Goal: Task Accomplishment & Management: Use online tool/utility

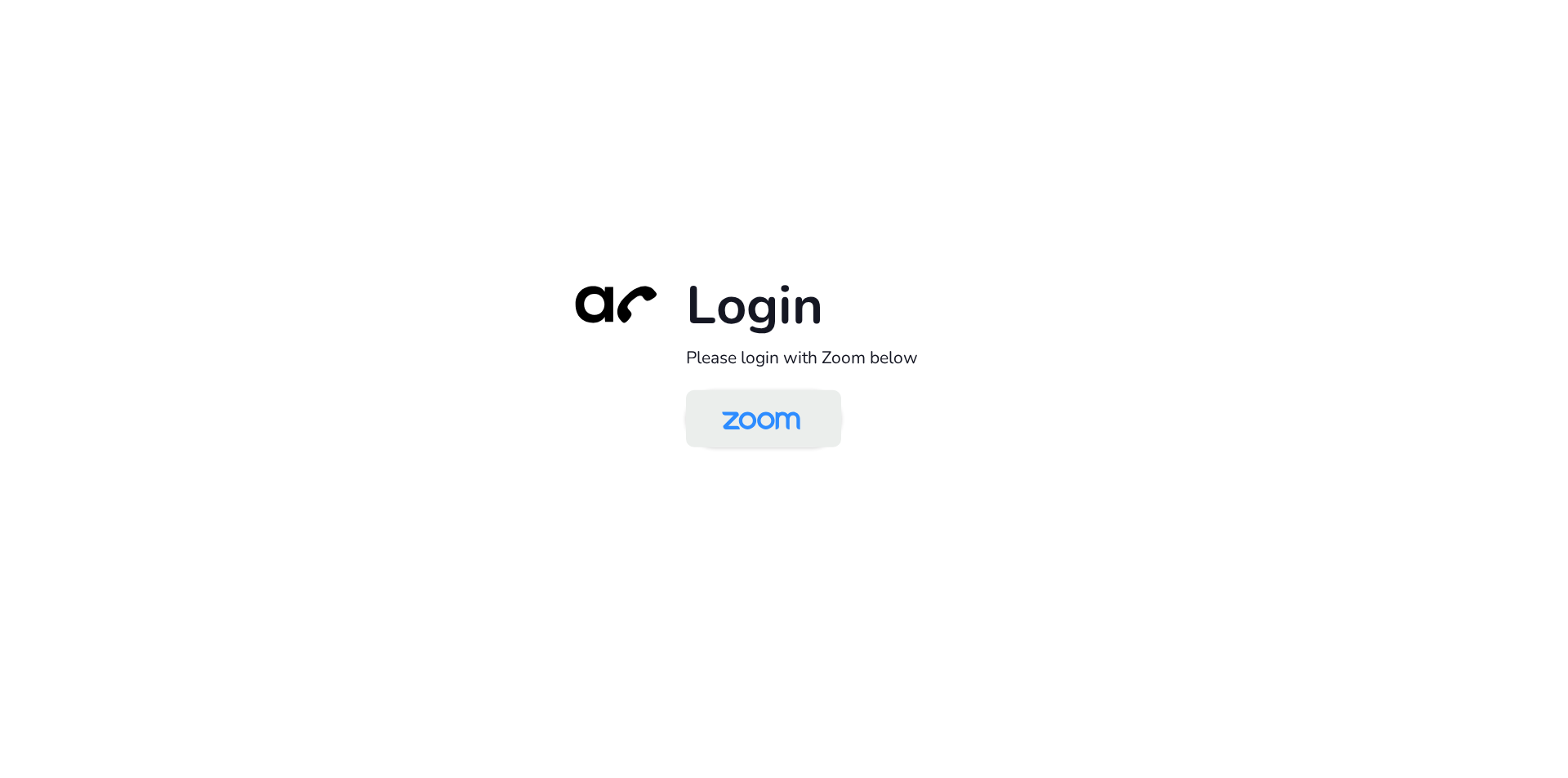
click at [761, 421] on img at bounding box center [761, 419] width 113 height 53
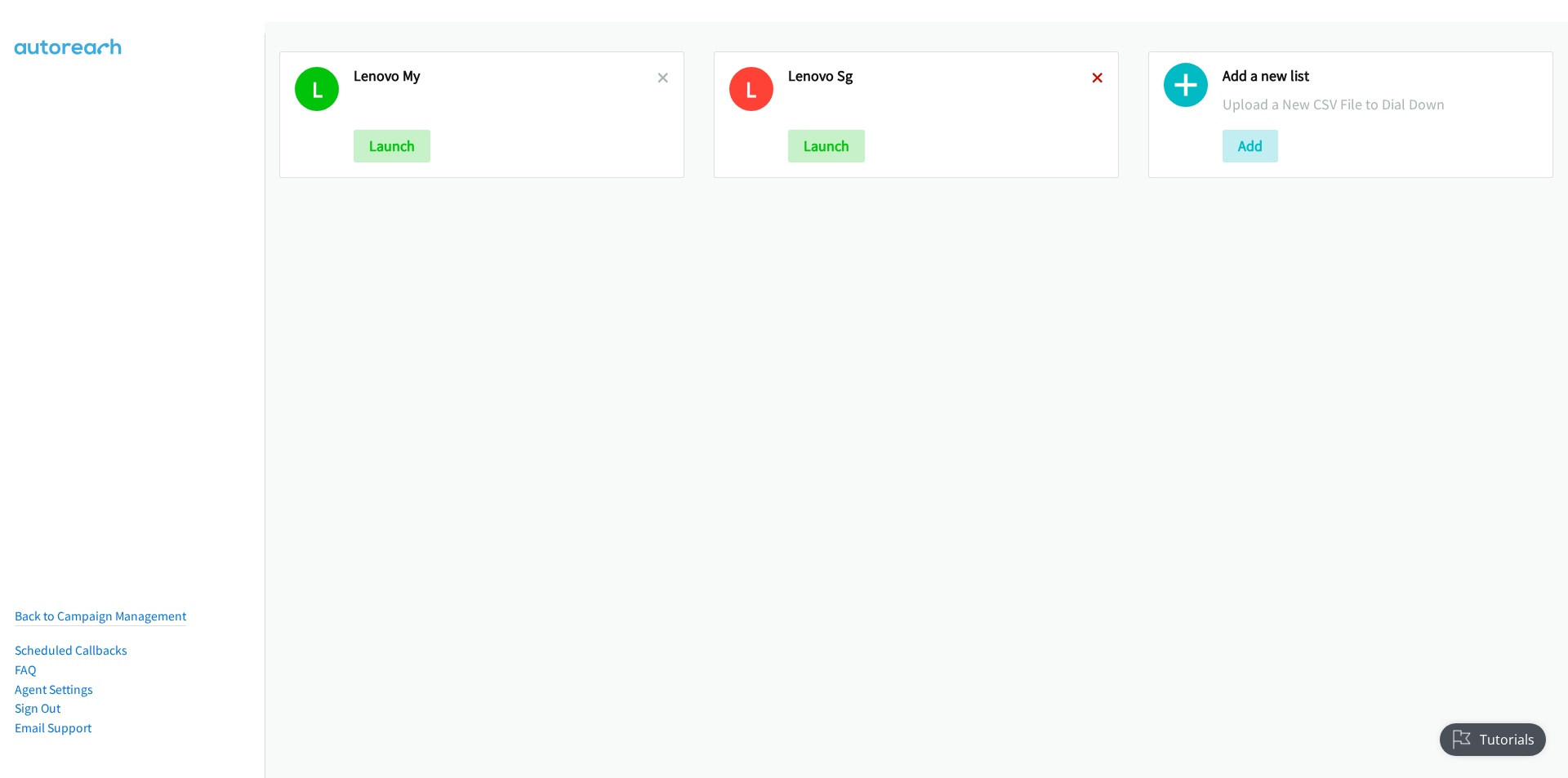
click at [1092, 76] on icon at bounding box center [1097, 79] width 11 height 11
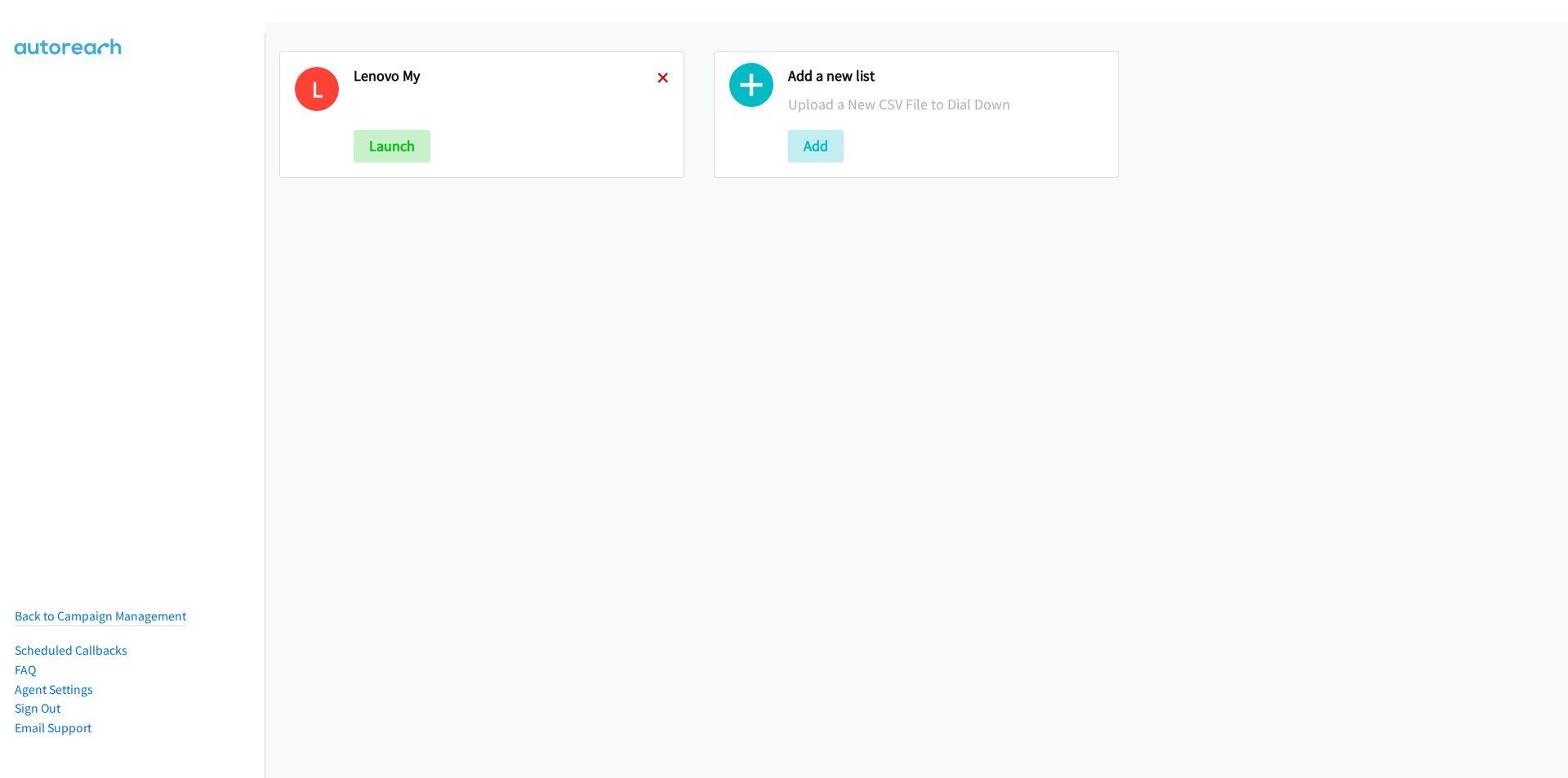
click at [657, 78] on icon at bounding box center [663, 79] width 11 height 11
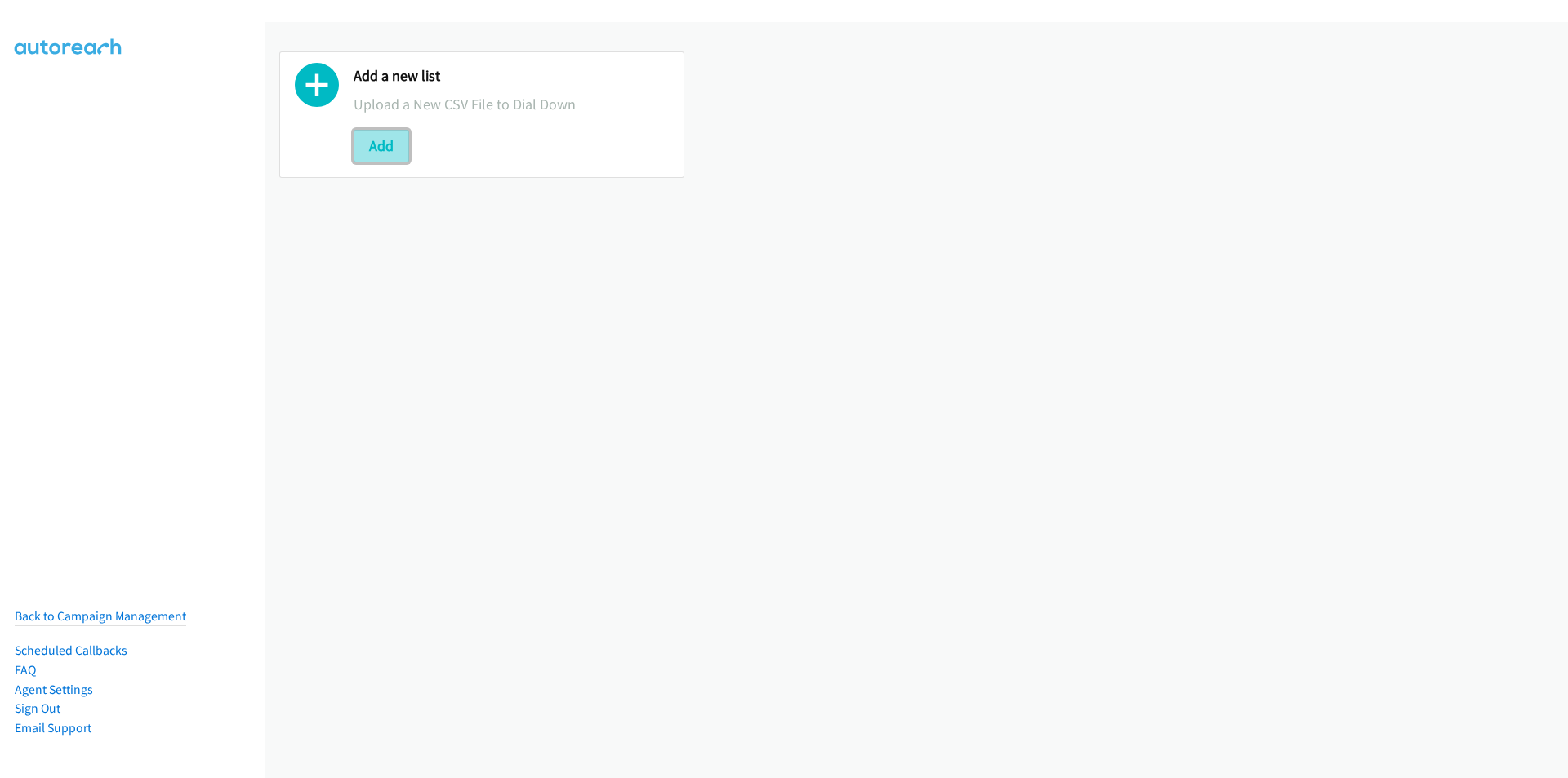
click at [370, 150] on button "Add" at bounding box center [381, 146] width 55 height 33
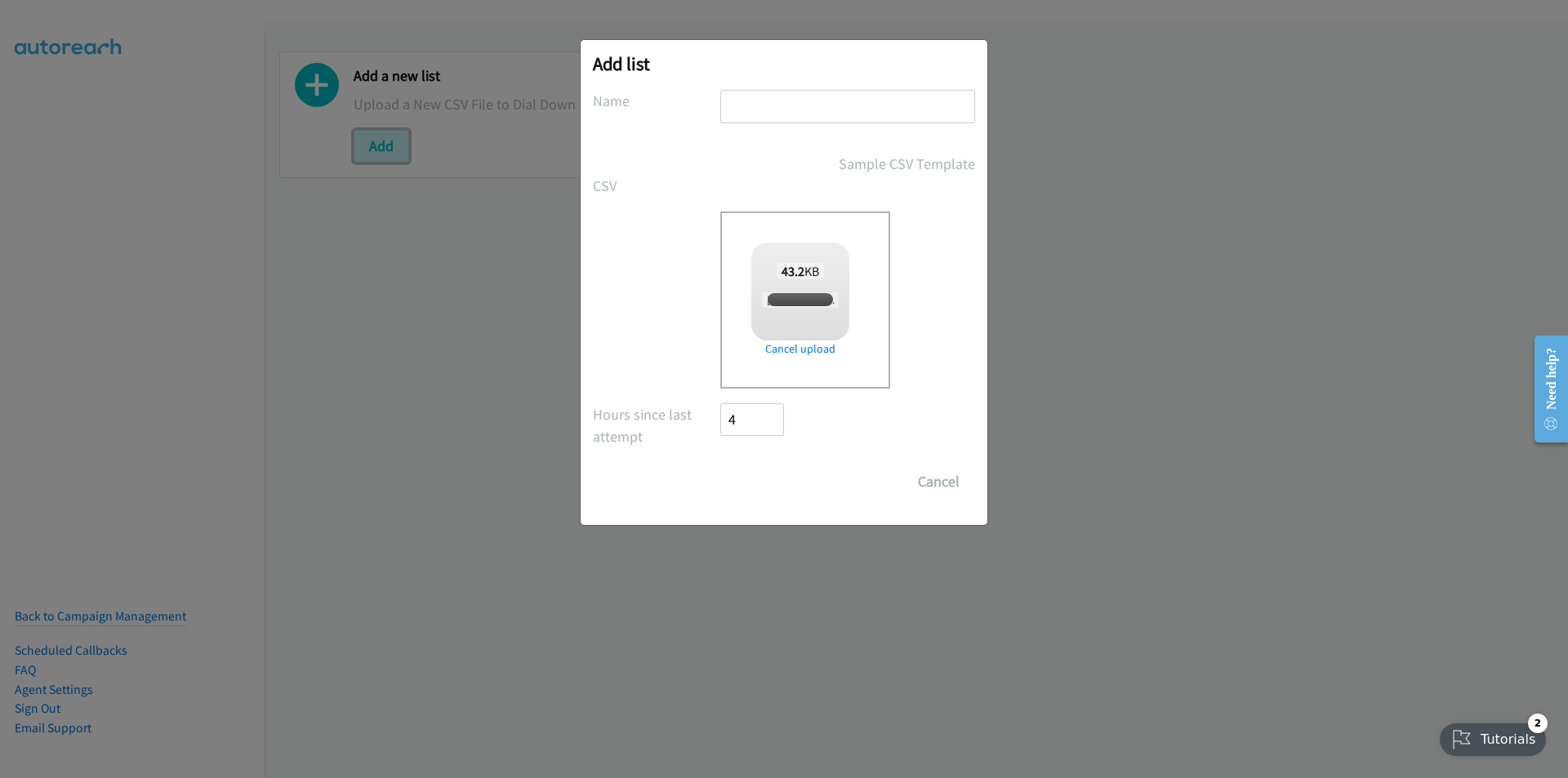
checkbox input "true"
click at [793, 120] on input "text" at bounding box center [847, 106] width 255 height 34
type input "Lenovo - MY"
click at [751, 484] on input "Save List" at bounding box center [763, 481] width 86 height 33
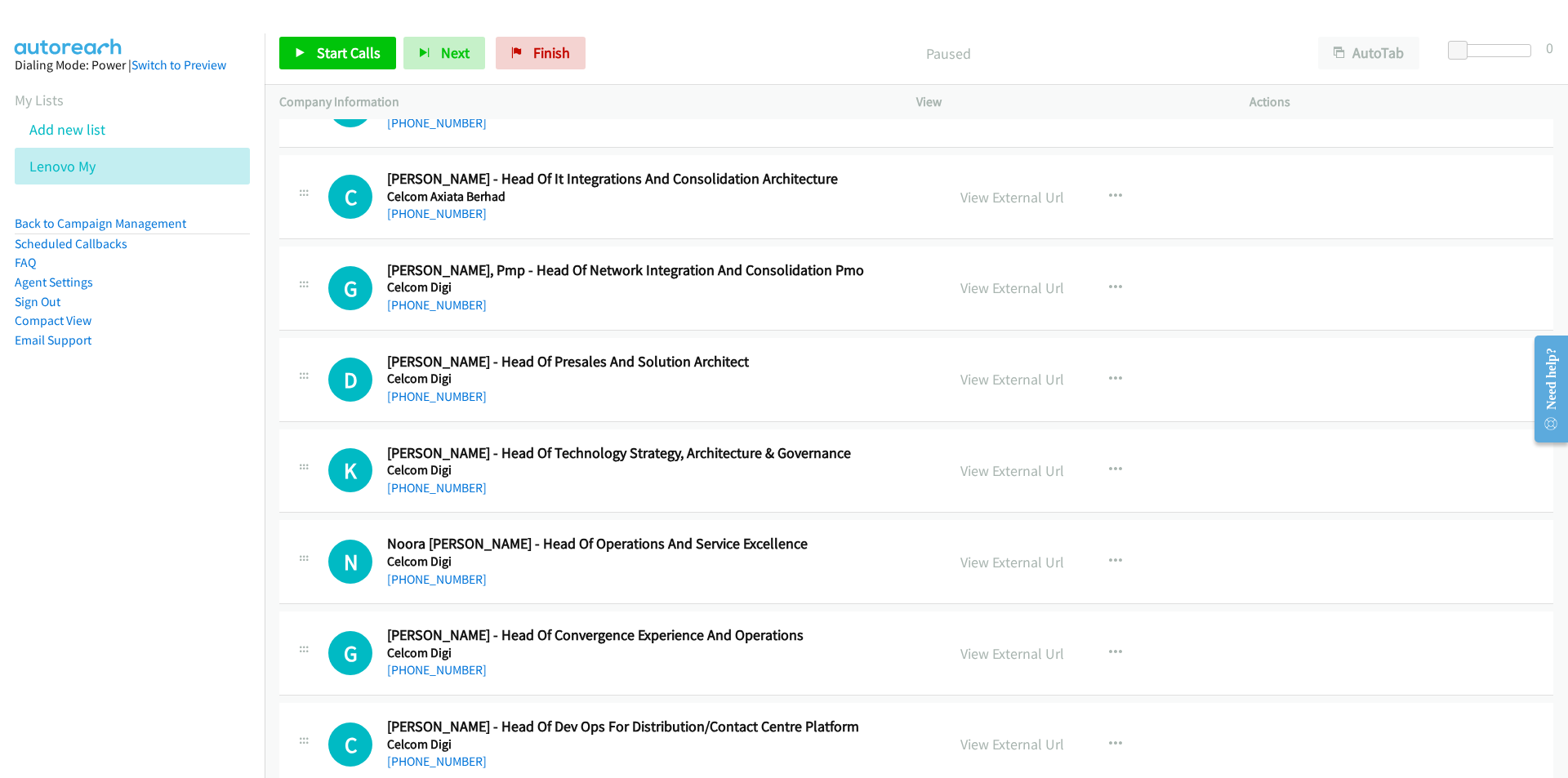
scroll to position [3104, 0]
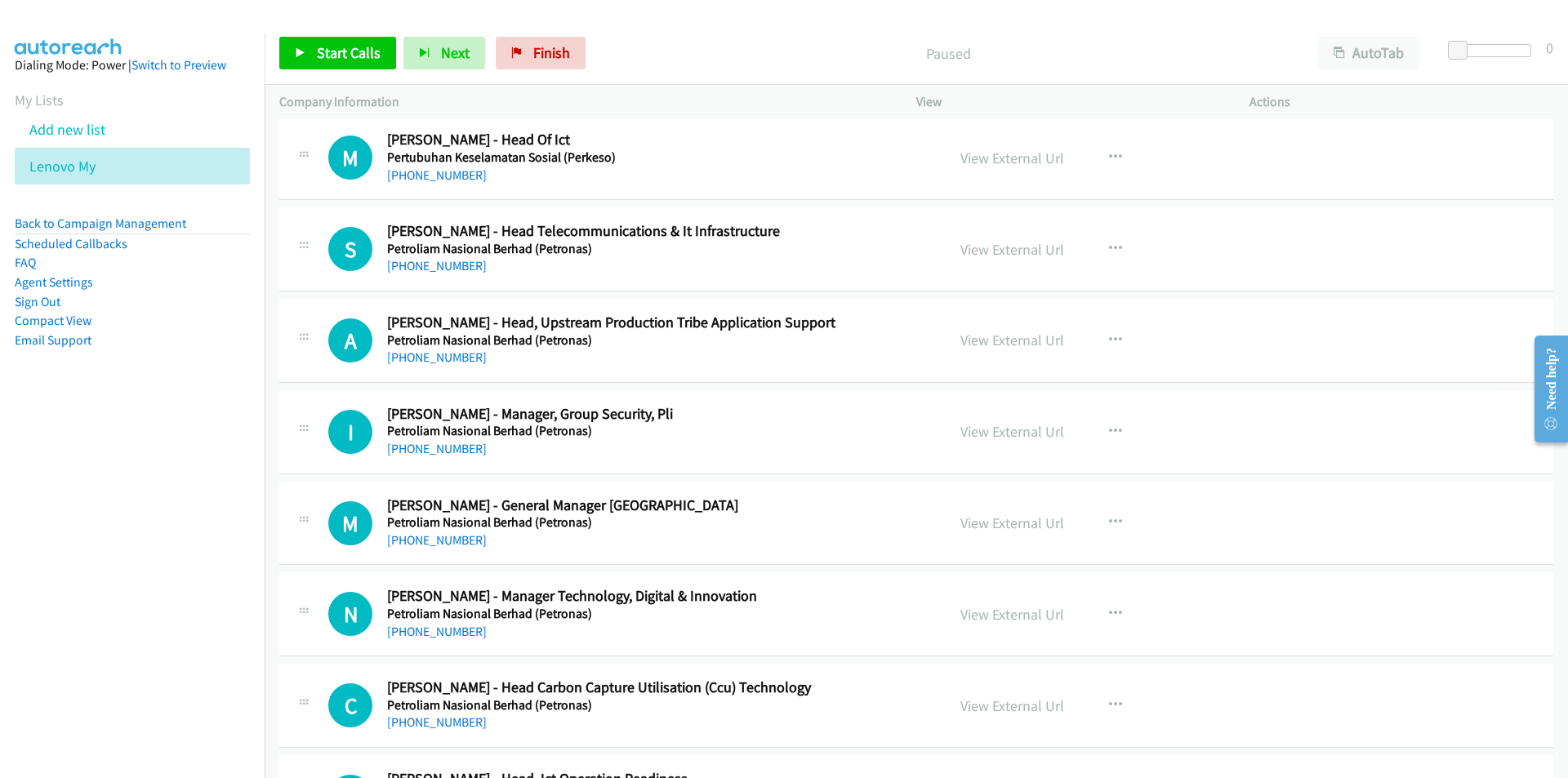
drag, startPoint x: 1567, startPoint y: 467, endPoint x: 1567, endPoint y: 692, distance: 225.0
click at [1567, 453] on html "Need help? Resource Center AutoReach Help Help Get the help you need from our k…" at bounding box center [1544, 388] width 48 height 130
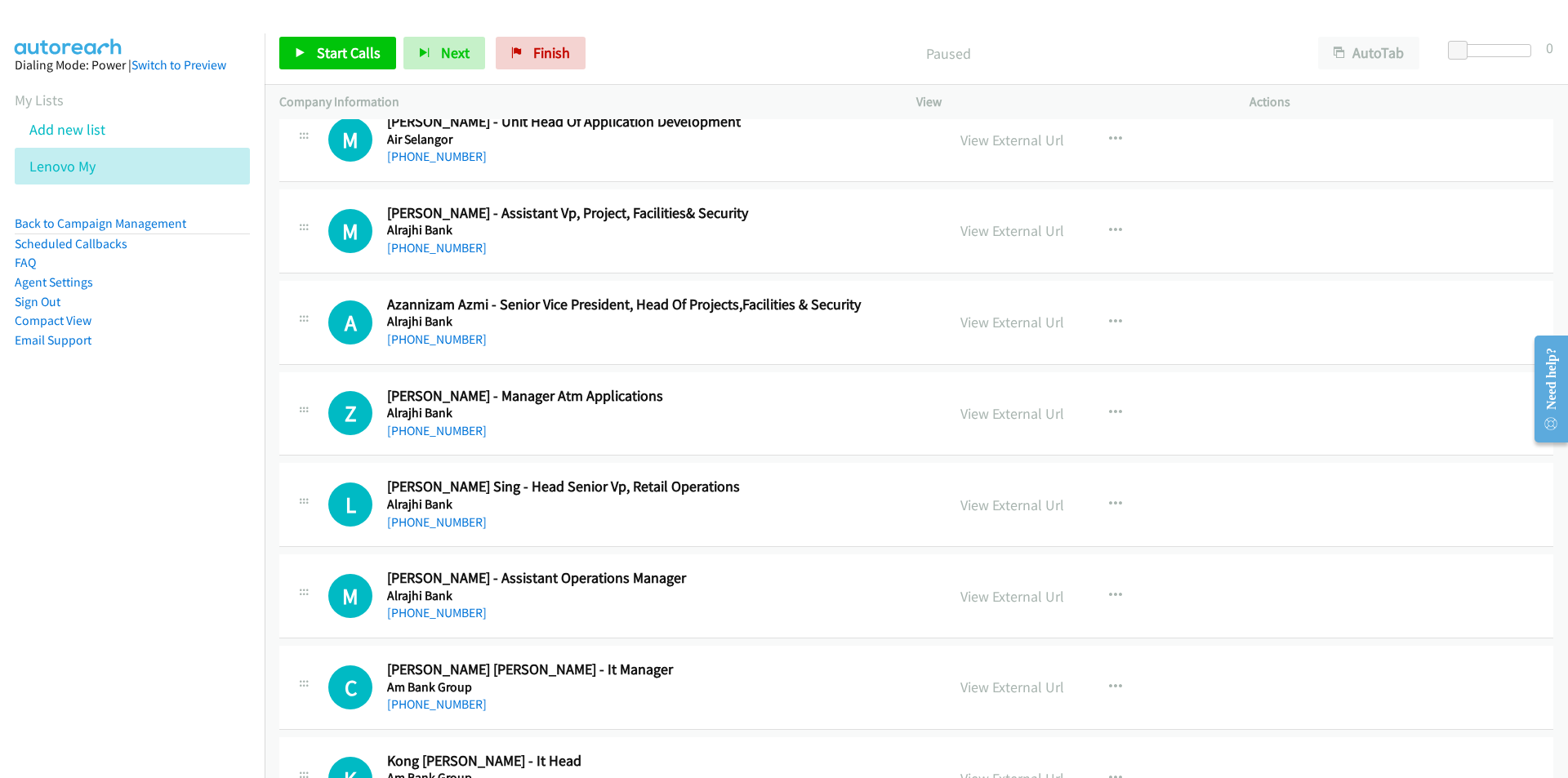
scroll to position [0, 0]
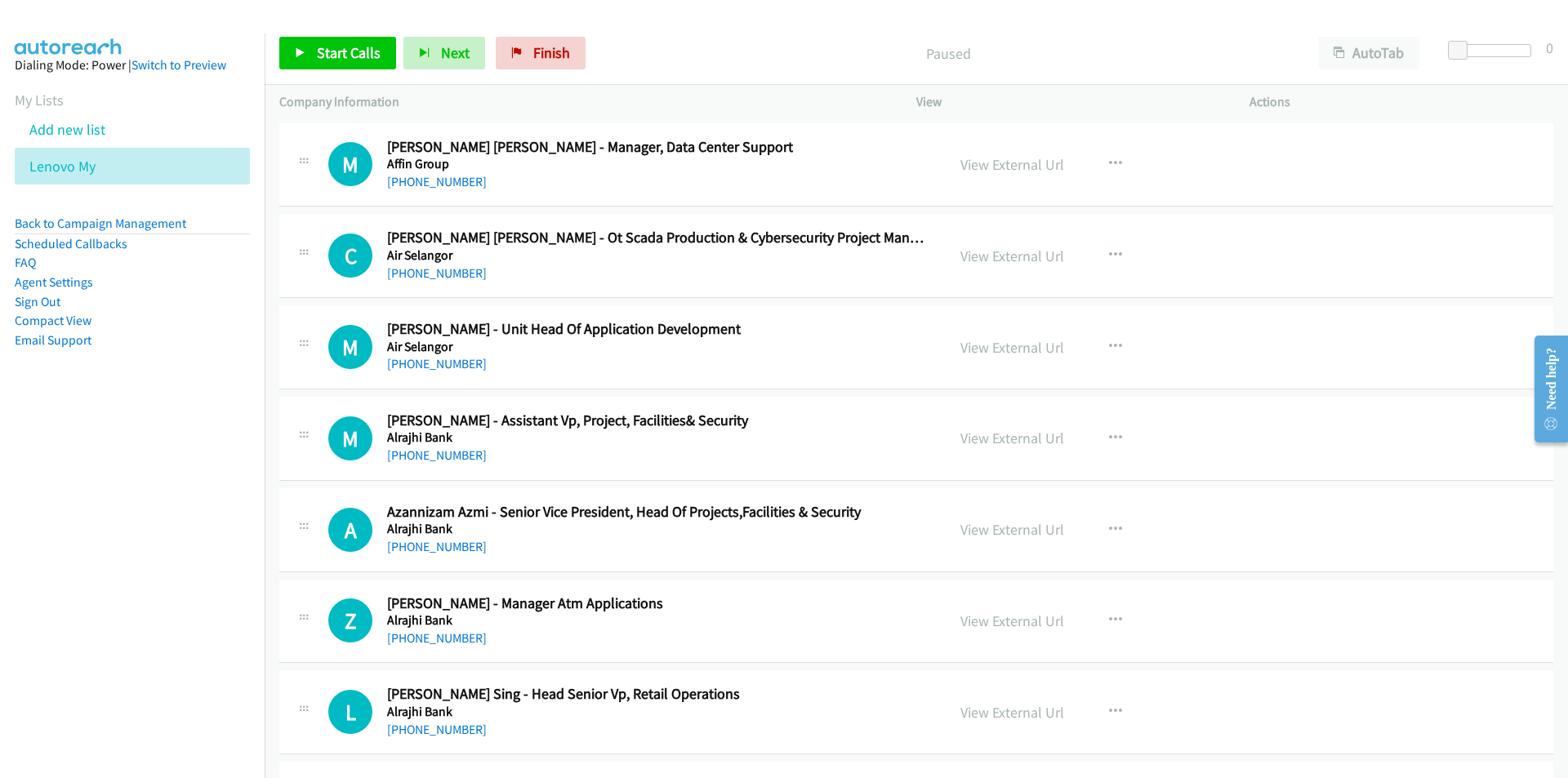
click at [1110, 253] on icon "button" at bounding box center [1115, 256] width 13 height 13
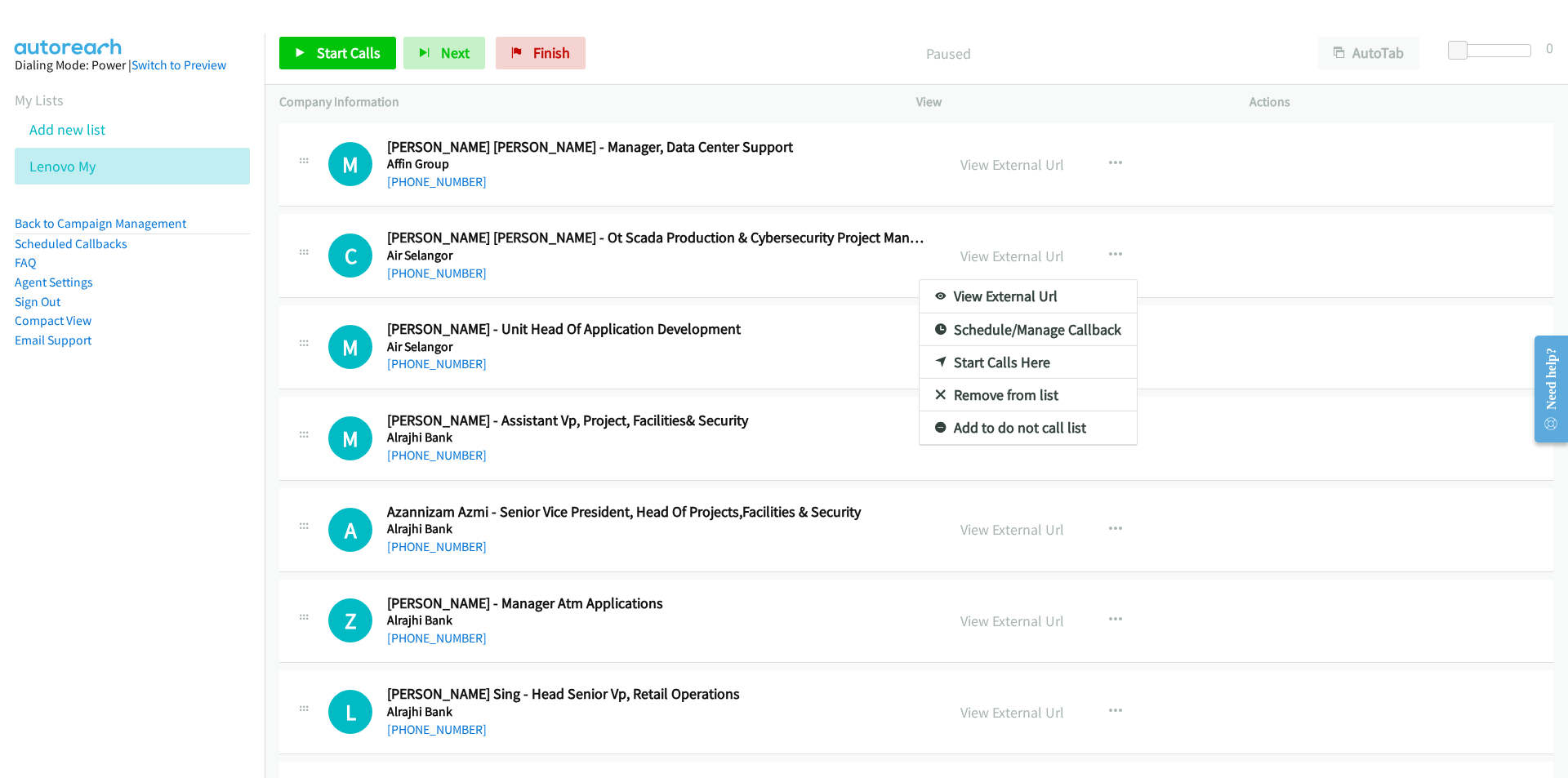
click at [998, 363] on link "Start Calls Here" at bounding box center [1028, 362] width 218 height 33
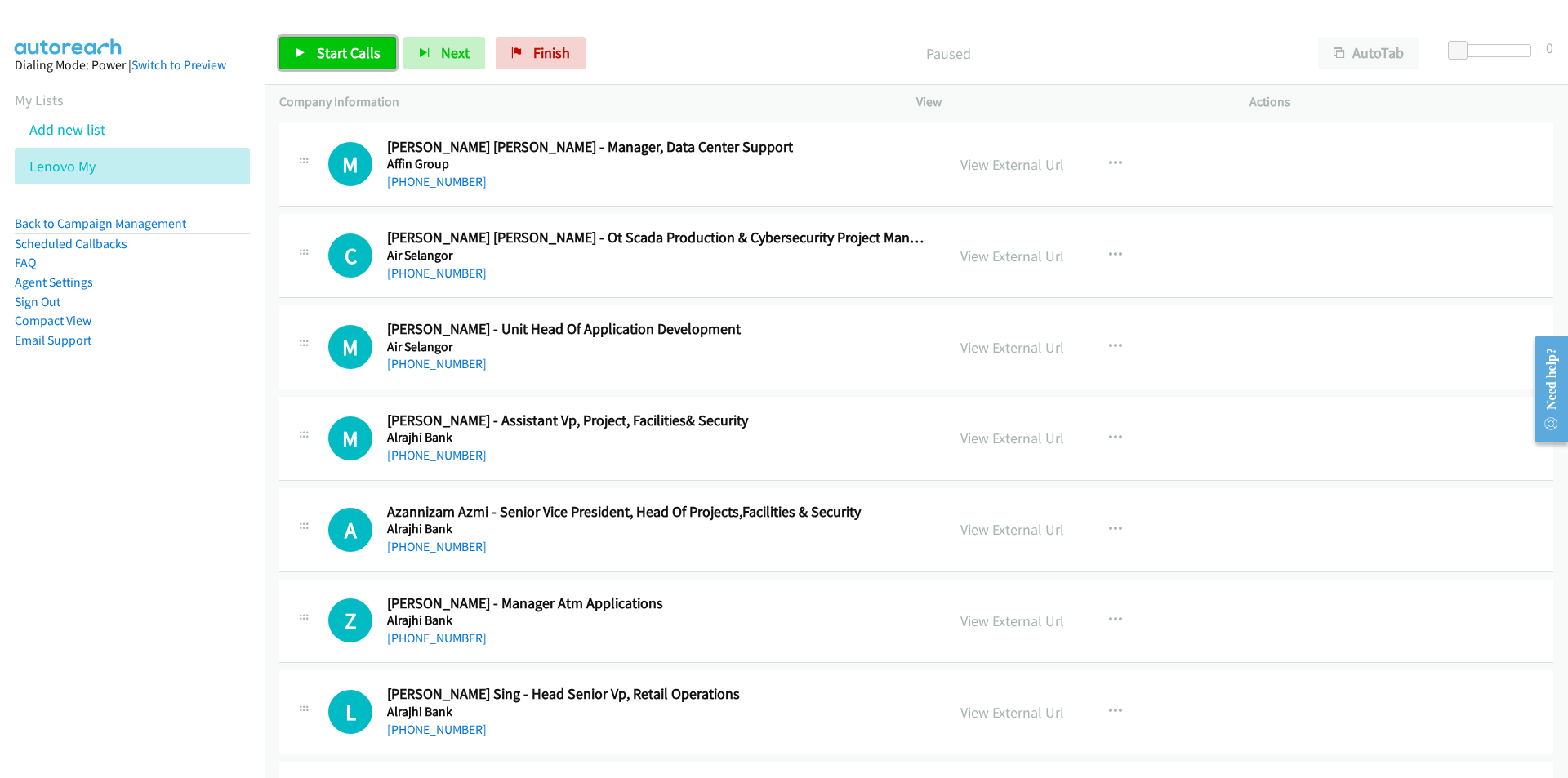
click at [339, 38] on link "Start Calls" at bounding box center [337, 52] width 117 height 33
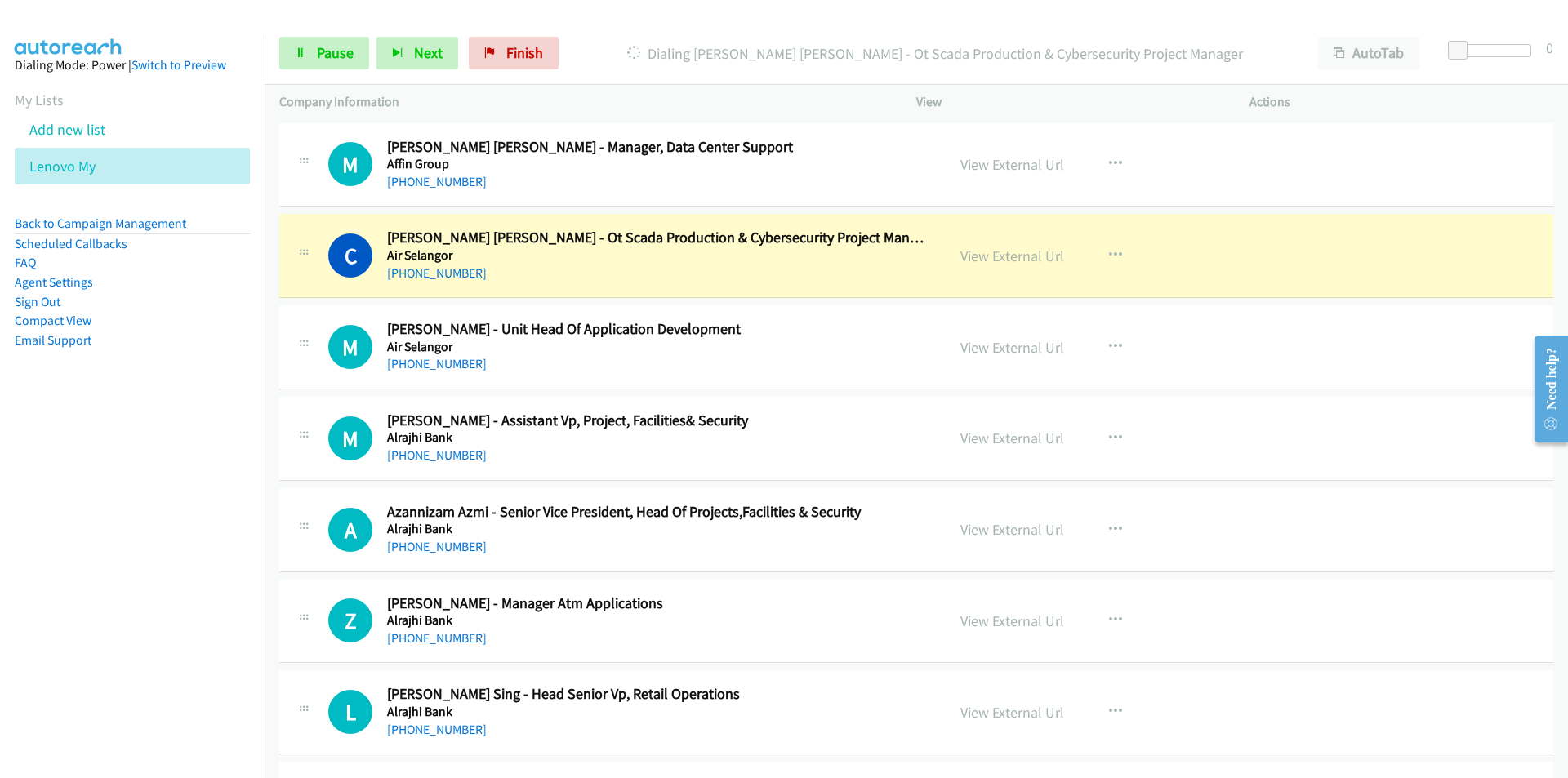
click at [146, 569] on nav "Dialing Mode: Power | Switch to Preview My Lists Add new list Lenovo My Back to…" at bounding box center [133, 422] width 265 height 778
click at [346, 62] on link "Pause" at bounding box center [324, 52] width 90 height 33
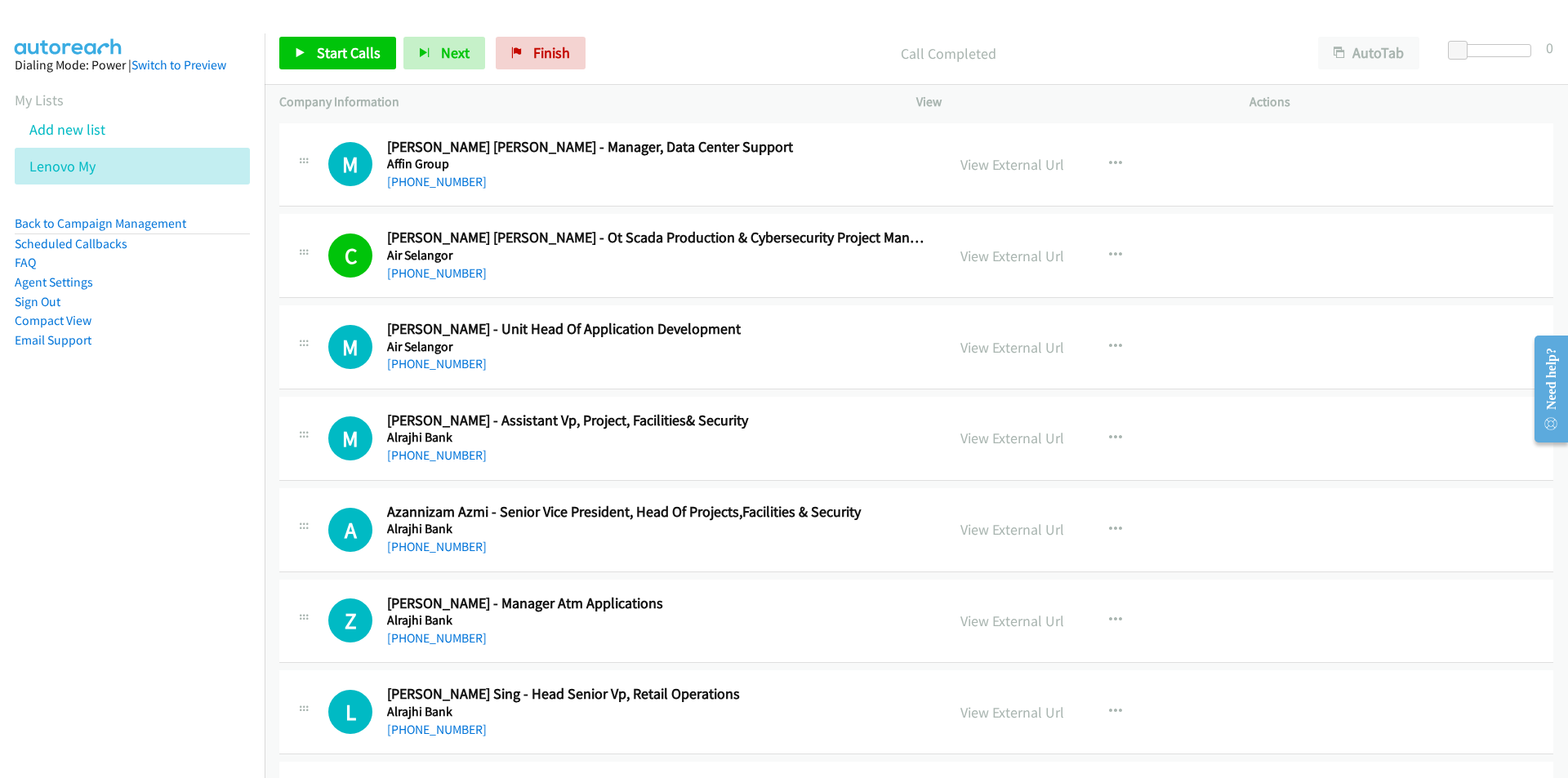
click at [173, 466] on nav "Dialing Mode: Power | Switch to Preview My Lists Add new list Lenovo My Back to…" at bounding box center [133, 422] width 265 height 778
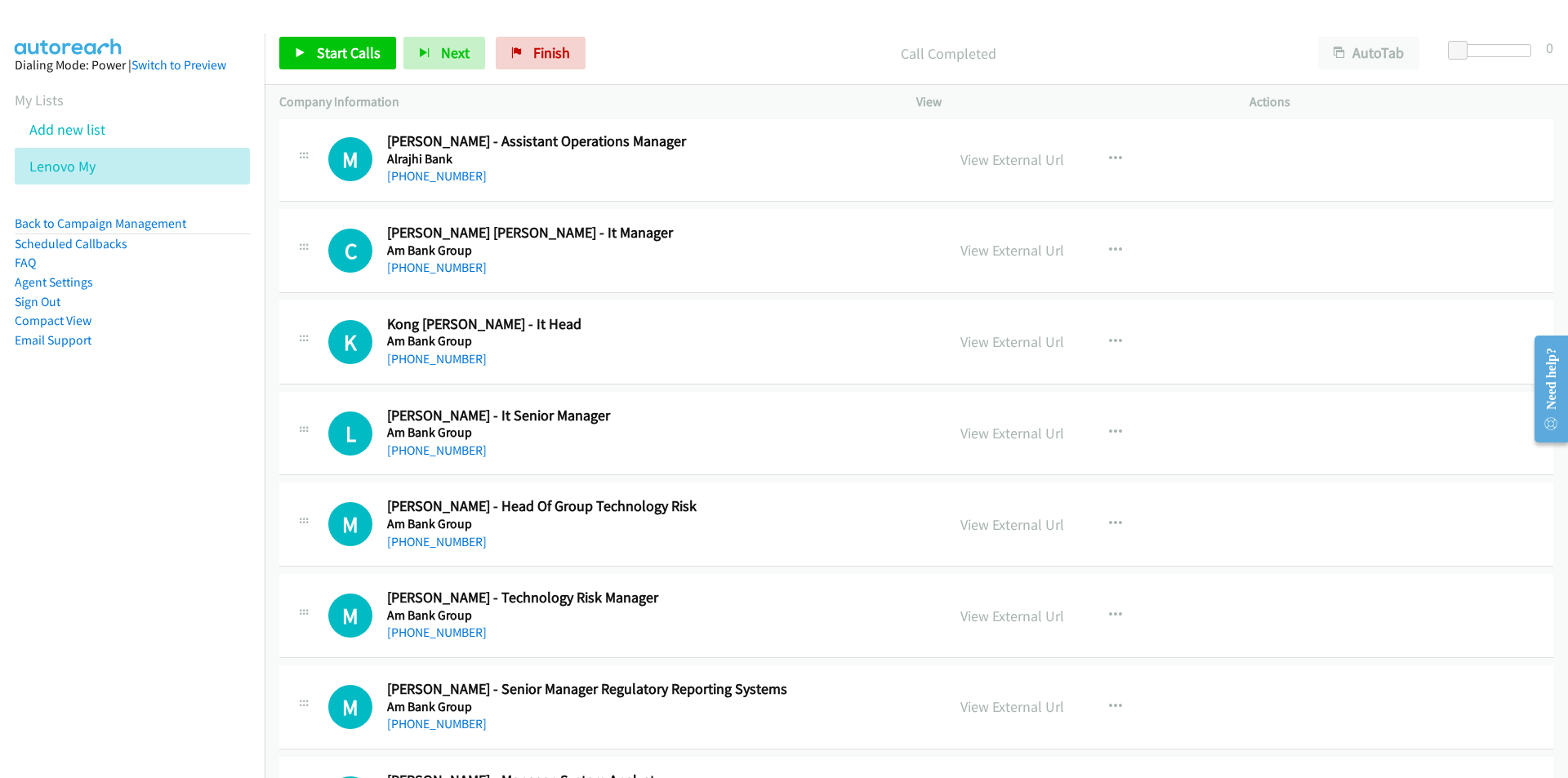
scroll to position [654, 0]
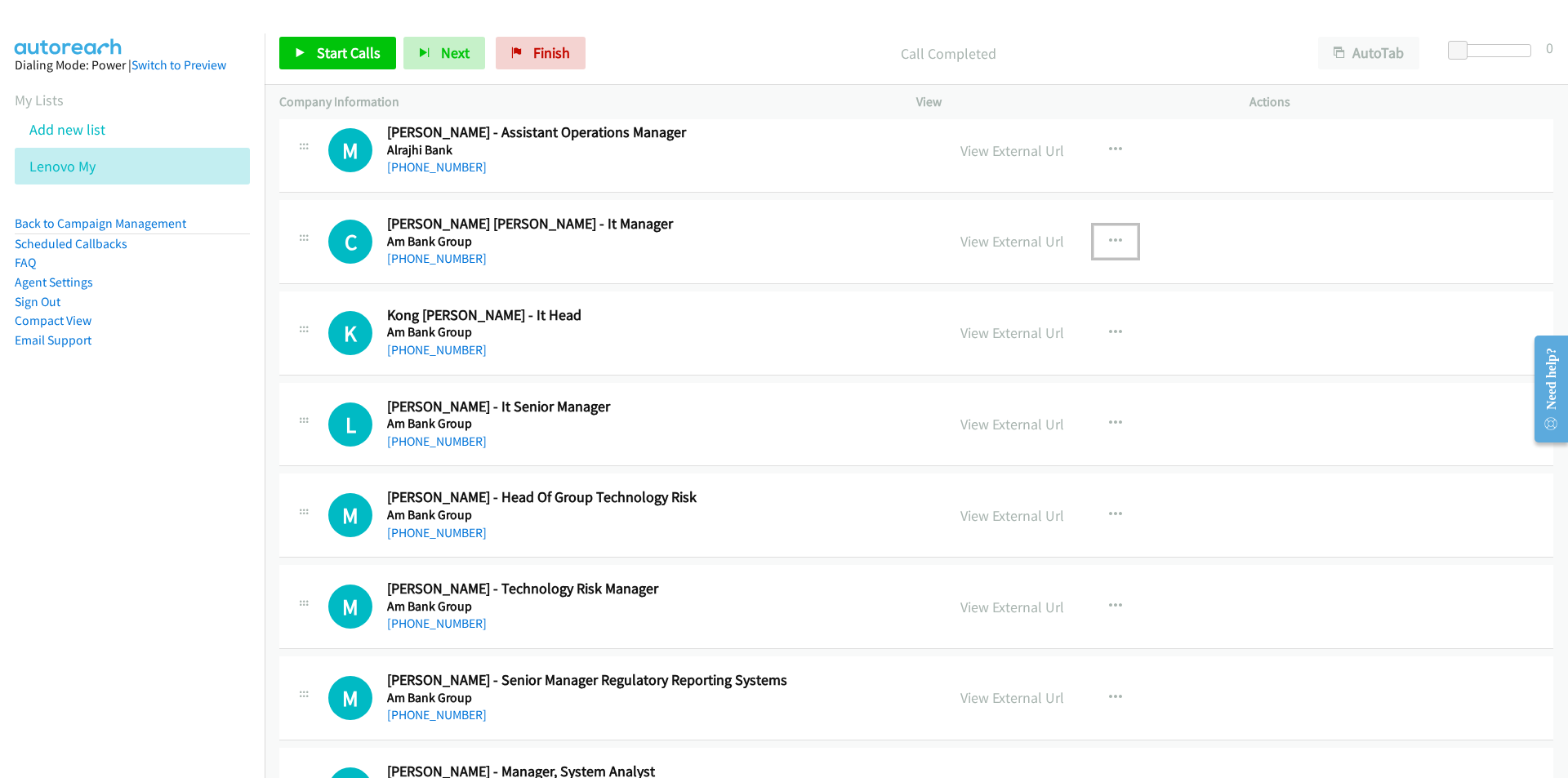
click at [1115, 237] on icon "button" at bounding box center [1115, 242] width 13 height 13
click at [1018, 345] on link "Start Calls Here" at bounding box center [1028, 348] width 218 height 33
click at [332, 46] on span "Start Calls" at bounding box center [348, 52] width 64 height 19
click at [319, 58] on span "Pause" at bounding box center [334, 52] width 36 height 19
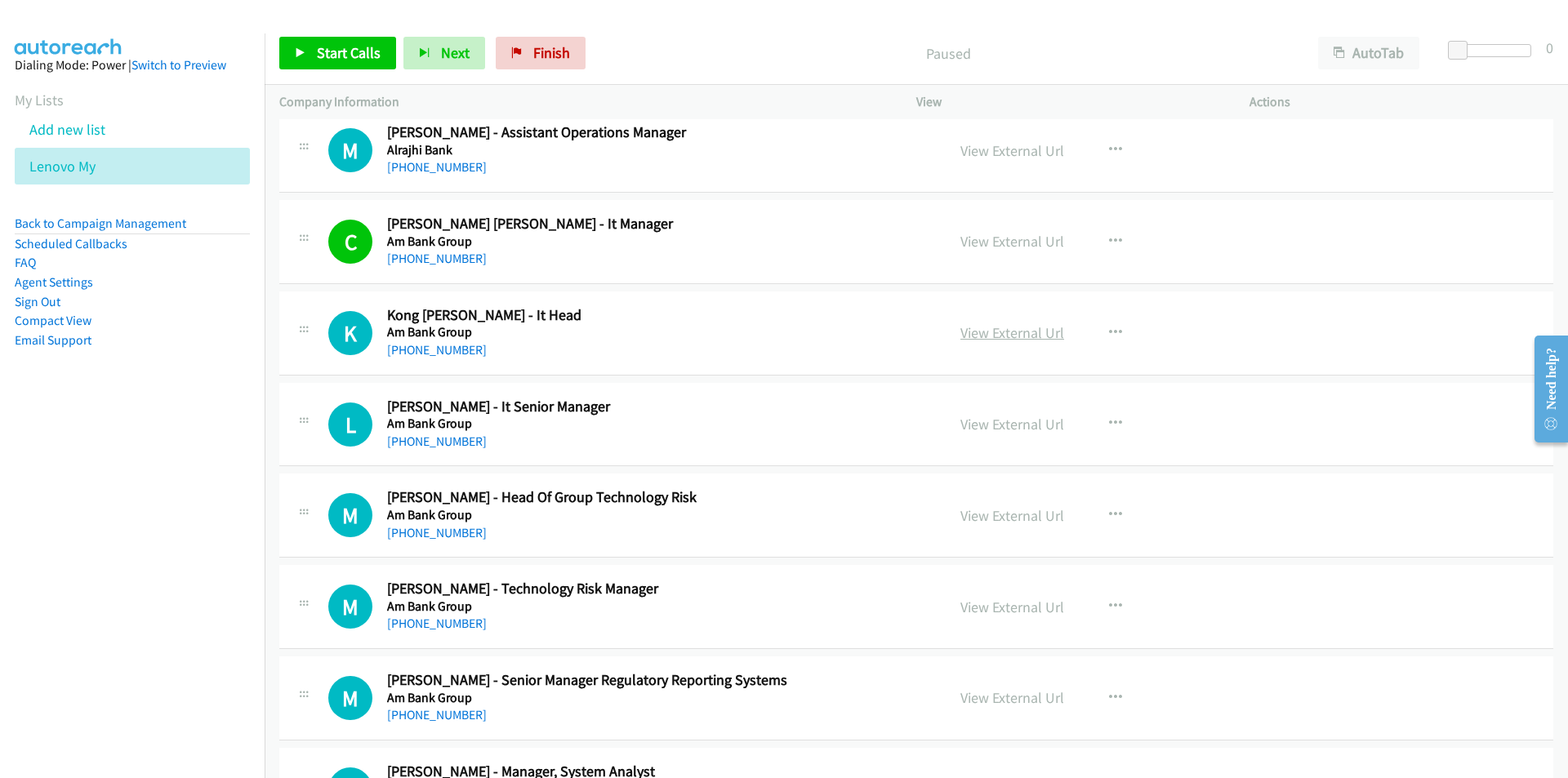
click at [1003, 332] on link "View External Url" at bounding box center [1011, 332] width 104 height 19
click at [302, 57] on icon at bounding box center [301, 54] width 11 height 11
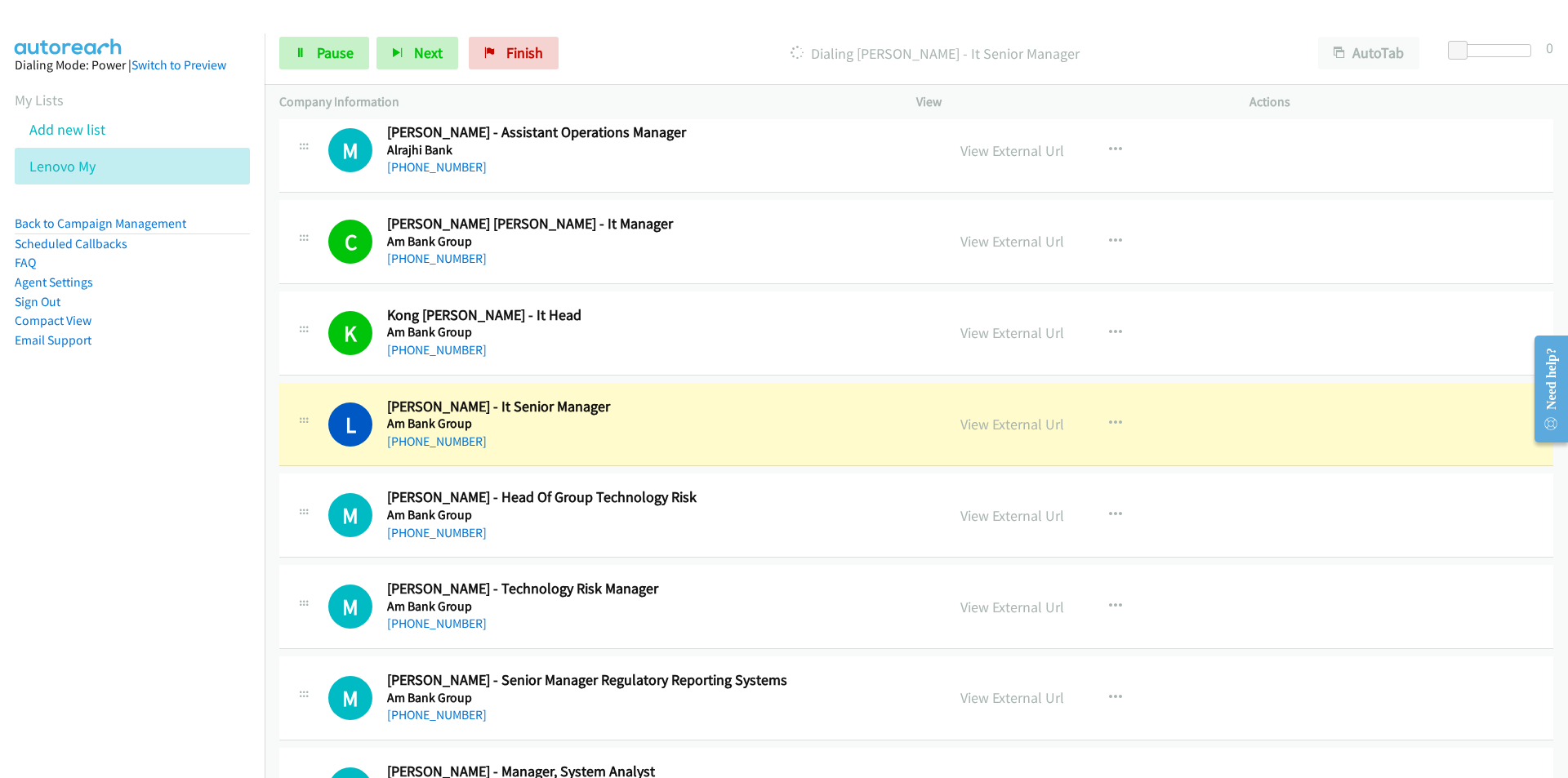
click at [190, 545] on nav "Dialing Mode: Power | Switch to Preview My Lists Add new list Lenovo My Back to…" at bounding box center [133, 422] width 265 height 778
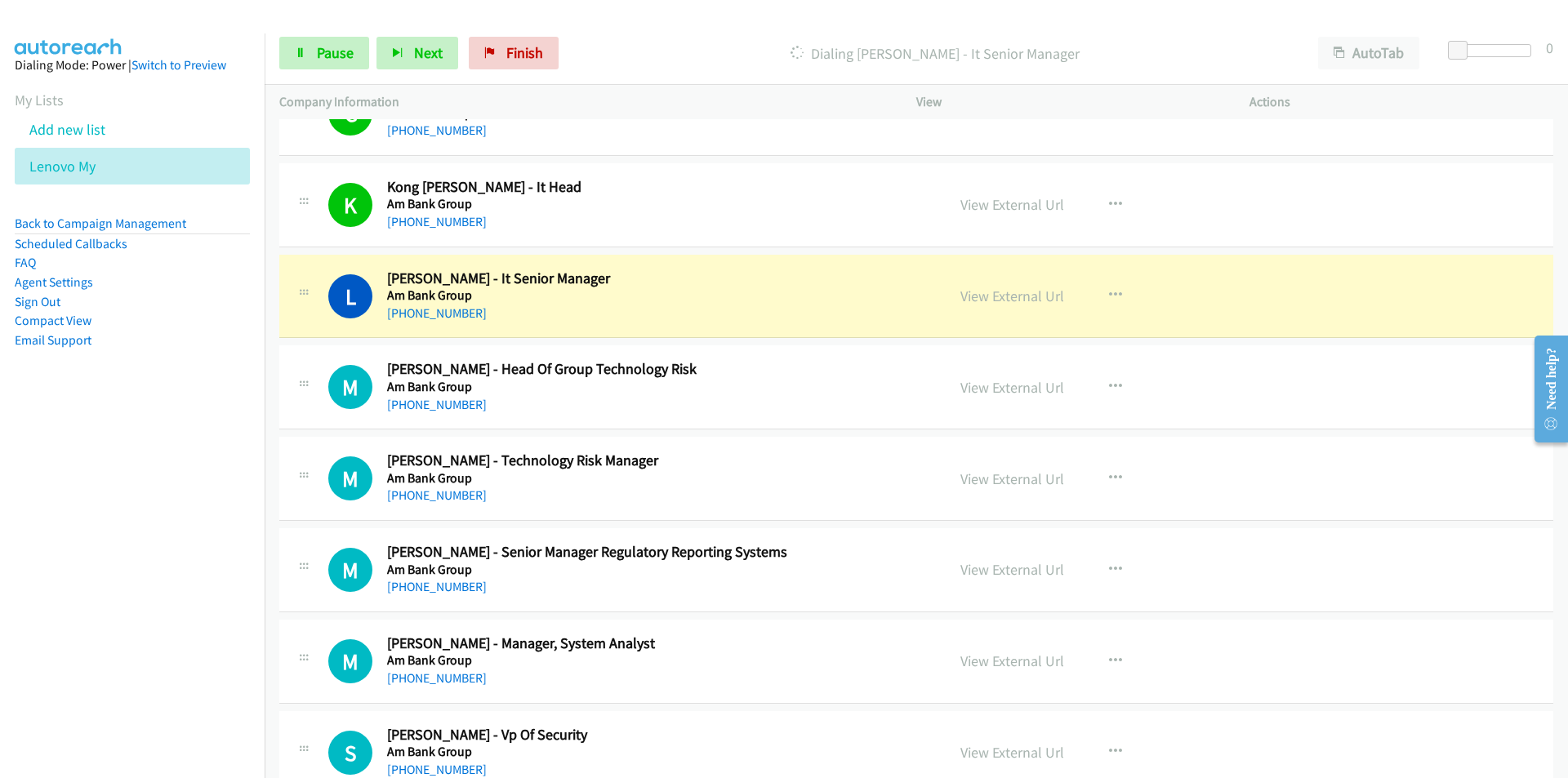
scroll to position [816, 0]
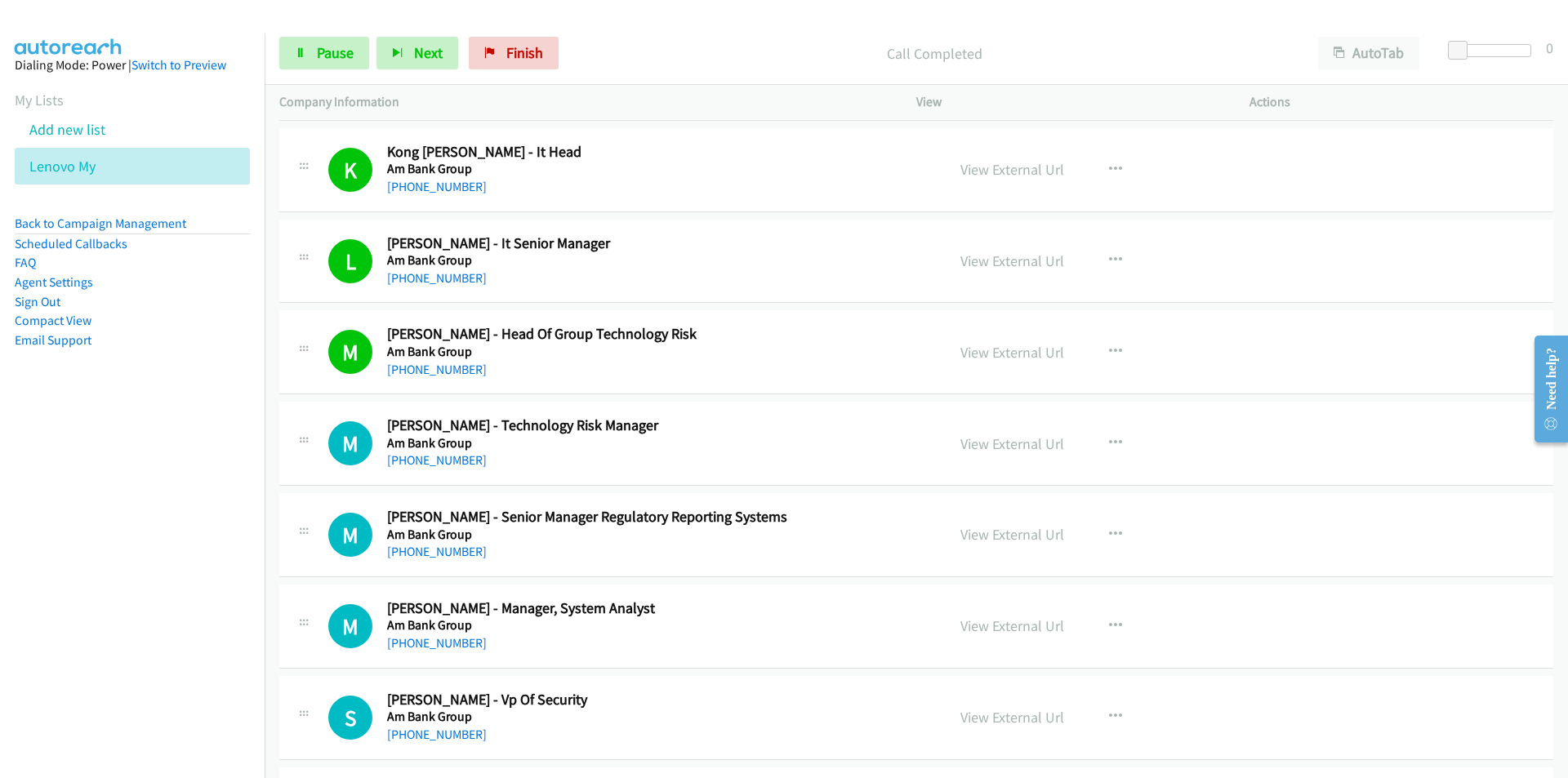
click at [205, 530] on nav "Dialing Mode: Power | Switch to Preview My Lists Add new list Lenovo My Back to…" at bounding box center [133, 422] width 265 height 778
click at [331, 49] on span "Pause" at bounding box center [334, 52] width 36 height 19
click at [996, 439] on link "View External Url" at bounding box center [1011, 444] width 104 height 19
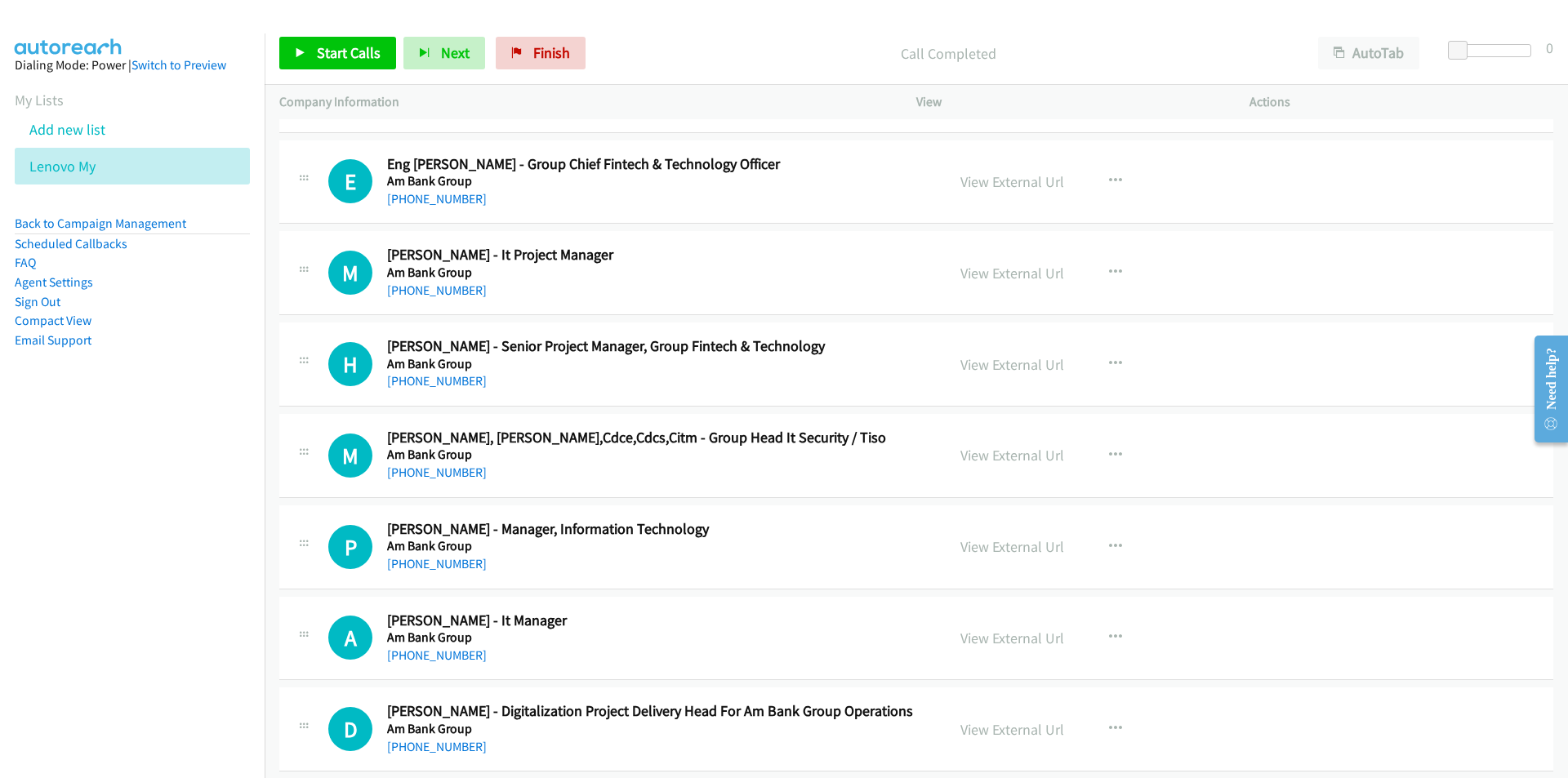
scroll to position [1470, 0]
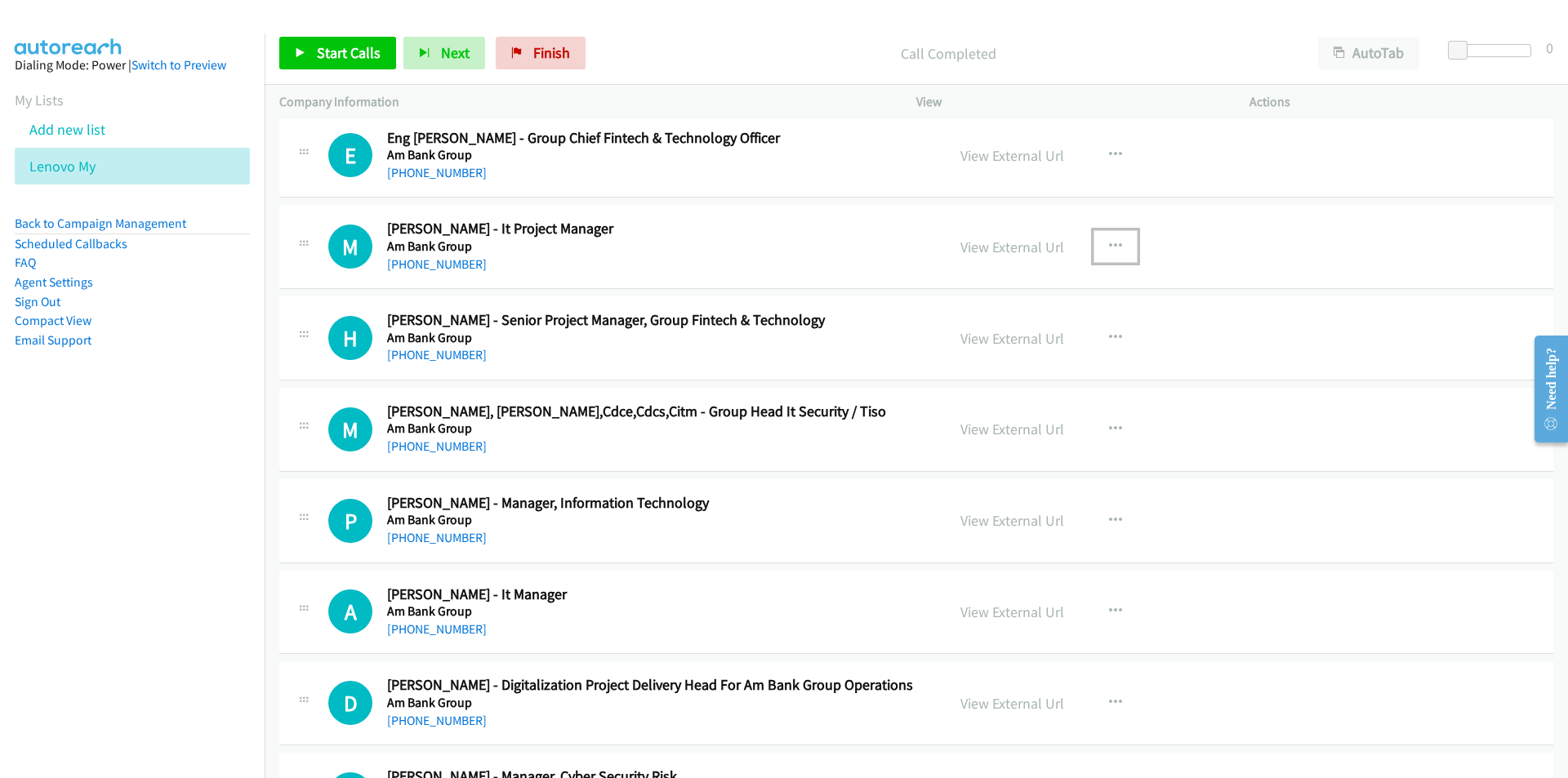
click at [1113, 244] on icon "button" at bounding box center [1115, 247] width 13 height 13
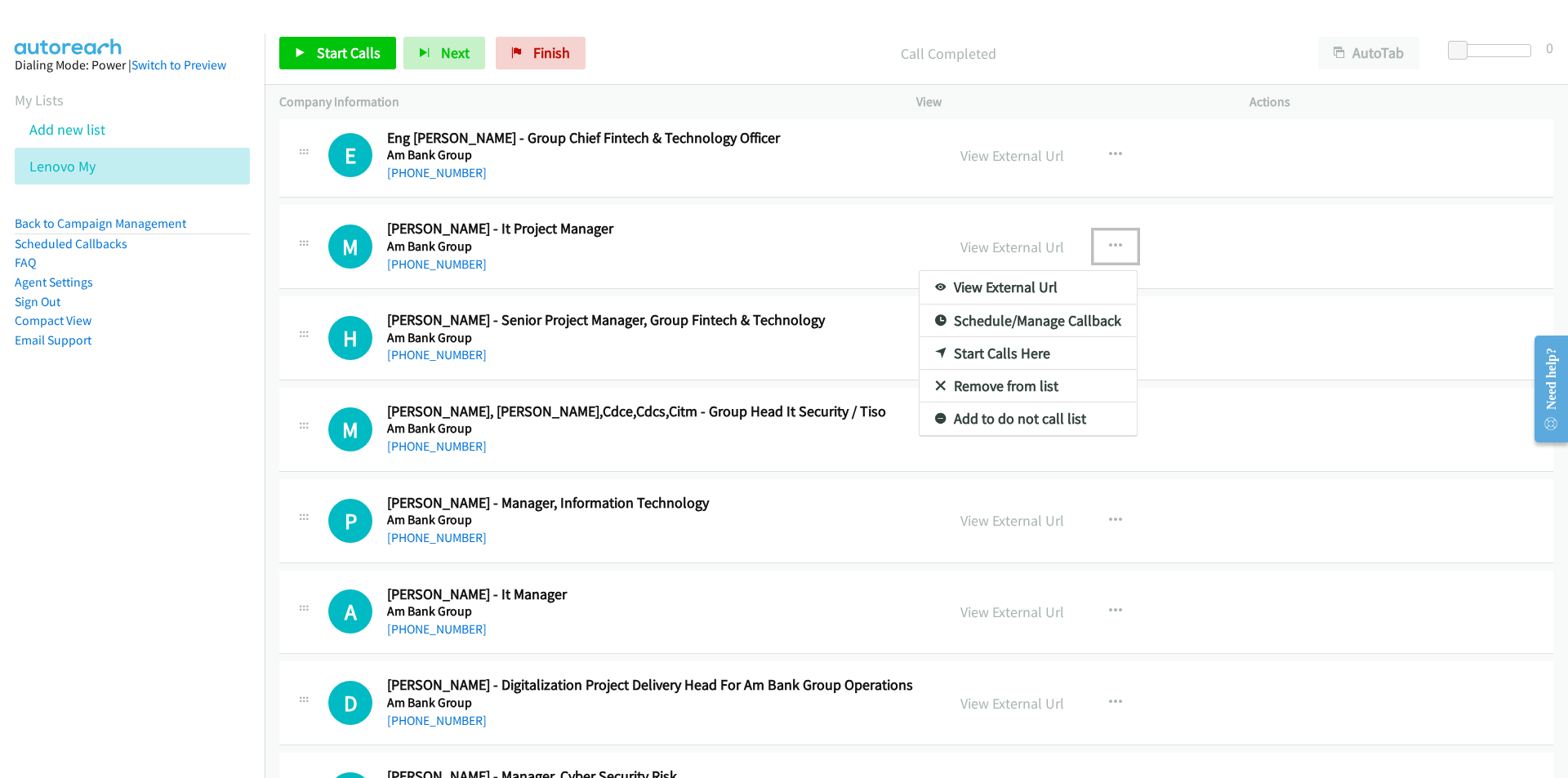
click at [1011, 351] on link "Start Calls Here" at bounding box center [1028, 353] width 218 height 33
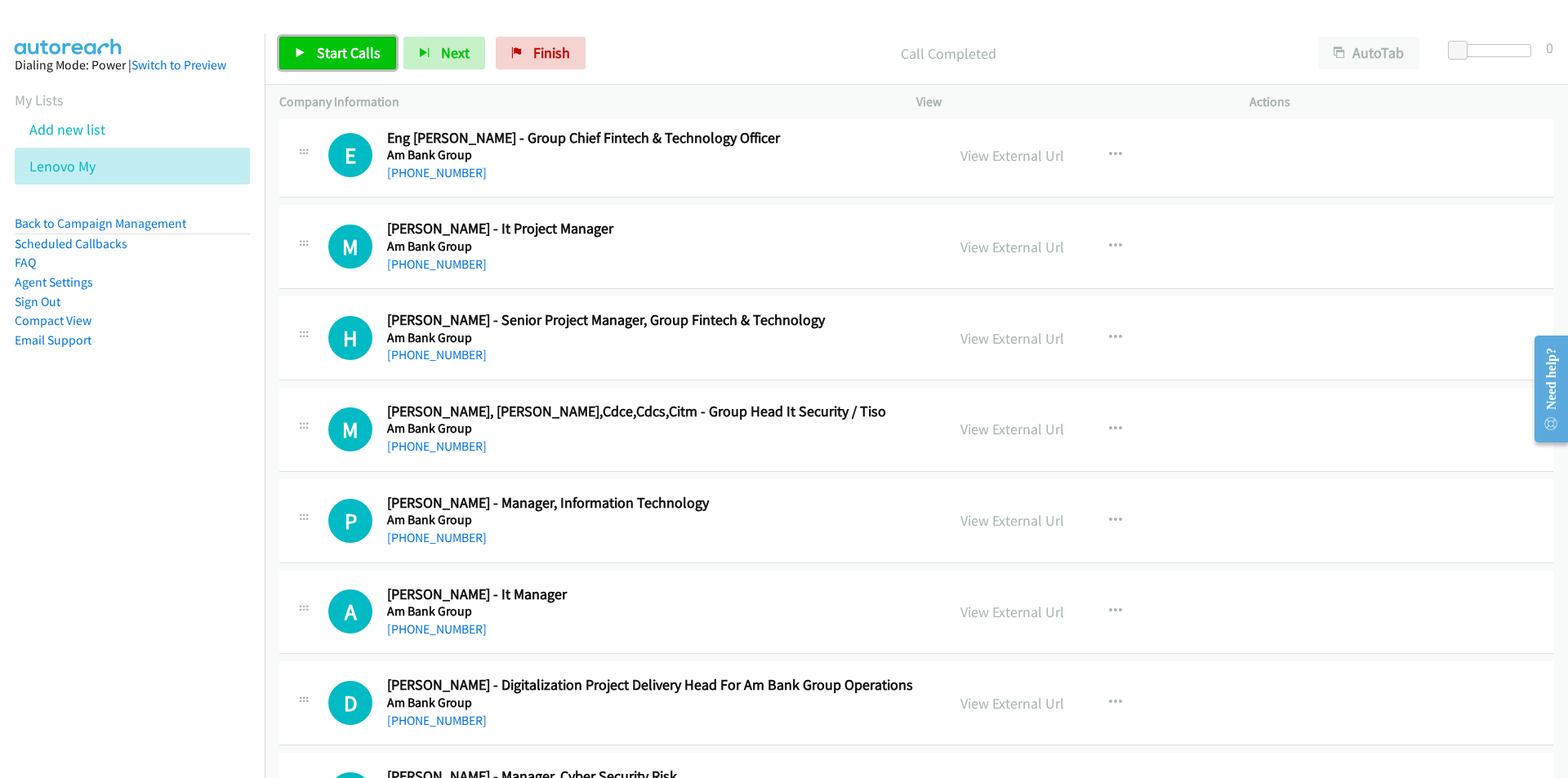
click at [328, 64] on link "Start Calls" at bounding box center [337, 52] width 117 height 33
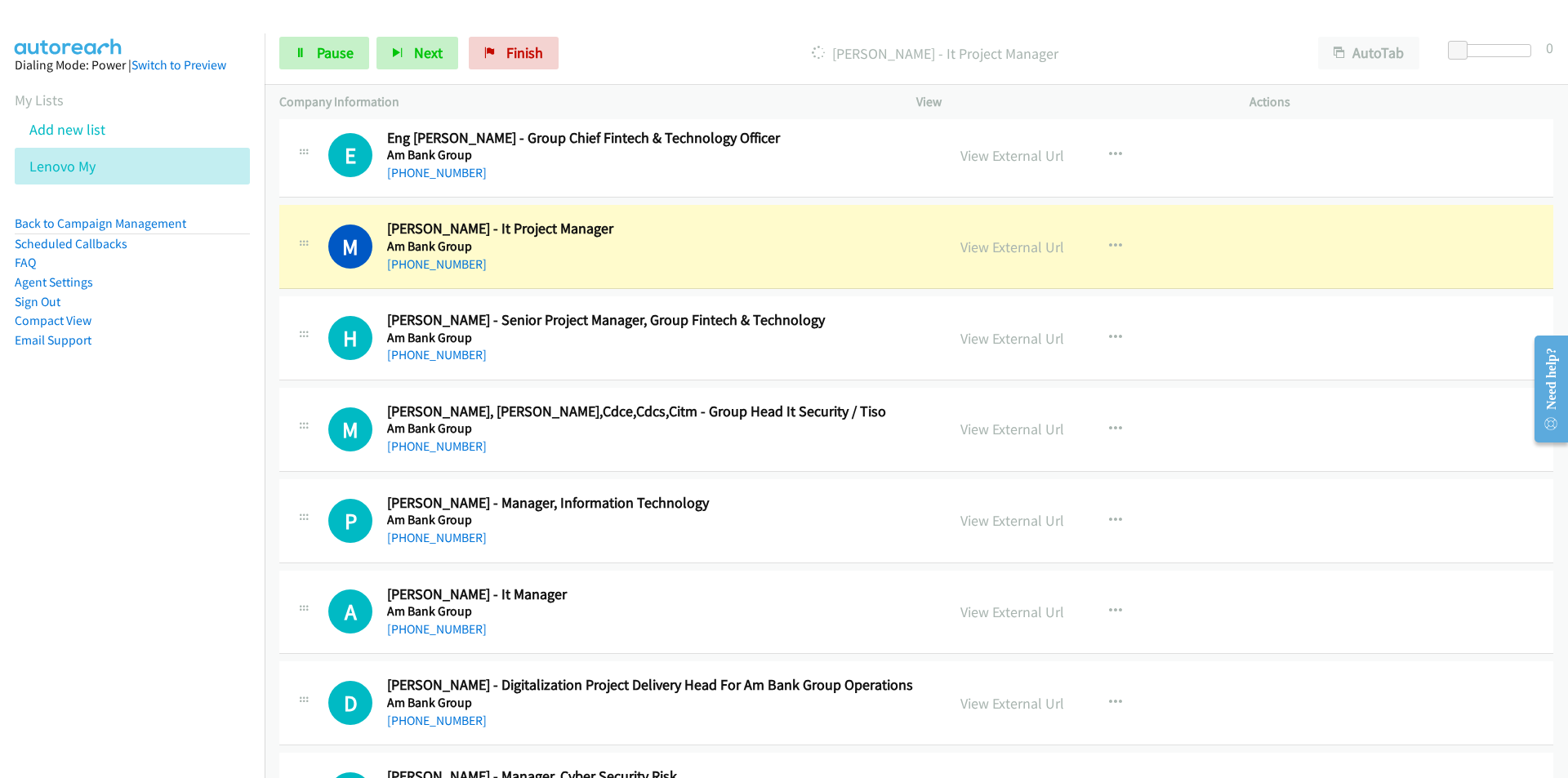
click at [184, 588] on nav "Dialing Mode: Power | Switch to Preview My Lists Add new list Lenovo My Back to…" at bounding box center [133, 422] width 265 height 778
click at [332, 48] on span "Pause" at bounding box center [334, 52] width 36 height 19
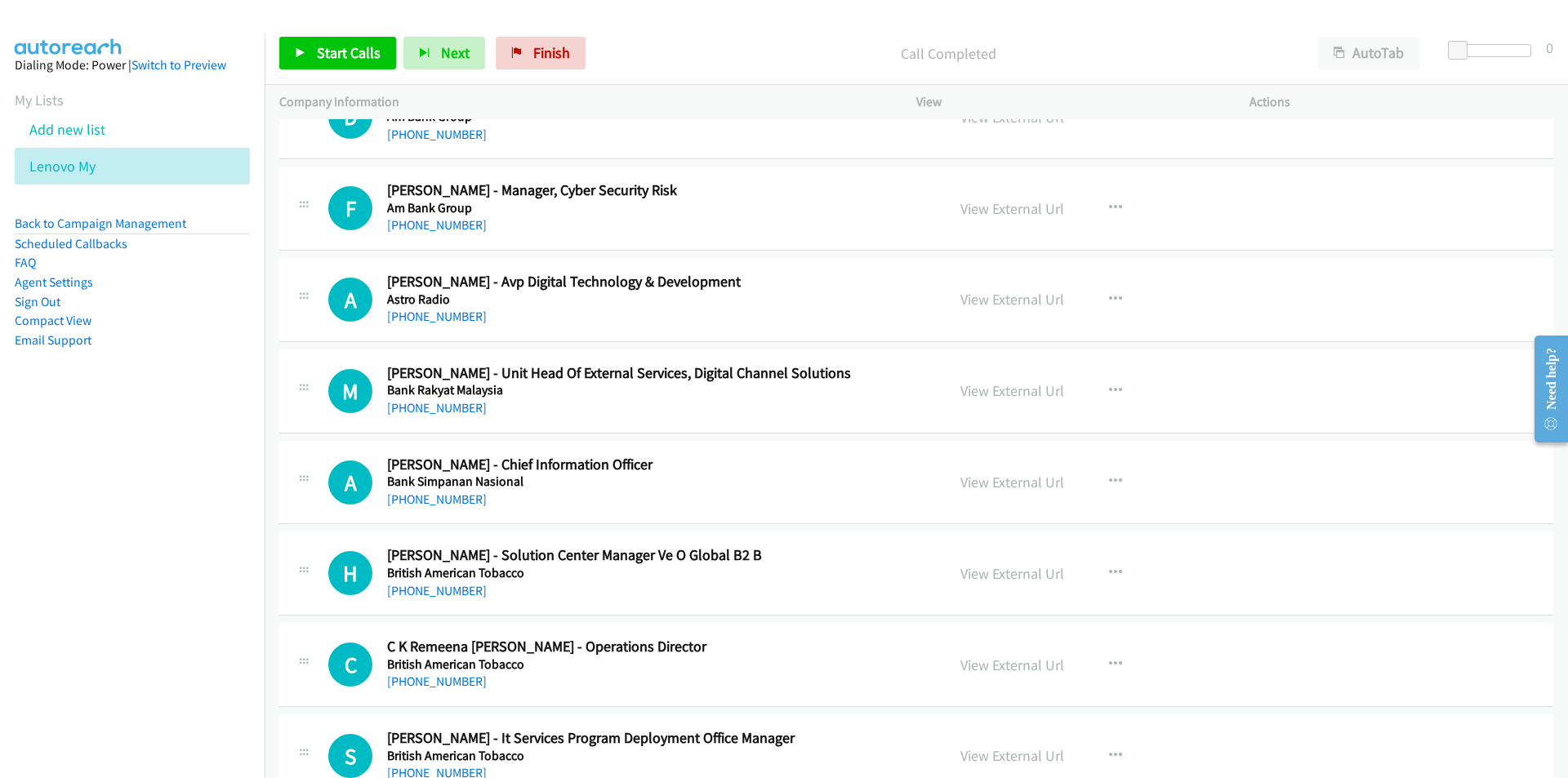
scroll to position [2124, 0]
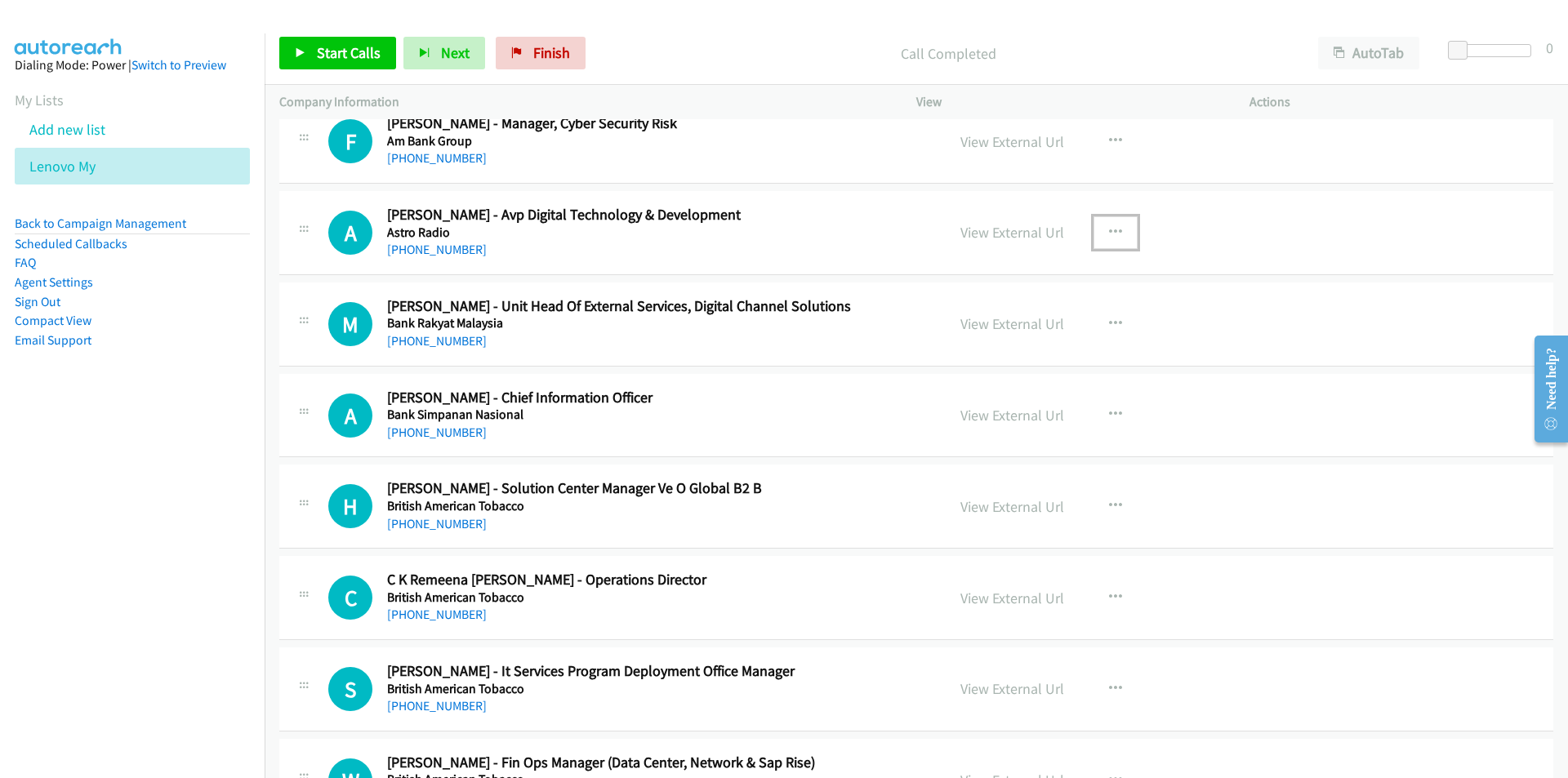
click at [1109, 231] on icon "button" at bounding box center [1115, 233] width 13 height 13
click at [0, 0] on div at bounding box center [0, 0] width 0 height 0
click at [1110, 224] on button "button" at bounding box center [1115, 233] width 44 height 33
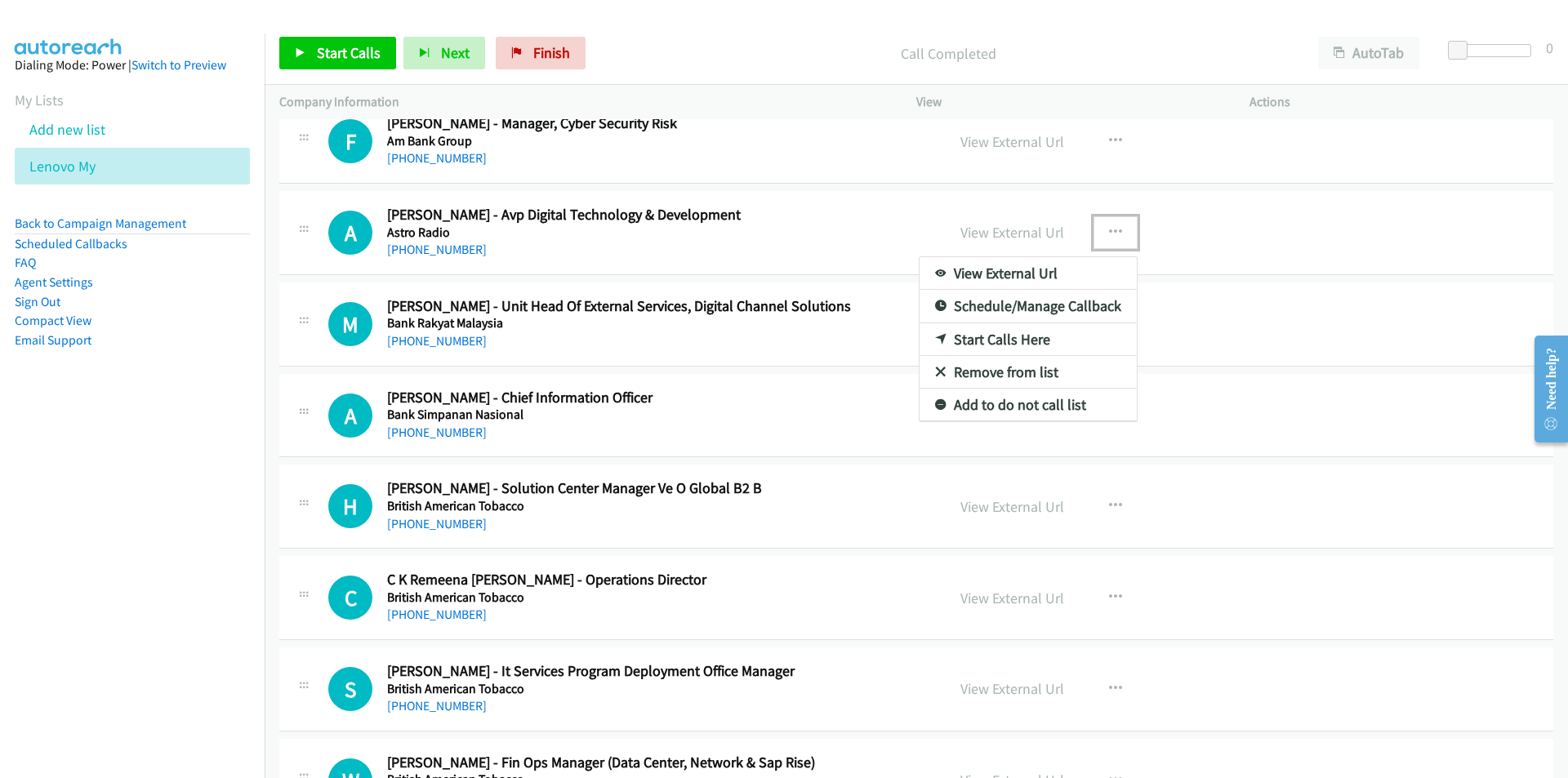
click at [1002, 338] on link "Start Calls Here" at bounding box center [1028, 339] width 218 height 33
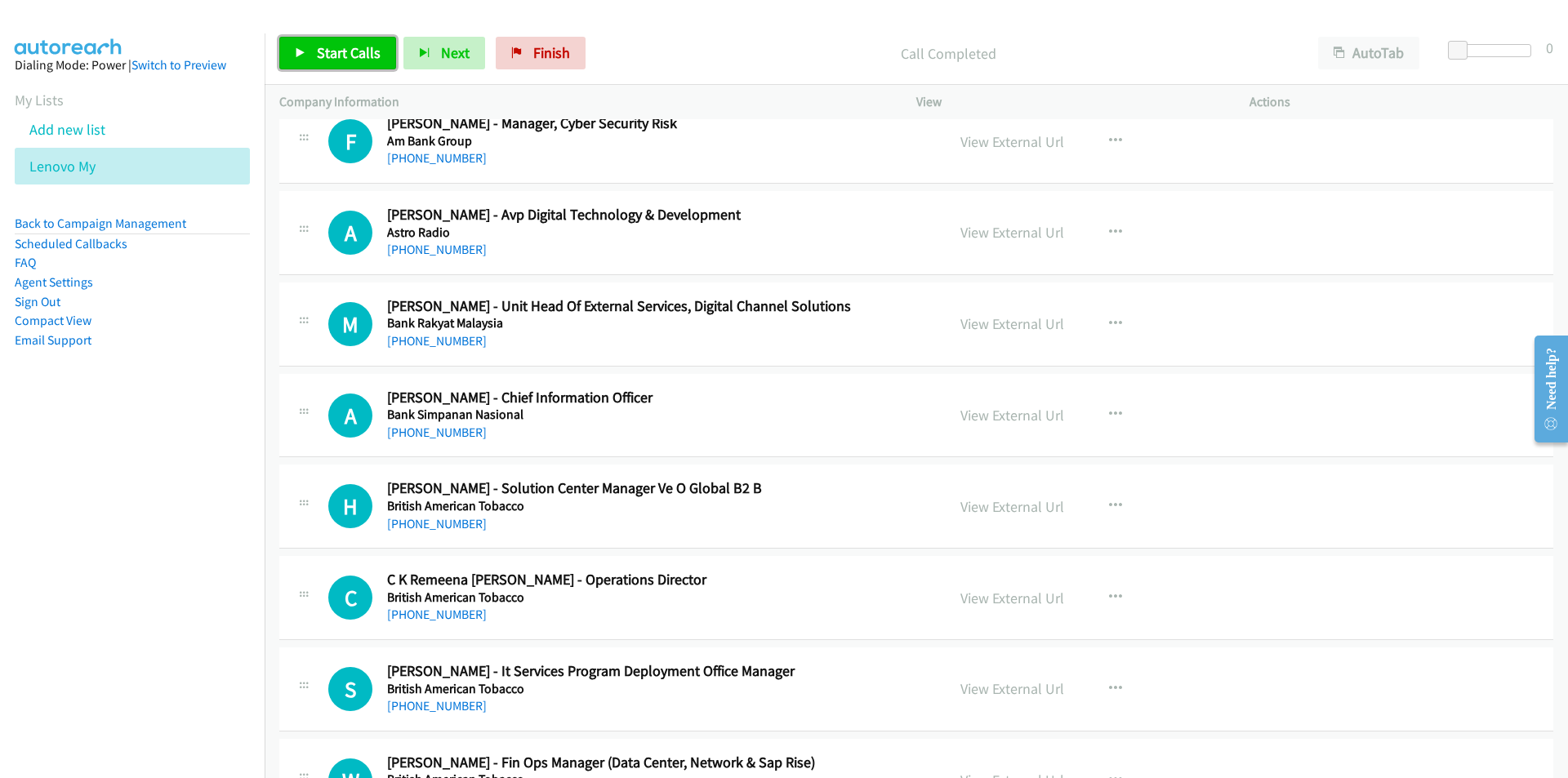
click at [317, 51] on span "Start Calls" at bounding box center [348, 52] width 64 height 19
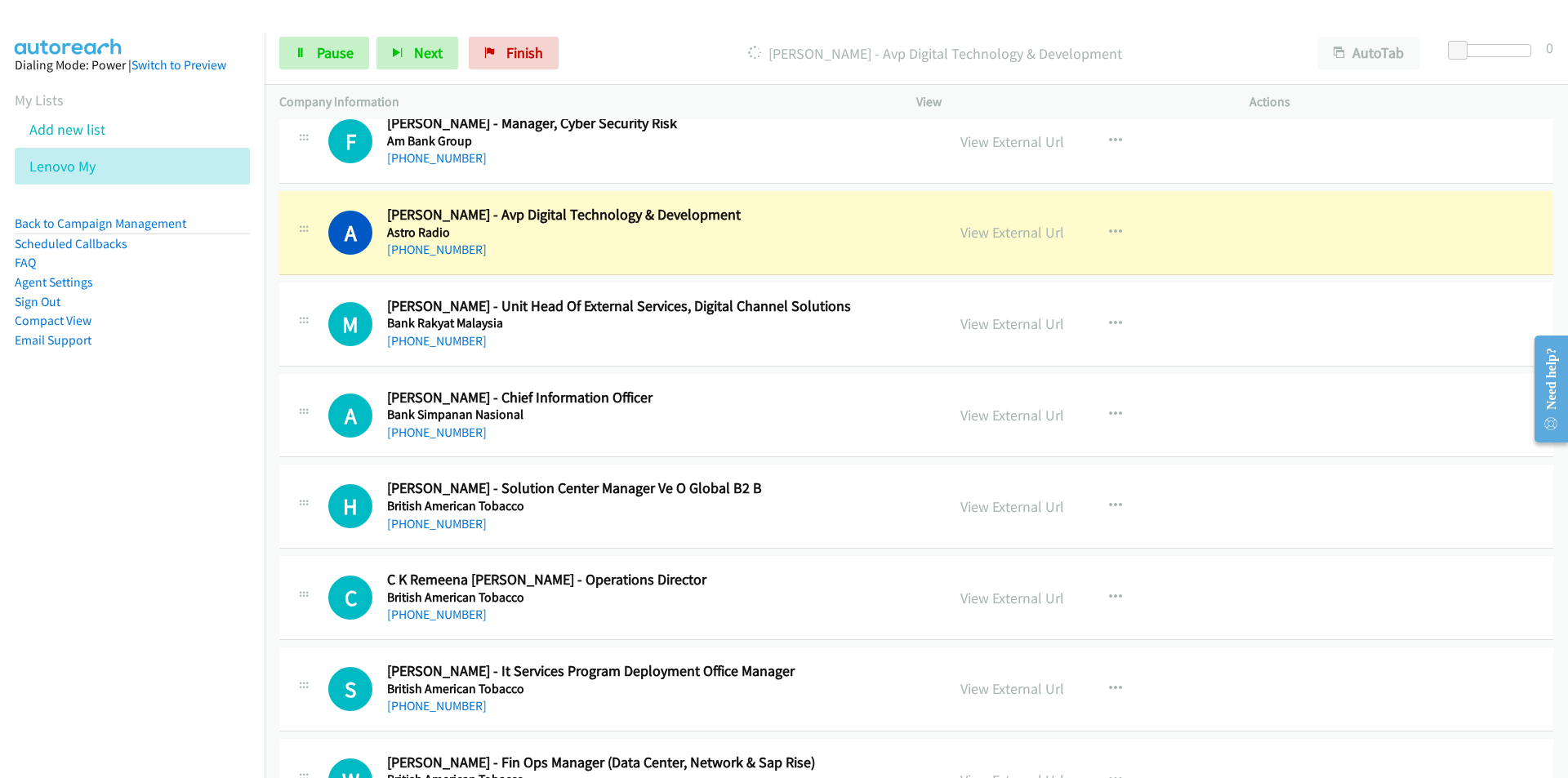
click at [169, 505] on nav "Dialing Mode: Power | Switch to Preview My Lists Add new list Lenovo My Back to…" at bounding box center [133, 422] width 265 height 778
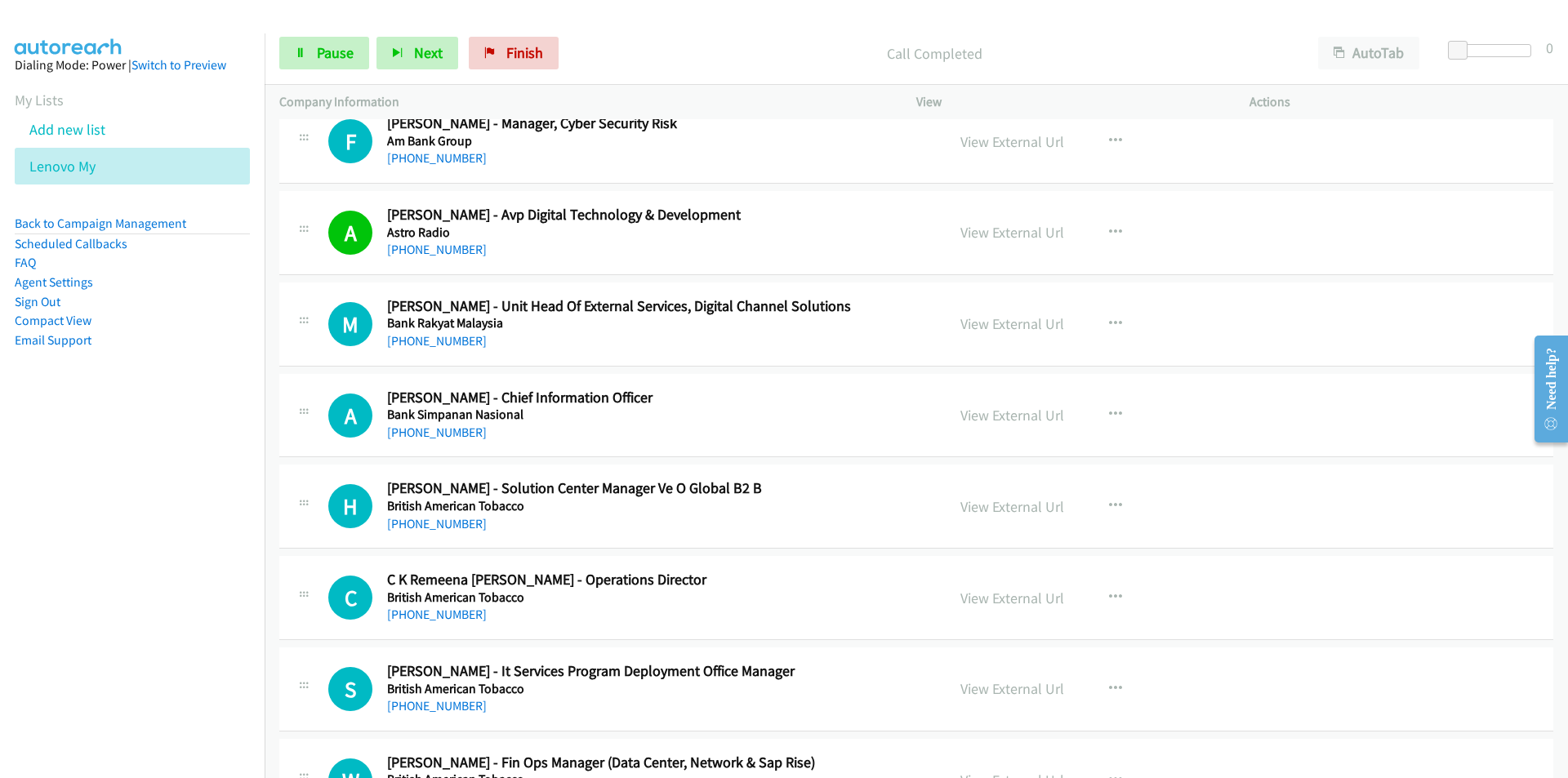
drag, startPoint x: 211, startPoint y: 504, endPoint x: 267, endPoint y: 483, distance: 59.8
click at [211, 504] on nav "Dialing Mode: Power | Switch to Preview My Lists Add new list Lenovo My Back to…" at bounding box center [133, 422] width 265 height 778
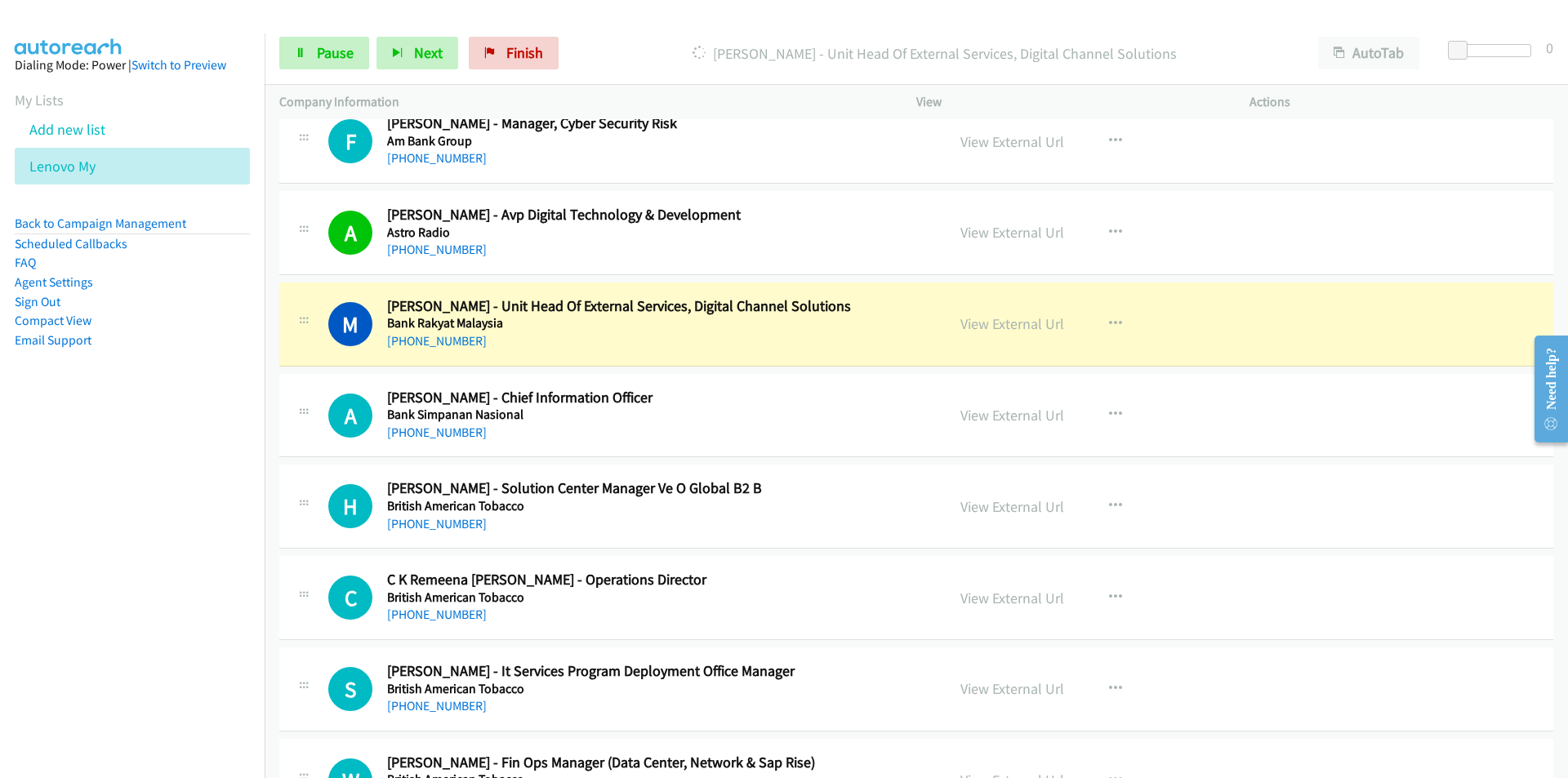
click at [179, 467] on nav "Dialing Mode: Power | Switch to Preview My Lists Add new list Lenovo My Back to…" at bounding box center [133, 422] width 265 height 778
click at [974, 319] on link "View External Url" at bounding box center [1011, 324] width 104 height 19
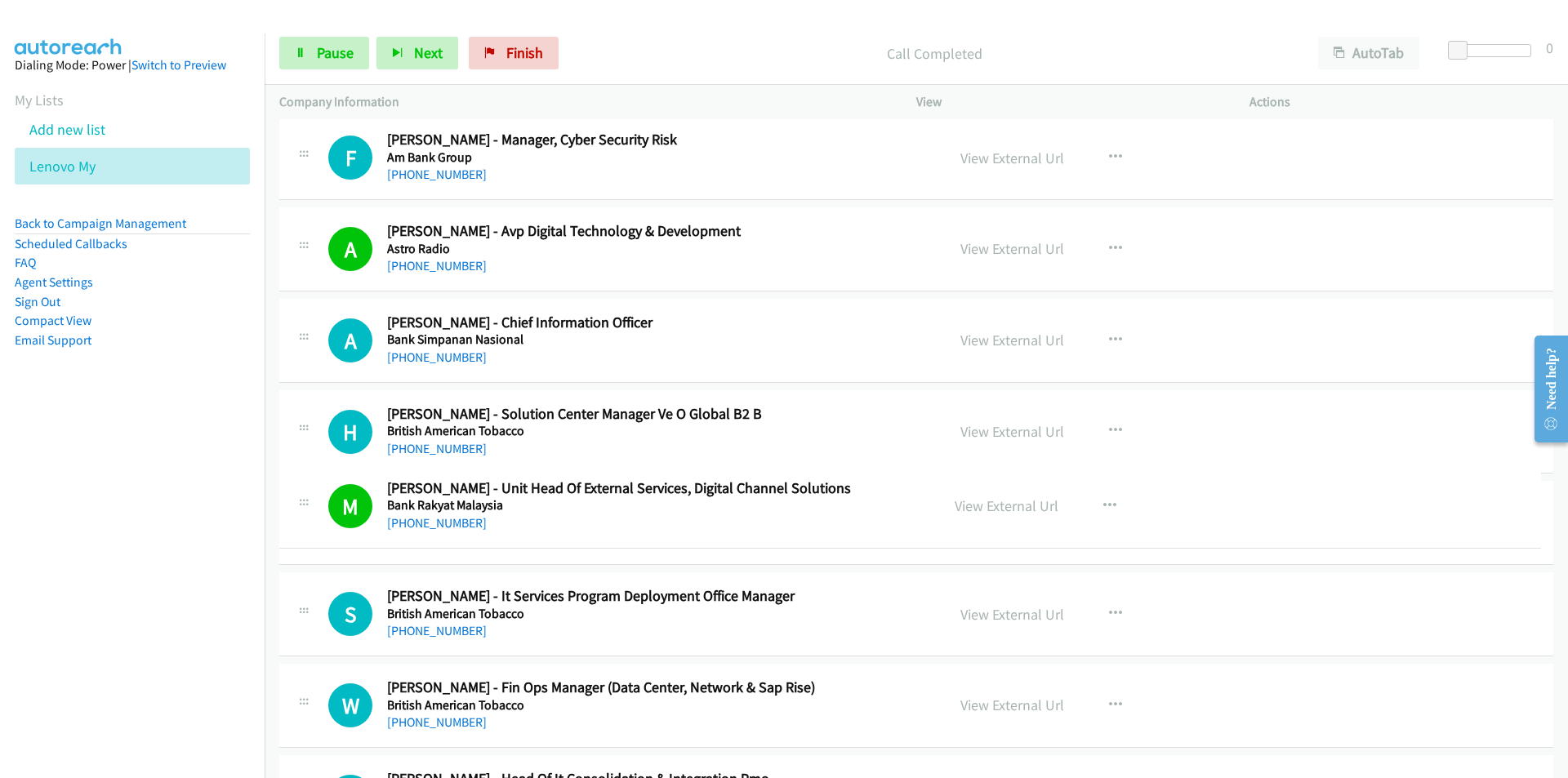
scroll to position [2107, 0]
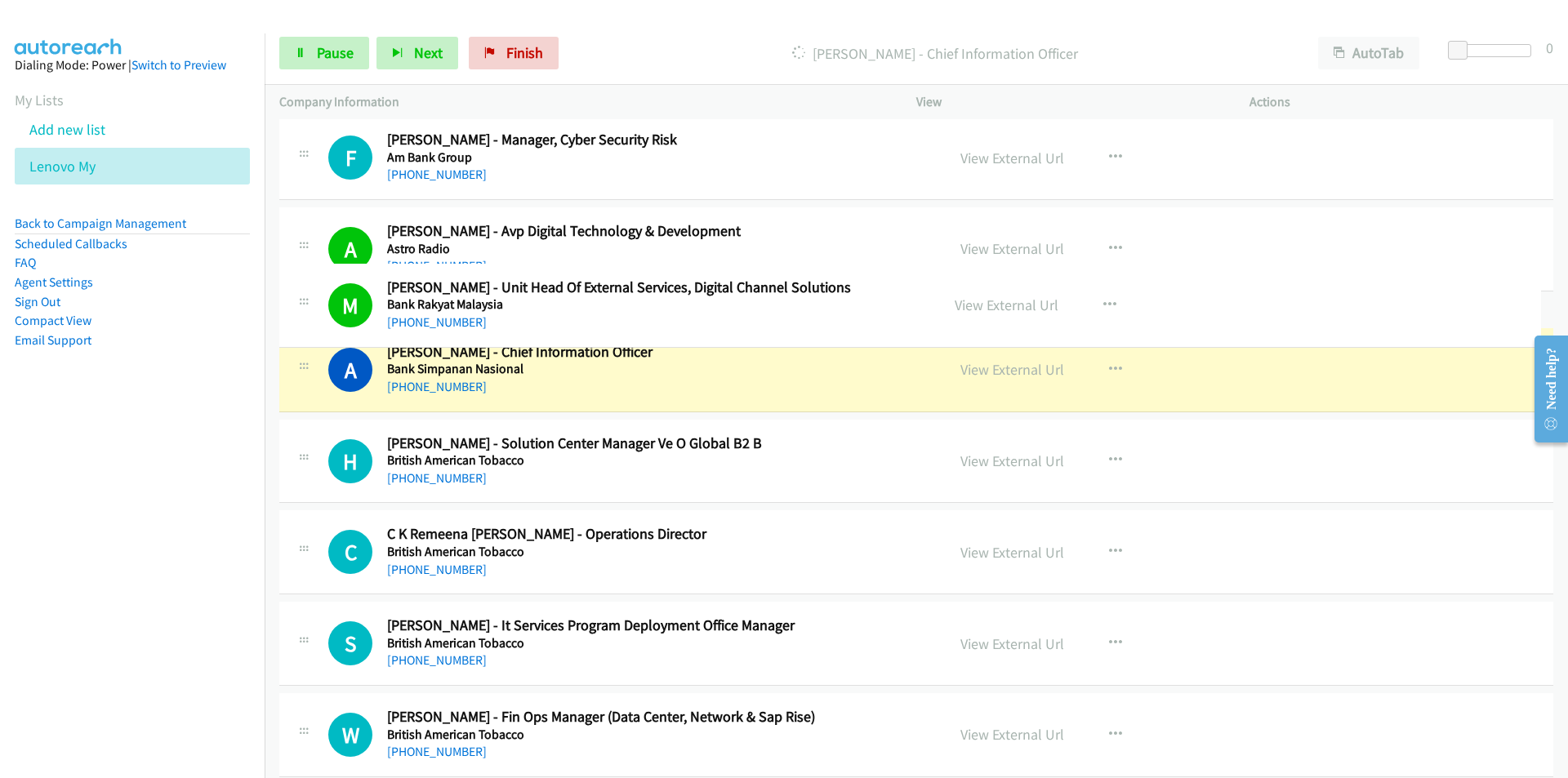
click at [488, 301] on div "M Callback Scheduled Mohd Firdaus Mohd Shabudin - Unit Head Of External Service…" at bounding box center [910, 305] width 1262 height 84
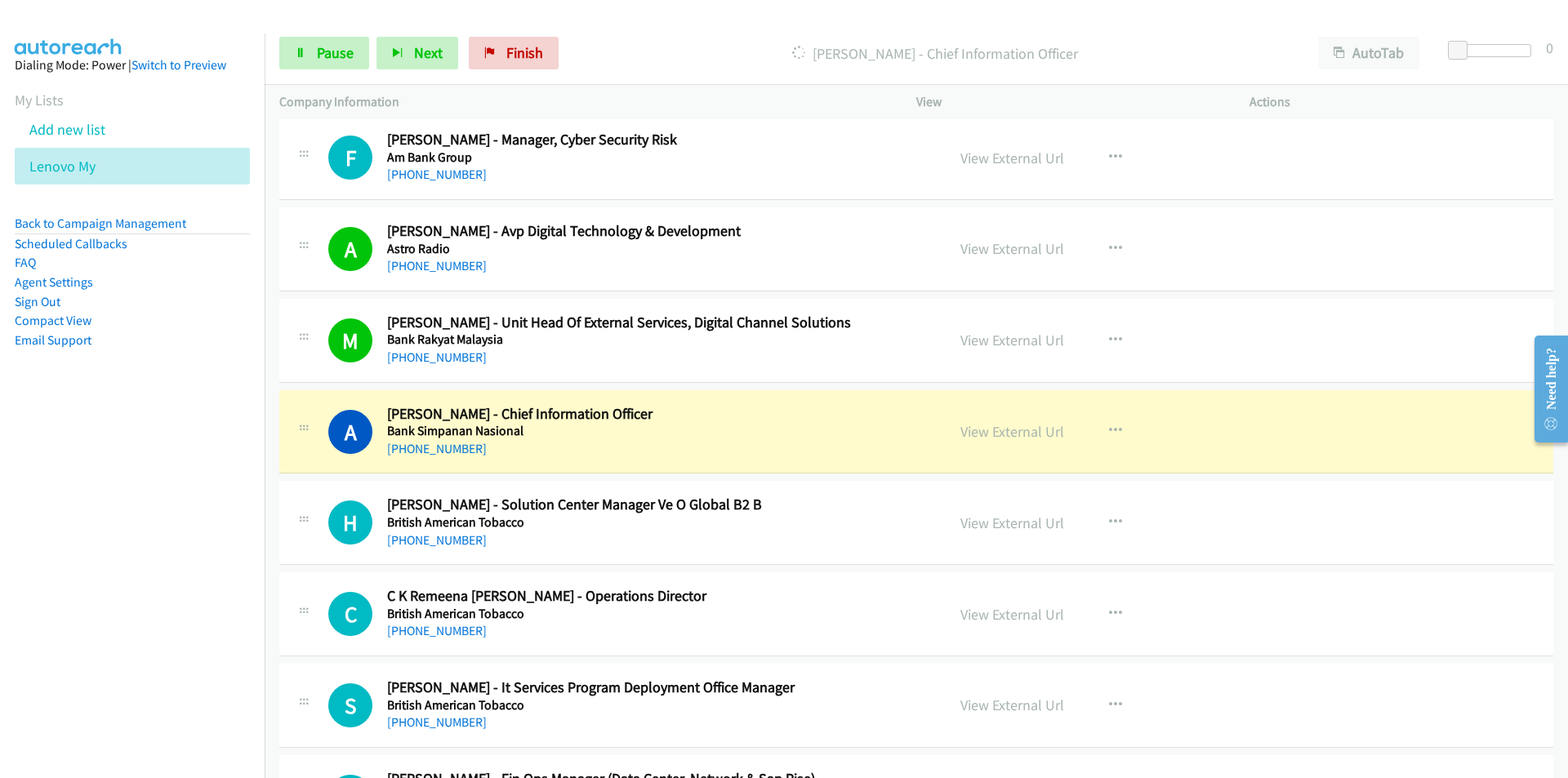
click at [112, 570] on nav "Dialing Mode: Power | Switch to Preview My Lists Add new list Lenovo My Back to…" at bounding box center [133, 422] width 265 height 778
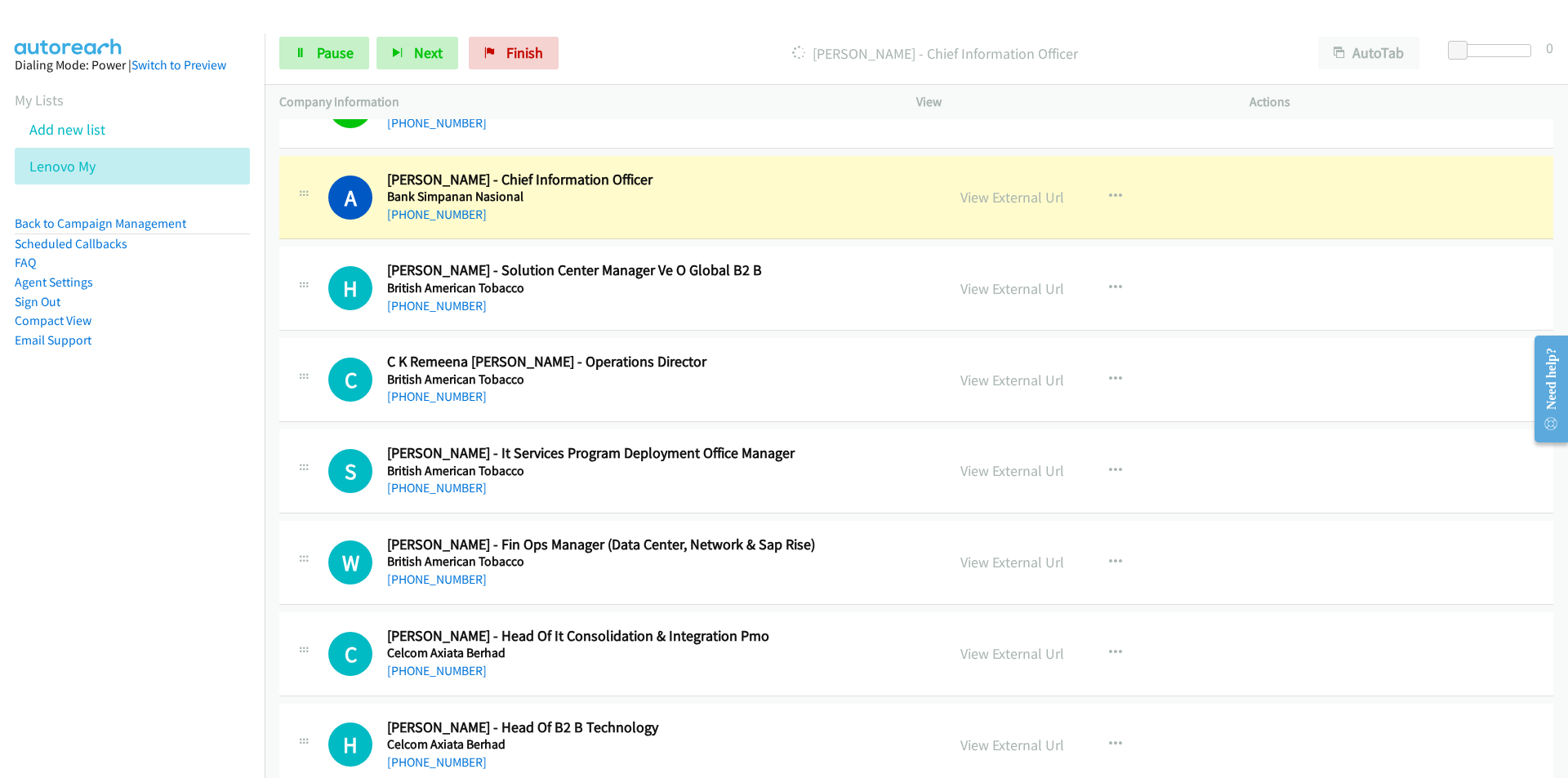
scroll to position [2352, 0]
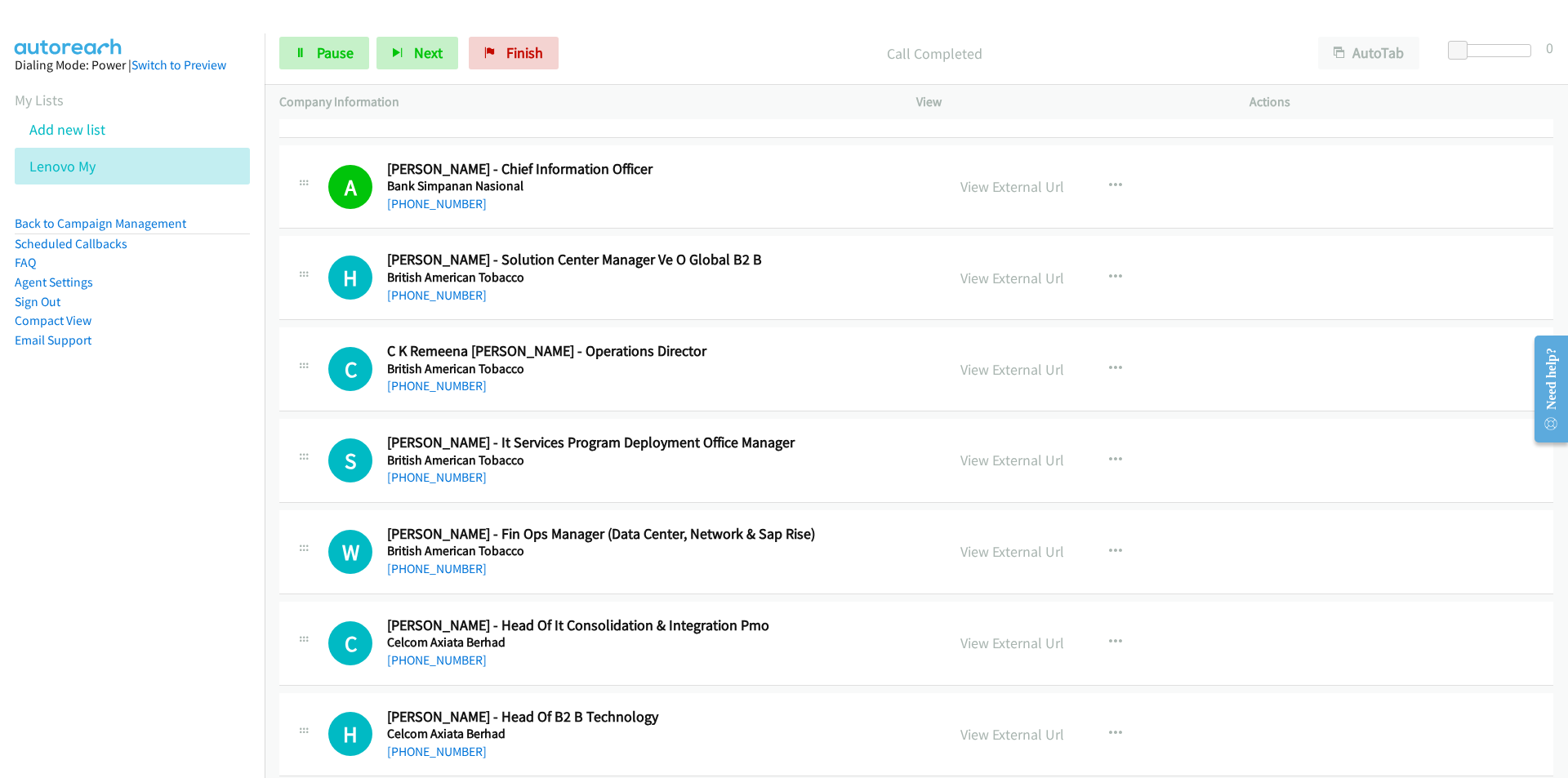
click at [215, 469] on nav "Dialing Mode: Power | Switch to Preview My Lists Add new list Lenovo My Back to…" at bounding box center [133, 422] width 265 height 778
click at [131, 488] on nav "Dialing Mode: Power | Switch to Preview My Lists Add new list Lenovo My Back to…" at bounding box center [133, 422] width 265 height 778
click at [134, 569] on nav "Dialing Mode: Power | Switch to Preview My Lists Add new list Lenovo My Back to…" at bounding box center [133, 422] width 265 height 778
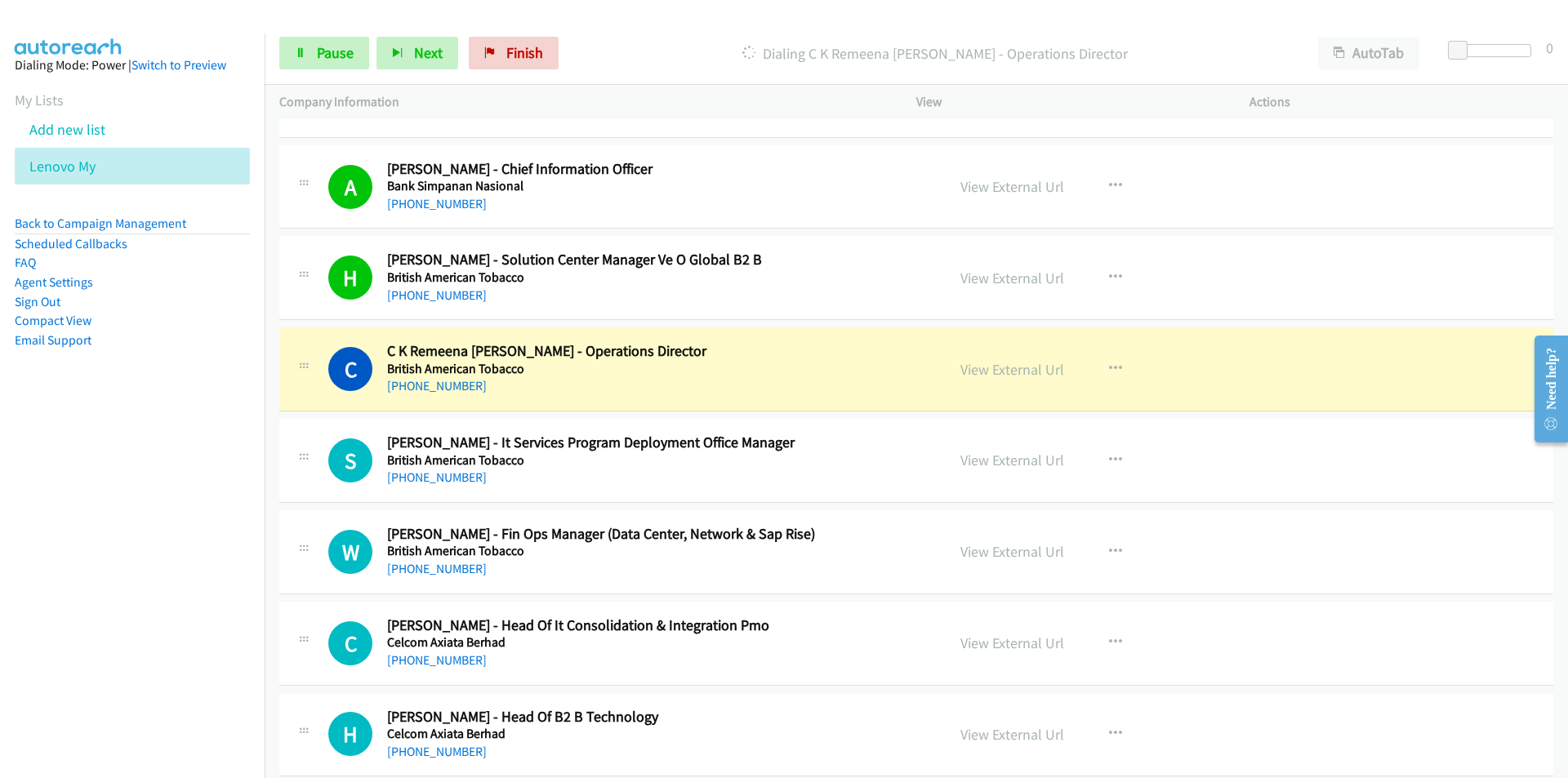
click at [166, 641] on nav "Dialing Mode: Power | Switch to Preview My Lists Add new list Lenovo My Back to…" at bounding box center [133, 422] width 265 height 778
click at [341, 48] on span "Pause" at bounding box center [334, 52] width 36 height 19
click at [973, 370] on link "View External Url" at bounding box center [1011, 370] width 104 height 19
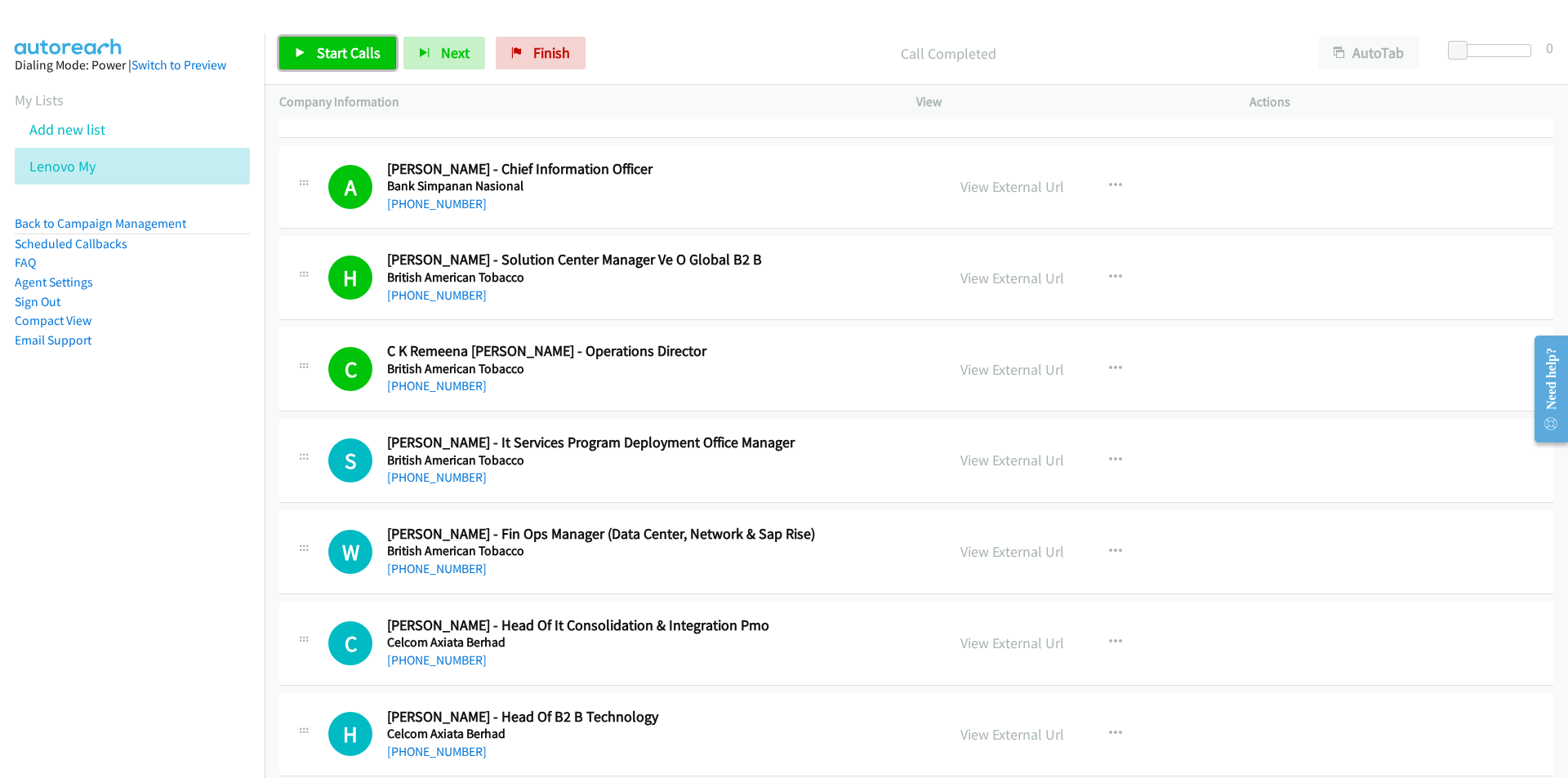
click at [325, 56] on span "Start Calls" at bounding box center [348, 52] width 64 height 19
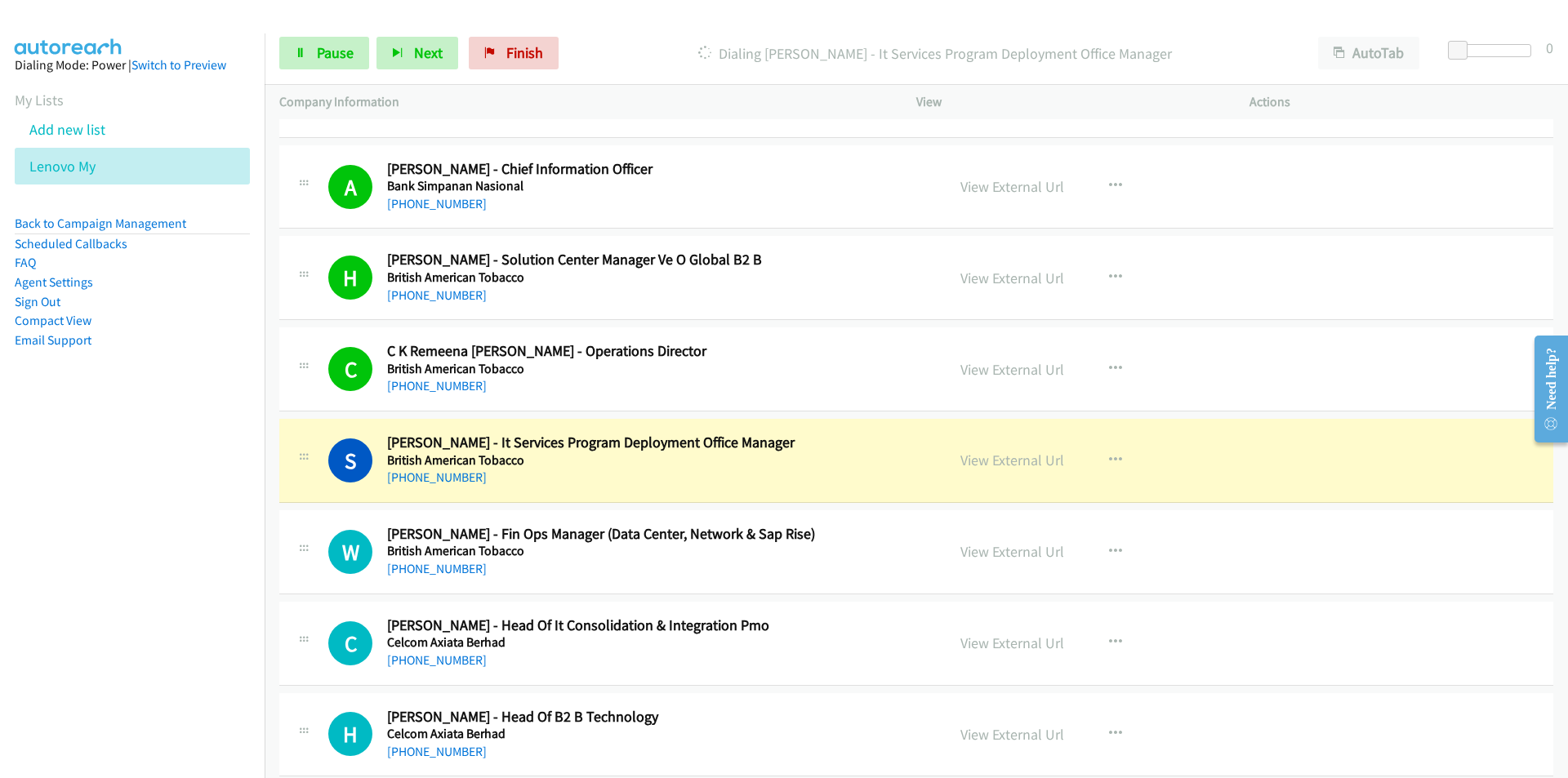
click at [106, 547] on nav "Dialing Mode: Power | Switch to Preview My Lists Add new list Lenovo My Back to…" at bounding box center [133, 422] width 265 height 778
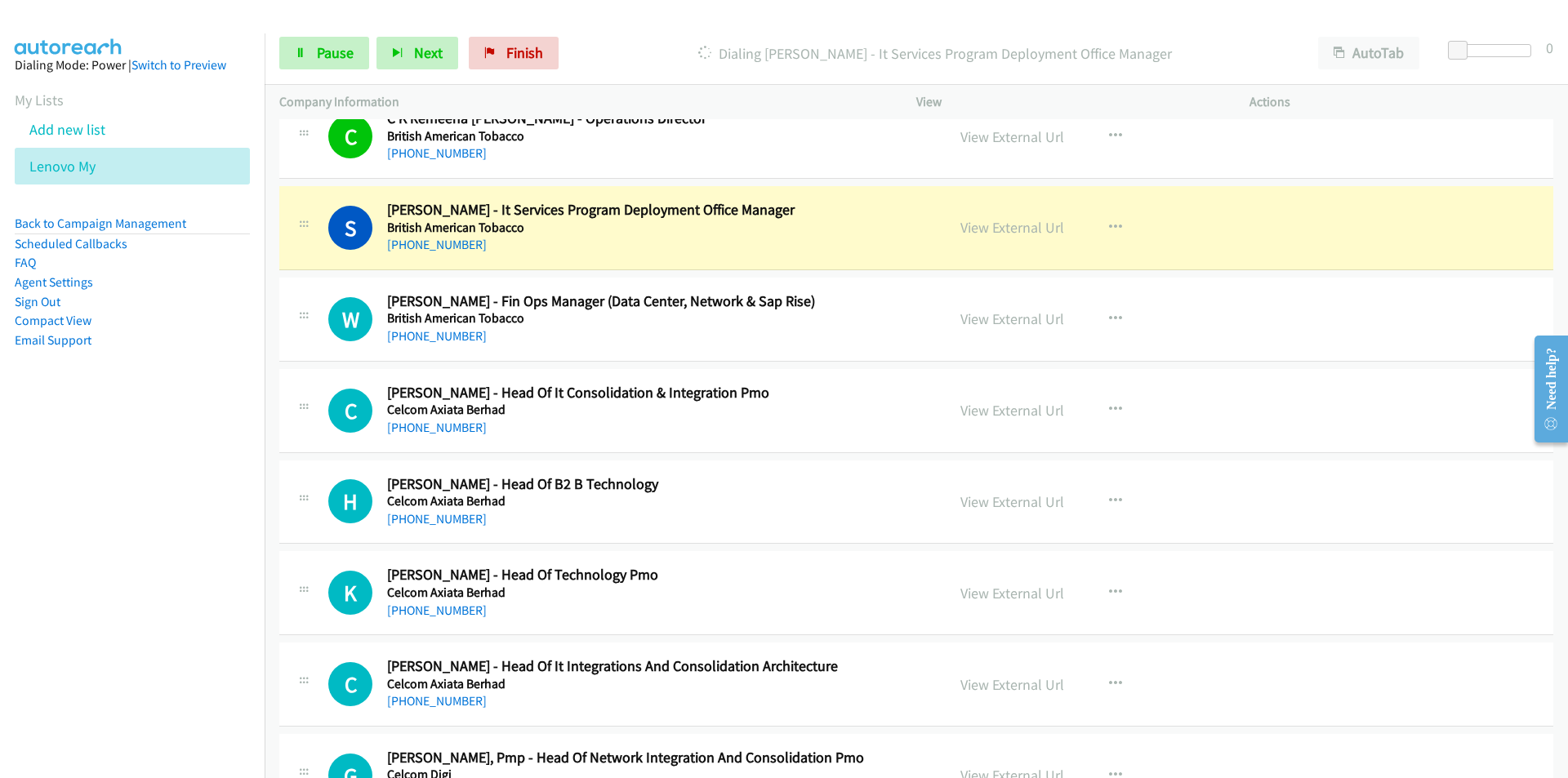
scroll to position [2597, 0]
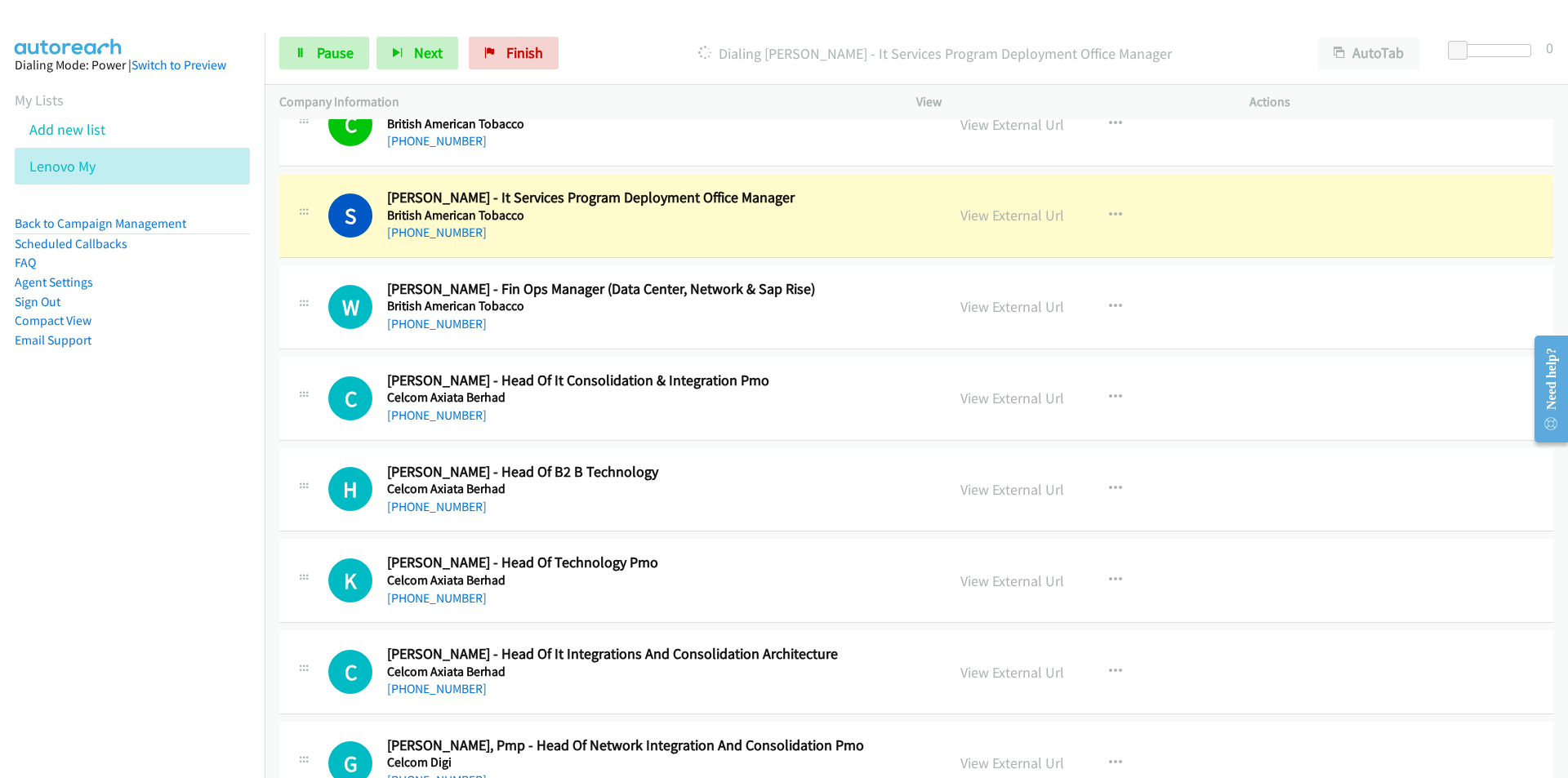
click at [165, 625] on nav "Dialing Mode: Power | Switch to Preview My Lists Add new list Lenovo My Back to…" at bounding box center [133, 422] width 265 height 778
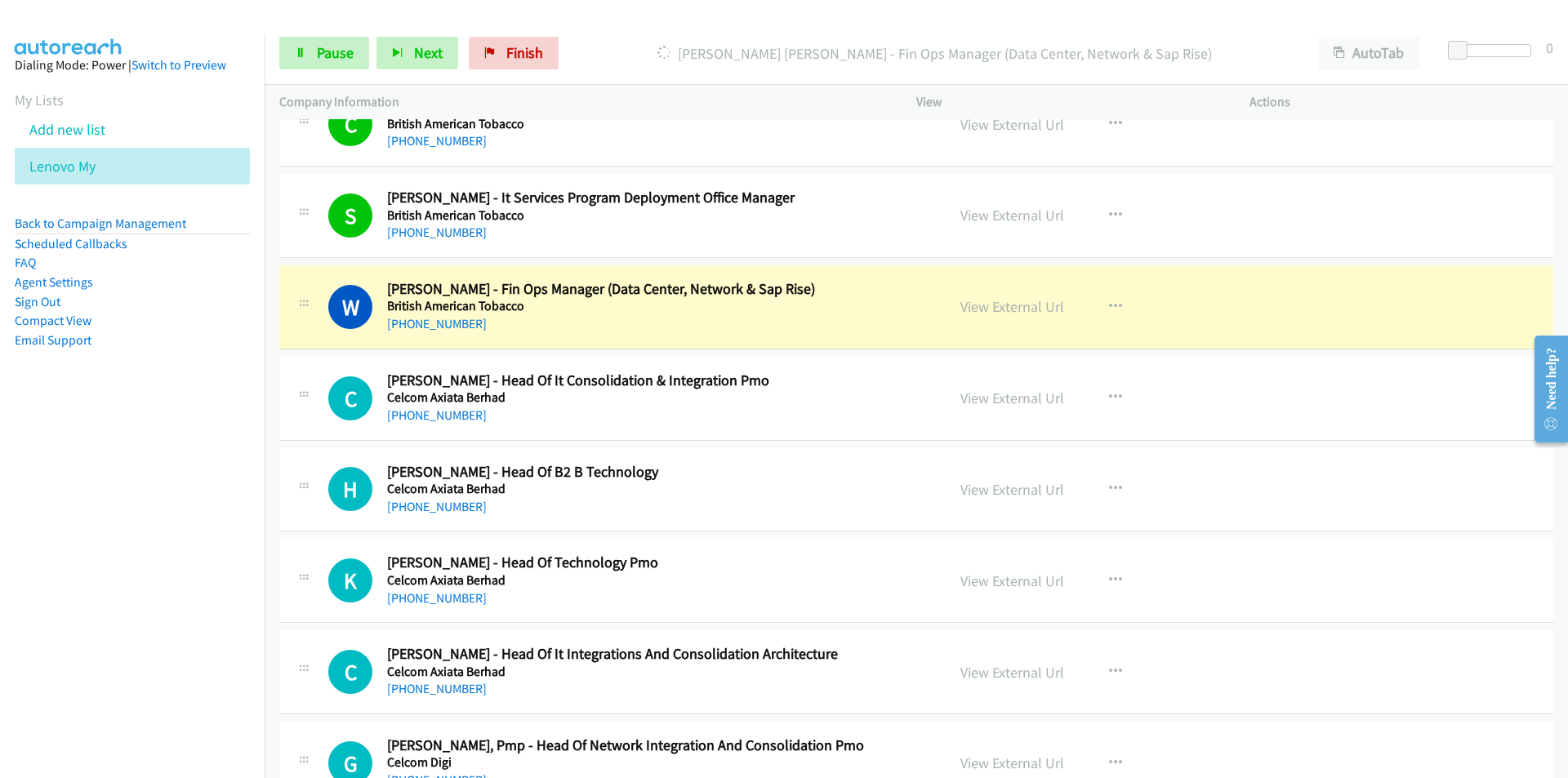
drag, startPoint x: 88, startPoint y: 539, endPoint x: 96, endPoint y: 537, distance: 8.2
click at [88, 539] on nav "Dialing Mode: Power | Switch to Preview My Lists Add new list Lenovo My Back to…" at bounding box center [133, 422] width 265 height 778
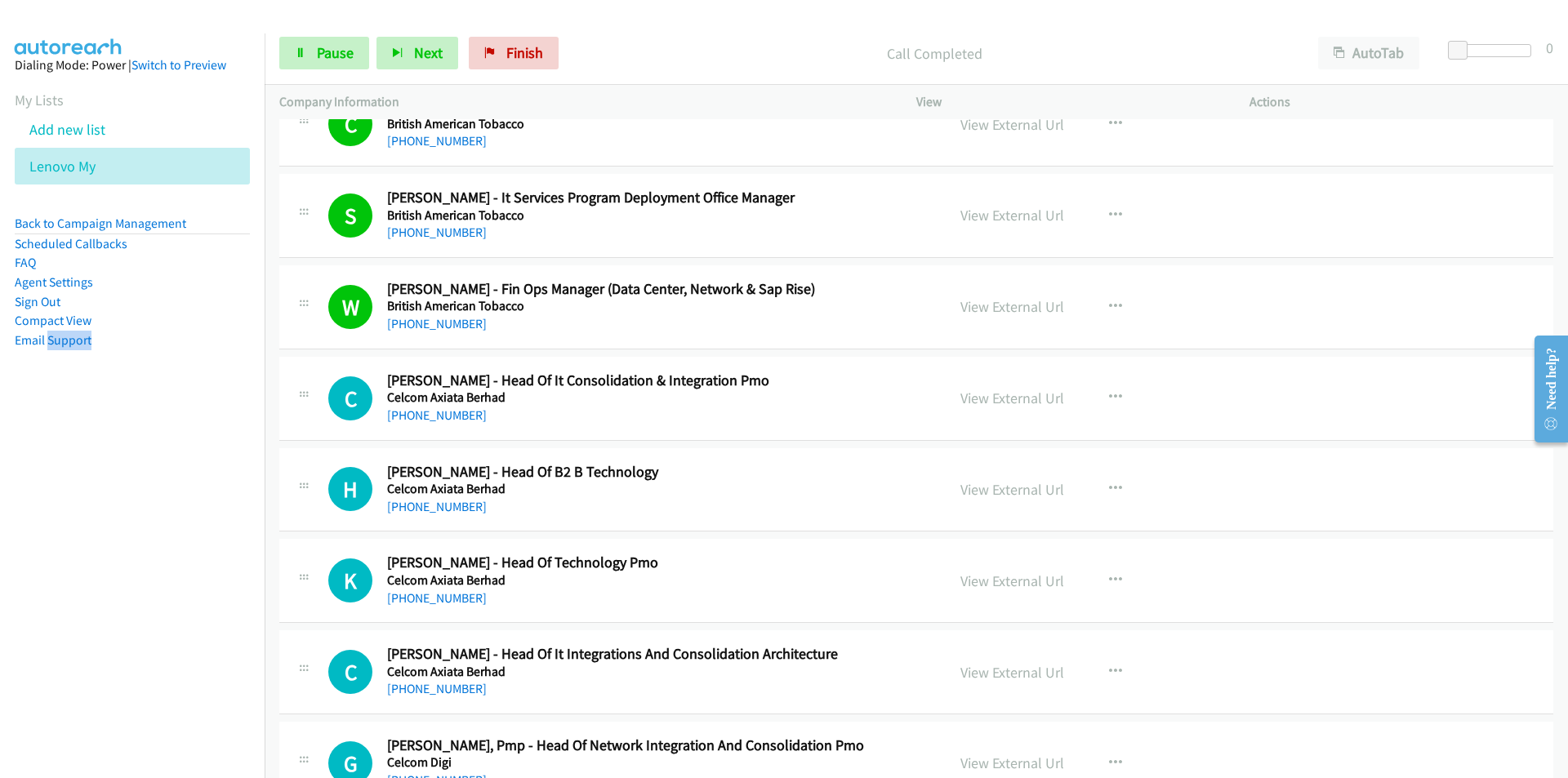
click at [82, 556] on nav "Dialing Mode: Power | Switch to Preview My Lists Add new list Lenovo My Back to…" at bounding box center [133, 422] width 265 height 778
click at [95, 566] on nav "Dialing Mode: Power | Switch to Preview My Lists Add new list Lenovo My Back to…" at bounding box center [133, 422] width 265 height 778
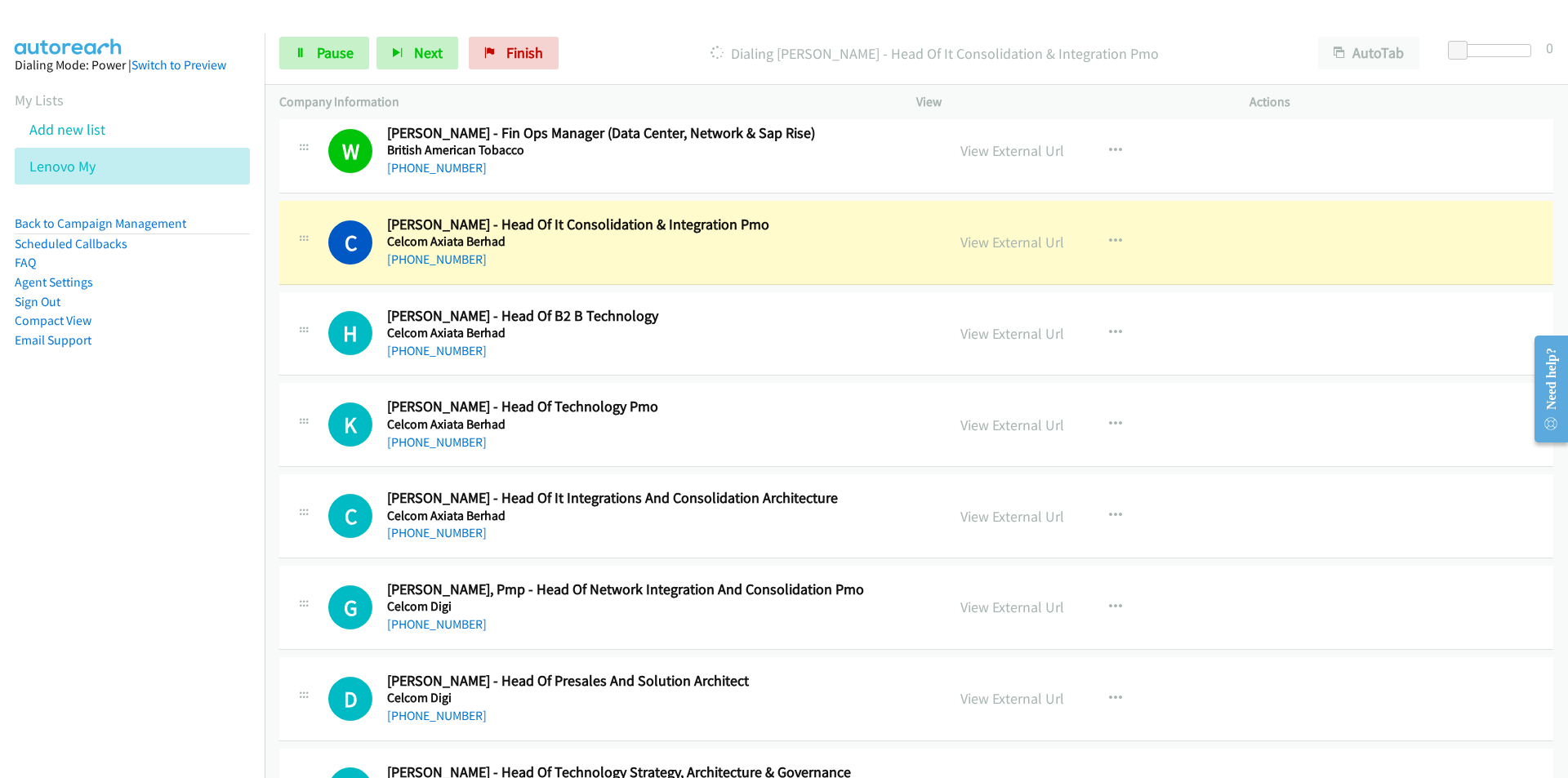
scroll to position [2761, 0]
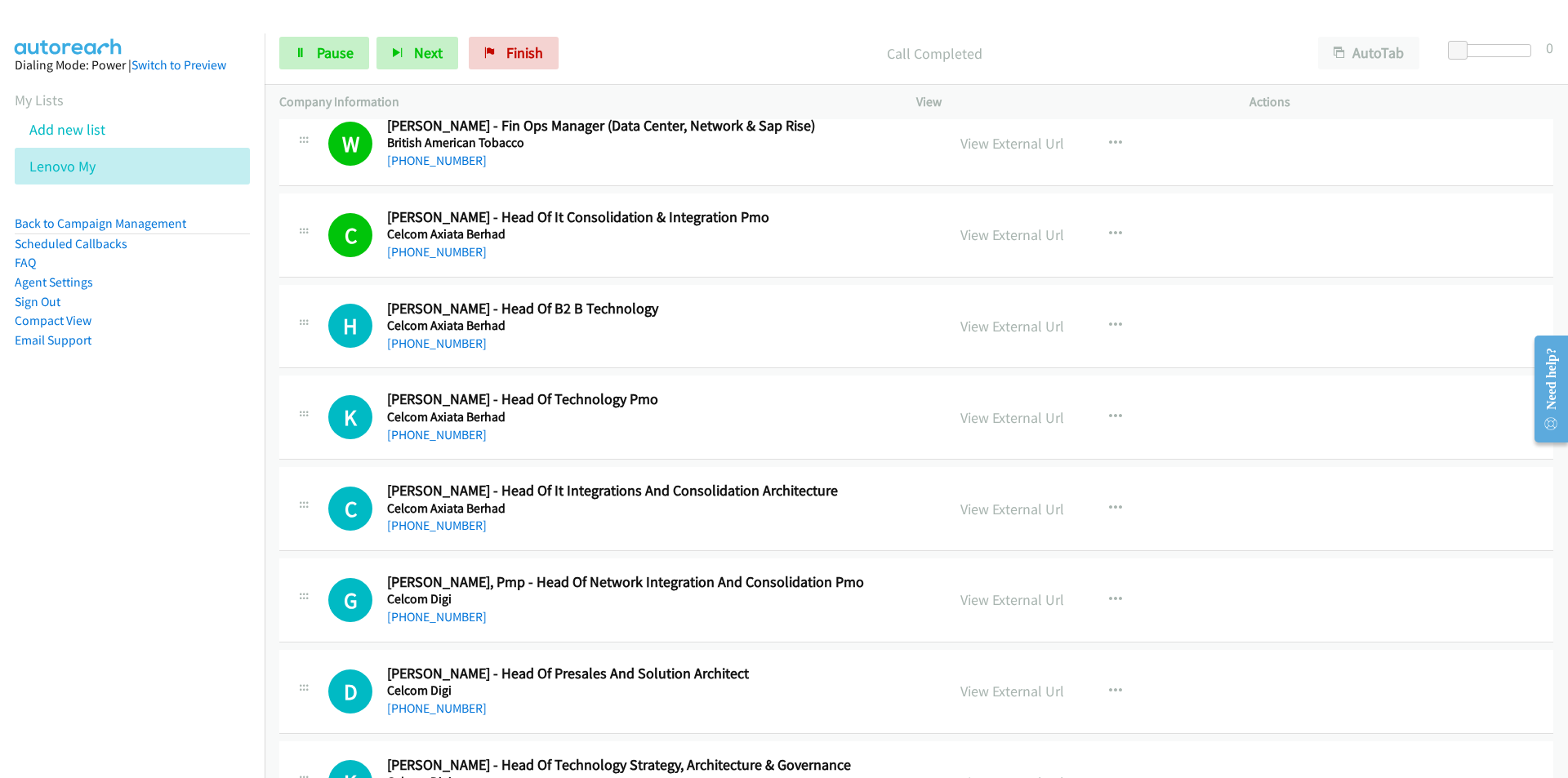
click at [208, 546] on nav "Dialing Mode: Power | Switch to Preview My Lists Add new list Lenovo My Back to…" at bounding box center [133, 422] width 265 height 778
click at [199, 530] on nav "Dialing Mode: Power | Switch to Preview My Lists Add new list Lenovo My Back to…" at bounding box center [133, 422] width 265 height 778
click at [1005, 419] on link "View External Url" at bounding box center [1011, 417] width 104 height 19
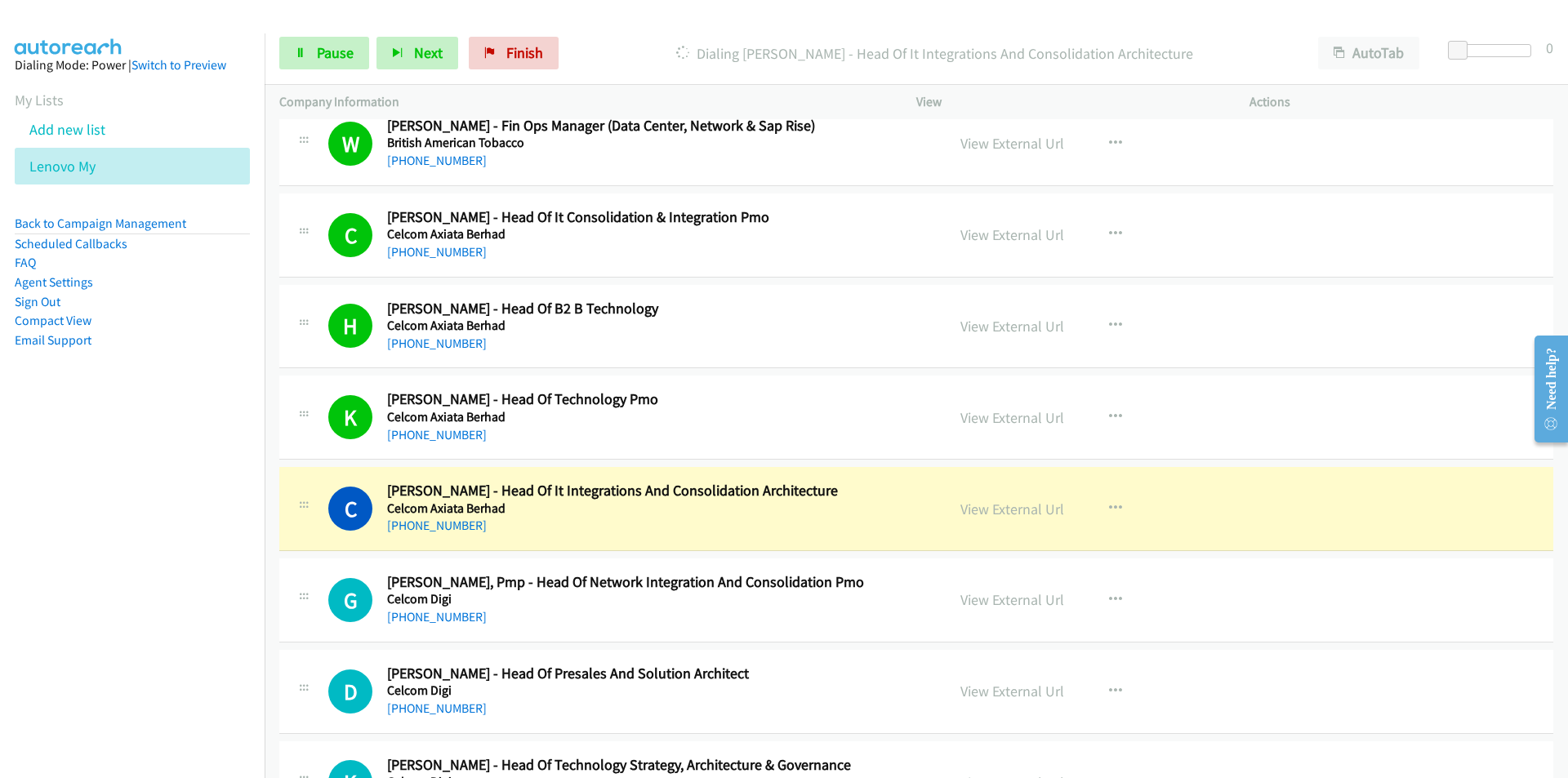
click at [189, 585] on nav "Dialing Mode: Power | Switch to Preview My Lists Add new list Lenovo My Back to…" at bounding box center [133, 422] width 265 height 778
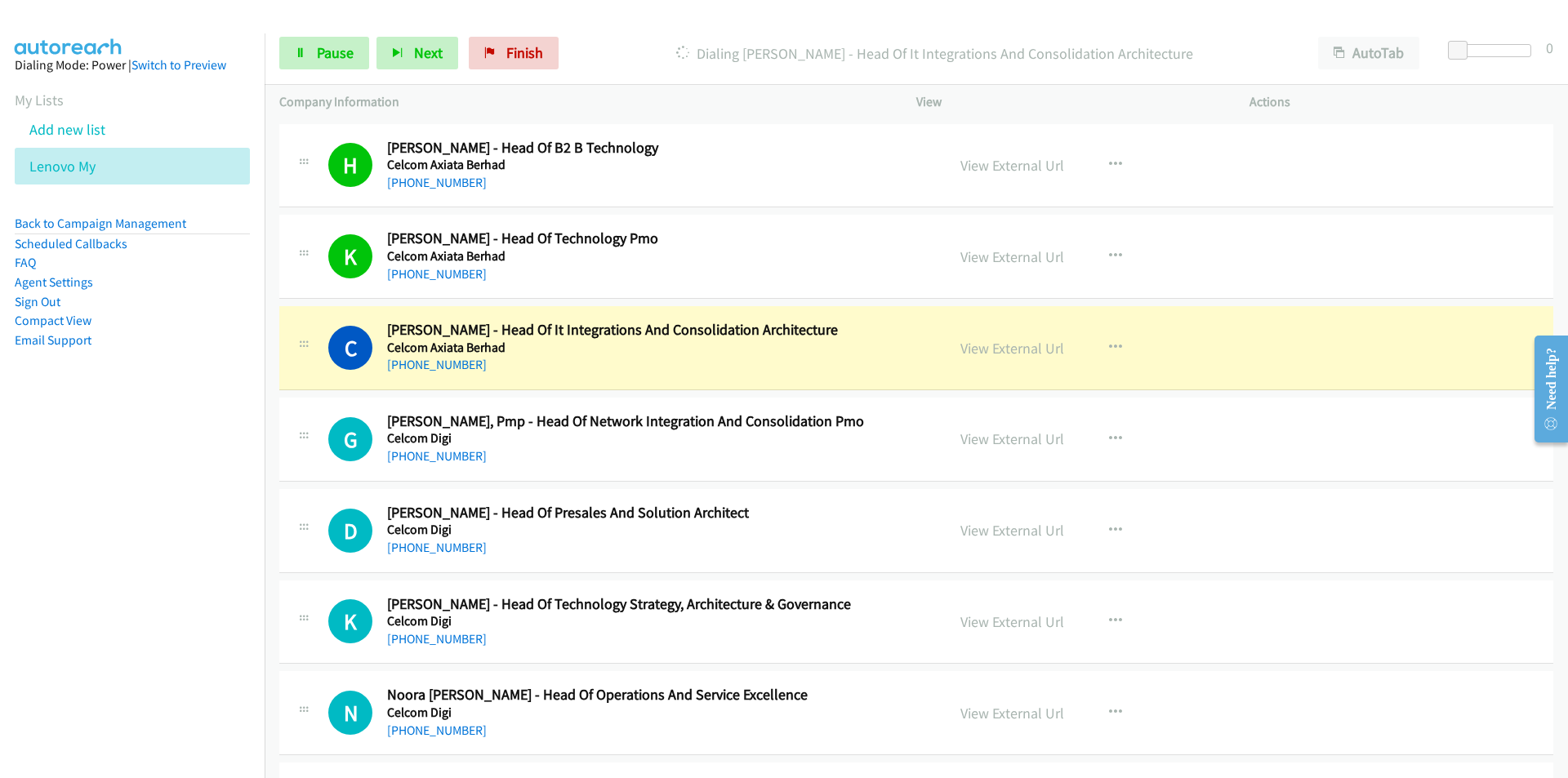
scroll to position [2924, 0]
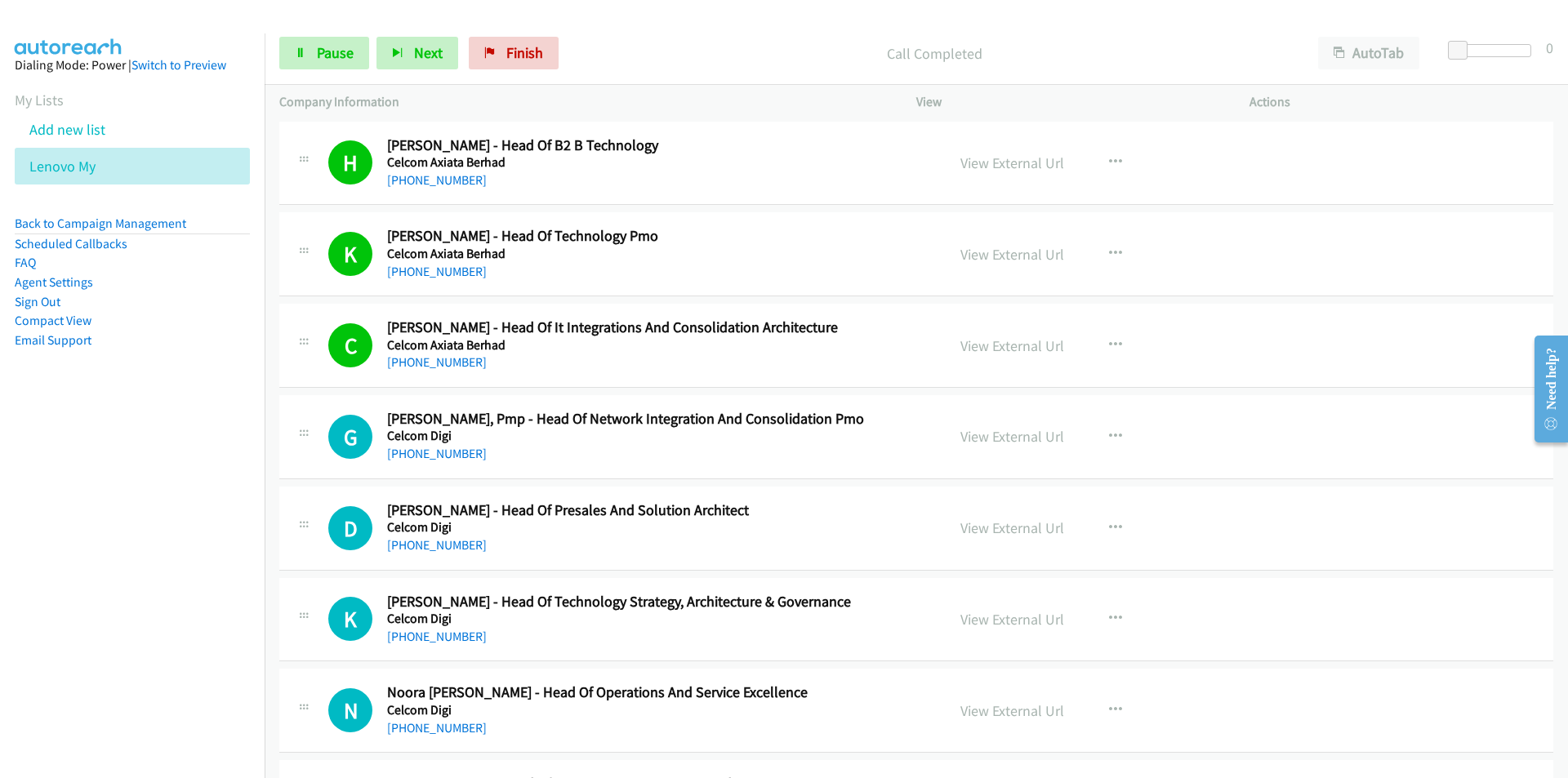
click at [195, 536] on nav "Dialing Mode: Power | Switch to Preview My Lists Add new list Lenovo My Back to…" at bounding box center [133, 422] width 265 height 778
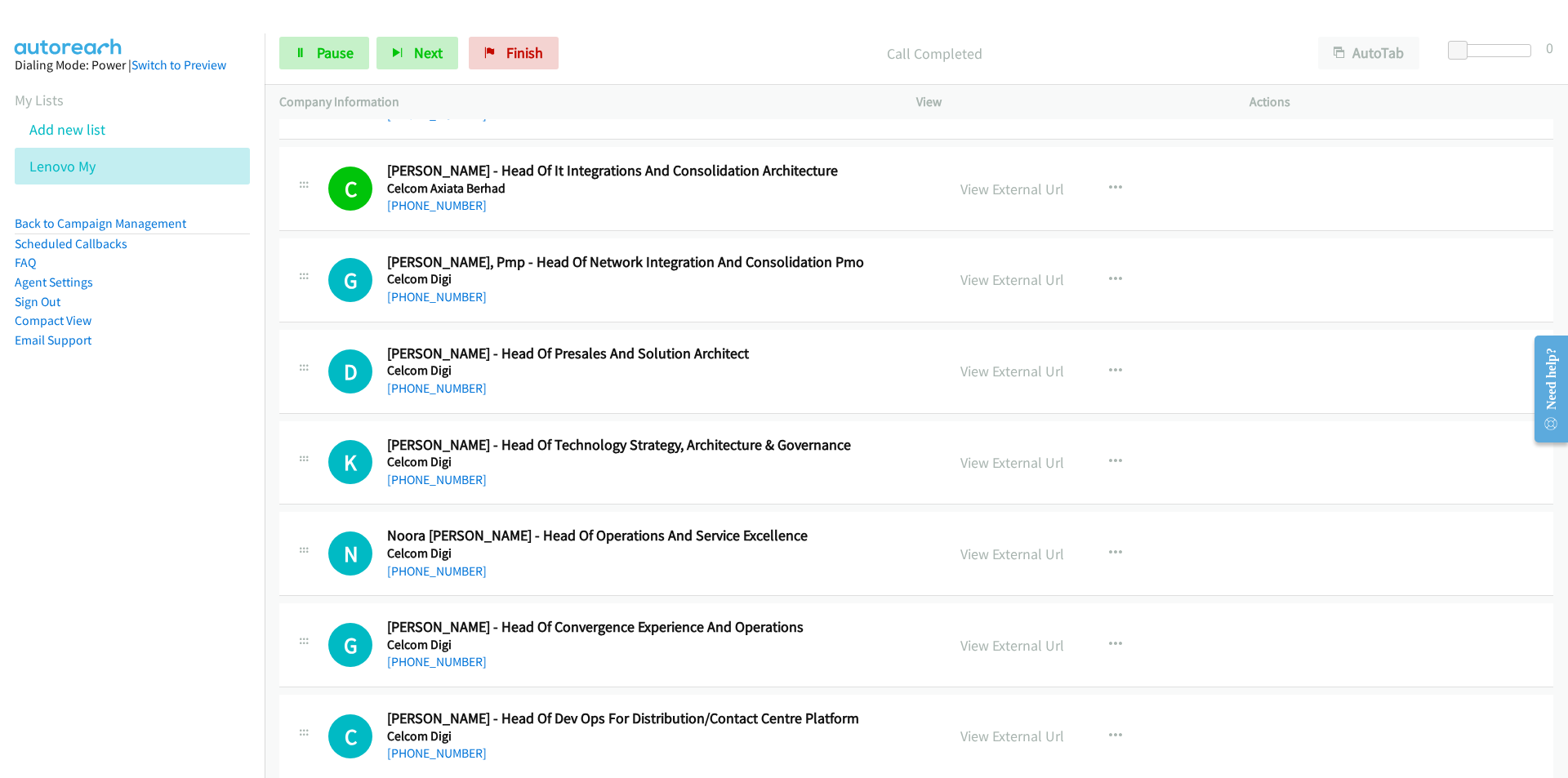
scroll to position [3087, 0]
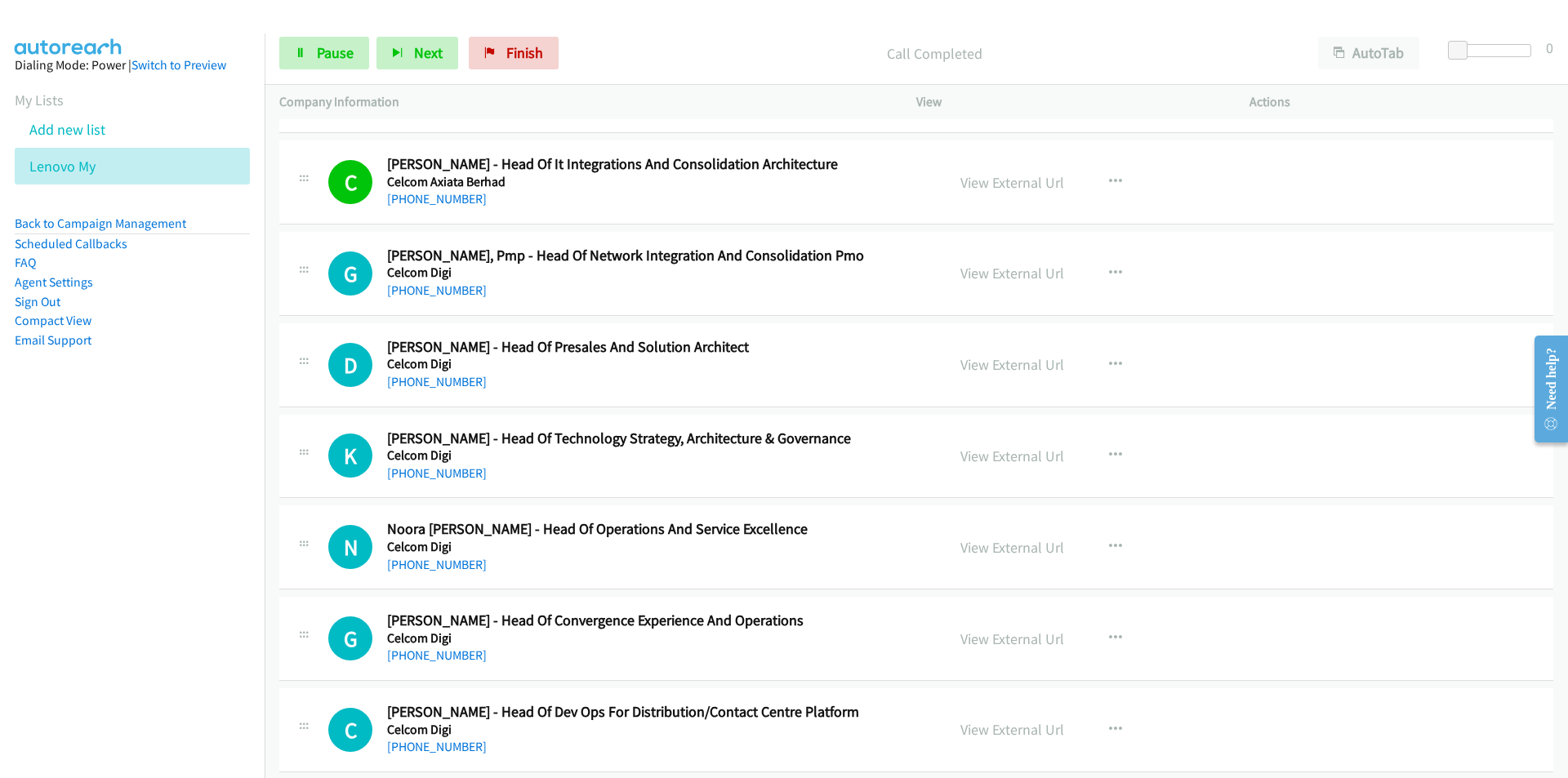
click at [144, 557] on nav "Dialing Mode: Power | Switch to Preview My Lists Add new list Lenovo My Back to…" at bounding box center [133, 422] width 265 height 778
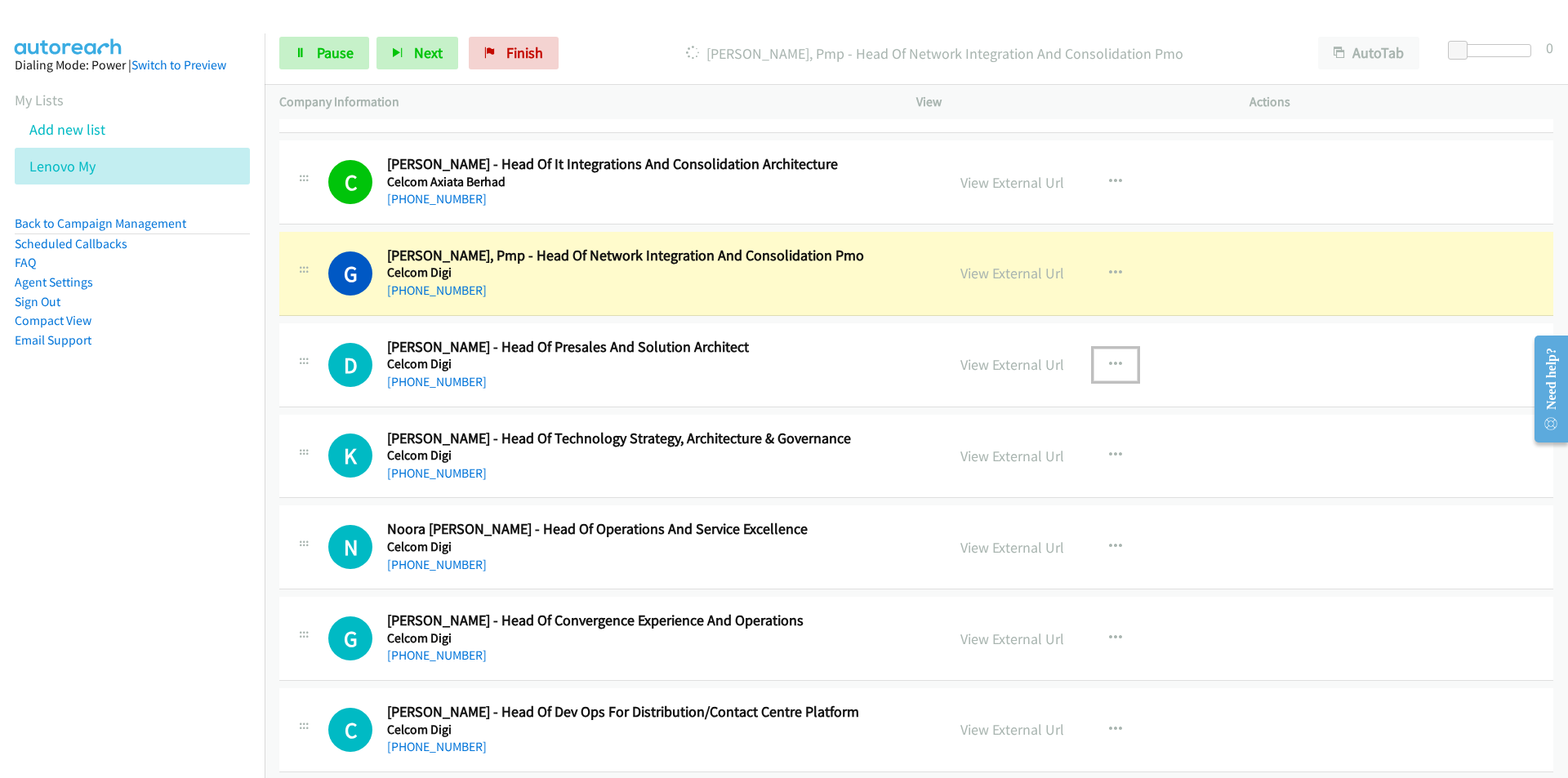
click at [1111, 362] on icon "button" at bounding box center [1115, 365] width 13 height 13
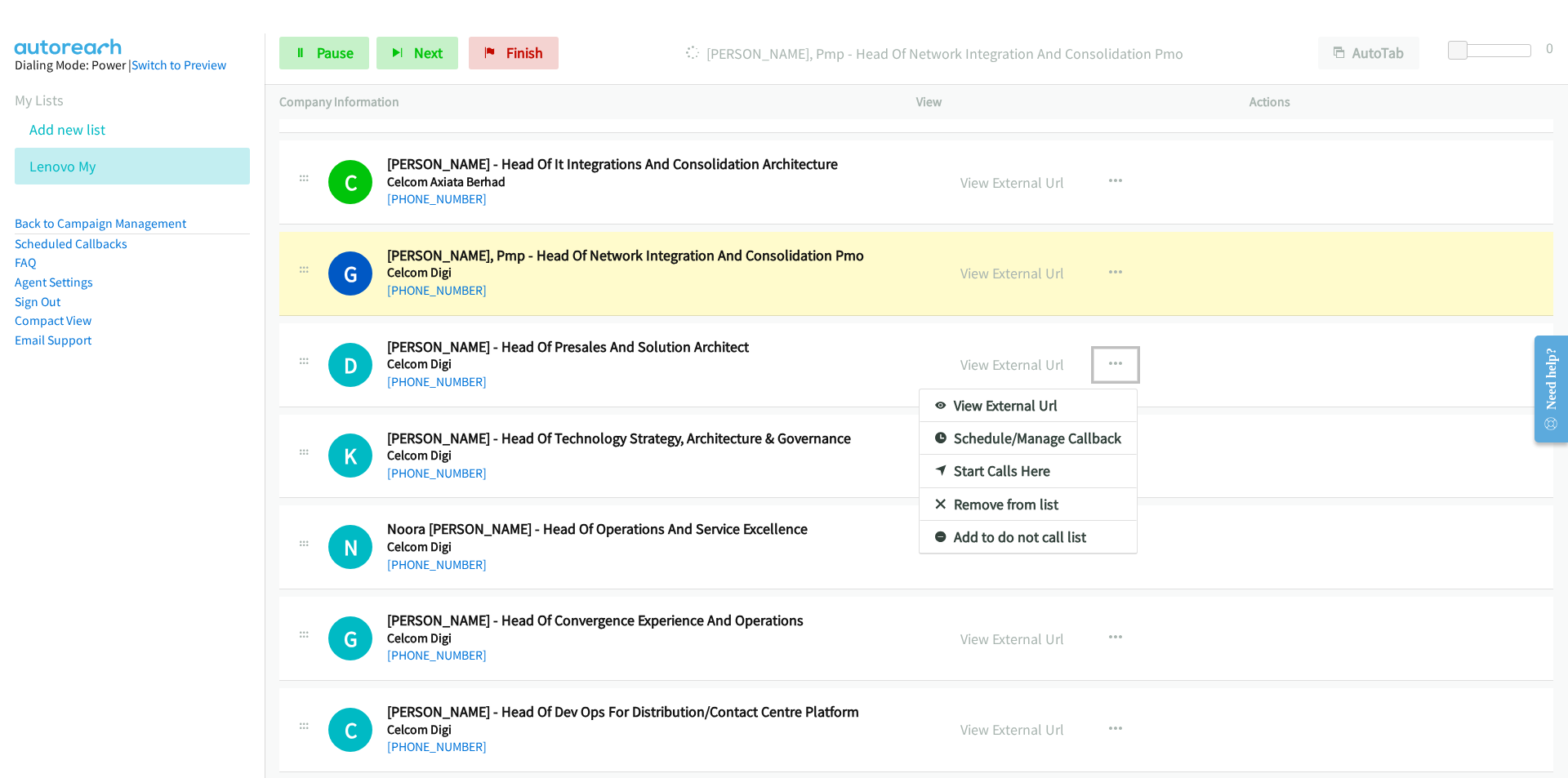
click at [1018, 502] on link "Remove from list" at bounding box center [1028, 504] width 218 height 33
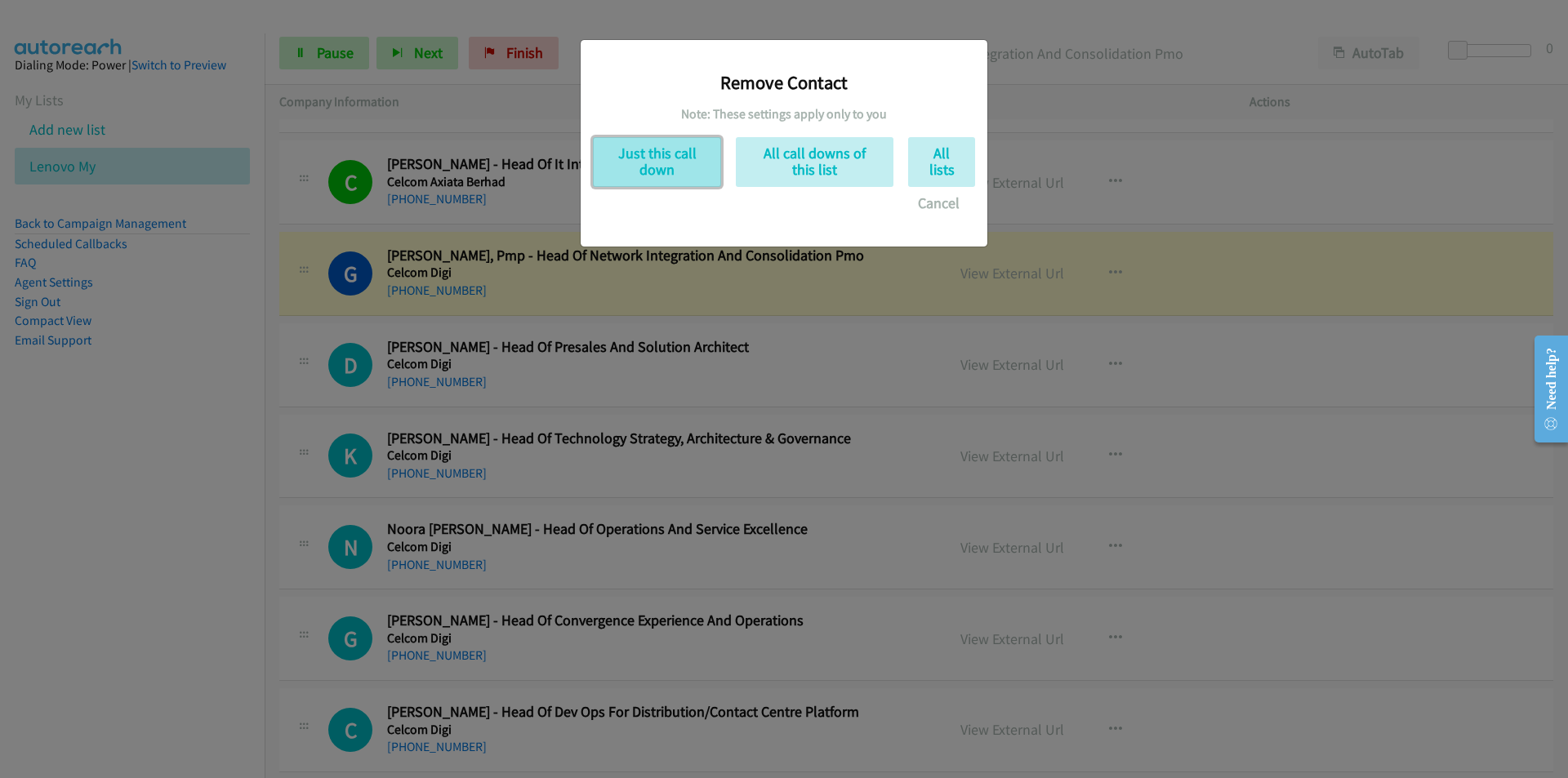
click at [664, 172] on button "Just this call down" at bounding box center [657, 162] width 128 height 50
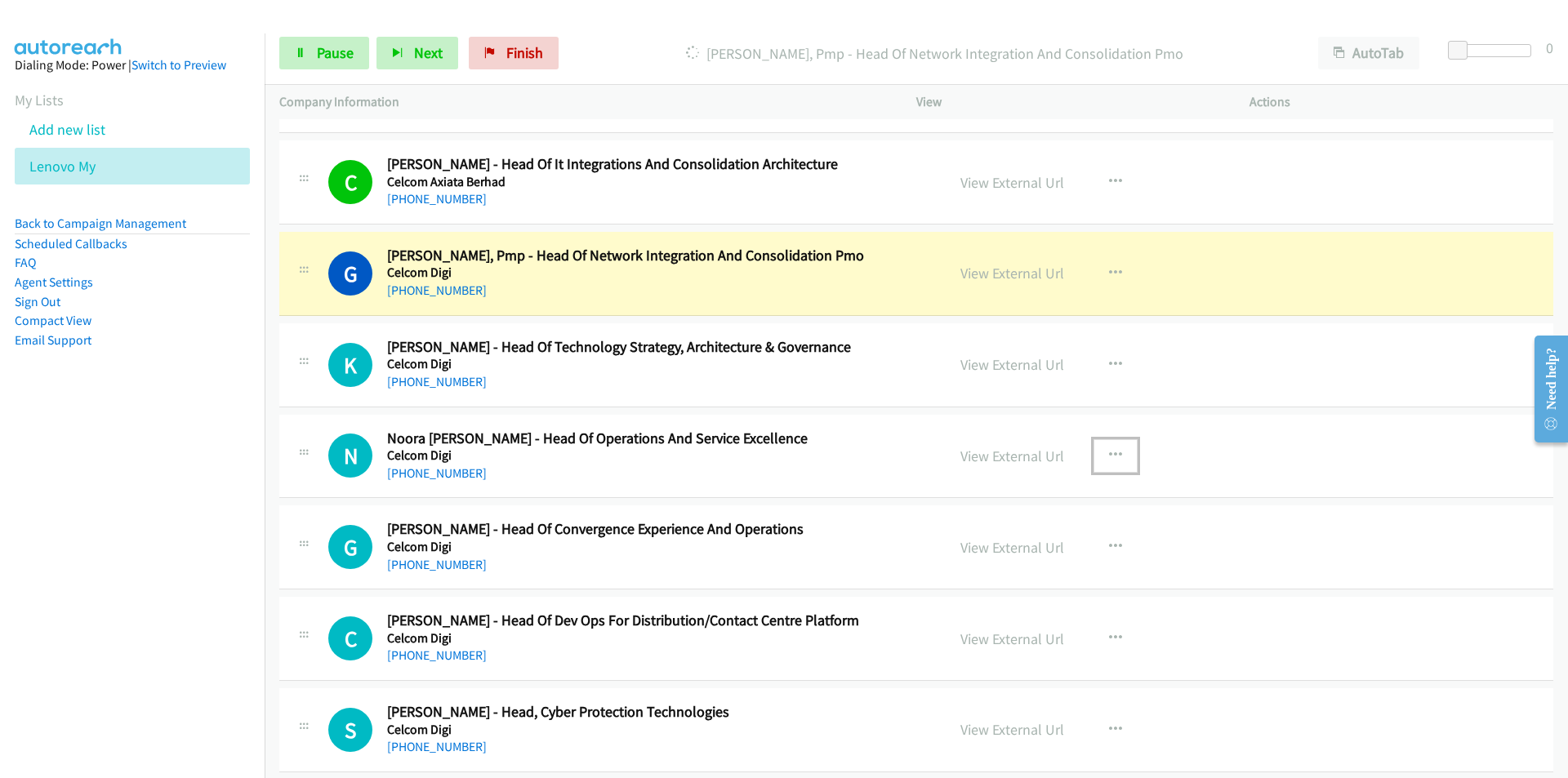
click at [1109, 450] on icon "button" at bounding box center [1115, 456] width 13 height 13
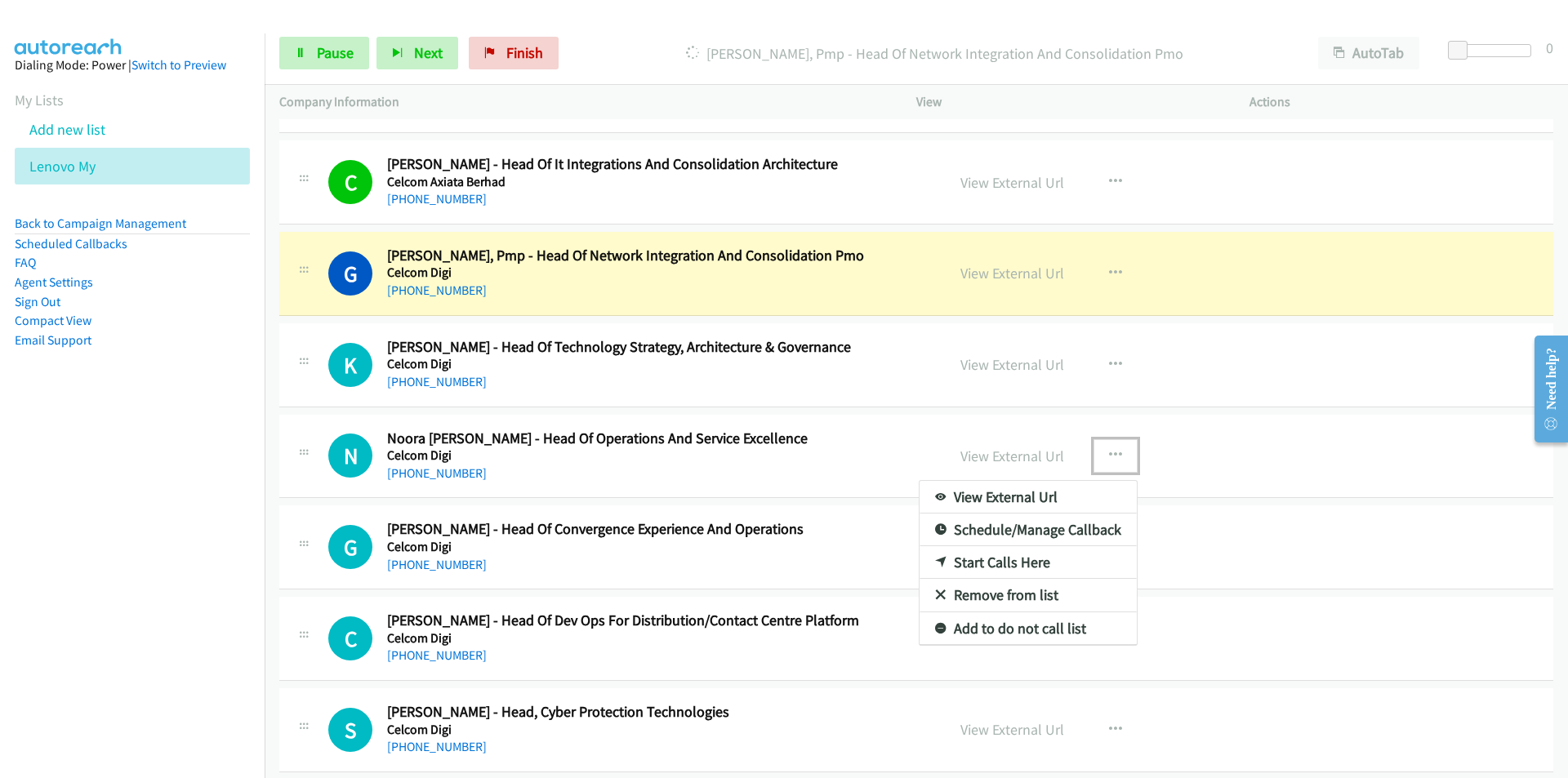
click at [1003, 588] on link "Remove from list" at bounding box center [1028, 595] width 218 height 33
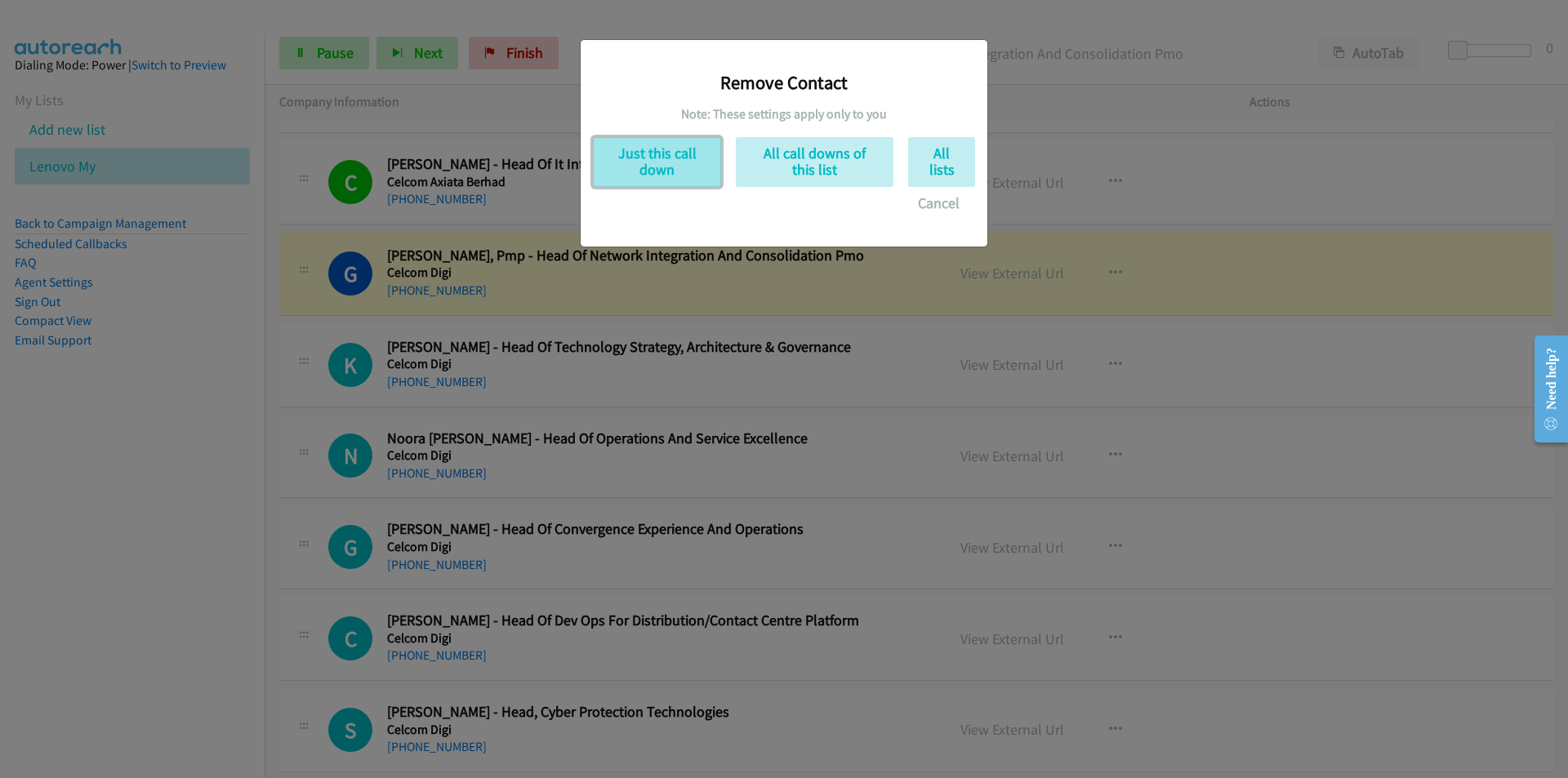
click at [675, 147] on button "Just this call down" at bounding box center [657, 162] width 128 height 50
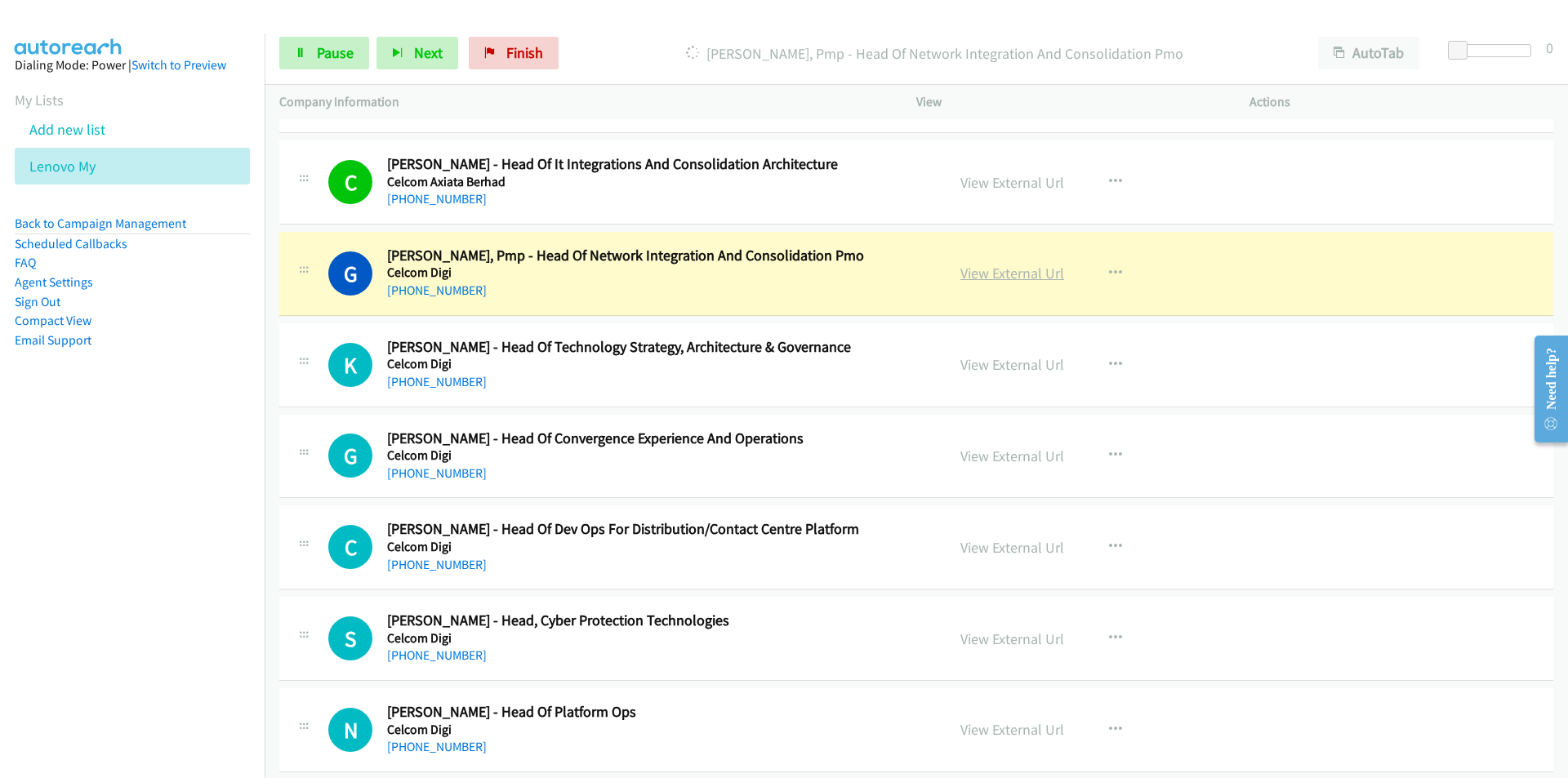
click at [1009, 276] on link "View External Url" at bounding box center [1011, 273] width 104 height 19
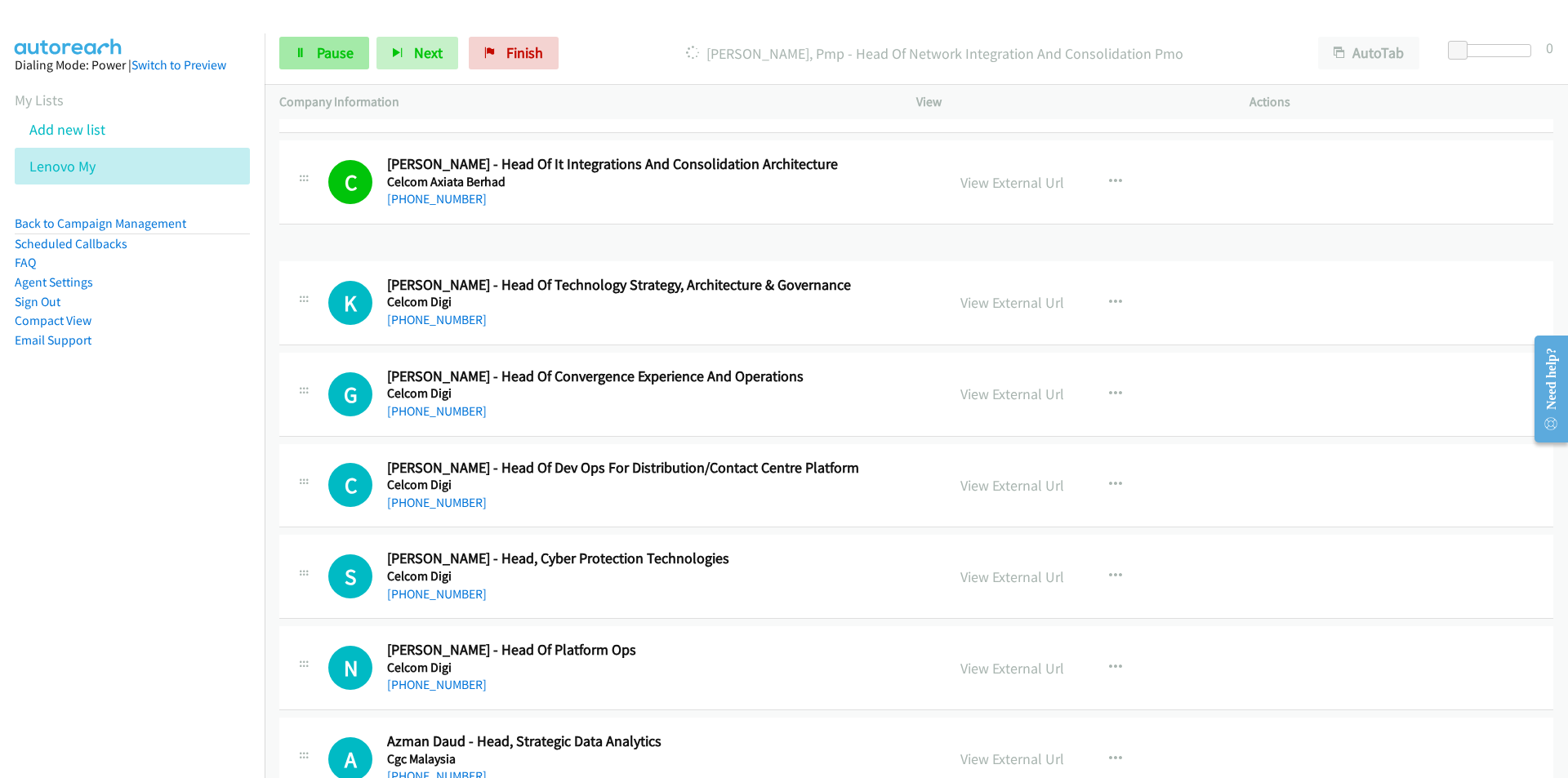
scroll to position [3054, 0]
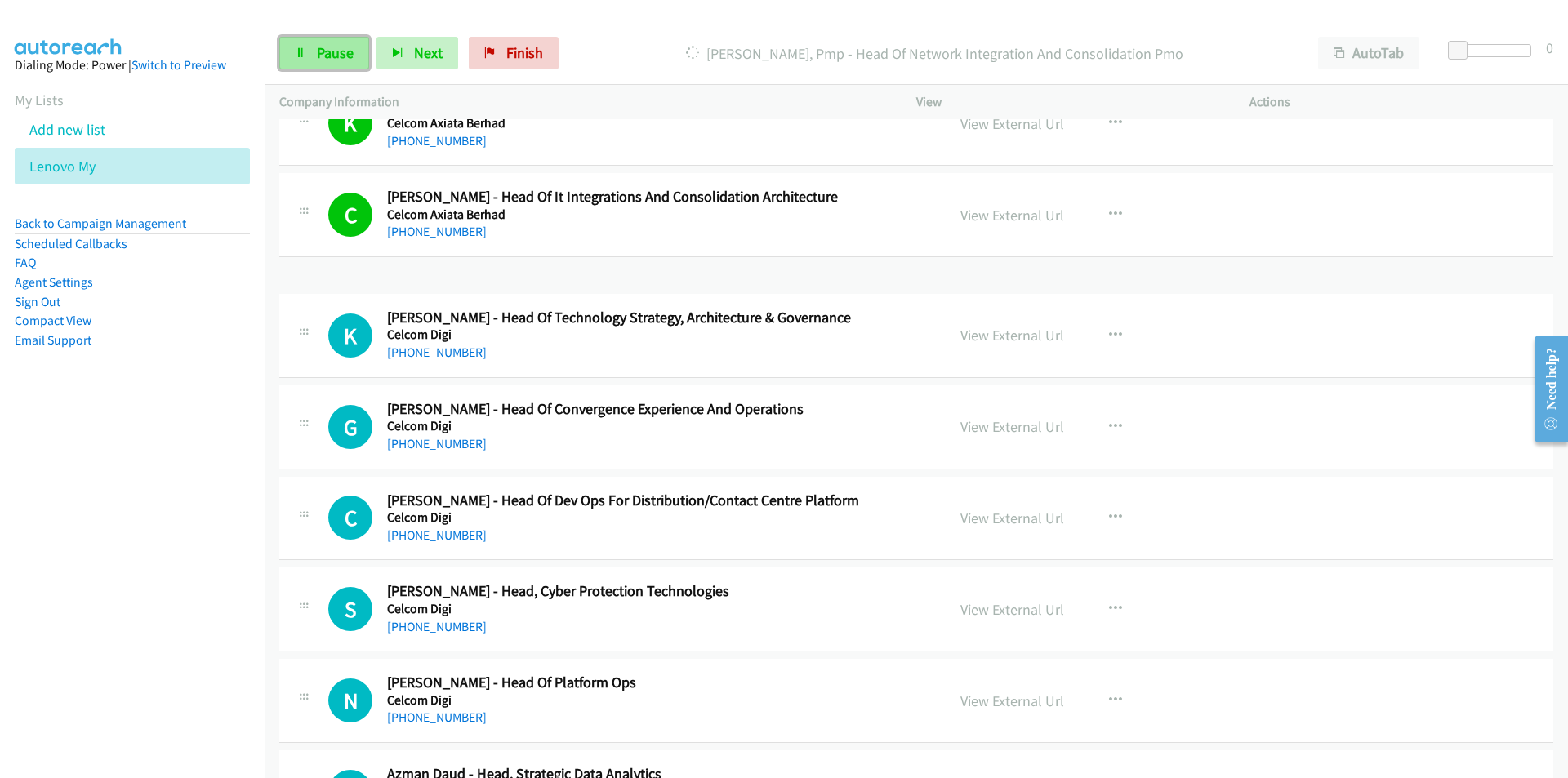
click at [320, 43] on span "Pause" at bounding box center [334, 52] width 36 height 19
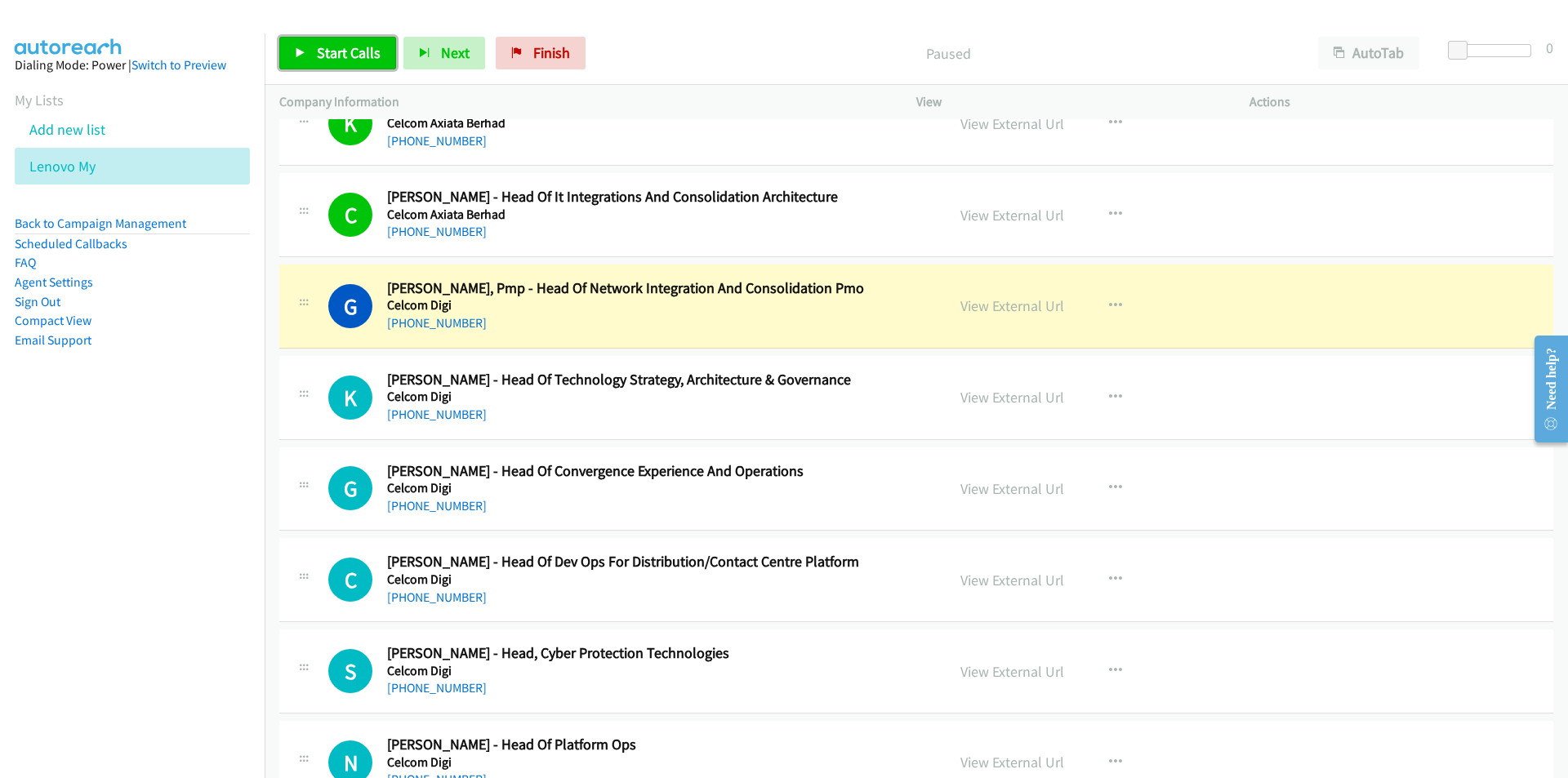
click at [346, 45] on span "Start Calls" at bounding box center [348, 52] width 64 height 19
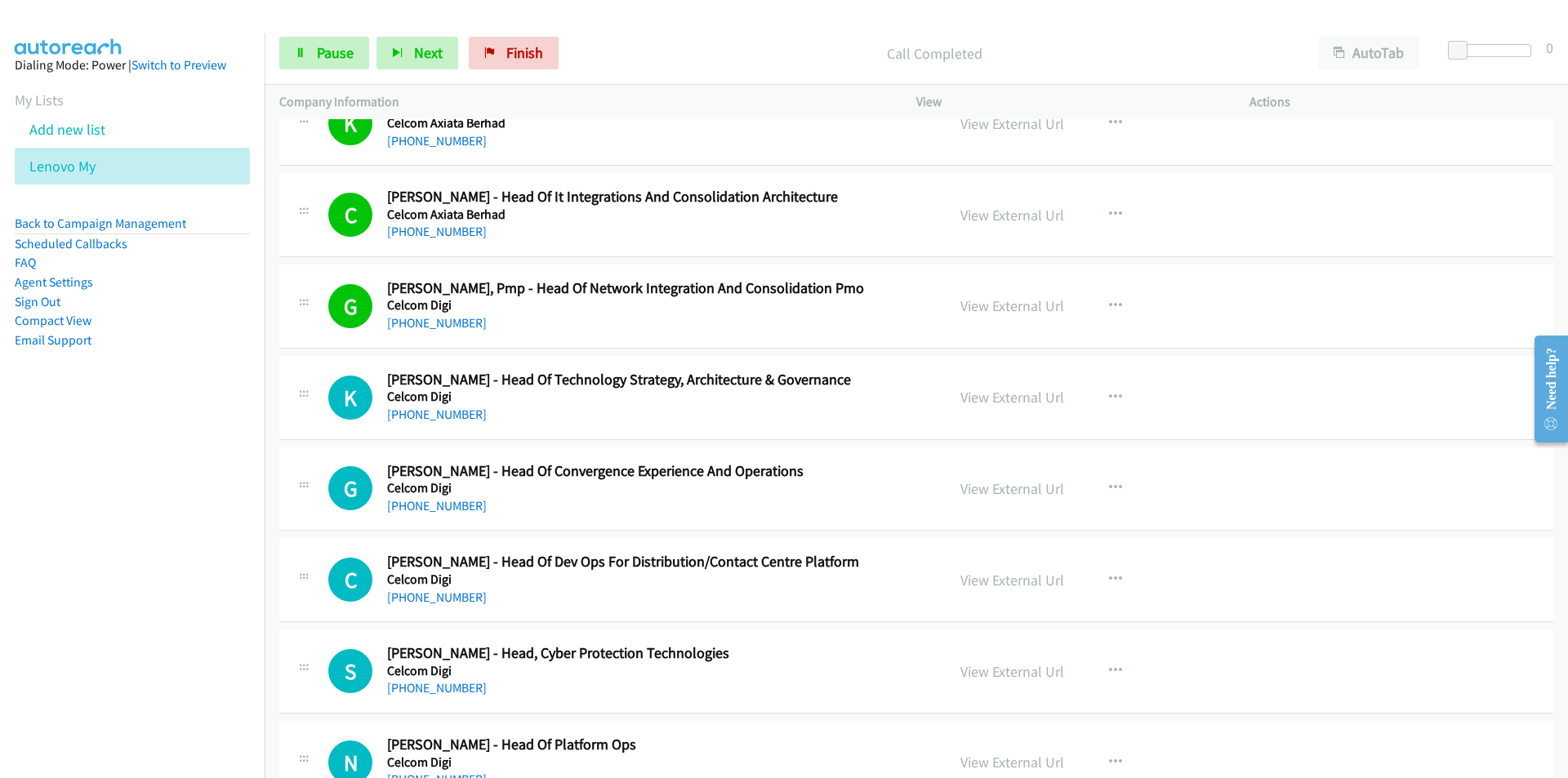
click at [177, 516] on nav "Dialing Mode: Power | Switch to Preview My Lists Add new list Lenovo My Back to…" at bounding box center [133, 422] width 265 height 778
click at [243, 570] on nav "Dialing Mode: Power | Switch to Preview My Lists Add new list Lenovo My Back to…" at bounding box center [133, 422] width 265 height 778
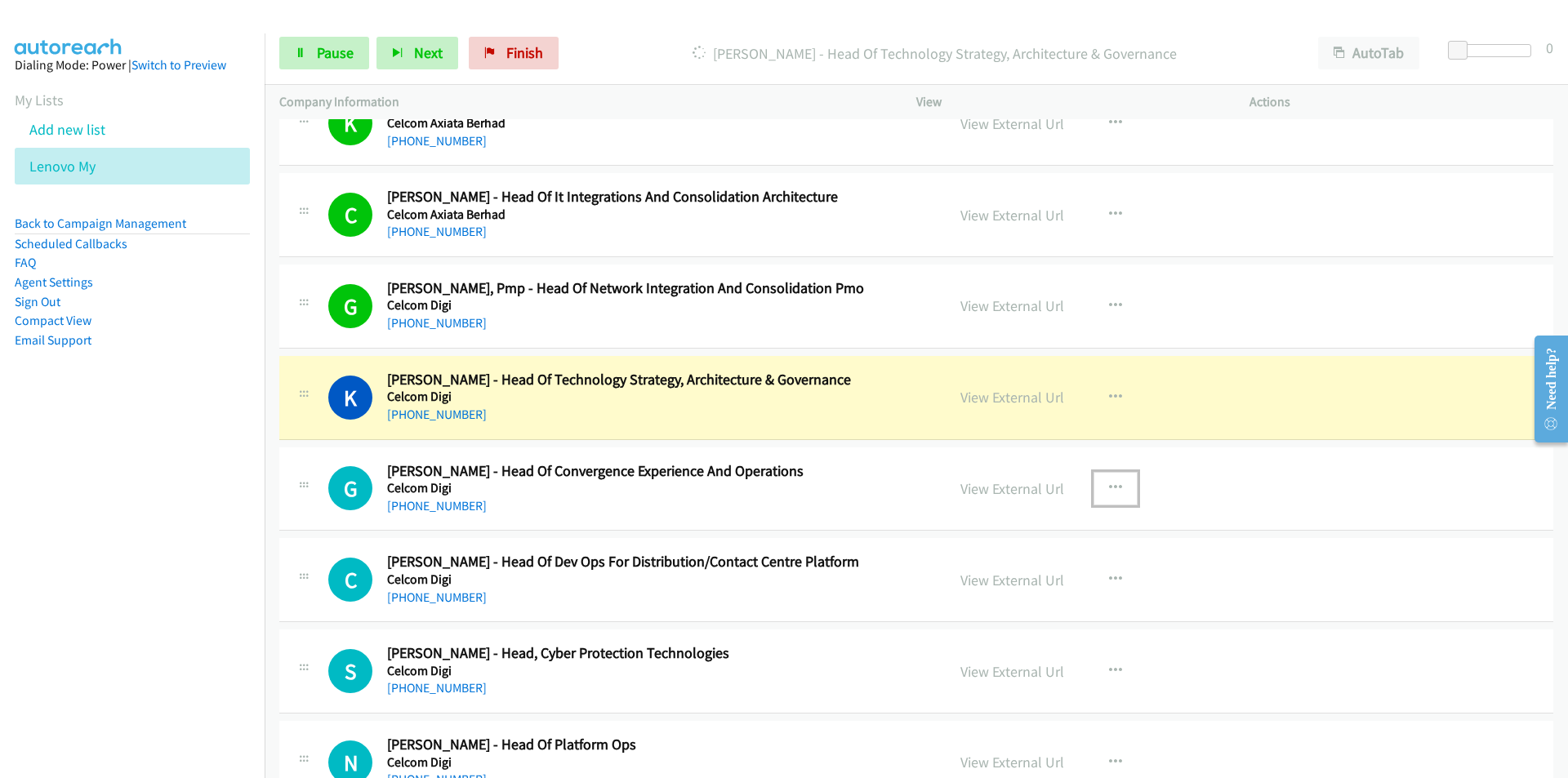
click at [1109, 487] on icon "button" at bounding box center [1115, 488] width 13 height 13
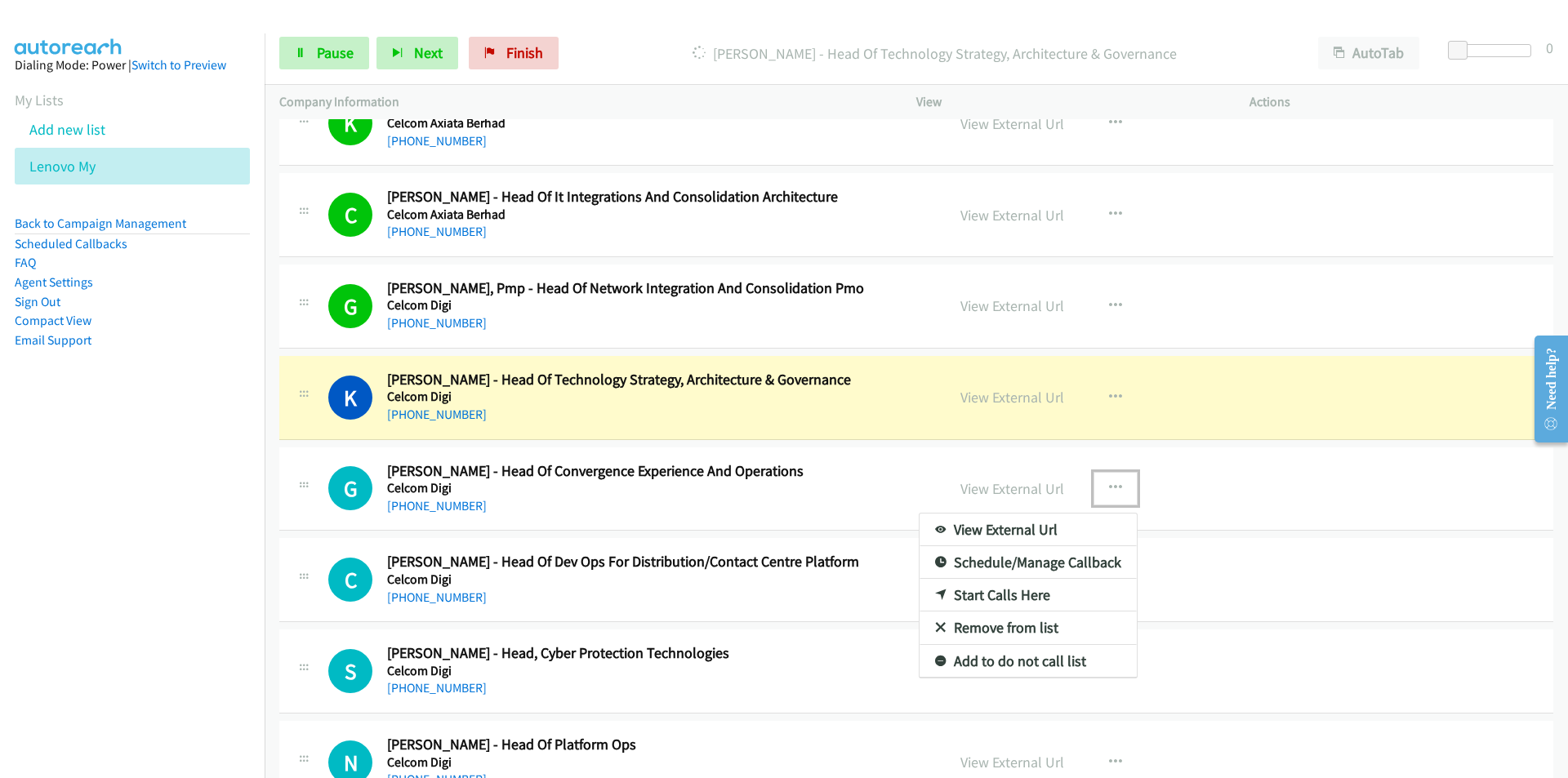
click at [1024, 630] on link "Remove from list" at bounding box center [1028, 628] width 218 height 33
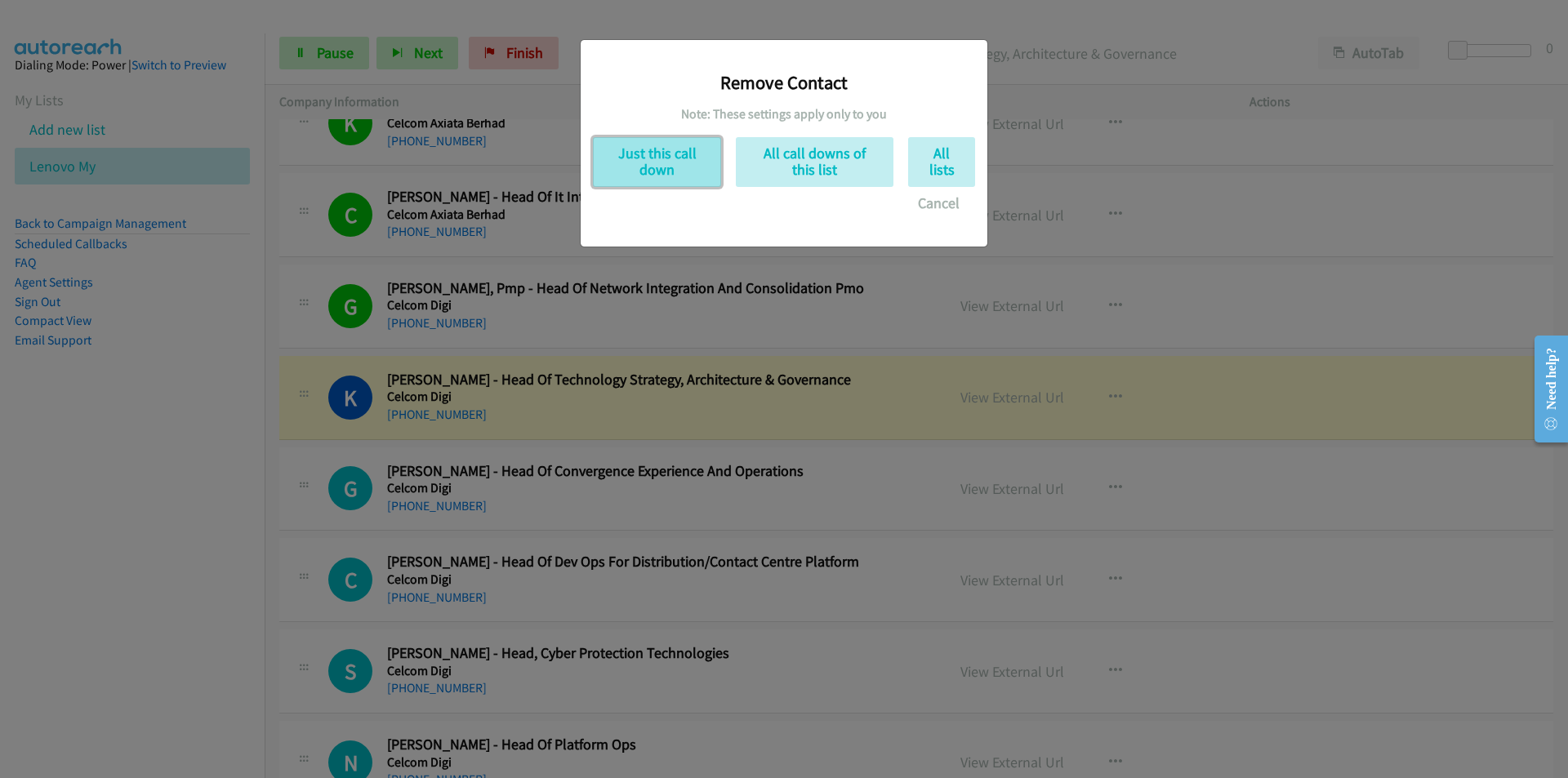
click at [670, 163] on button "Just this call down" at bounding box center [657, 162] width 128 height 50
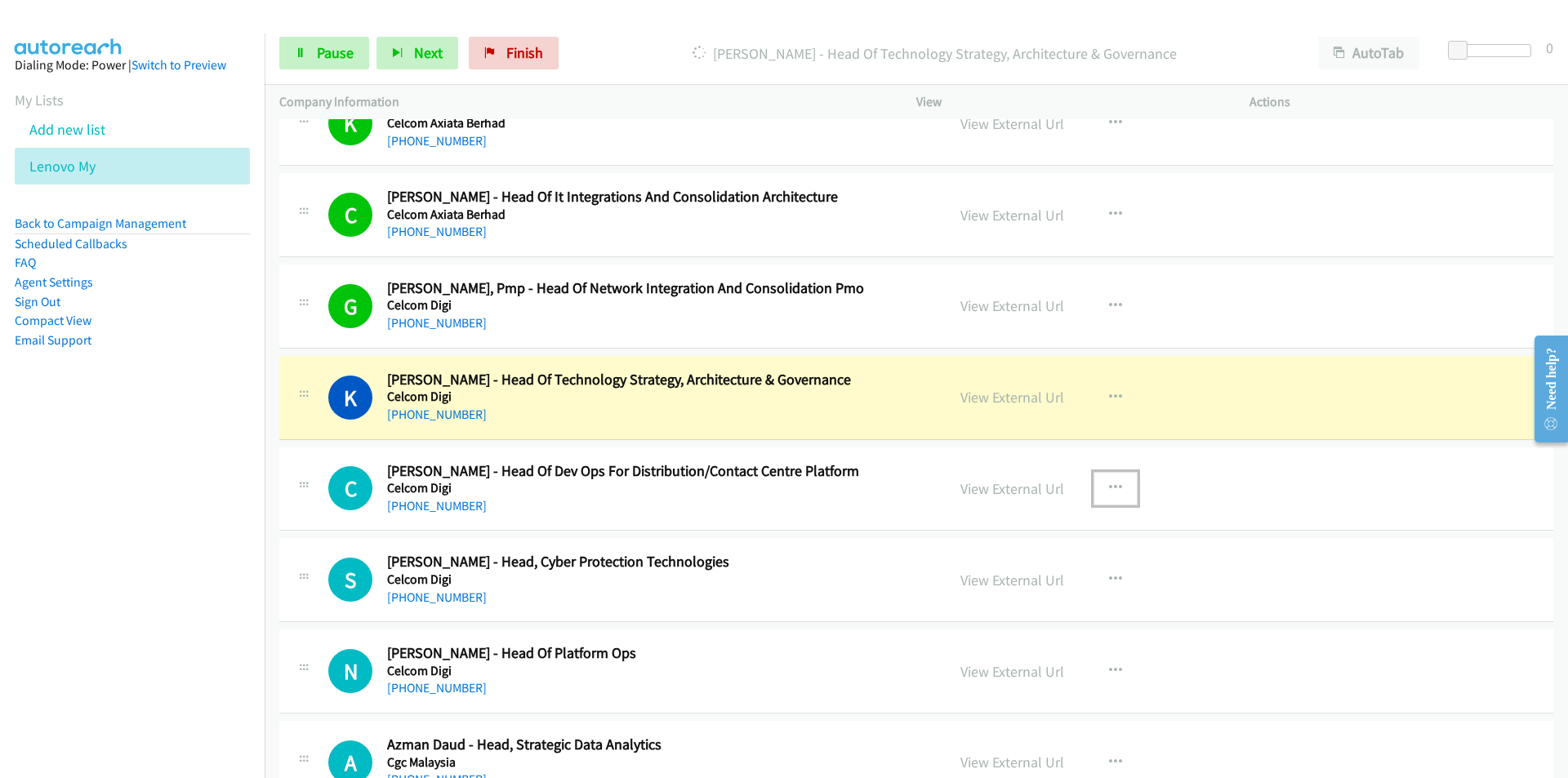
click at [1111, 478] on button "button" at bounding box center [1115, 488] width 44 height 33
click at [0, 0] on div at bounding box center [0, 0] width 0 height 0
click at [1114, 482] on icon "button" at bounding box center [1115, 488] width 13 height 13
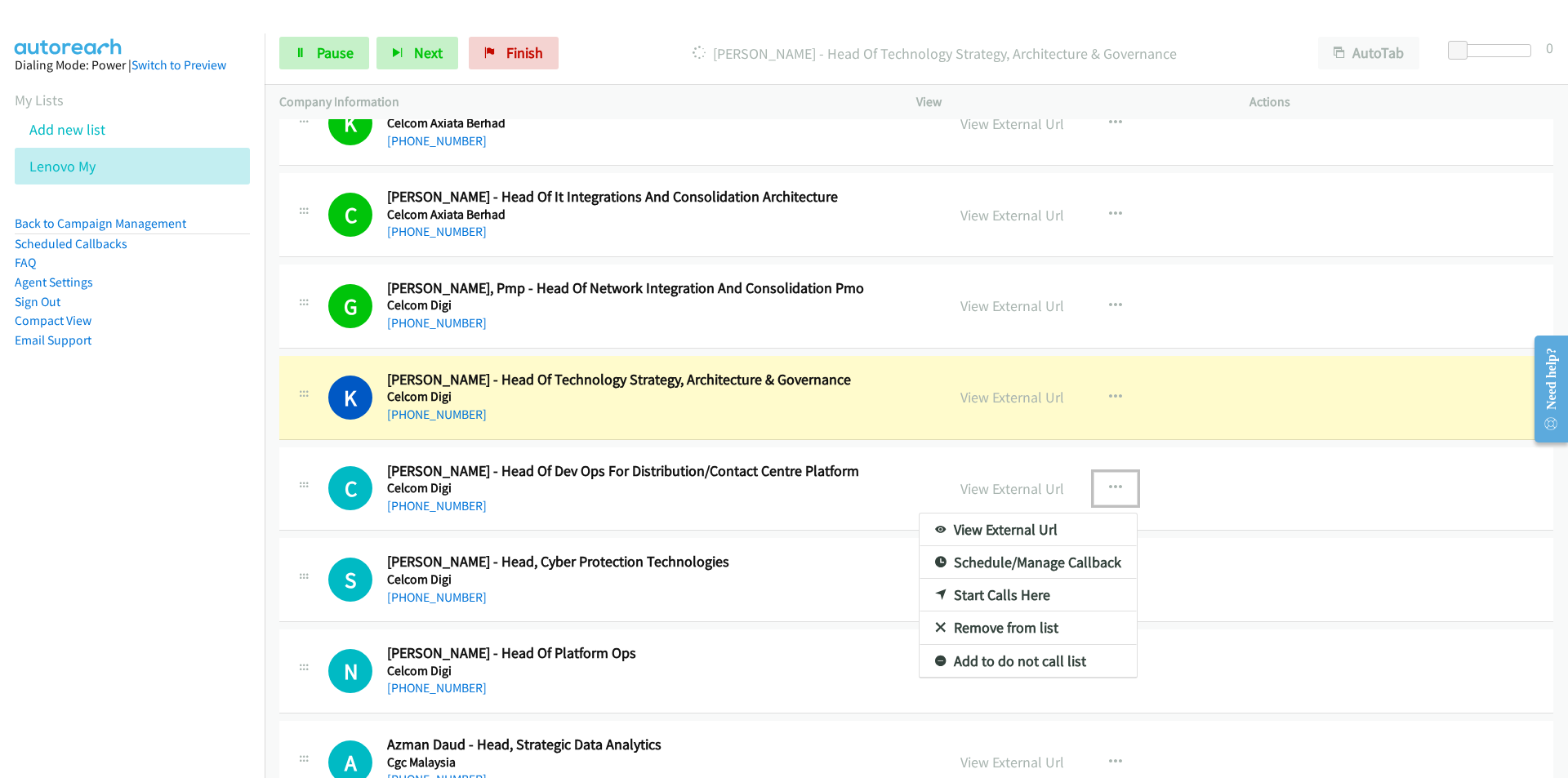
click at [1030, 625] on link "Remove from list" at bounding box center [1028, 628] width 218 height 33
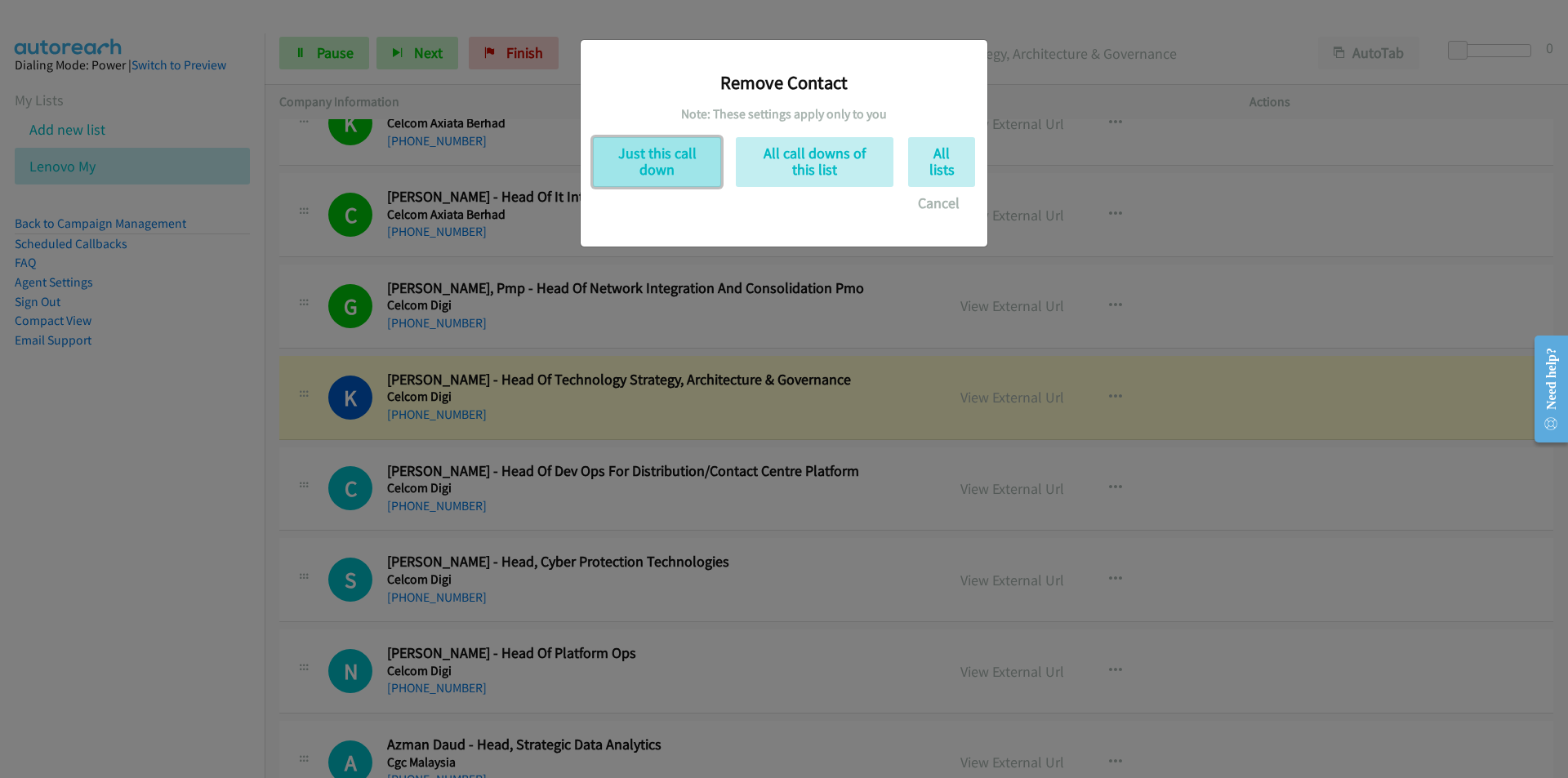
click at [653, 169] on button "Just this call down" at bounding box center [657, 162] width 128 height 50
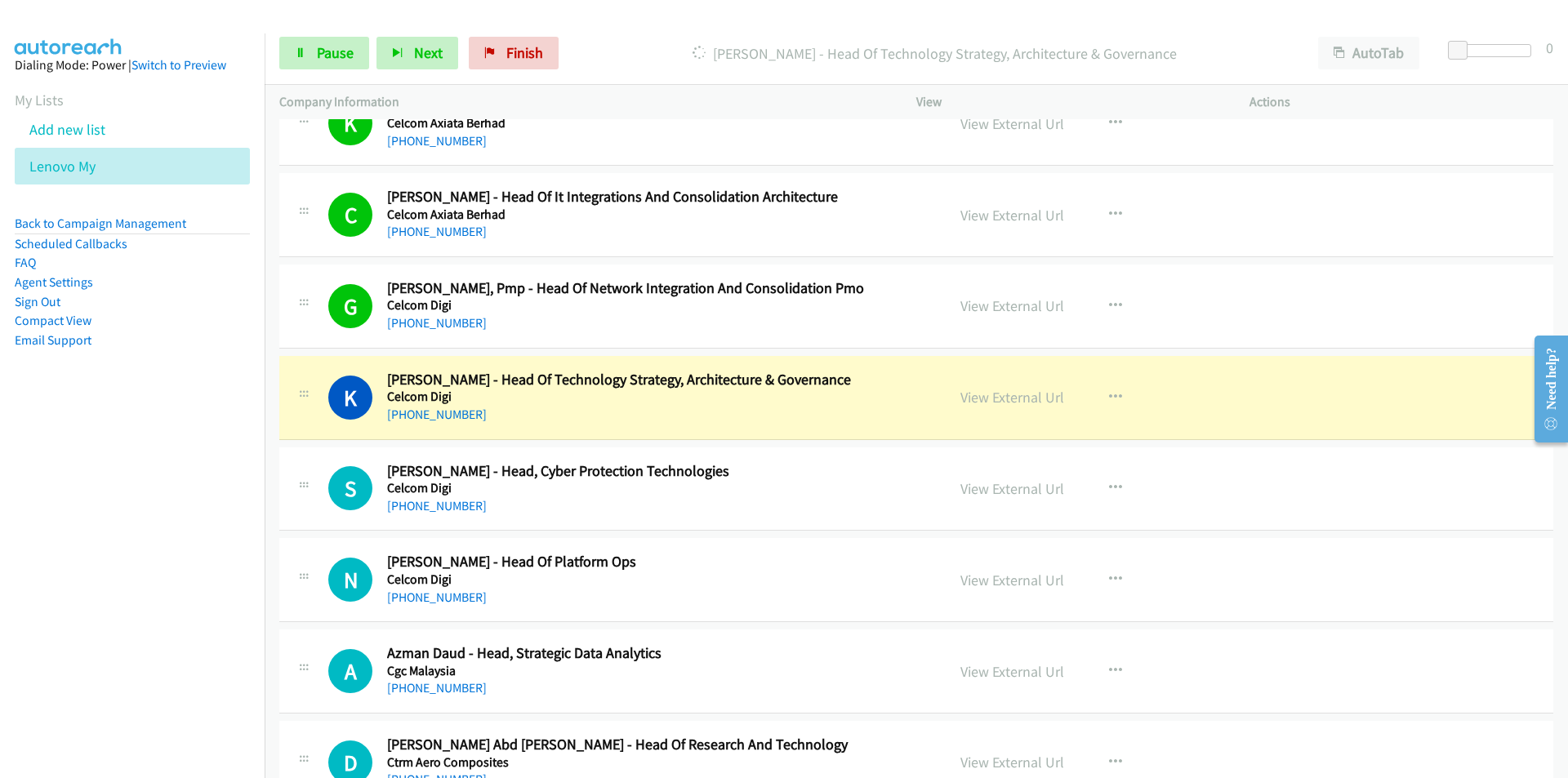
click at [207, 538] on nav "Dialing Mode: Power | Switch to Preview My Lists Add new list Lenovo My Back to…" at bounding box center [133, 422] width 265 height 778
click at [1011, 403] on link "View External Url" at bounding box center [1011, 397] width 104 height 19
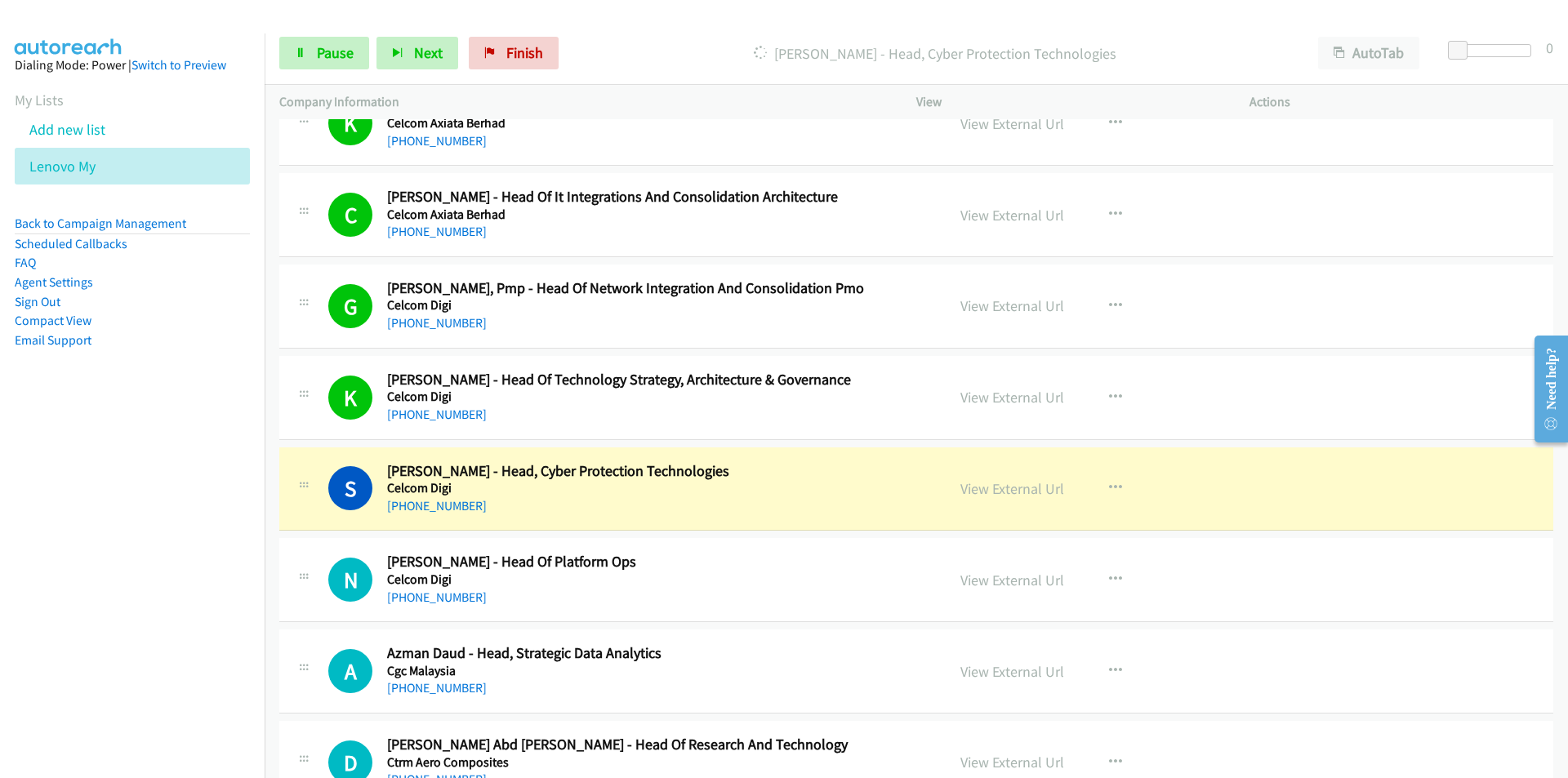
click at [192, 586] on nav "Dialing Mode: Power | Switch to Preview My Lists Add new list Lenovo My Back to…" at bounding box center [133, 422] width 265 height 778
click at [99, 640] on nav "Dialing Mode: Power | Switch to Preview My Lists Add new list Lenovo My Back to…" at bounding box center [133, 422] width 265 height 778
click at [998, 490] on link "View External Url" at bounding box center [1011, 488] width 104 height 19
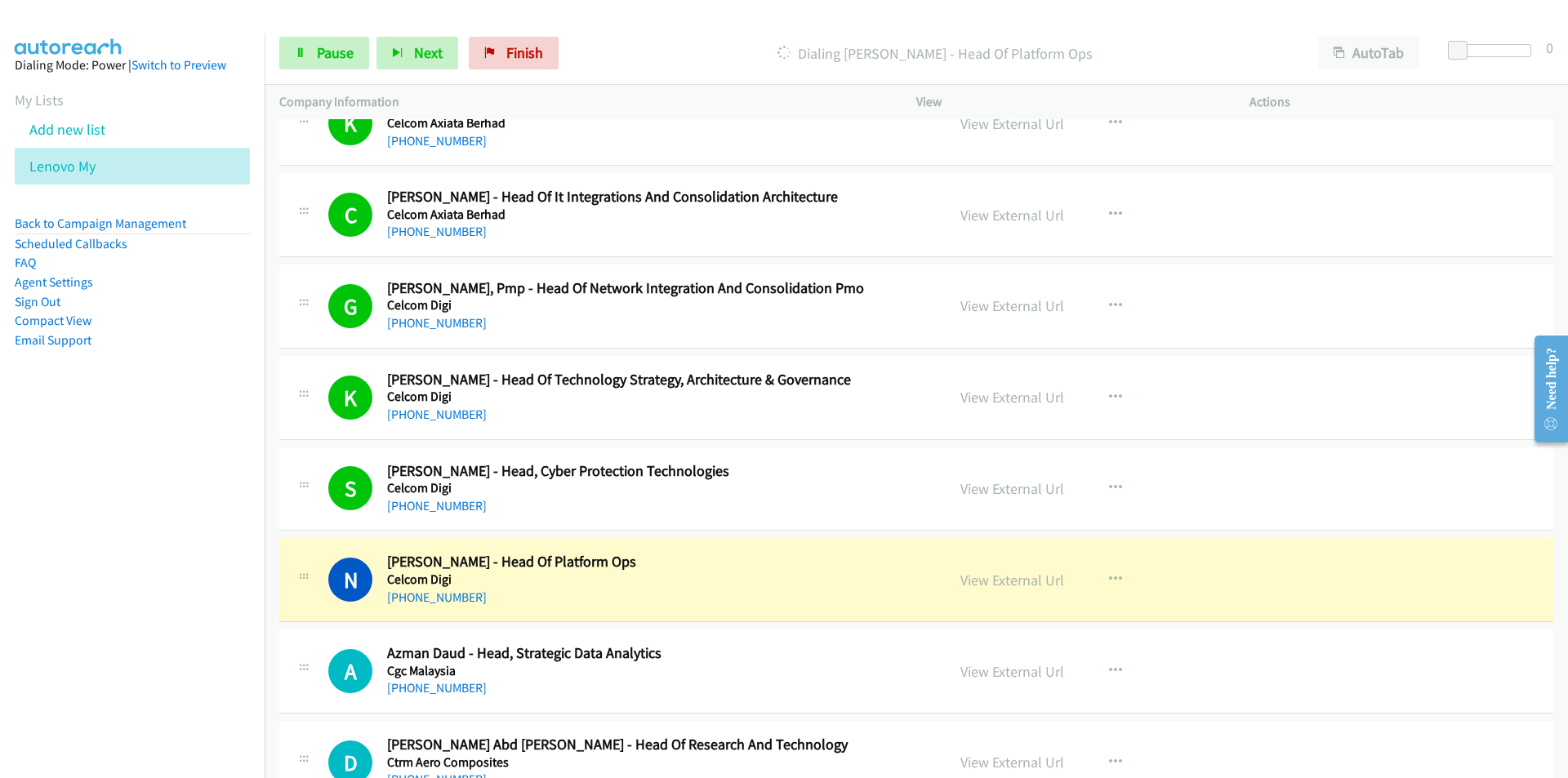
click at [230, 624] on nav "Dialing Mode: Power | Switch to Preview My Lists Add new list Lenovo My Back to…" at bounding box center [133, 422] width 265 height 778
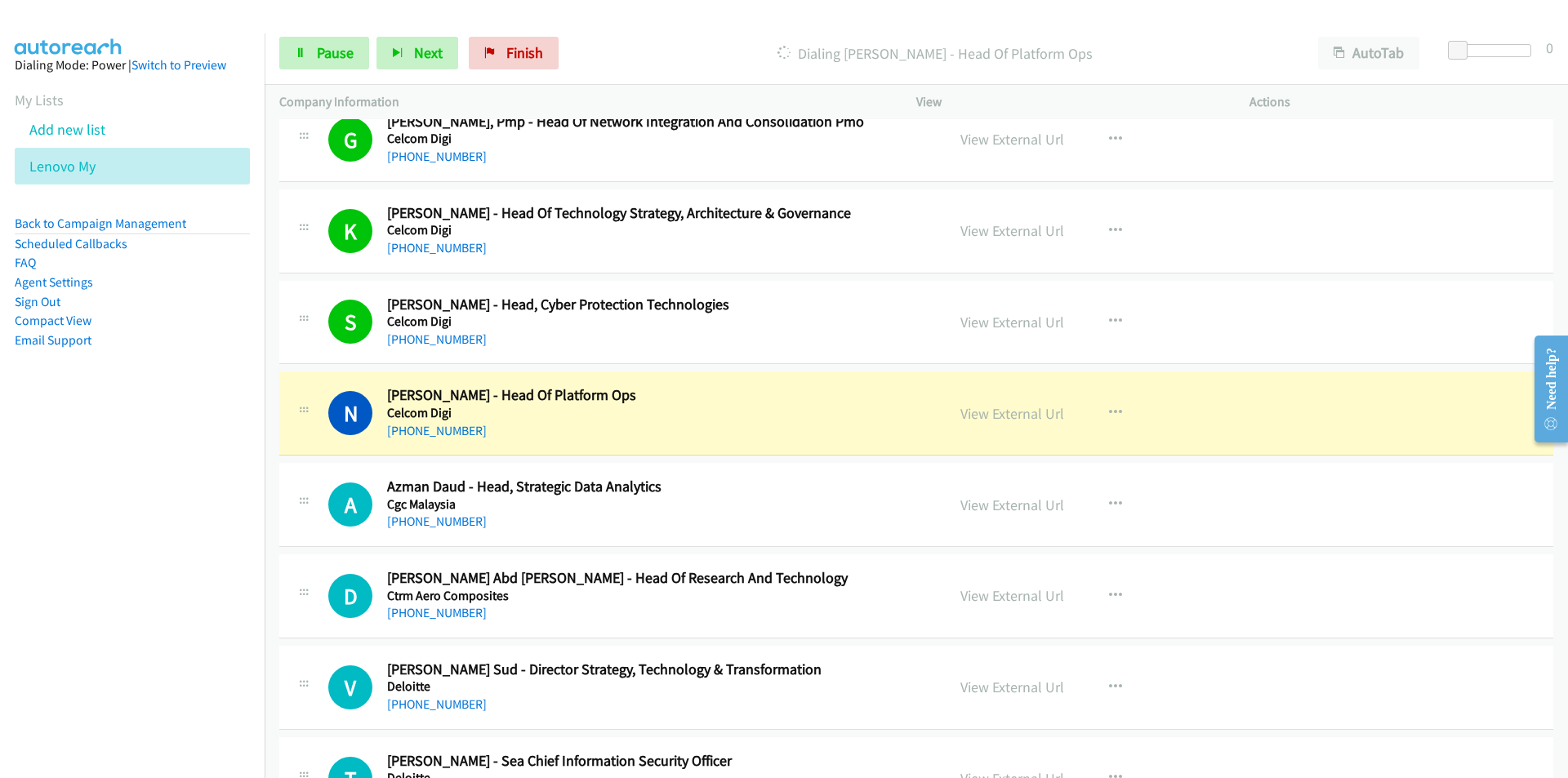
scroll to position [3300, 0]
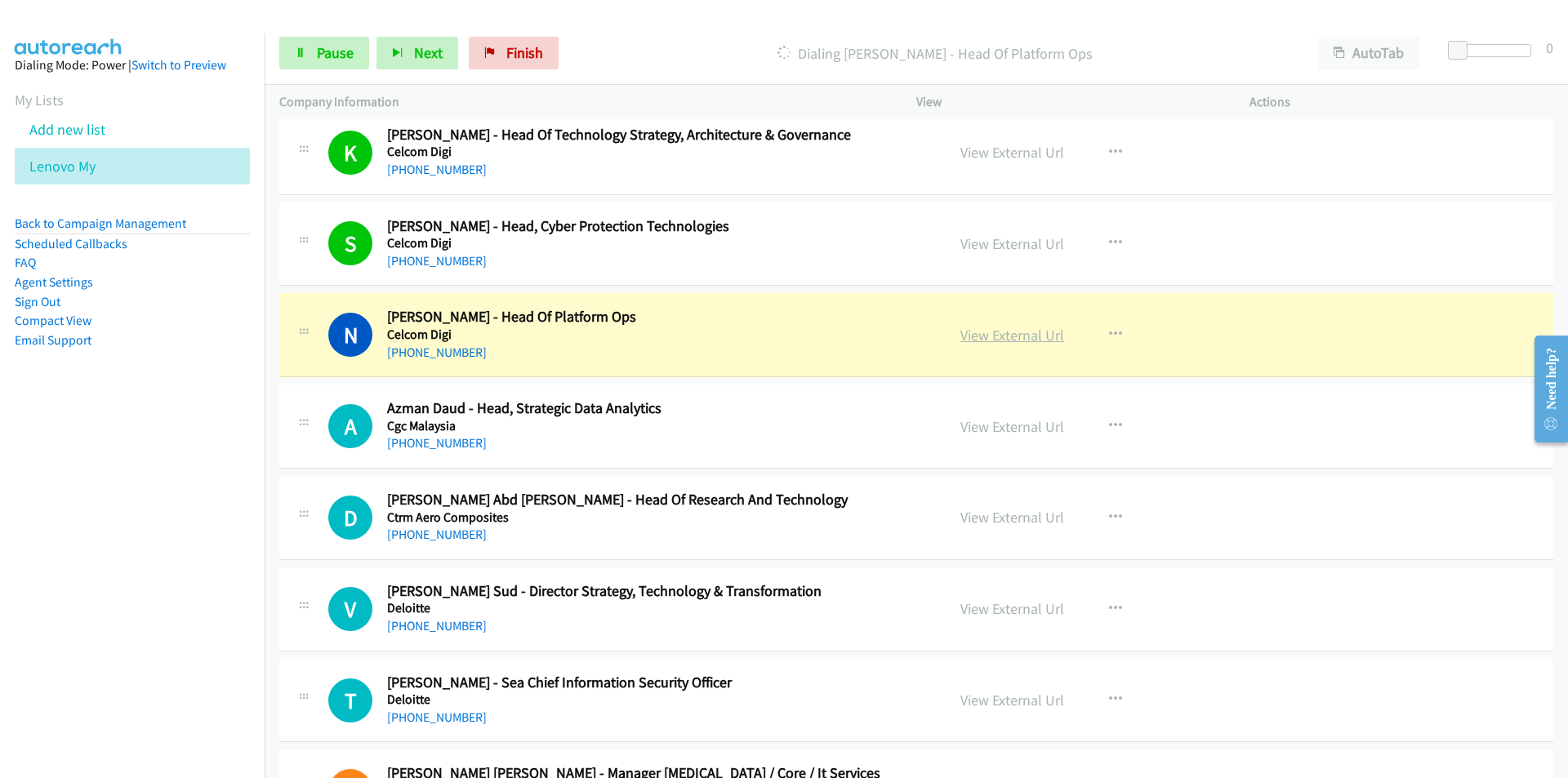
click at [1024, 330] on link "View External Url" at bounding box center [1011, 335] width 104 height 19
click at [332, 42] on link "Pause" at bounding box center [324, 52] width 90 height 33
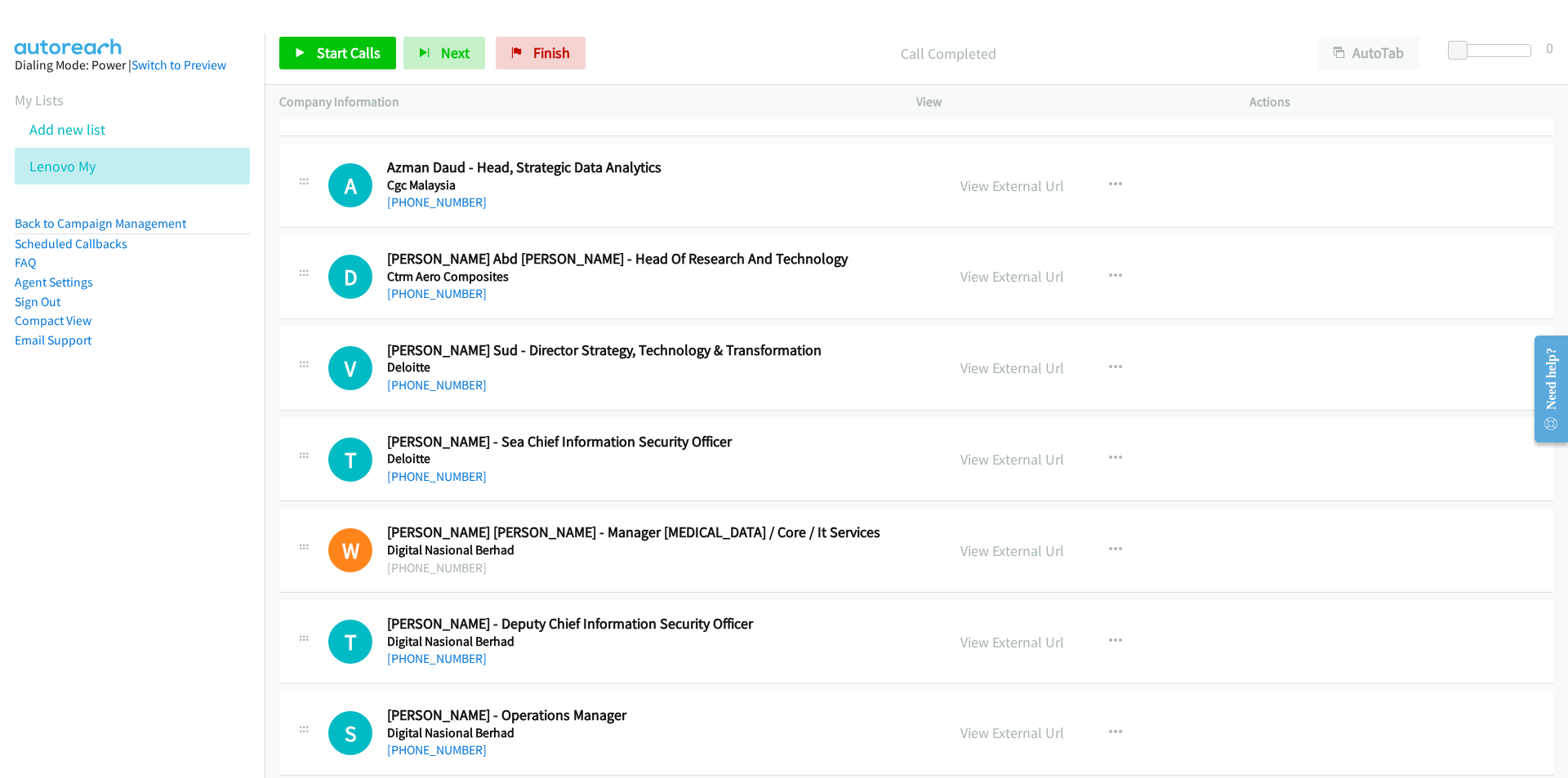
scroll to position [3544, 0]
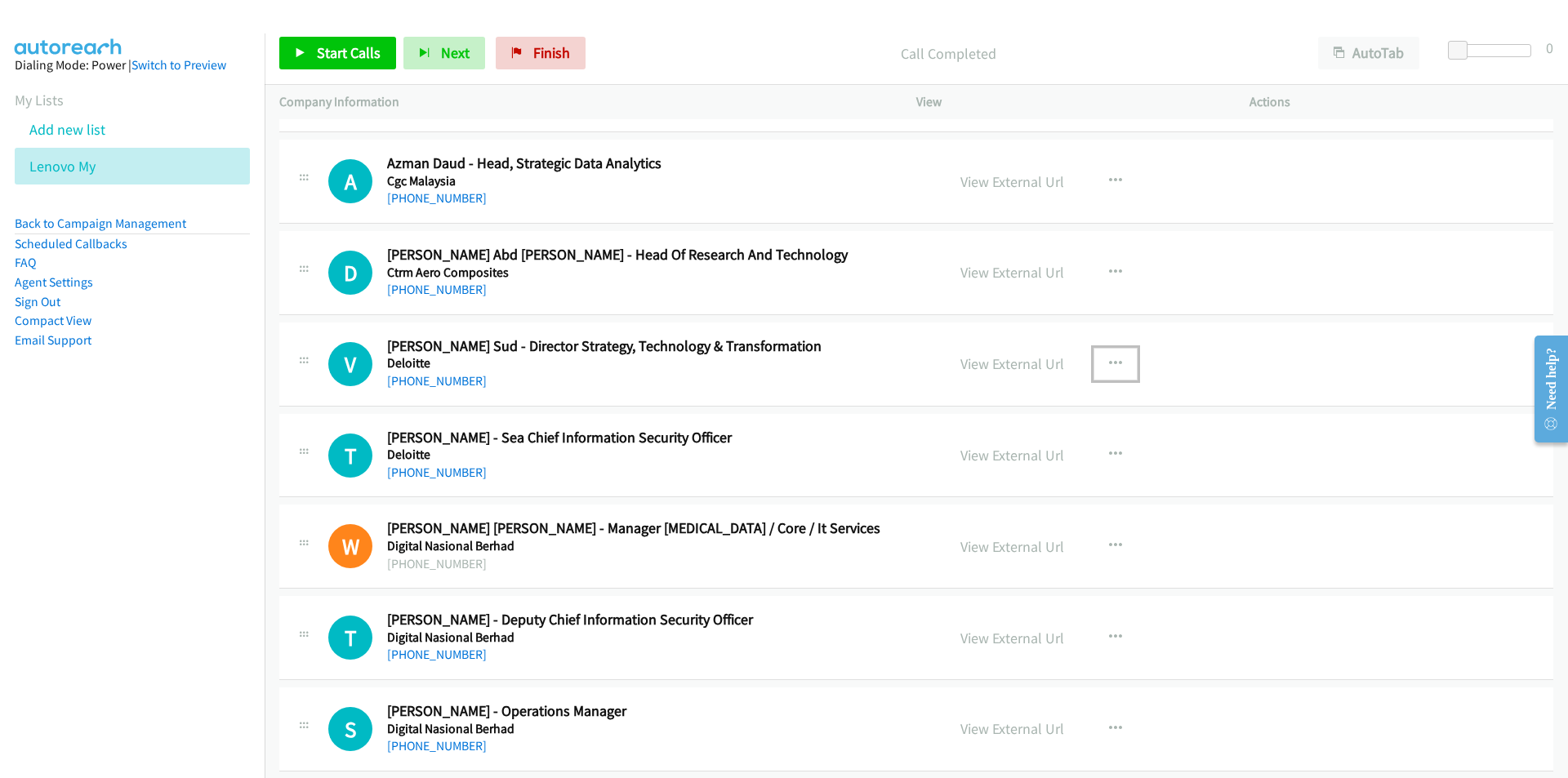
click at [1109, 361] on icon "button" at bounding box center [1115, 364] width 13 height 13
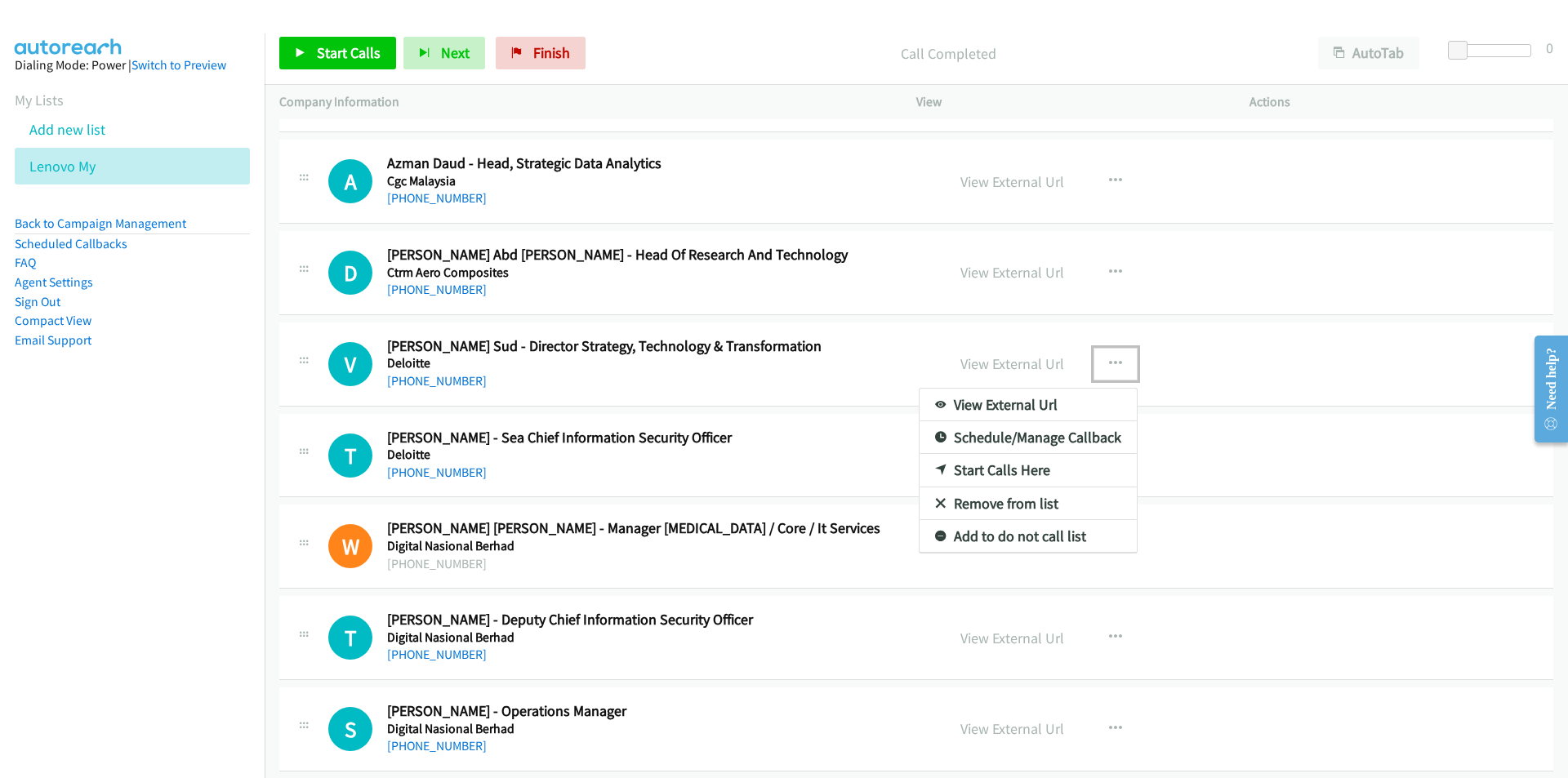
click at [1028, 474] on link "Start Calls Here" at bounding box center [1028, 470] width 218 height 33
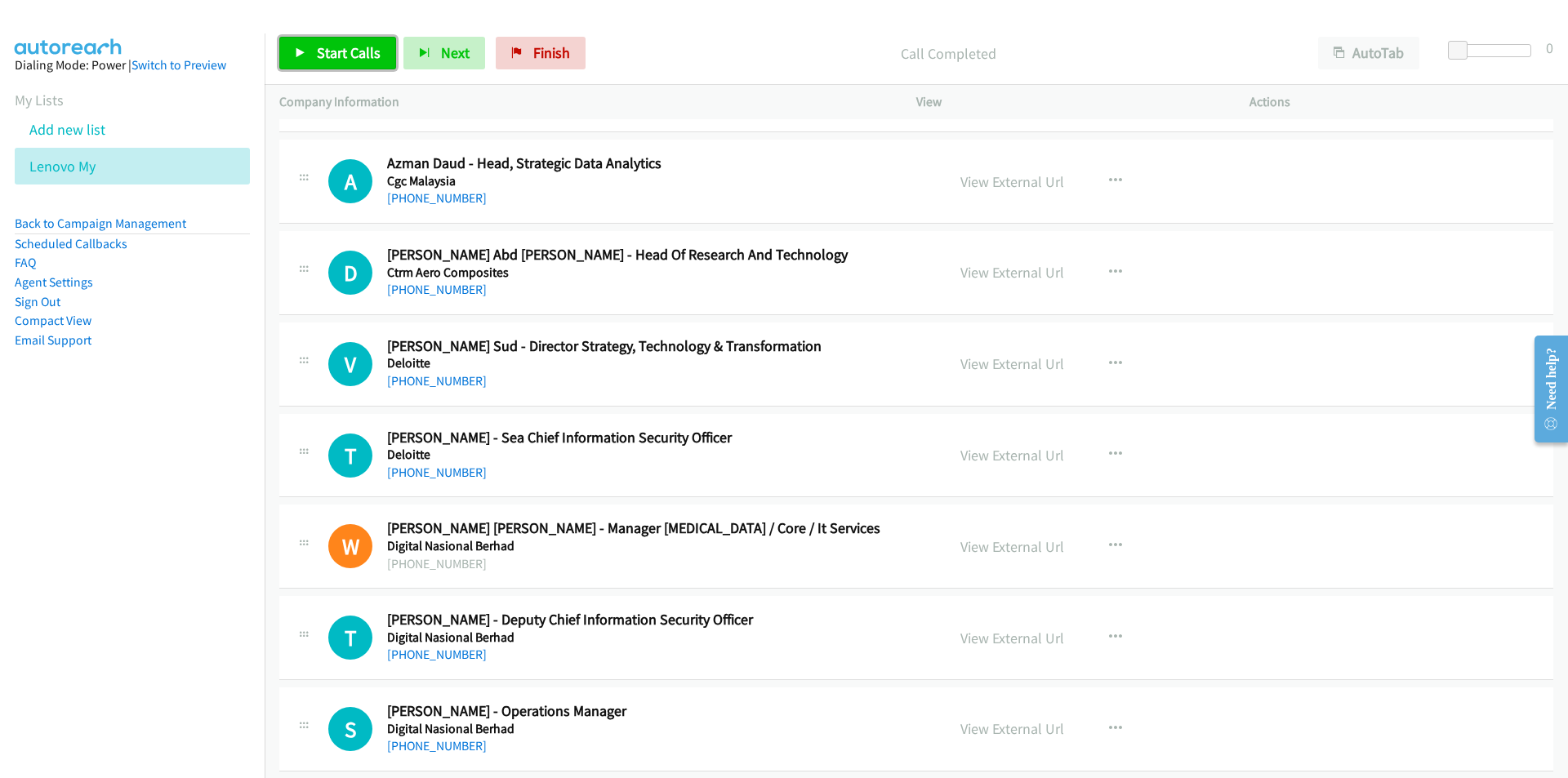
click at [332, 58] on span "Start Calls" at bounding box center [348, 52] width 64 height 19
click at [209, 525] on nav "Dialing Mode: Power | Switch to Preview My Lists Add new list Lenovo My Back to…" at bounding box center [133, 422] width 265 height 778
click at [219, 574] on nav "Dialing Mode: Power | Switch to Preview My Lists Add new list Lenovo My Back to…" at bounding box center [133, 422] width 265 height 778
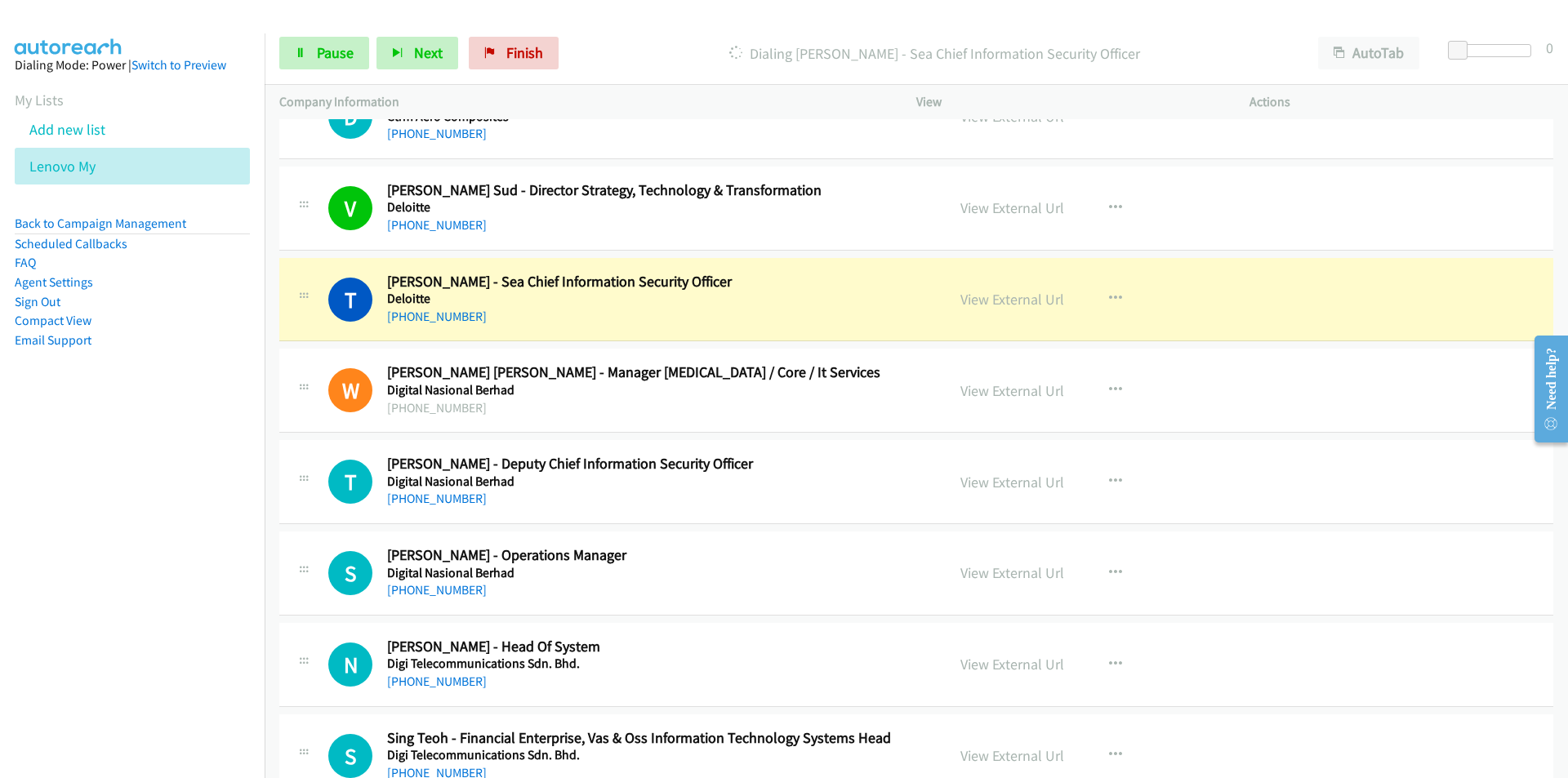
scroll to position [3708, 0]
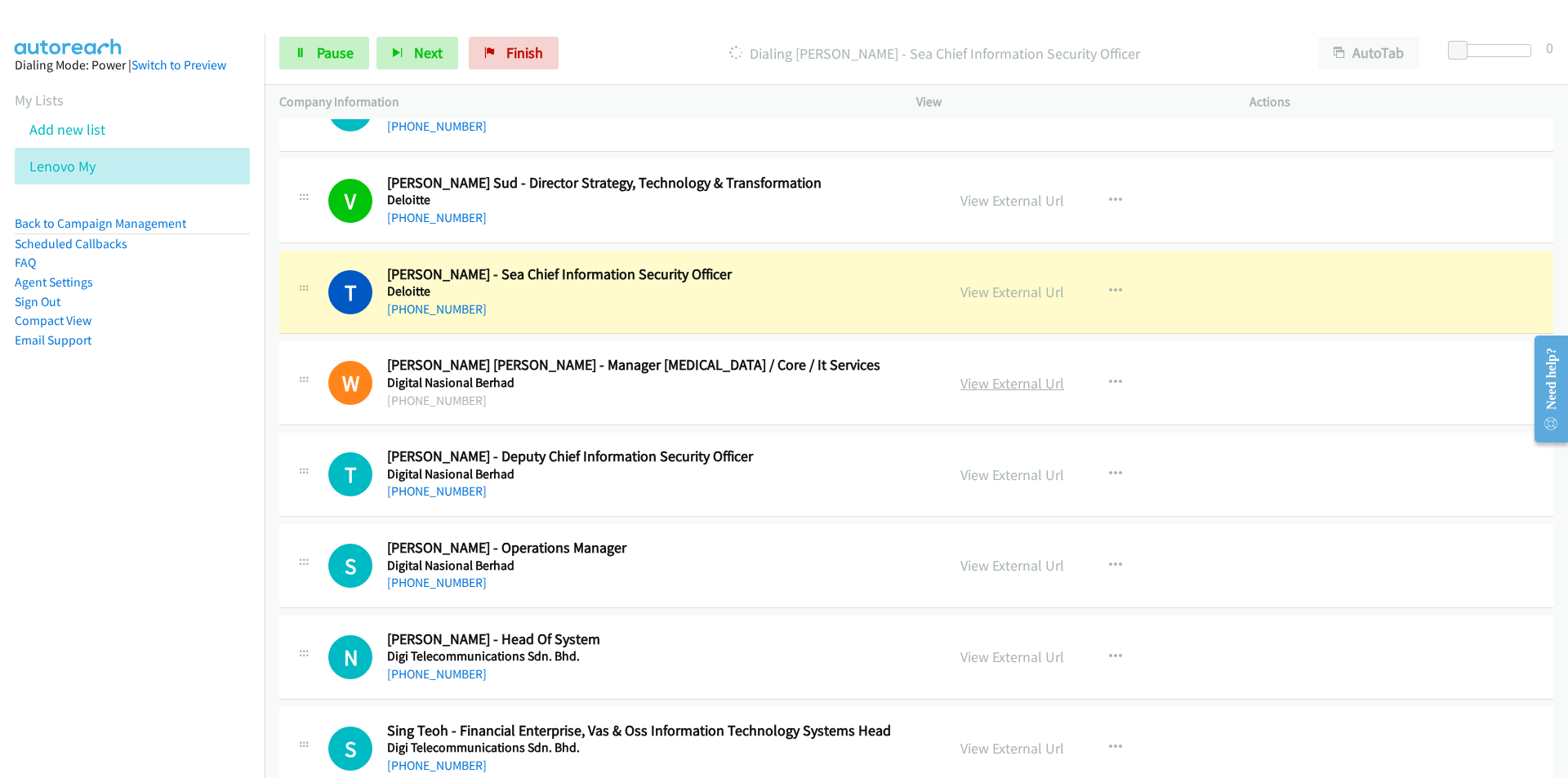
click at [1011, 385] on link "View External Url" at bounding box center [1011, 383] width 104 height 19
click at [317, 45] on span "Pause" at bounding box center [334, 52] width 36 height 19
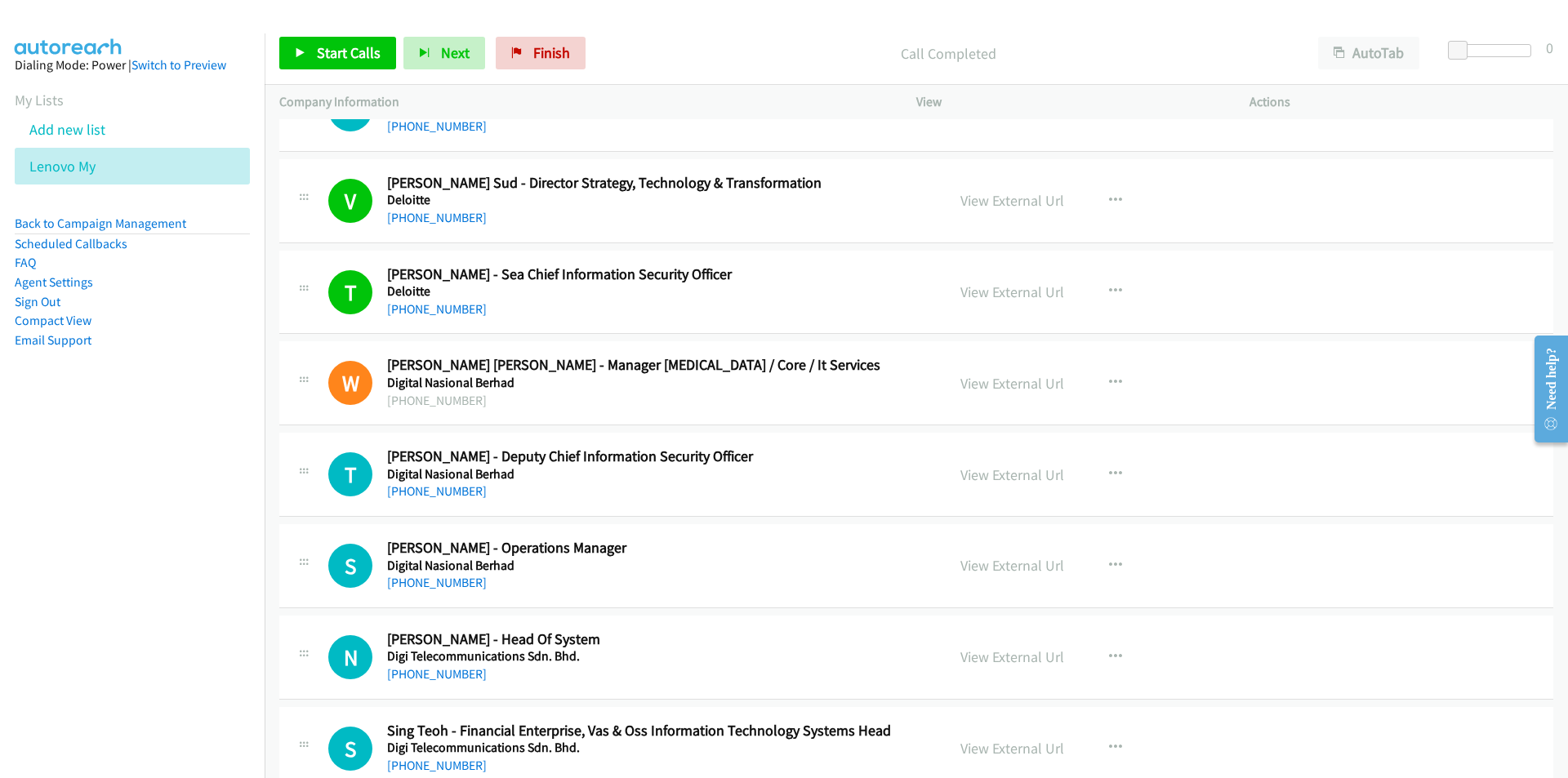
drag, startPoint x: 188, startPoint y: 550, endPoint x: 250, endPoint y: 534, distance: 64.0
click at [188, 550] on nav "Dialing Mode: Power | Switch to Preview My Lists Add new list Lenovo My Back to…" at bounding box center [133, 422] width 265 height 778
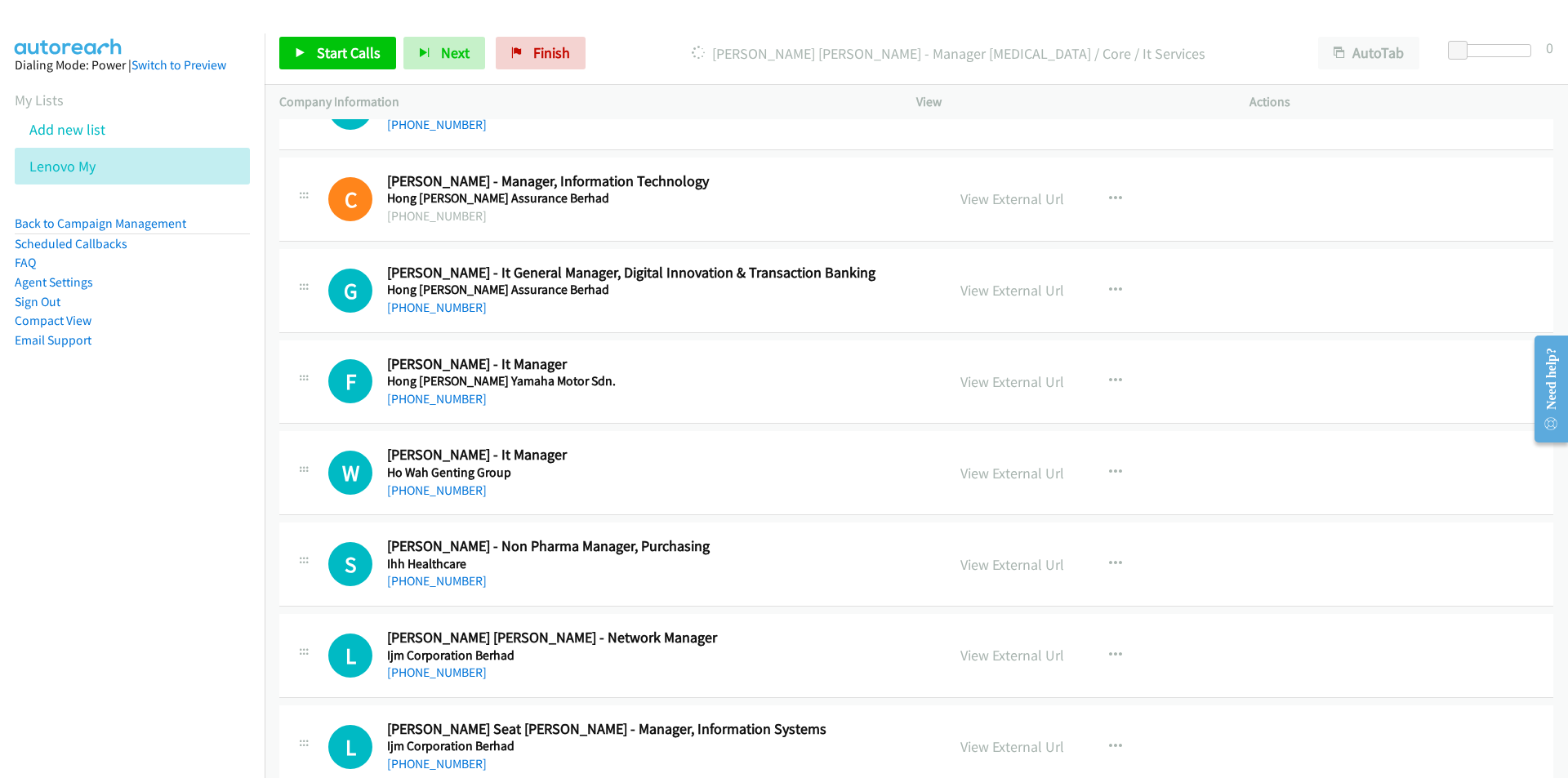
scroll to position [4688, 0]
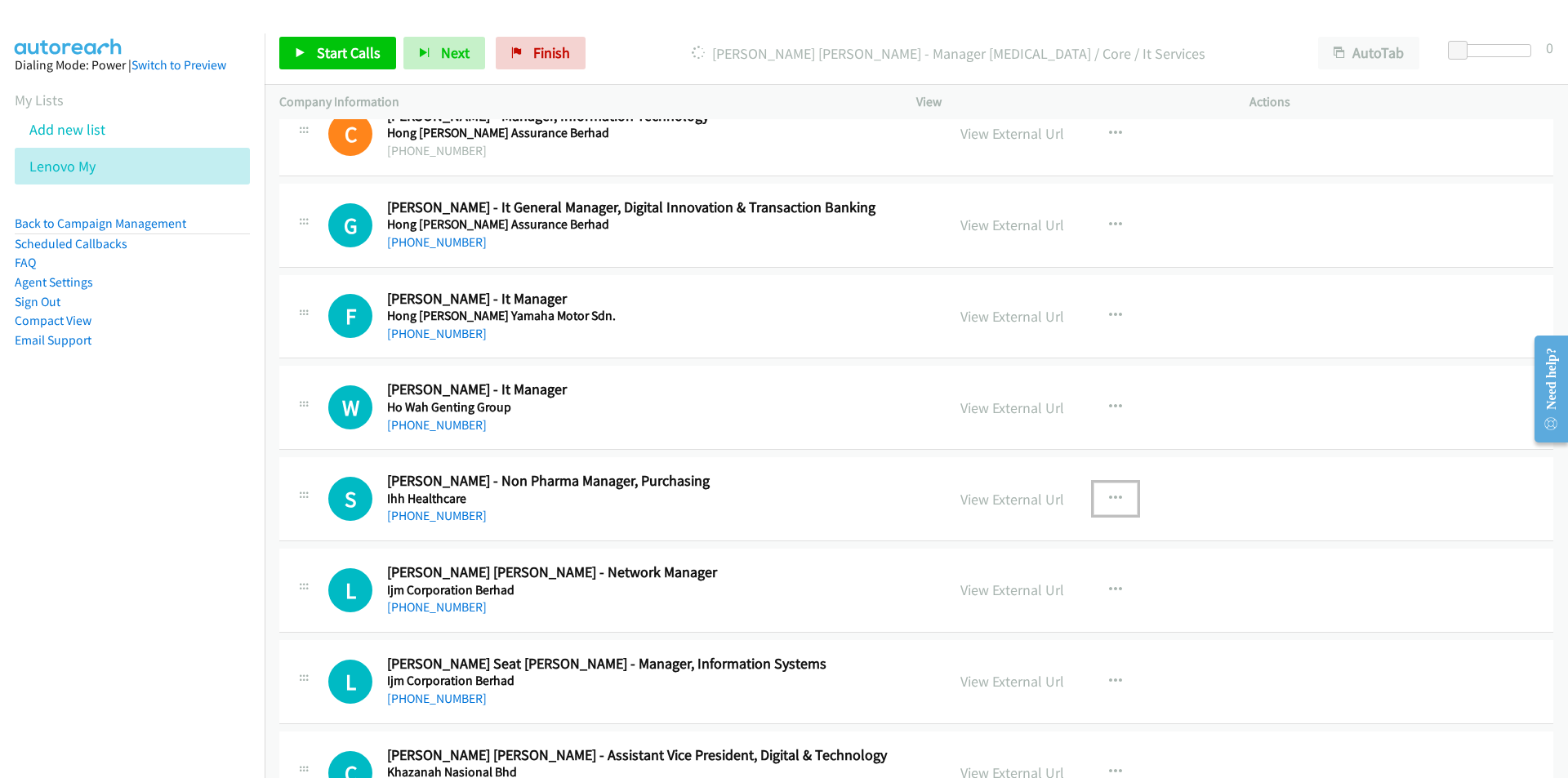
click at [1109, 498] on icon "button" at bounding box center [1115, 499] width 13 height 13
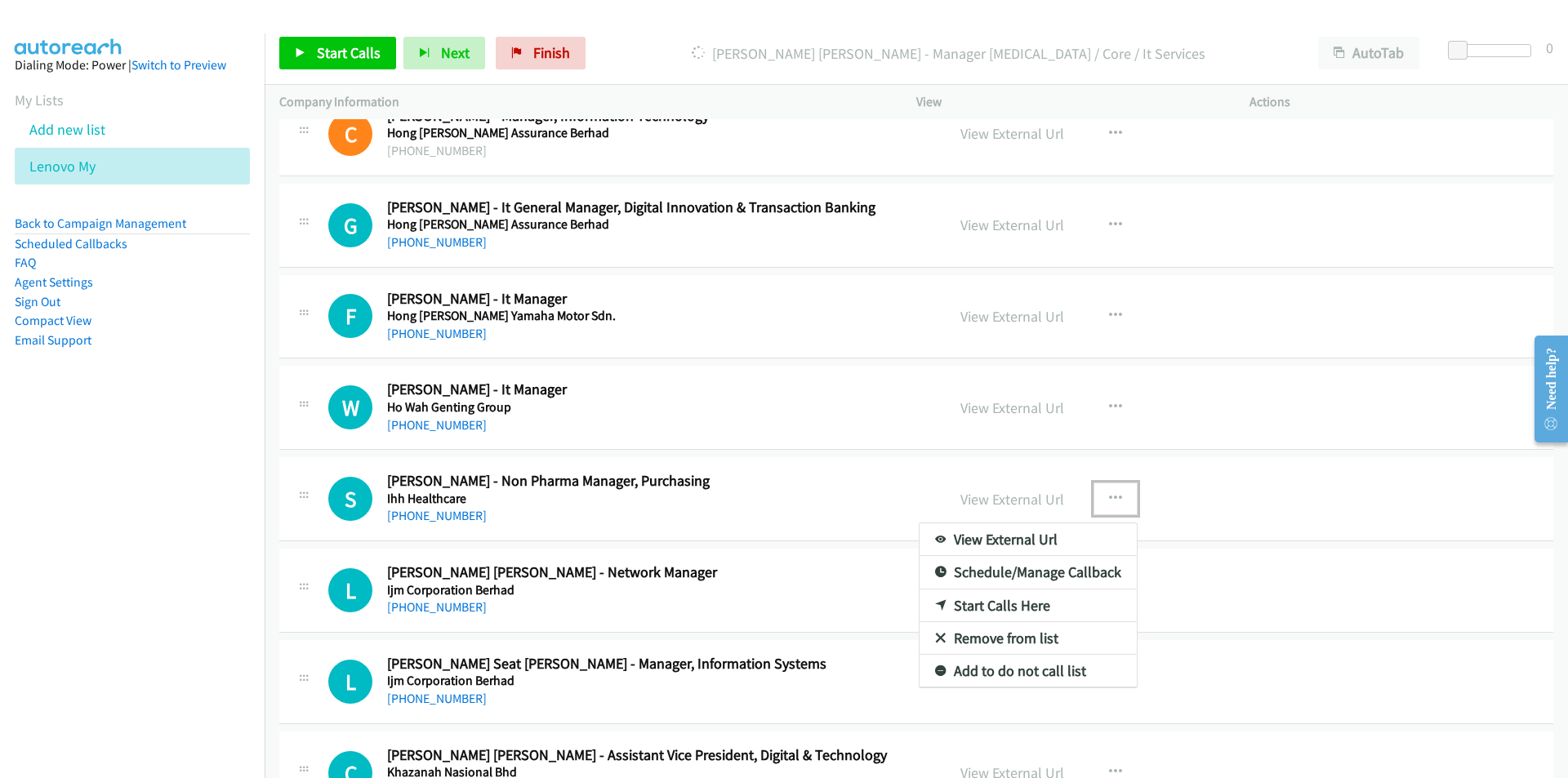
click at [1027, 639] on link "Remove from list" at bounding box center [1028, 638] width 218 height 33
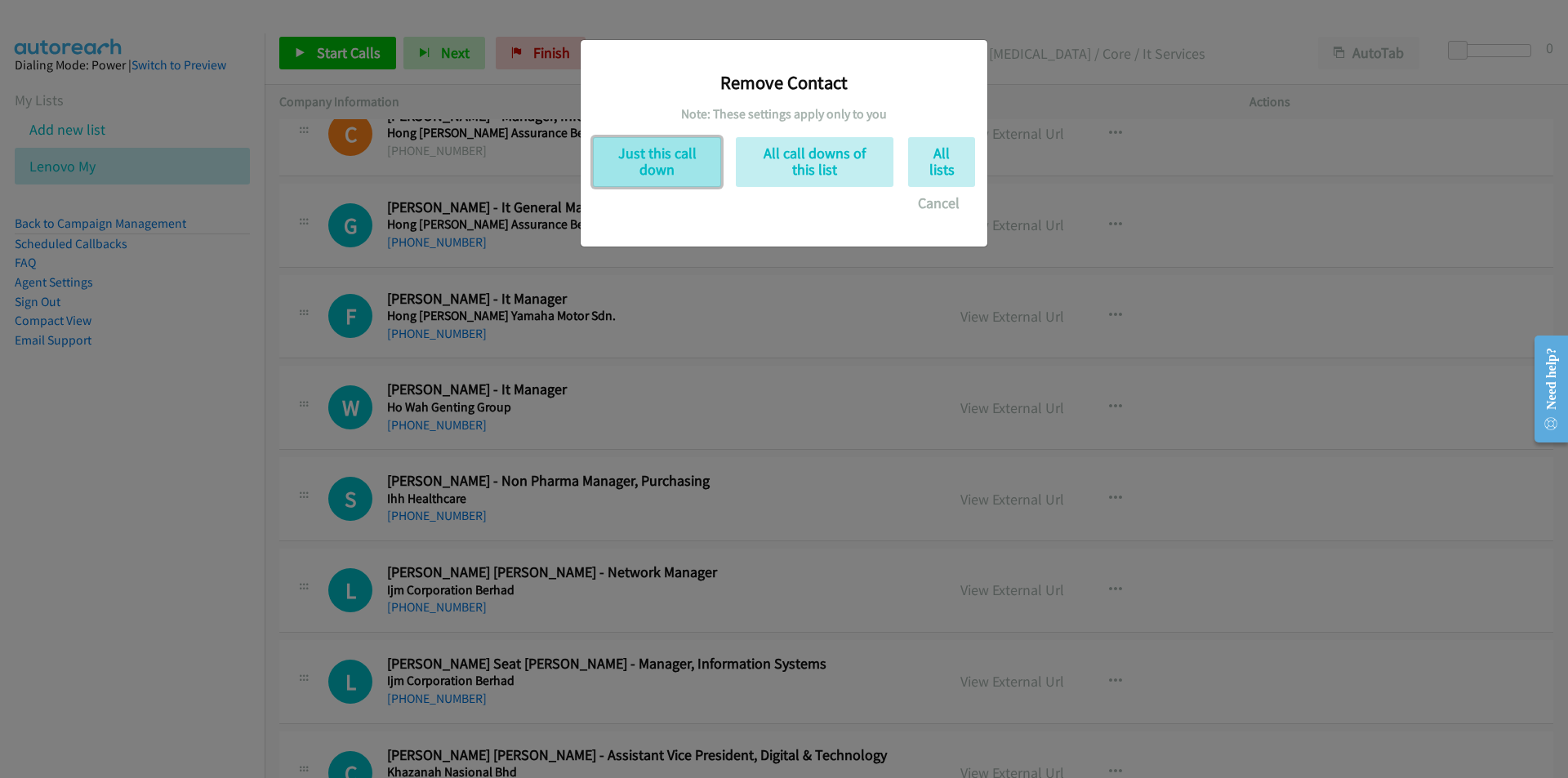
click at [673, 166] on button "Just this call down" at bounding box center [657, 162] width 128 height 50
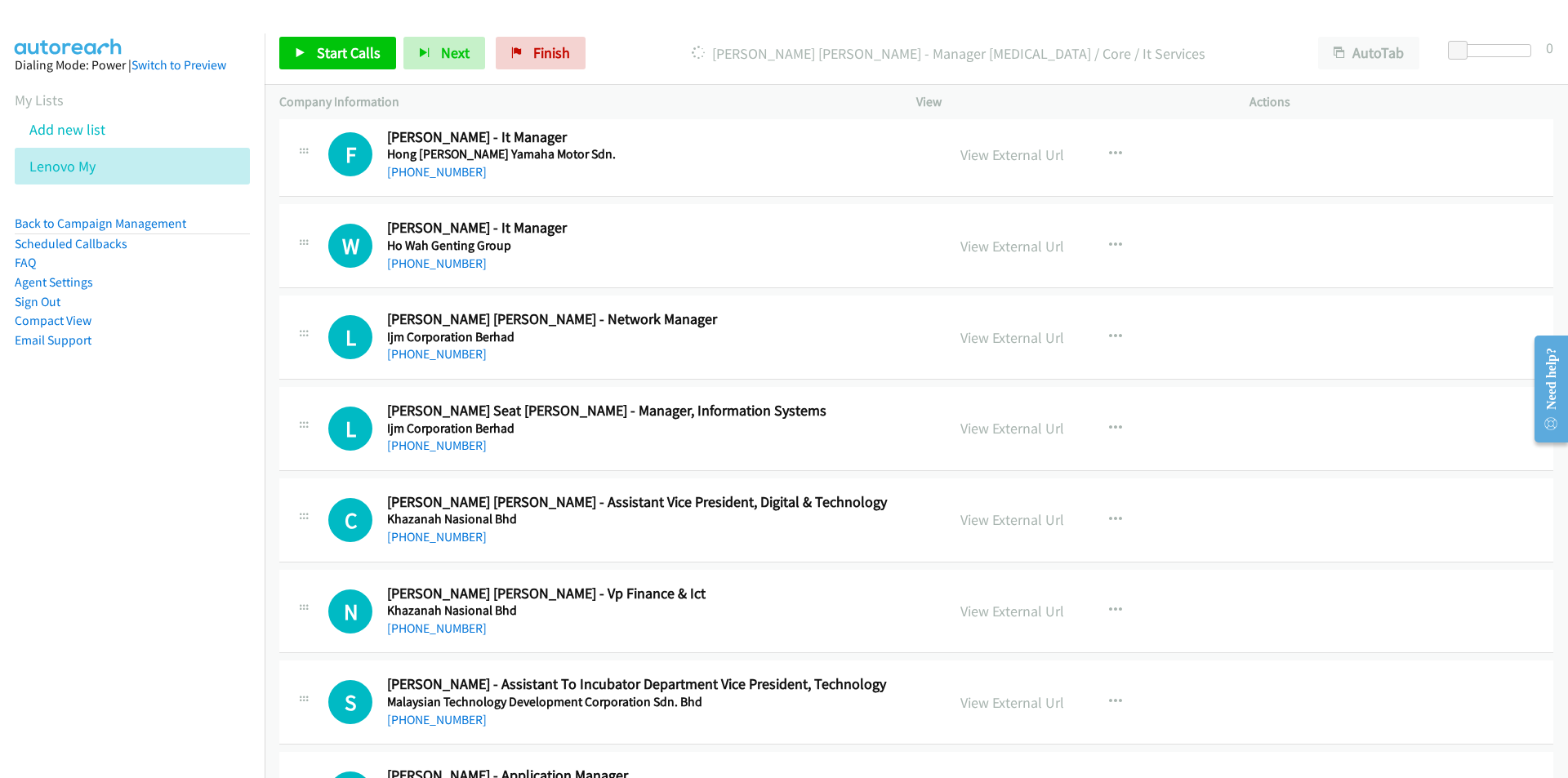
scroll to position [4851, 0]
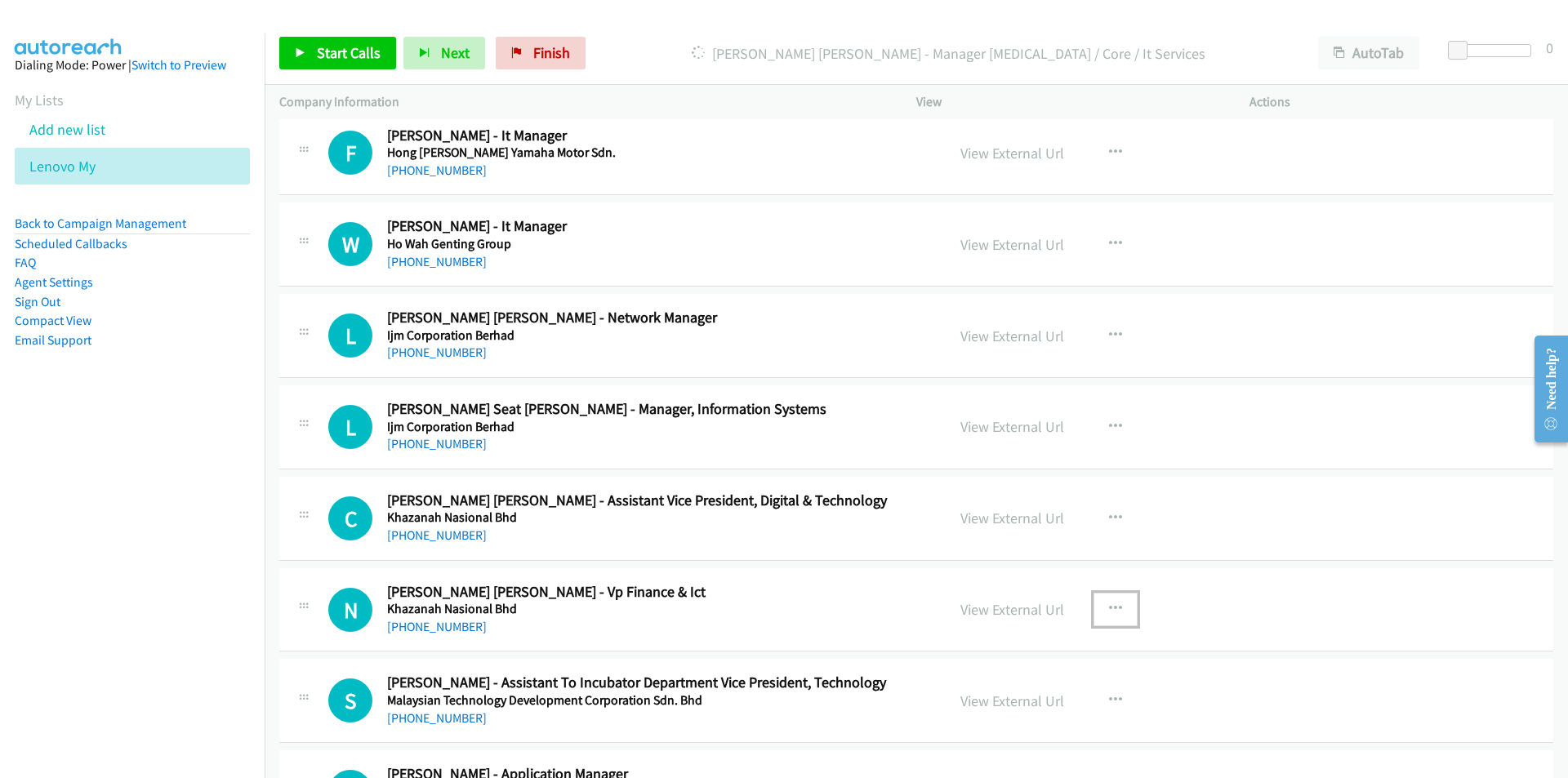
click at [1115, 607] on button "button" at bounding box center [1115, 609] width 44 height 33
click at [999, 751] on link "Remove from list" at bounding box center [1028, 748] width 218 height 33
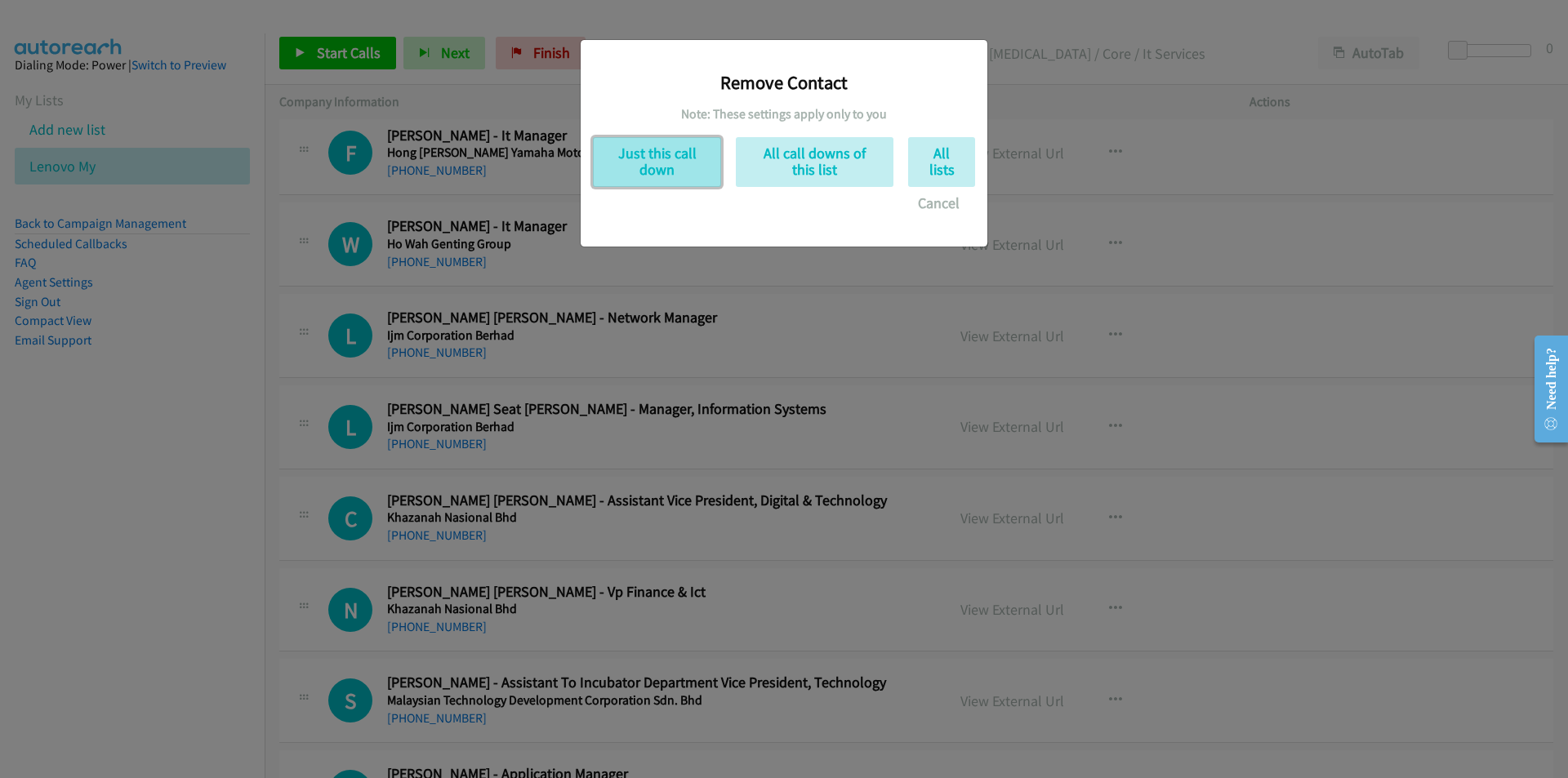
click at [671, 163] on button "Just this call down" at bounding box center [657, 162] width 128 height 50
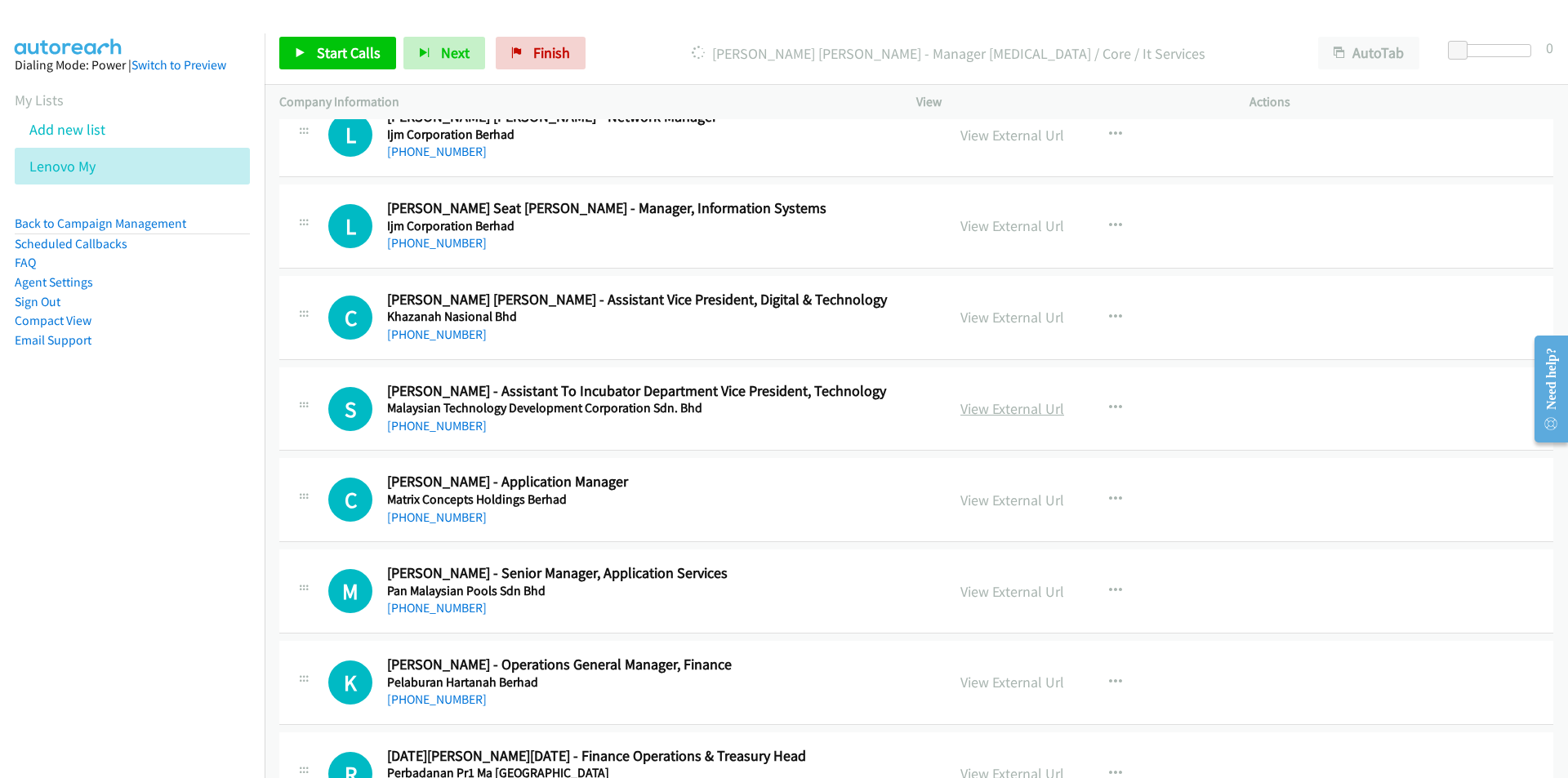
scroll to position [5097, 0]
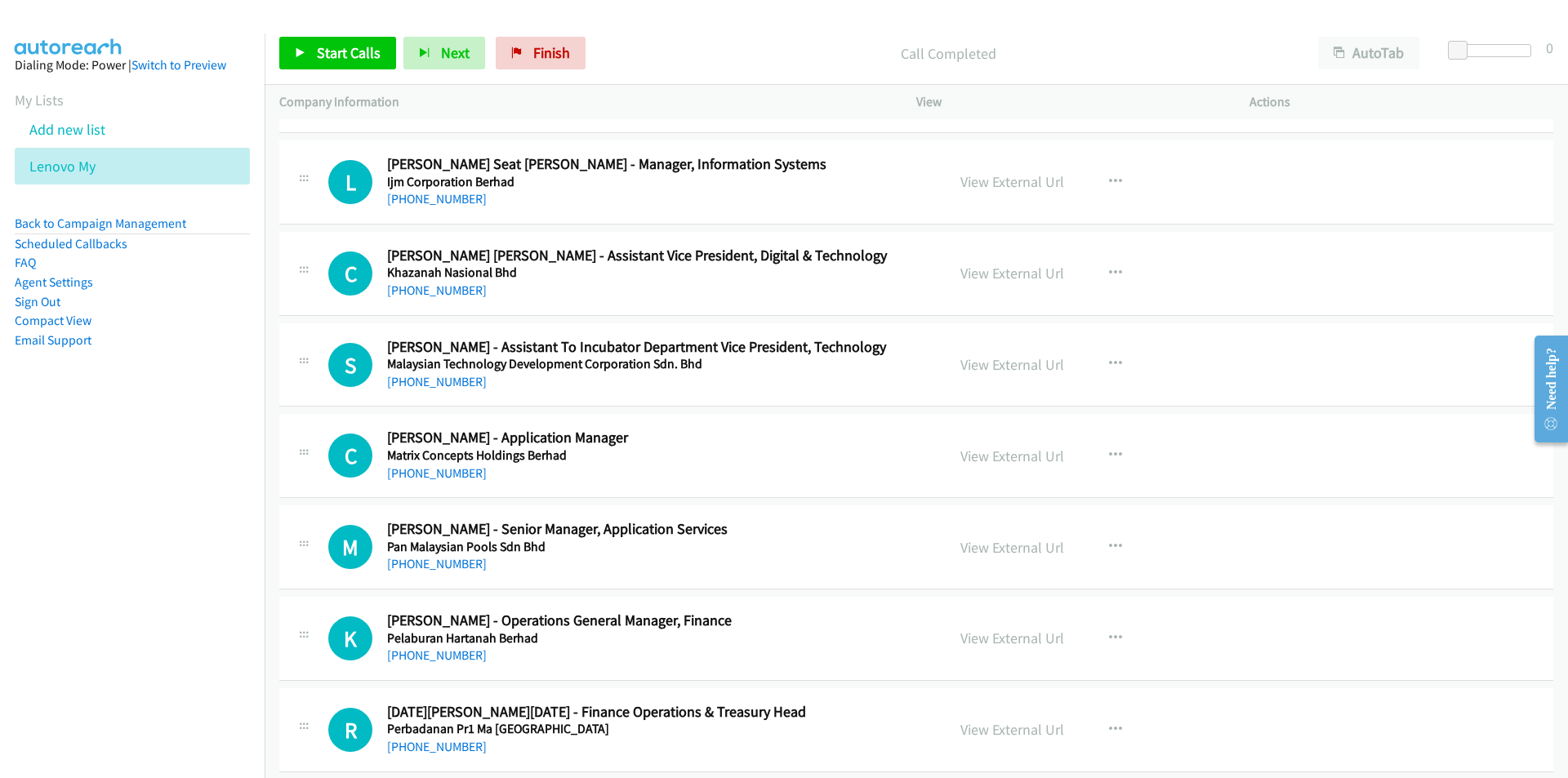
drag, startPoint x: 233, startPoint y: 552, endPoint x: 279, endPoint y: 342, distance: 215.0
click at [233, 552] on nav "Dialing Mode: Power | Switch to Preview My Lists Add new list Lenovo My Back to…" at bounding box center [133, 422] width 265 height 778
click at [323, 55] on span "Start Calls" at bounding box center [348, 52] width 64 height 19
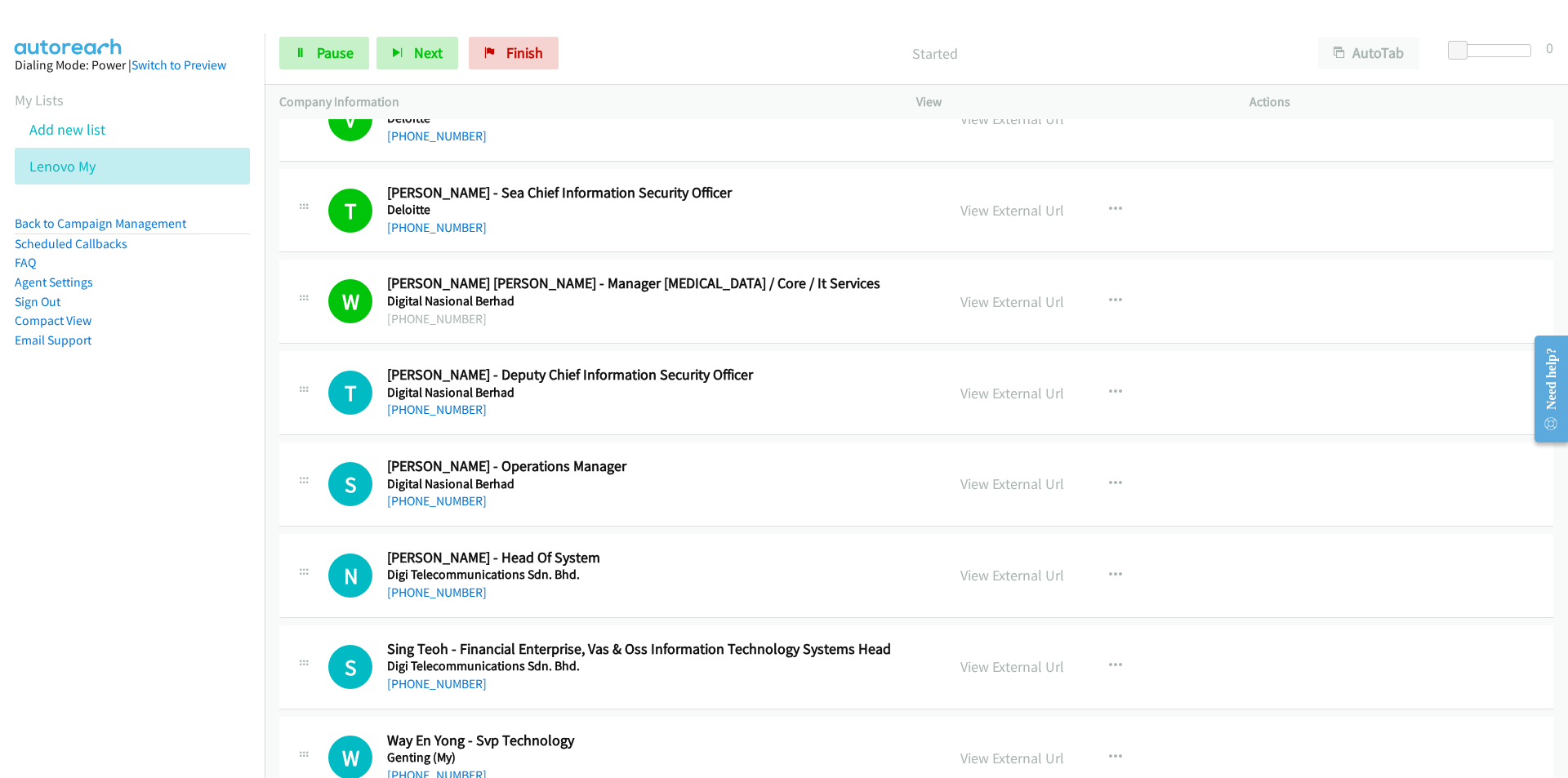
scroll to position [3708, 0]
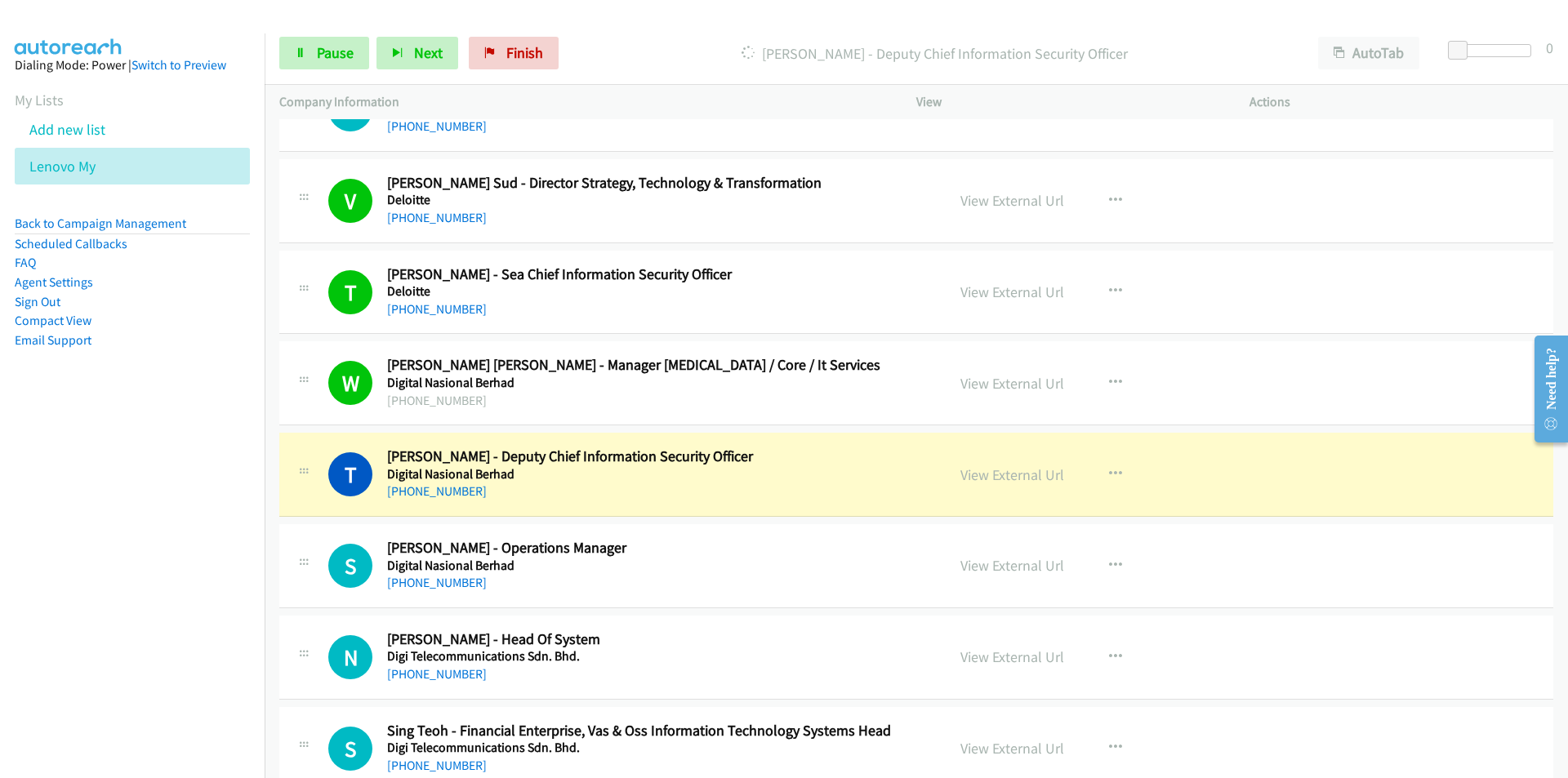
click at [167, 636] on nav "Dialing Mode: Power | Switch to Preview My Lists Add new list Lenovo My Back to…" at bounding box center [133, 422] width 265 height 778
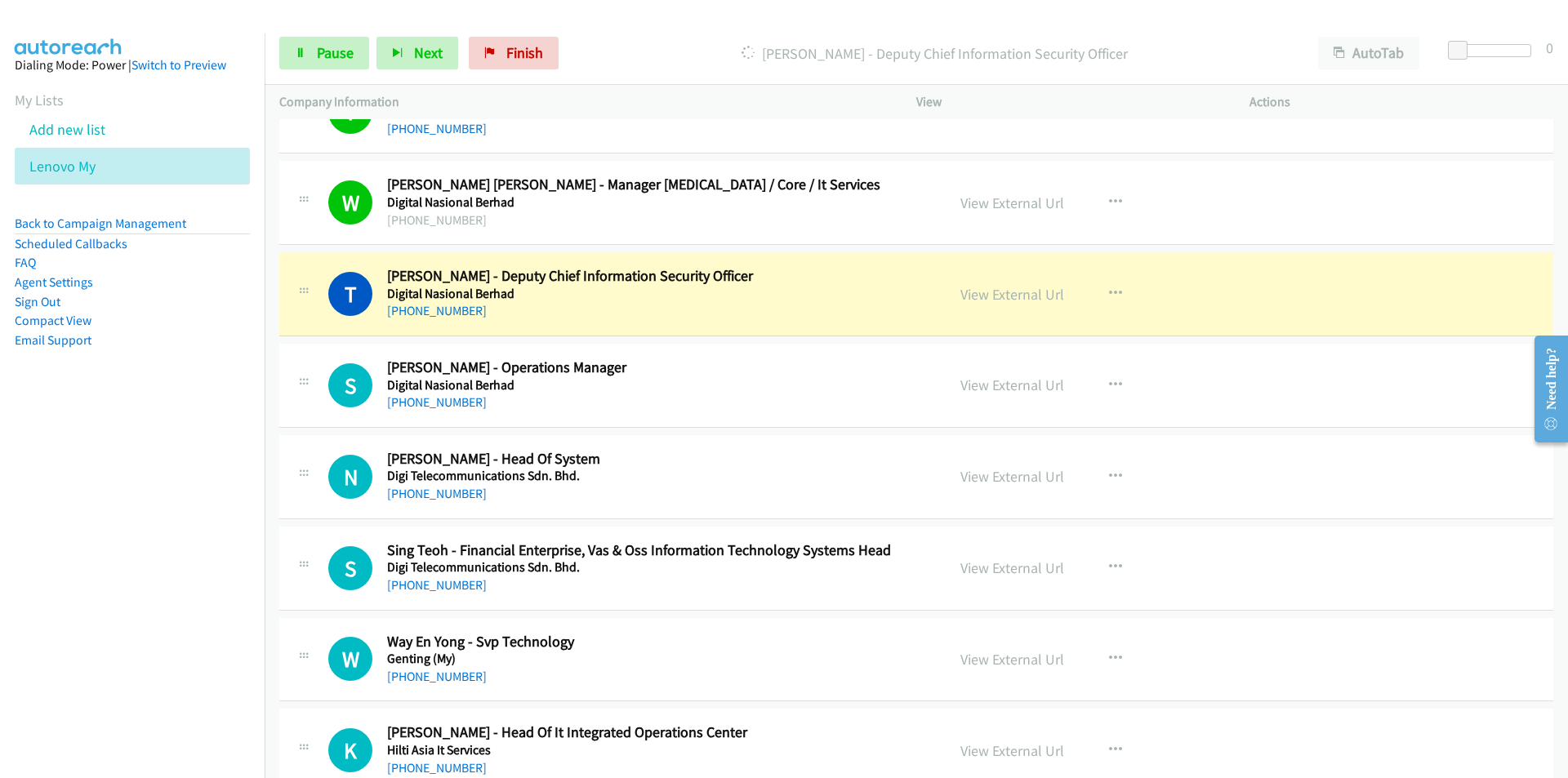
scroll to position [3953, 0]
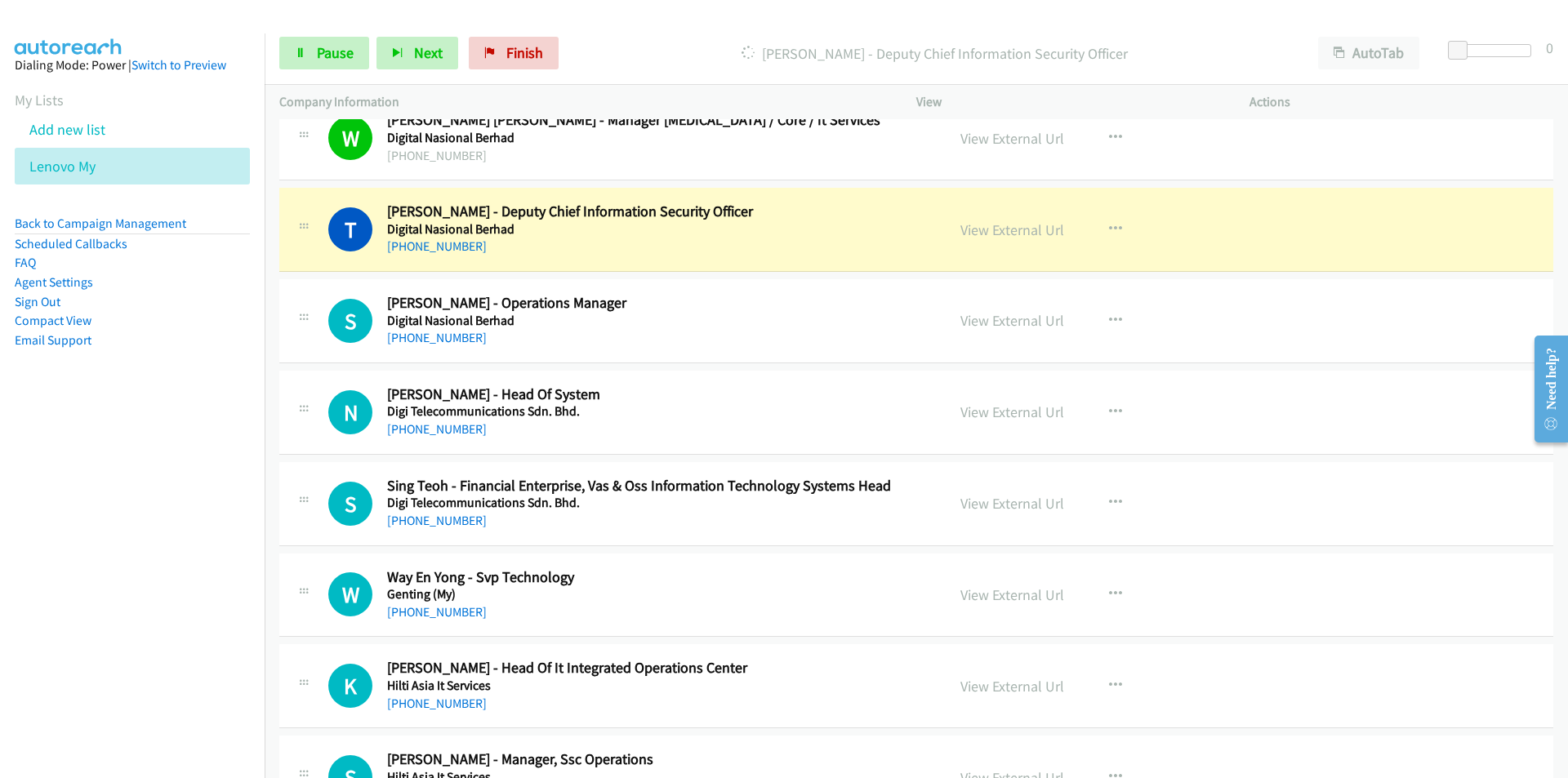
click at [205, 562] on nav "Dialing Mode: Power | Switch to Preview My Lists Add new list Lenovo My Back to…" at bounding box center [133, 422] width 265 height 778
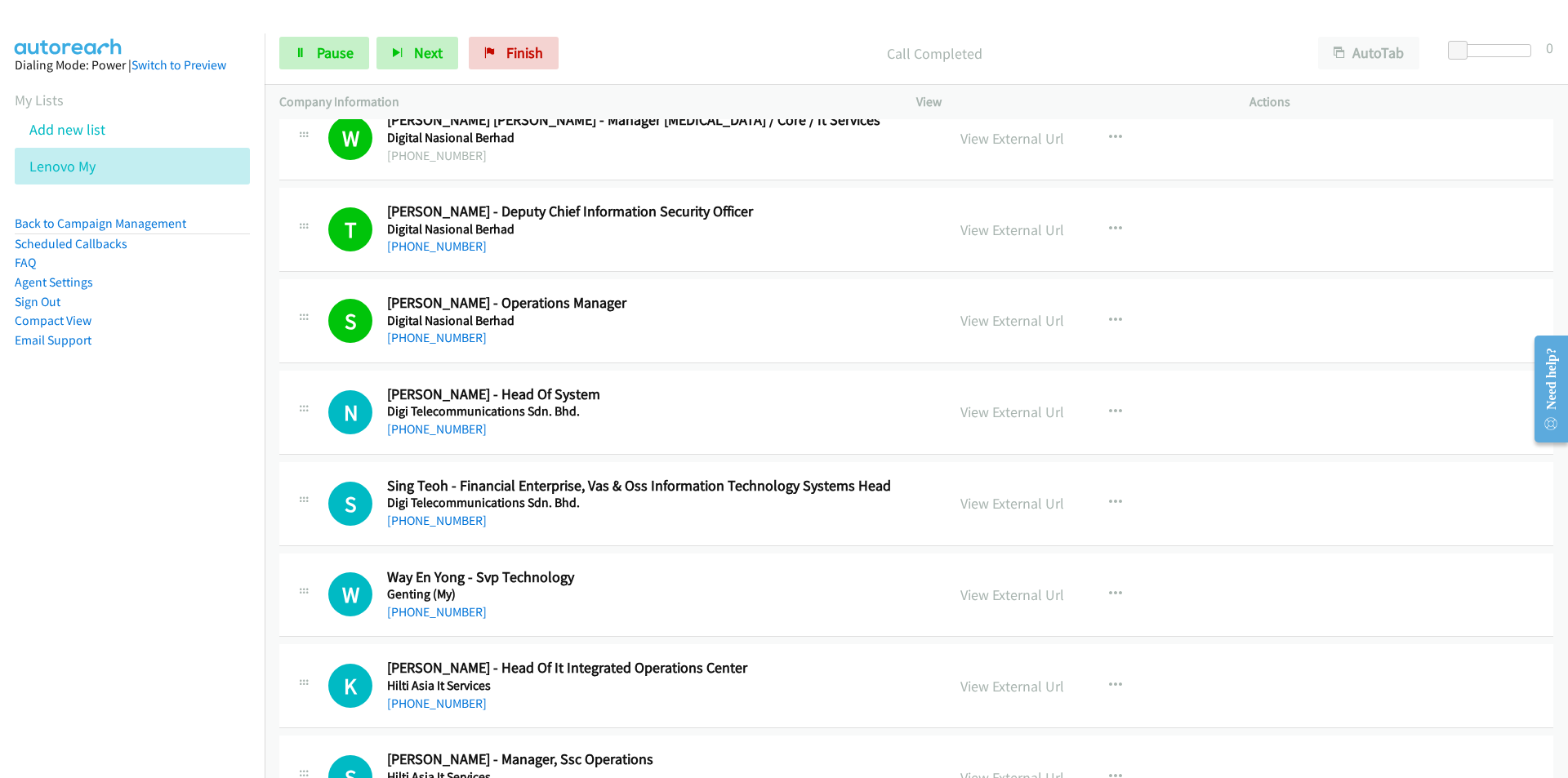
click at [120, 595] on nav "Dialing Mode: Power | Switch to Preview My Lists Add new list Lenovo My Back to…" at bounding box center [133, 422] width 265 height 778
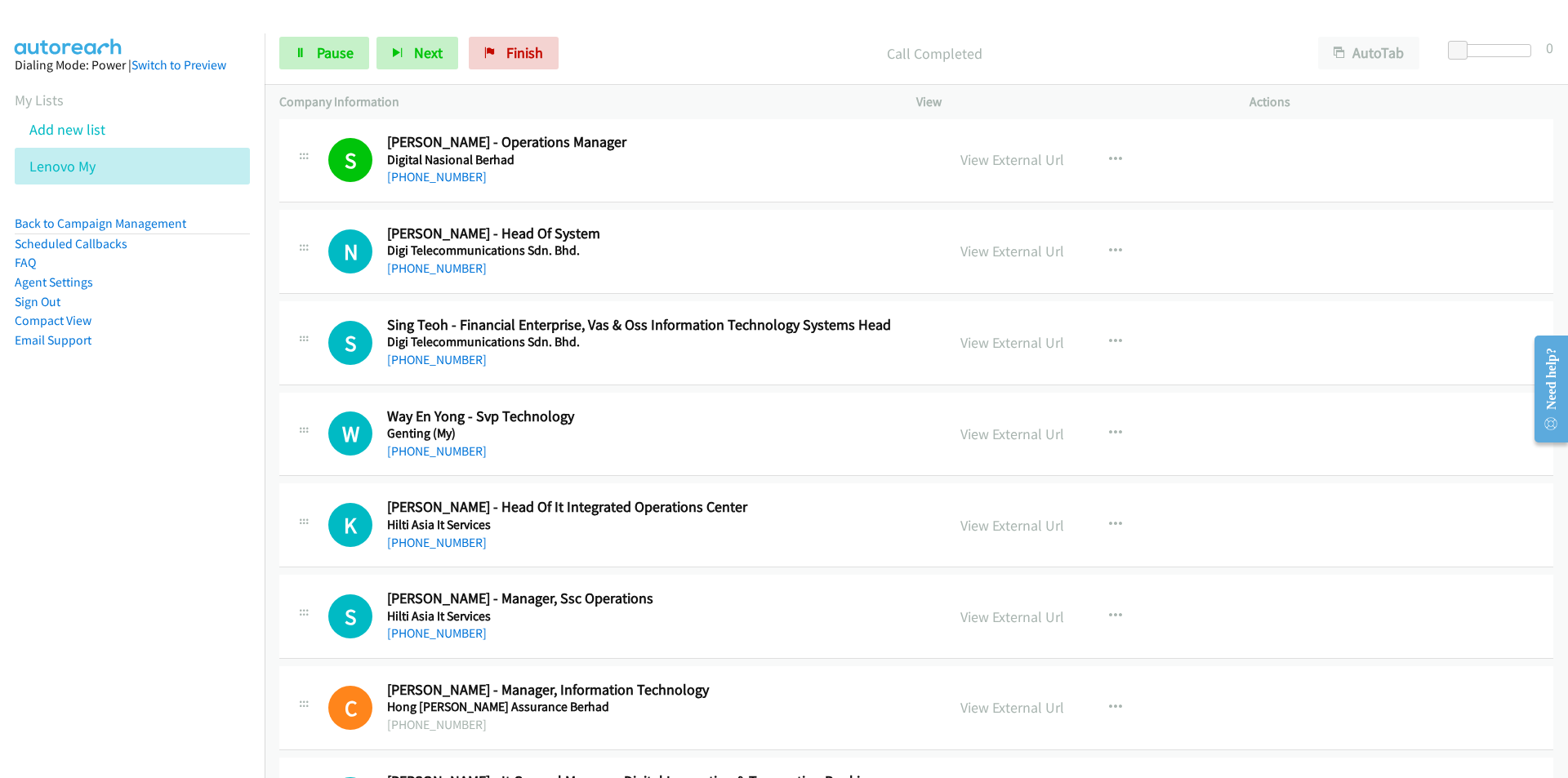
scroll to position [4116, 0]
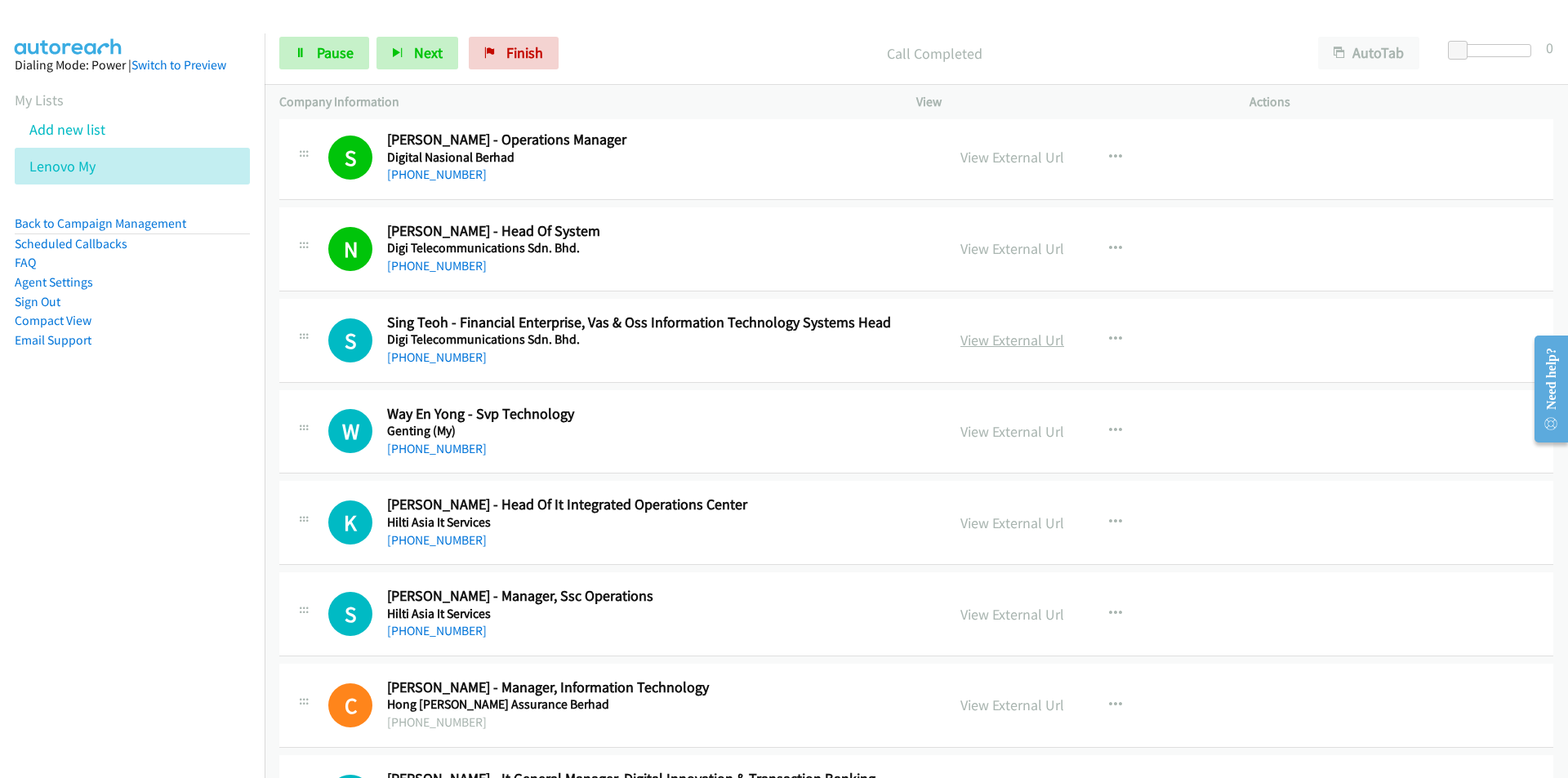
click at [1004, 344] on link "View External Url" at bounding box center [1011, 340] width 104 height 19
click at [329, 49] on span "Pause" at bounding box center [334, 52] width 36 height 19
click at [318, 57] on span "Start Calls" at bounding box center [348, 52] width 64 height 19
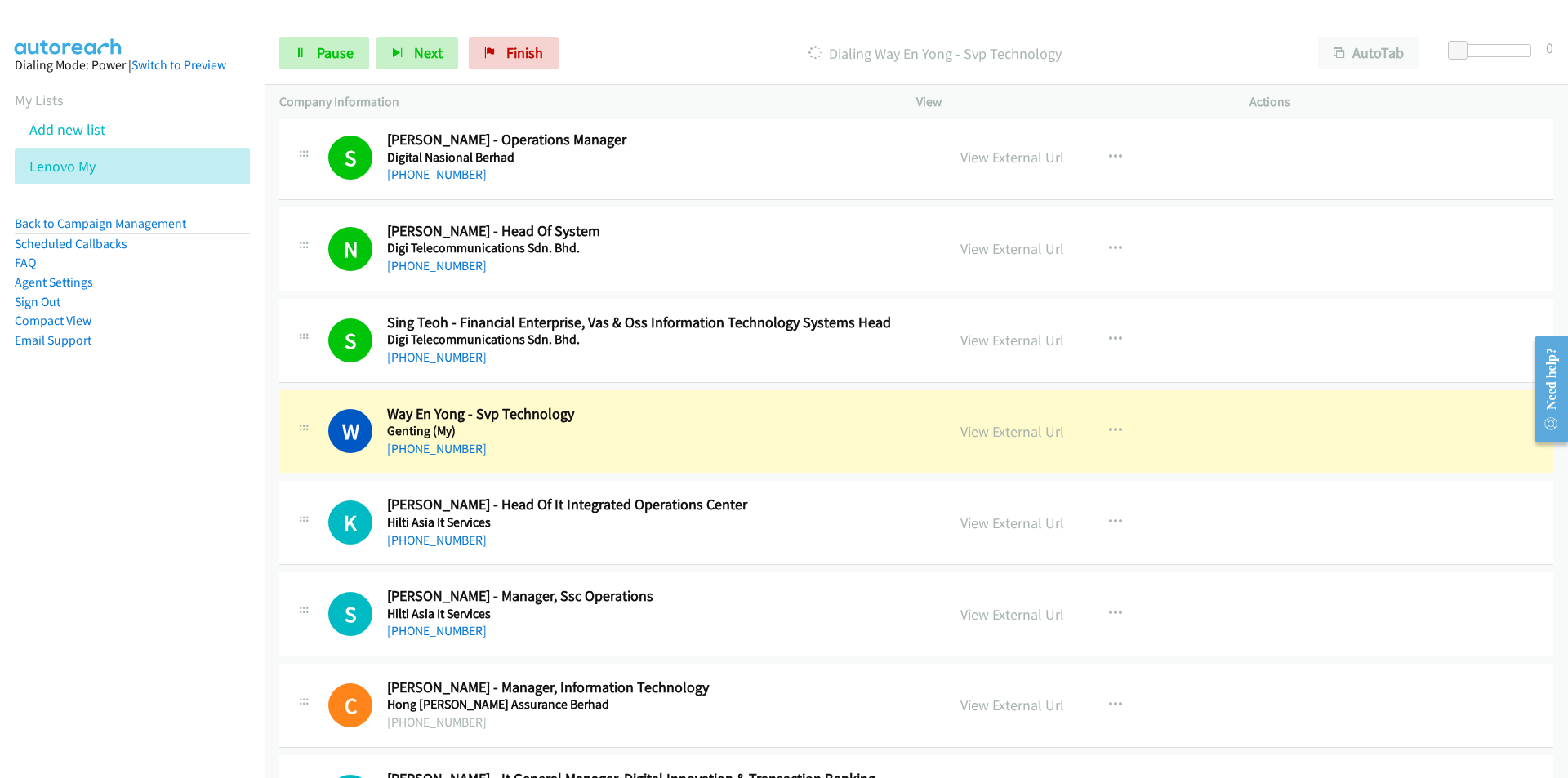
click at [148, 601] on nav "Dialing Mode: Power | Switch to Preview My Lists Add new list Lenovo My Back to…" at bounding box center [133, 422] width 265 height 778
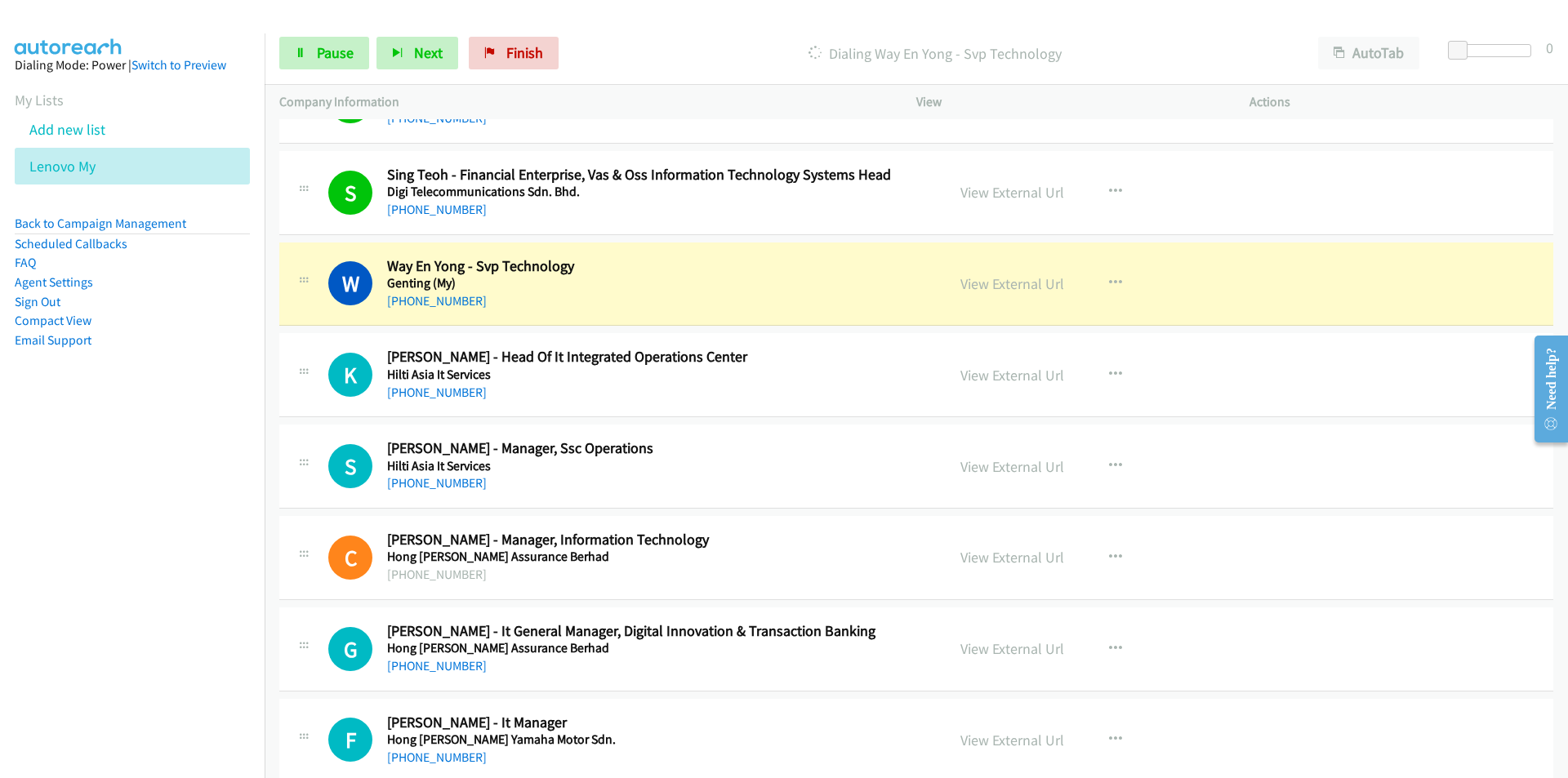
scroll to position [4279, 0]
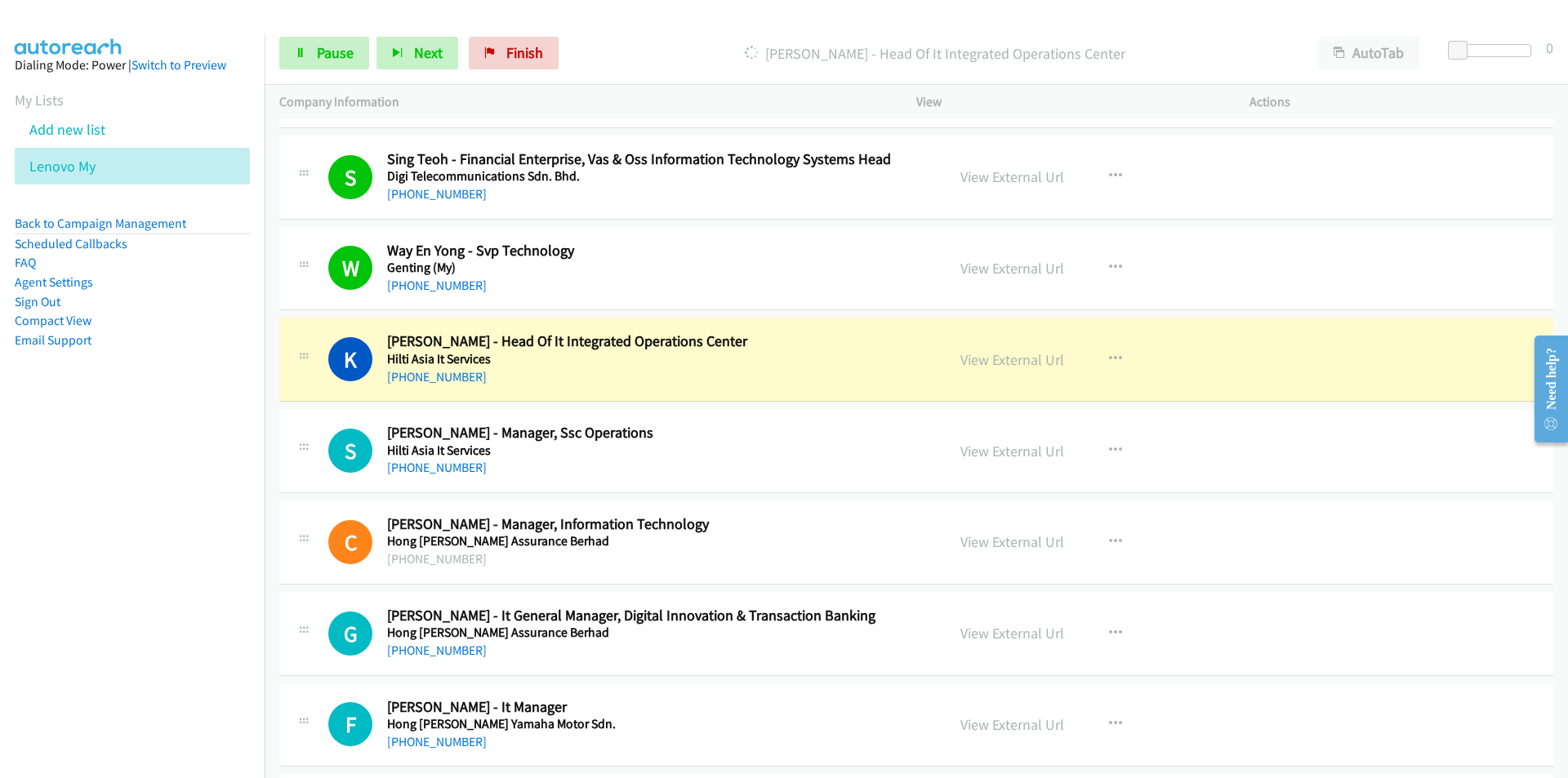
click at [155, 580] on nav "Dialing Mode: Power | Switch to Preview My Lists Add new list Lenovo My Back to…" at bounding box center [133, 422] width 265 height 778
click at [1109, 448] on icon "button" at bounding box center [1115, 451] width 13 height 13
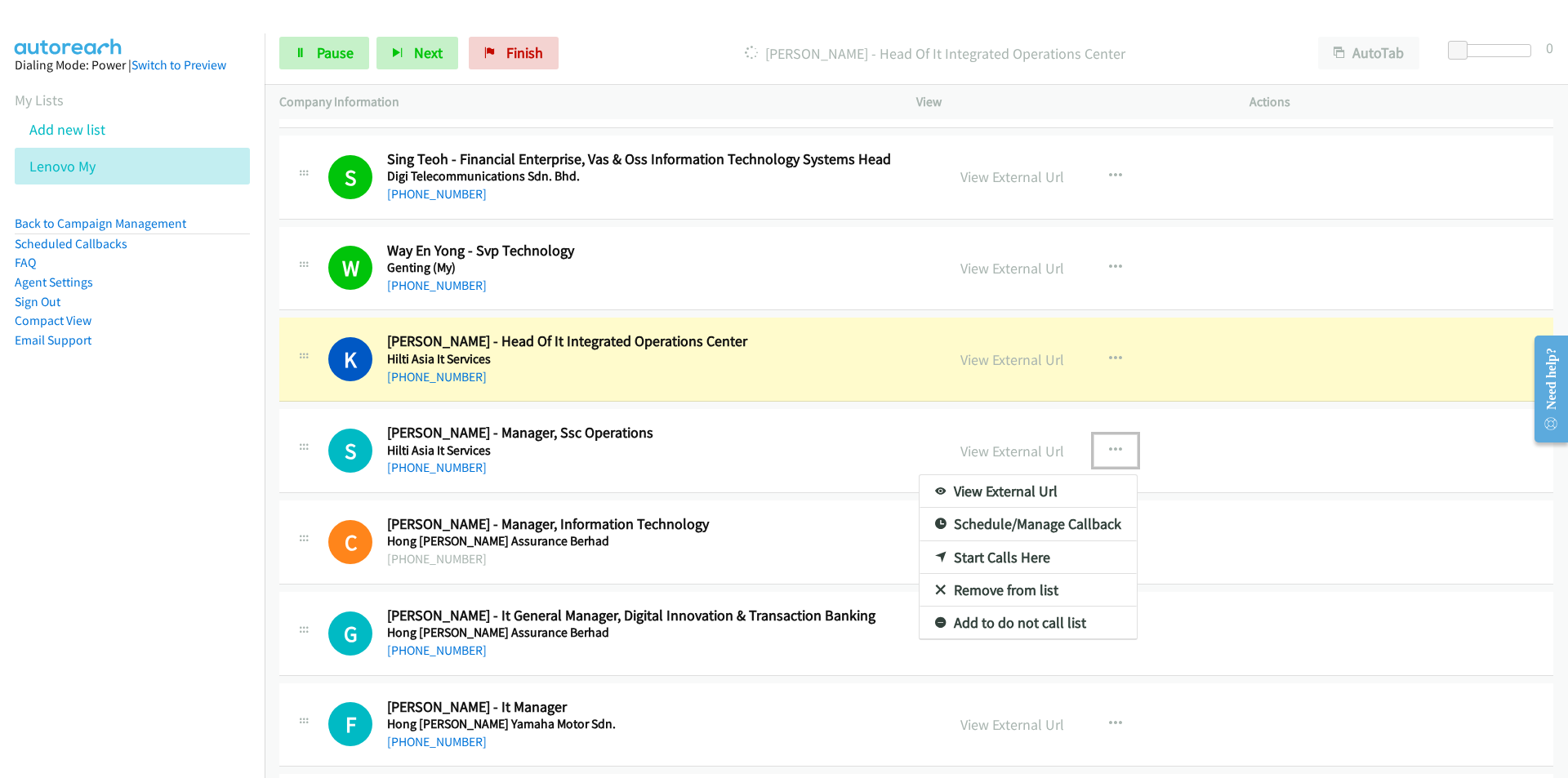
click at [1040, 587] on link "Remove from list" at bounding box center [1028, 590] width 218 height 33
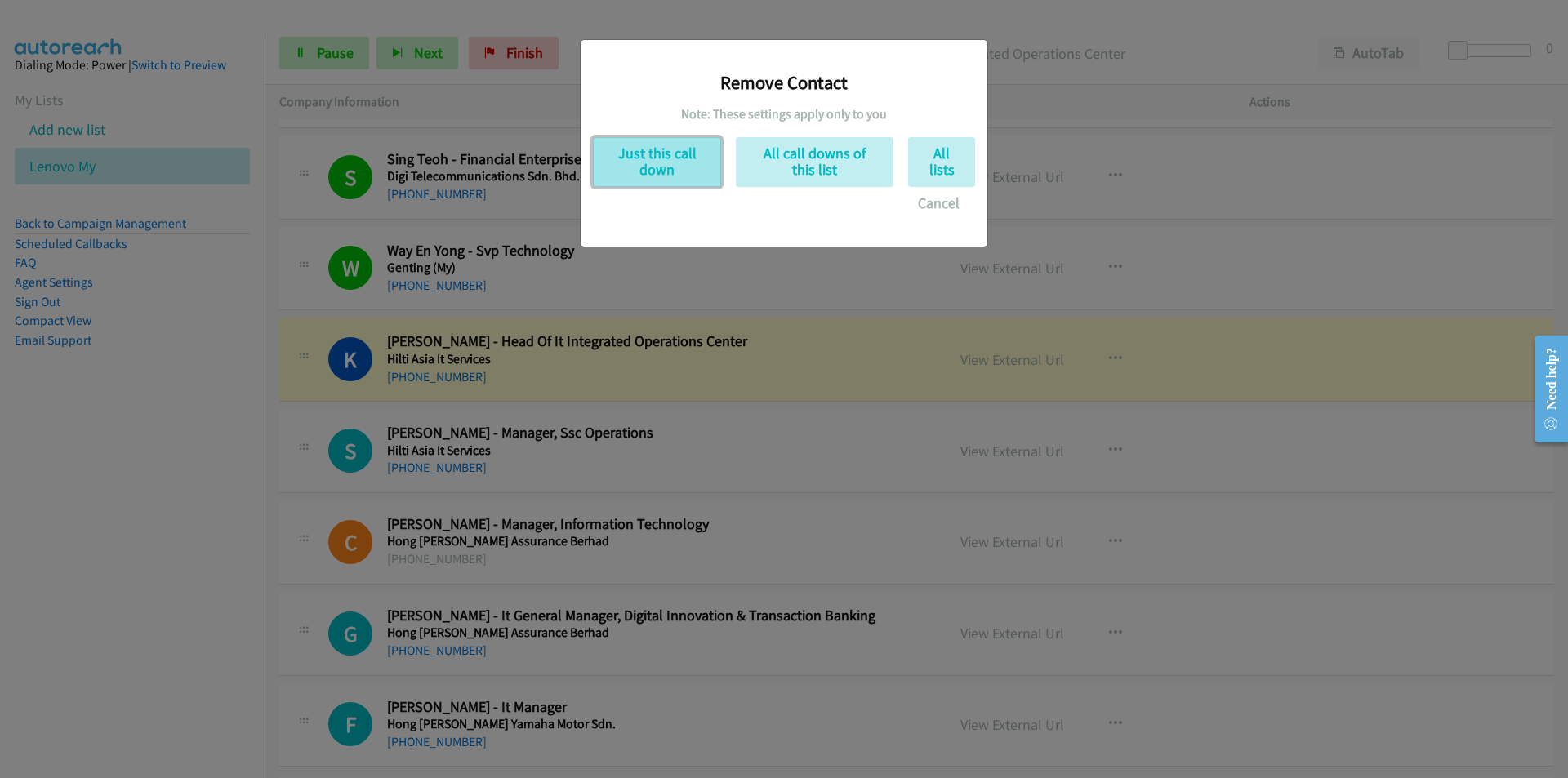
click at [657, 162] on button "Just this call down" at bounding box center [657, 162] width 128 height 50
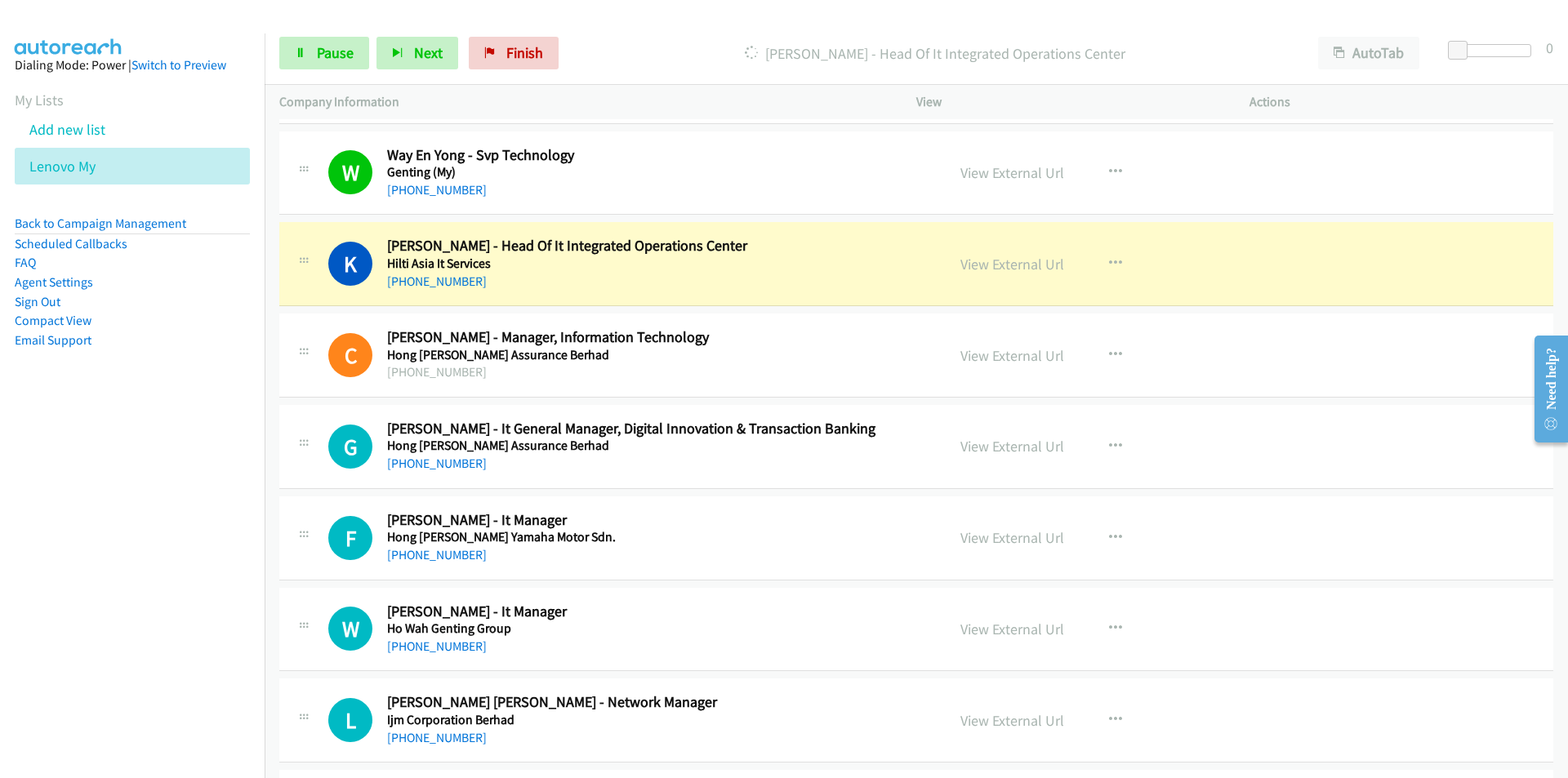
scroll to position [4362, 0]
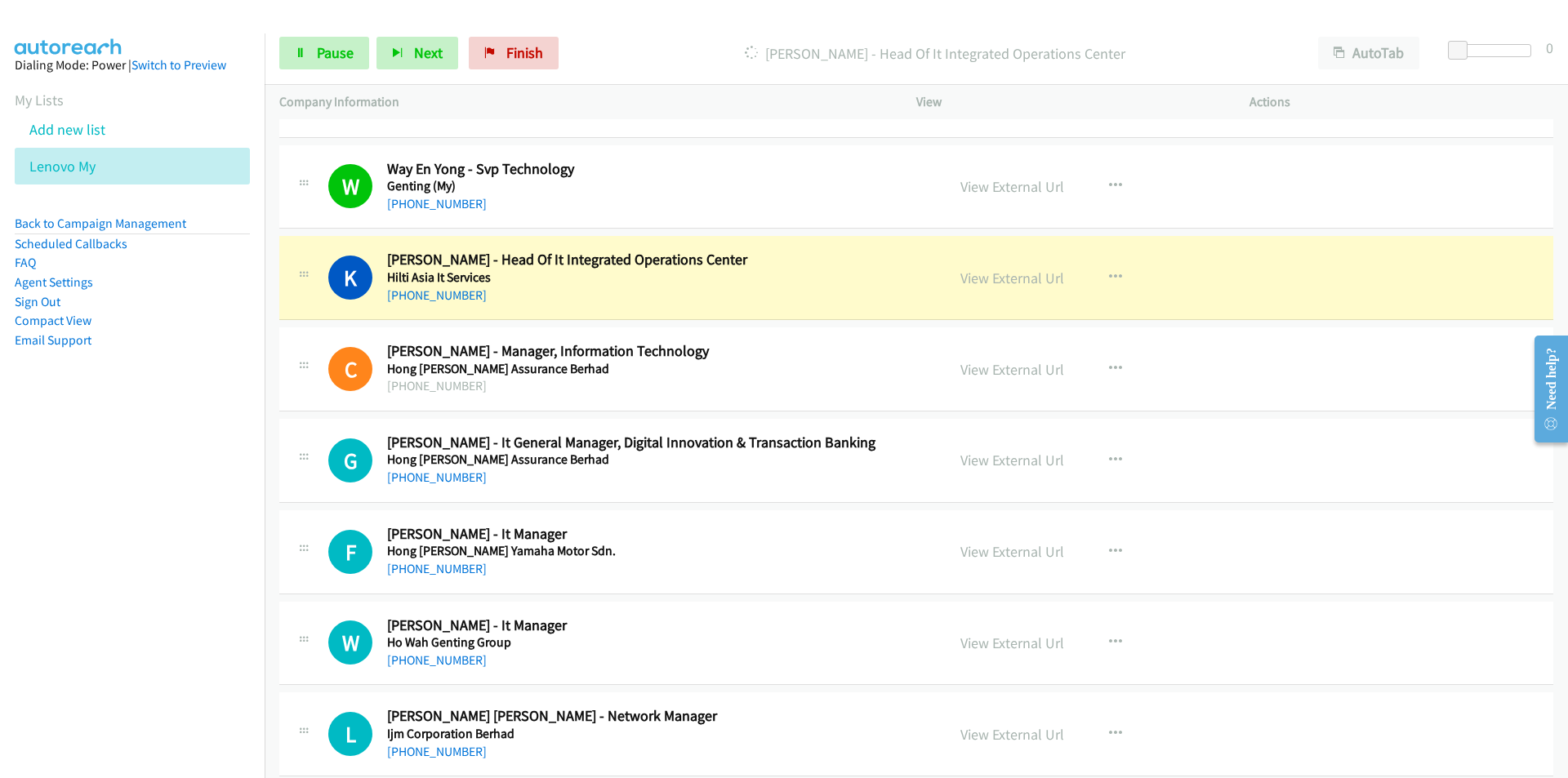
click at [199, 550] on nav "Dialing Mode: Power | Switch to Preview My Lists Add new list Lenovo My Back to…" at bounding box center [133, 422] width 265 height 778
click at [975, 281] on link "View External Url" at bounding box center [1011, 278] width 104 height 19
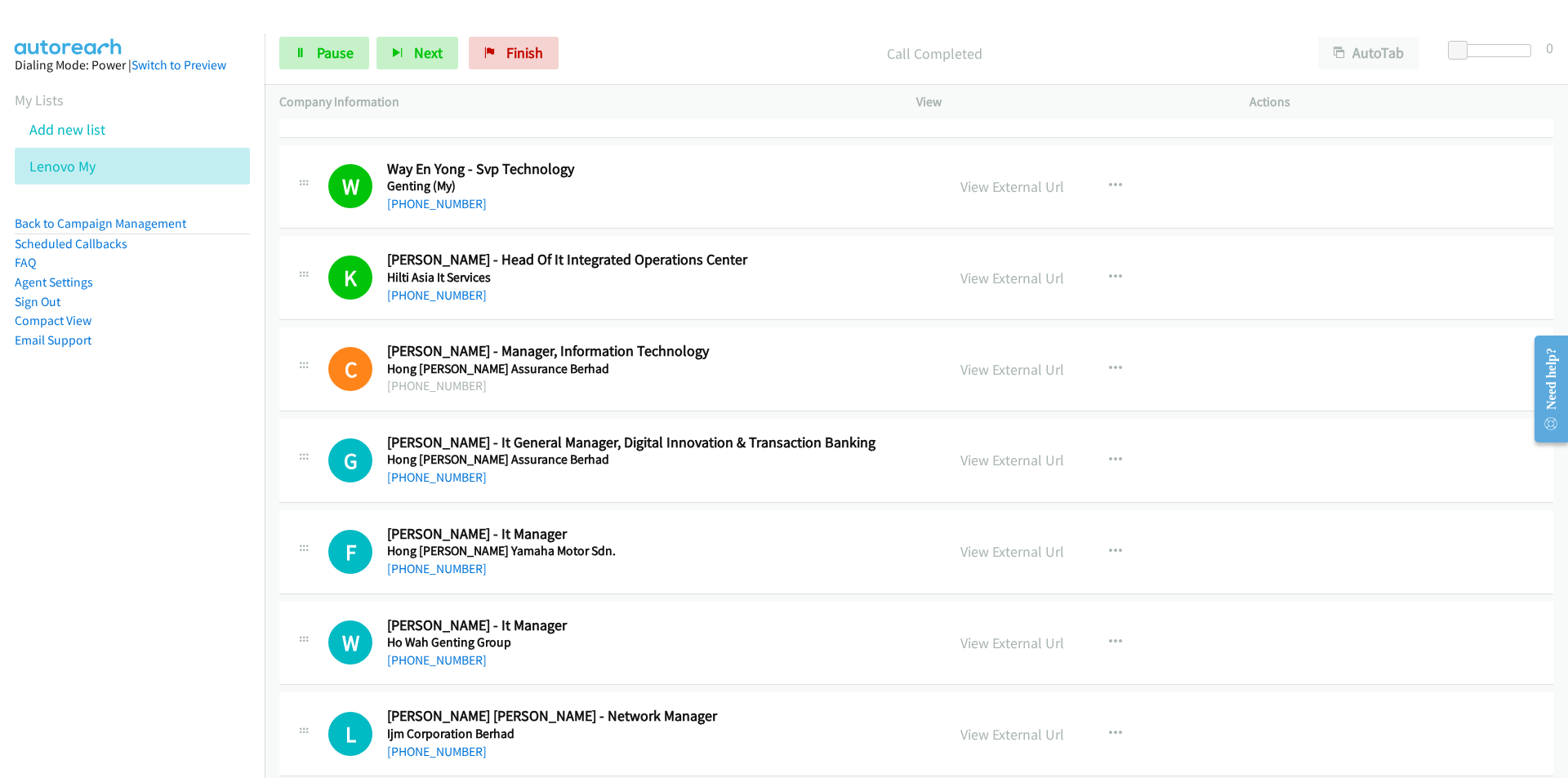
click at [198, 608] on nav "Dialing Mode: Power | Switch to Preview My Lists Add new list Lenovo My Back to…" at bounding box center [133, 422] width 265 height 778
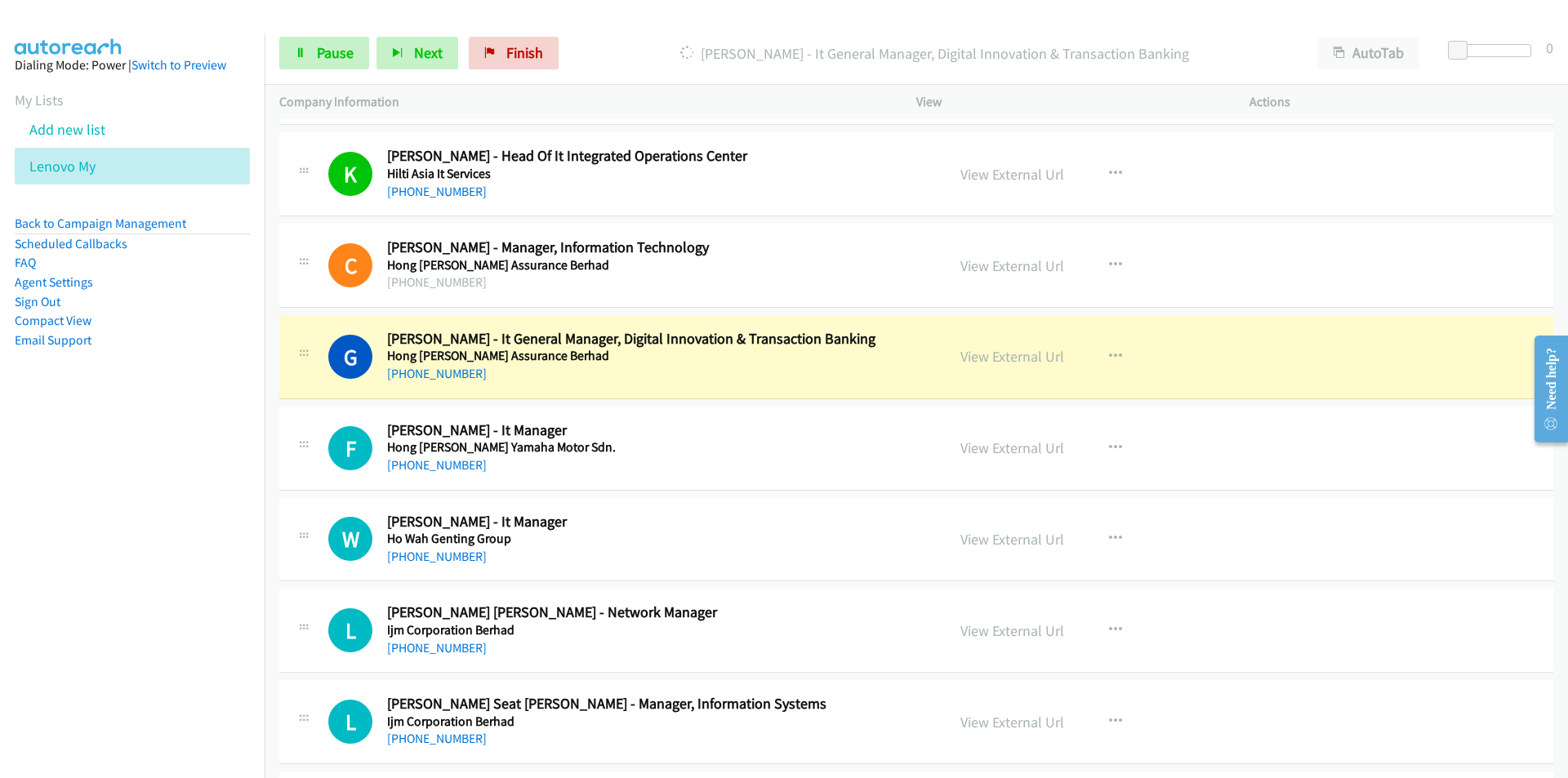
scroll to position [4443, 0]
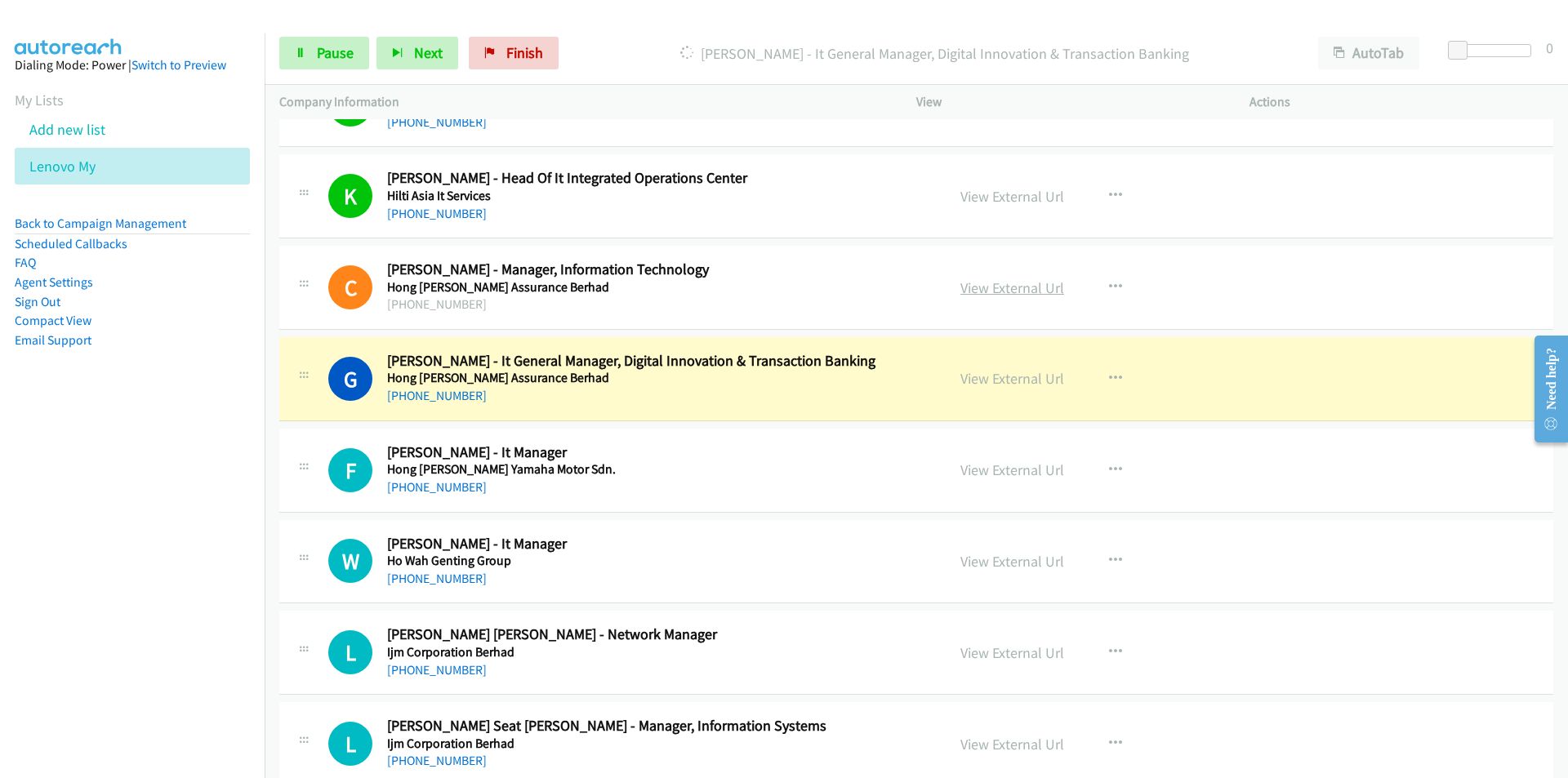
click at [979, 290] on link "View External Url" at bounding box center [1011, 288] width 104 height 19
click at [308, 55] on link "Pause" at bounding box center [324, 52] width 90 height 33
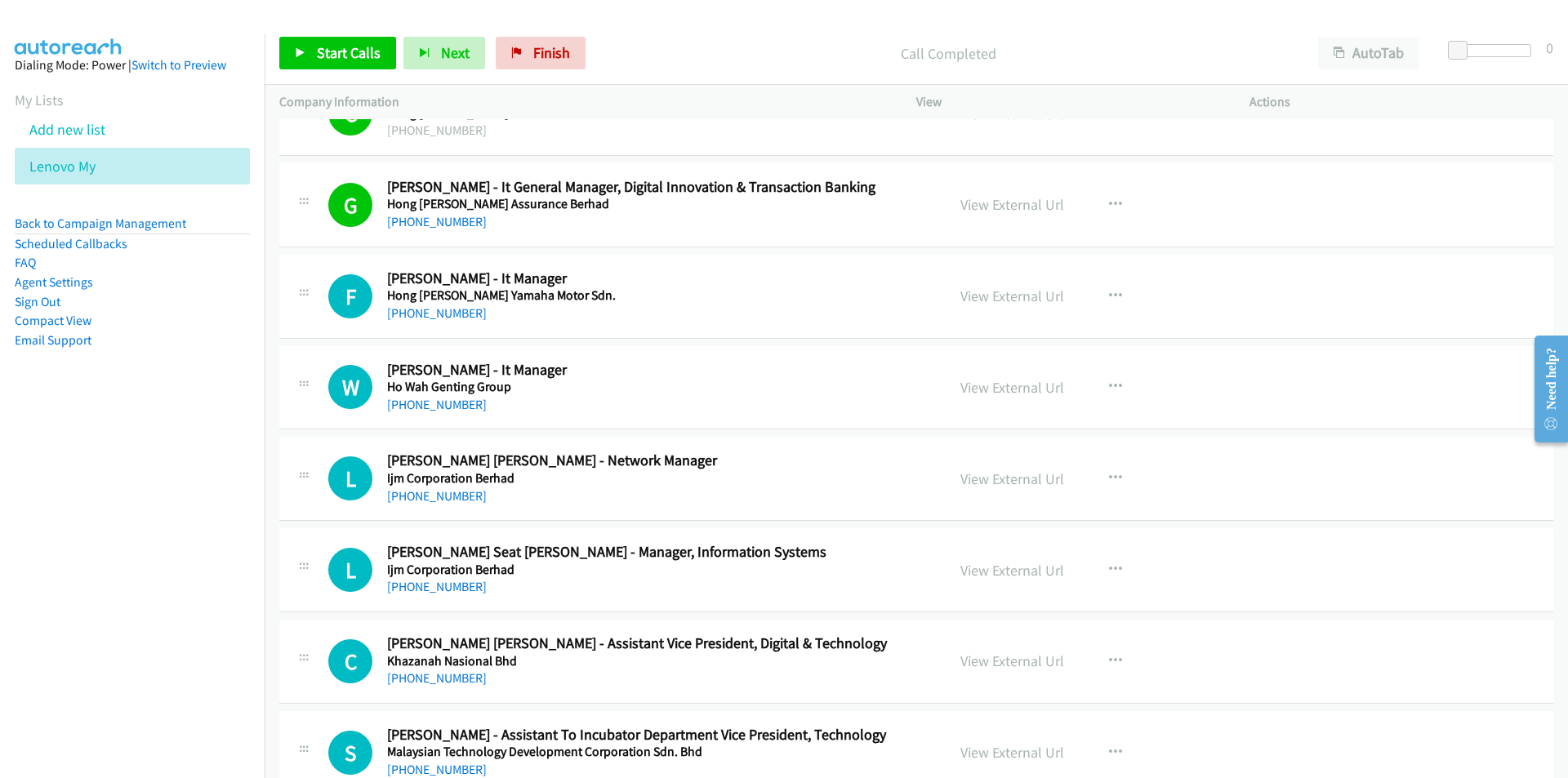
scroll to position [4688, 0]
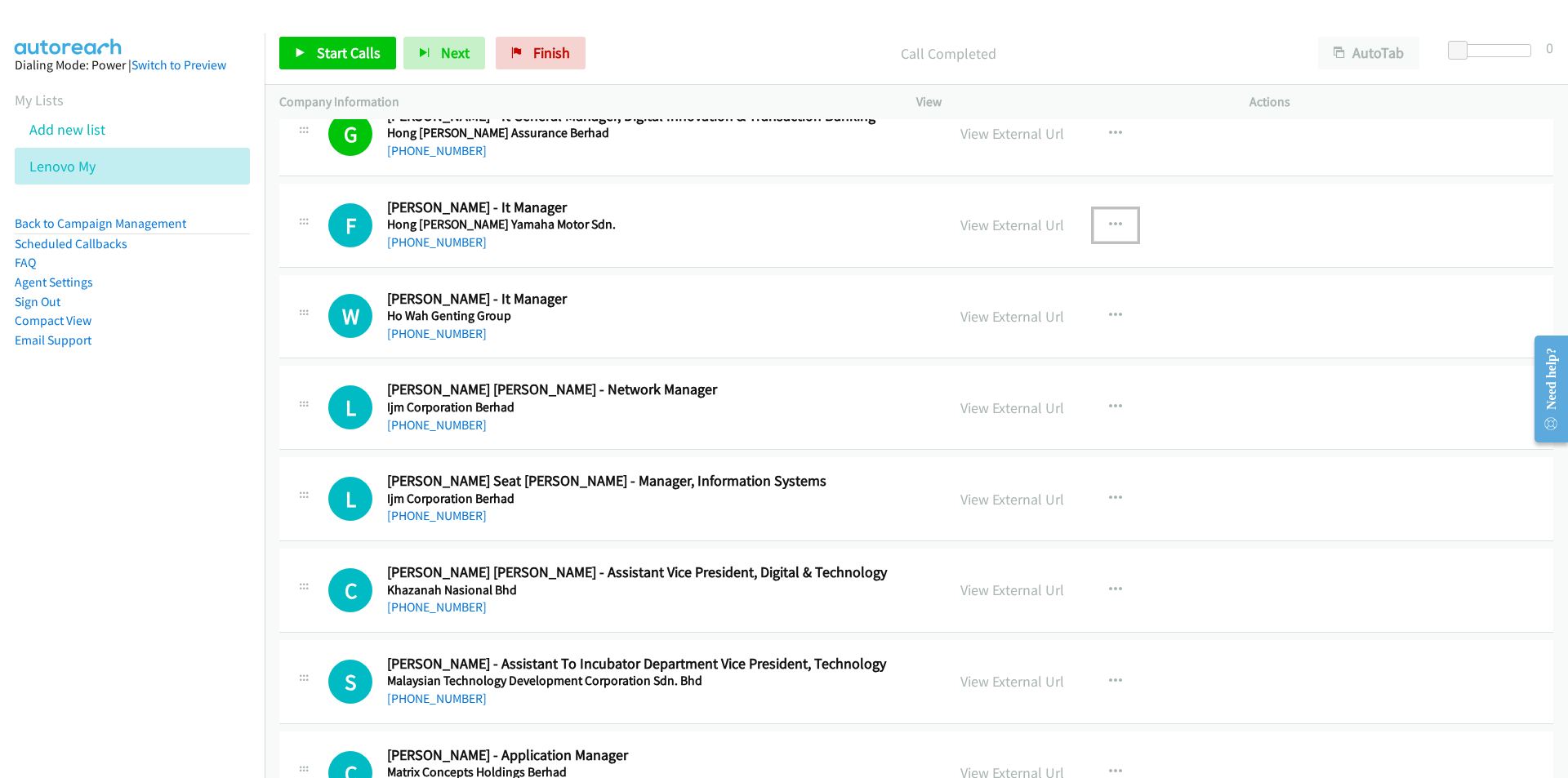
click at [1109, 224] on icon "button" at bounding box center [1115, 225] width 13 height 13
click at [1013, 329] on link "Start Calls Here" at bounding box center [1028, 332] width 218 height 33
click at [333, 49] on span "Start Calls" at bounding box center [348, 52] width 64 height 19
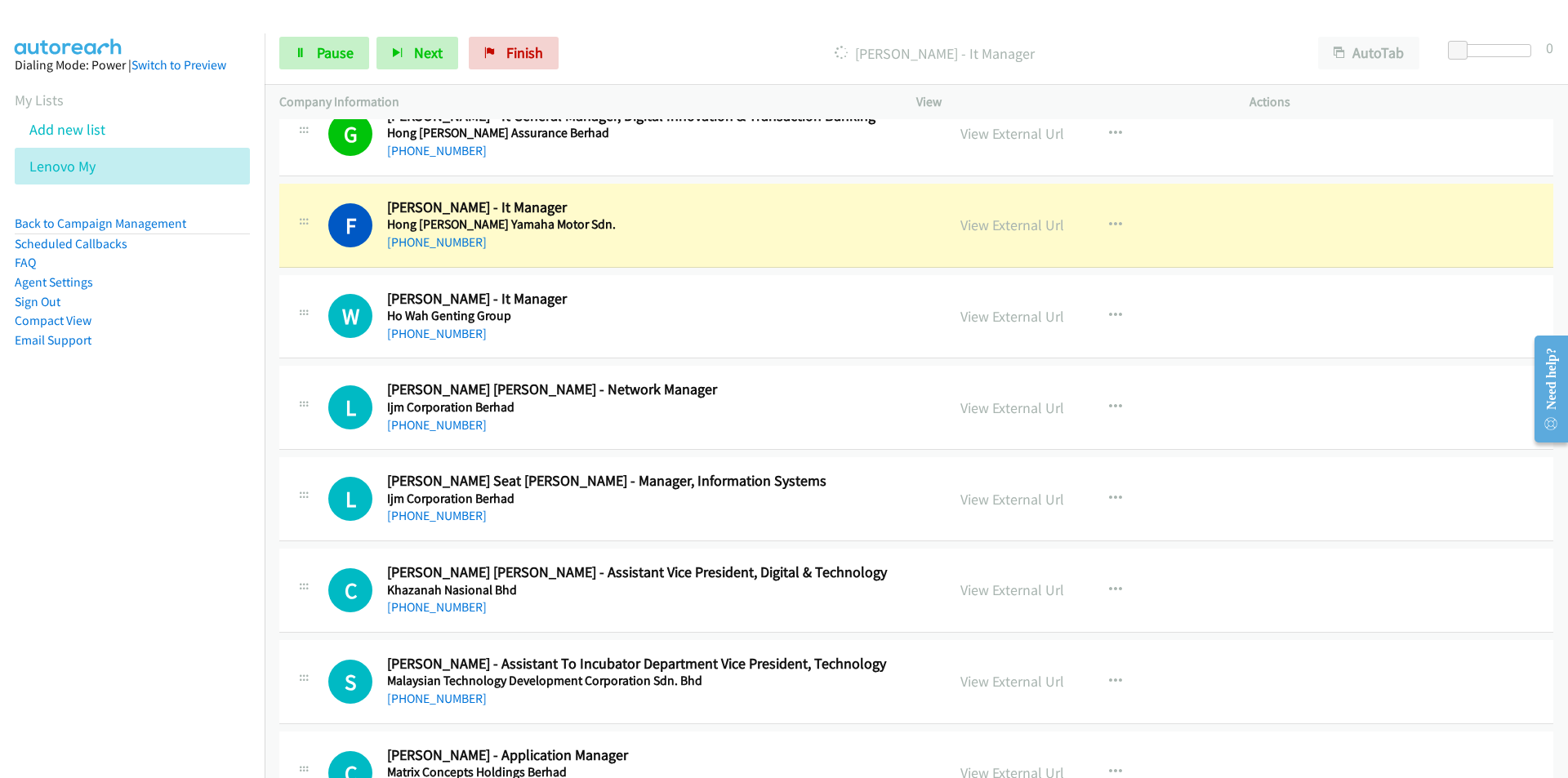
click at [142, 486] on nav "Dialing Mode: Power | Switch to Preview My Lists Add new list Lenovo My Back to…" at bounding box center [133, 422] width 265 height 778
click at [181, 665] on nav "Dialing Mode: Power | Switch to Preview My Lists Add new list Lenovo My Back to…" at bounding box center [133, 422] width 265 height 778
click at [1115, 680] on button "button" at bounding box center [1115, 682] width 44 height 33
click at [168, 592] on nav "Dialing Mode: Power | Switch to Preview My Lists Add new list Lenovo My Back to…" at bounding box center [133, 422] width 265 height 778
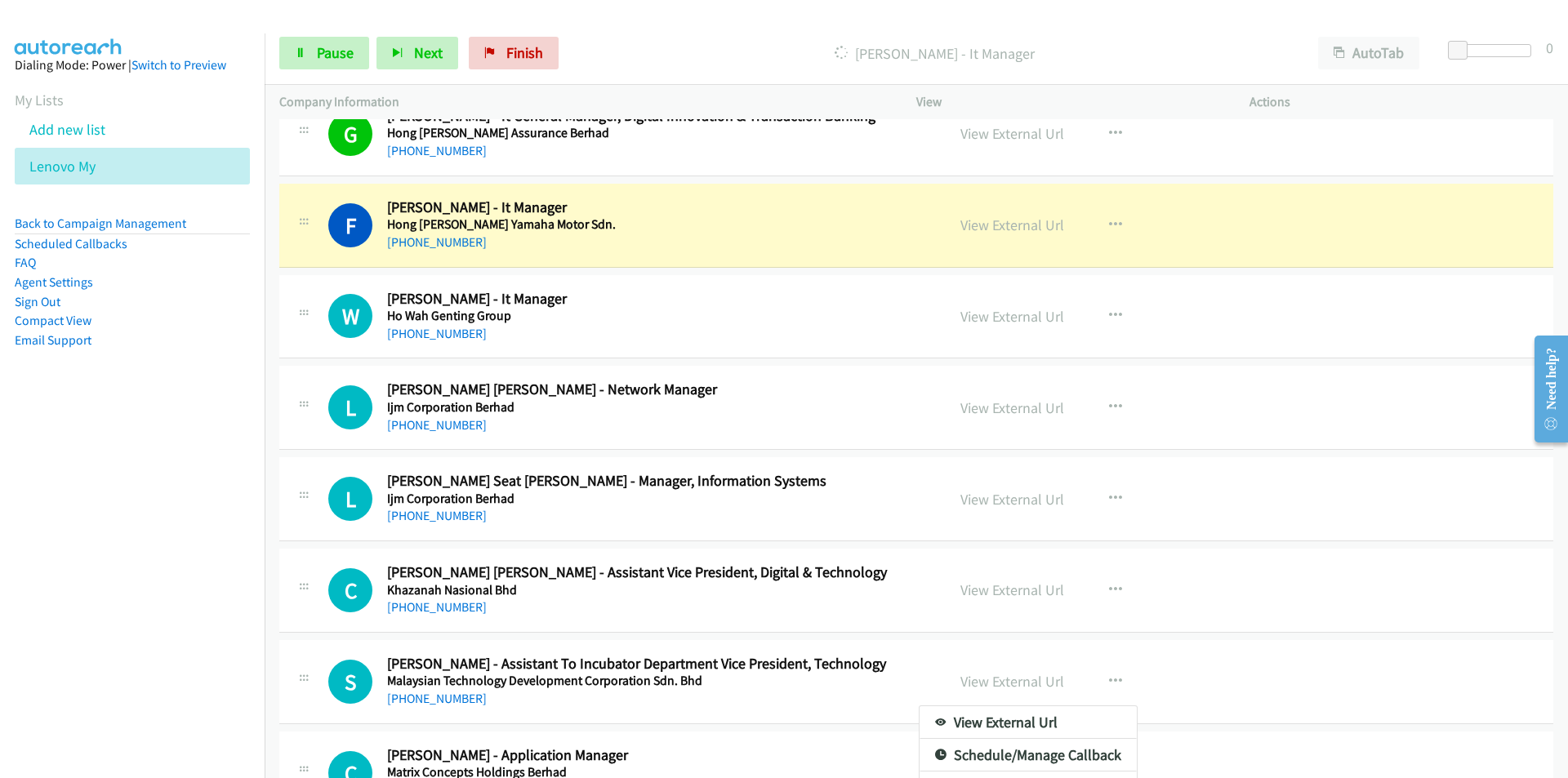
click at [1214, 671] on div at bounding box center [784, 389] width 1568 height 778
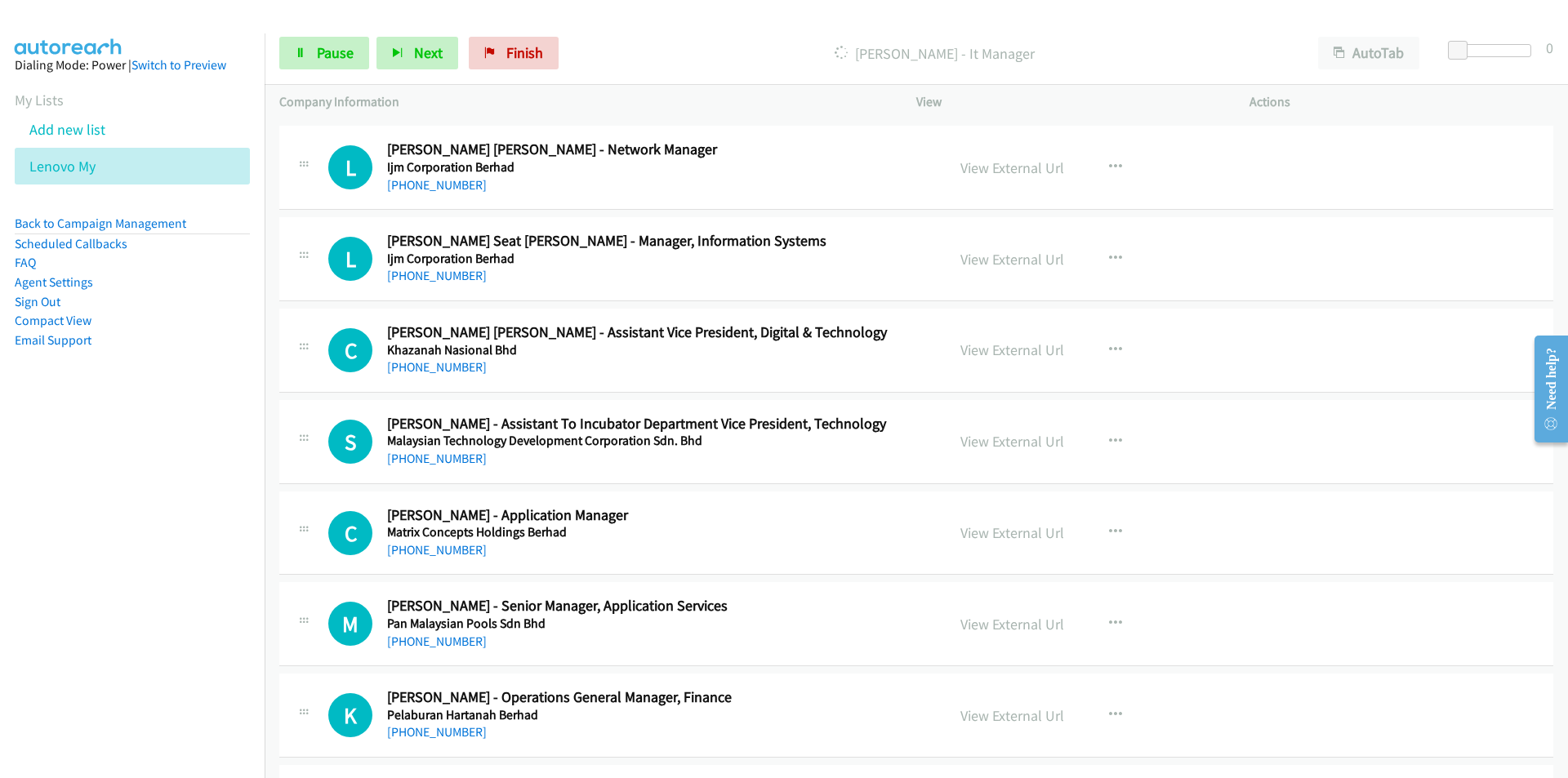
scroll to position [4933, 0]
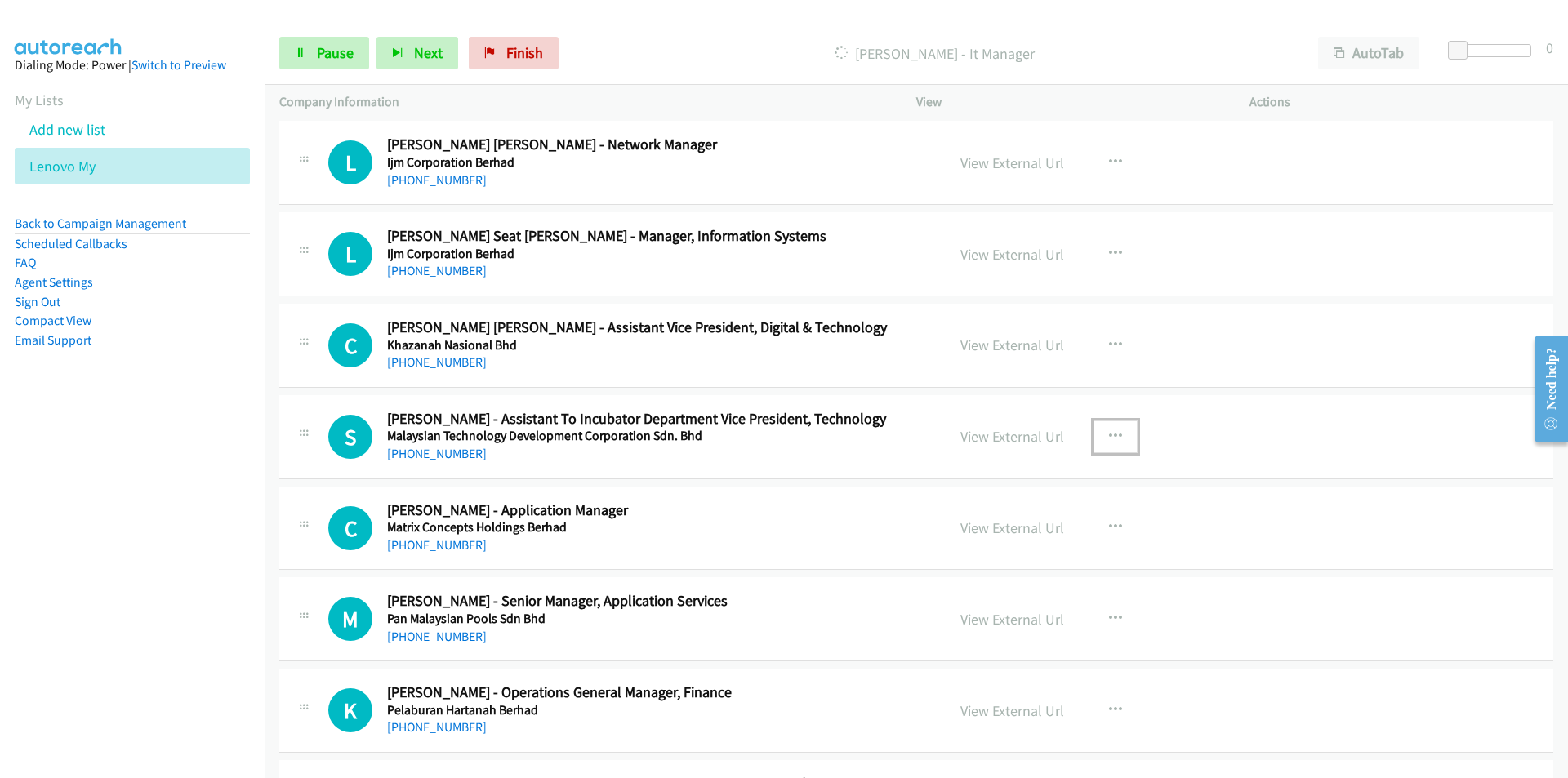
click at [1109, 437] on icon "button" at bounding box center [1115, 437] width 13 height 13
click at [198, 531] on nav "Dialing Mode: Power | Switch to Preview My Lists Add new list Lenovo My Back to…" at bounding box center [133, 422] width 265 height 778
click at [201, 530] on nav "Dialing Mode: Power | Switch to Preview My Lists Add new list Lenovo My Back to…" at bounding box center [133, 422] width 265 height 778
click at [1221, 419] on div at bounding box center [784, 389] width 1568 height 778
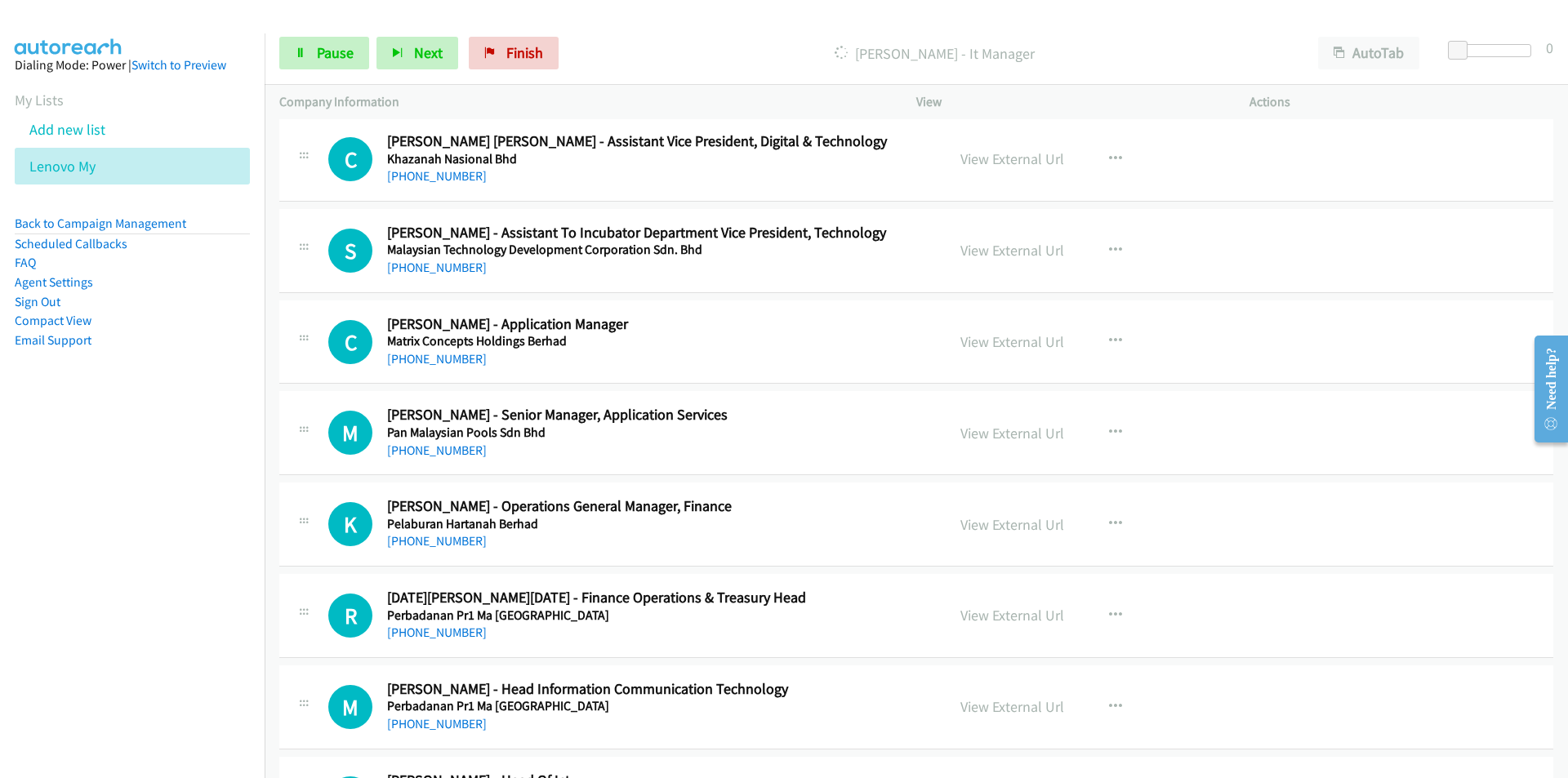
scroll to position [5178, 0]
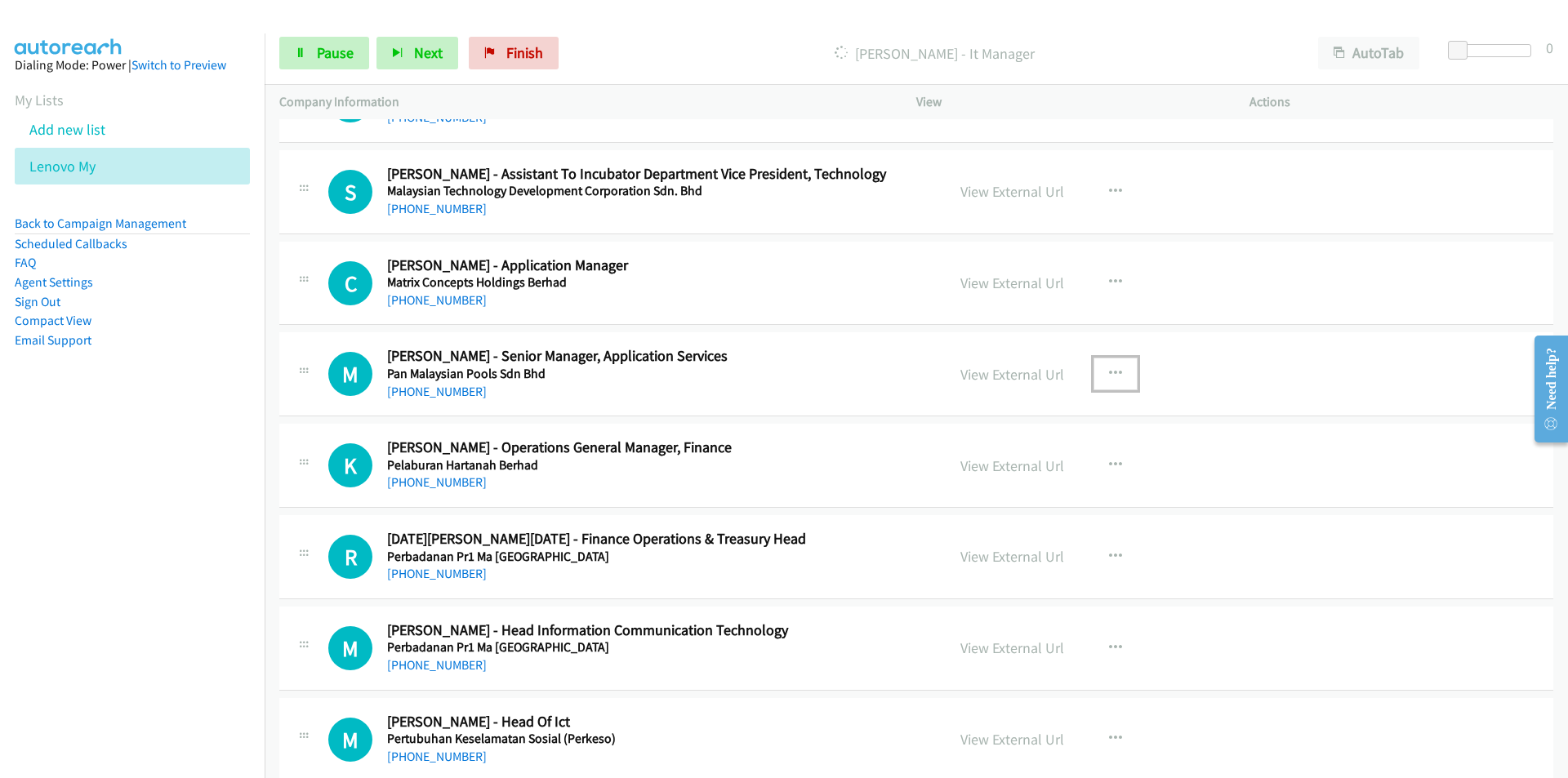
click at [1109, 368] on icon "button" at bounding box center [1115, 375] width 13 height 13
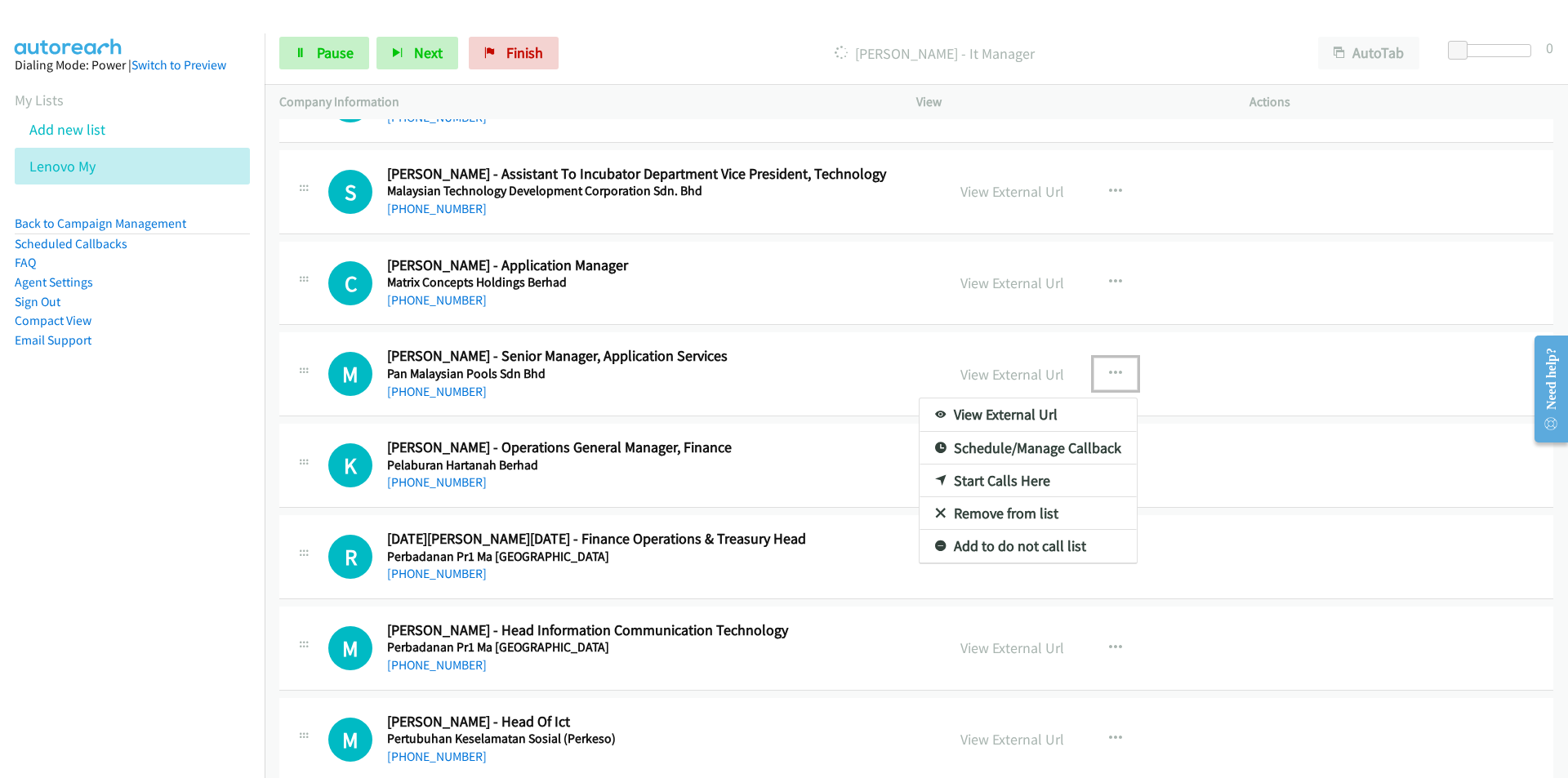
click at [1027, 517] on link "Remove from list" at bounding box center [1028, 514] width 218 height 33
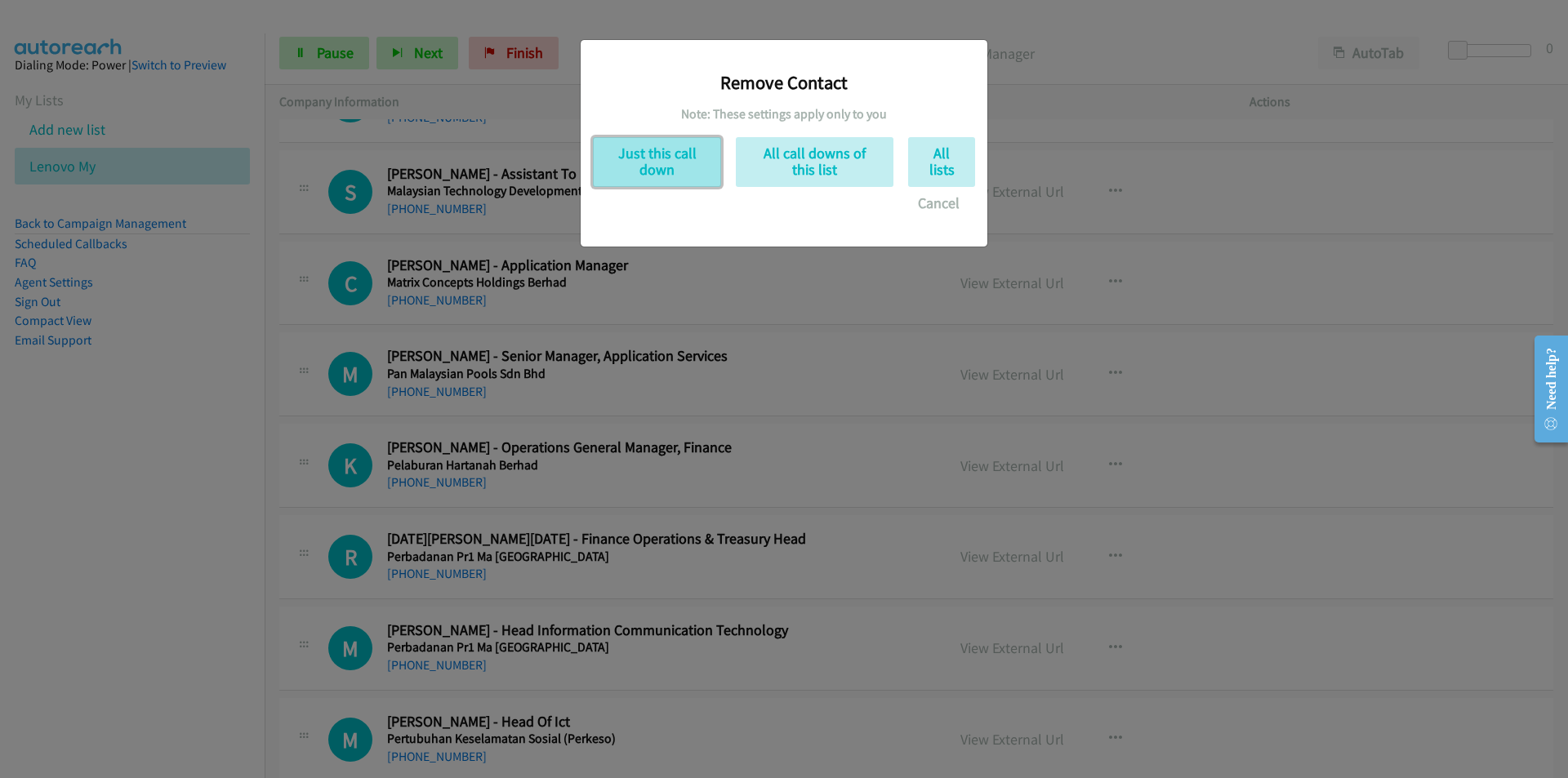
click at [661, 166] on button "Just this call down" at bounding box center [657, 162] width 128 height 50
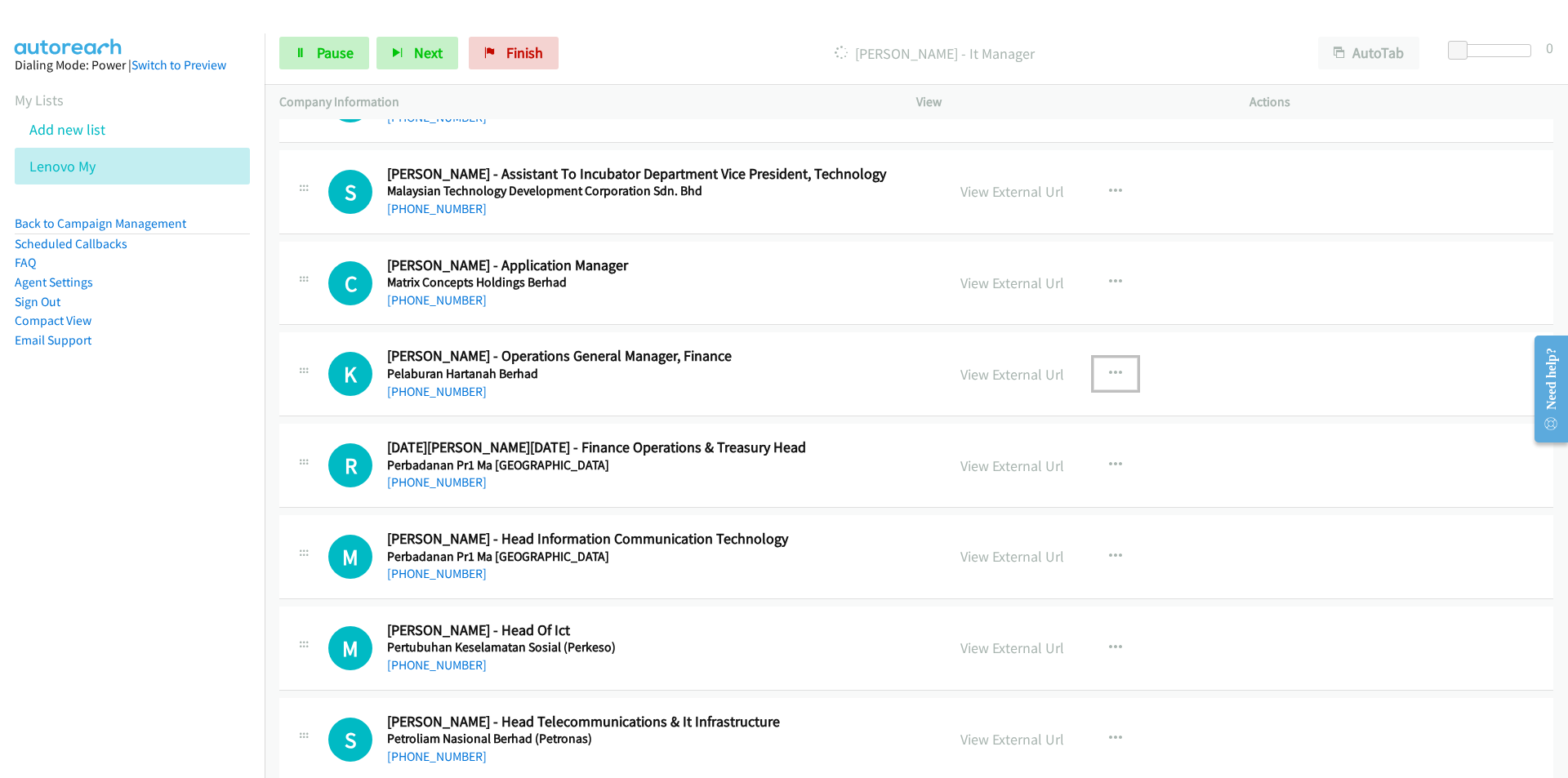
click at [1112, 372] on icon "button" at bounding box center [1115, 375] width 13 height 13
click at [0, 0] on div at bounding box center [0, 0] width 0 height 0
click at [1112, 373] on icon "button" at bounding box center [1115, 375] width 13 height 13
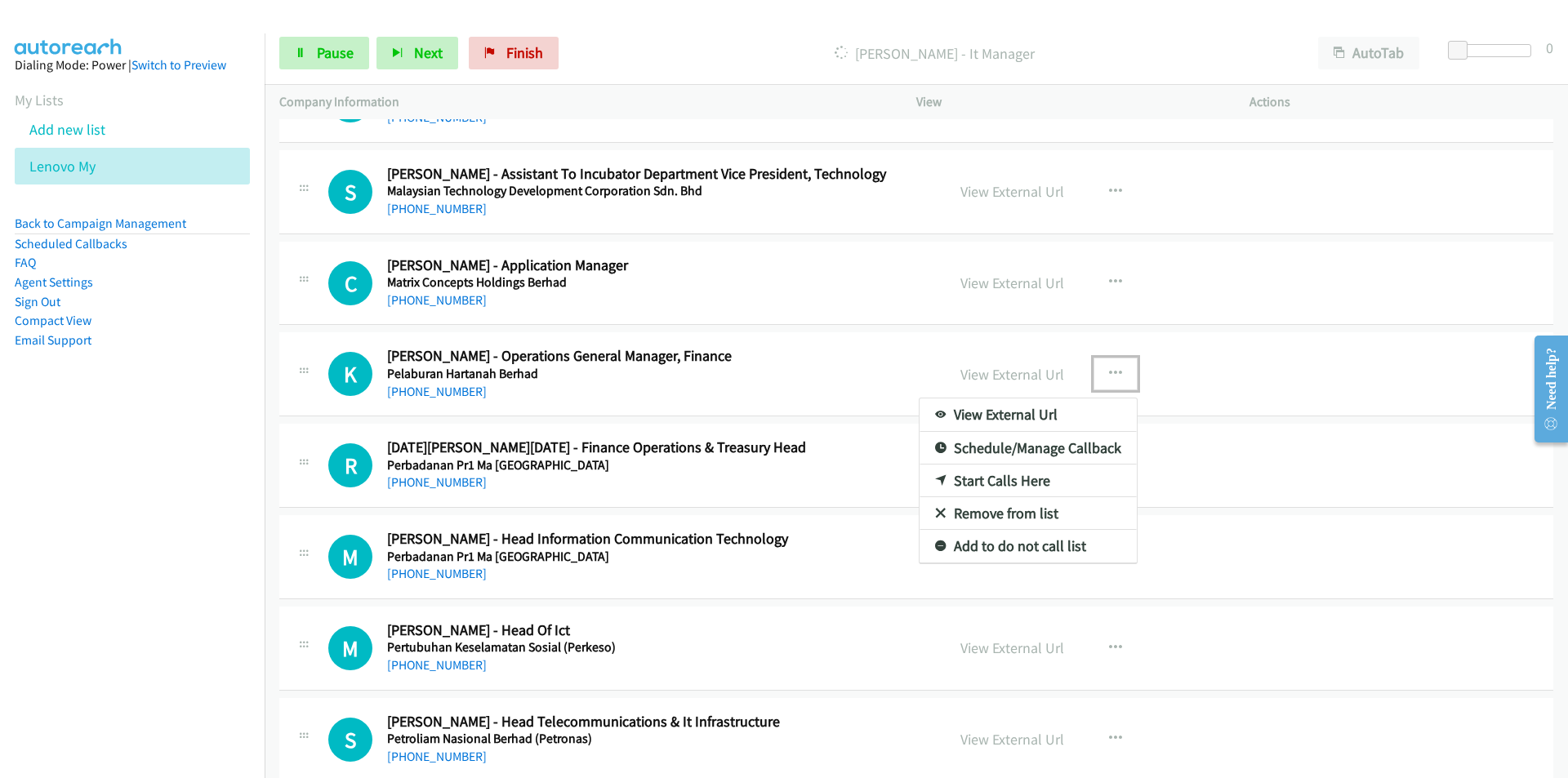
click at [1017, 511] on link "Remove from list" at bounding box center [1028, 514] width 218 height 33
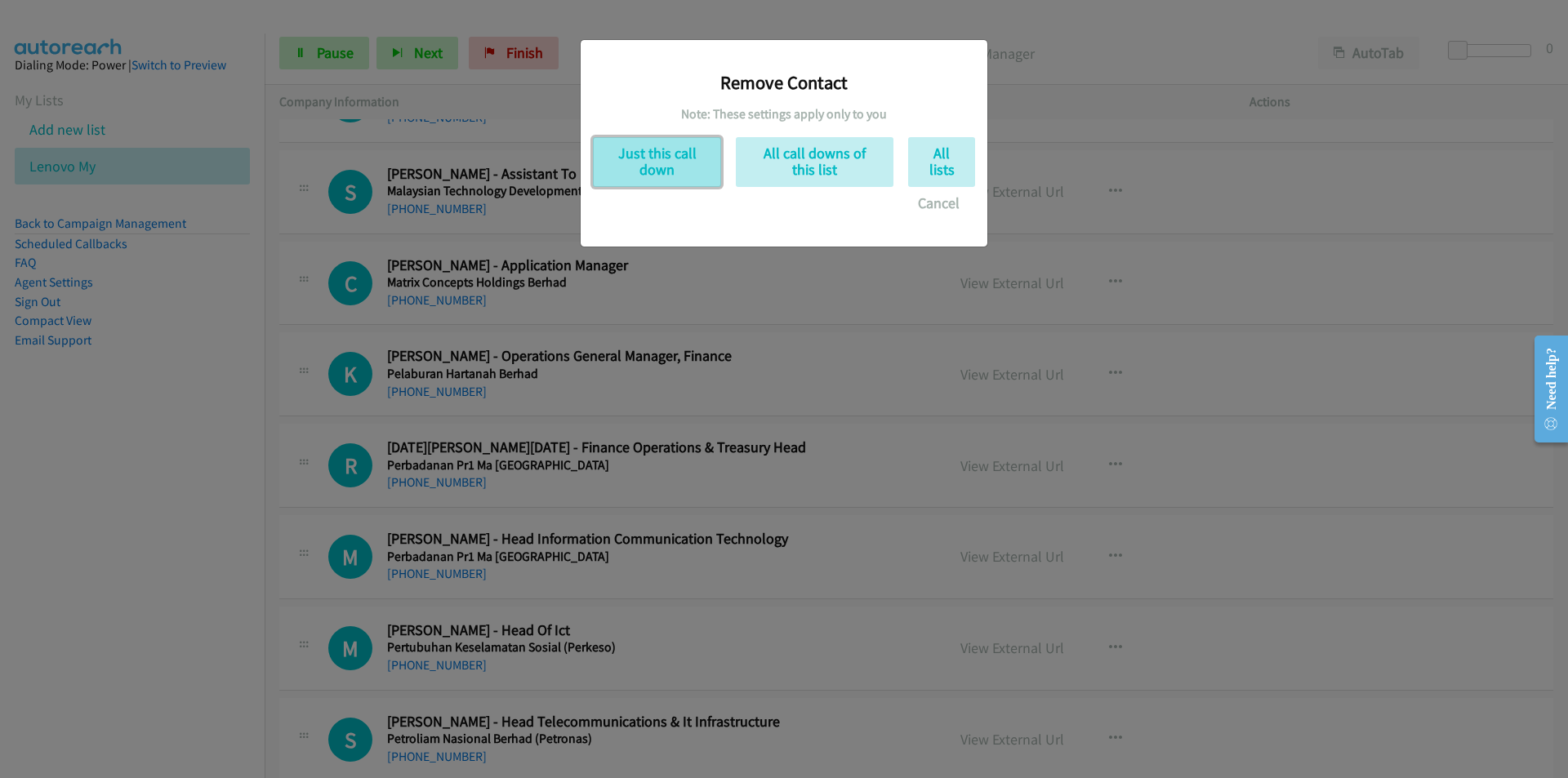
click at [632, 155] on button "Just this call down" at bounding box center [657, 162] width 128 height 50
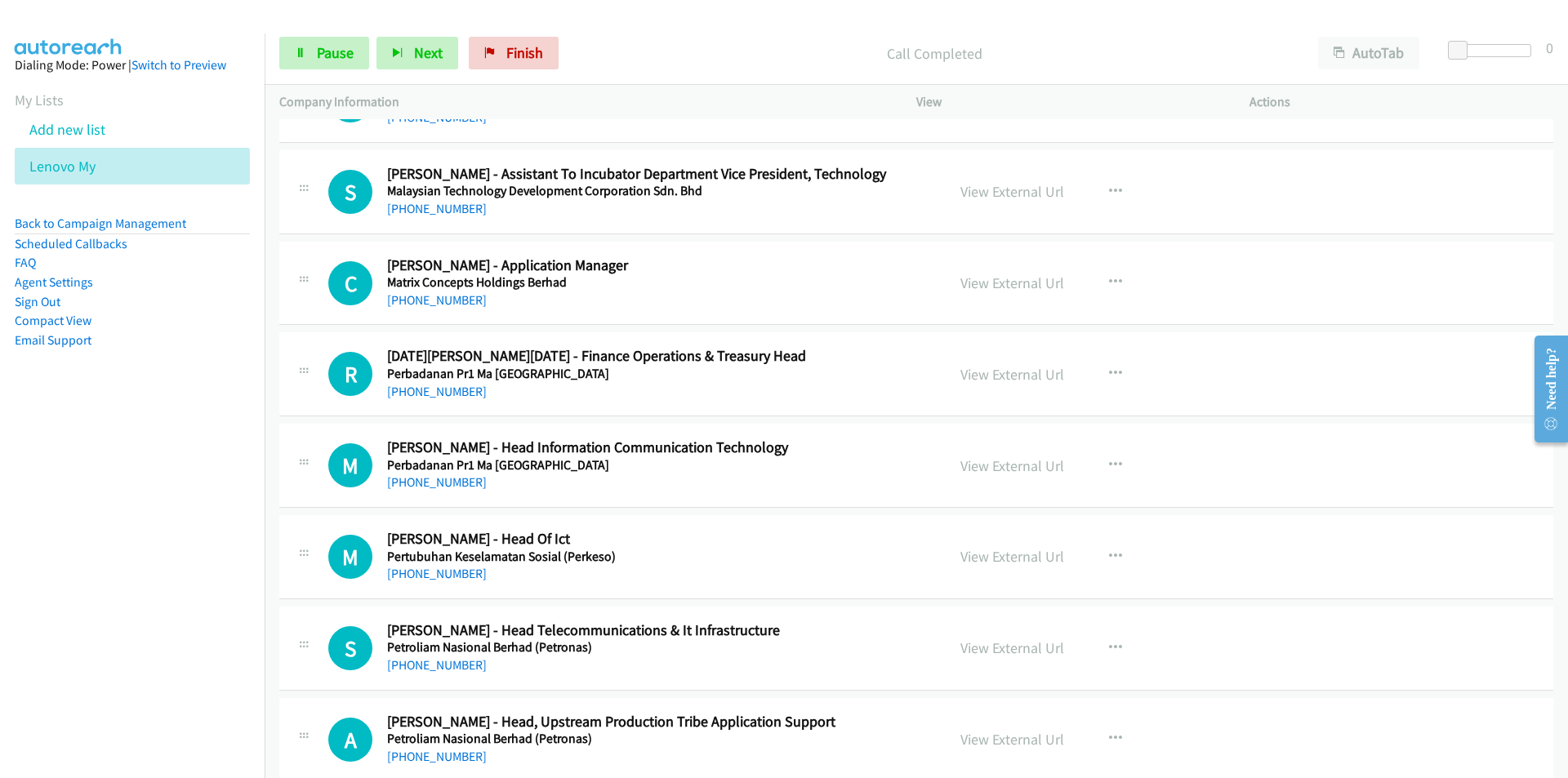
click at [162, 530] on nav "Dialing Mode: Power | Switch to Preview My Lists Add new list Lenovo My Back to…" at bounding box center [133, 422] width 265 height 778
click at [219, 622] on nav "Dialing Mode: Power | Switch to Preview My Lists Add new list Lenovo My Back to…" at bounding box center [133, 422] width 265 height 778
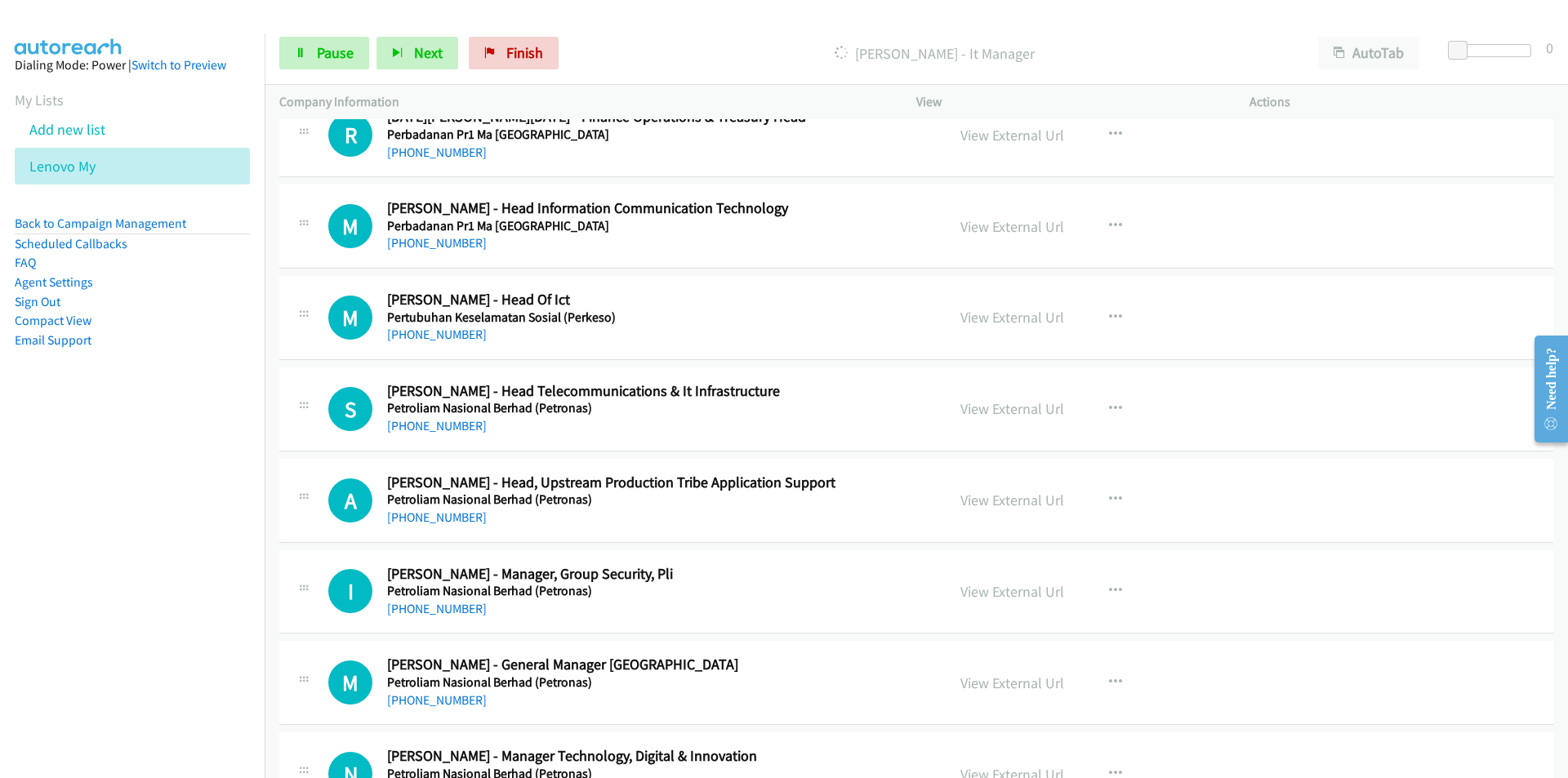
scroll to position [5423, 0]
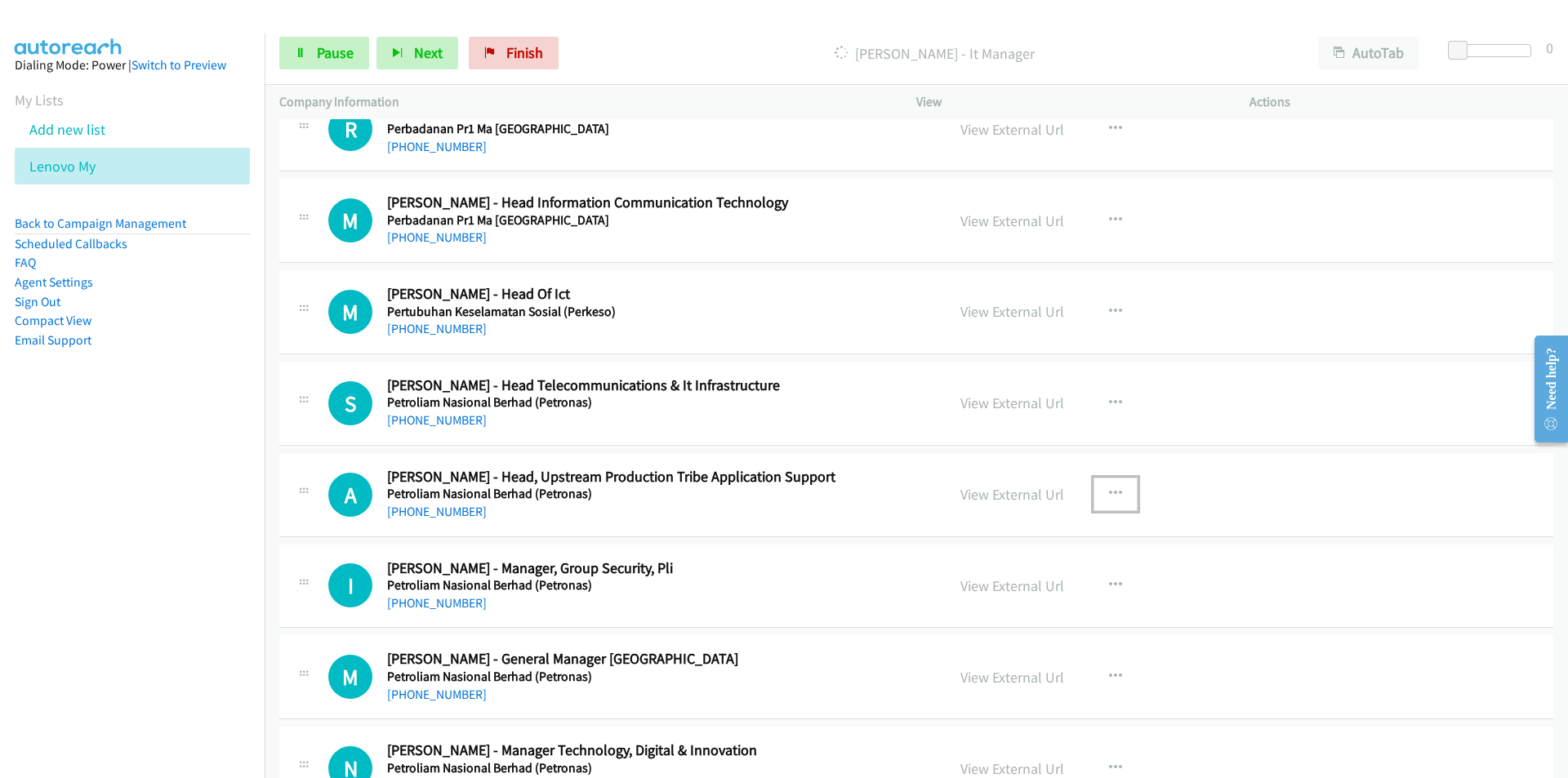
click at [1109, 490] on icon "button" at bounding box center [1115, 494] width 13 height 13
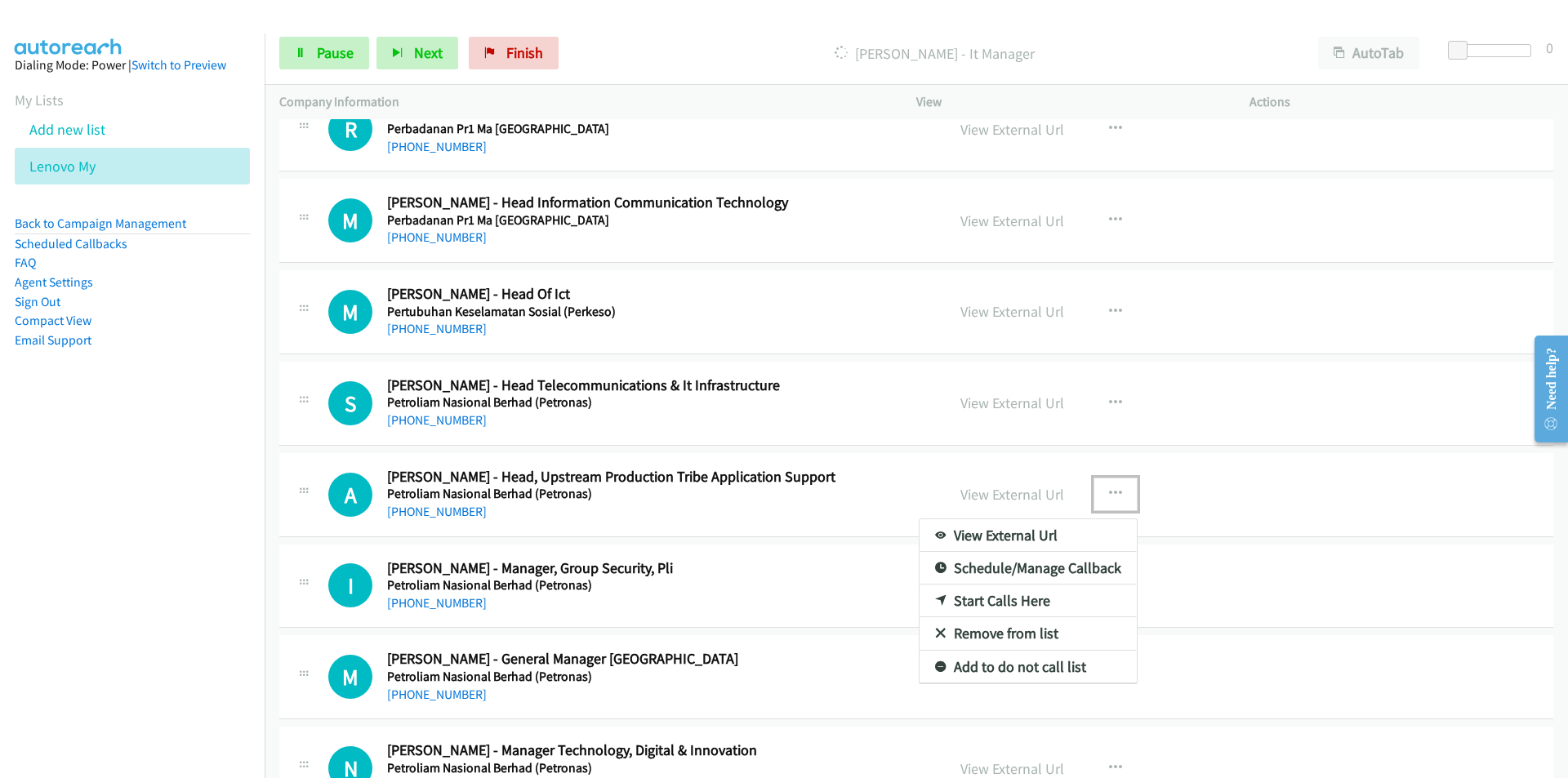
click at [1018, 630] on link "Remove from list" at bounding box center [1028, 633] width 218 height 33
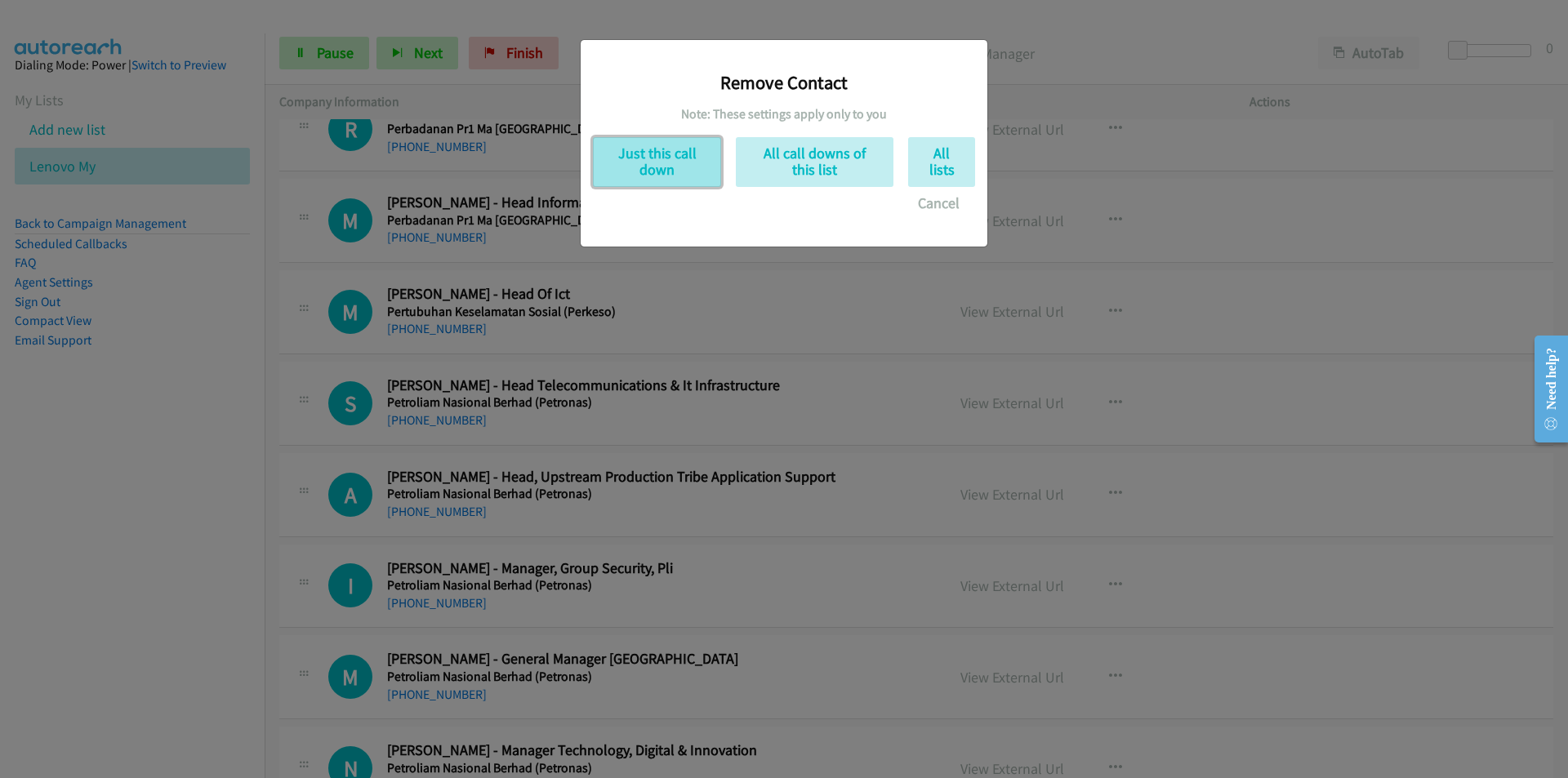
click at [679, 173] on button "Just this call down" at bounding box center [657, 162] width 128 height 50
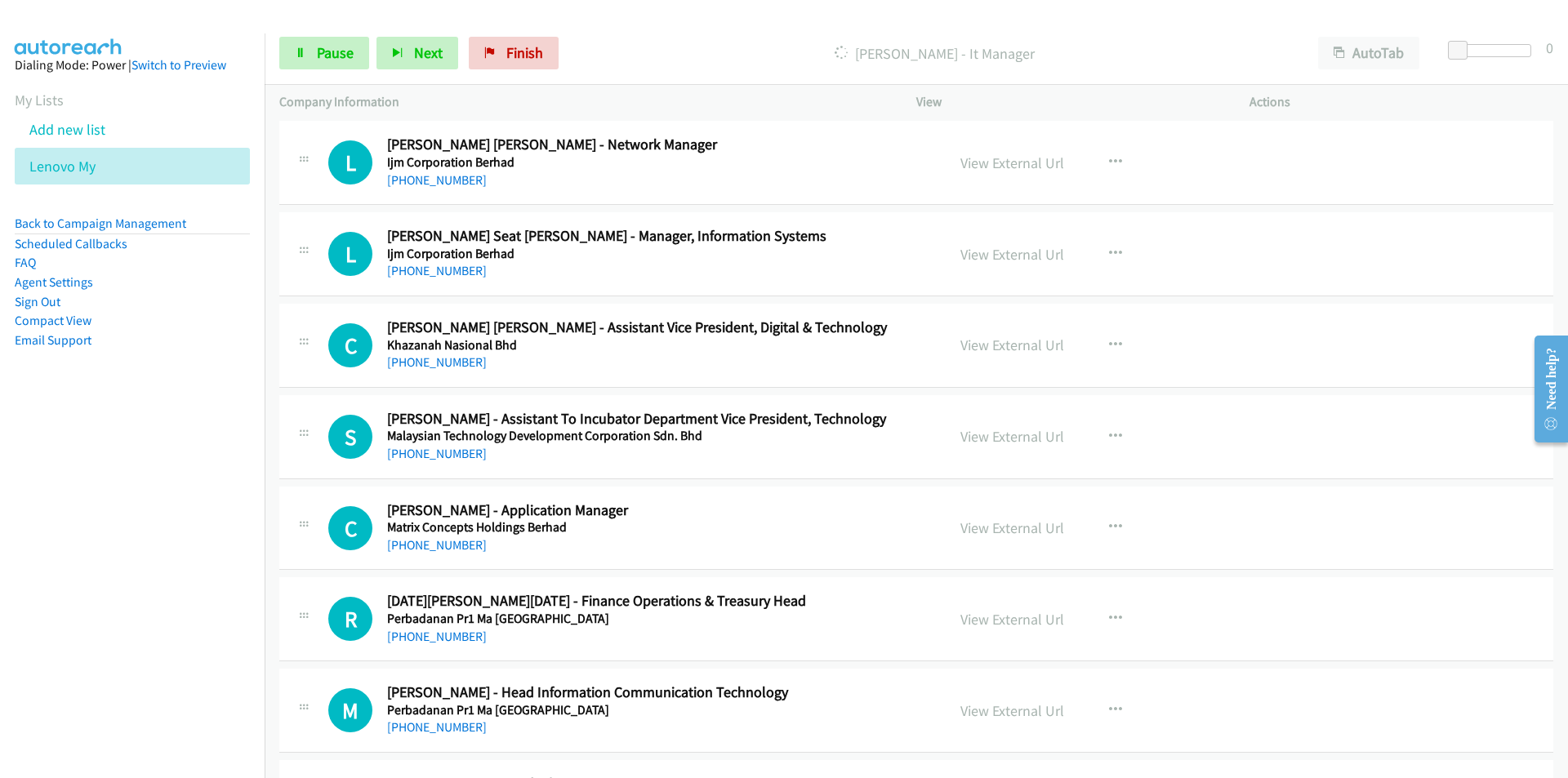
scroll to position [4606, 0]
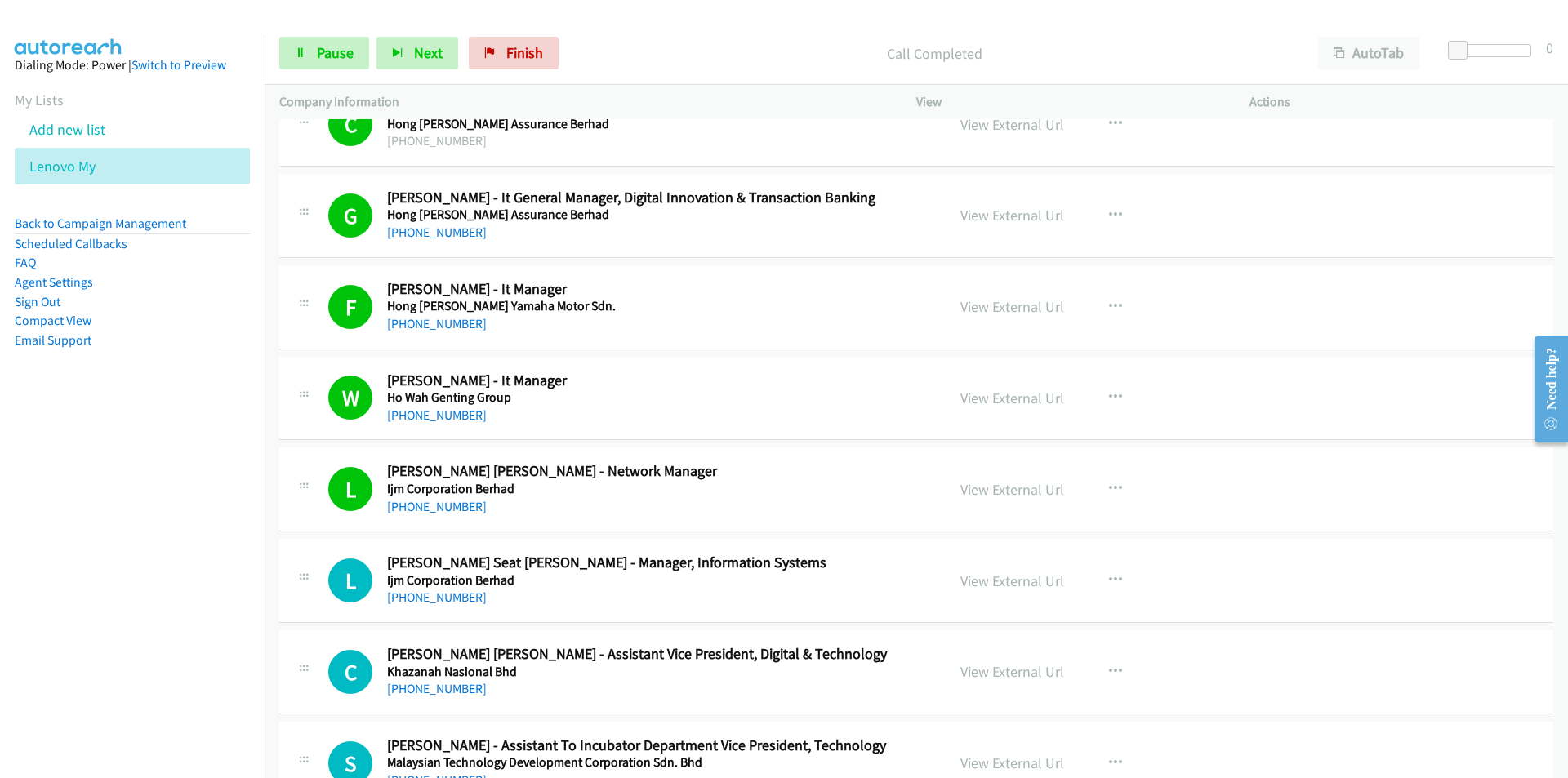
click at [234, 589] on nav "Dialing Mode: Power | Switch to Preview My Lists Add new list Lenovo My Back to…" at bounding box center [133, 422] width 265 height 778
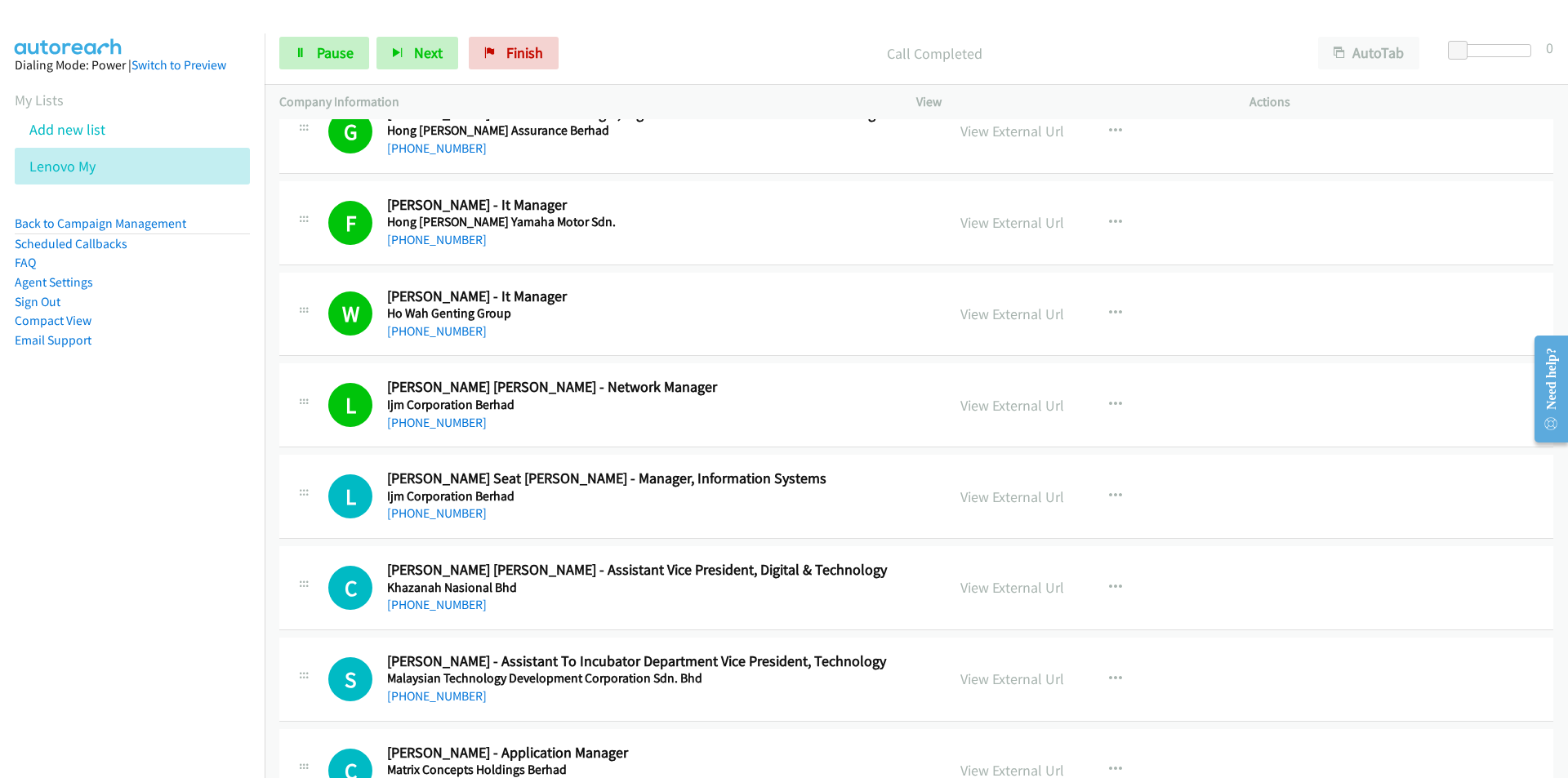
scroll to position [4770, 0]
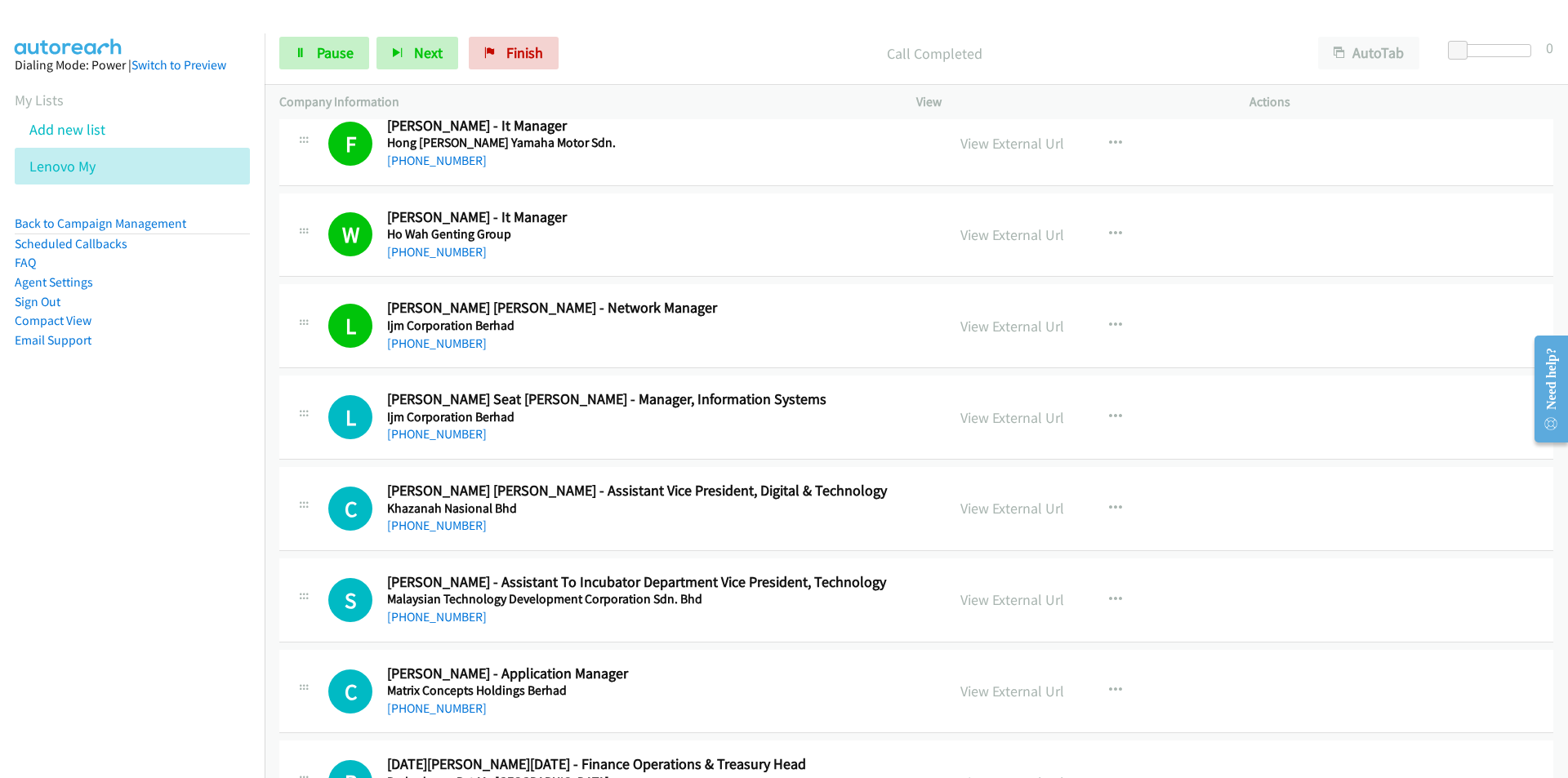
click at [198, 602] on nav "Dialing Mode: Power | Switch to Preview My Lists Add new list Lenovo My Back to…" at bounding box center [133, 422] width 265 height 778
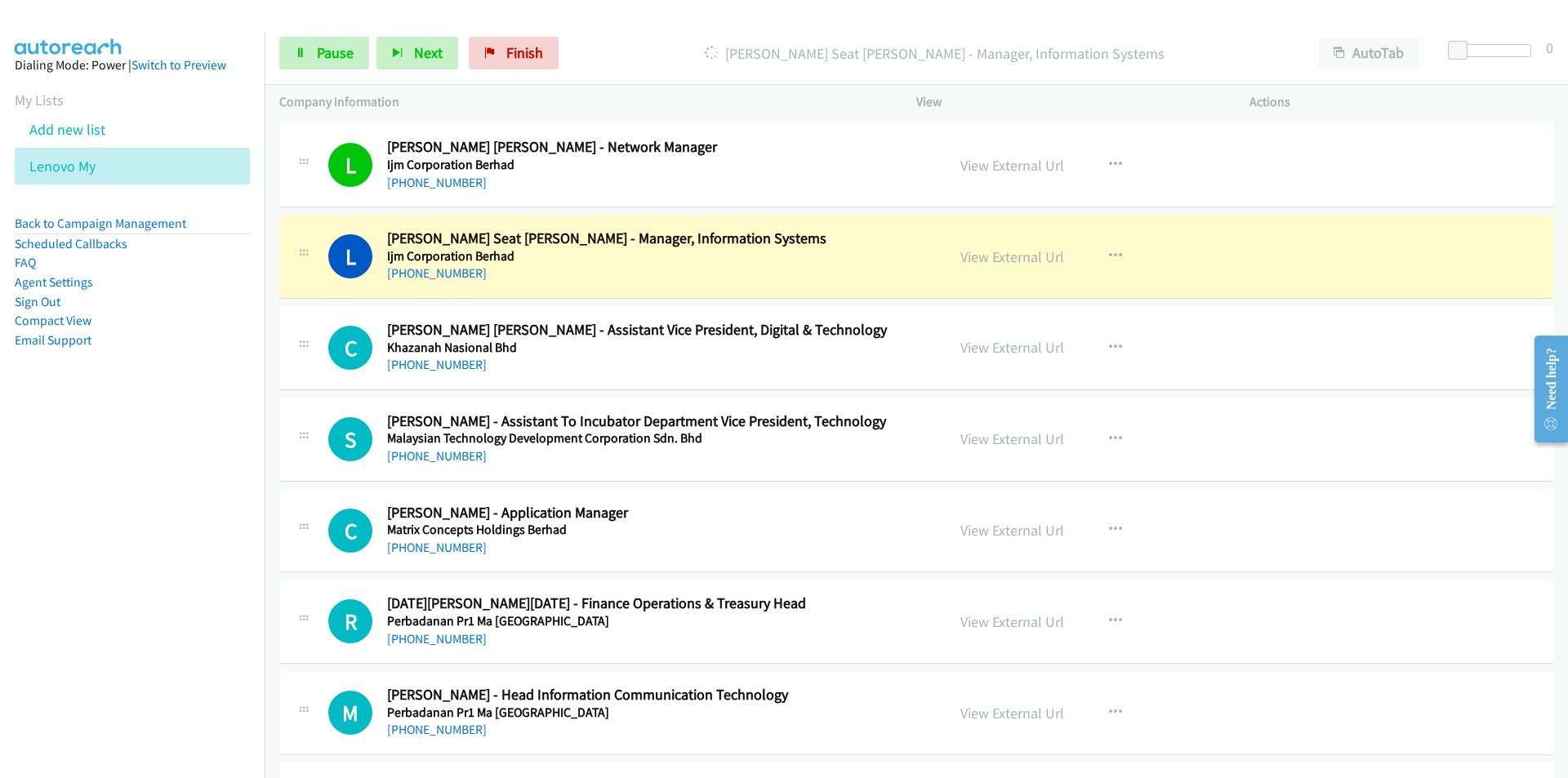
scroll to position [4933, 0]
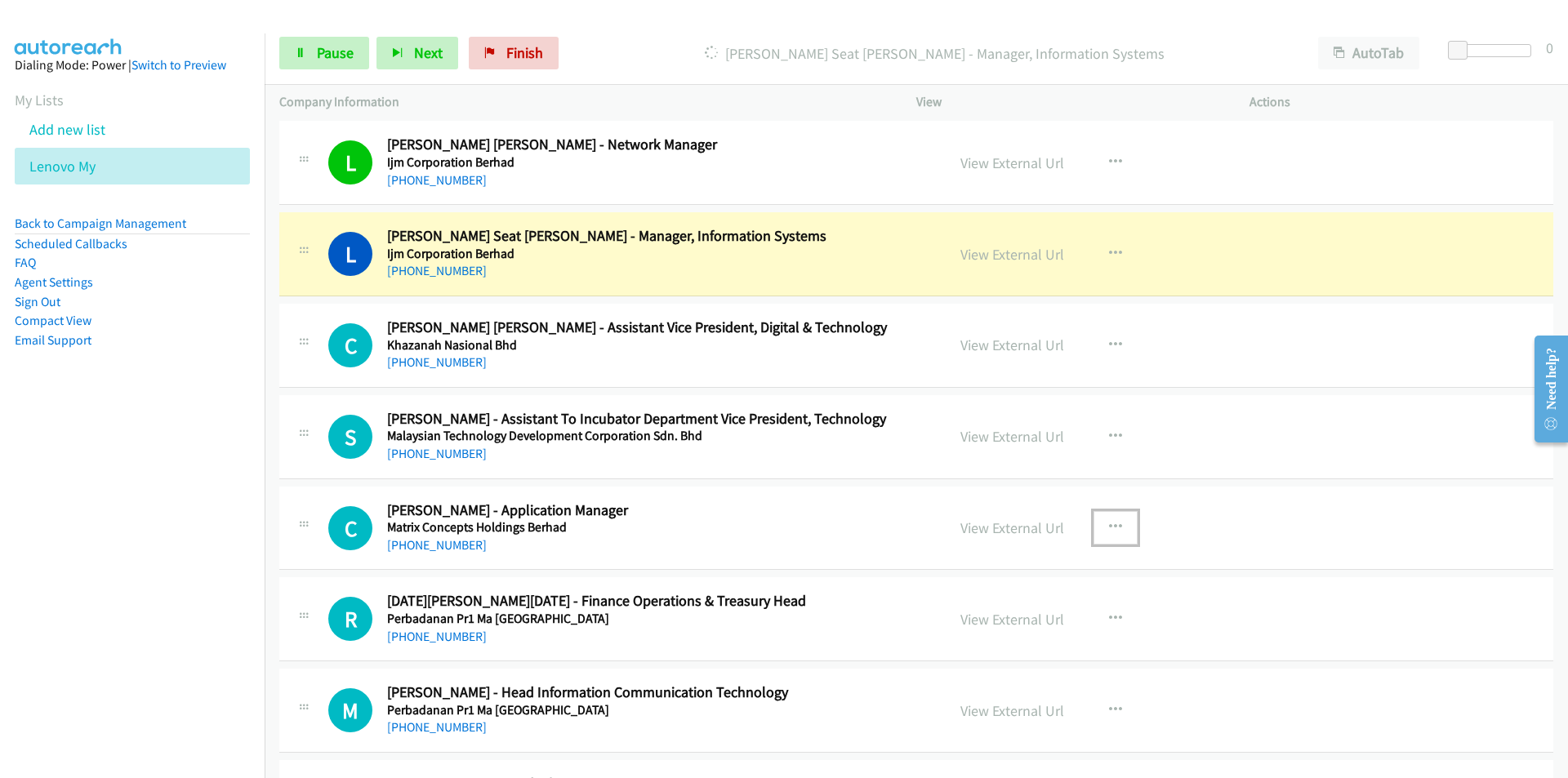
click at [1109, 521] on icon "button" at bounding box center [1115, 528] width 13 height 13
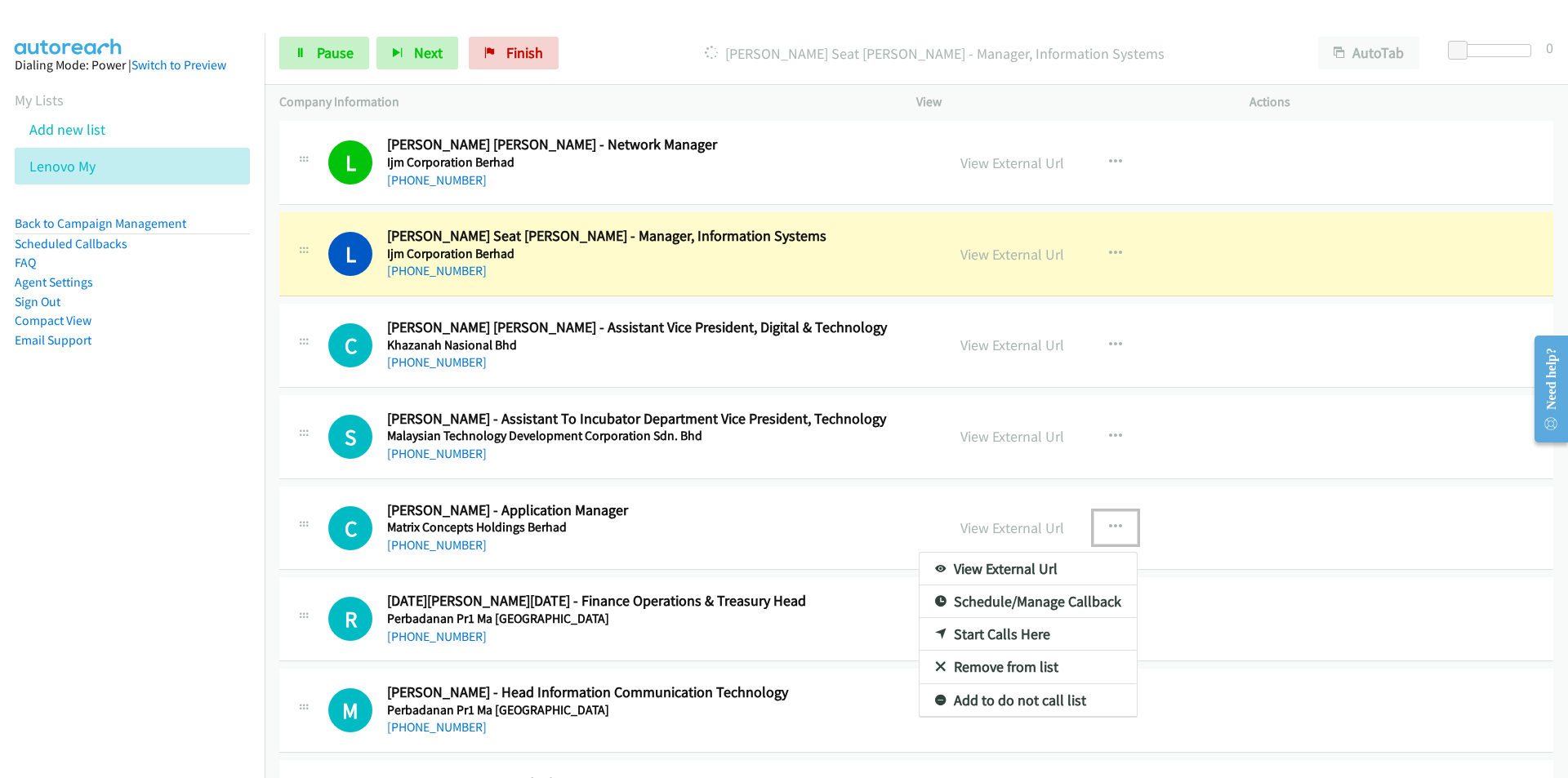
click at [1035, 673] on link "Remove from list" at bounding box center [1028, 667] width 218 height 33
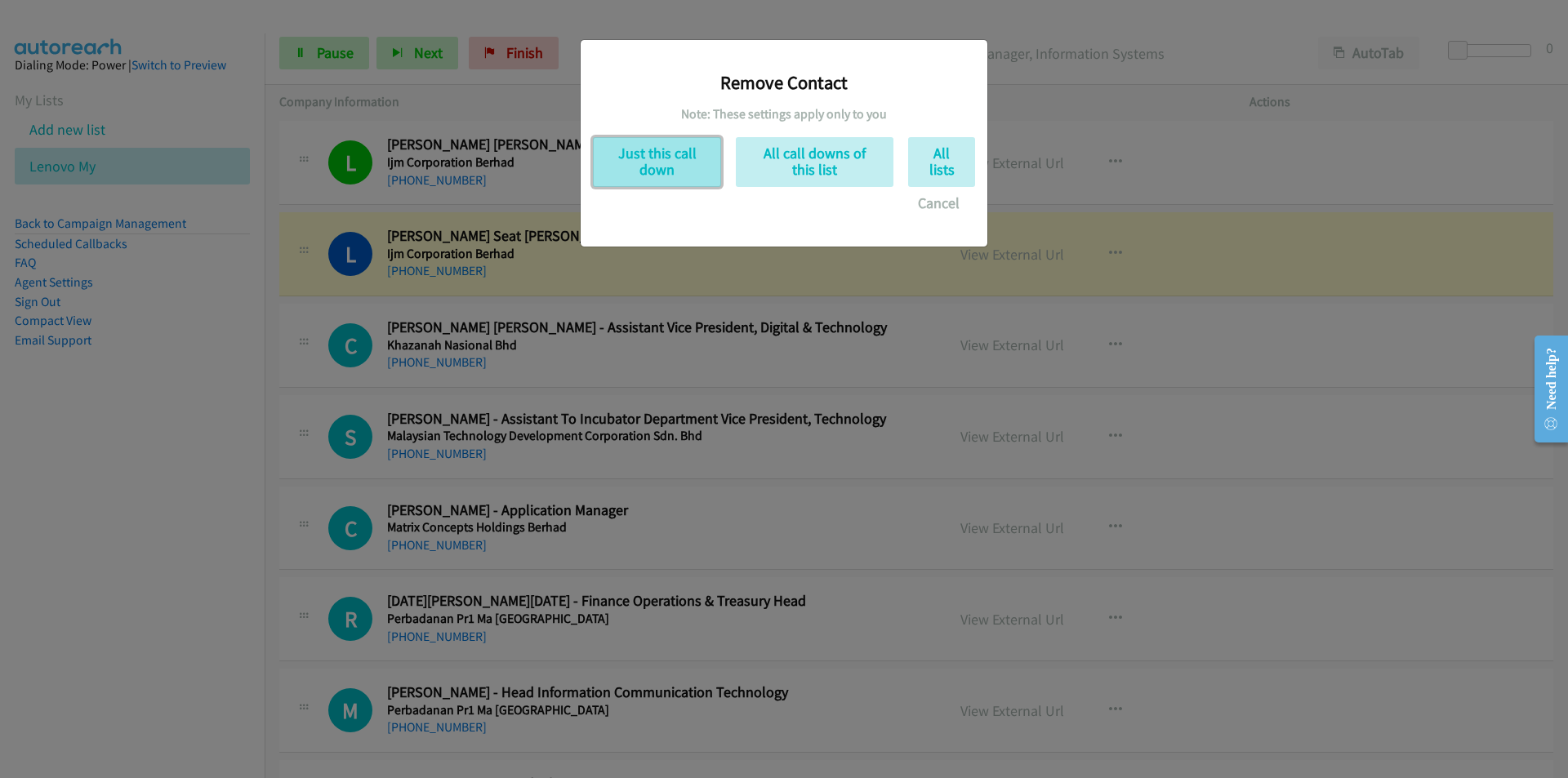
click at [667, 167] on button "Just this call down" at bounding box center [657, 162] width 128 height 50
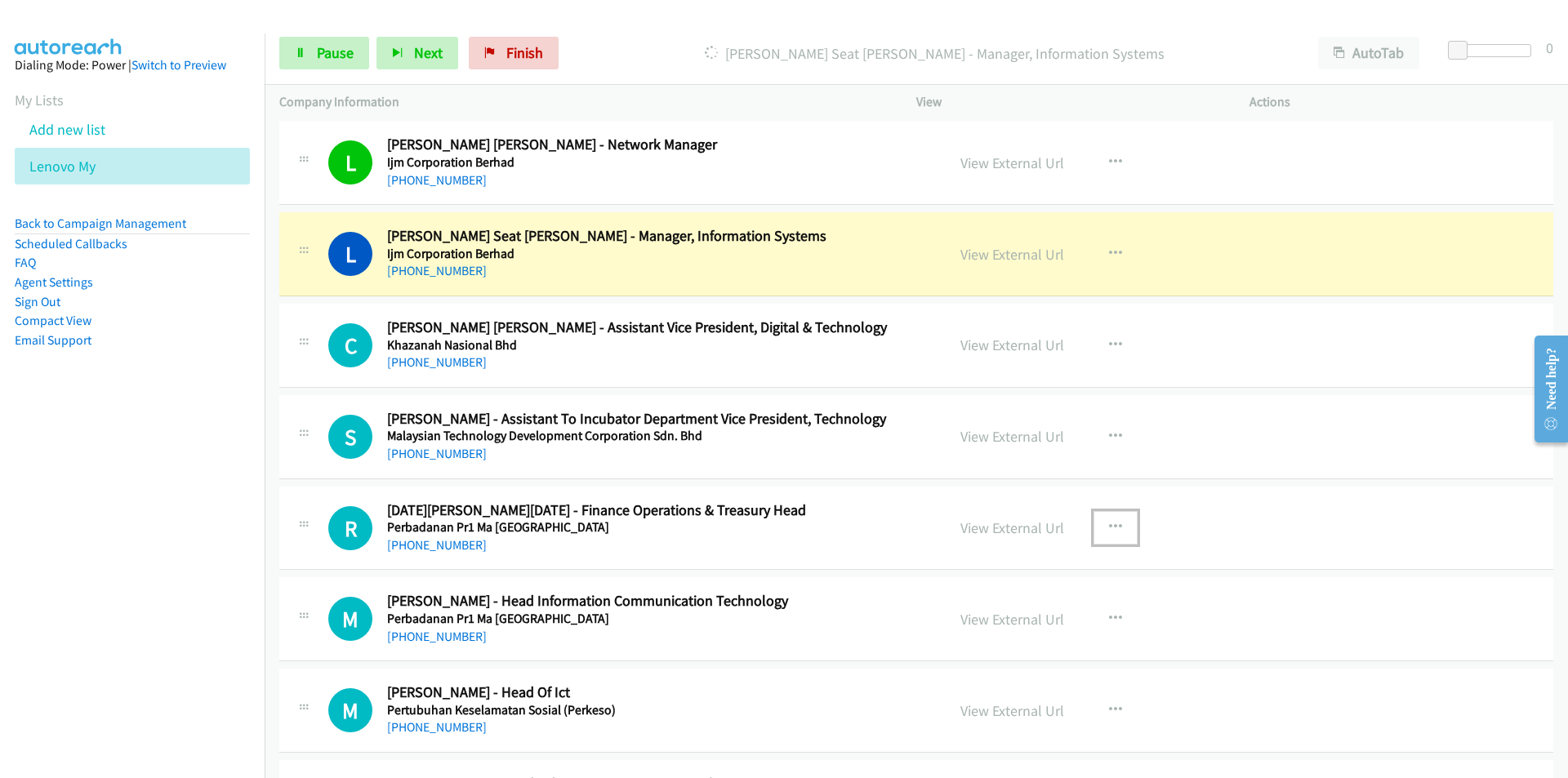
click at [1109, 524] on icon "button" at bounding box center [1115, 528] width 13 height 13
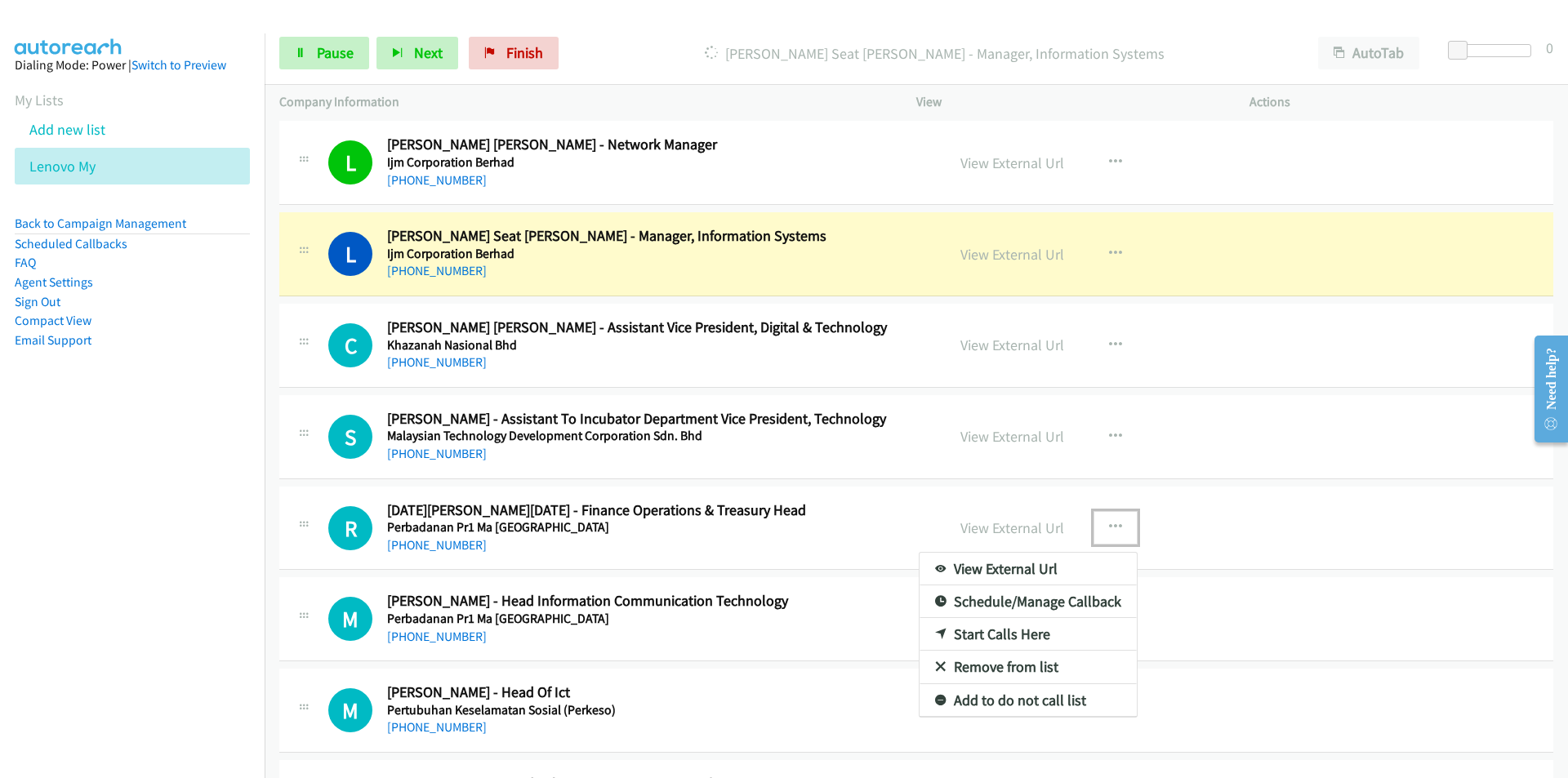
click at [1000, 665] on link "Remove from list" at bounding box center [1028, 667] width 218 height 33
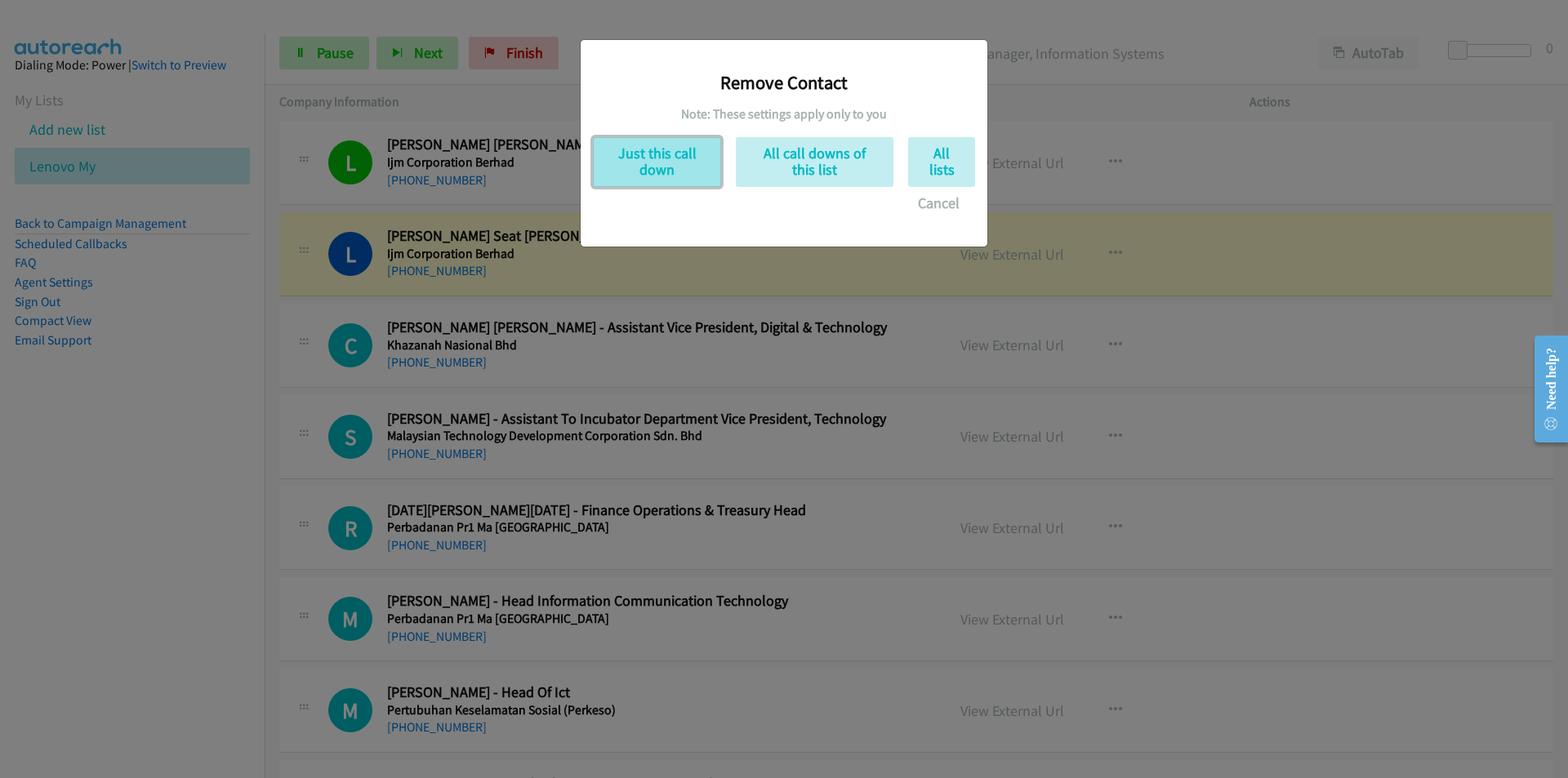
click at [648, 167] on button "Just this call down" at bounding box center [657, 162] width 128 height 50
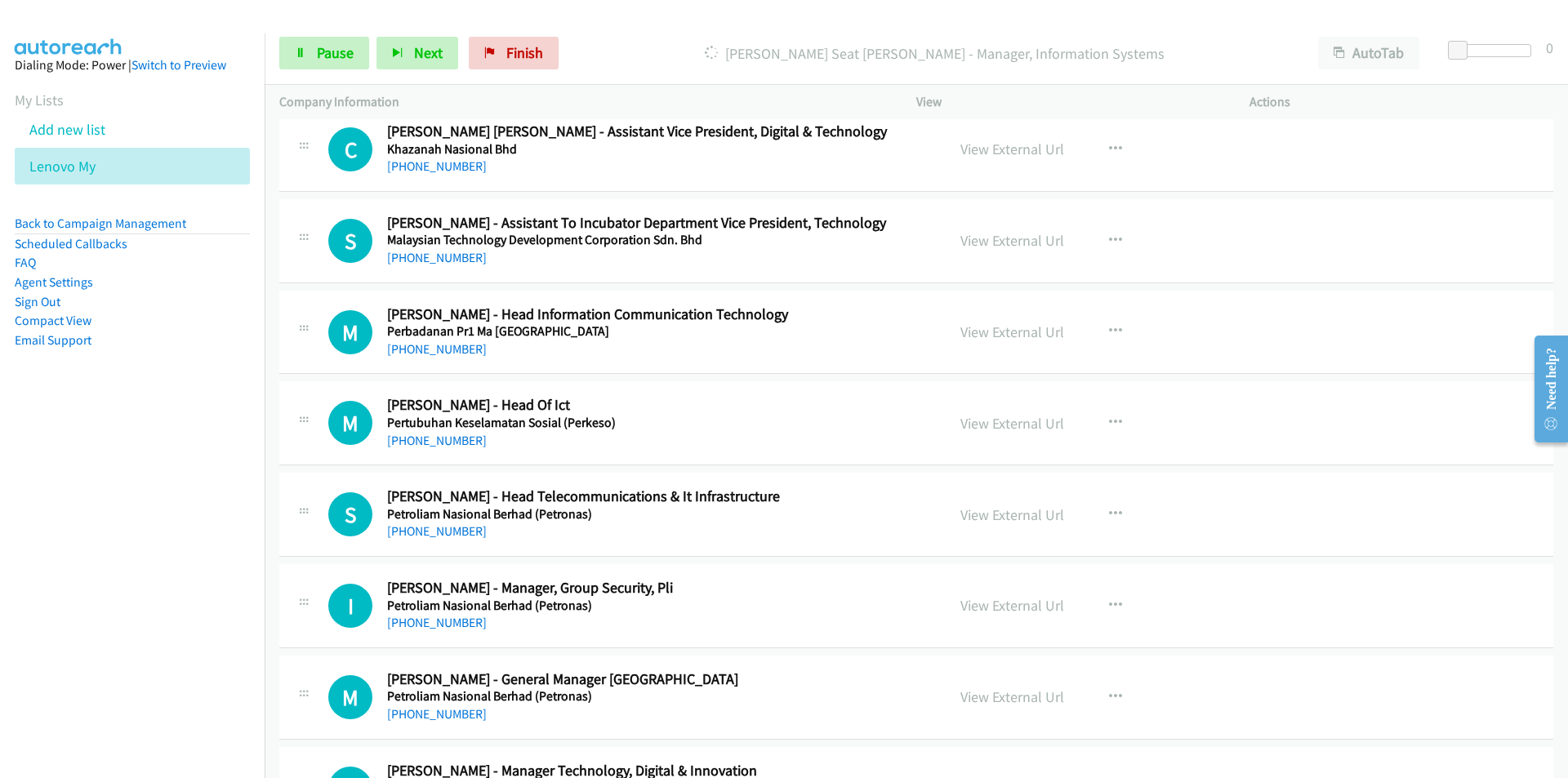
scroll to position [5259, 0]
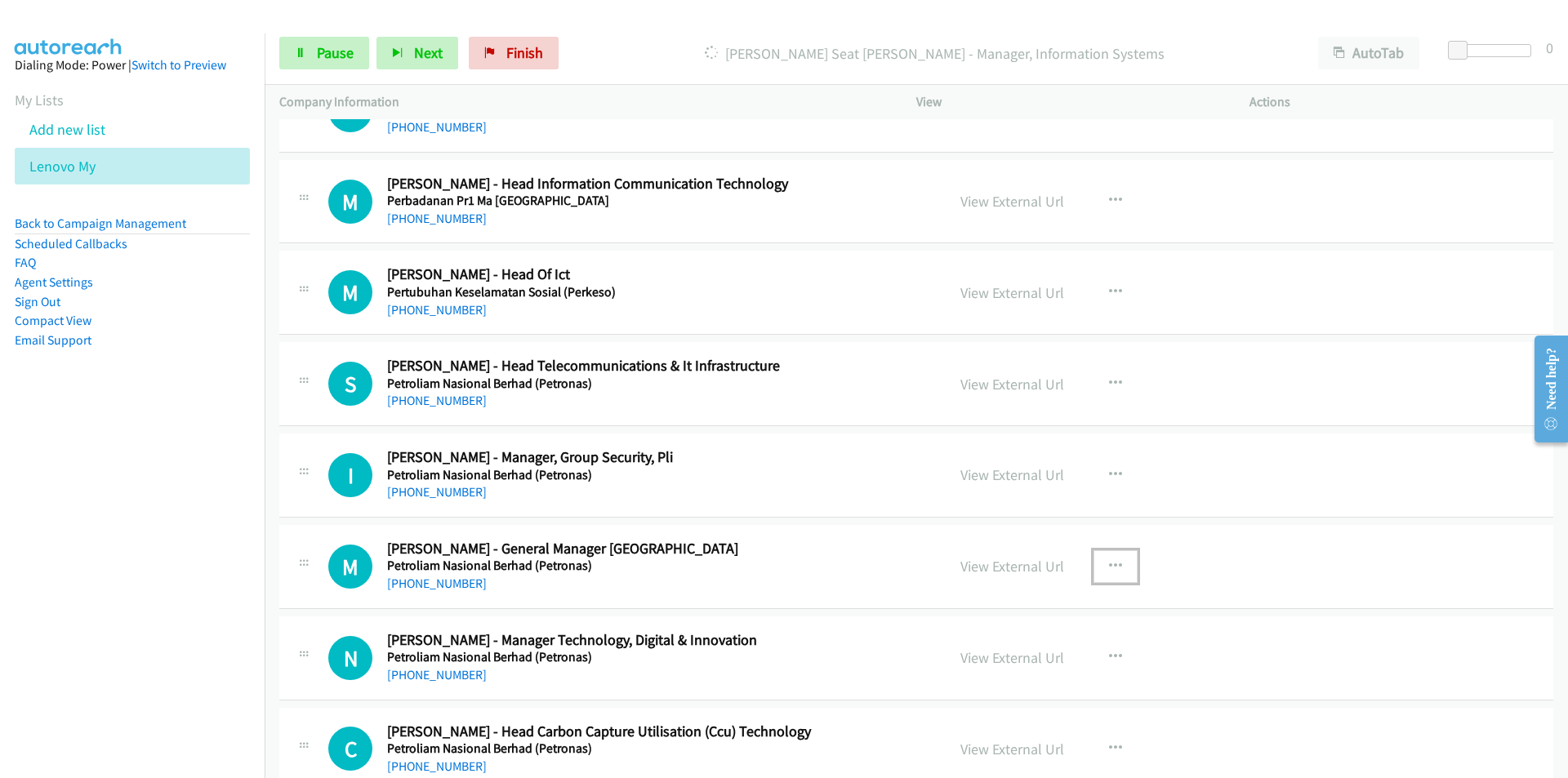
click at [1109, 560] on icon "button" at bounding box center [1115, 567] width 13 height 13
click at [1032, 705] on link "Remove from list" at bounding box center [1028, 706] width 218 height 33
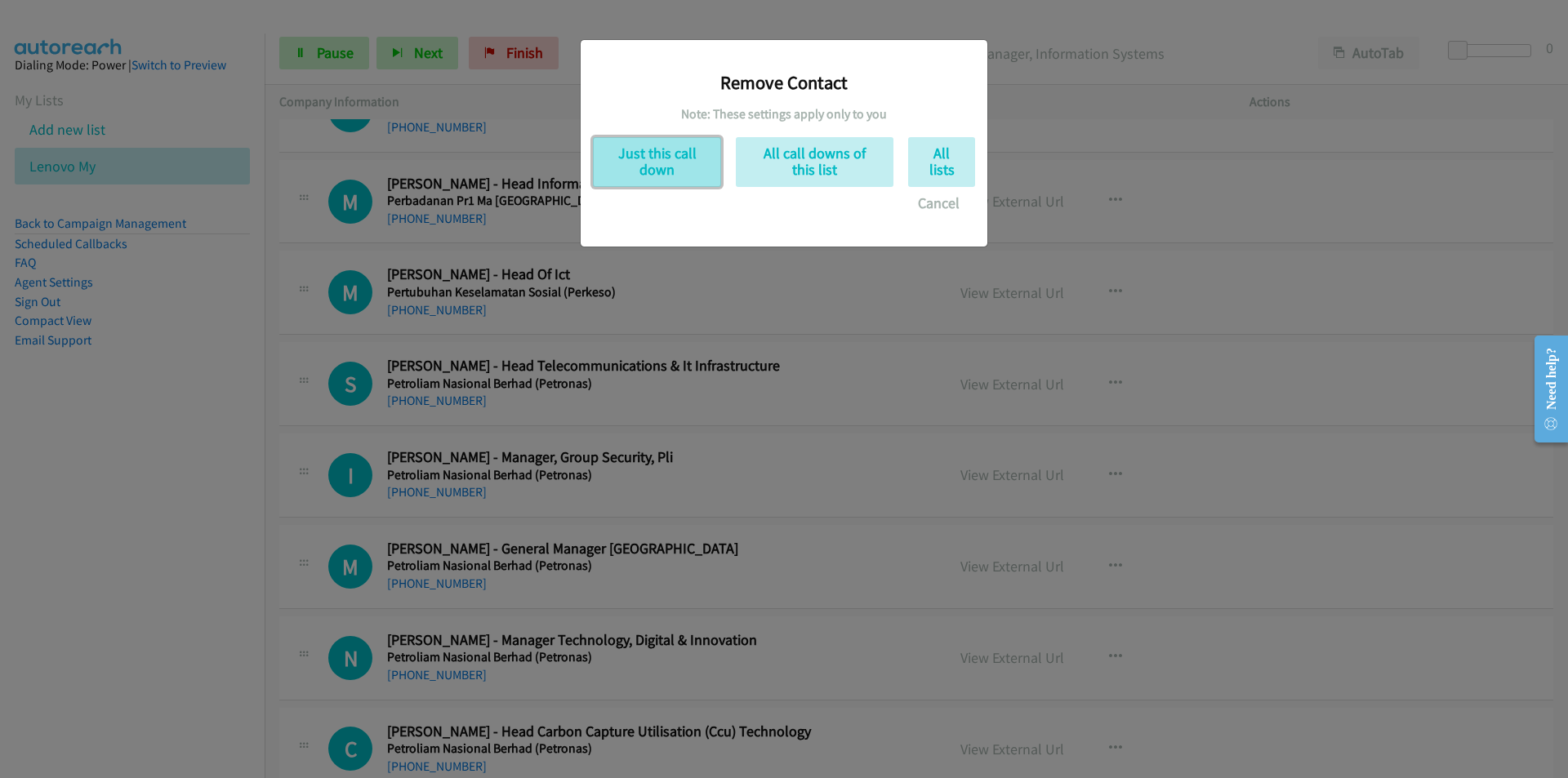
click at [661, 158] on button "Just this call down" at bounding box center [657, 162] width 128 height 50
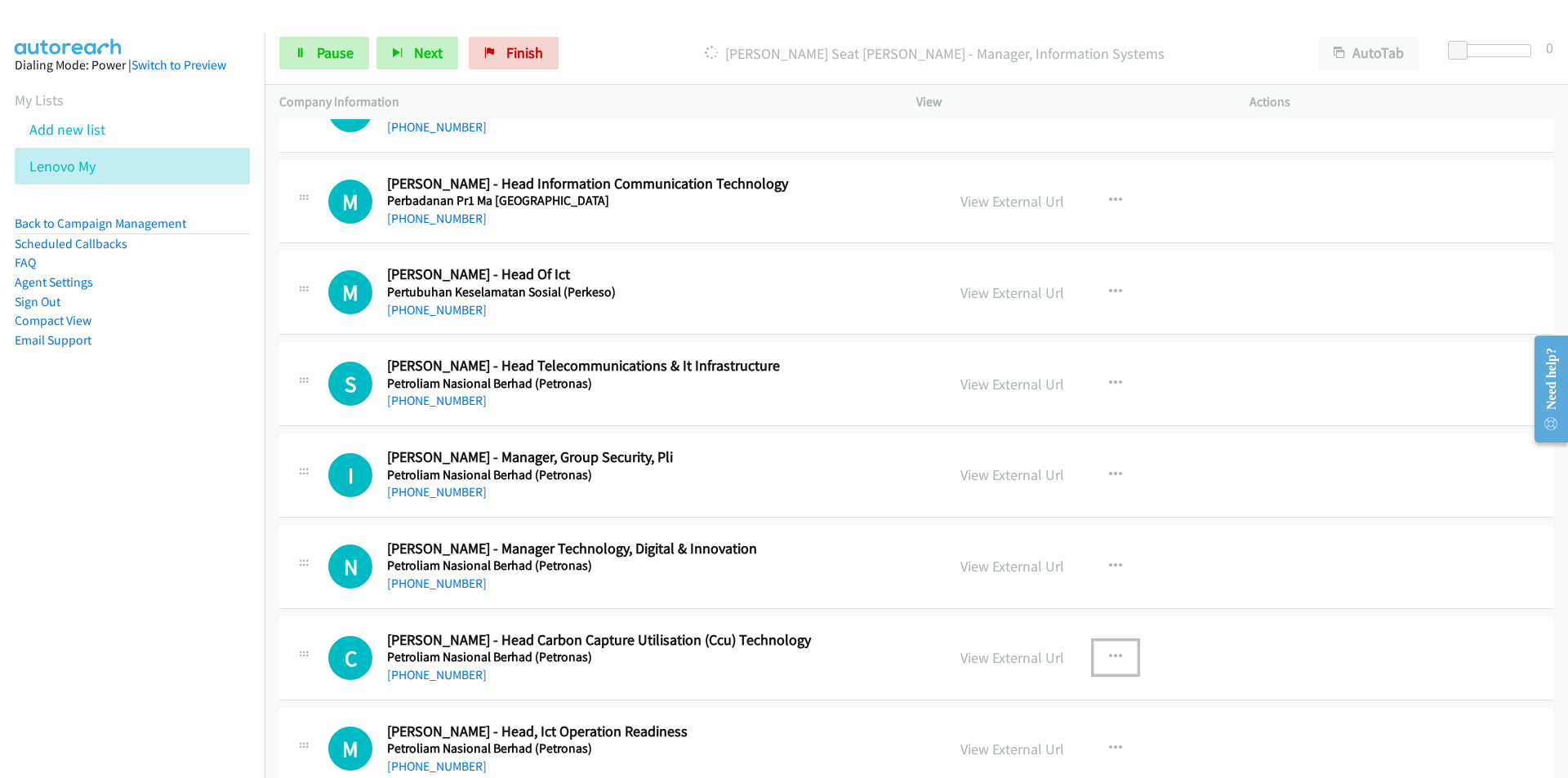
click at [1109, 651] on icon "button" at bounding box center [1115, 658] width 13 height 13
click at [265, 678] on div at bounding box center [784, 389] width 1568 height 778
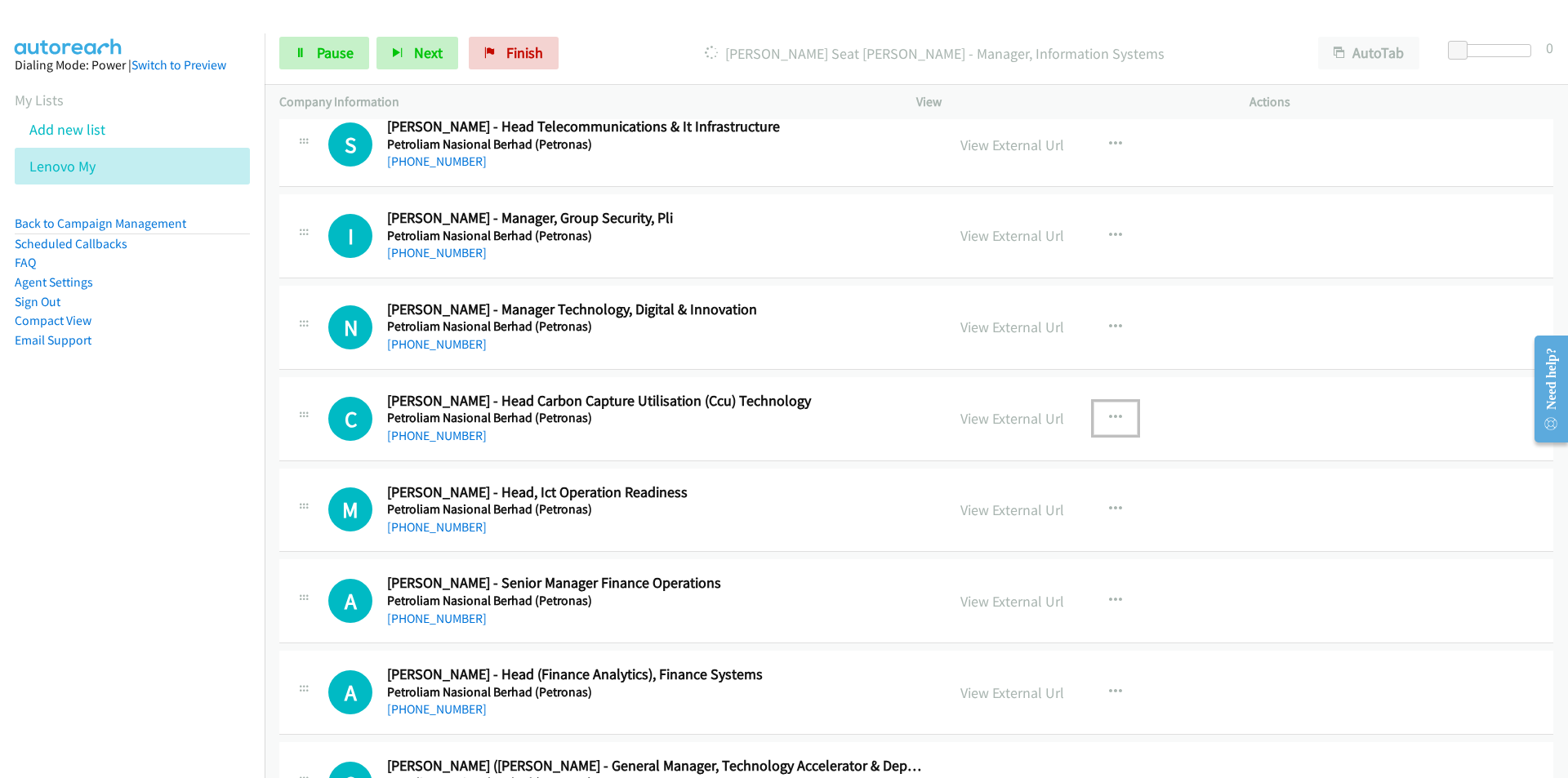
scroll to position [5586, 0]
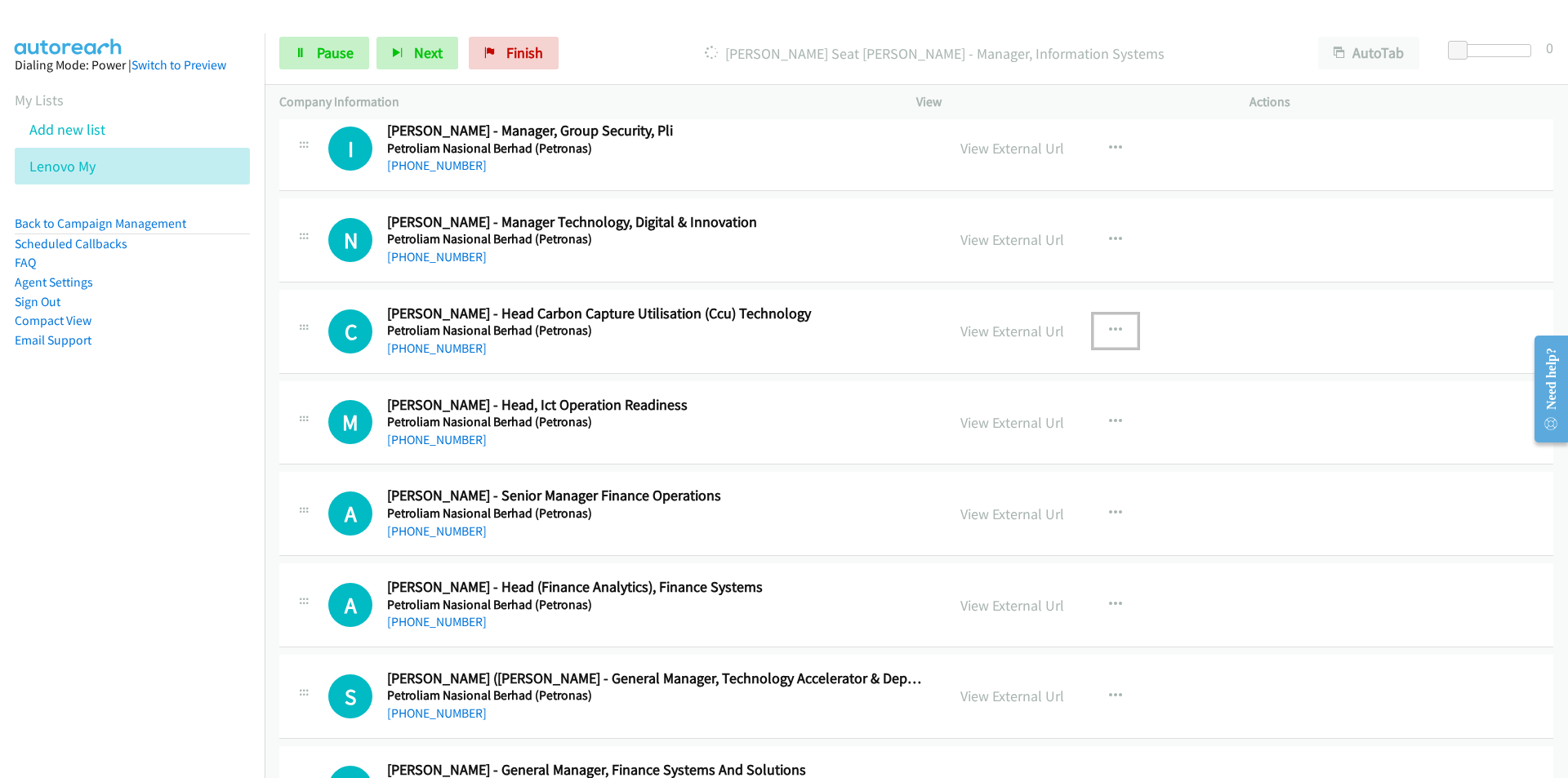
click at [1109, 329] on icon "button" at bounding box center [1115, 331] width 13 height 13
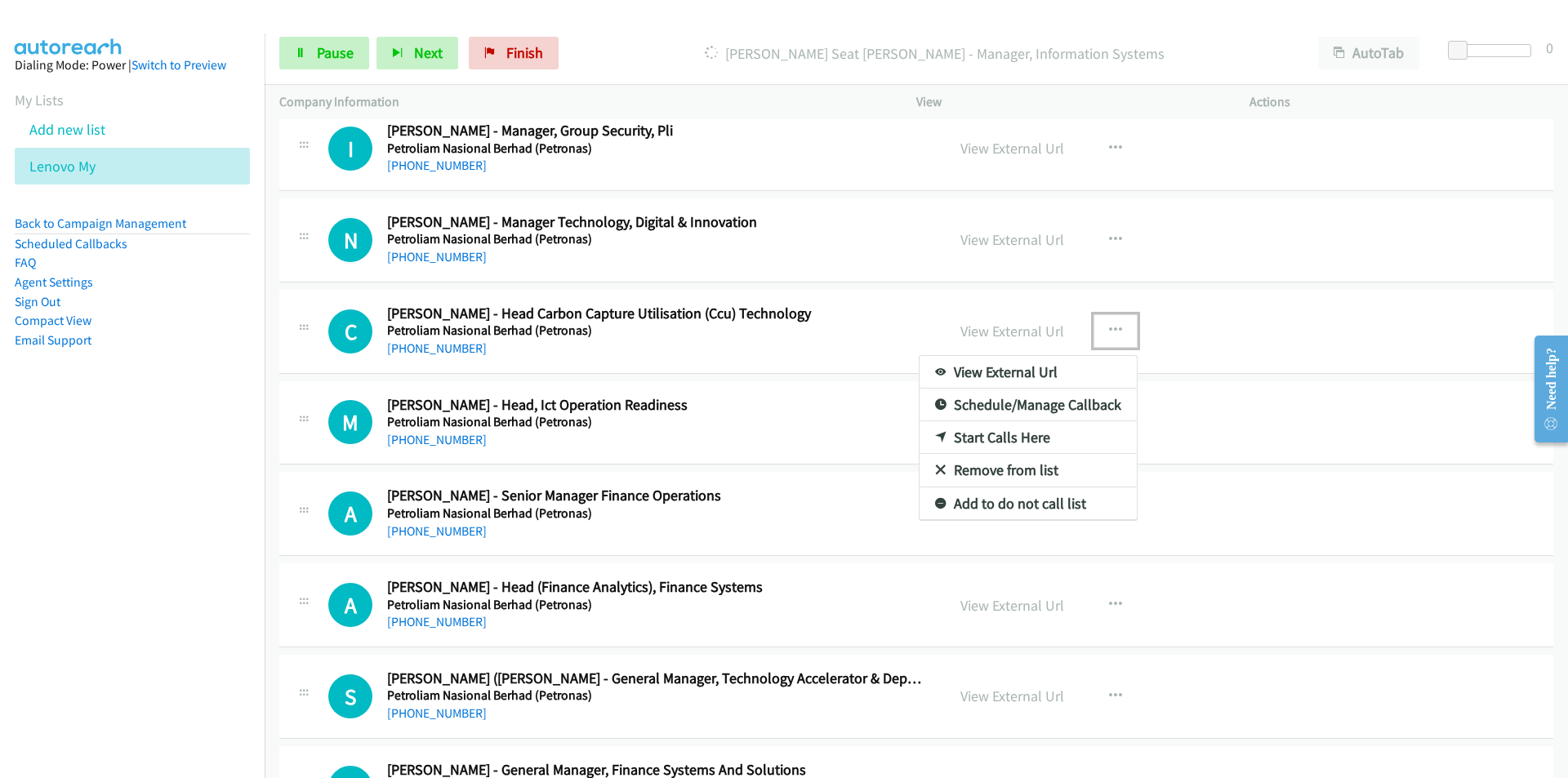
click at [1013, 464] on link "Remove from list" at bounding box center [1028, 470] width 218 height 33
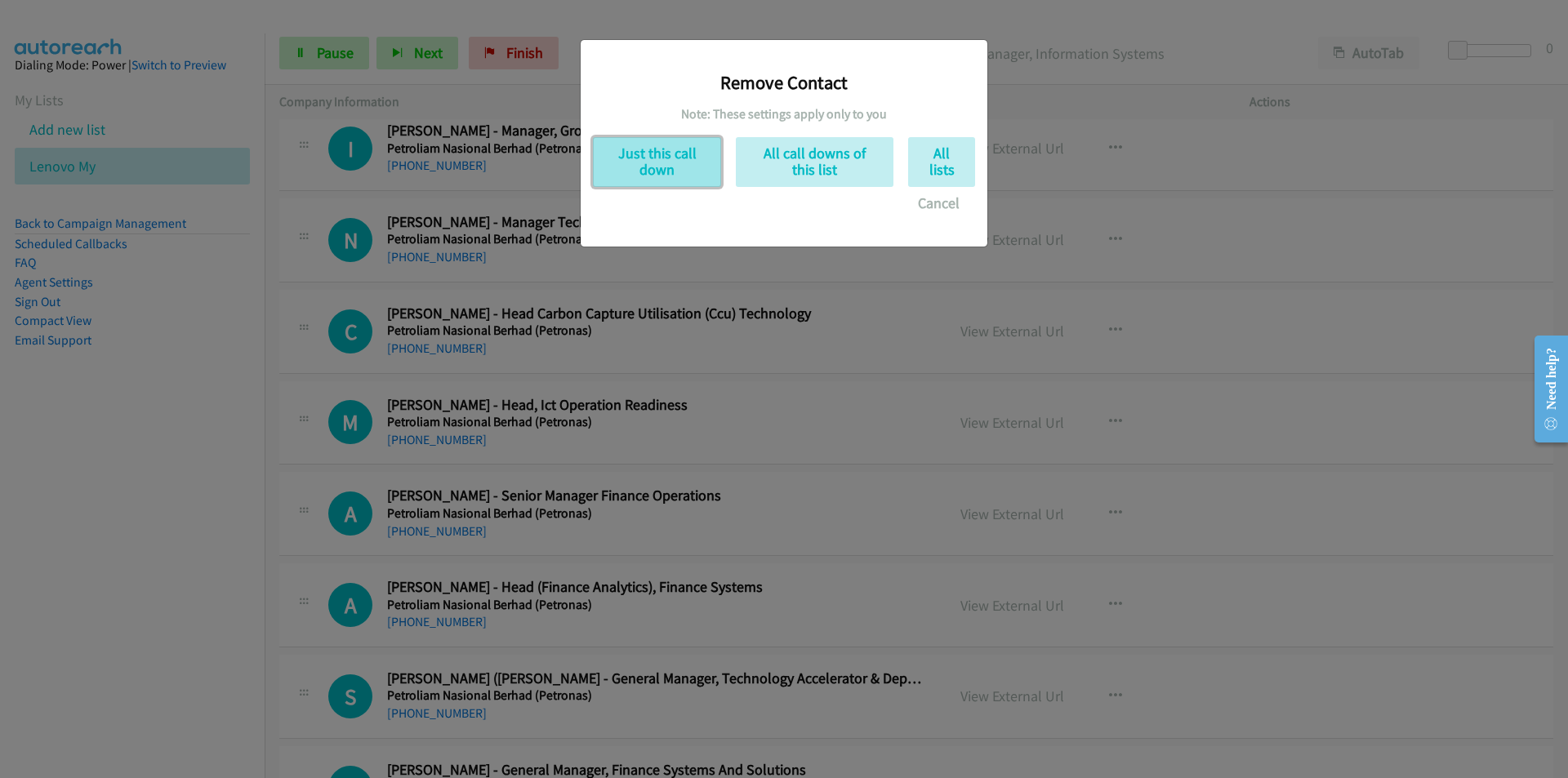
click at [671, 166] on button "Just this call down" at bounding box center [657, 162] width 128 height 50
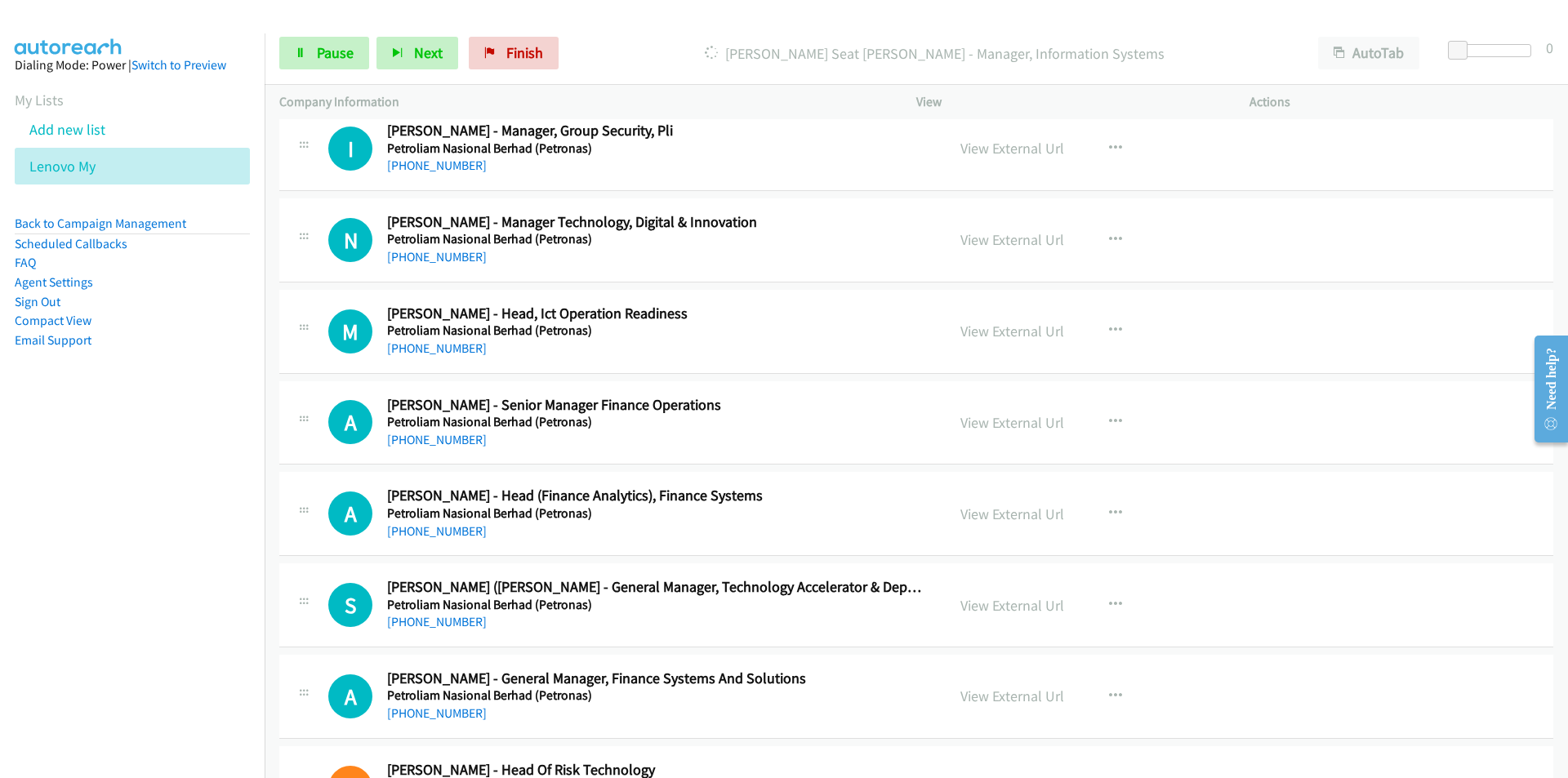
click at [135, 556] on nav "Dialing Mode: Power | Switch to Preview My Lists Add new list Lenovo My Back to…" at bounding box center [133, 422] width 265 height 778
click at [184, 578] on nav "Dialing Mode: Power | Switch to Preview My Lists Add new list Lenovo My Back to…" at bounding box center [133, 422] width 265 height 778
click at [1110, 511] on icon "button" at bounding box center [1115, 514] width 13 height 13
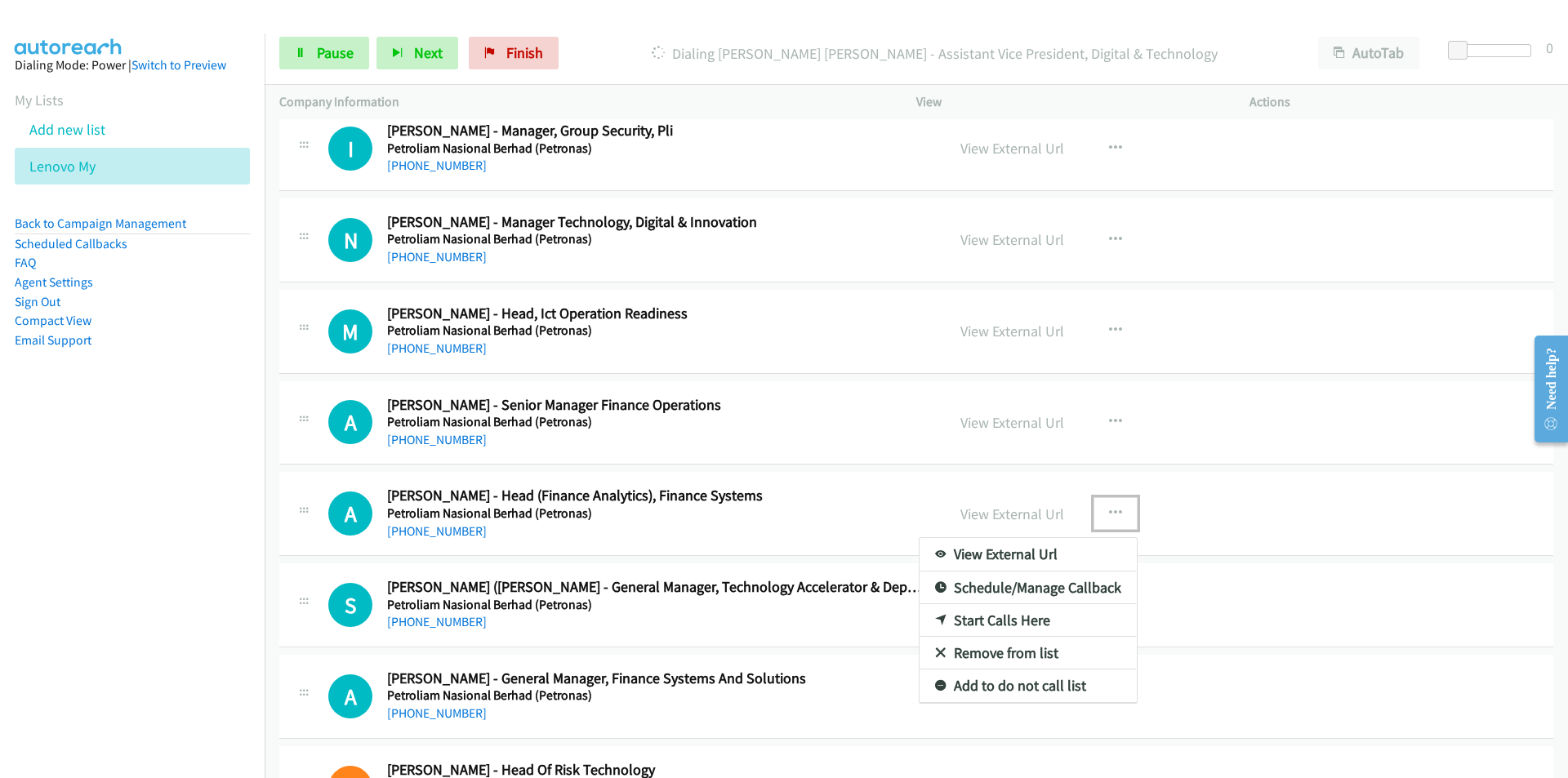
click at [997, 654] on link "Remove from list" at bounding box center [1028, 653] width 218 height 33
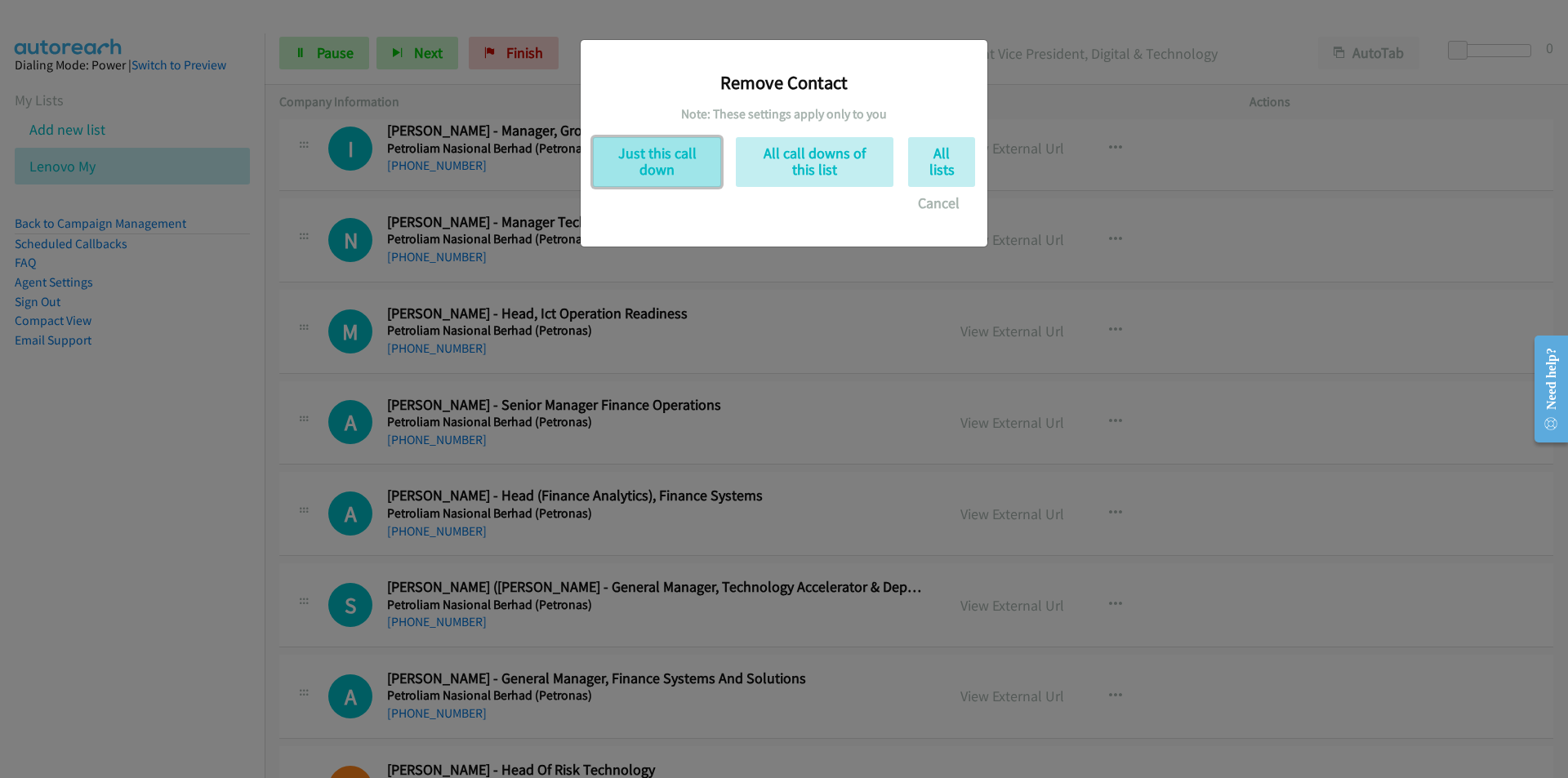
click at [666, 160] on button "Just this call down" at bounding box center [657, 162] width 128 height 50
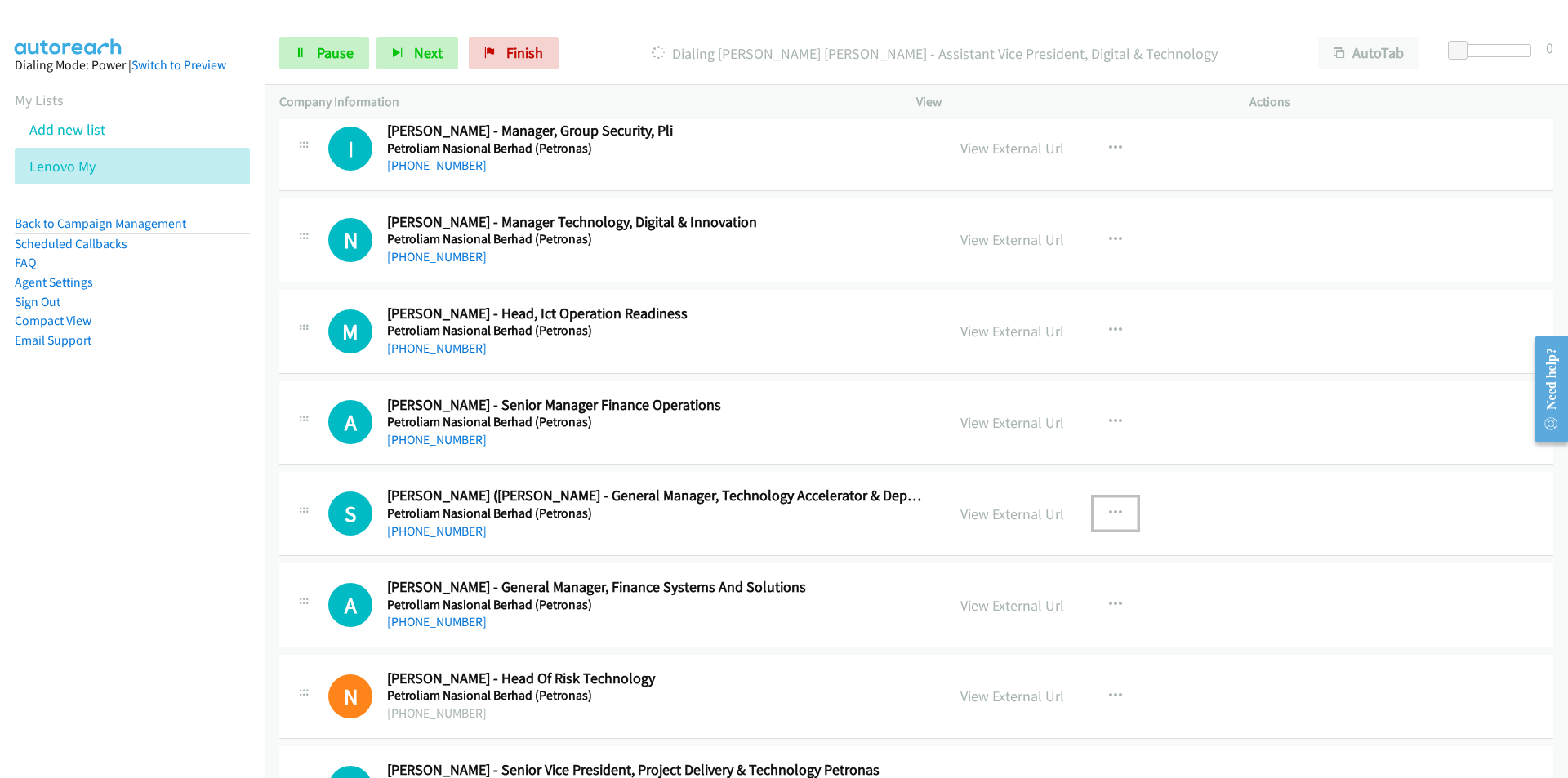
click at [1117, 510] on button "button" at bounding box center [1115, 514] width 44 height 33
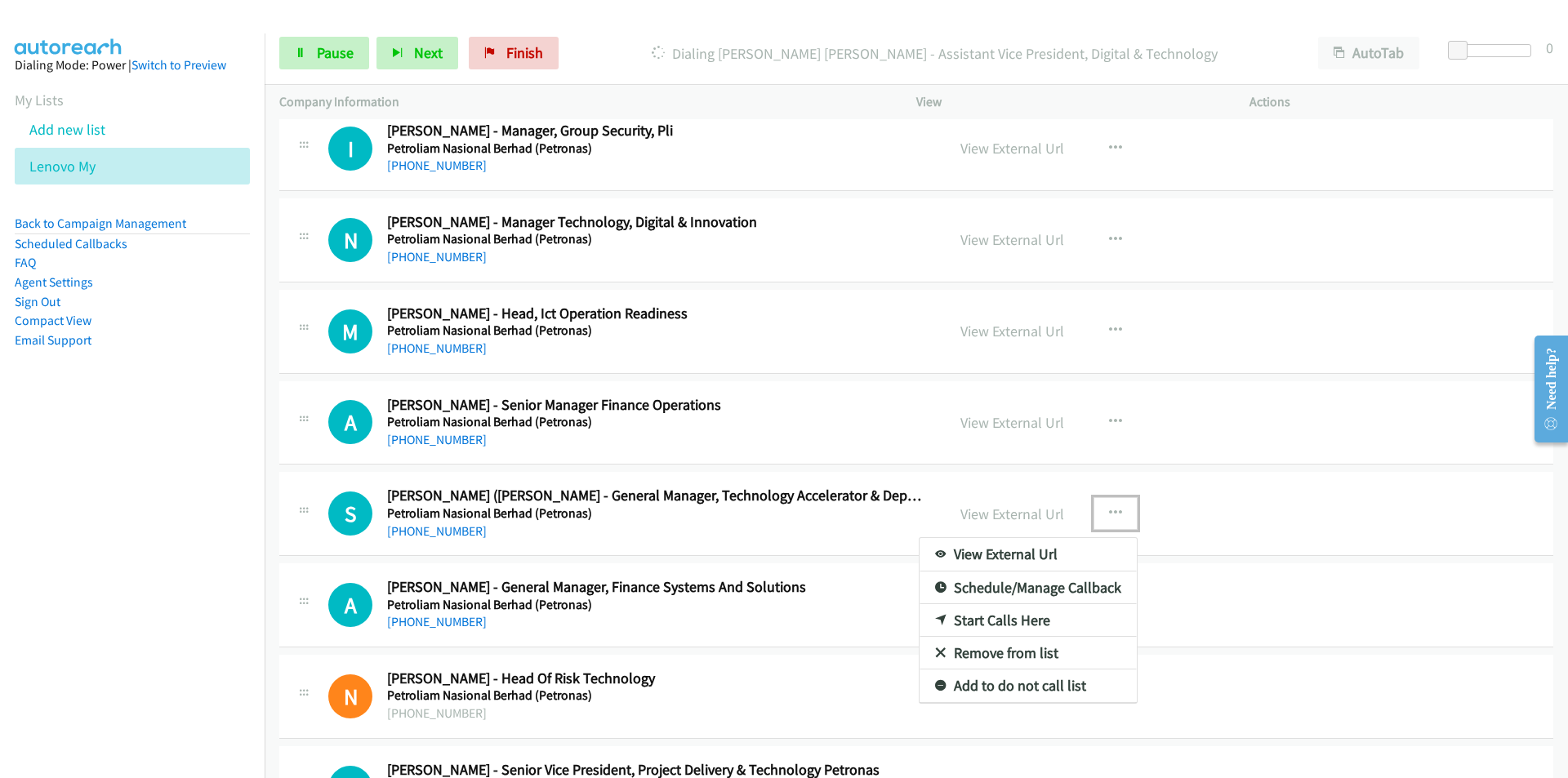
click at [1038, 657] on link "Remove from list" at bounding box center [1028, 653] width 218 height 33
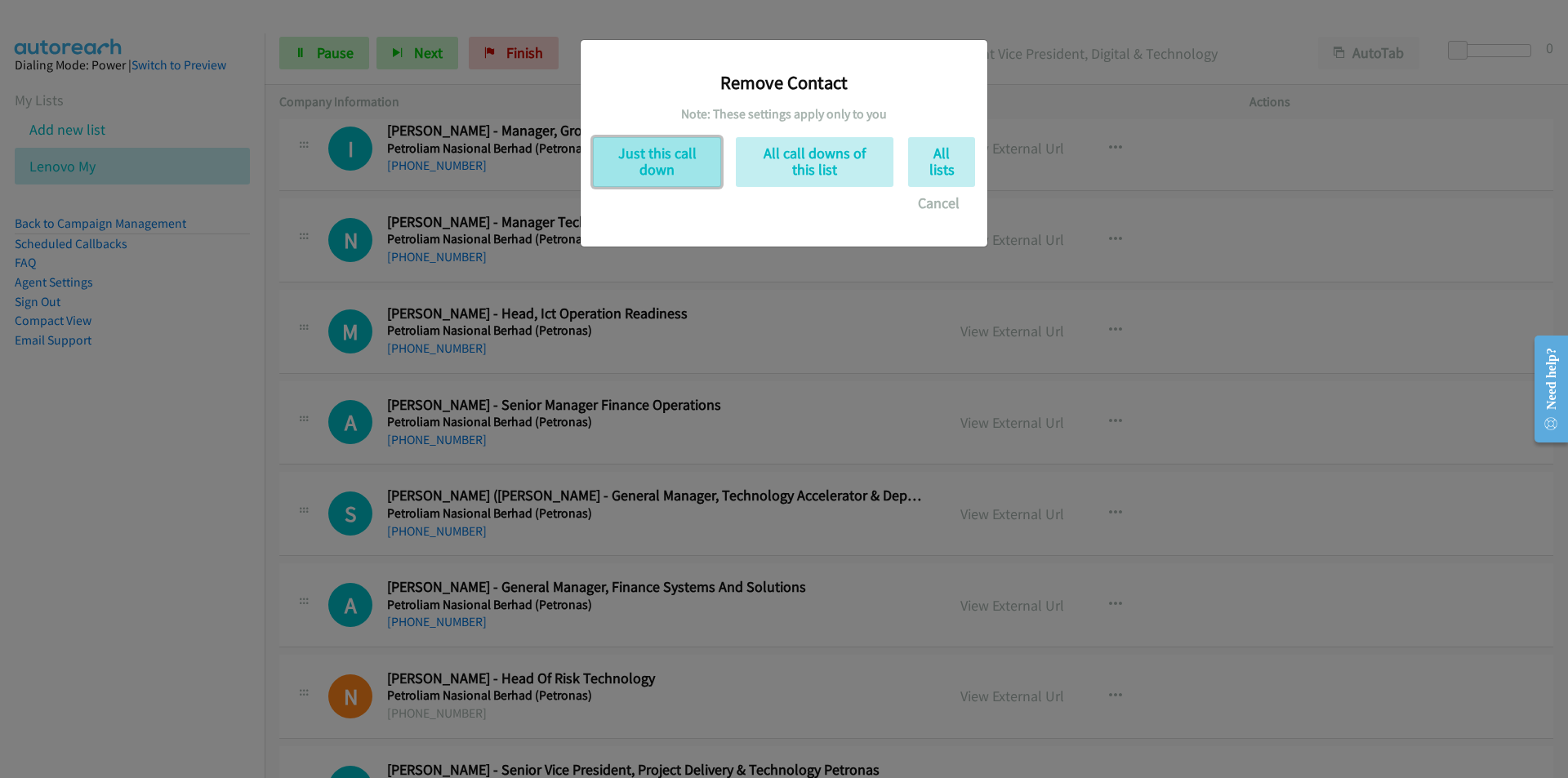
click at [656, 163] on button "Just this call down" at bounding box center [657, 162] width 128 height 50
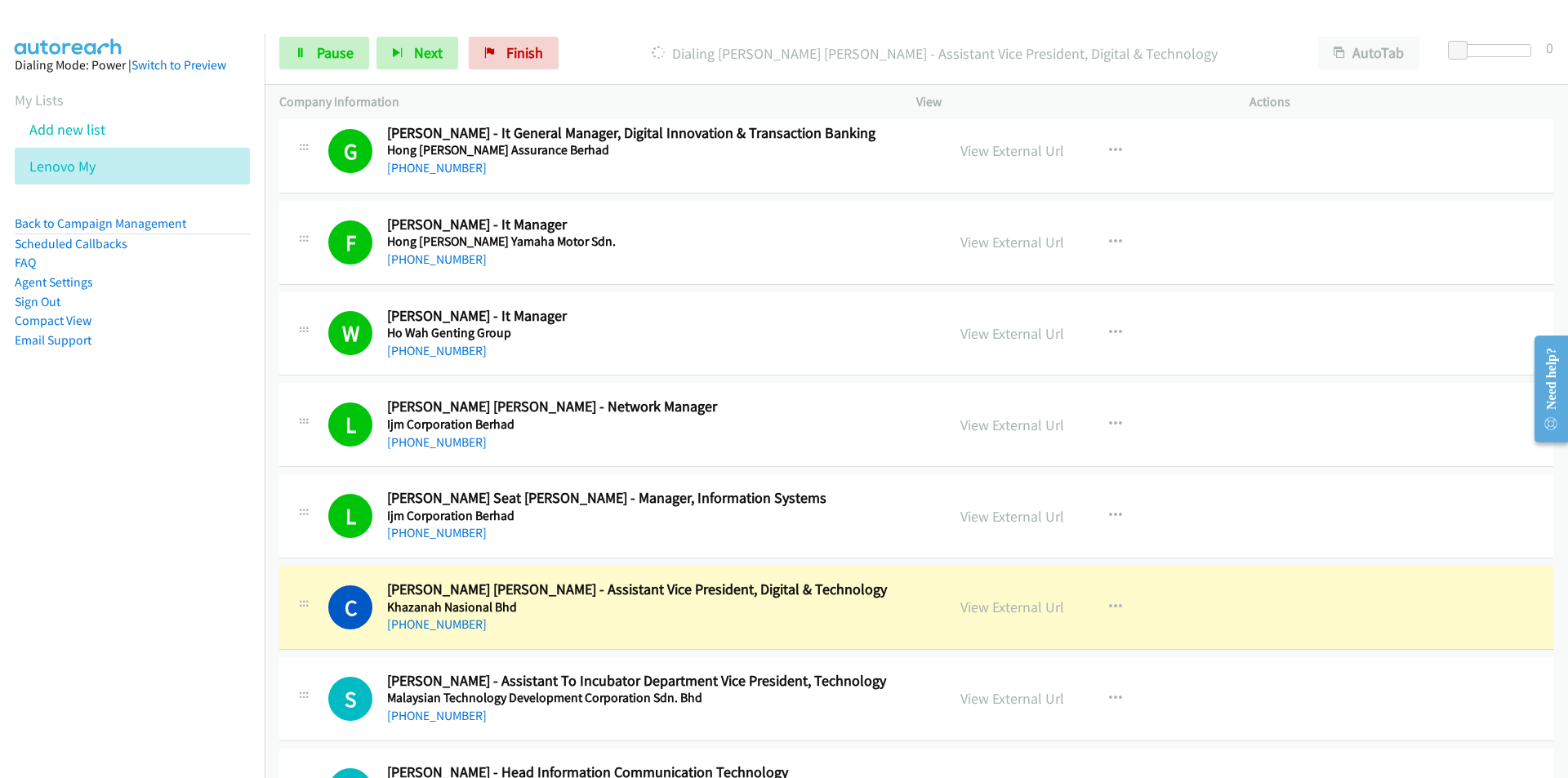
scroll to position [4933, 0]
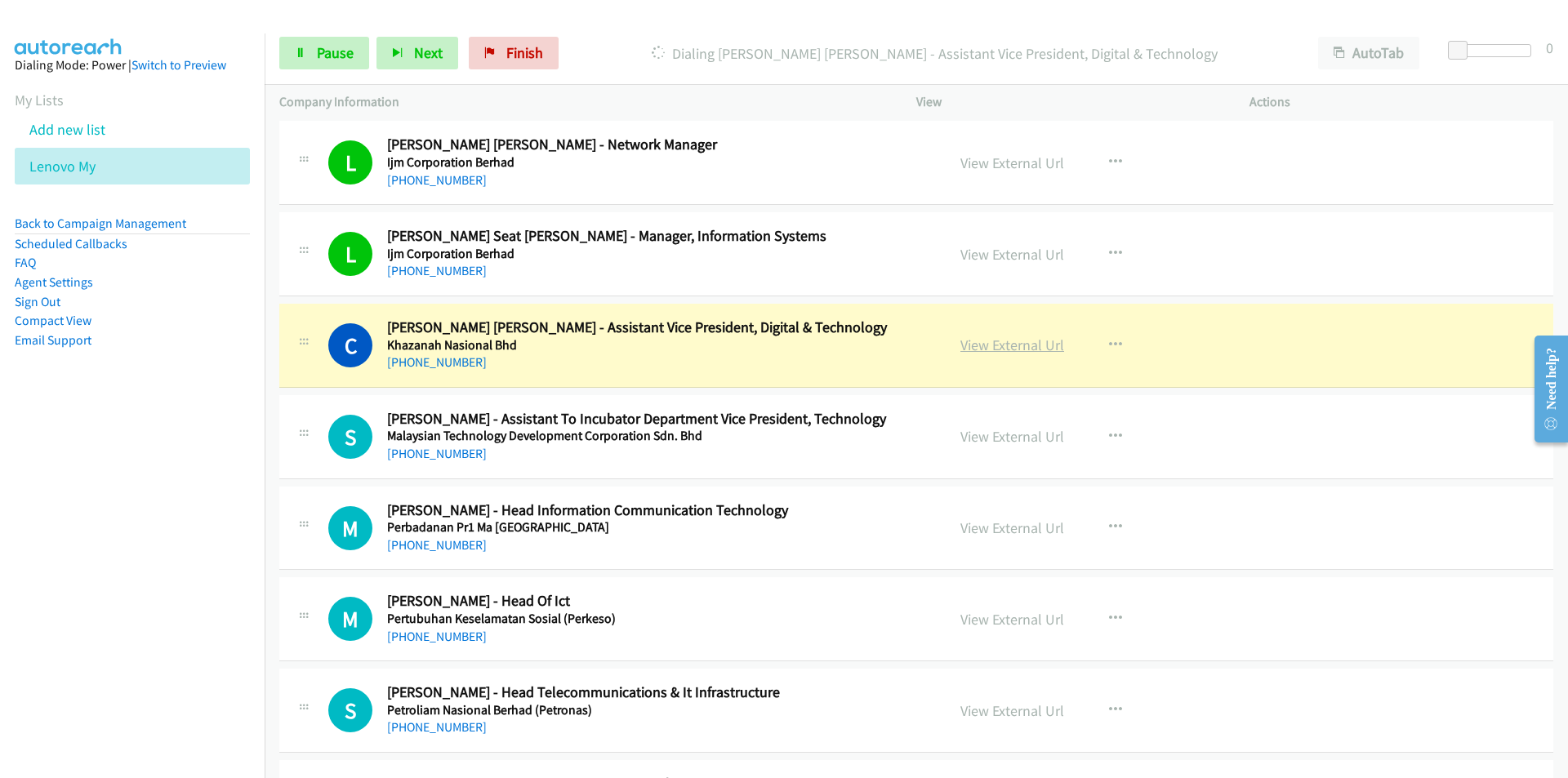
click at [1015, 347] on link "View External Url" at bounding box center [1011, 345] width 104 height 19
click at [322, 44] on span "Pause" at bounding box center [334, 52] width 36 height 19
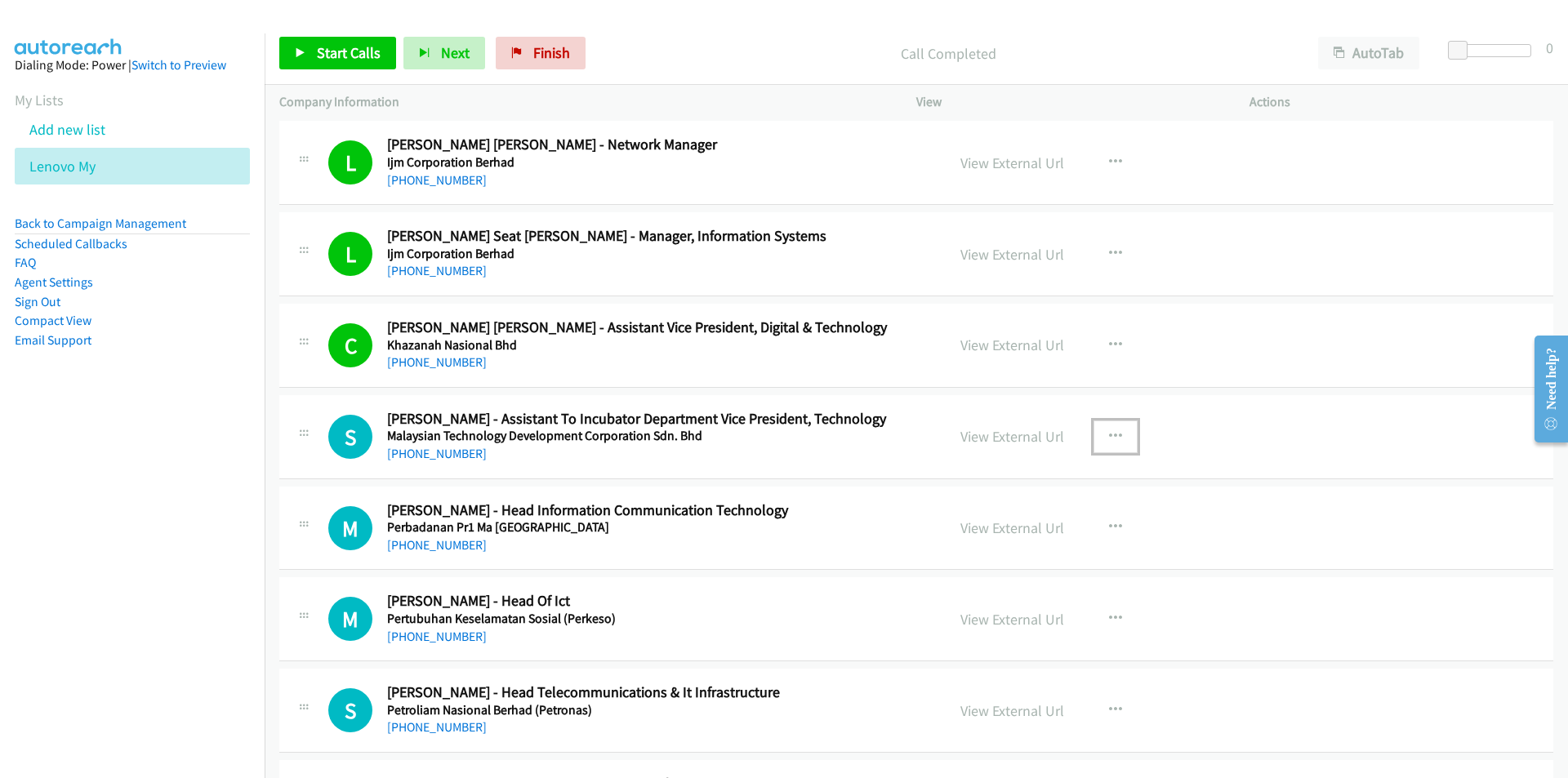
click at [1109, 436] on icon "button" at bounding box center [1115, 437] width 13 height 13
click at [1009, 577] on link "Remove from list" at bounding box center [1028, 576] width 218 height 33
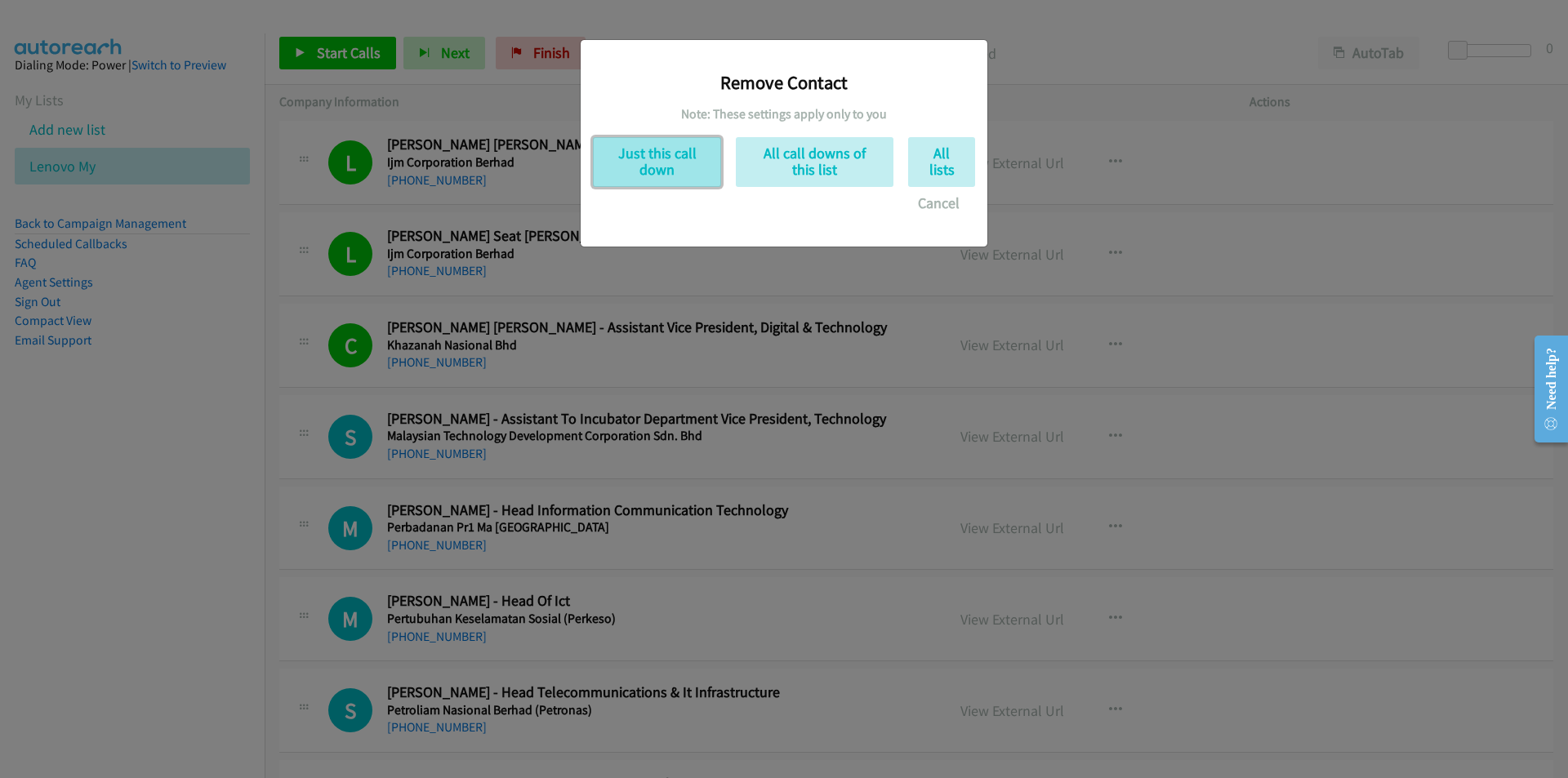
click at [641, 169] on button "Just this call down" at bounding box center [657, 162] width 128 height 50
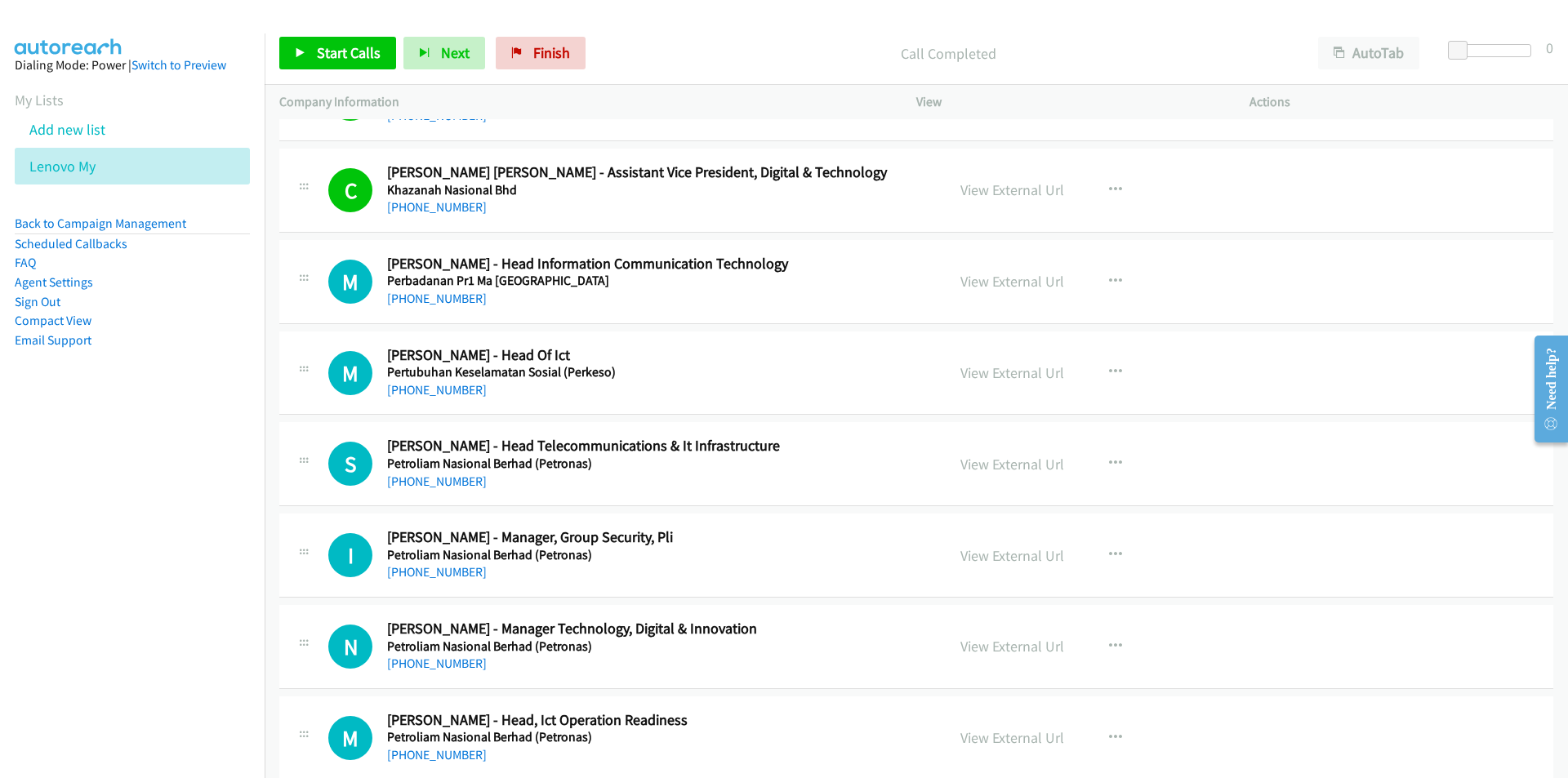
scroll to position [5097, 0]
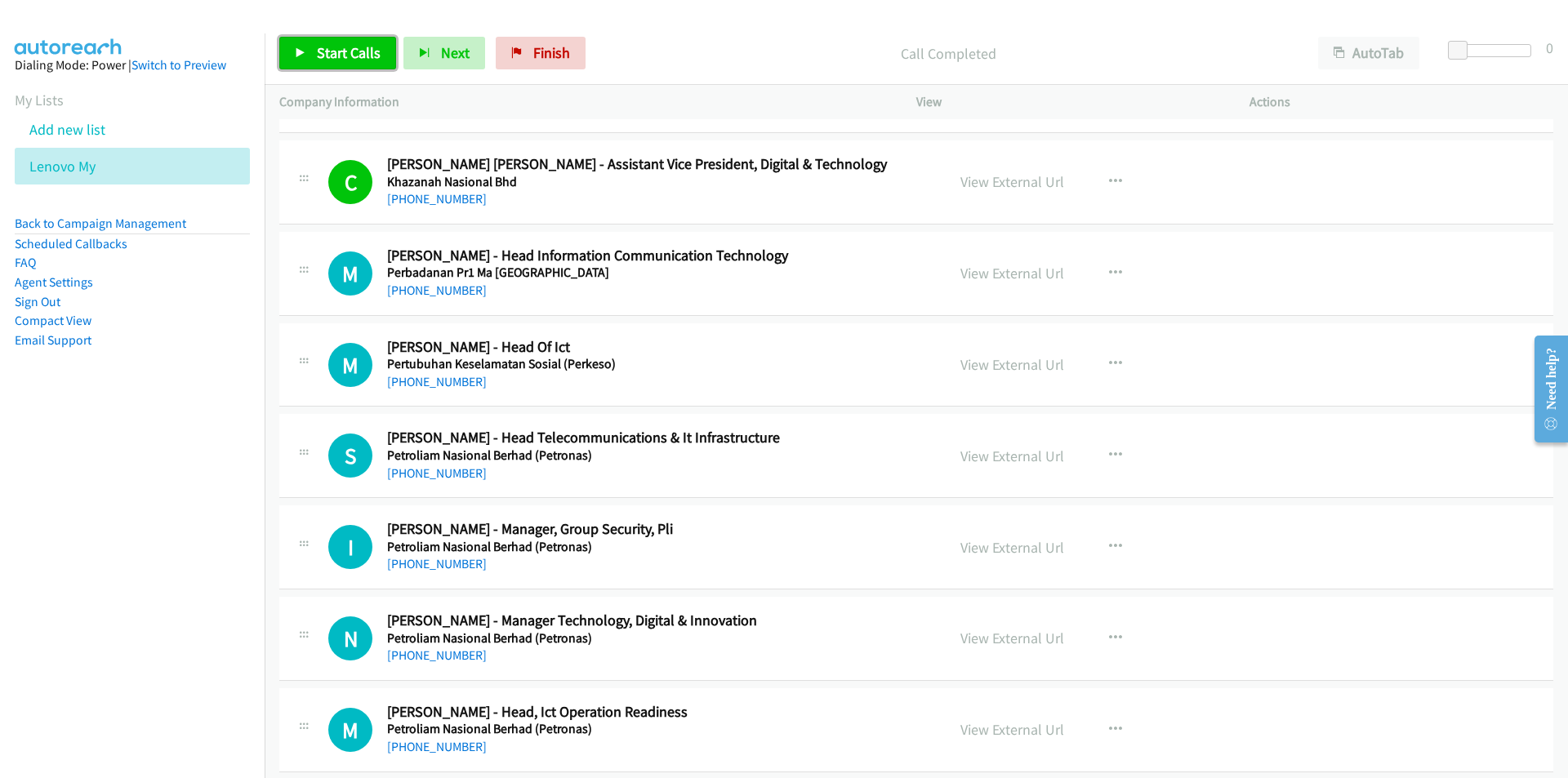
click at [322, 52] on span "Start Calls" at bounding box center [348, 52] width 64 height 19
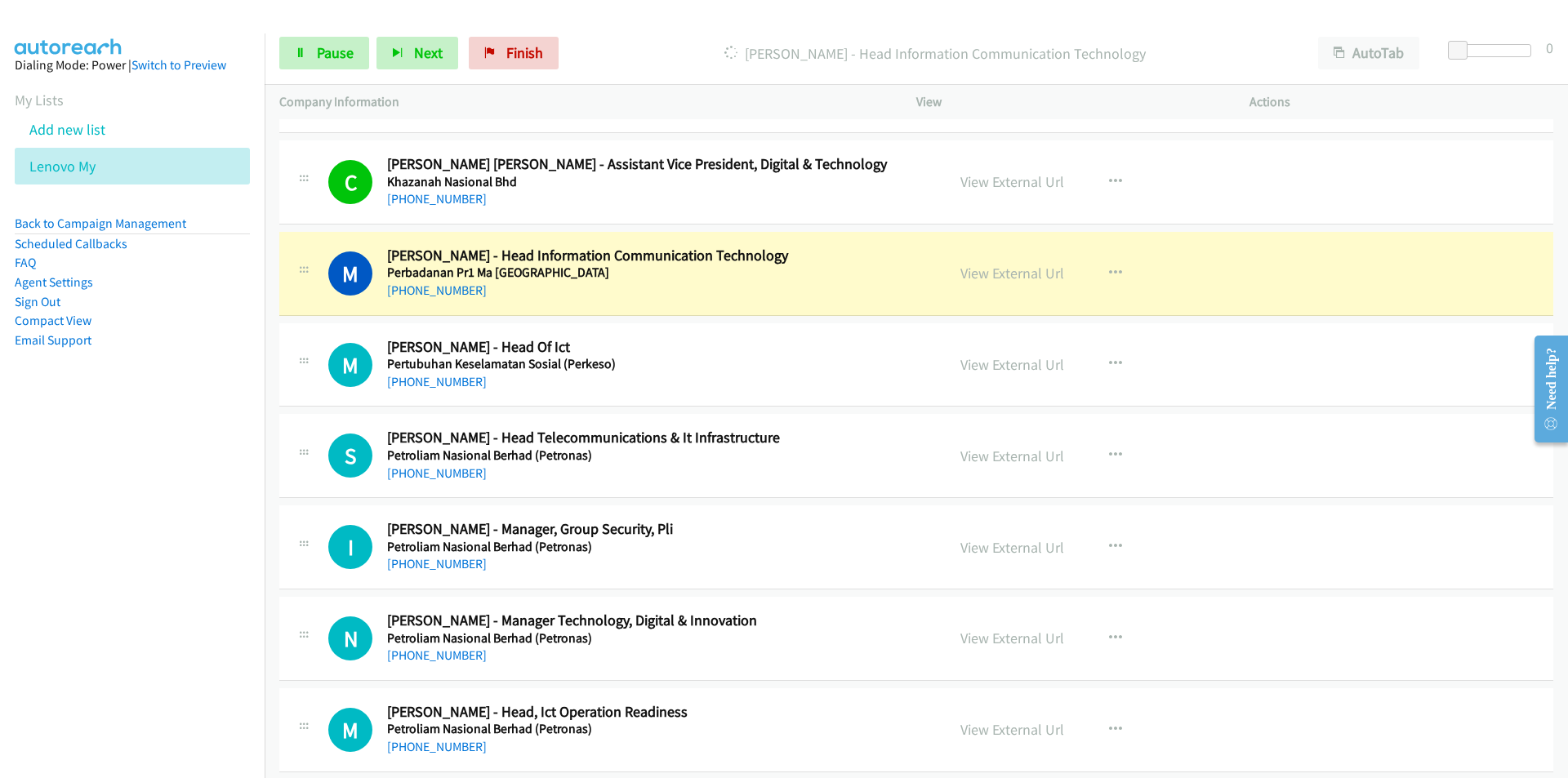
click at [229, 591] on nav "Dialing Mode: Power | Switch to Preview My Lists Add new list Lenovo My Back to…" at bounding box center [133, 422] width 265 height 778
click at [1110, 541] on icon "button" at bounding box center [1115, 547] width 13 height 13
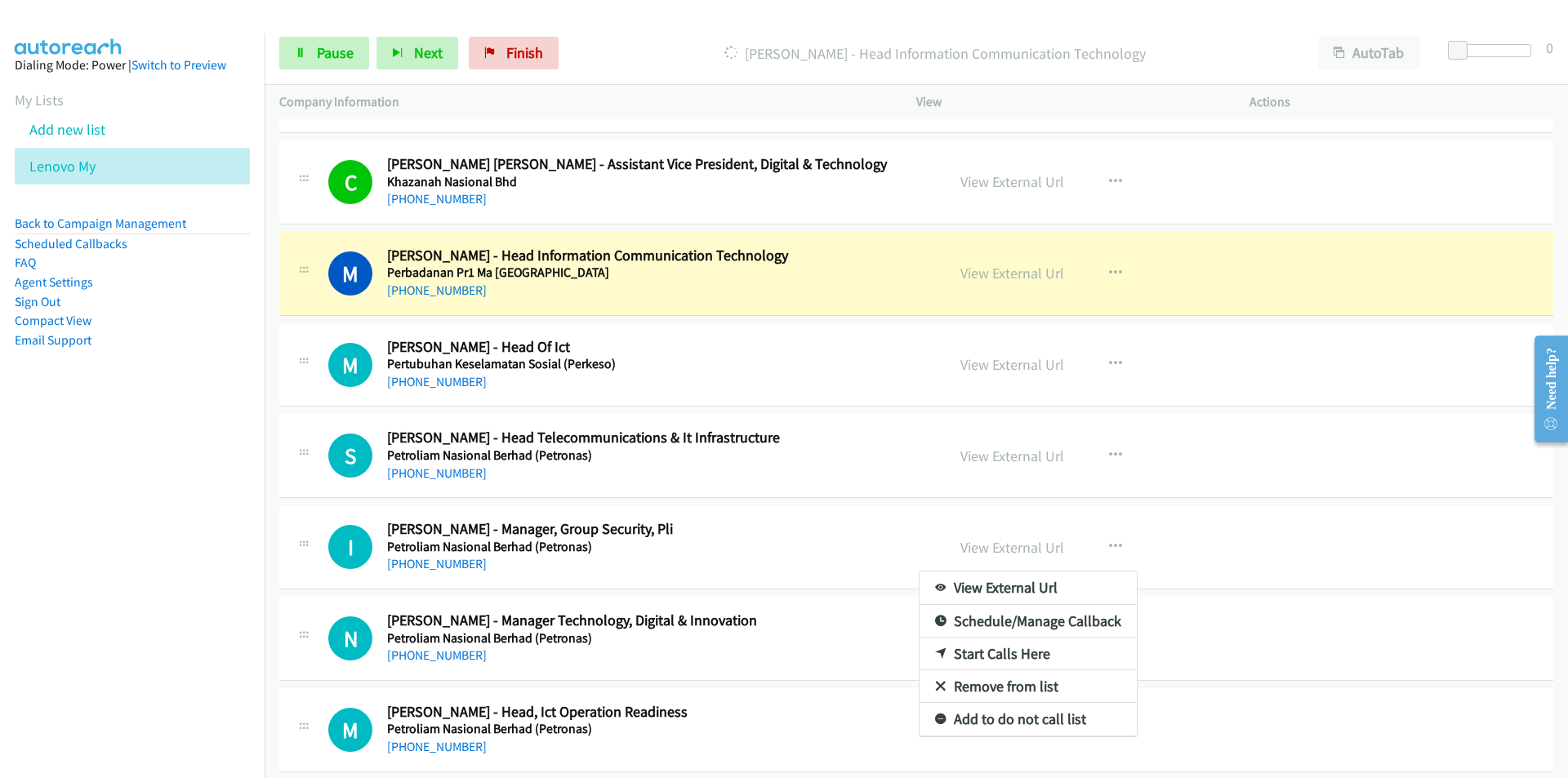
click at [211, 520] on nav "Dialing Mode: Power | Switch to Preview My Lists Add new list Lenovo My Back to…" at bounding box center [133, 422] width 265 height 778
click at [796, 519] on div at bounding box center [784, 389] width 1568 height 778
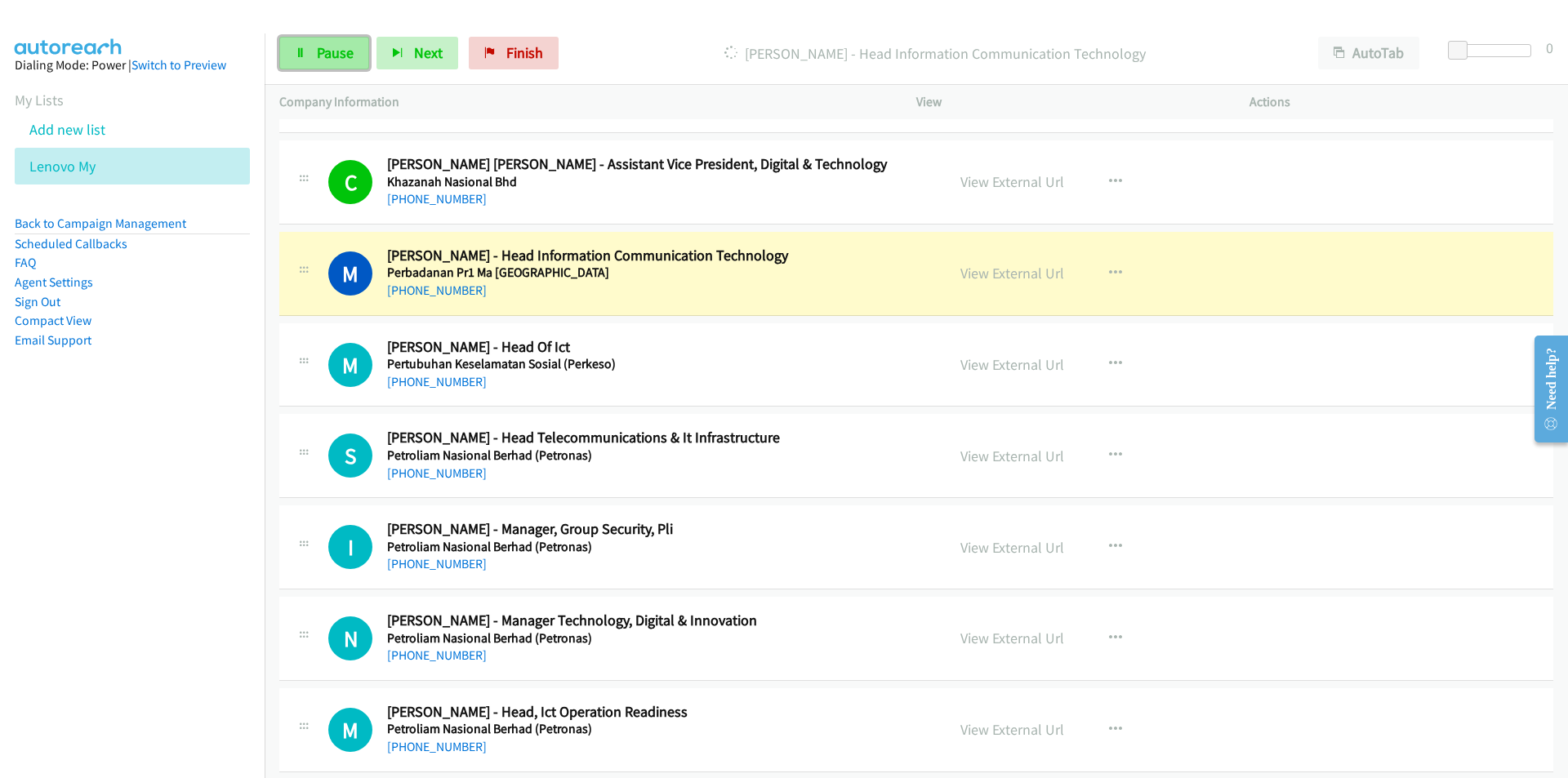
click at [339, 62] on span "Pause" at bounding box center [334, 52] width 36 height 19
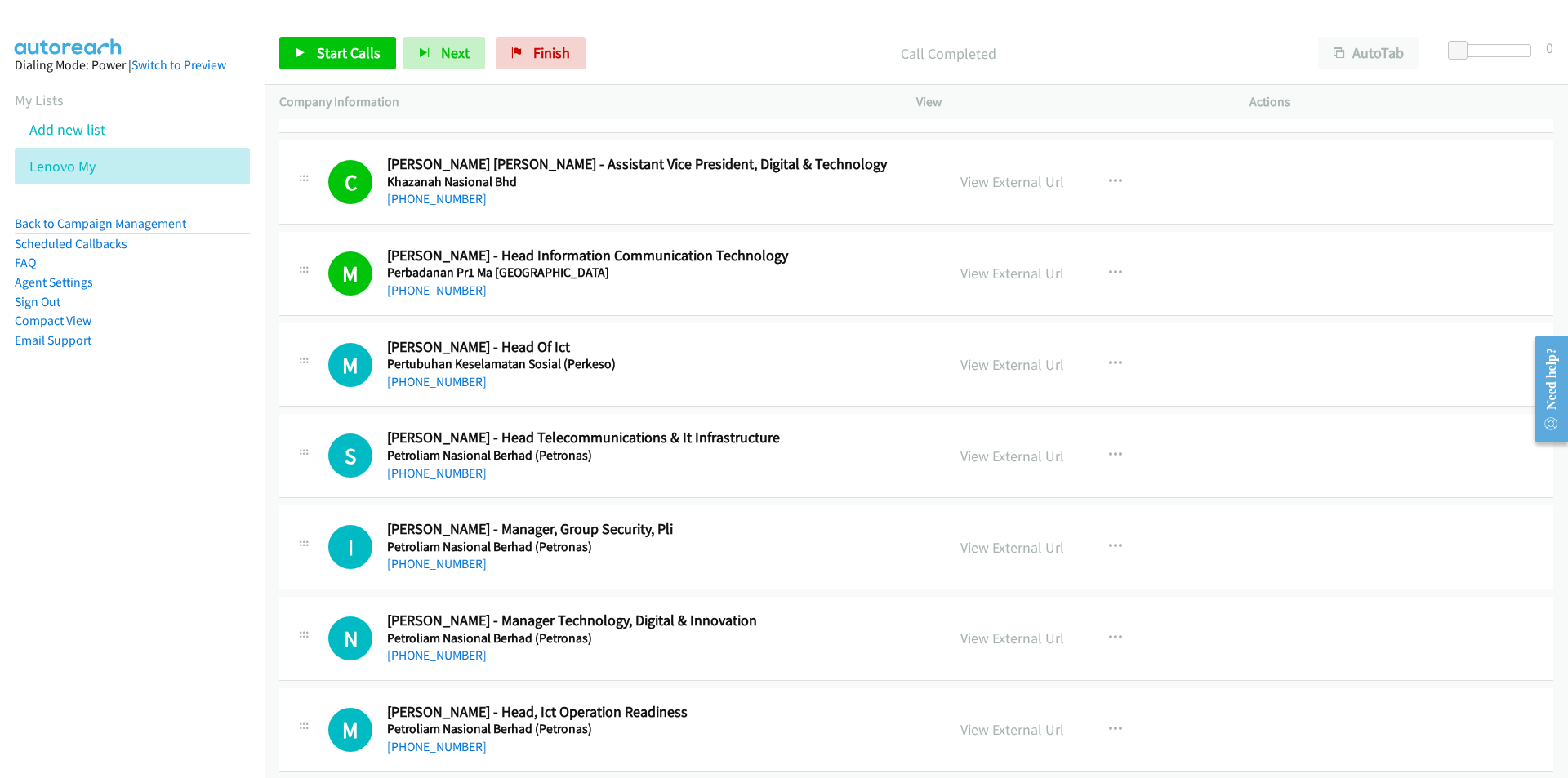
click at [154, 489] on nav "Dialing Mode: Power | Switch to Preview My Lists Add new list Lenovo My Back to…" at bounding box center [133, 422] width 265 height 778
click at [352, 55] on span "Start Calls" at bounding box center [348, 52] width 64 height 19
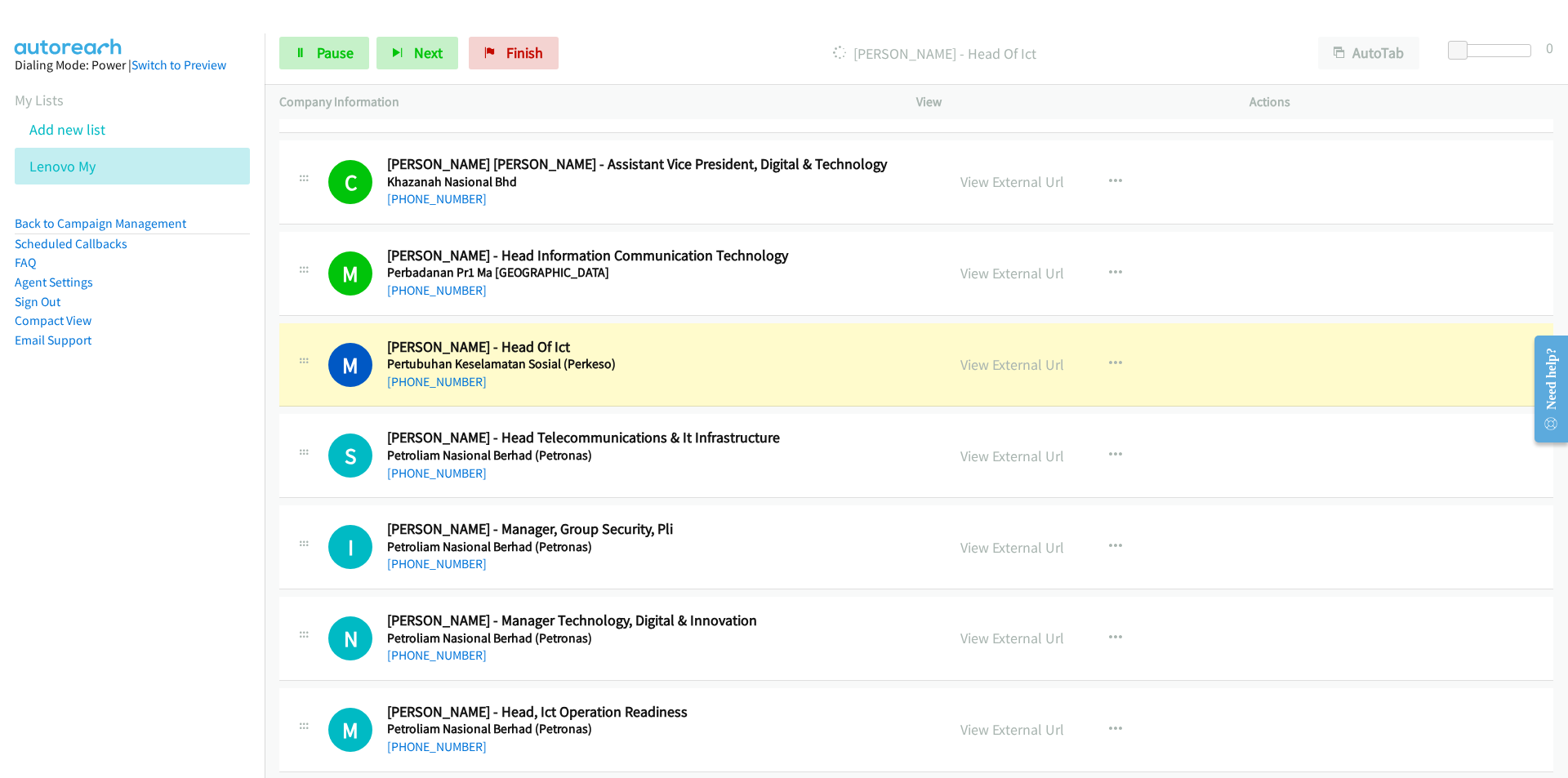
drag, startPoint x: 170, startPoint y: 530, endPoint x: 213, endPoint y: 512, distance: 46.6
click at [170, 530] on nav "Dialing Mode: Power | Switch to Preview My Lists Add new list Lenovo My Back to…" at bounding box center [133, 422] width 265 height 778
click at [996, 368] on link "View External Url" at bounding box center [1011, 364] width 104 height 19
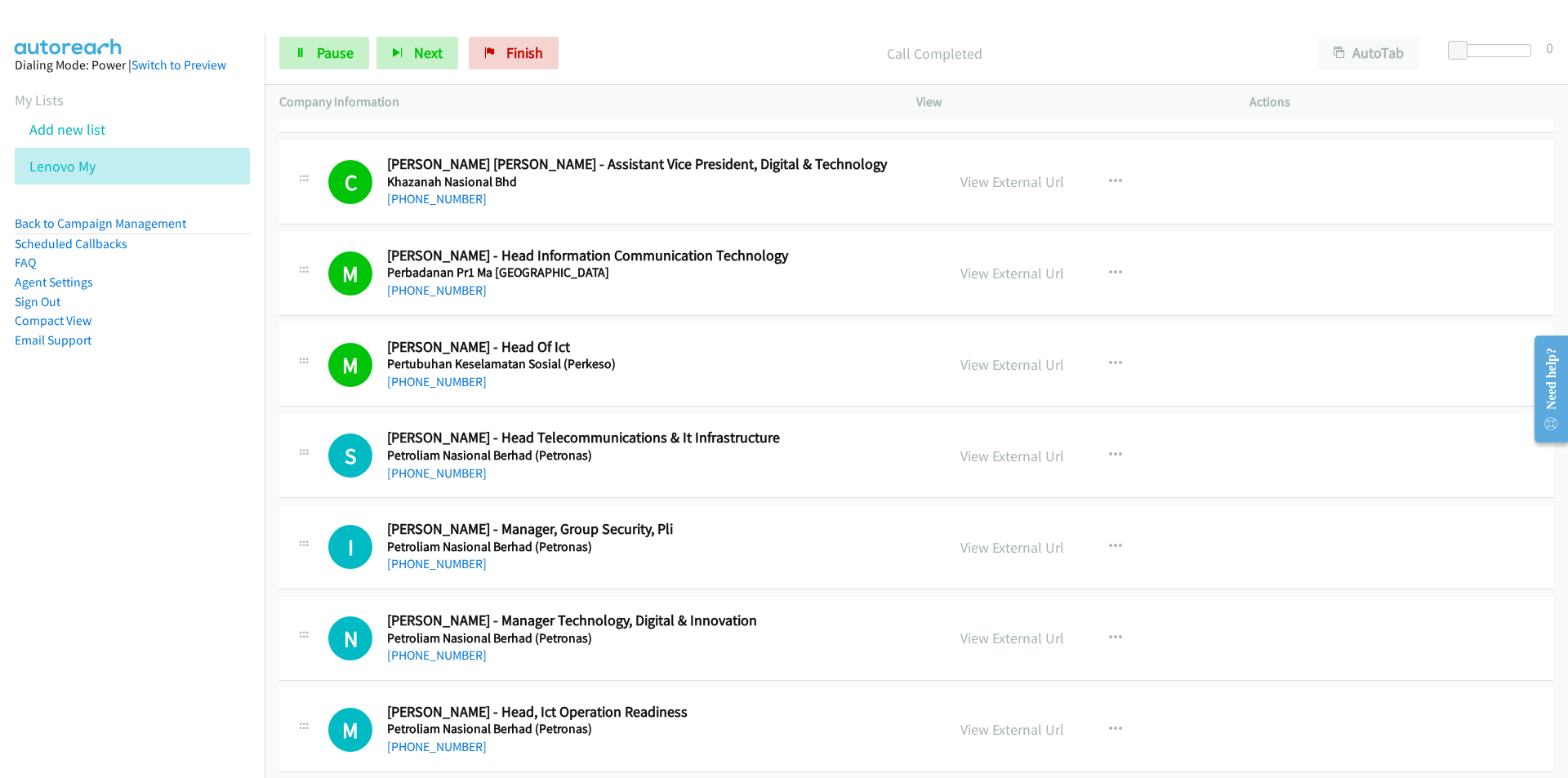
click at [159, 504] on nav "Dialing Mode: Power | Switch to Preview My Lists Add new list Lenovo My Back to…" at bounding box center [133, 422] width 265 height 778
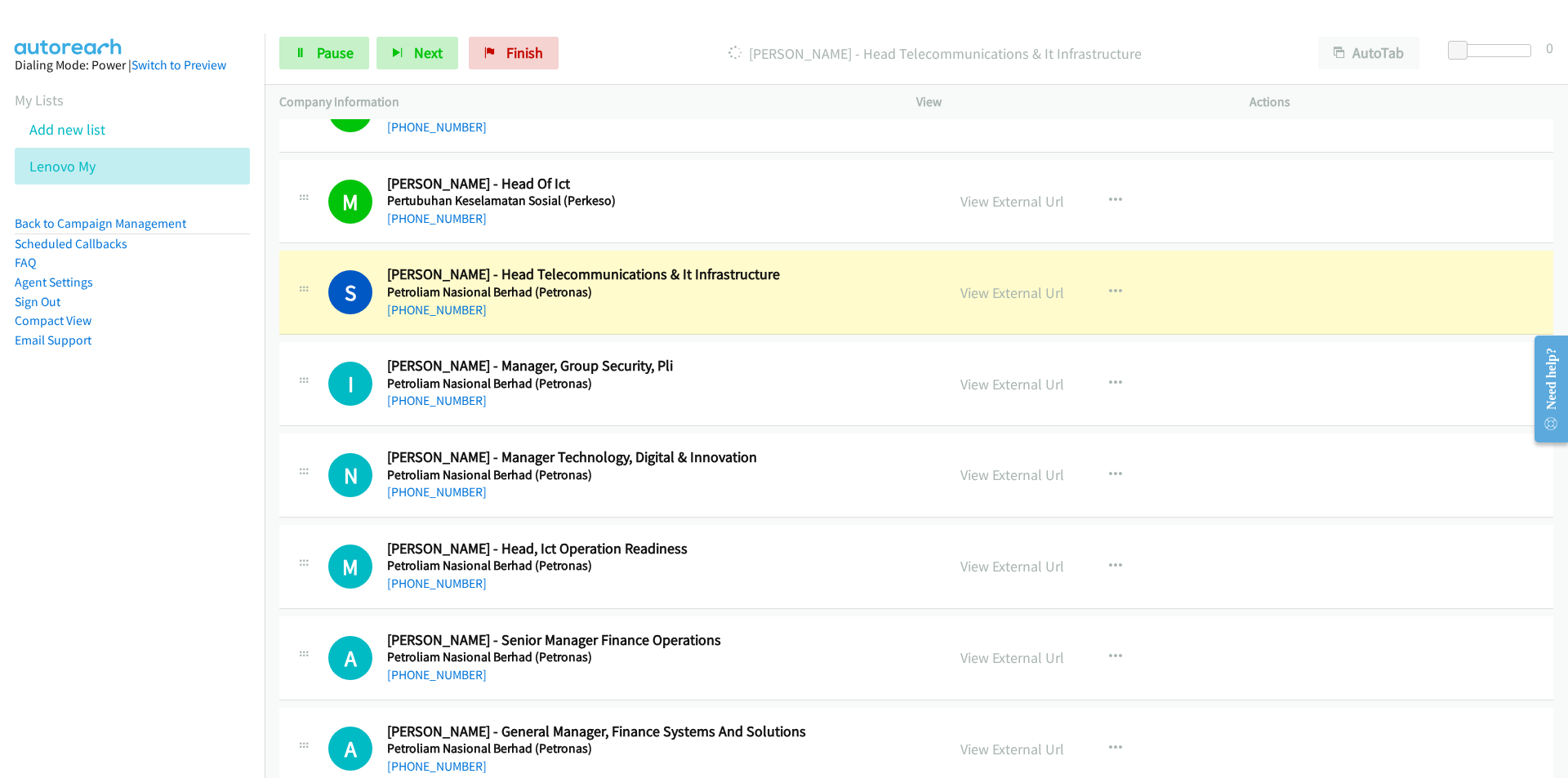
scroll to position [5341, 0]
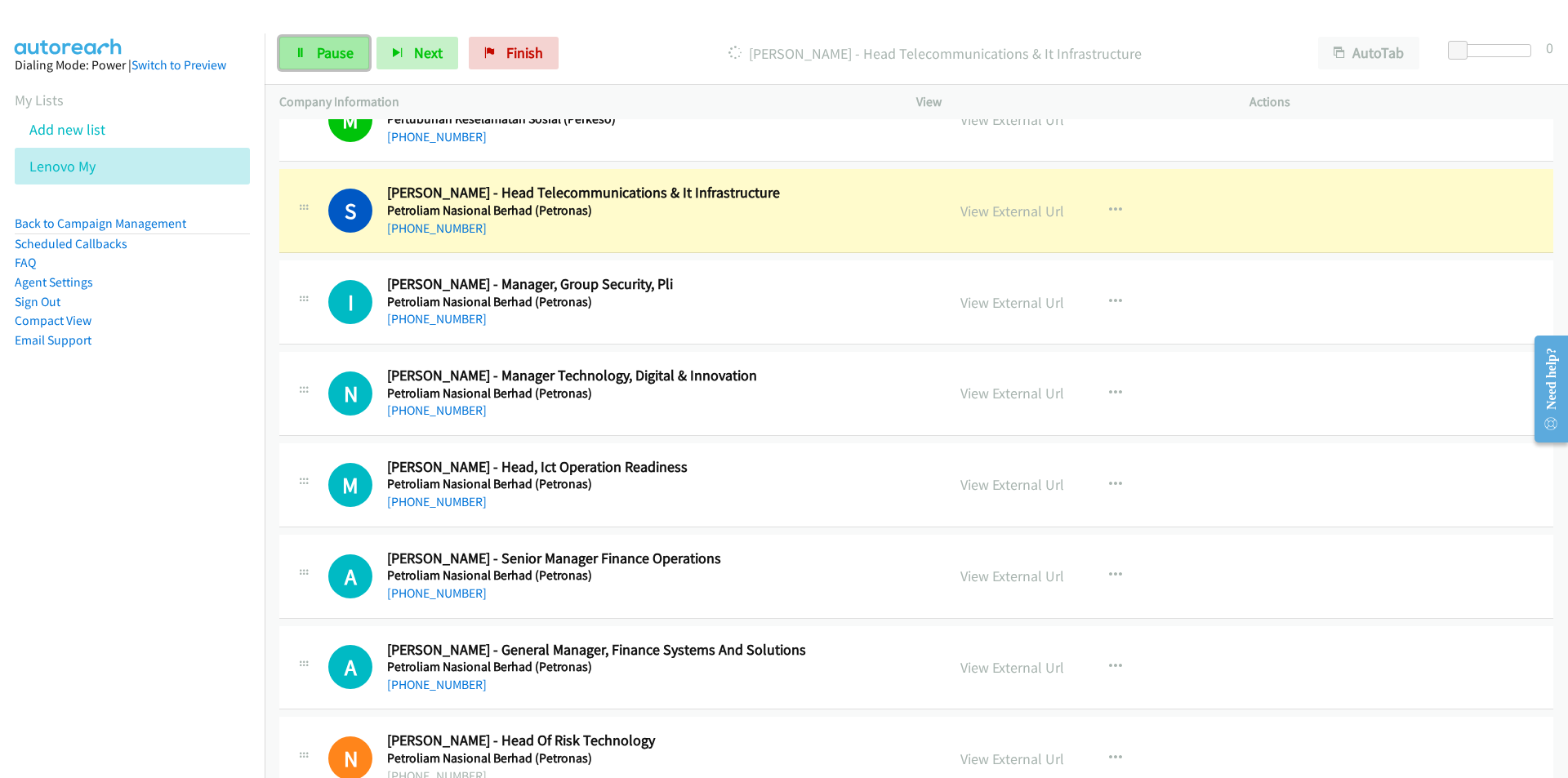
click at [317, 59] on span "Pause" at bounding box center [334, 52] width 36 height 19
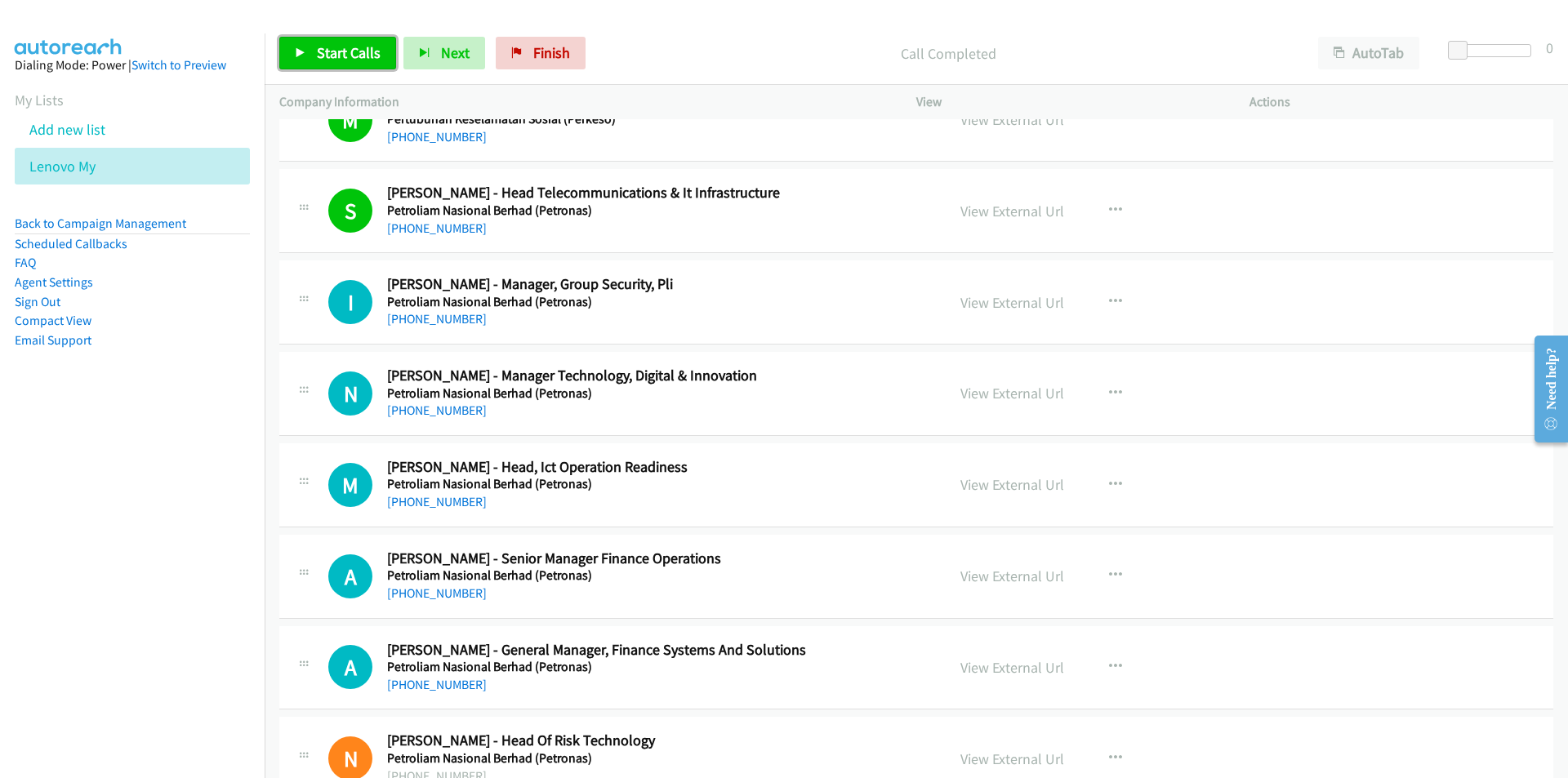
click at [297, 61] on link "Start Calls" at bounding box center [337, 52] width 117 height 33
click at [191, 573] on nav "Dialing Mode: Power | Switch to Preview My Lists Add new list Lenovo My Back to…" at bounding box center [133, 422] width 265 height 778
click at [1031, 396] on link "View External Url" at bounding box center [1011, 393] width 104 height 19
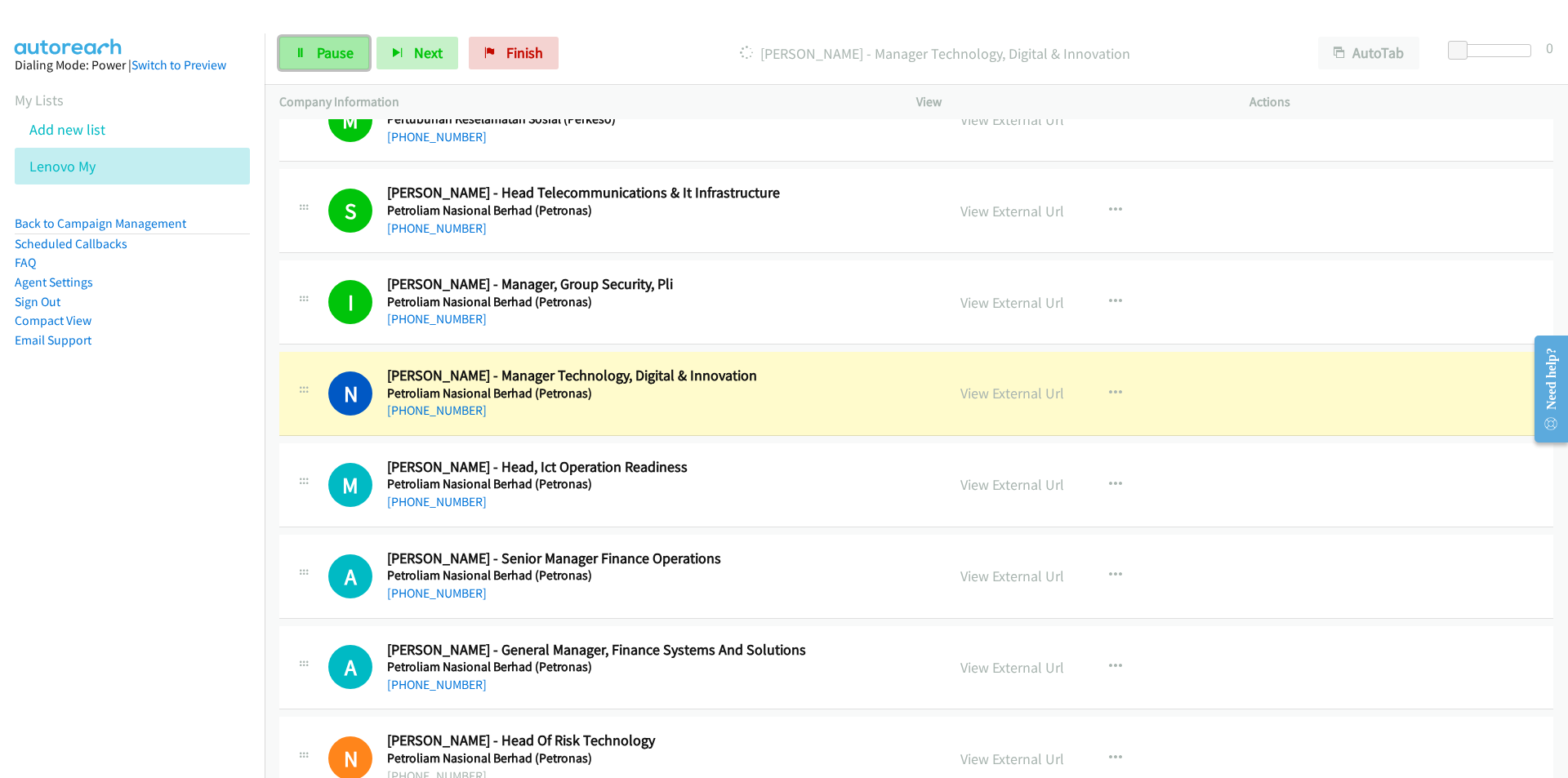
click at [306, 52] on link "Pause" at bounding box center [324, 52] width 90 height 33
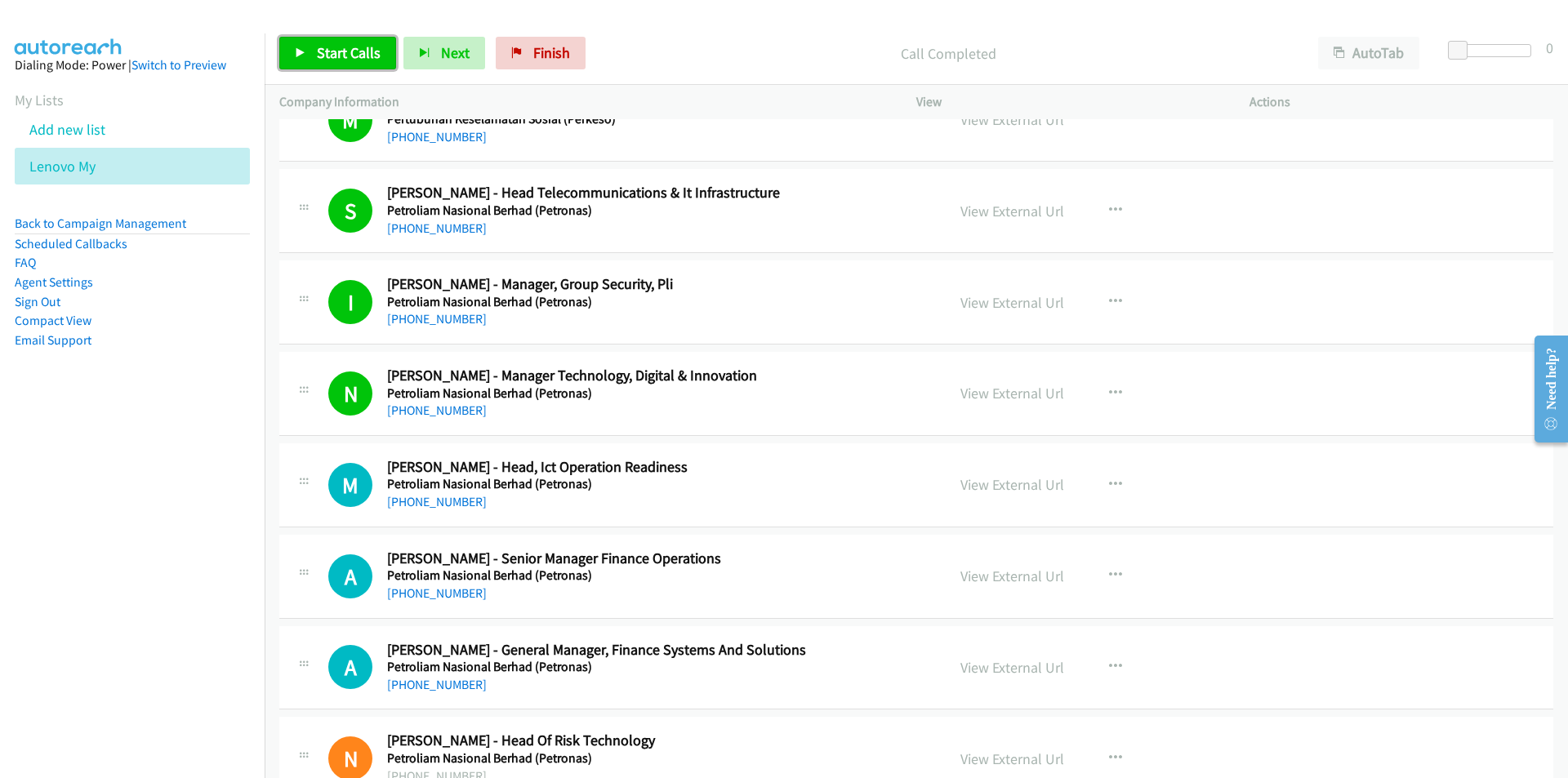
click at [348, 55] on span "Start Calls" at bounding box center [348, 52] width 64 height 19
click at [200, 543] on nav "Dialing Mode: Power | Switch to Preview My Lists Add new list Lenovo My Back to…" at bounding box center [133, 422] width 265 height 778
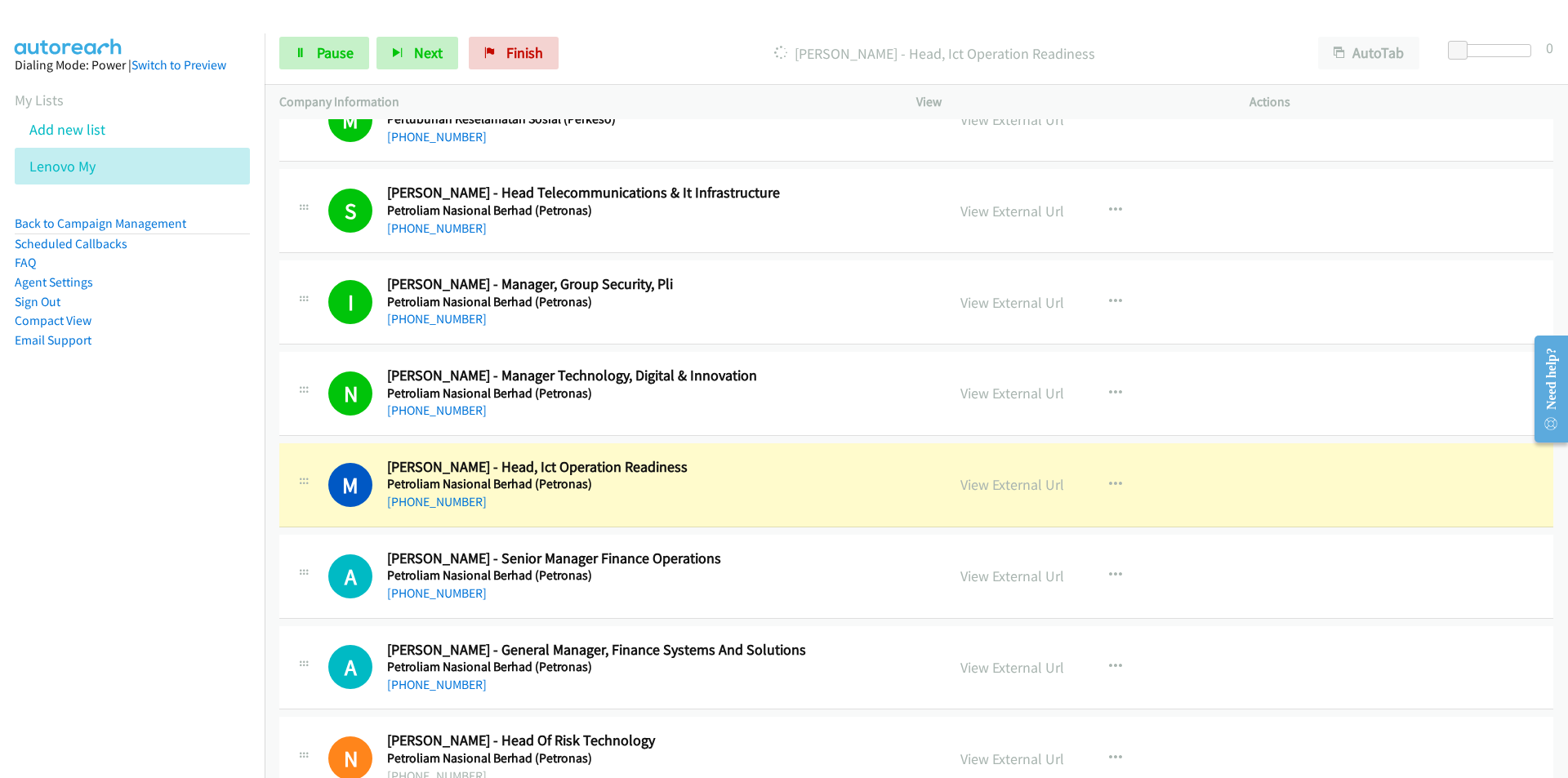
scroll to position [5423, 0]
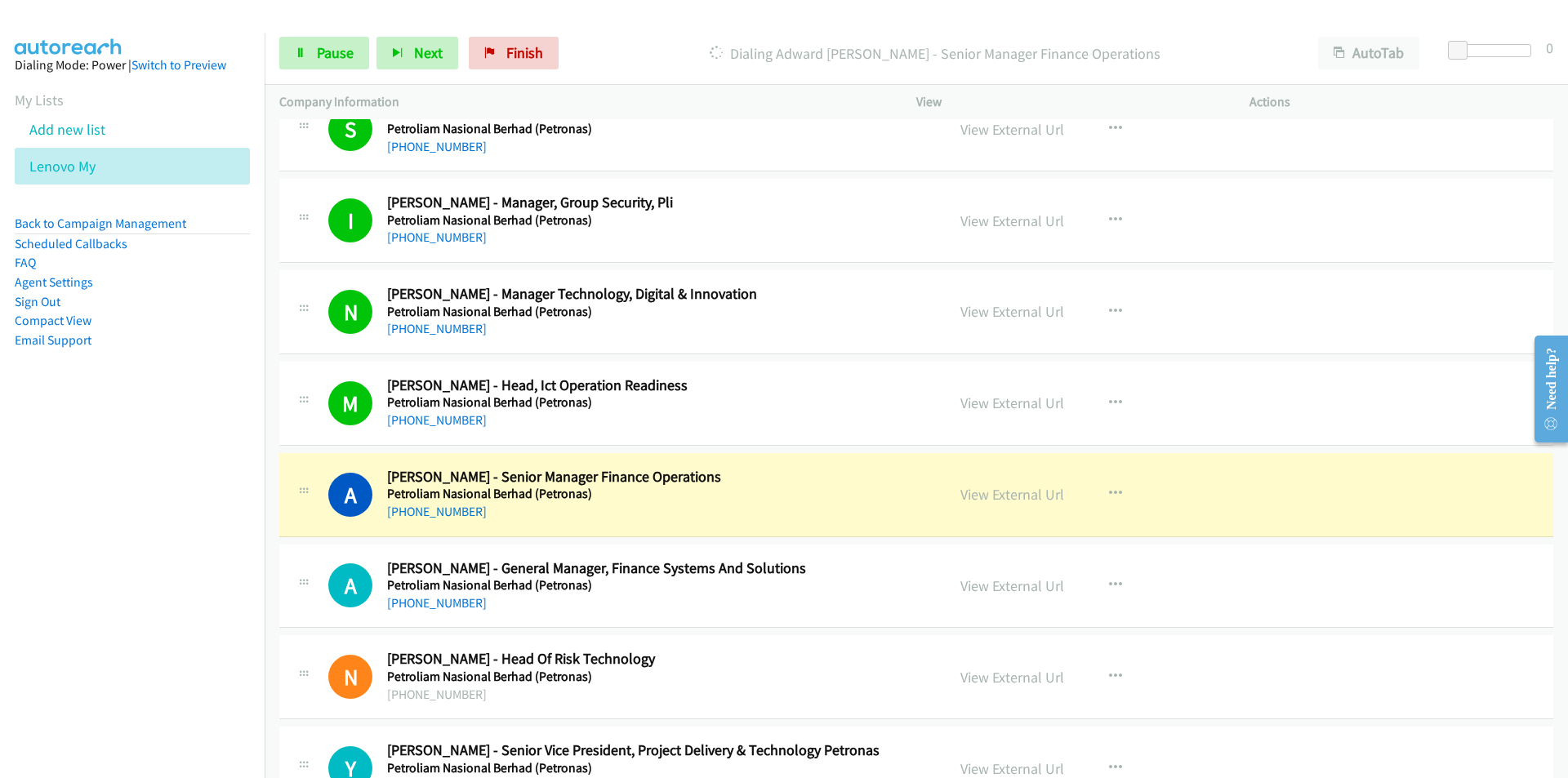
click at [159, 536] on nav "Dialing Mode: Power | Switch to Preview My Lists Add new list Lenovo My Back to…" at bounding box center [133, 422] width 265 height 778
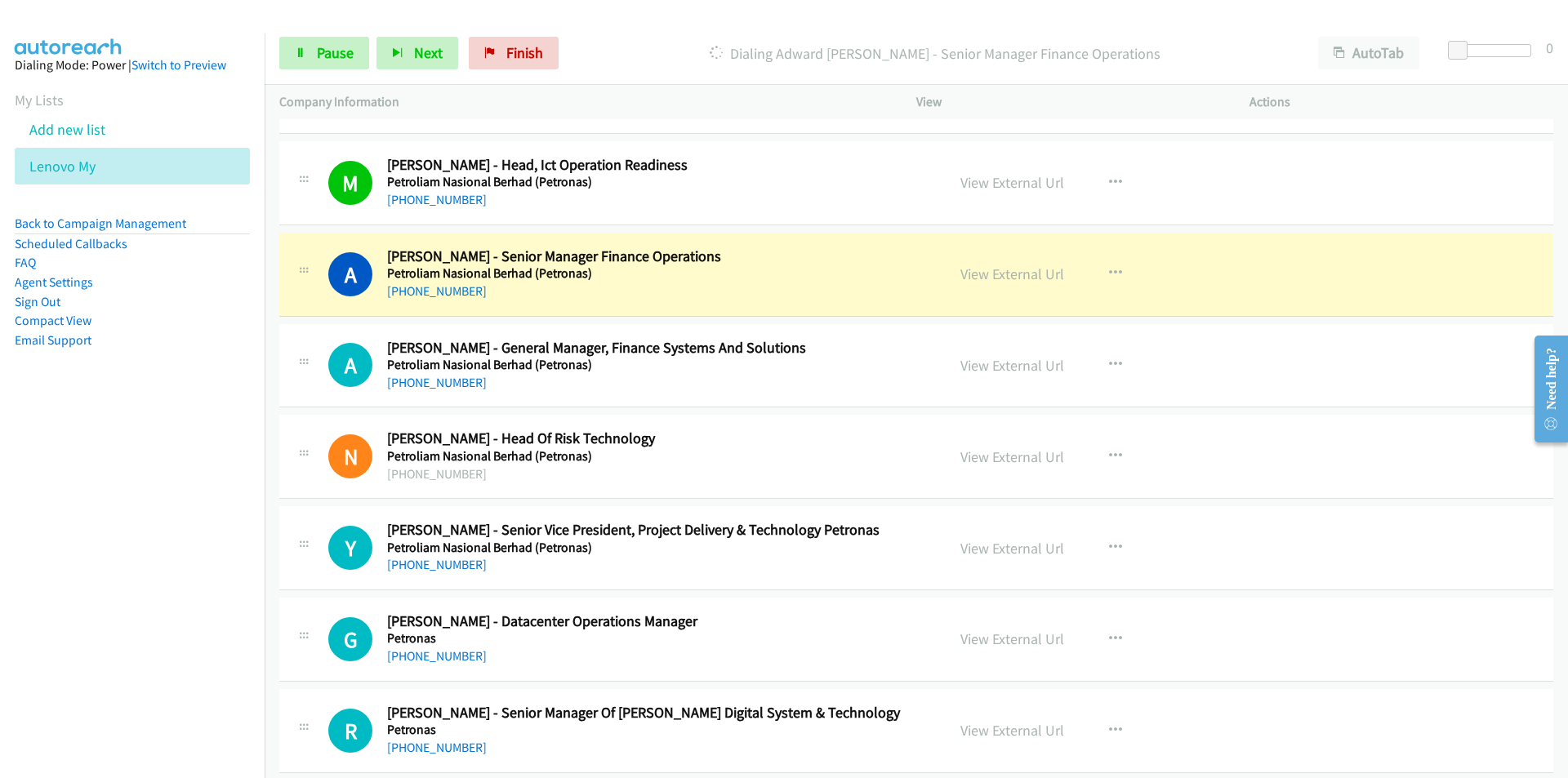
scroll to position [5668, 0]
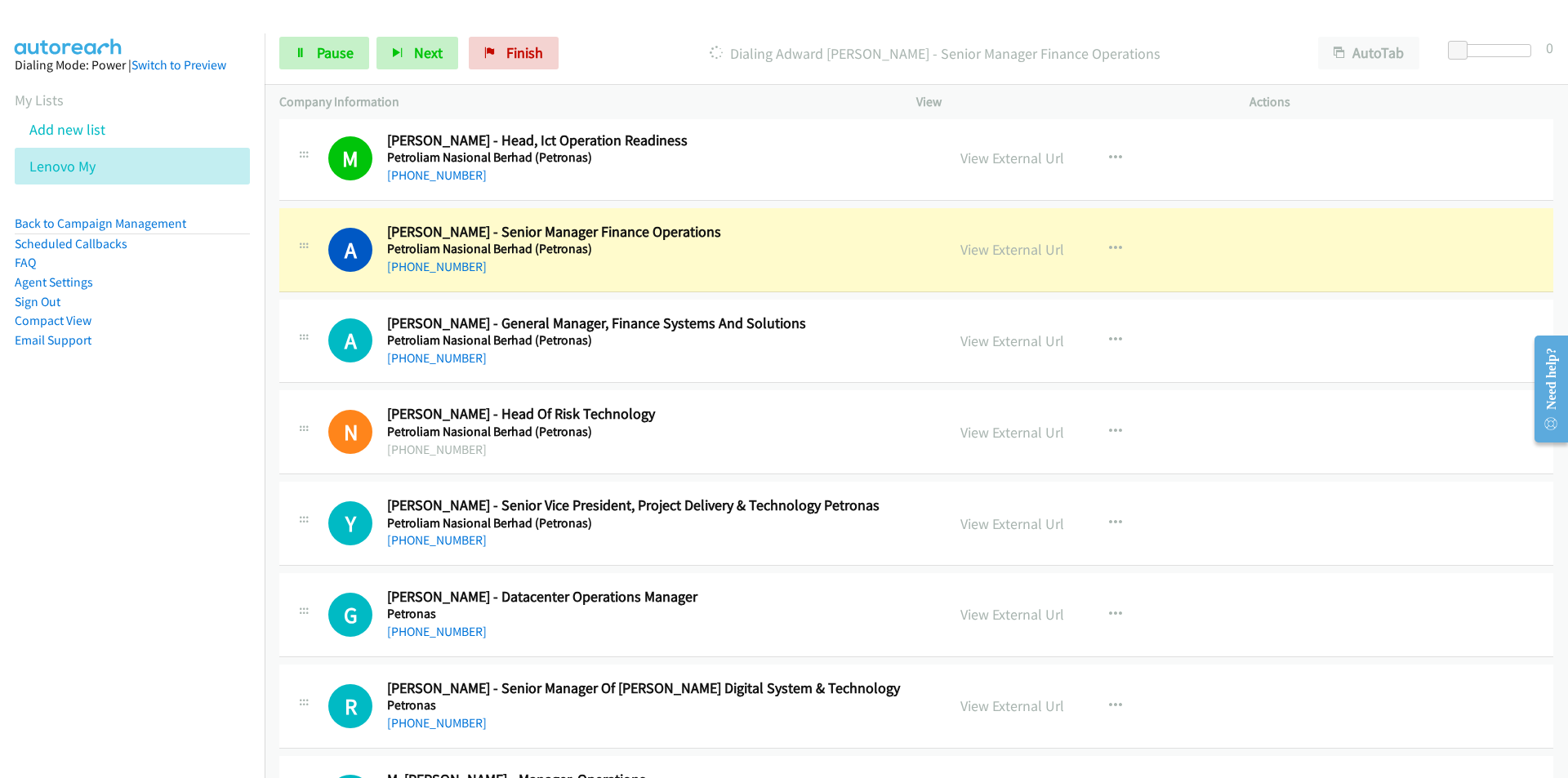
click at [161, 478] on nav "Dialing Mode: Power | Switch to Preview My Lists Add new list Lenovo My Back to…" at bounding box center [133, 422] width 265 height 778
click at [173, 519] on nav "Dialing Mode: Power | Switch to Preview My Lists Add new list Lenovo My Back to…" at bounding box center [133, 422] width 265 height 778
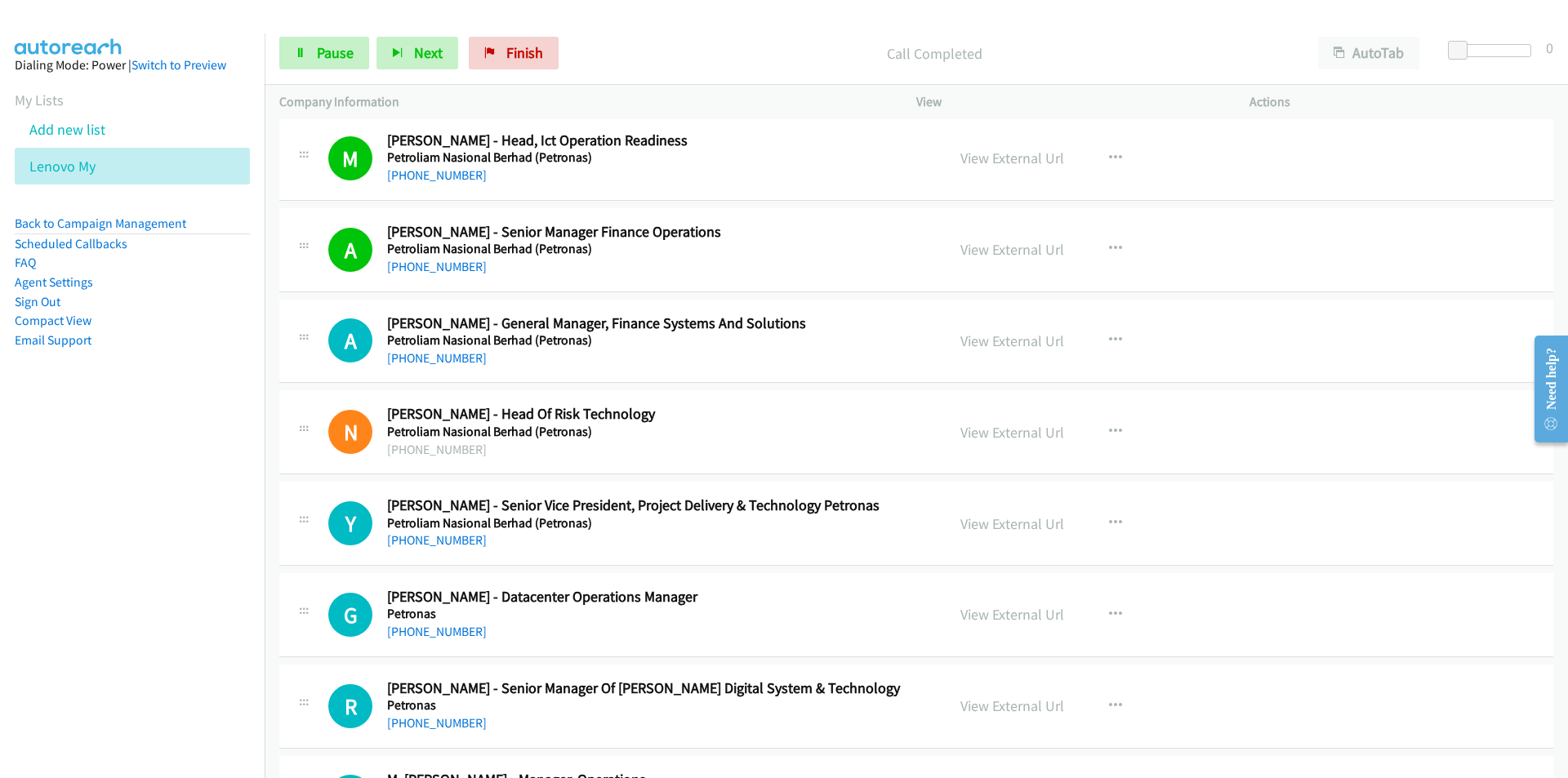
drag, startPoint x: 197, startPoint y: 524, endPoint x: 213, endPoint y: 513, distance: 19.4
click at [197, 524] on nav "Dialing Mode: Power | Switch to Preview My Lists Add new list Lenovo My Back to…" at bounding box center [133, 422] width 265 height 778
click at [191, 542] on nav "Dialing Mode: Power | Switch to Preview My Lists Add new list Lenovo My Back to…" at bounding box center [133, 422] width 265 height 778
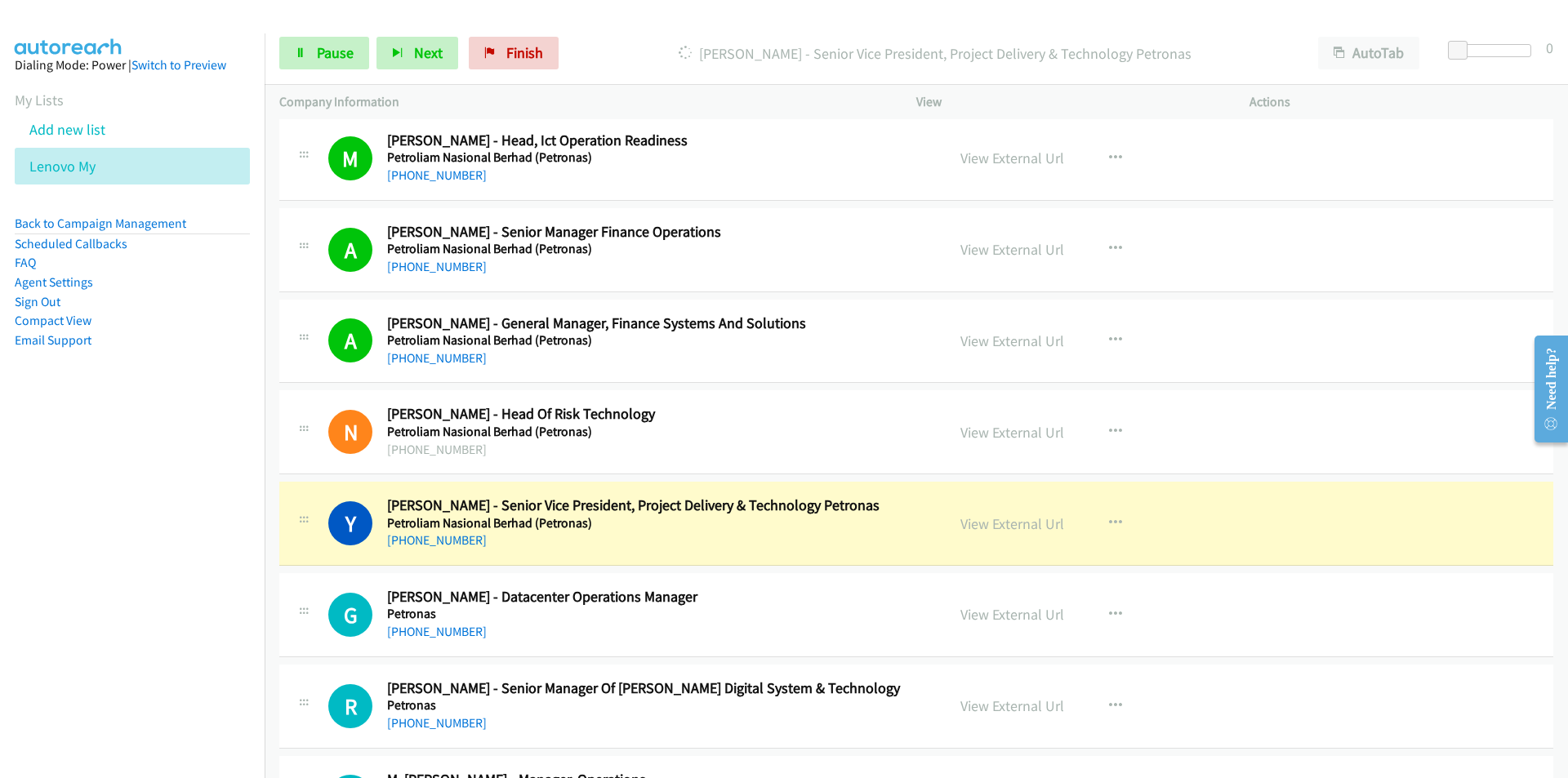
click at [191, 558] on nav "Dialing Mode: Power | Switch to Preview My Lists Add new list Lenovo My Back to…" at bounding box center [133, 422] width 265 height 778
click at [1011, 436] on link "View External Url" at bounding box center [1011, 432] width 104 height 19
drag, startPoint x: 119, startPoint y: 544, endPoint x: 145, endPoint y: 531, distance: 29.1
click at [119, 544] on nav "Dialing Mode: Power | Switch to Preview My Lists Add new list Lenovo My Back to…" at bounding box center [133, 422] width 265 height 778
click at [1011, 529] on link "View External Url" at bounding box center [1011, 524] width 104 height 19
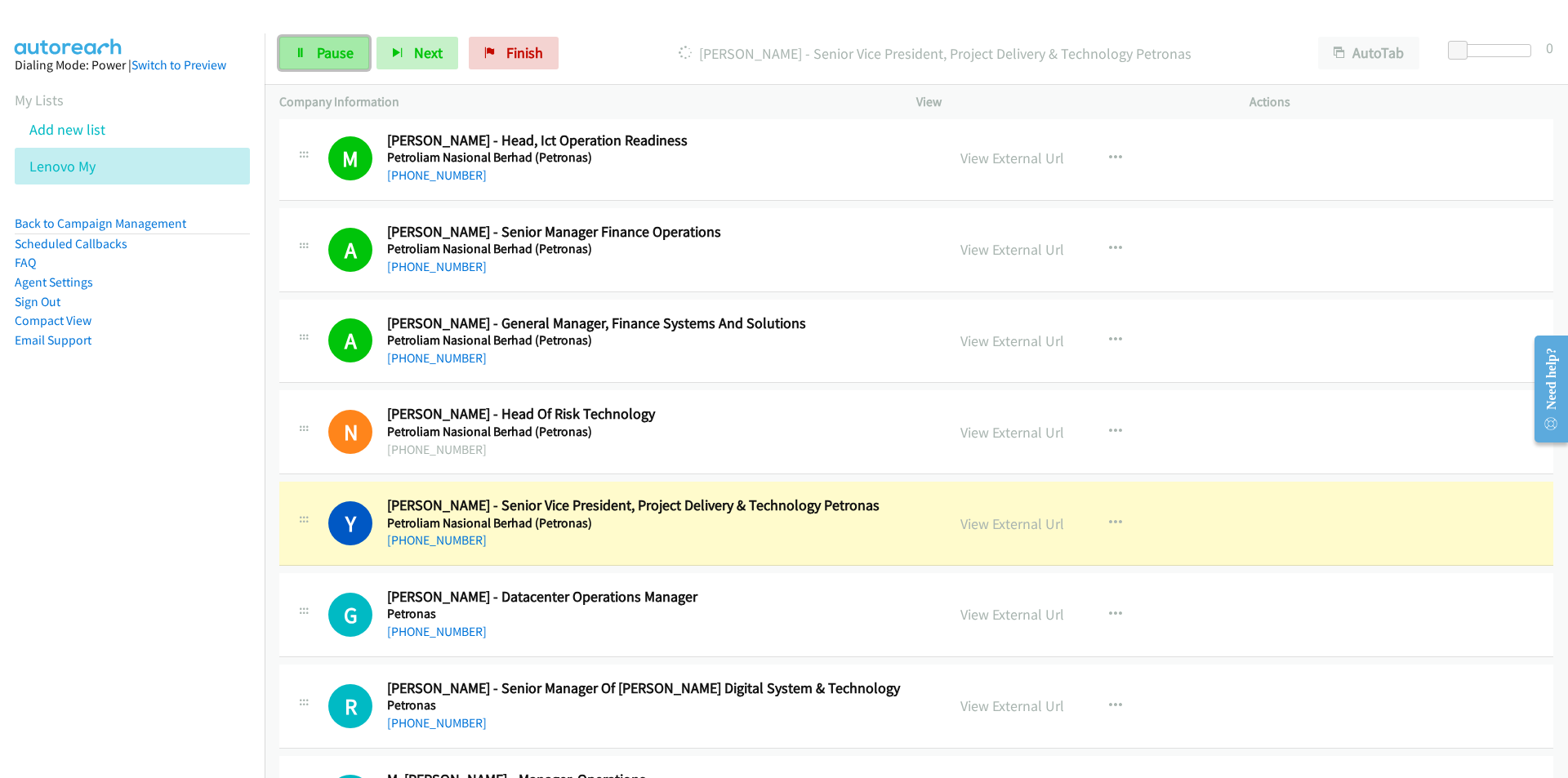
click at [322, 47] on span "Pause" at bounding box center [334, 52] width 36 height 19
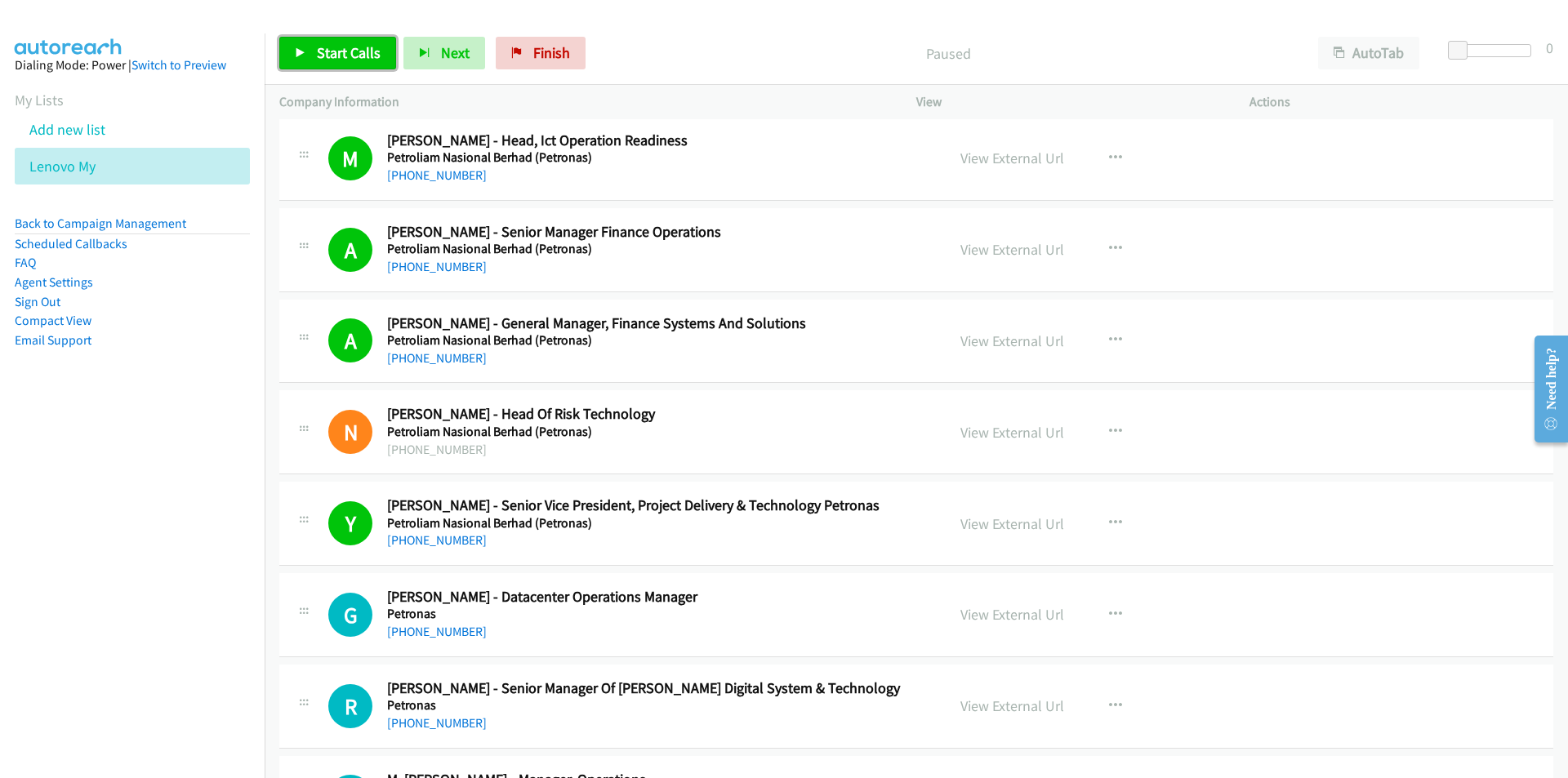
click at [343, 55] on span "Start Calls" at bounding box center [348, 52] width 64 height 19
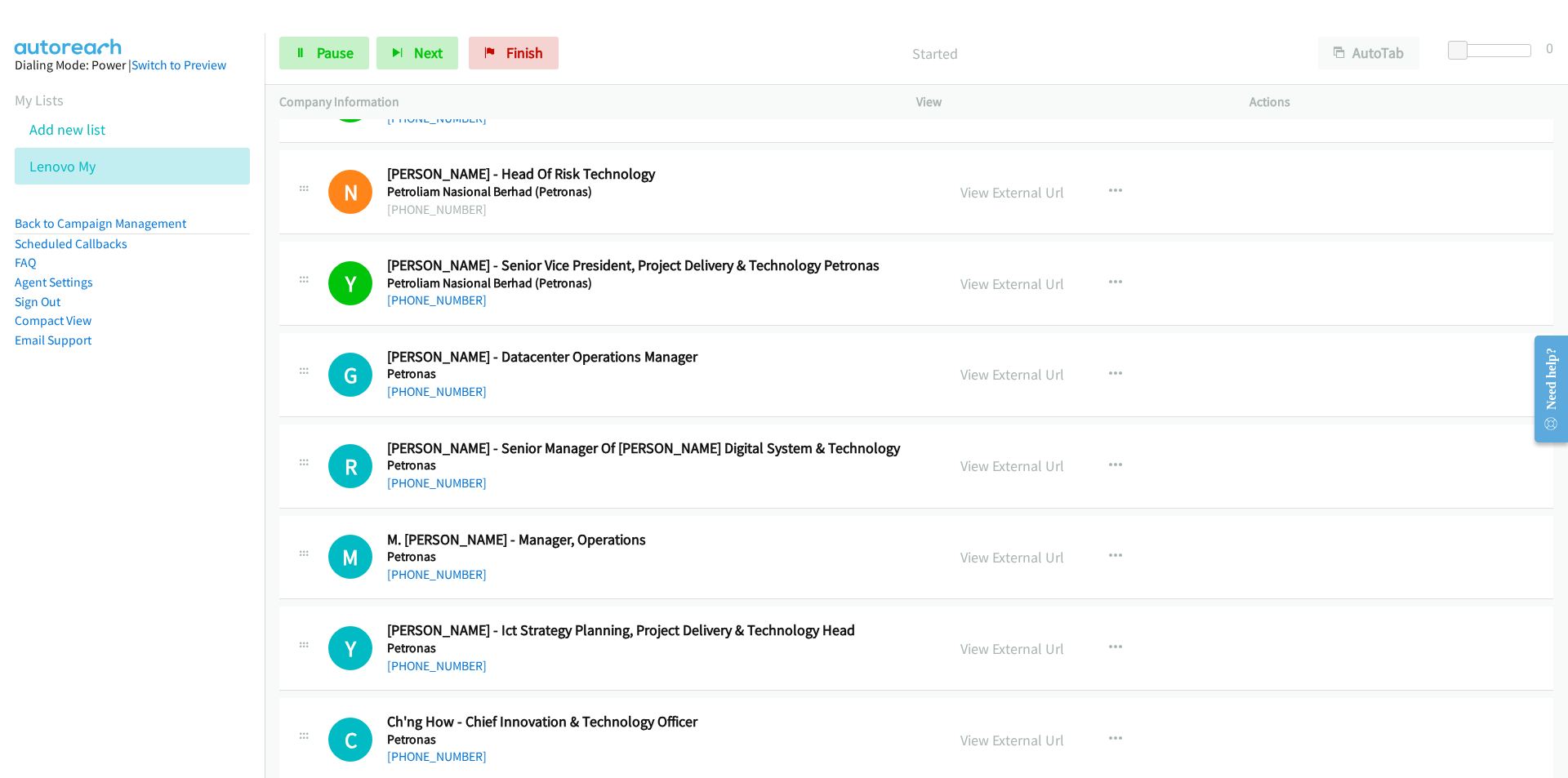
scroll to position [5913, 0]
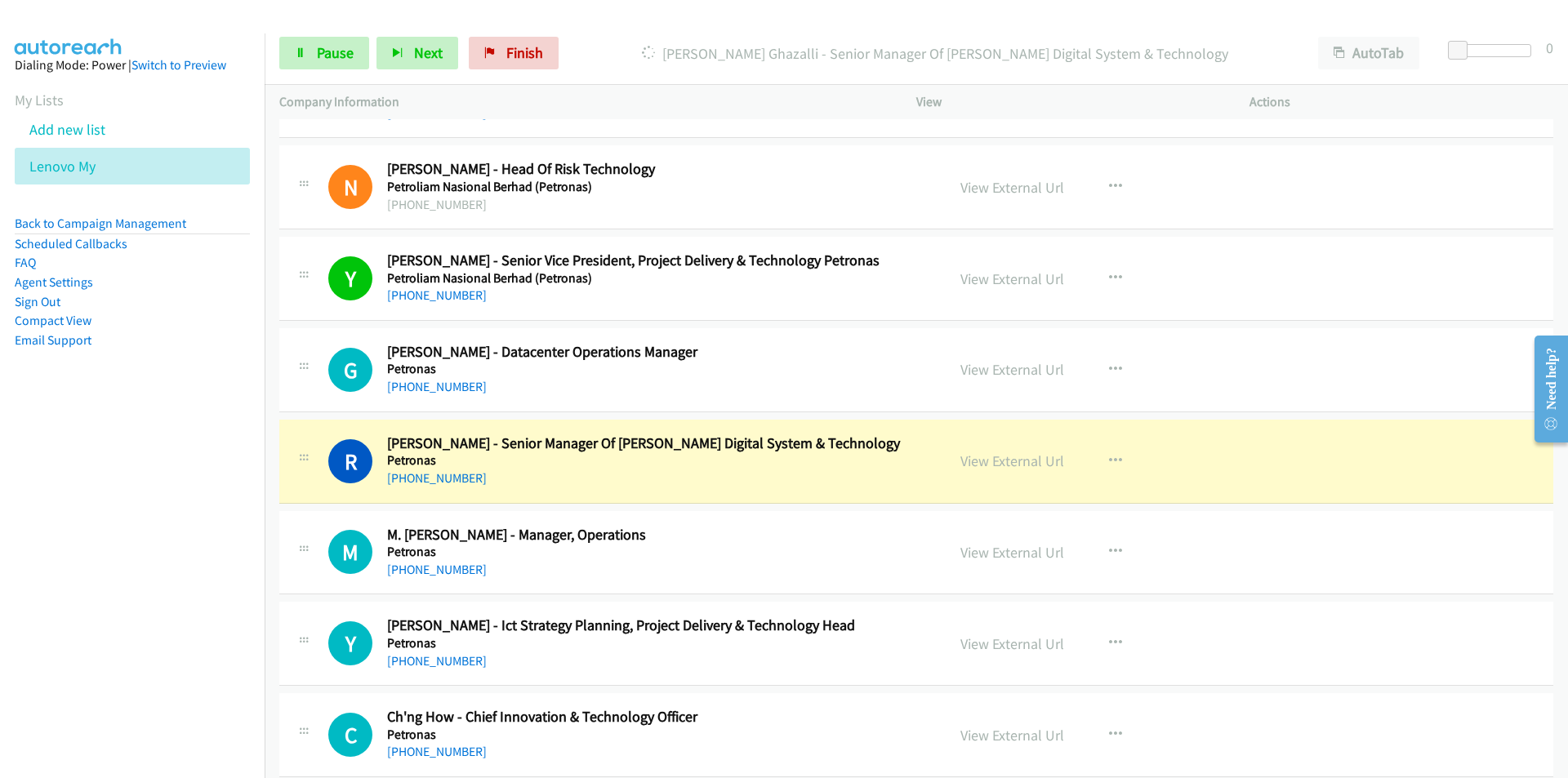
click at [146, 543] on nav "Dialing Mode: Power | Switch to Preview My Lists Add new list Lenovo My Back to…" at bounding box center [133, 422] width 265 height 778
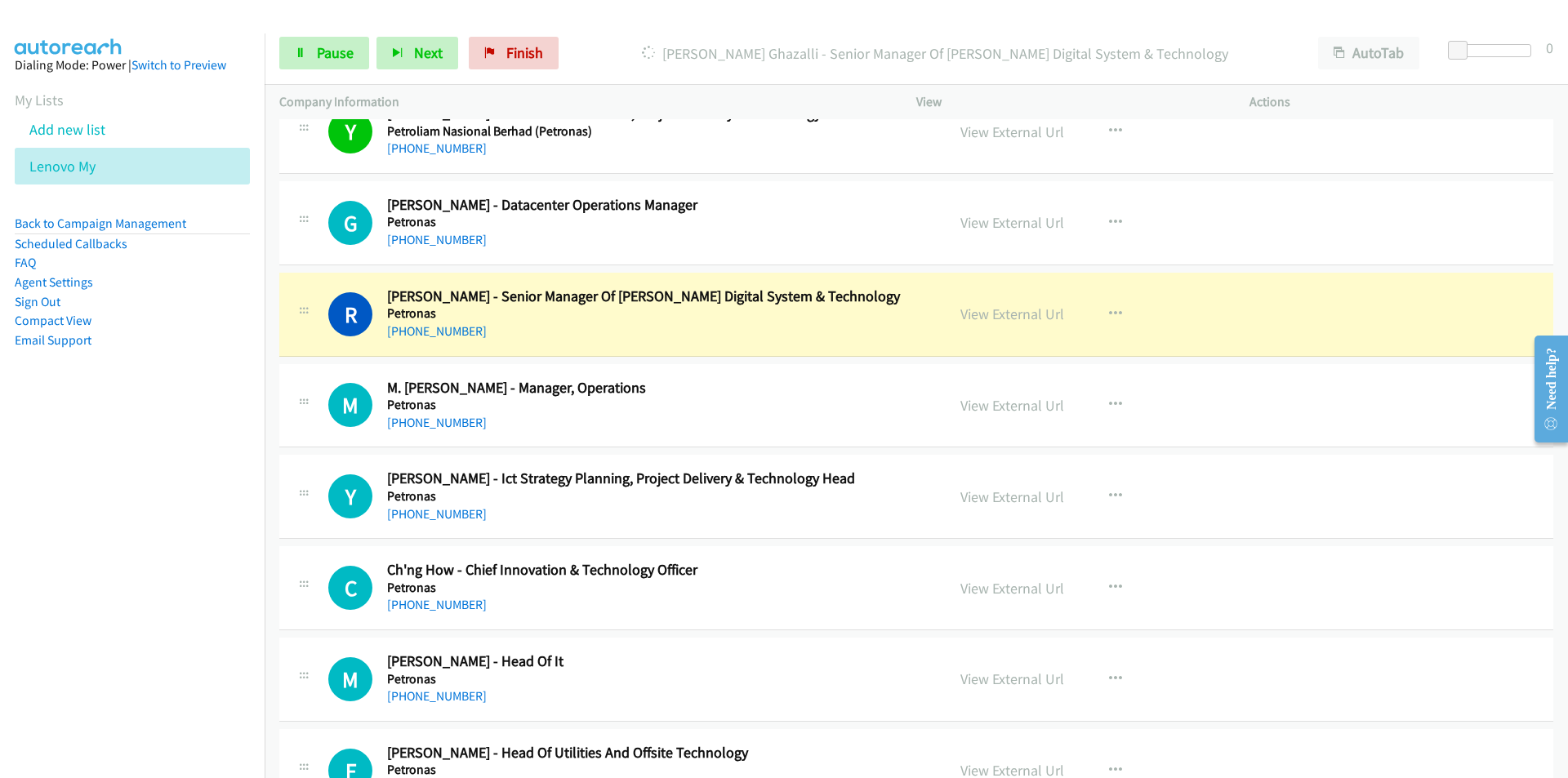
scroll to position [6076, 0]
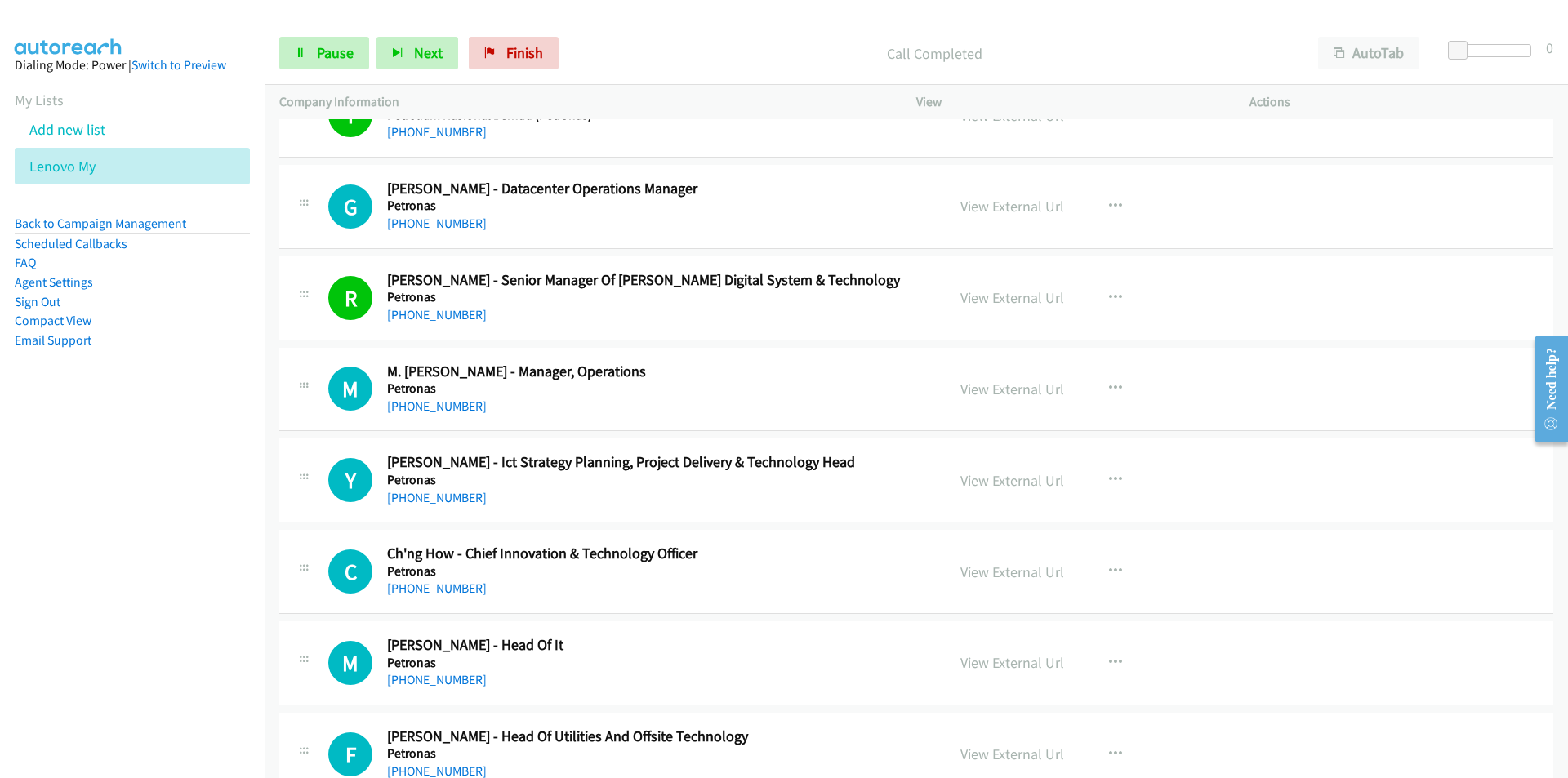
click at [185, 484] on nav "Dialing Mode: Power | Switch to Preview My Lists Add new list Lenovo My Back to…" at bounding box center [133, 422] width 265 height 778
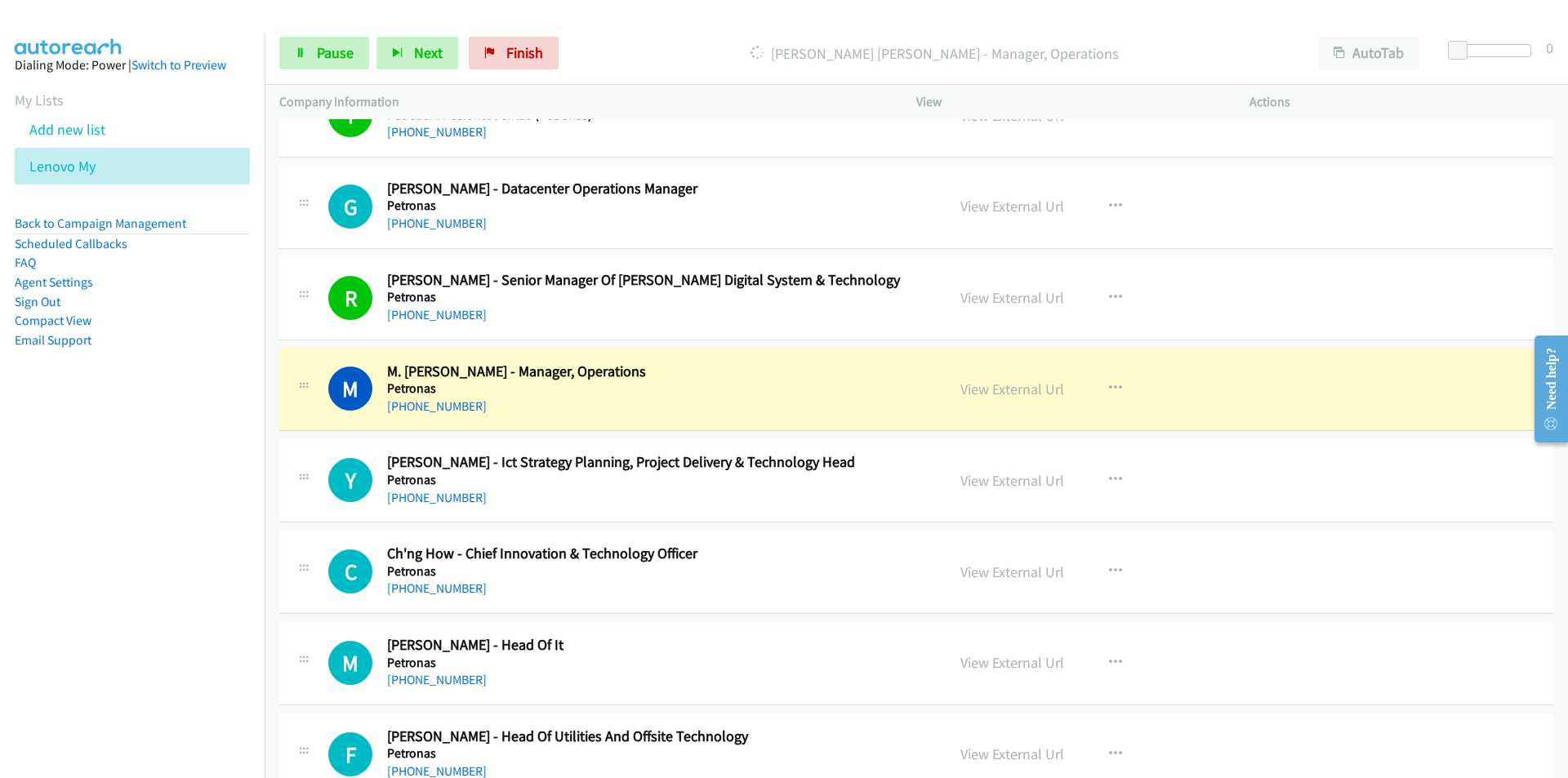
click at [191, 552] on nav "Dialing Mode: Power | Switch to Preview My Lists Add new list Lenovo My Back to…" at bounding box center [133, 422] width 265 height 778
click at [159, 551] on nav "Dialing Mode: Power | Switch to Preview My Lists Add new list Lenovo My Back to…" at bounding box center [133, 422] width 265 height 778
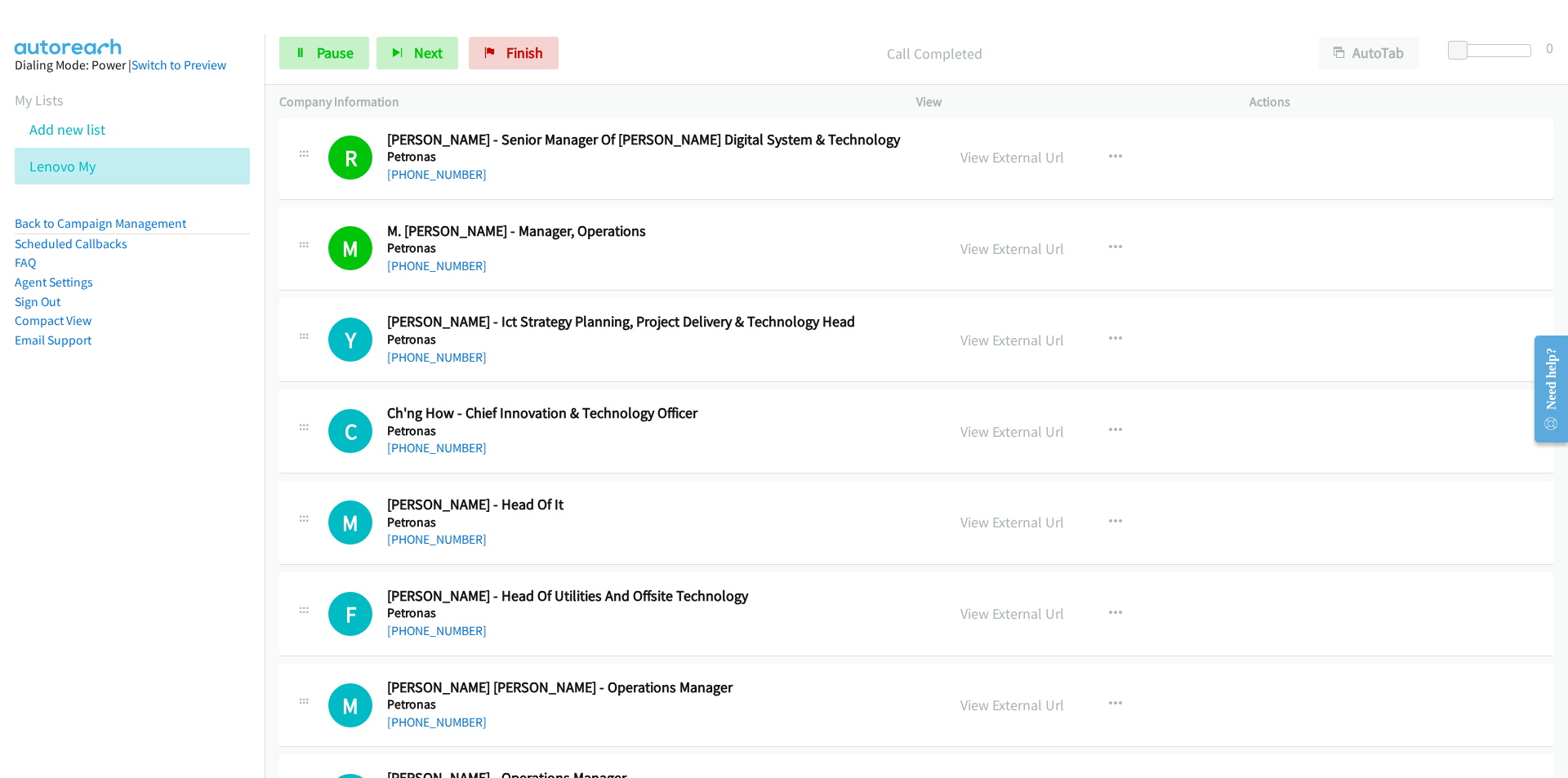
scroll to position [6240, 0]
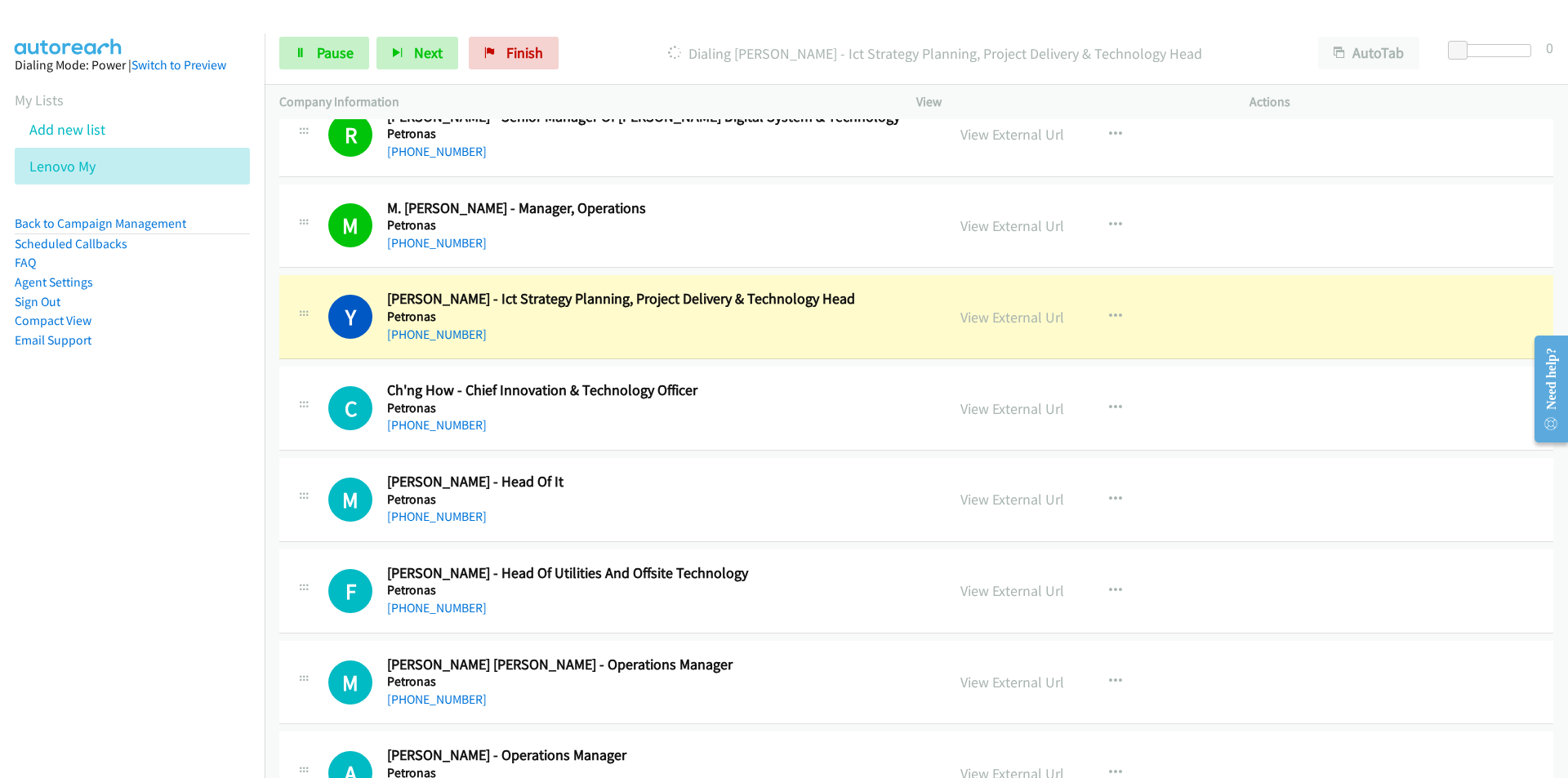
click at [182, 525] on nav "Dialing Mode: Power | Switch to Preview My Lists Add new list Lenovo My Back to…" at bounding box center [133, 422] width 265 height 778
click at [88, 468] on nav "Dialing Mode: Power | Switch to Preview My Lists Add new list Lenovo My Back to…" at bounding box center [133, 422] width 265 height 778
click at [987, 320] on link "View External Url" at bounding box center [1011, 318] width 104 height 19
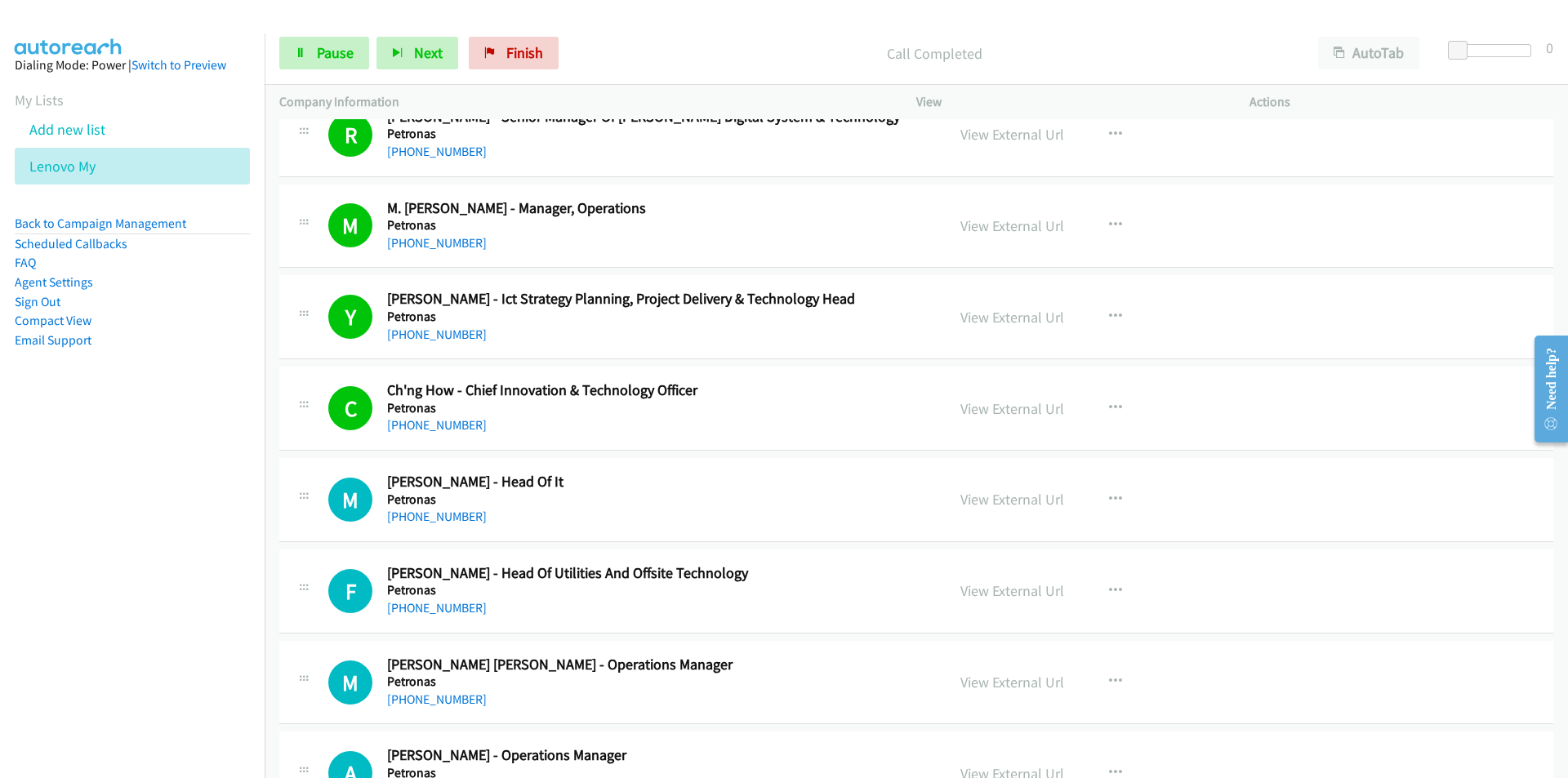
click at [201, 562] on nav "Dialing Mode: Power | Switch to Preview My Lists Add new list Lenovo My Back to…" at bounding box center [133, 422] width 265 height 778
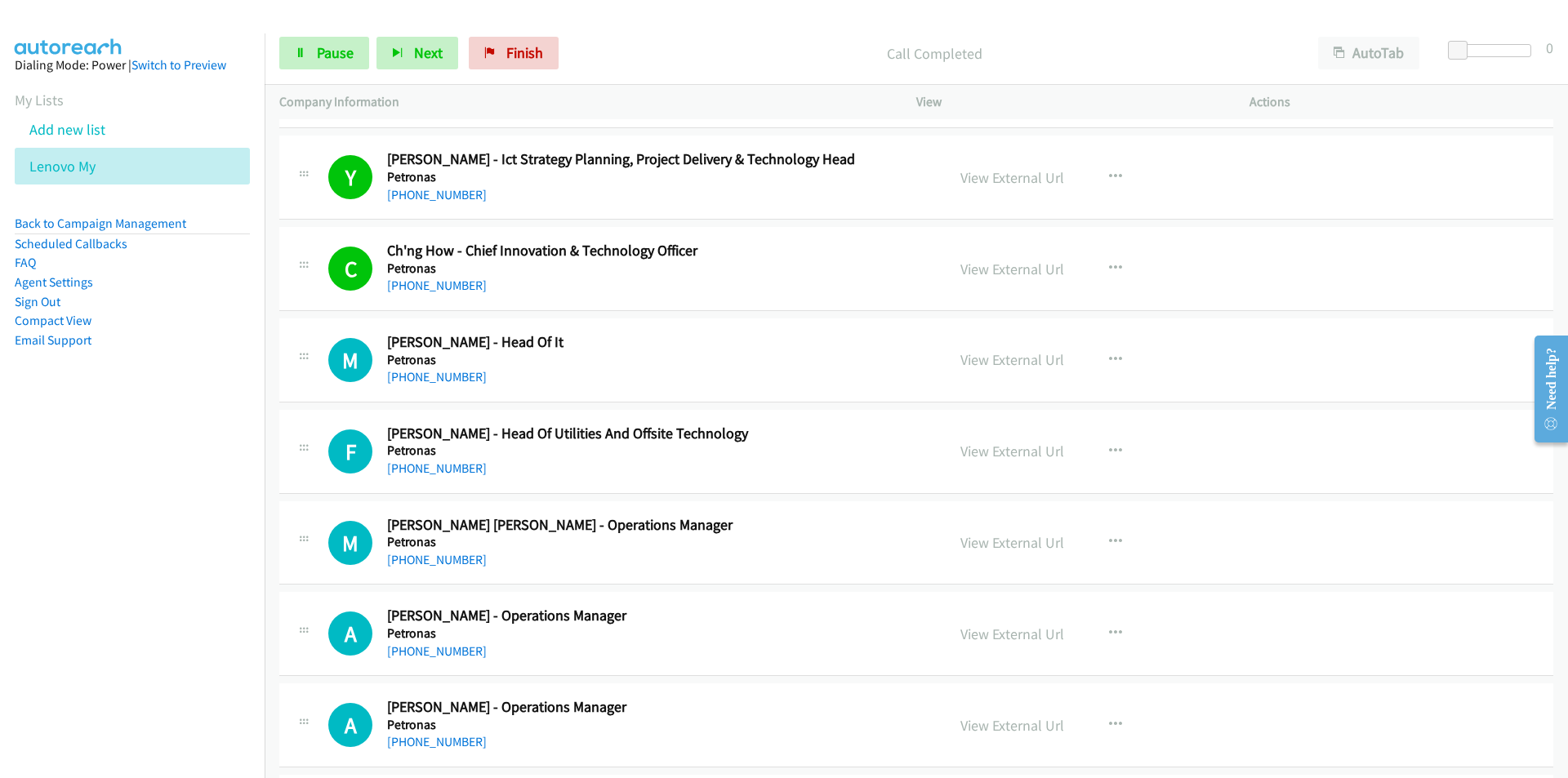
scroll to position [6403, 0]
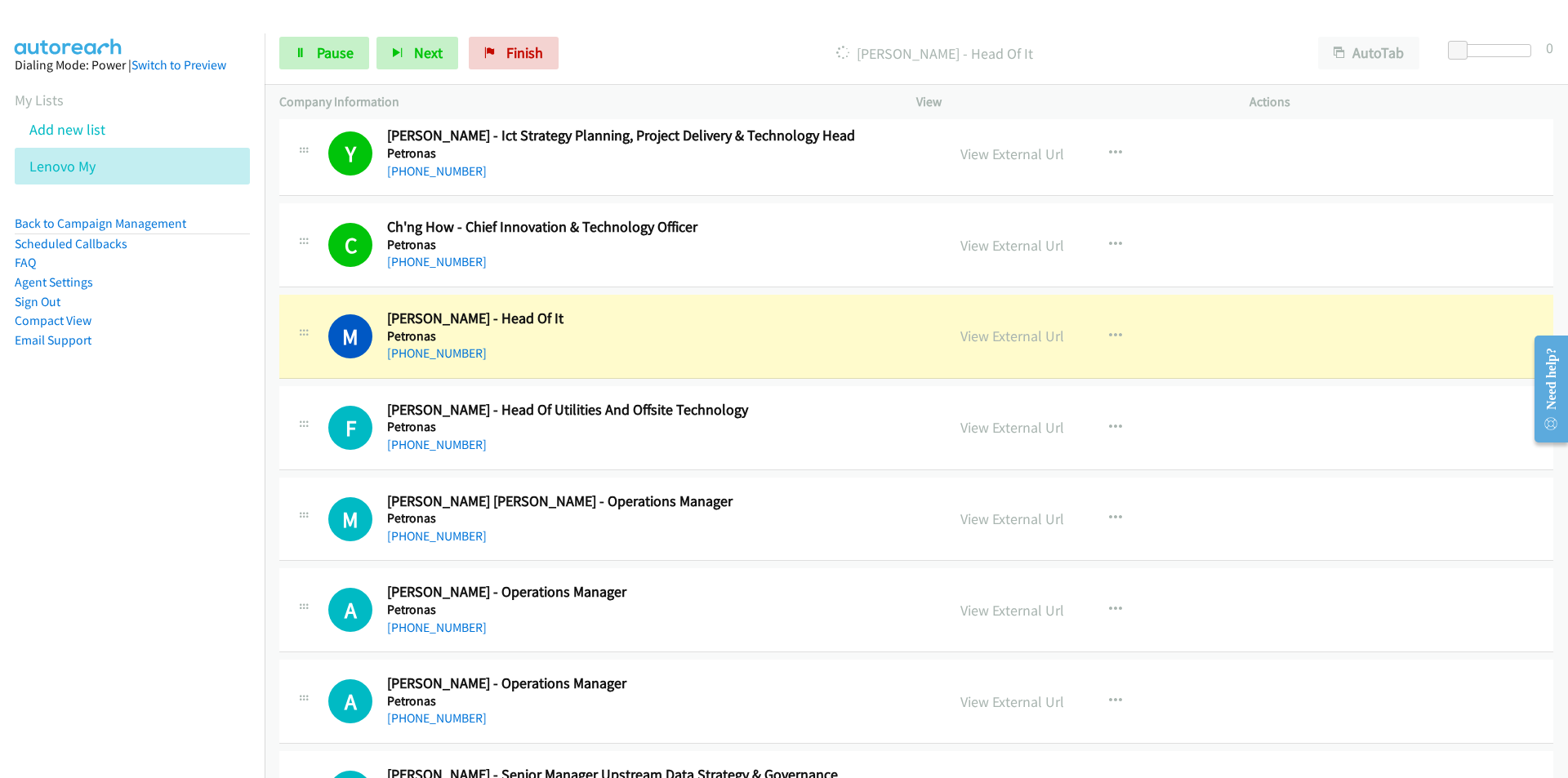
click at [114, 460] on nav "Dialing Mode: Power | Switch to Preview My Lists Add new list Lenovo My Back to…" at bounding box center [133, 422] width 265 height 778
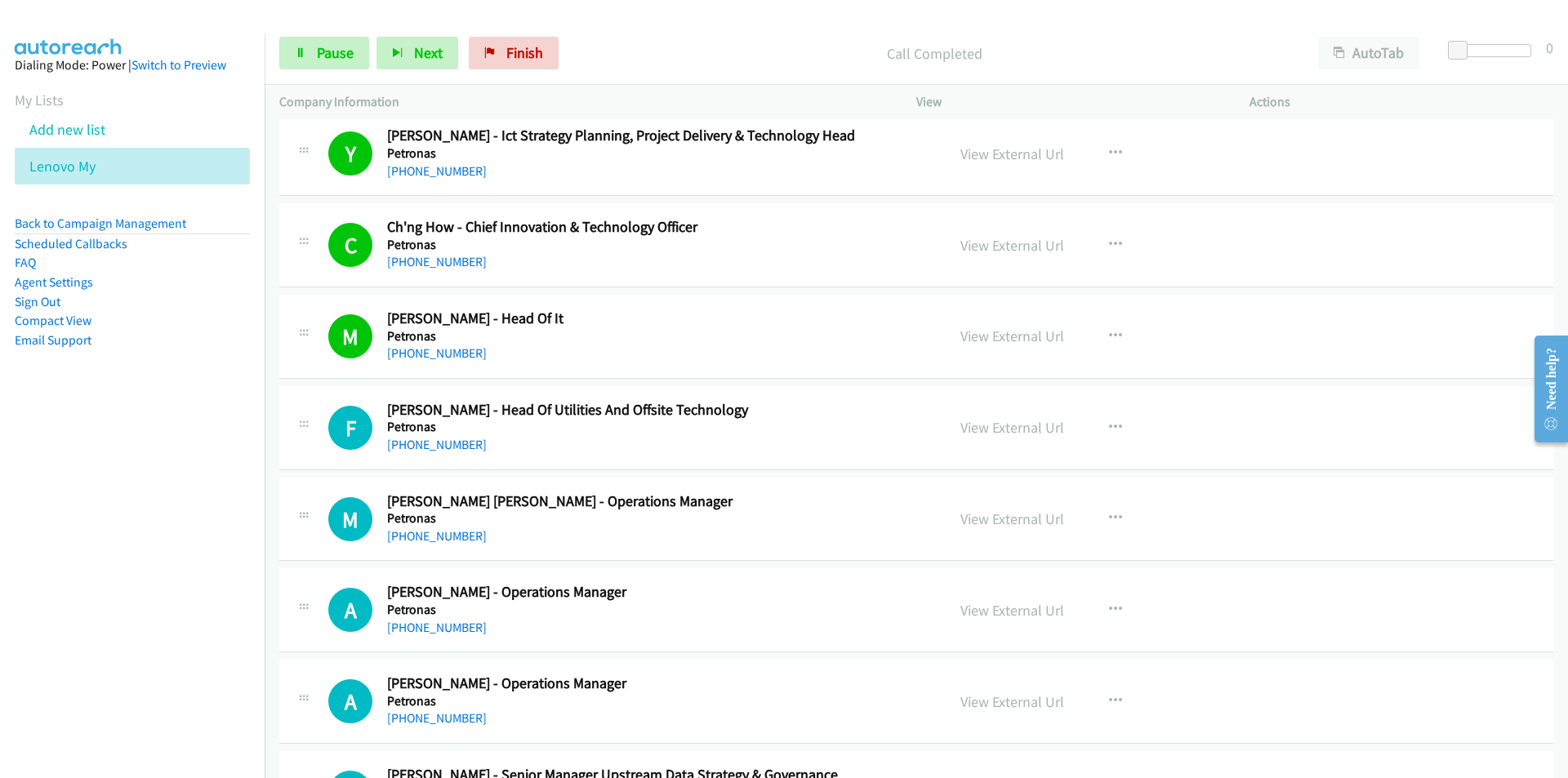
click at [237, 514] on nav "Dialing Mode: Power | Switch to Preview My Lists Add new list Lenovo My Back to…" at bounding box center [133, 422] width 265 height 778
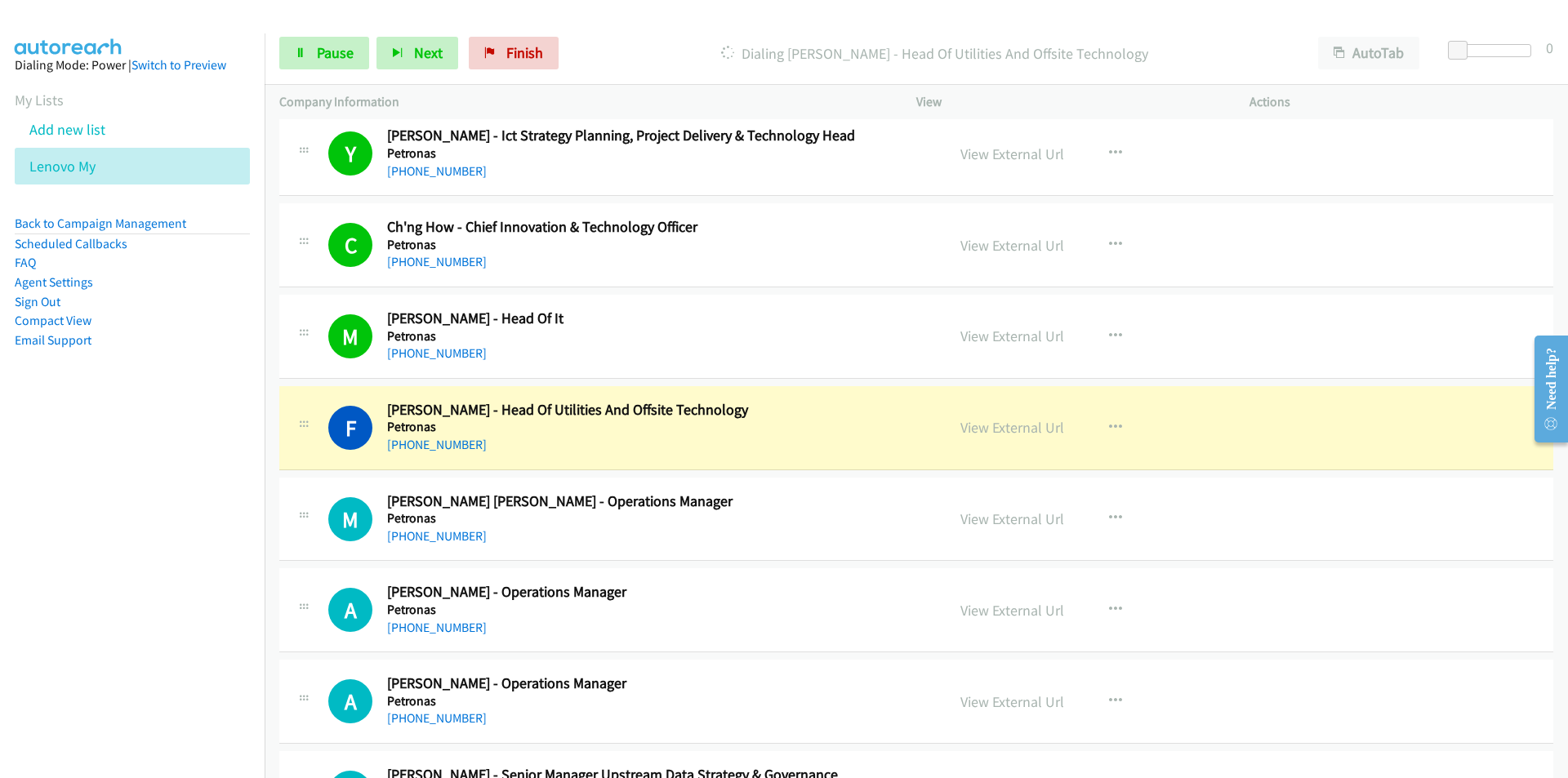
click at [216, 535] on nav "Dialing Mode: Power | Switch to Preview My Lists Add new list Lenovo My Back to…" at bounding box center [133, 422] width 265 height 778
click at [322, 43] on span "Pause" at bounding box center [334, 52] width 36 height 19
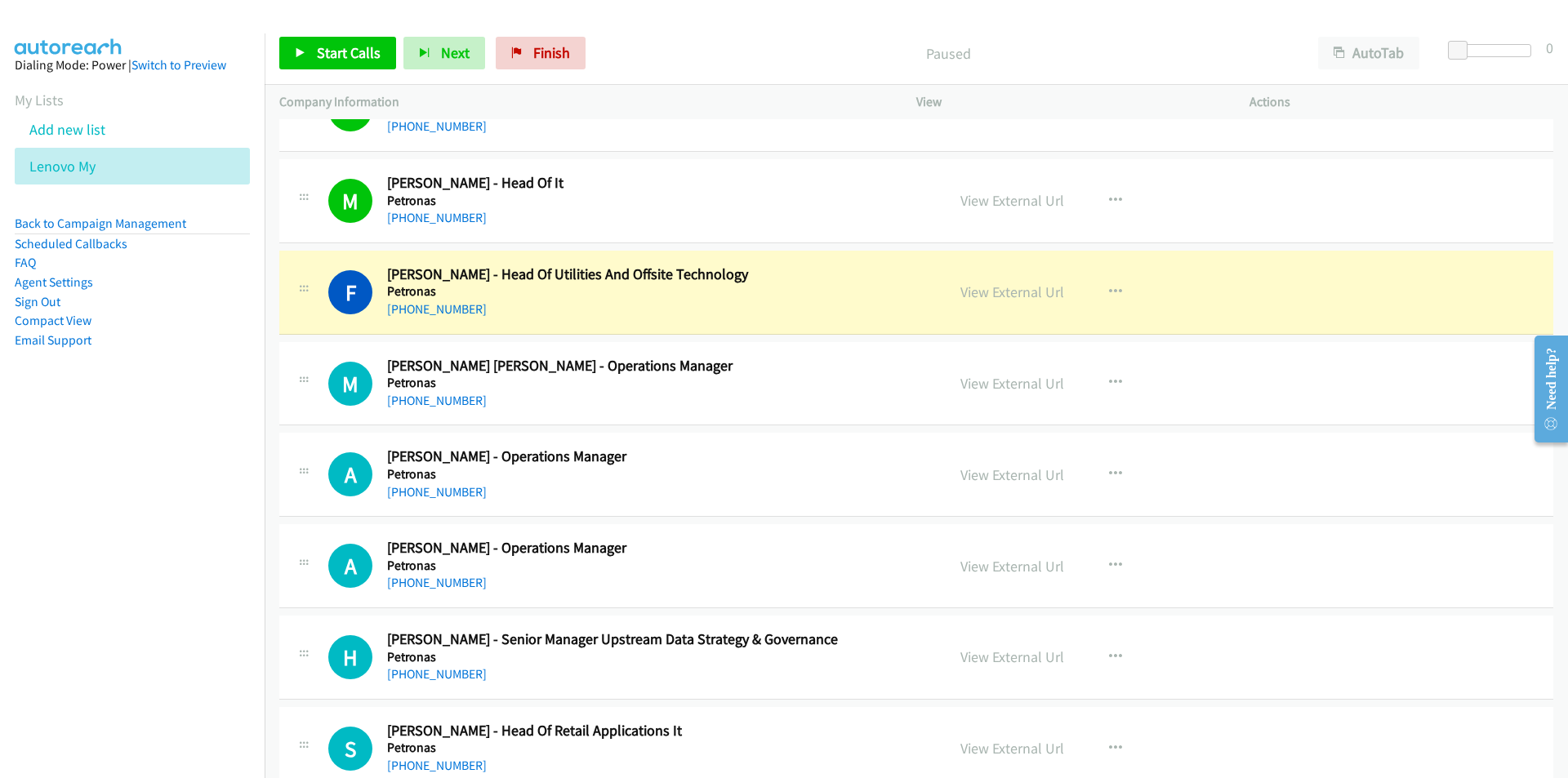
scroll to position [6567, 0]
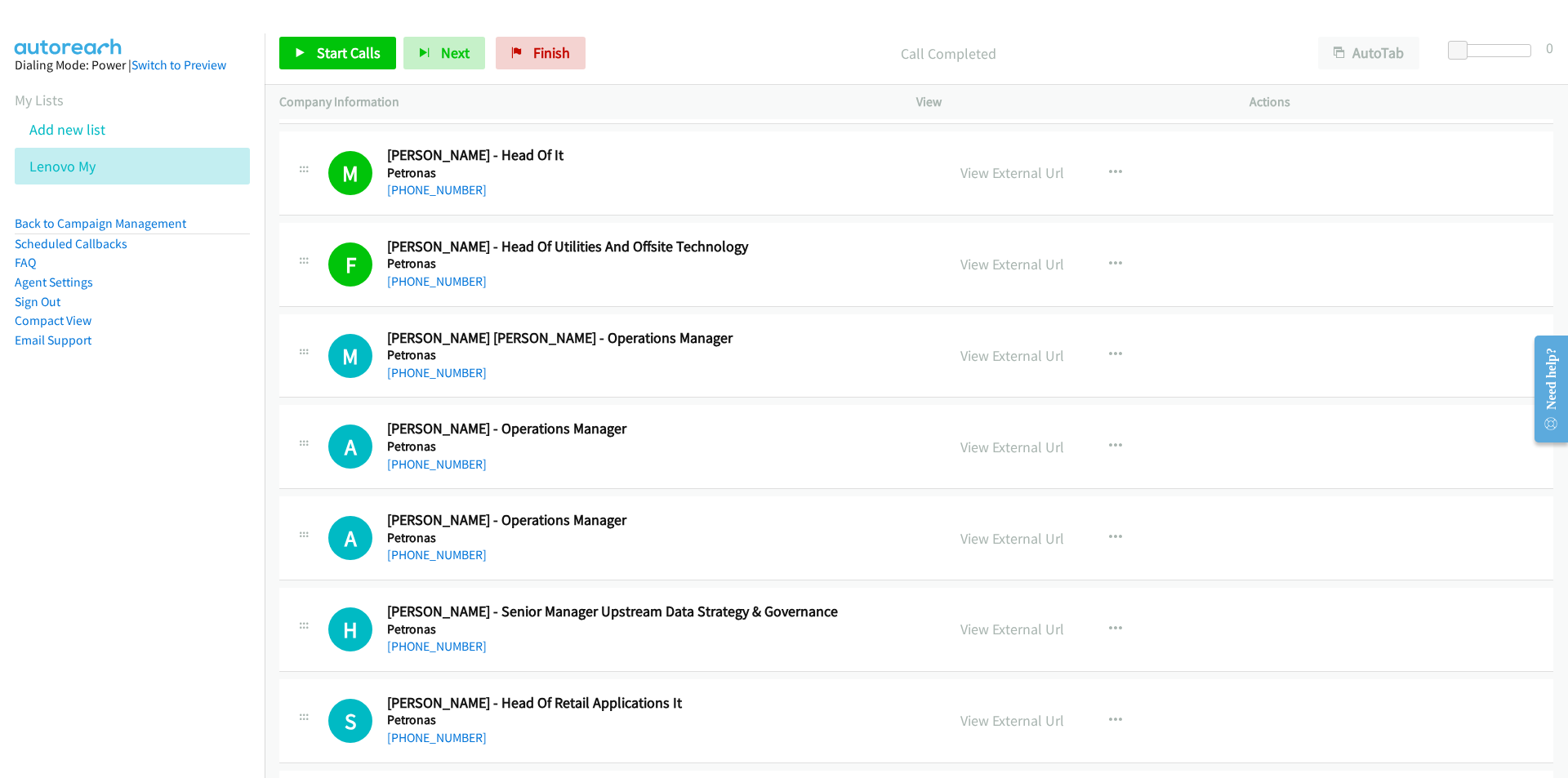
click at [166, 640] on nav "Dialing Mode: Power | Switch to Preview My Lists Add new list Lenovo My Back to…" at bounding box center [133, 422] width 265 height 778
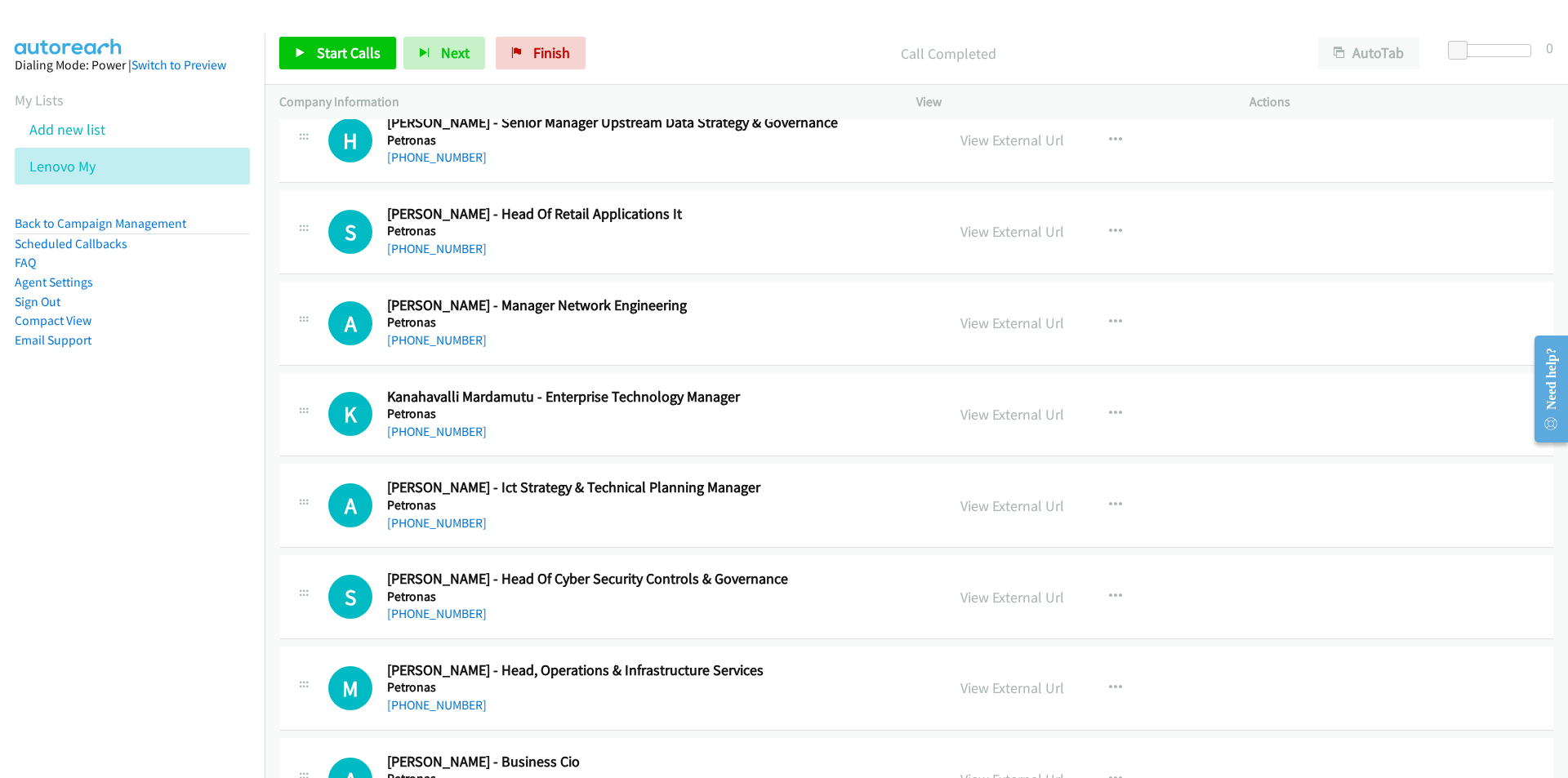
scroll to position [7056, 0]
click at [1109, 226] on icon "button" at bounding box center [1115, 231] width 13 height 13
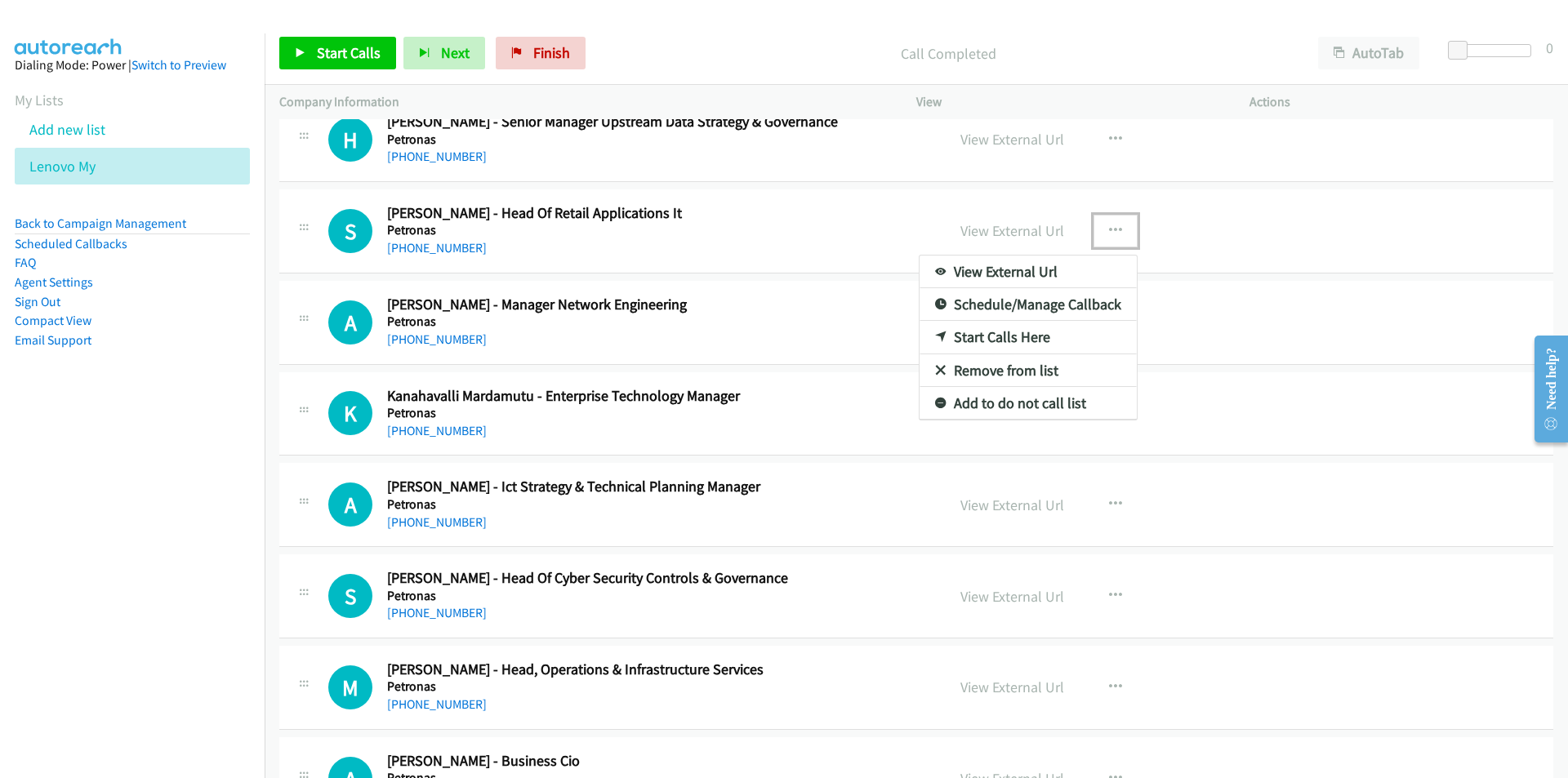
click at [1018, 337] on link "Start Calls Here" at bounding box center [1028, 337] width 218 height 33
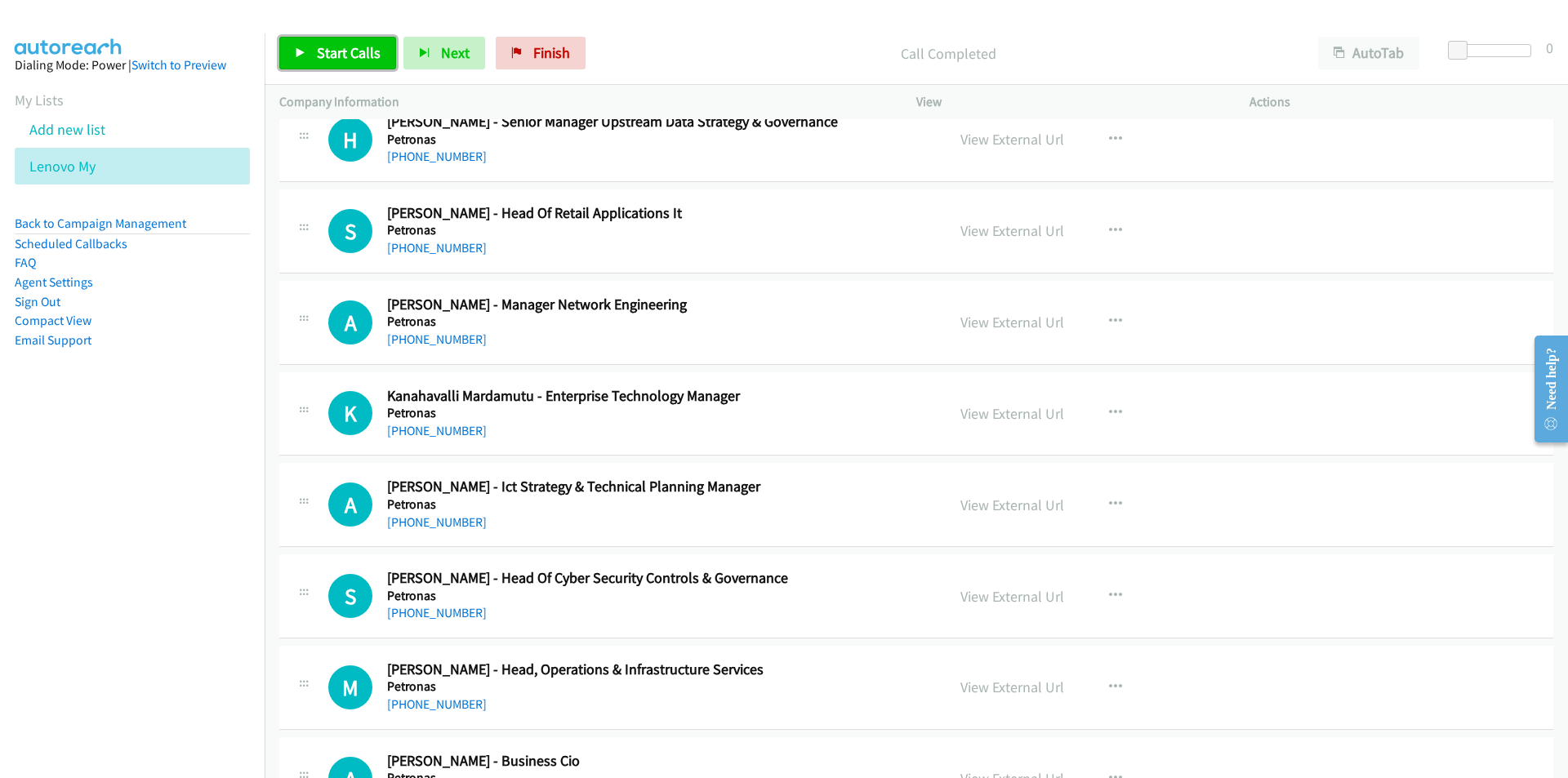
click at [366, 62] on span "Start Calls" at bounding box center [348, 52] width 64 height 19
click at [149, 594] on nav "Dialing Mode: Power | Switch to Preview My Lists Add new list Lenovo My Back to…" at bounding box center [133, 422] width 265 height 778
click at [1019, 320] on link "View External Url" at bounding box center [1011, 322] width 104 height 19
click at [318, 54] on span "Pause" at bounding box center [334, 52] width 36 height 19
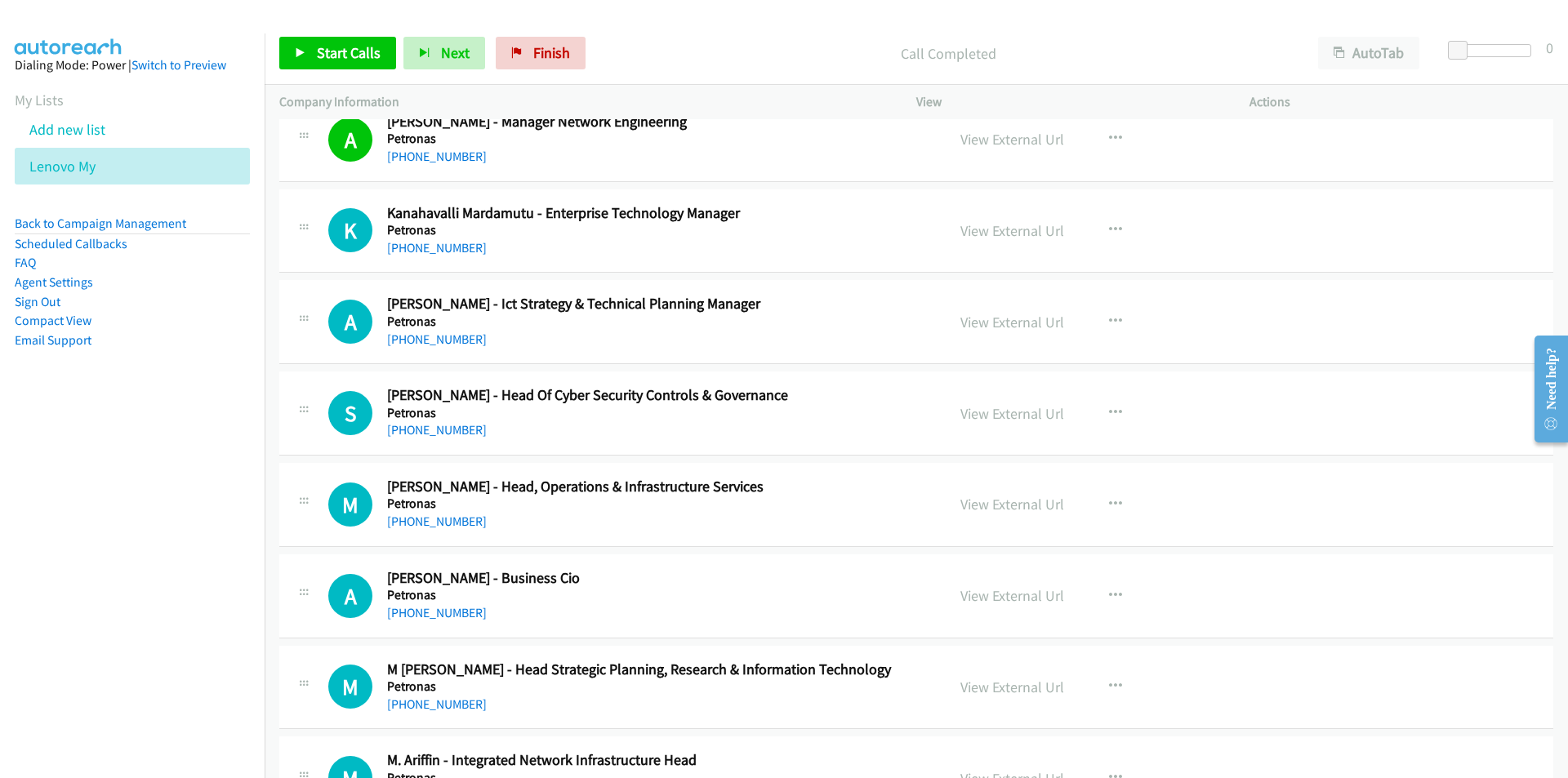
scroll to position [7302, 0]
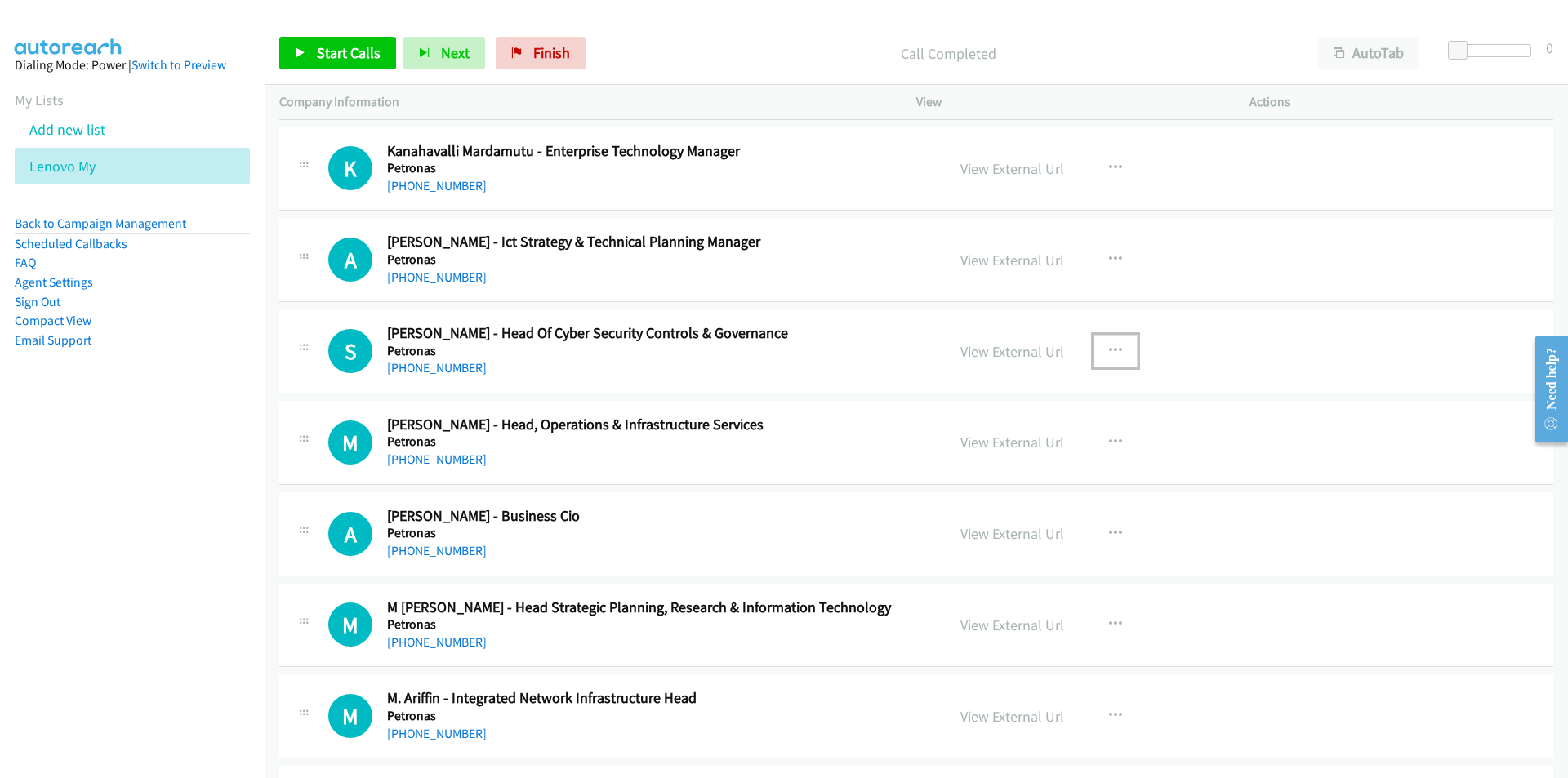
click at [1109, 348] on icon "button" at bounding box center [1115, 351] width 13 height 13
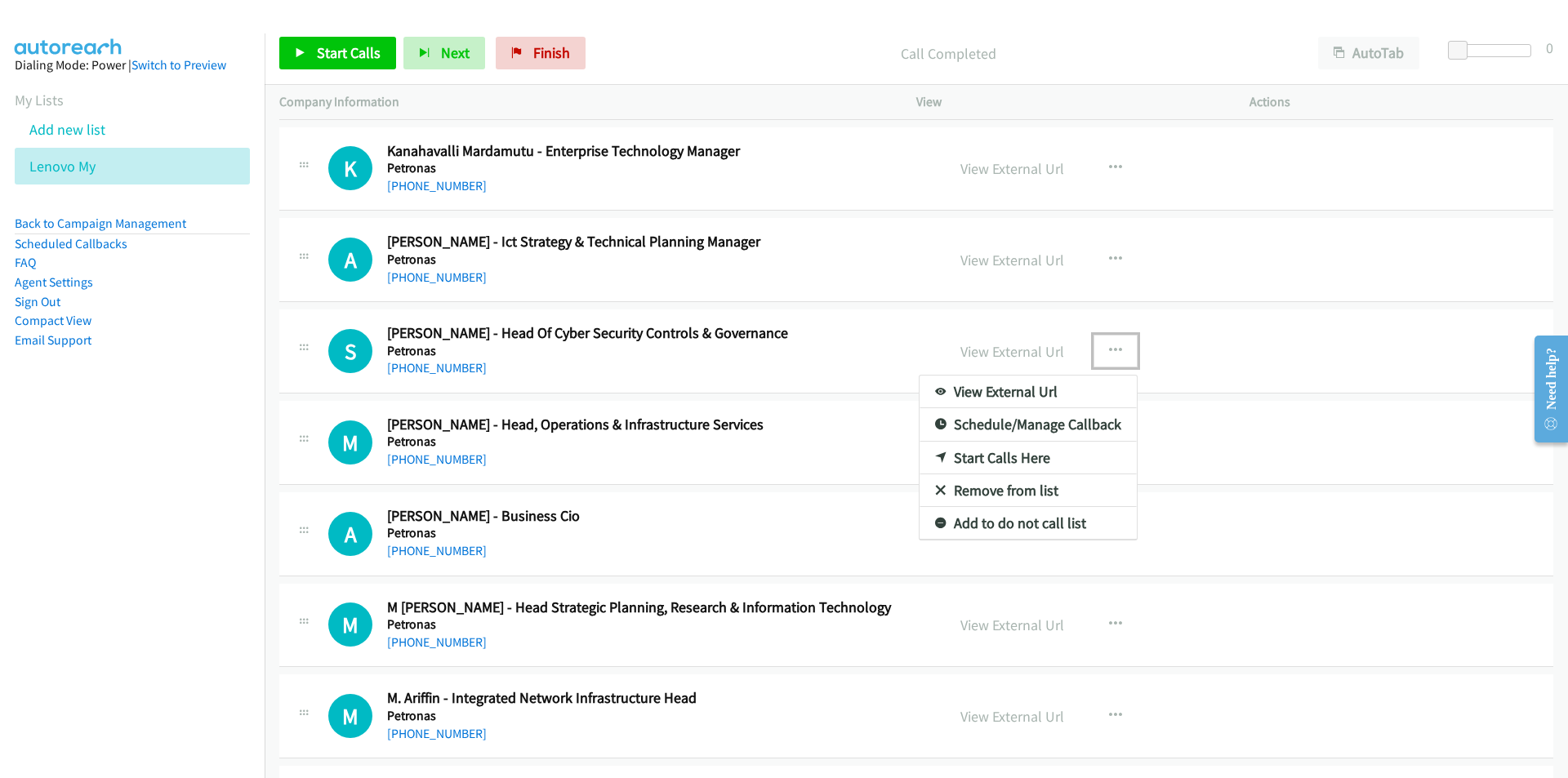
click at [975, 456] on link "Start Calls Here" at bounding box center [1028, 458] width 218 height 33
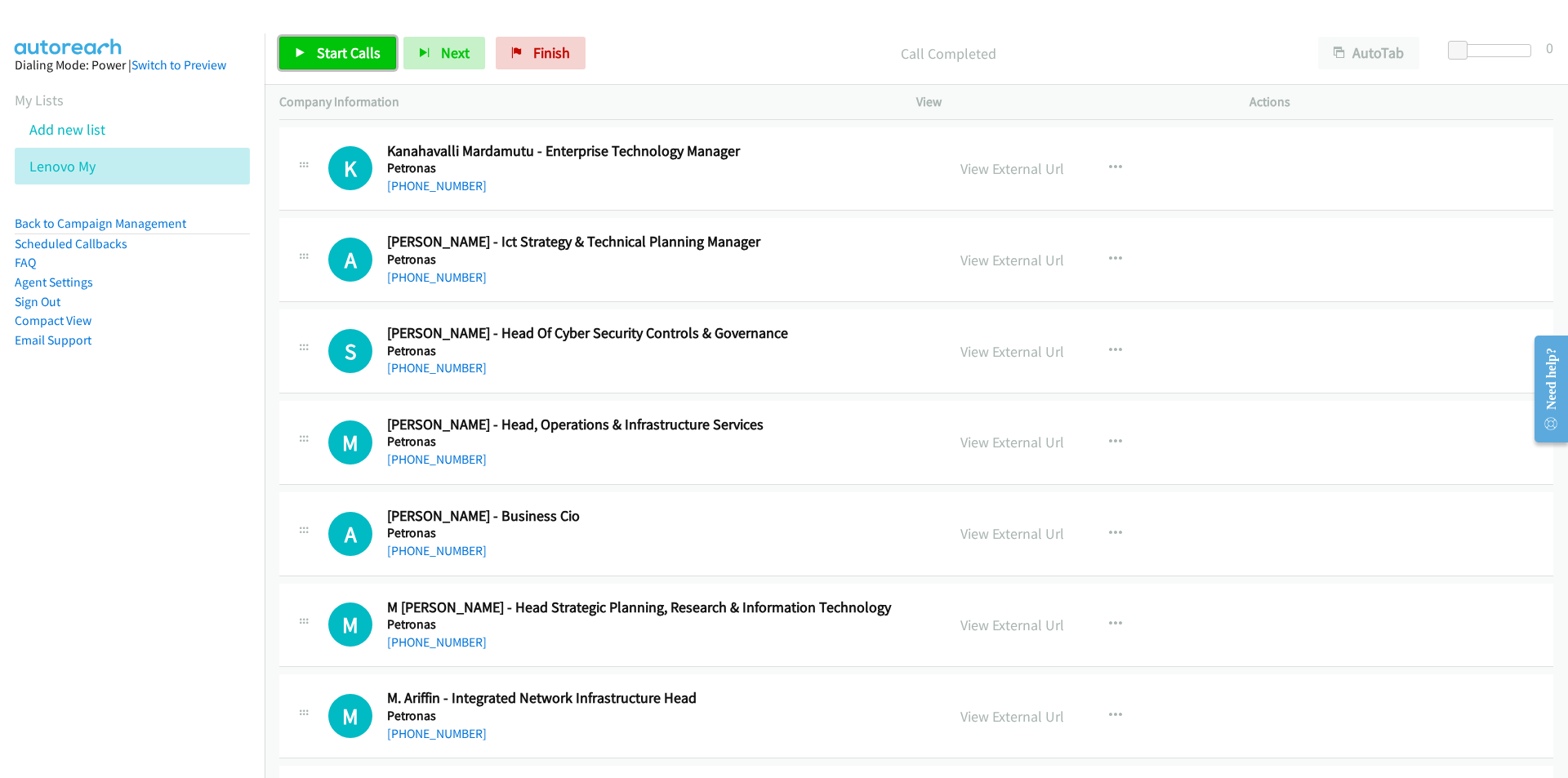
click at [333, 58] on span "Start Calls" at bounding box center [348, 52] width 64 height 19
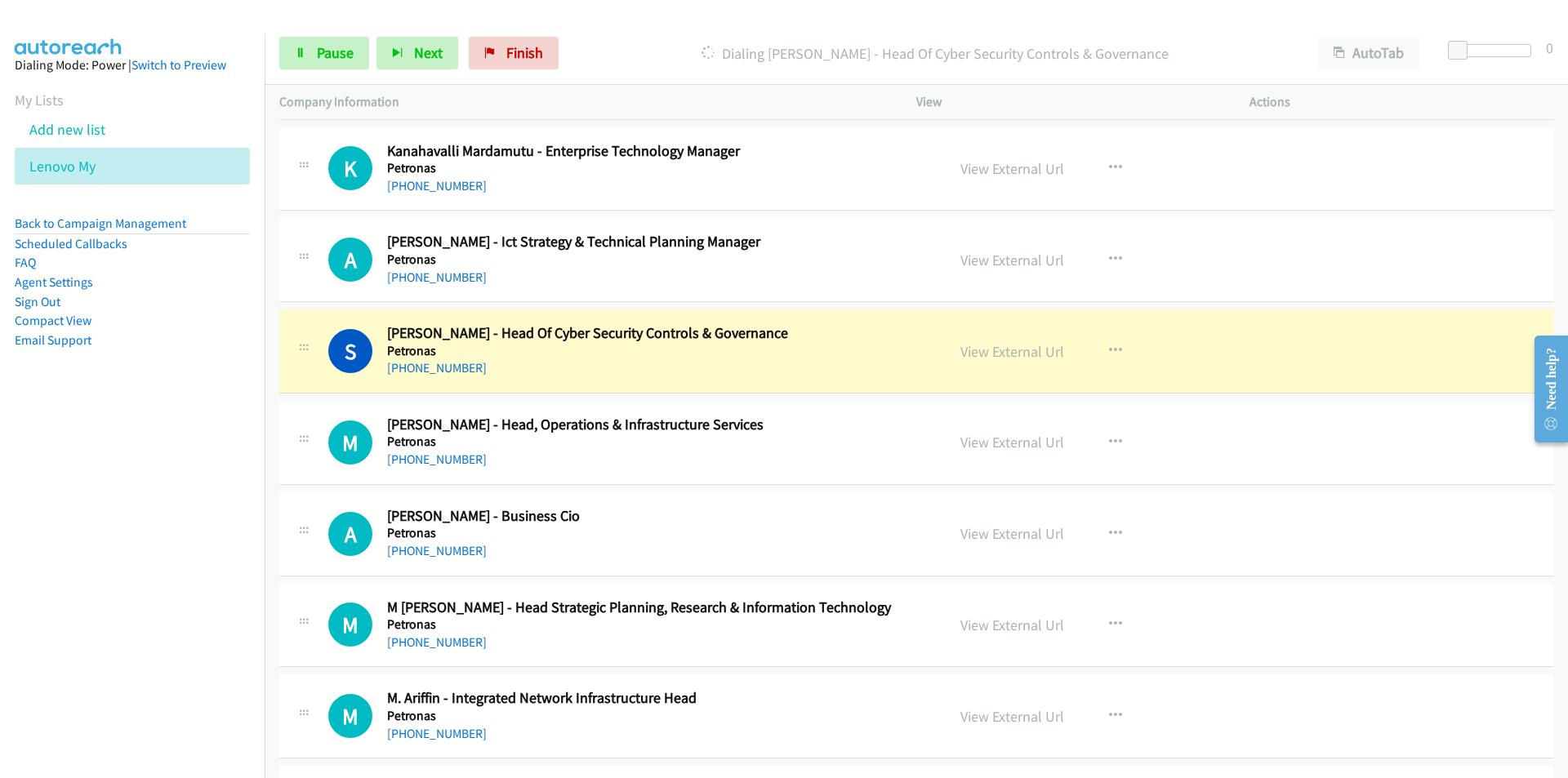
click at [143, 529] on nav "Dialing Mode: Power | Switch to Preview My Lists Add new list Lenovo My Back to…" at bounding box center [133, 422] width 265 height 778
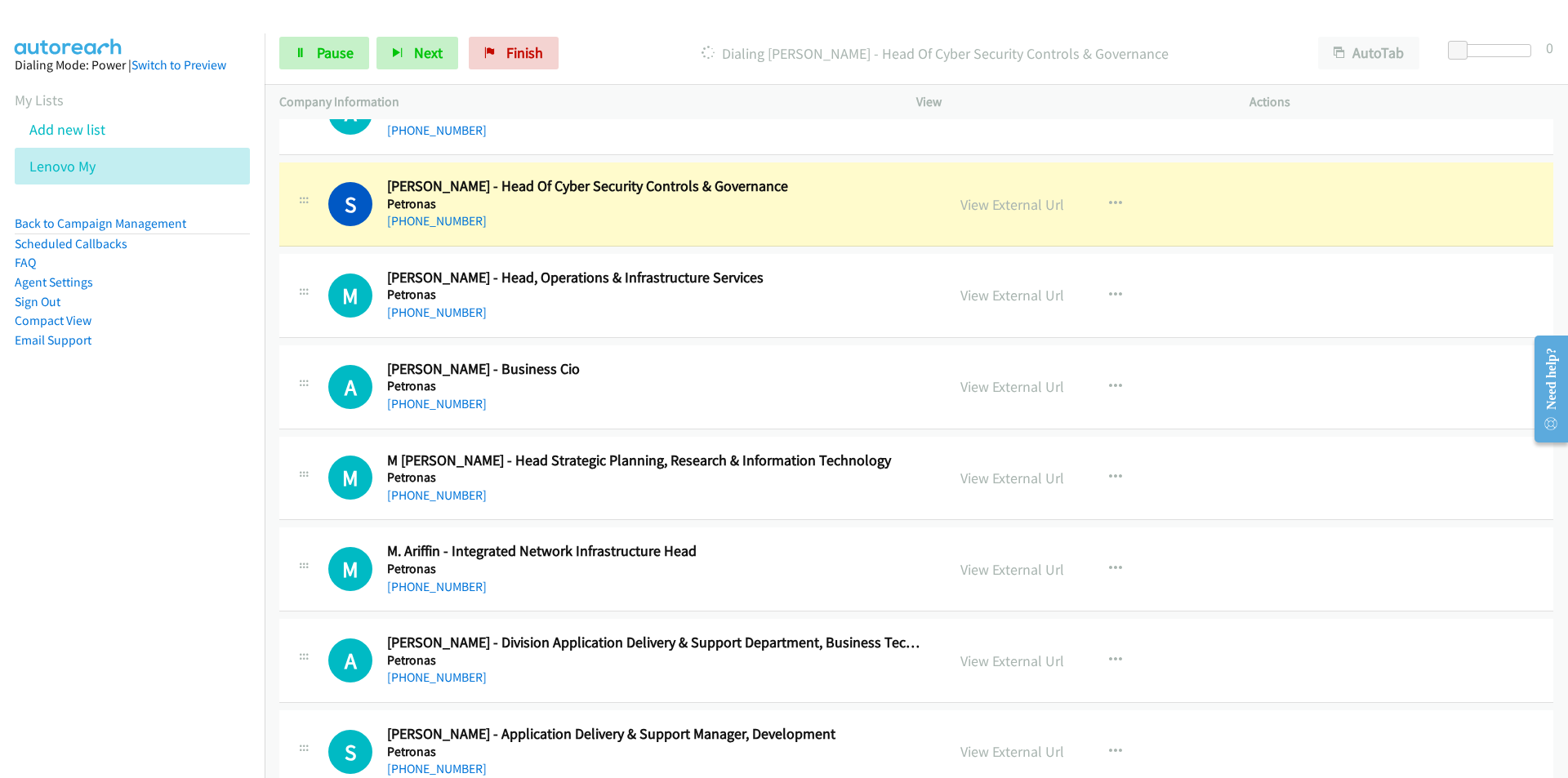
scroll to position [7464, 0]
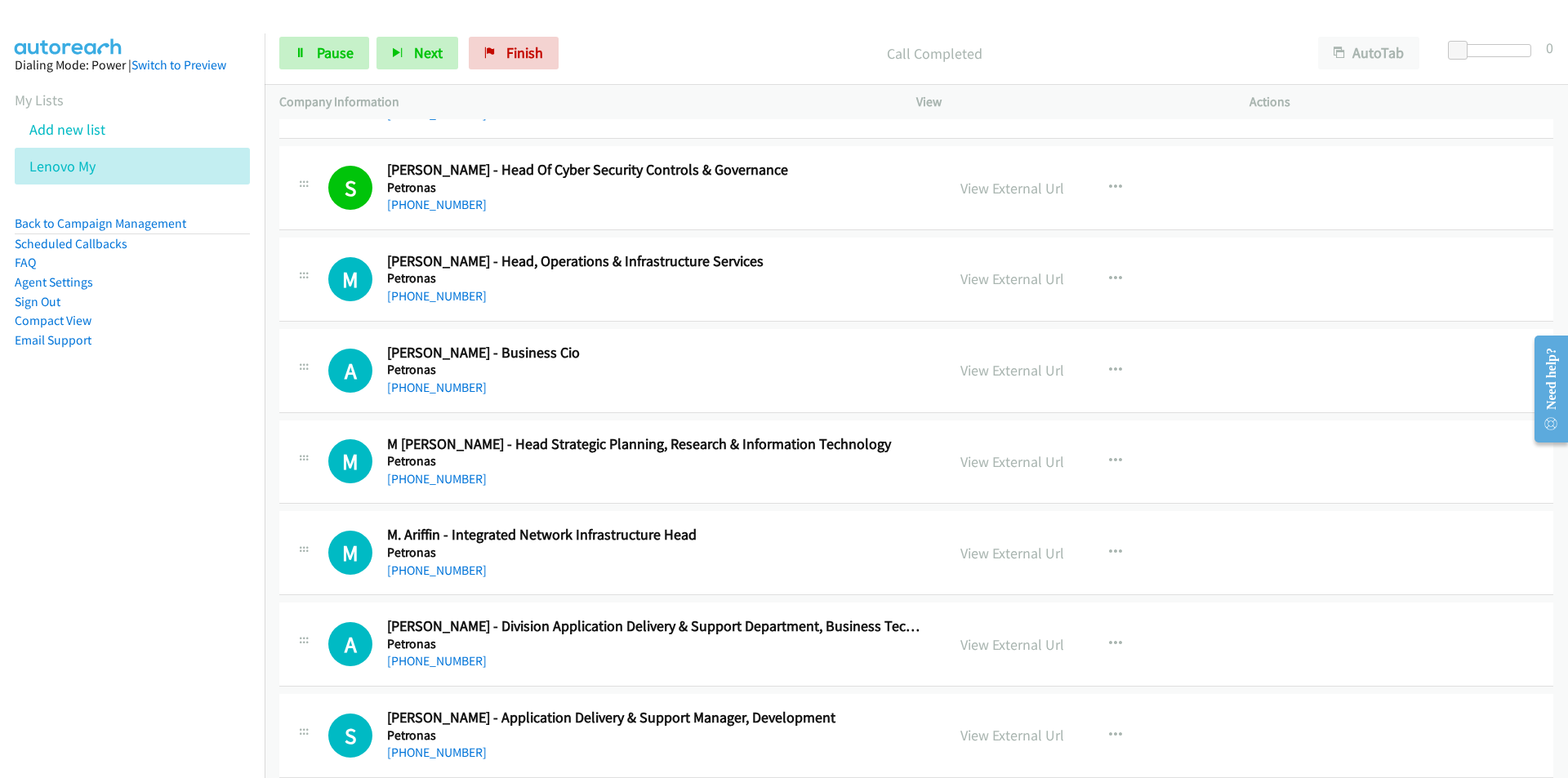
click at [191, 457] on nav "Dialing Mode: Power | Switch to Preview My Lists Add new list Lenovo My Back to…" at bounding box center [133, 422] width 265 height 778
click at [214, 570] on nav "Dialing Mode: Power | Switch to Preview My Lists Add new list Lenovo My Back to…" at bounding box center [133, 422] width 265 height 778
click at [224, 504] on nav "Dialing Mode: Power | Switch to Preview My Lists Add new list Lenovo My Back to…" at bounding box center [133, 422] width 265 height 778
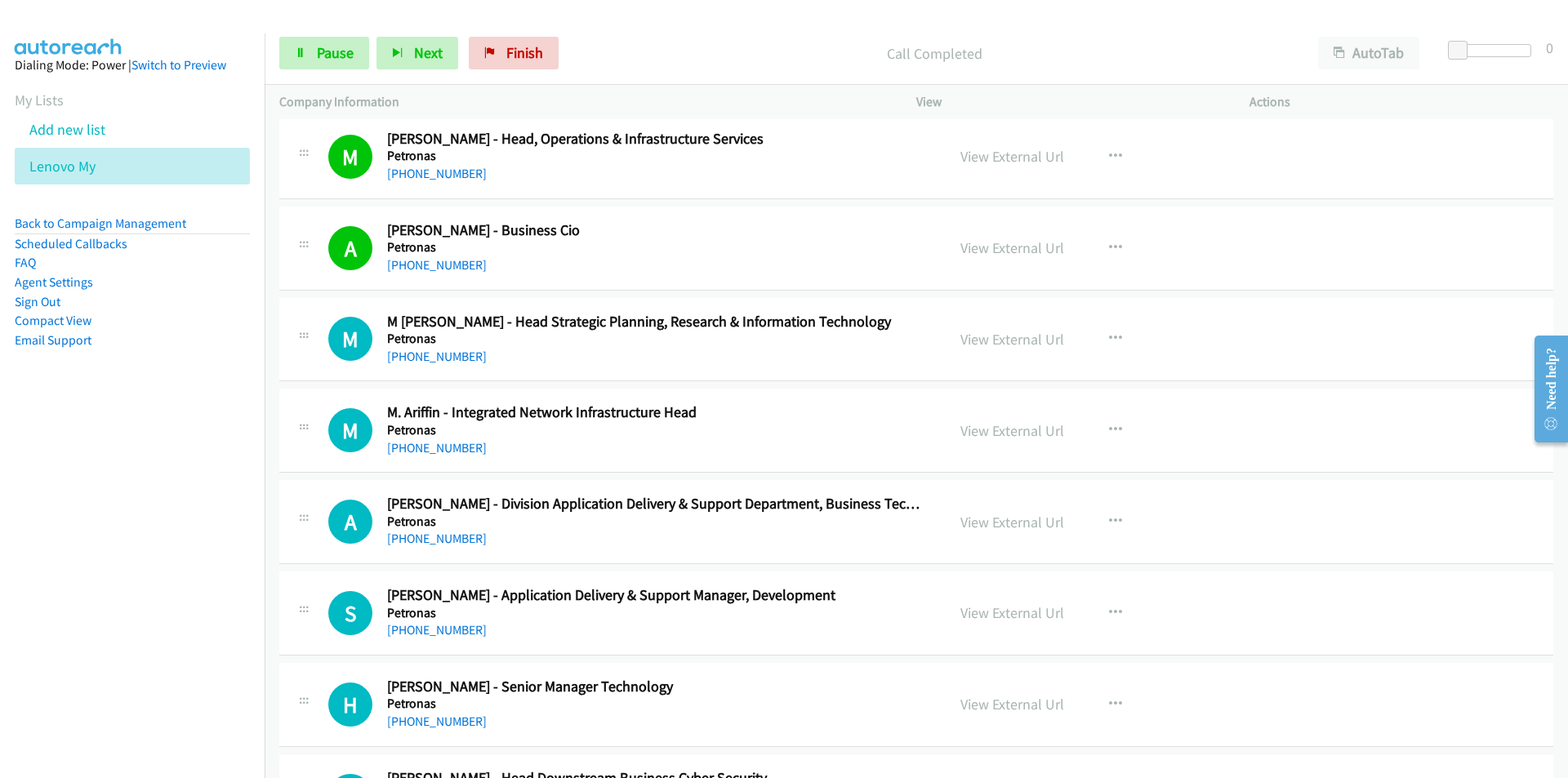
scroll to position [7628, 0]
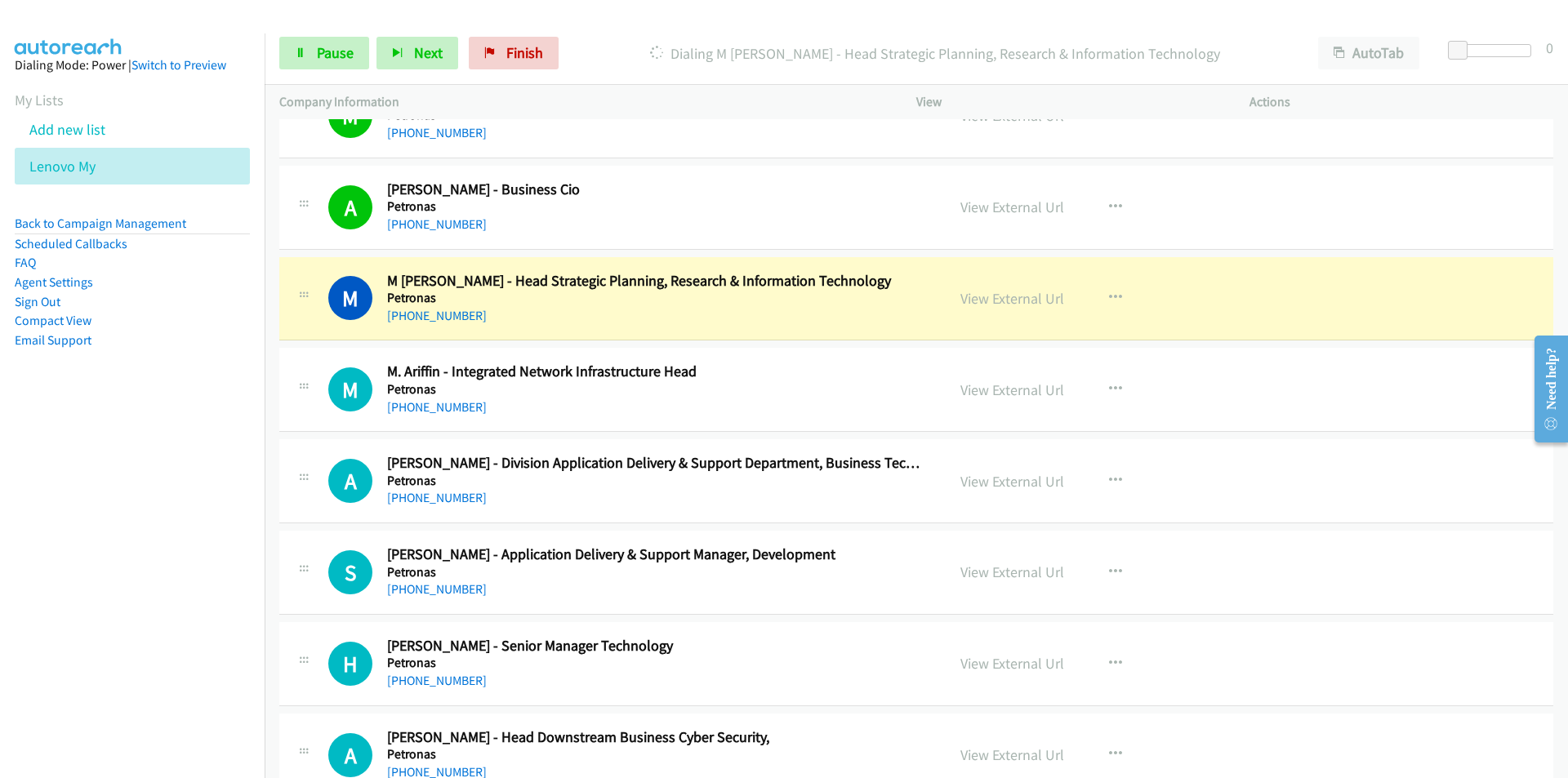
click at [232, 459] on nav "Dialing Mode: Power | Switch to Preview My Lists Add new list Lenovo My Back to…" at bounding box center [133, 422] width 265 height 778
click at [148, 474] on nav "Dialing Mode: Power | Switch to Preview My Lists Add new list Lenovo My Back to…" at bounding box center [133, 422] width 265 height 778
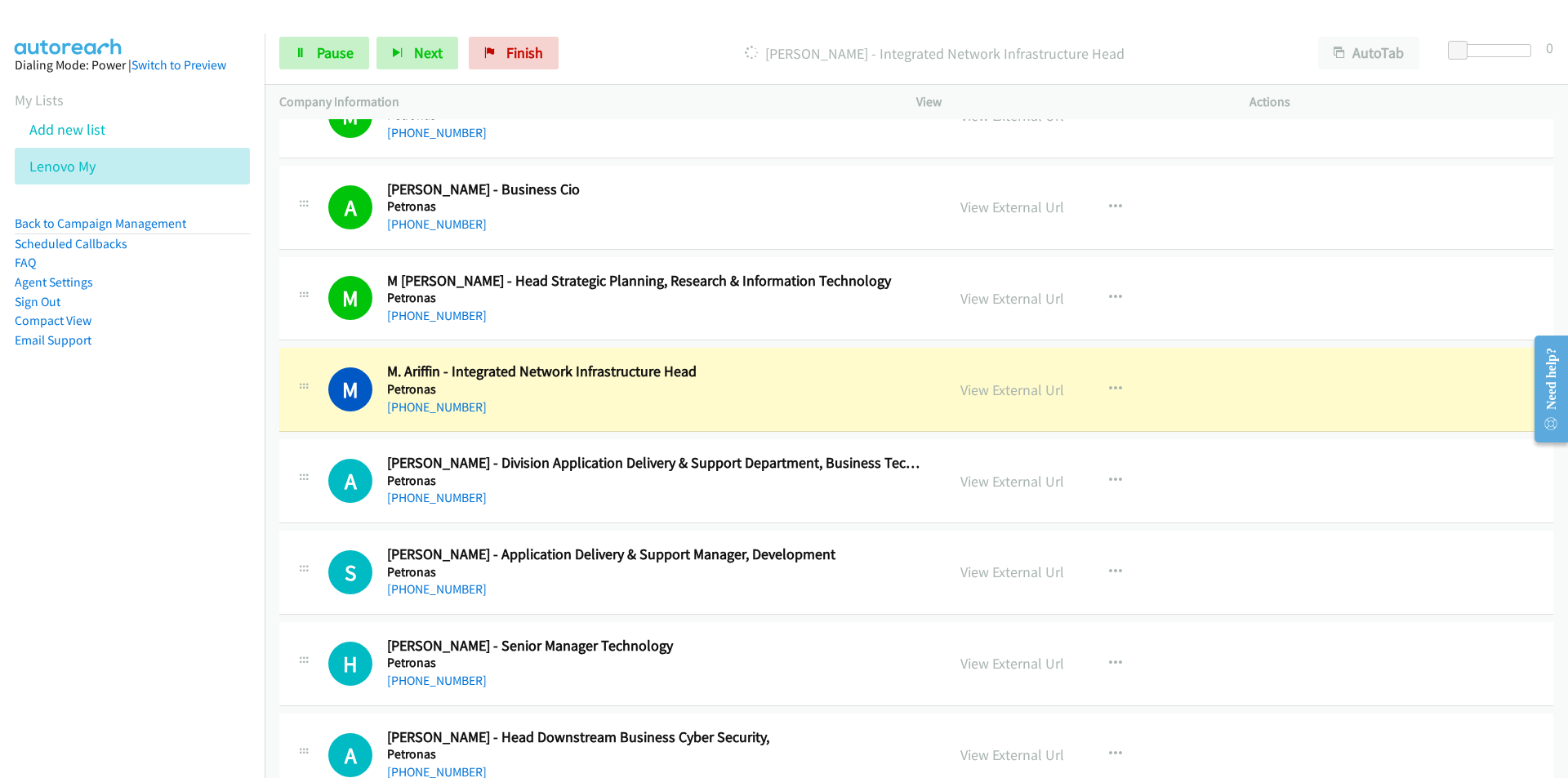
click at [186, 495] on nav "Dialing Mode: Power | Switch to Preview My Lists Add new list Lenovo My Back to…" at bounding box center [133, 422] width 265 height 778
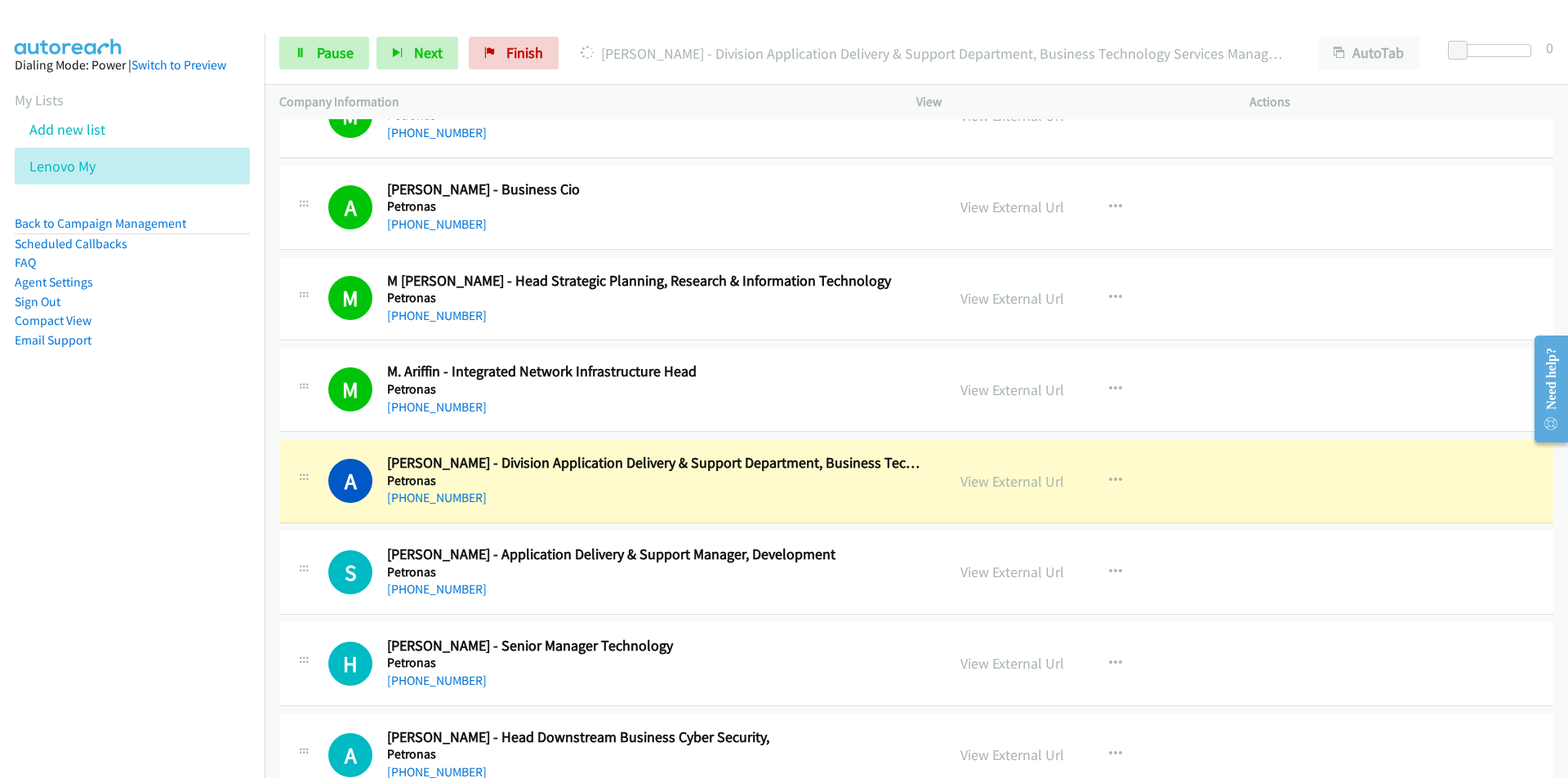
click at [213, 512] on nav "Dialing Mode: Power | Switch to Preview My Lists Add new list Lenovo My Back to…" at bounding box center [133, 422] width 265 height 778
click at [244, 556] on nav "Dialing Mode: Power | Switch to Preview My Lists Add new list Lenovo My Back to…" at bounding box center [133, 422] width 265 height 778
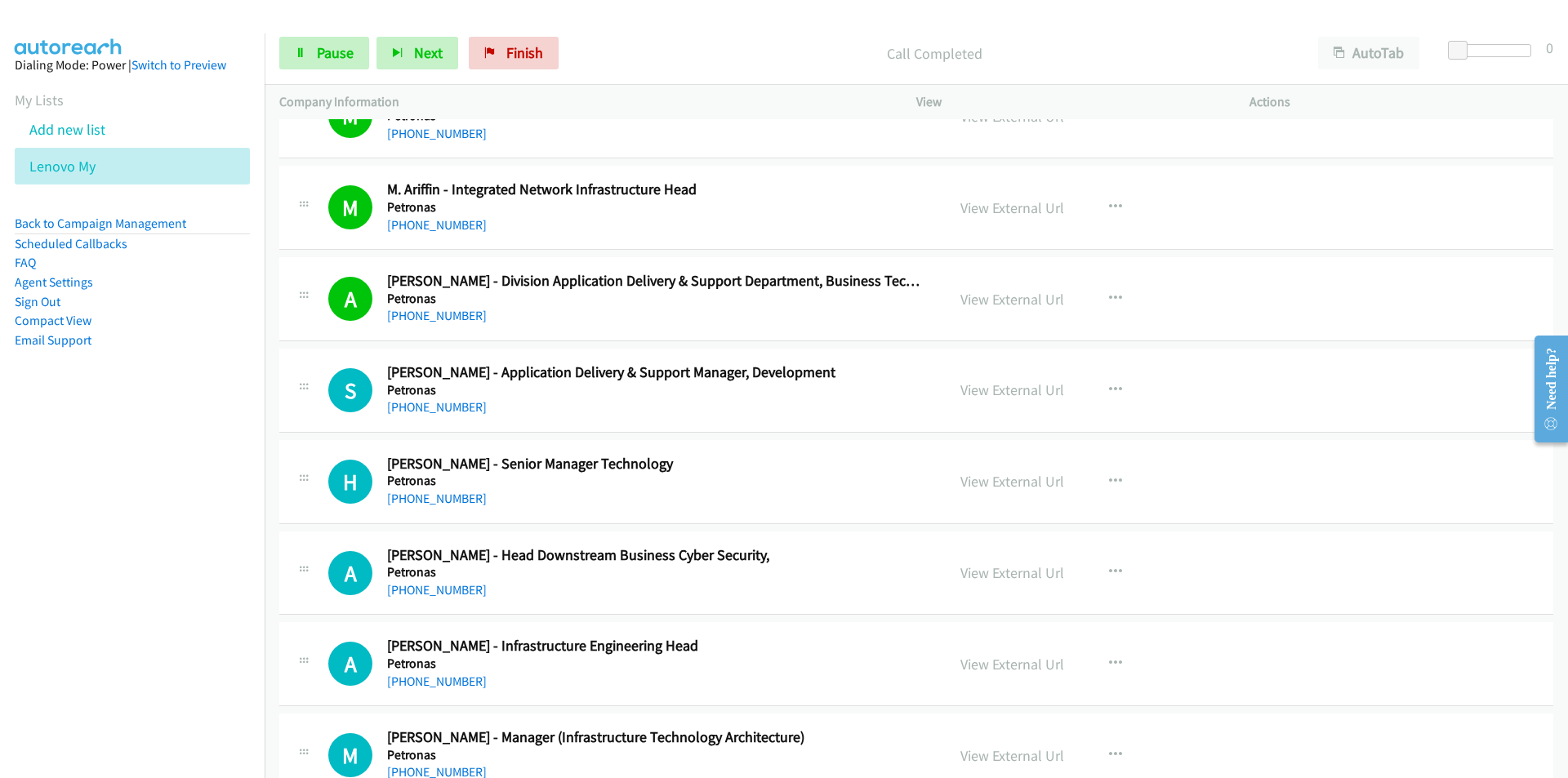
scroll to position [7873, 0]
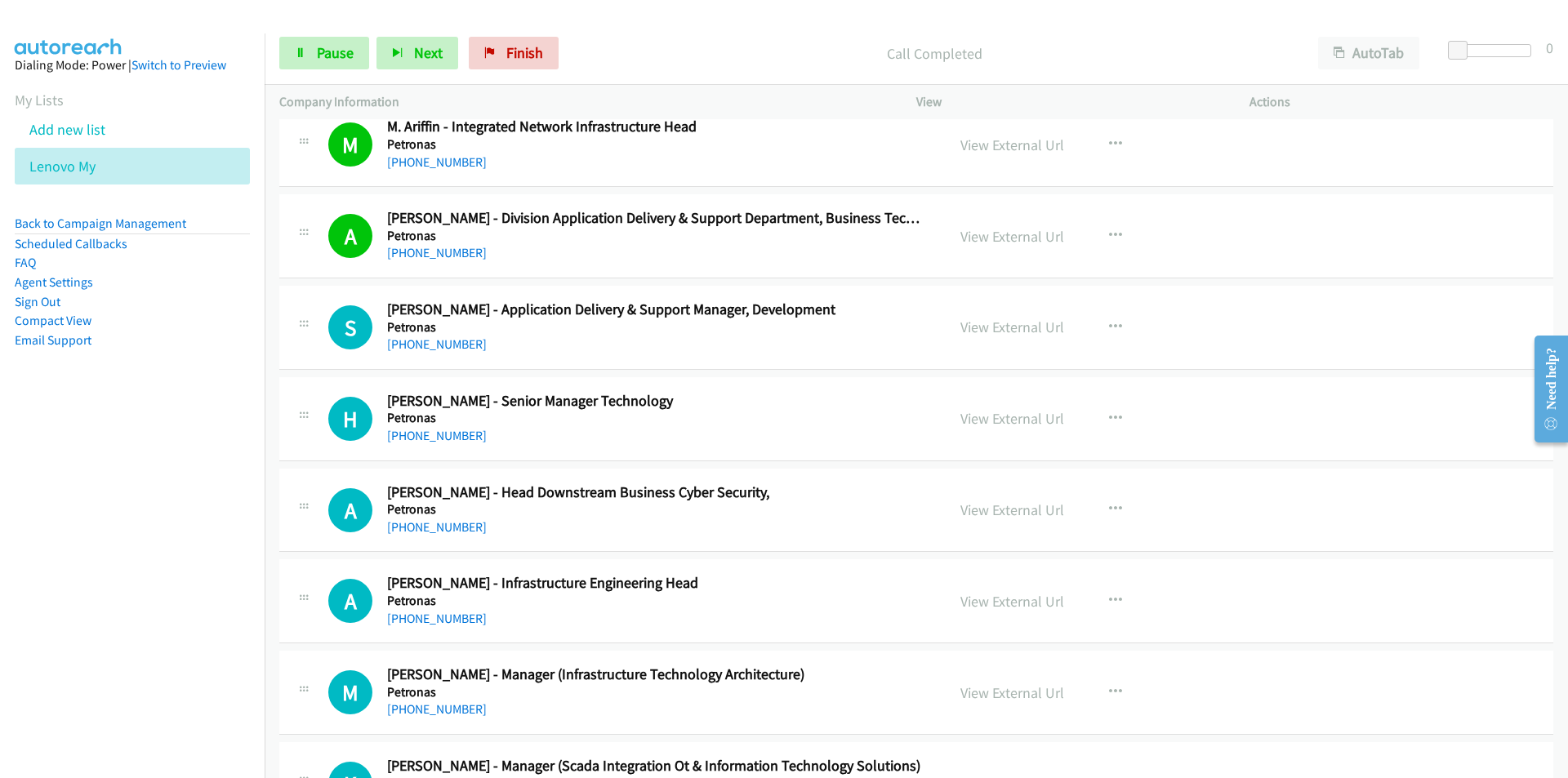
click at [173, 457] on nav "Dialing Mode: Power | Switch to Preview My Lists Add new list Lenovo My Back to…" at bounding box center [133, 422] width 265 height 778
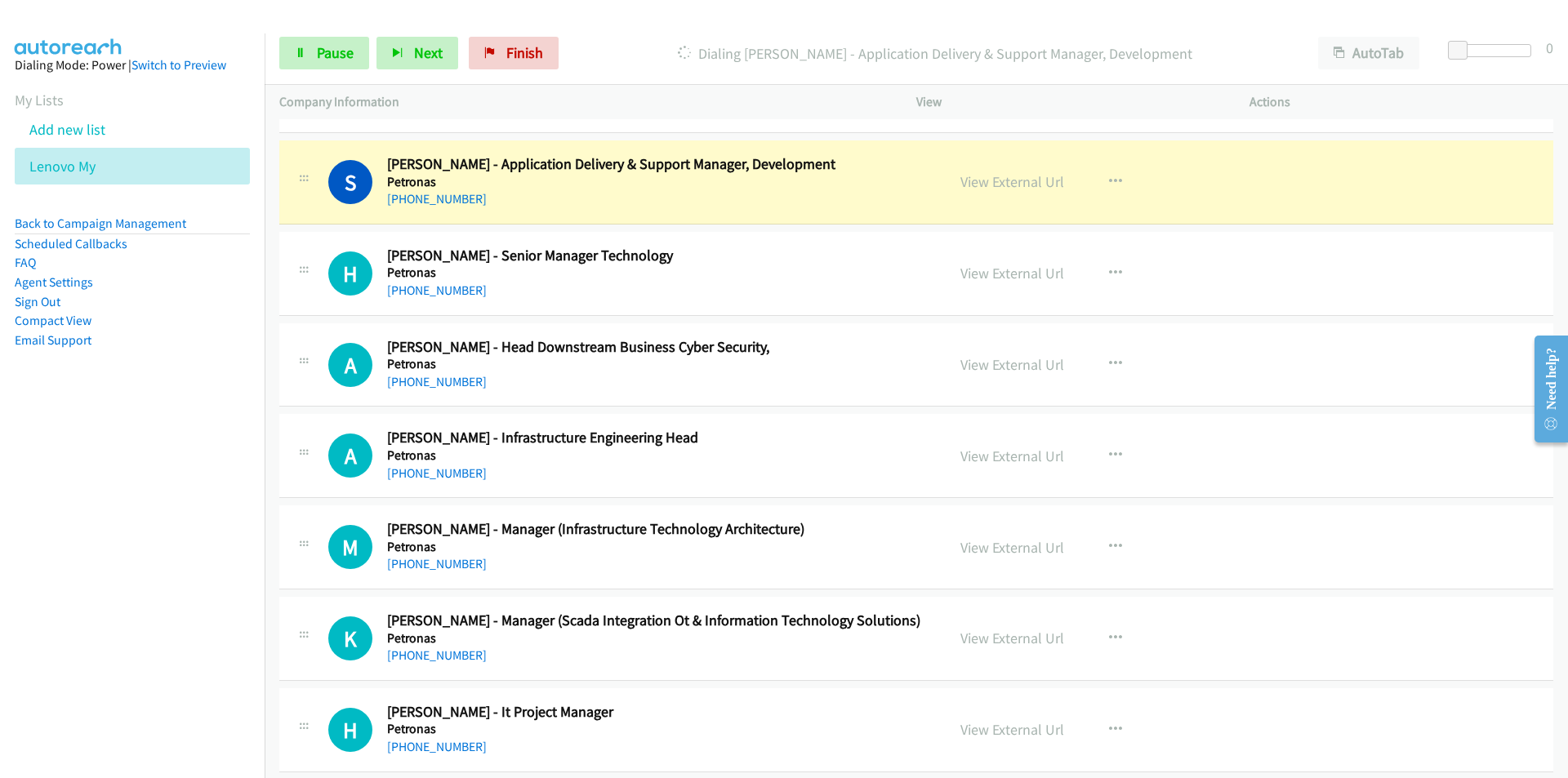
scroll to position [8037, 0]
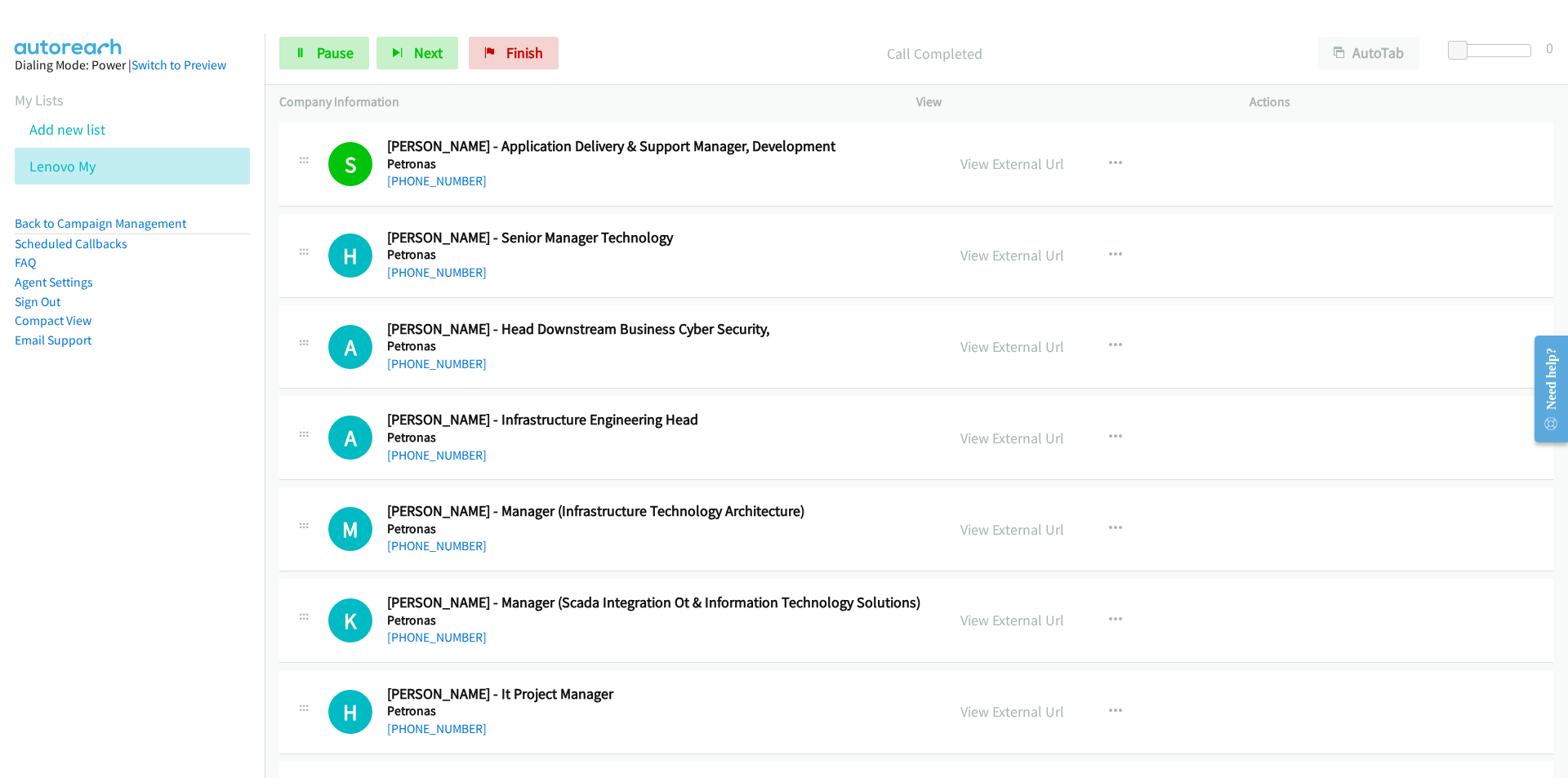
click at [198, 593] on nav "Dialing Mode: Power | Switch to Preview My Lists Add new list Lenovo My Back to…" at bounding box center [133, 422] width 265 height 778
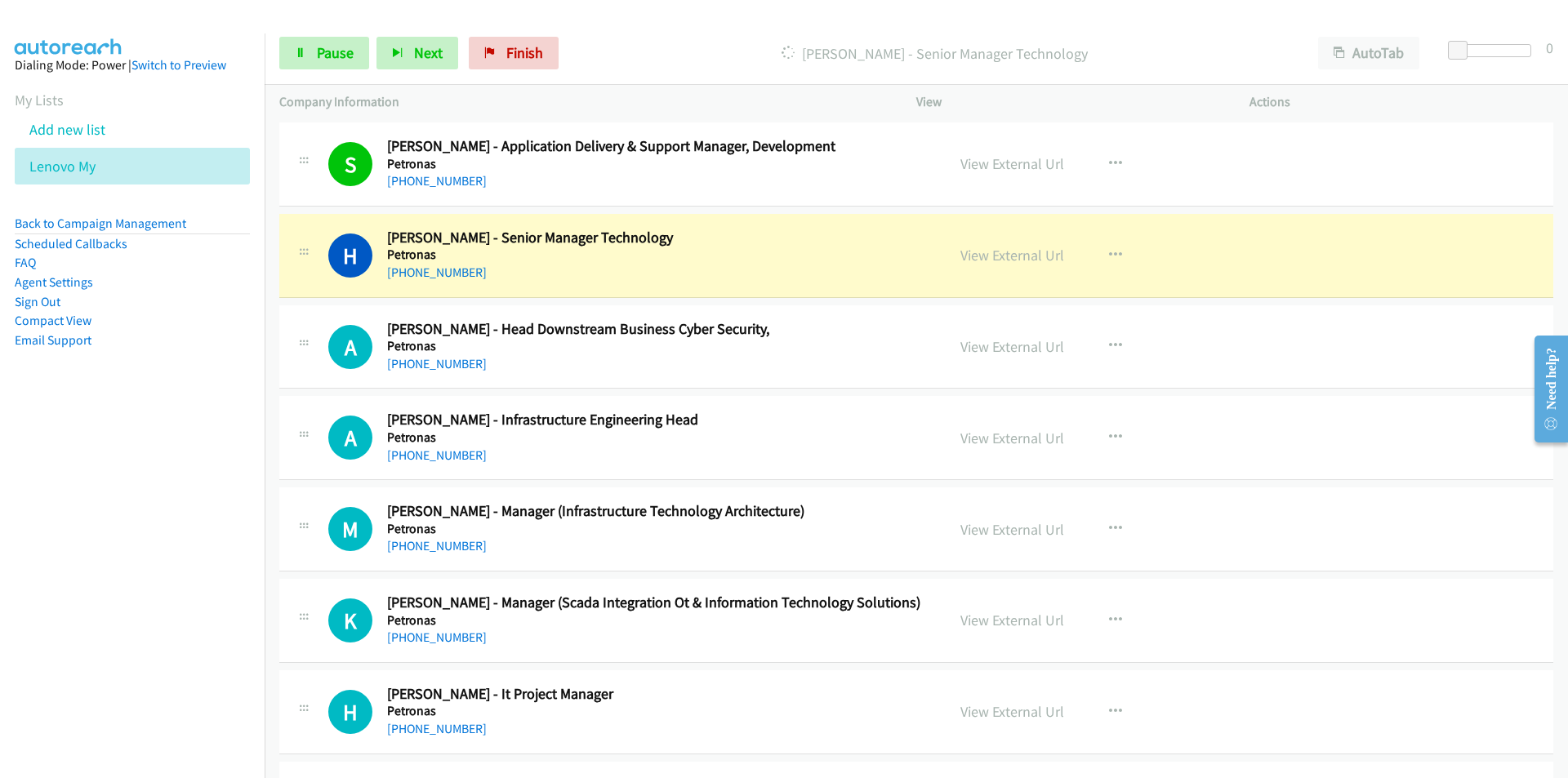
click at [177, 515] on nav "Dialing Mode: Power | Switch to Preview My Lists Add new list Lenovo My Back to…" at bounding box center [133, 422] width 265 height 778
click at [160, 510] on nav "Dialing Mode: Power | Switch to Preview My Lists Add new list Lenovo My Back to…" at bounding box center [133, 422] width 265 height 778
click at [1017, 261] on link "View External Url" at bounding box center [1011, 255] width 104 height 19
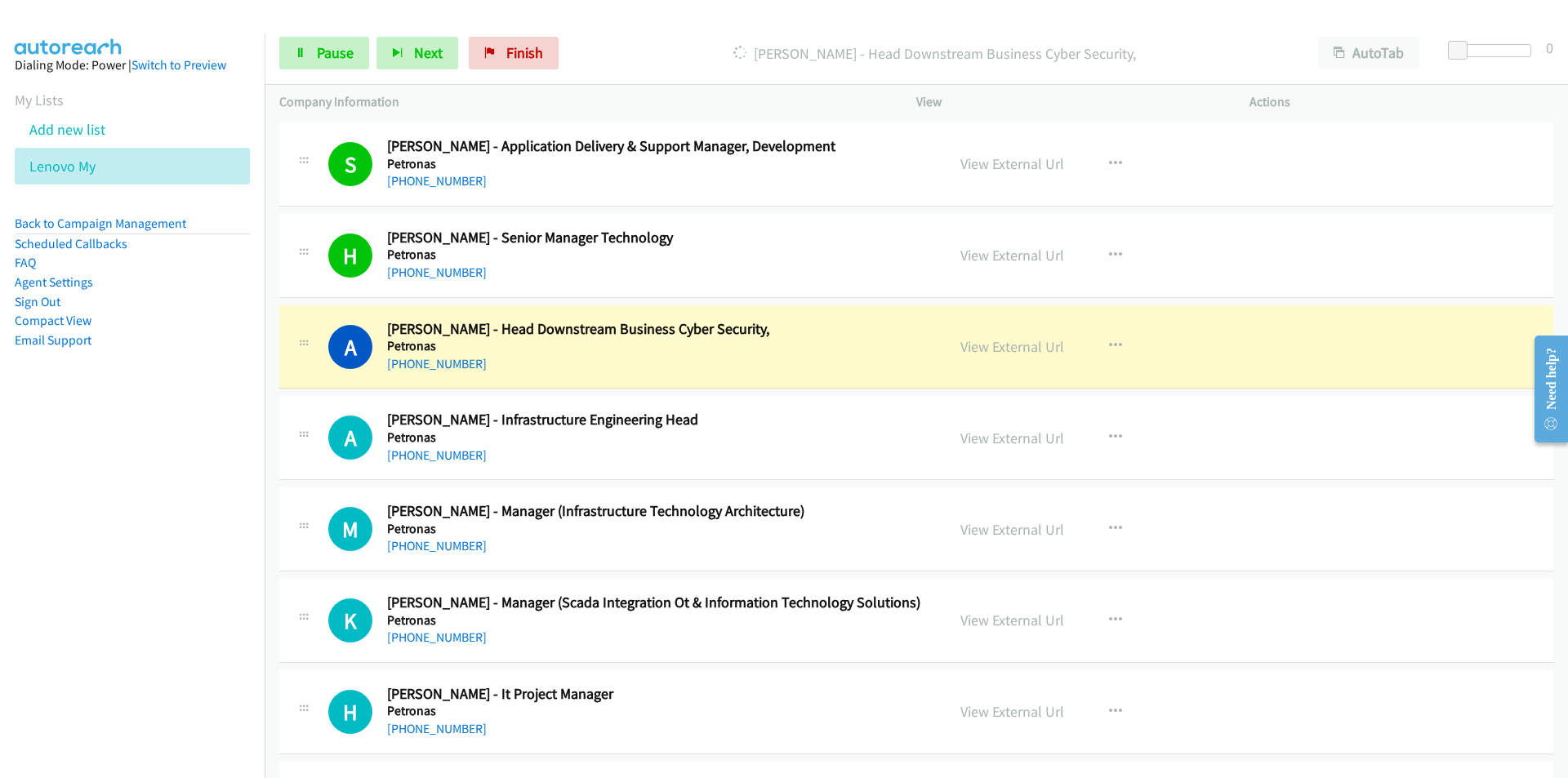
click at [275, 530] on td "M Callback Scheduled Maha Mohsin - Manager (Infrastructure Technology Architect…" at bounding box center [916, 530] width 1304 height 92
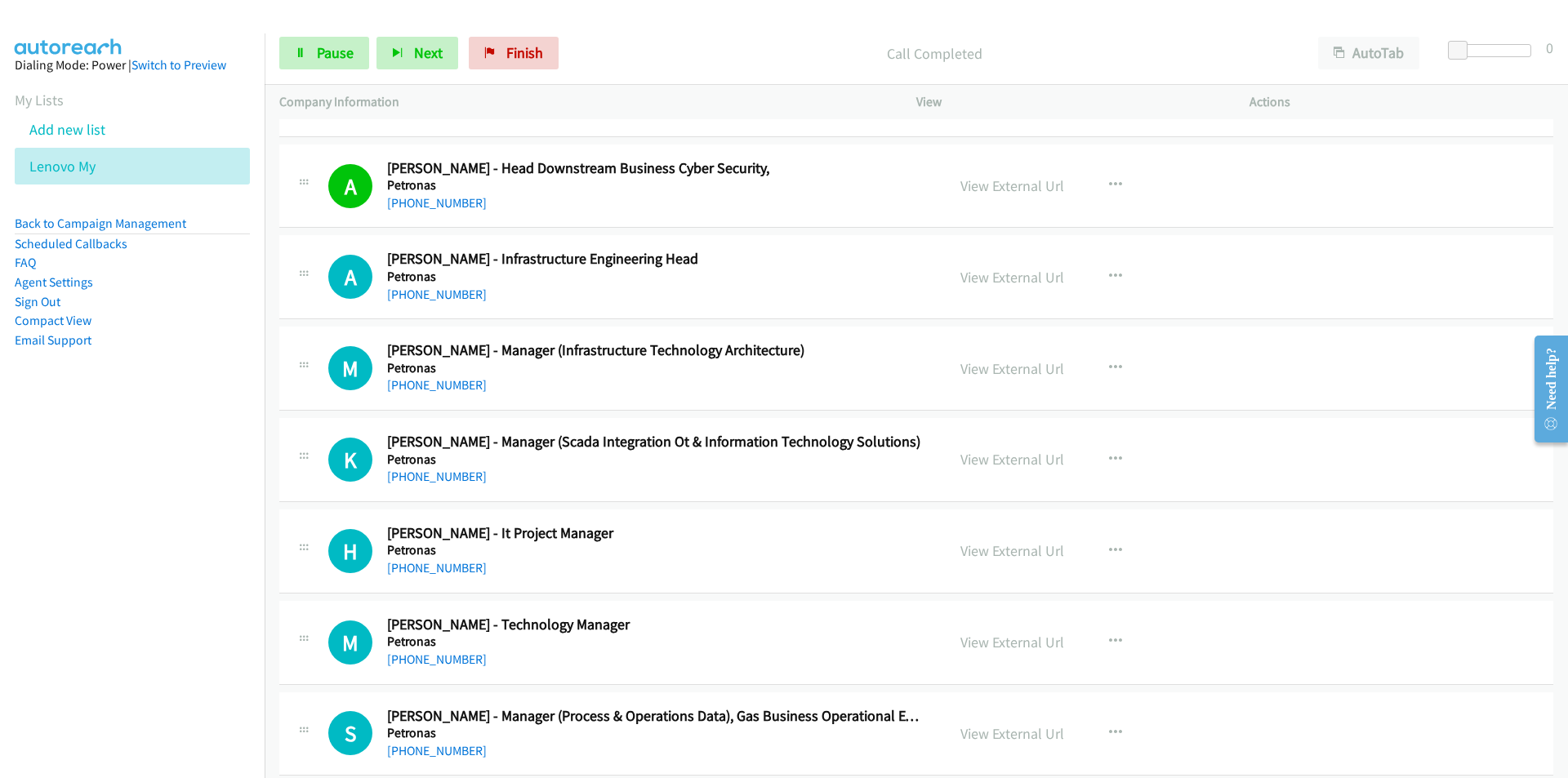
scroll to position [8199, 0]
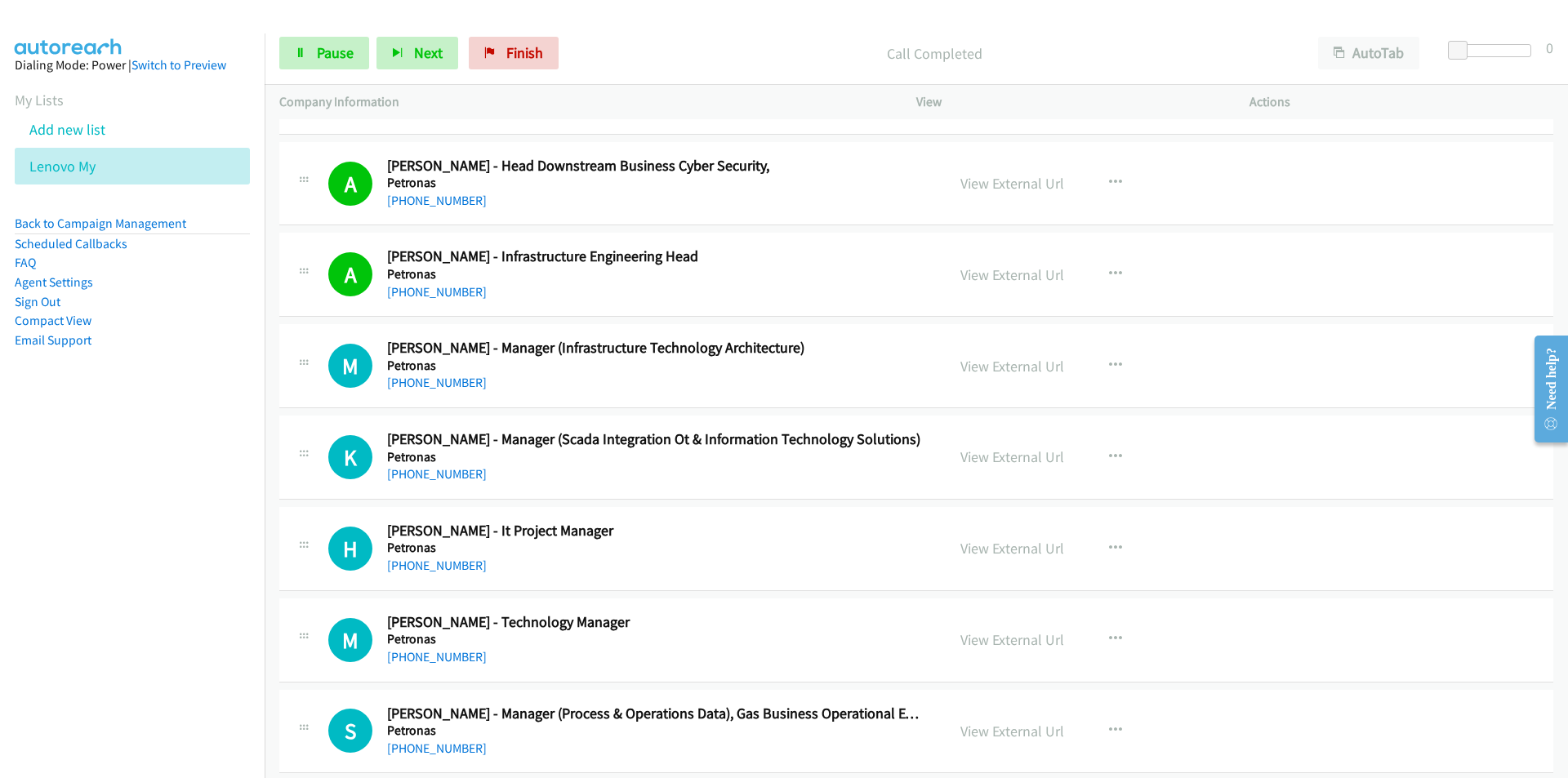
click at [171, 556] on nav "Dialing Mode: Power | Switch to Preview My Lists Add new list Lenovo My Back to…" at bounding box center [133, 422] width 265 height 778
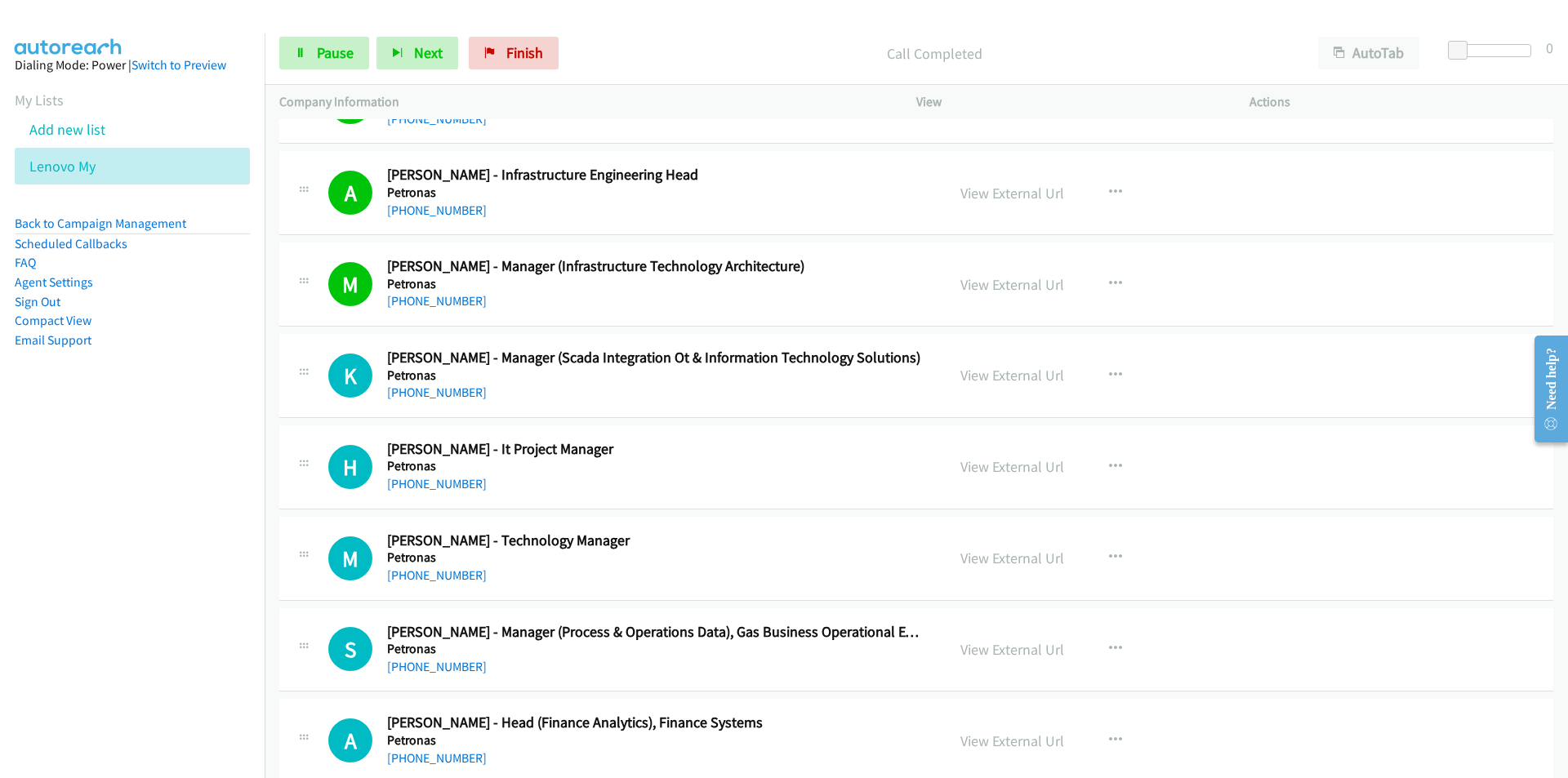
click at [221, 485] on nav "Dialing Mode: Power | Switch to Preview My Lists Add new list Lenovo My Back to…" at bounding box center [133, 422] width 265 height 778
click at [152, 550] on nav "Dialing Mode: Power | Switch to Preview My Lists Add new list Lenovo My Back to…" at bounding box center [133, 422] width 265 height 778
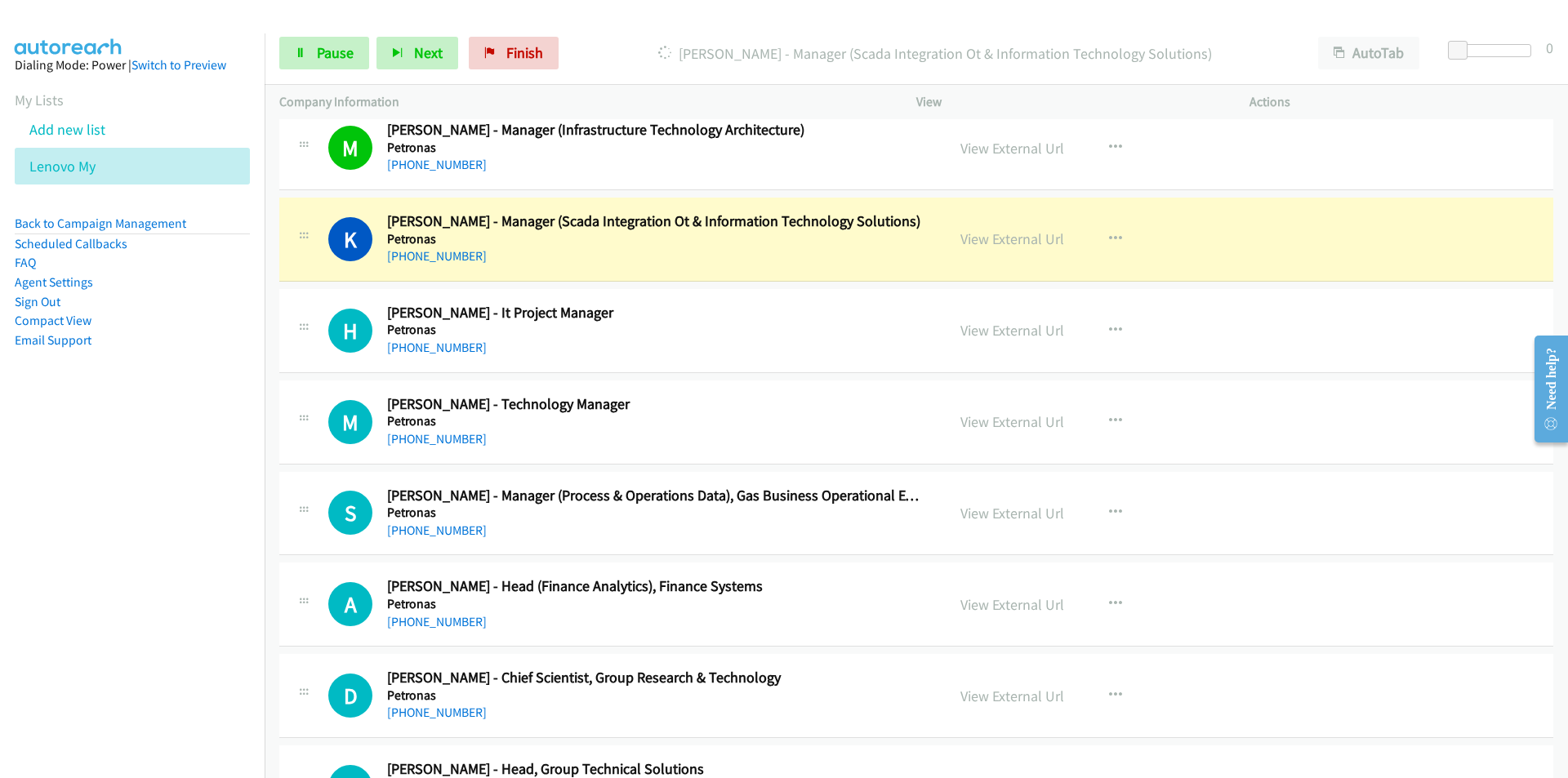
scroll to position [8445, 0]
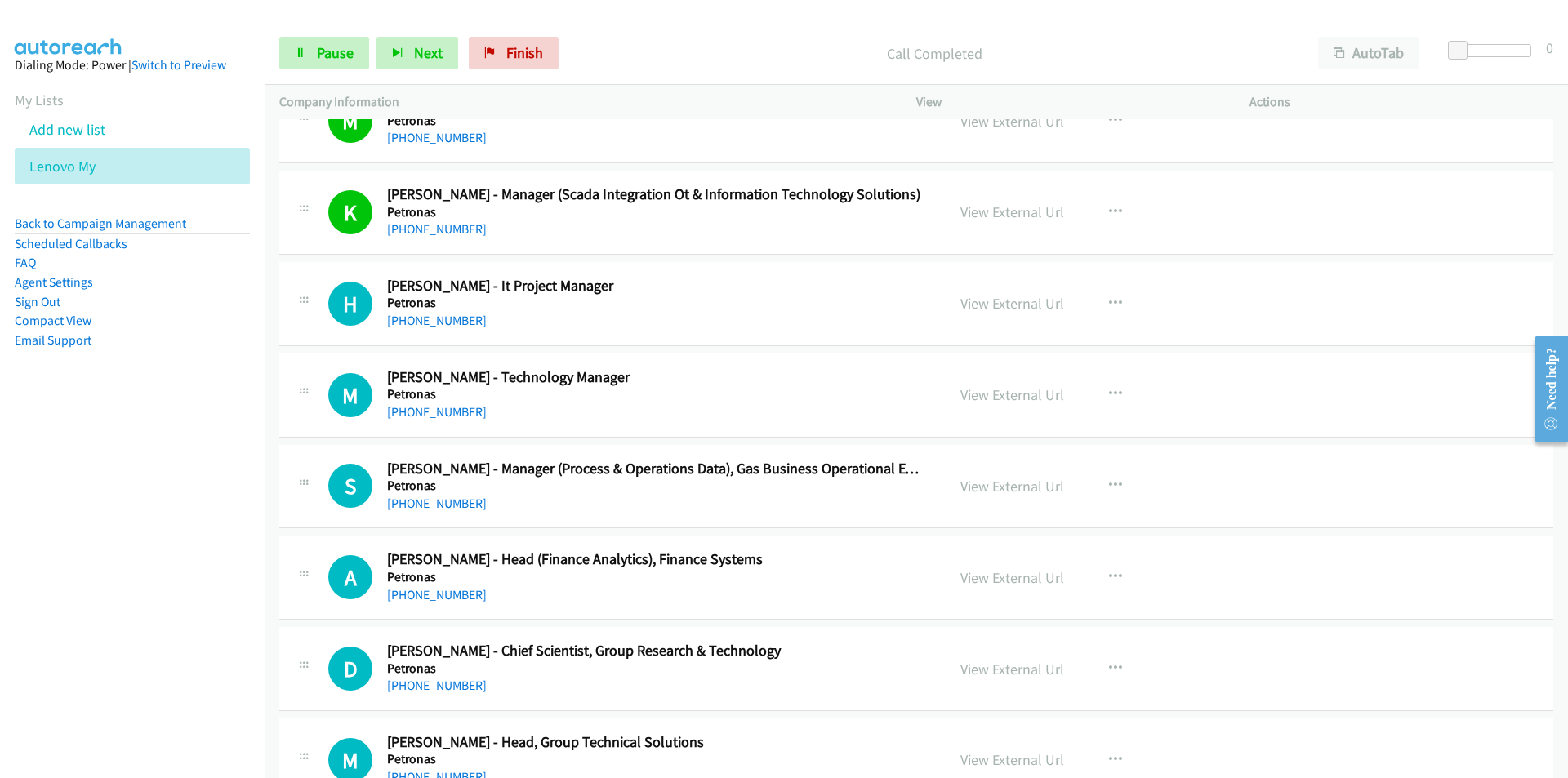
click at [173, 439] on nav "Dialing Mode: Power | Switch to Preview My Lists Add new list Lenovo My Back to…" at bounding box center [133, 422] width 265 height 778
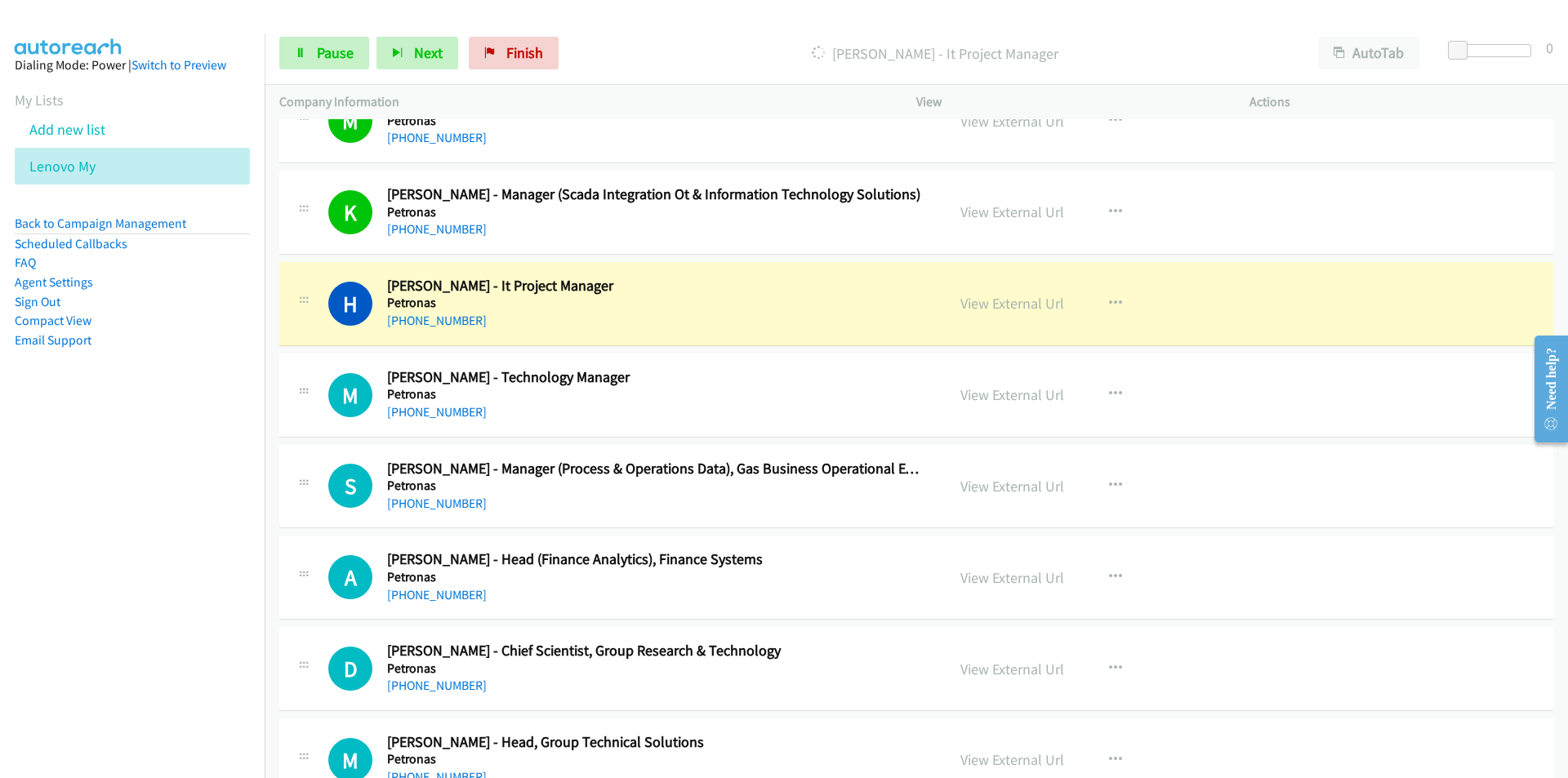
click at [181, 490] on nav "Dialing Mode: Power | Switch to Preview My Lists Add new list Lenovo My Back to…" at bounding box center [133, 422] width 265 height 778
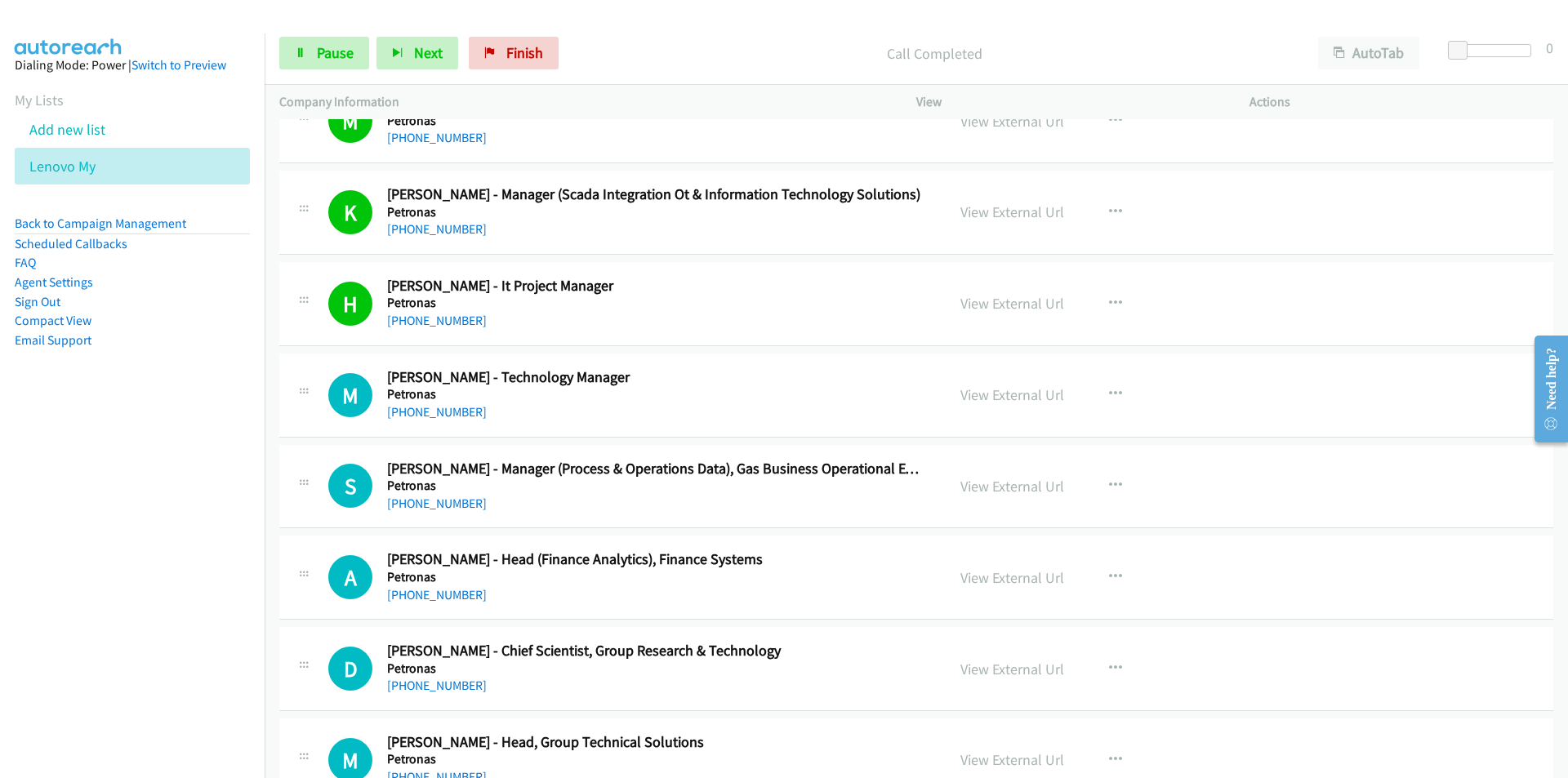
click at [173, 512] on nav "Dialing Mode: Power | Switch to Preview My Lists Add new list Lenovo My Back to…" at bounding box center [133, 422] width 265 height 778
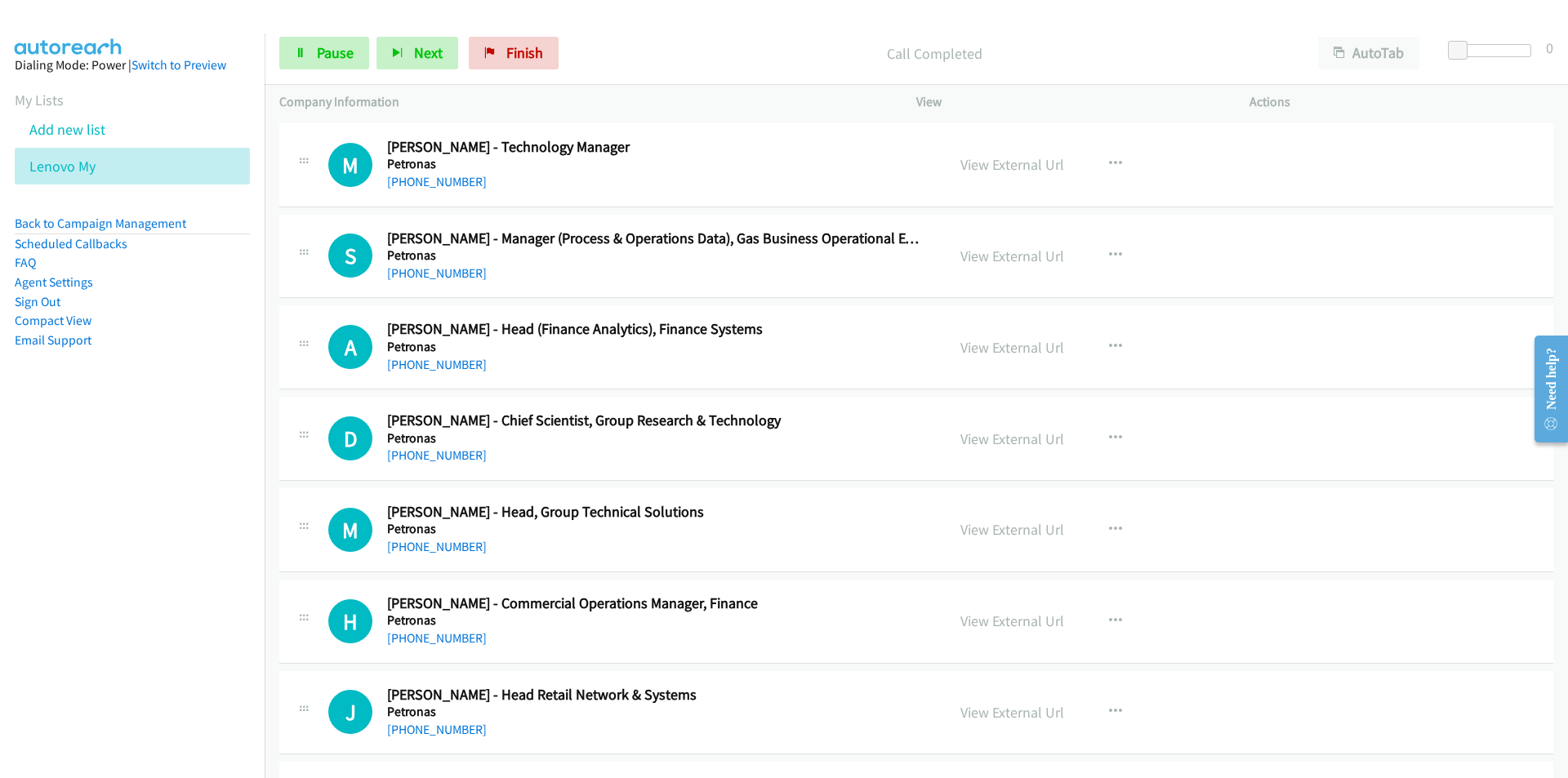
scroll to position [8690, 0]
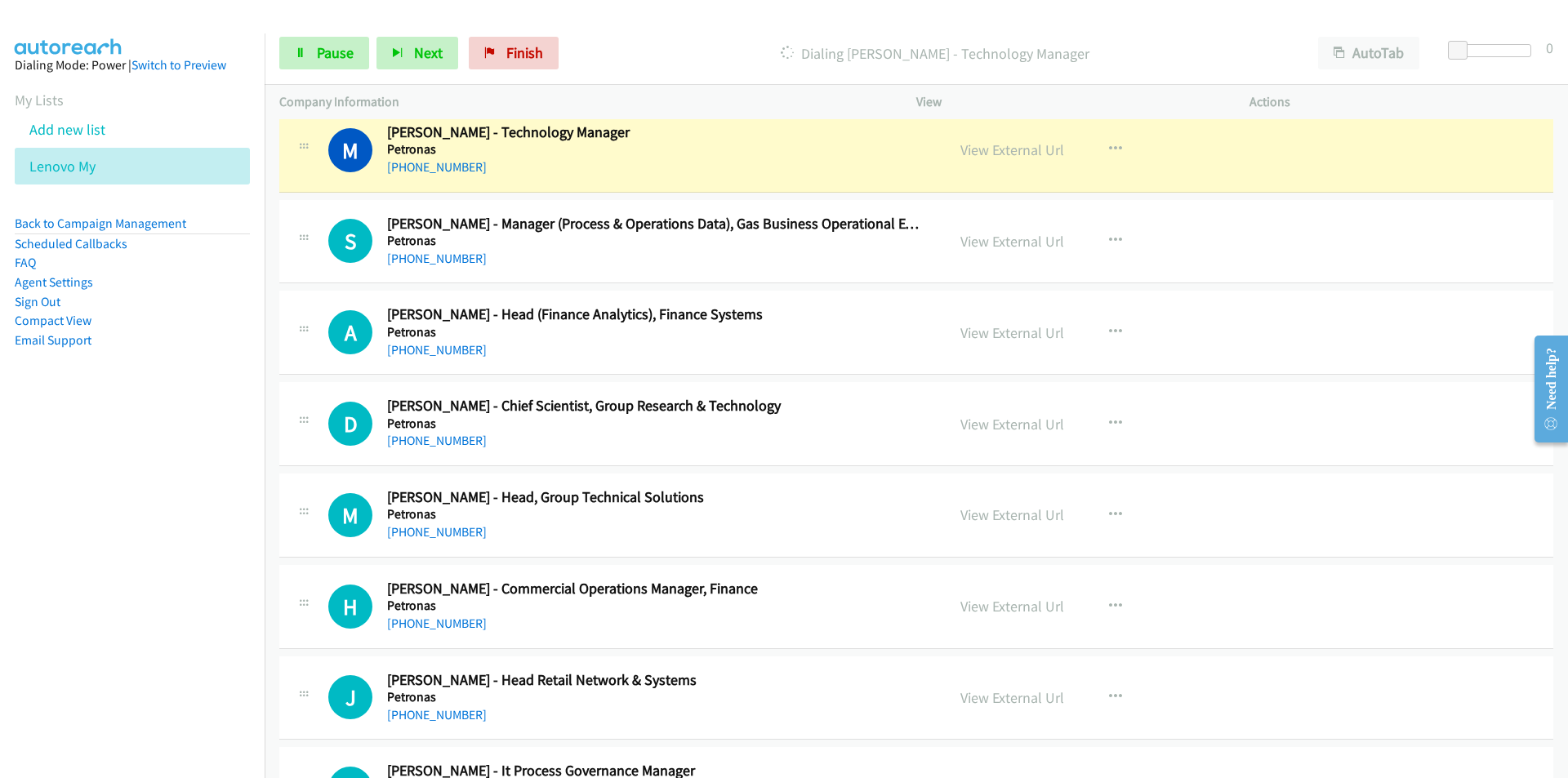
click at [152, 430] on nav "Dialing Mode: Power | Switch to Preview My Lists Add new list Lenovo My Back to…" at bounding box center [133, 422] width 265 height 778
drag, startPoint x: 116, startPoint y: 581, endPoint x: 425, endPoint y: 459, distance: 332.2
click at [116, 581] on nav "Dialing Mode: Power | Switch to Preview My Lists Add new list Lenovo My Back to…" at bounding box center [133, 422] width 265 height 778
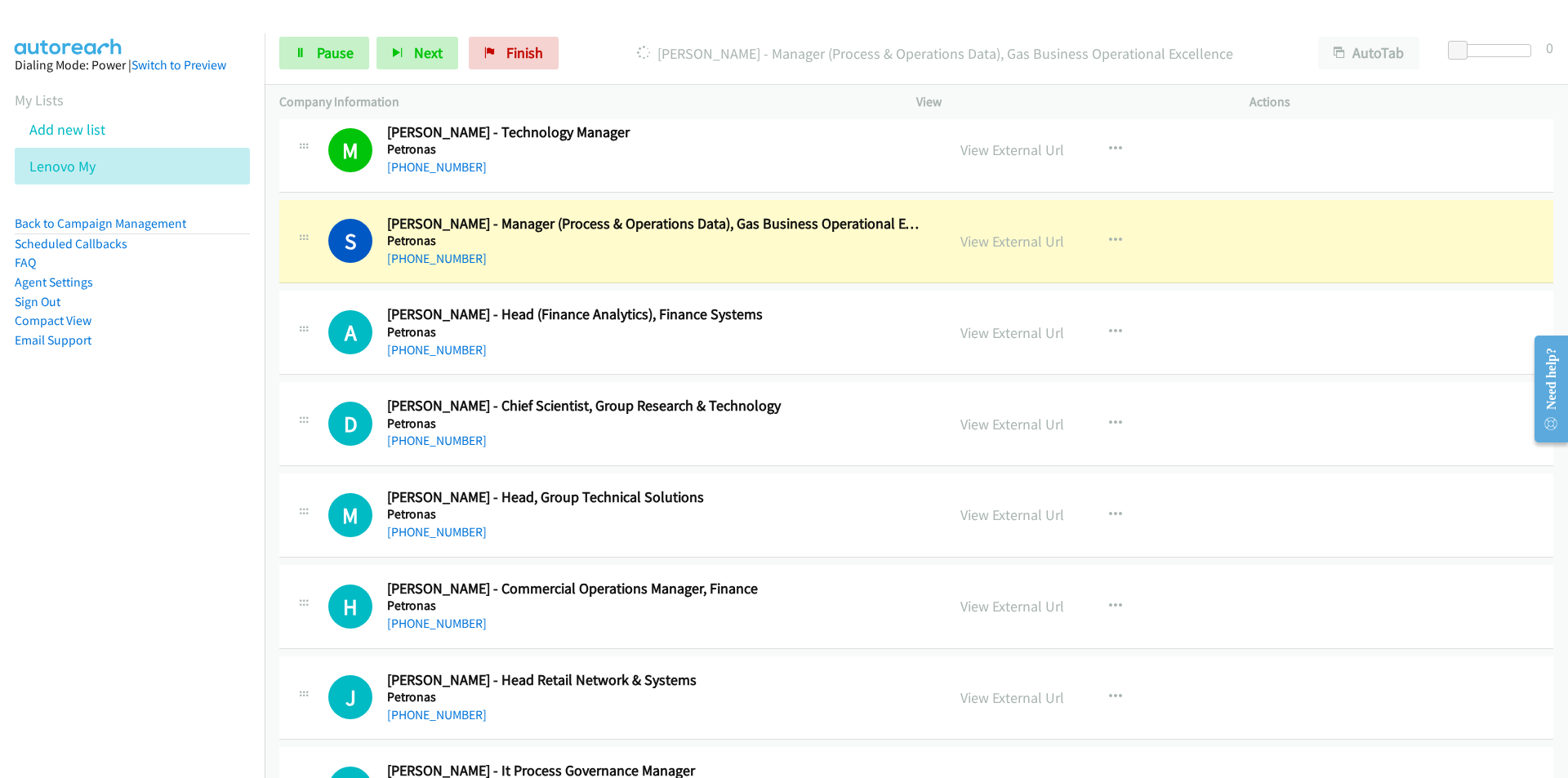
click at [174, 482] on nav "Dialing Mode: Power | Switch to Preview My Lists Add new list Lenovo My Back to…" at bounding box center [133, 422] width 265 height 778
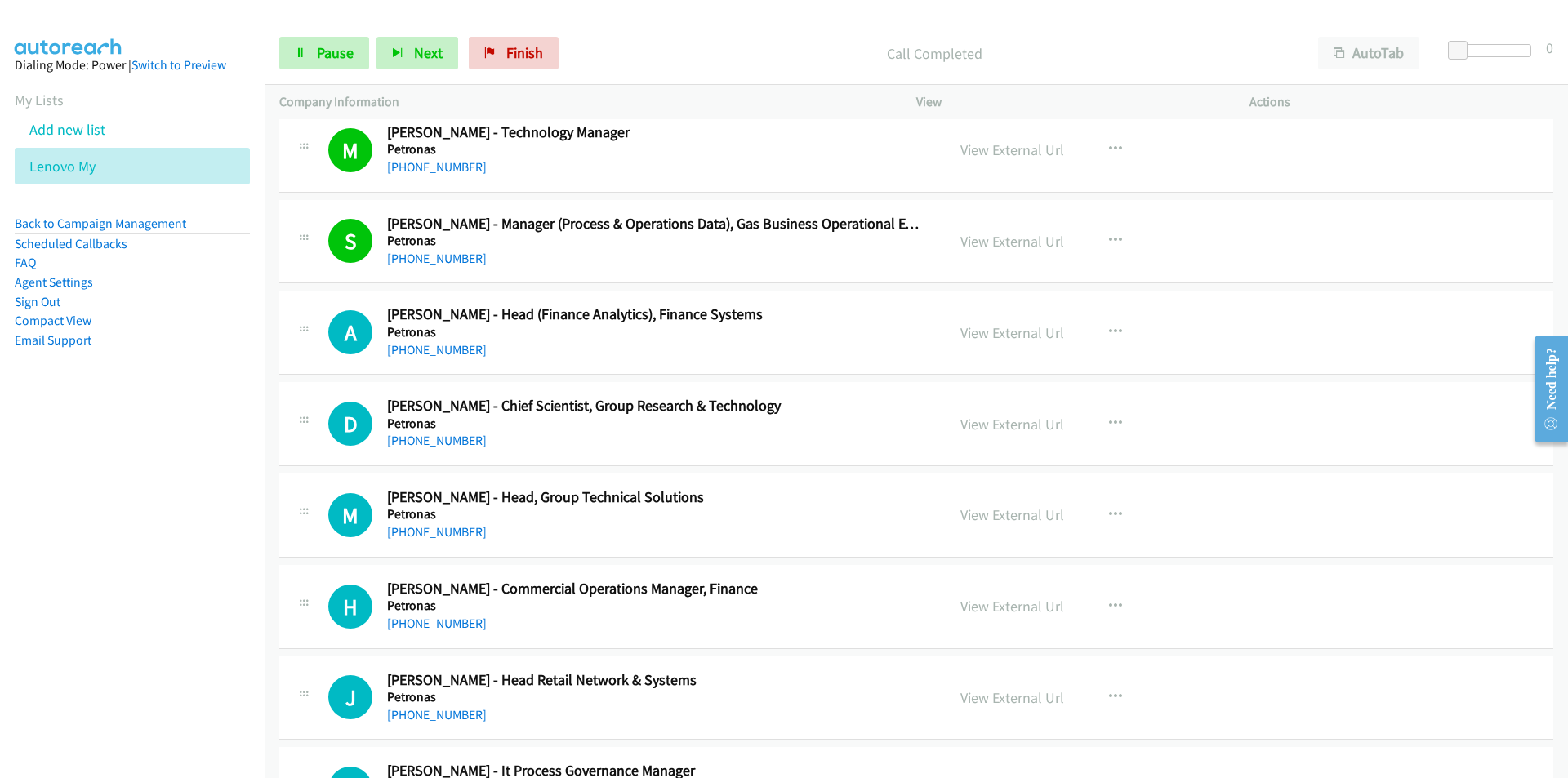
click at [215, 498] on nav "Dialing Mode: Power | Switch to Preview My Lists Add new list Lenovo My Back to…" at bounding box center [133, 422] width 265 height 778
click at [328, 54] on span "Pause" at bounding box center [334, 52] width 36 height 19
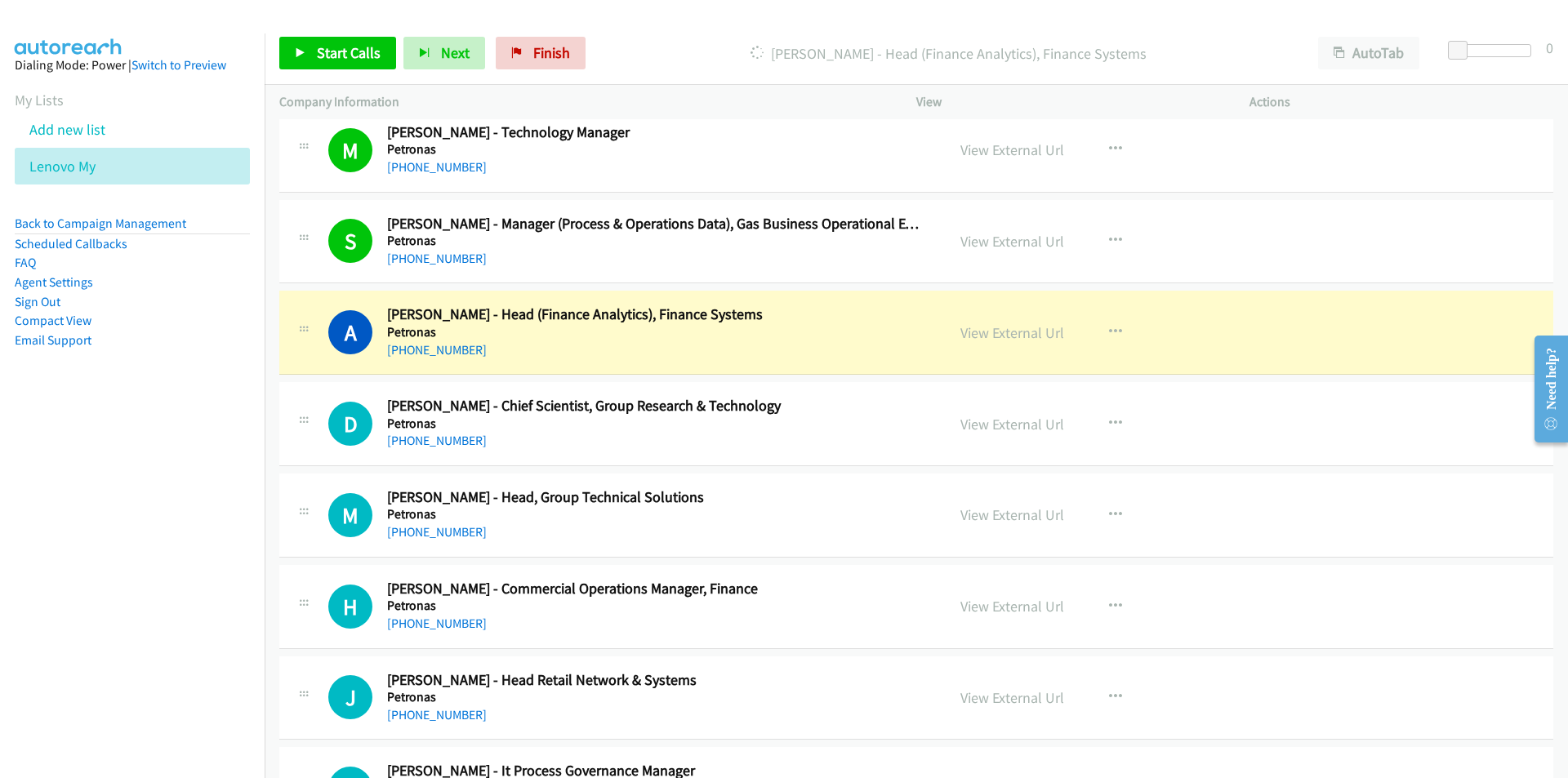
click at [251, 507] on nav "Dialing Mode: Power | Switch to Preview My Lists Add new list Lenovo My Back to…" at bounding box center [133, 422] width 265 height 778
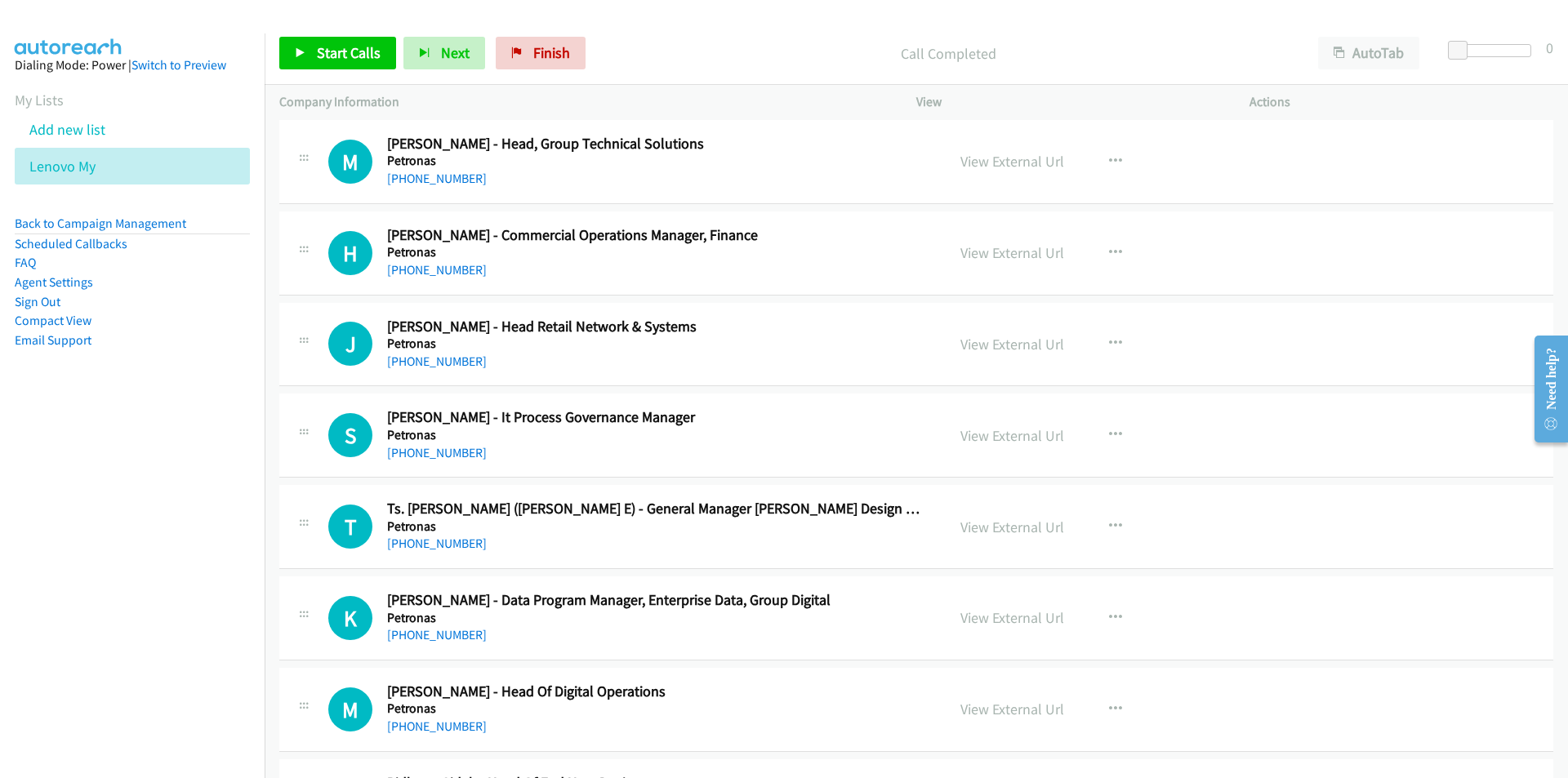
scroll to position [9098, 0]
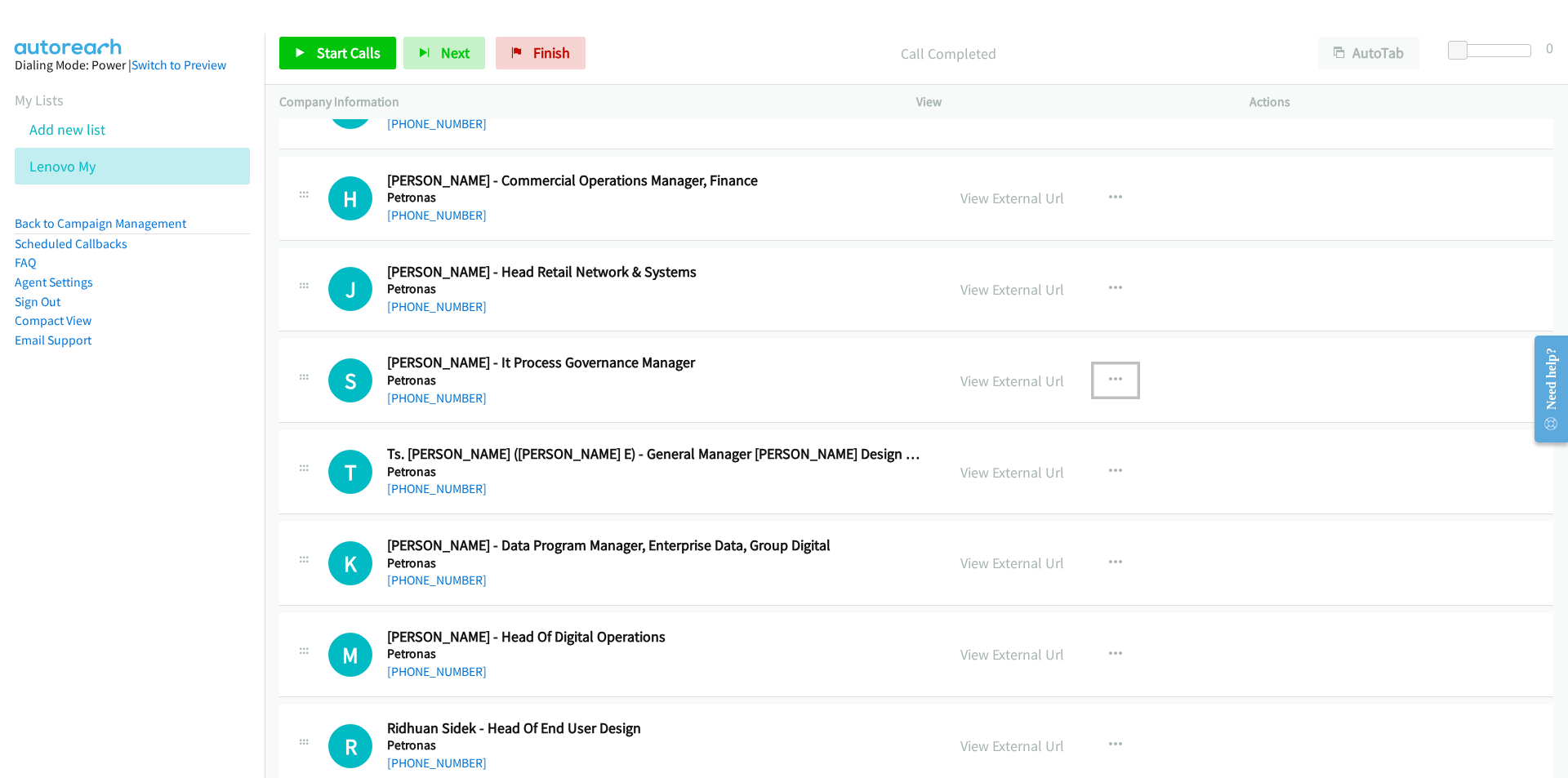
click at [1109, 377] on icon "button" at bounding box center [1115, 380] width 13 height 13
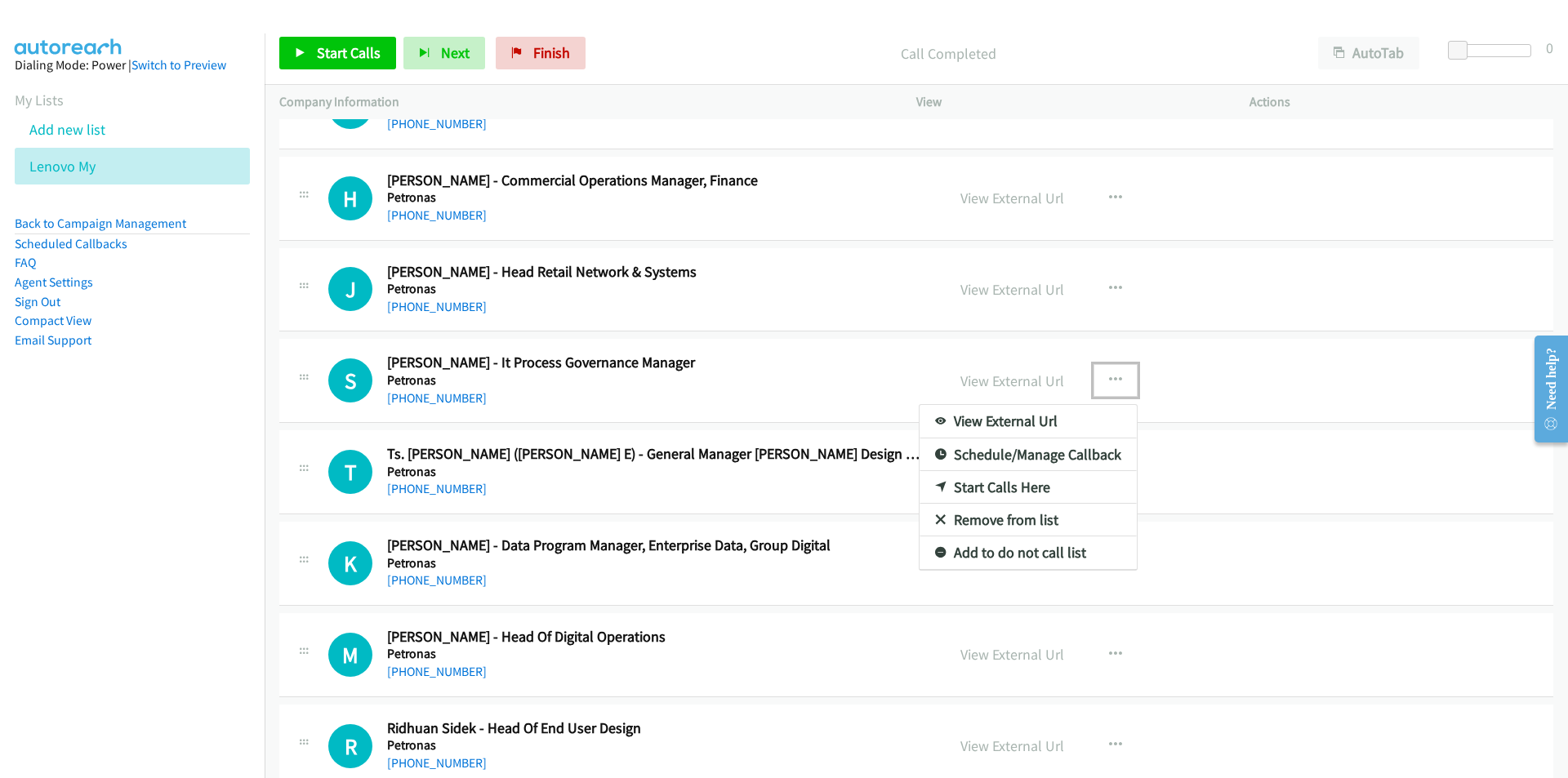
click at [990, 492] on link "Start Calls Here" at bounding box center [1028, 488] width 218 height 33
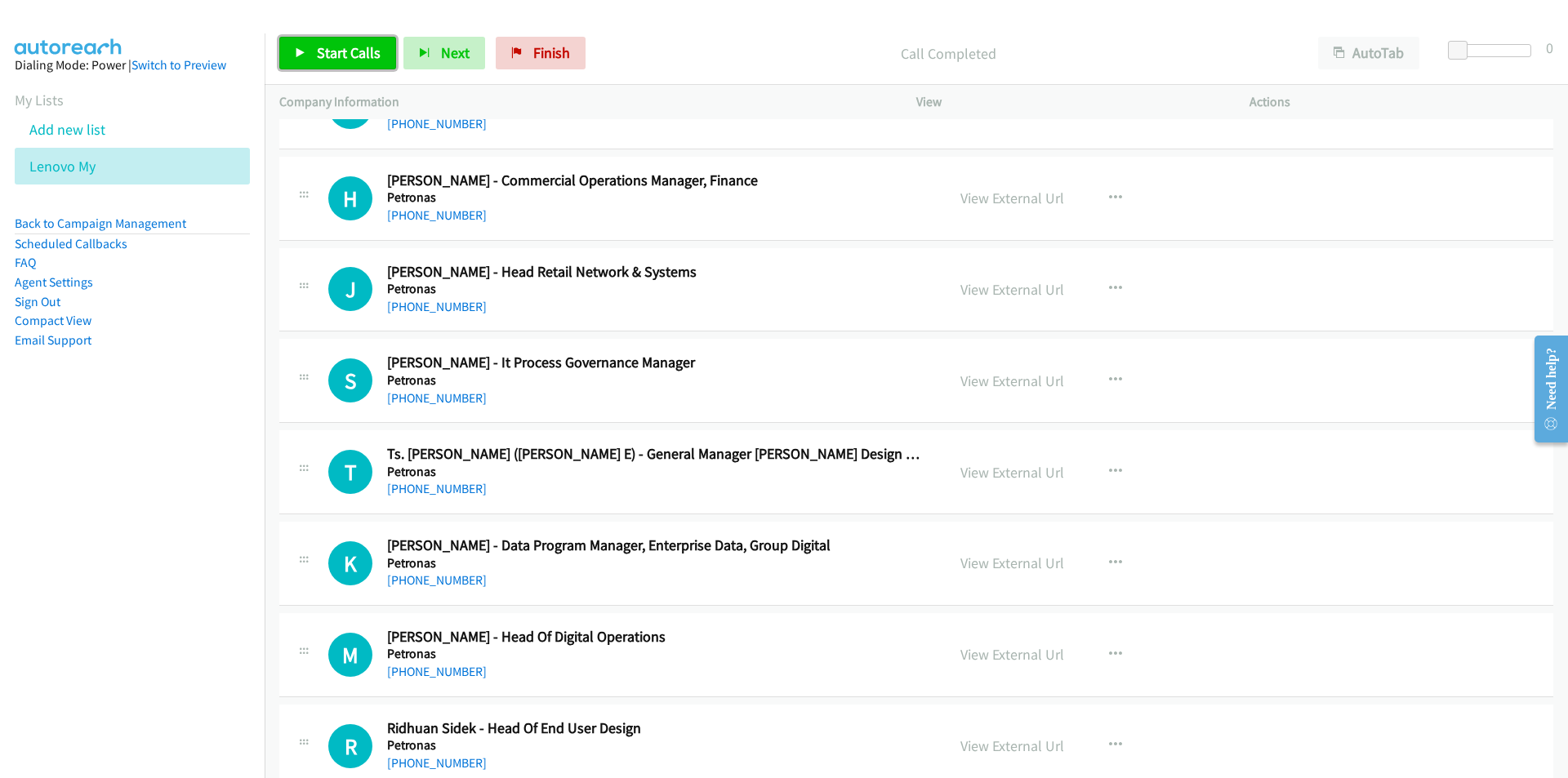
click at [345, 50] on span "Start Calls" at bounding box center [348, 52] width 64 height 19
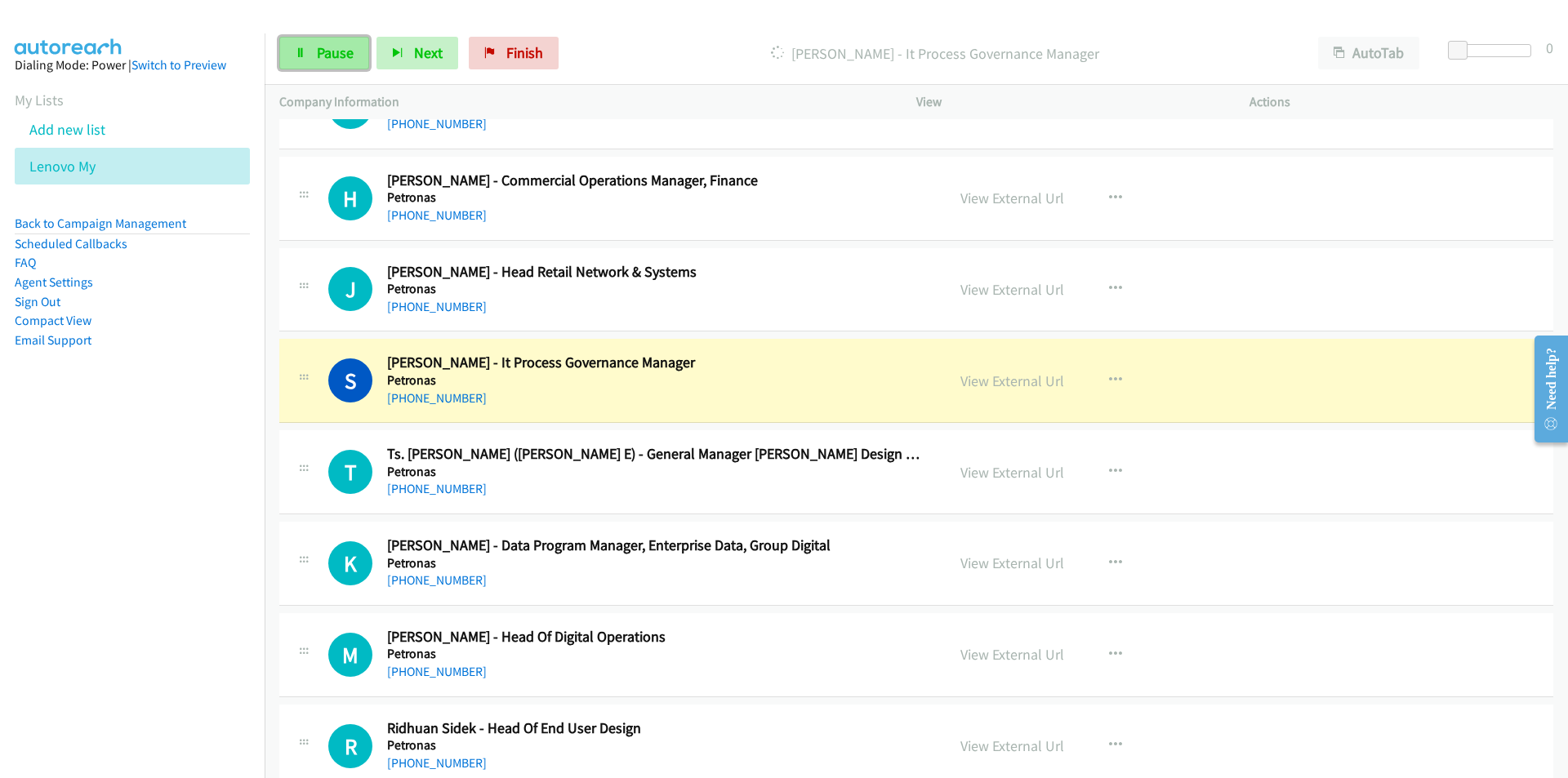
click at [324, 52] on span "Pause" at bounding box center [334, 52] width 36 height 19
click at [272, 595] on td "K Callback Scheduled Khairul Nazri Lokman - Data Program Manager, Enterprise Da…" at bounding box center [916, 564] width 1304 height 92
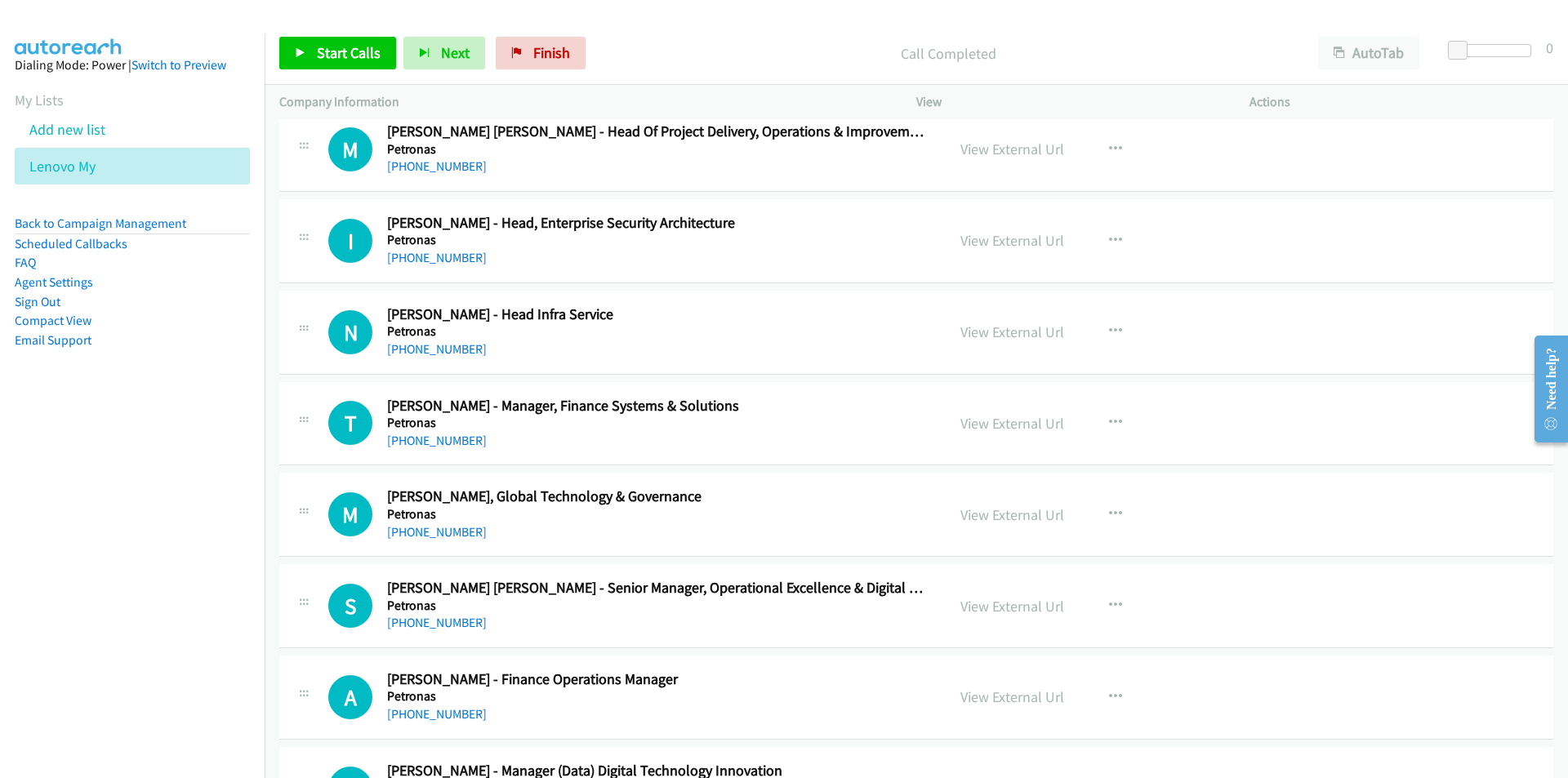
scroll to position [9996, 0]
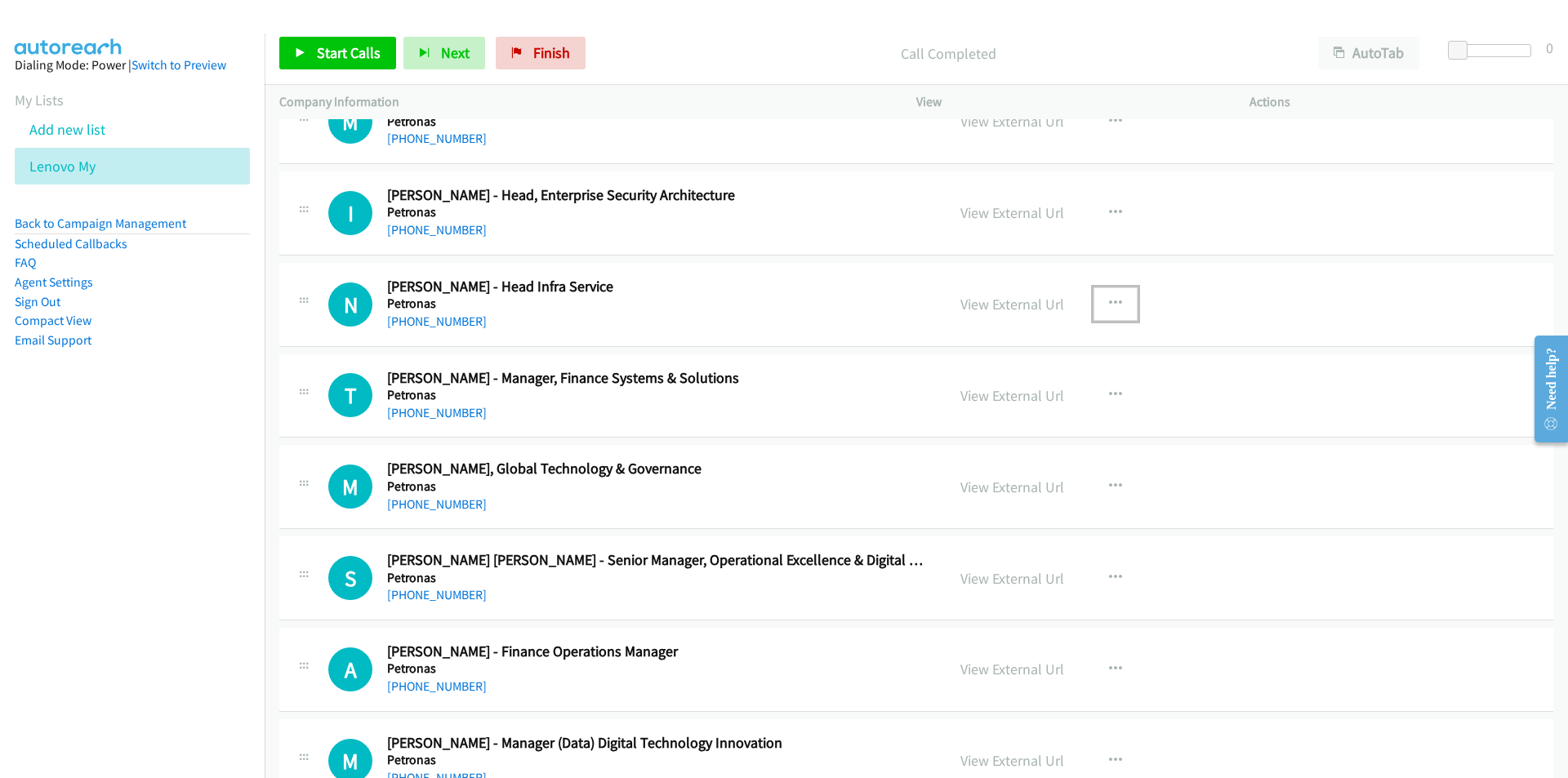
click at [1110, 300] on icon "button" at bounding box center [1115, 304] width 13 height 13
click at [1004, 409] on link "Start Calls Here" at bounding box center [1028, 410] width 218 height 33
click at [330, 52] on span "Start Calls" at bounding box center [348, 52] width 64 height 19
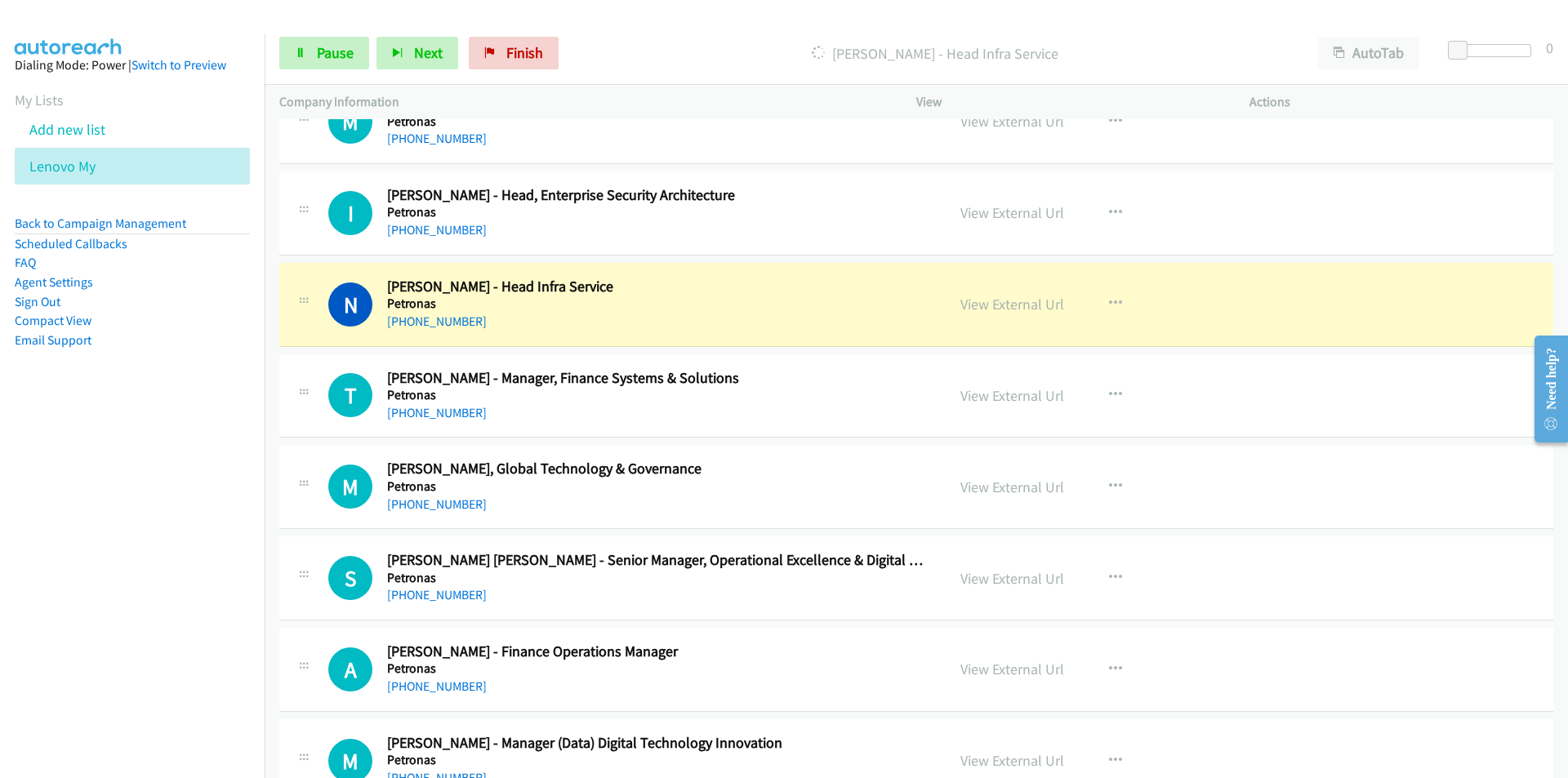
click at [234, 539] on nav "Dialing Mode: Power | Switch to Preview My Lists Add new list Lenovo My Back to…" at bounding box center [133, 422] width 265 height 778
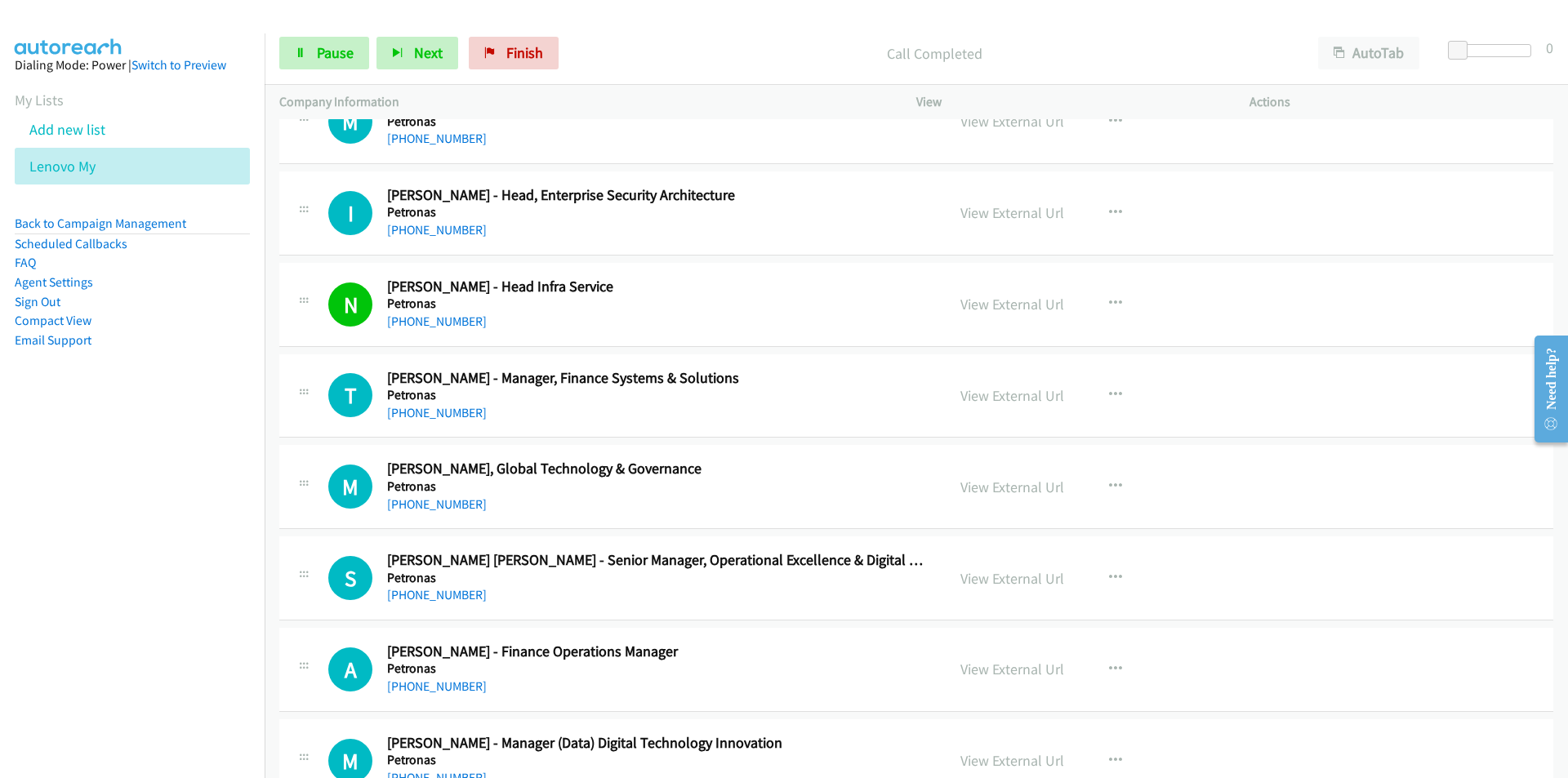
click at [203, 568] on nav "Dialing Mode: Power | Switch to Preview My Lists Add new list Lenovo My Back to…" at bounding box center [133, 422] width 265 height 778
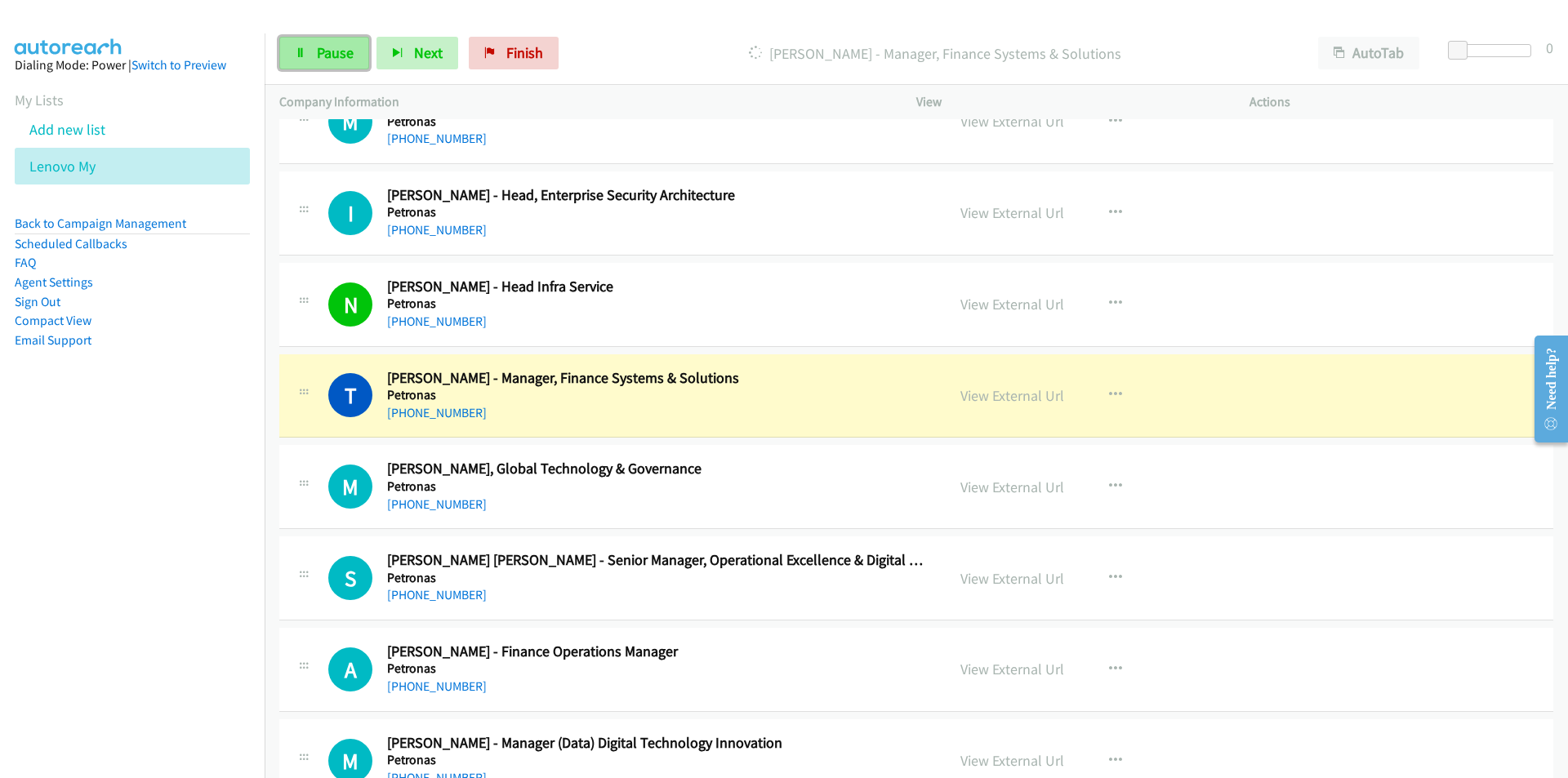
click at [341, 41] on link "Pause" at bounding box center [324, 52] width 90 height 33
click at [175, 545] on nav "Dialing Mode: Power | Switch to Preview My Lists Add new list Lenovo My Back to…" at bounding box center [133, 422] width 265 height 778
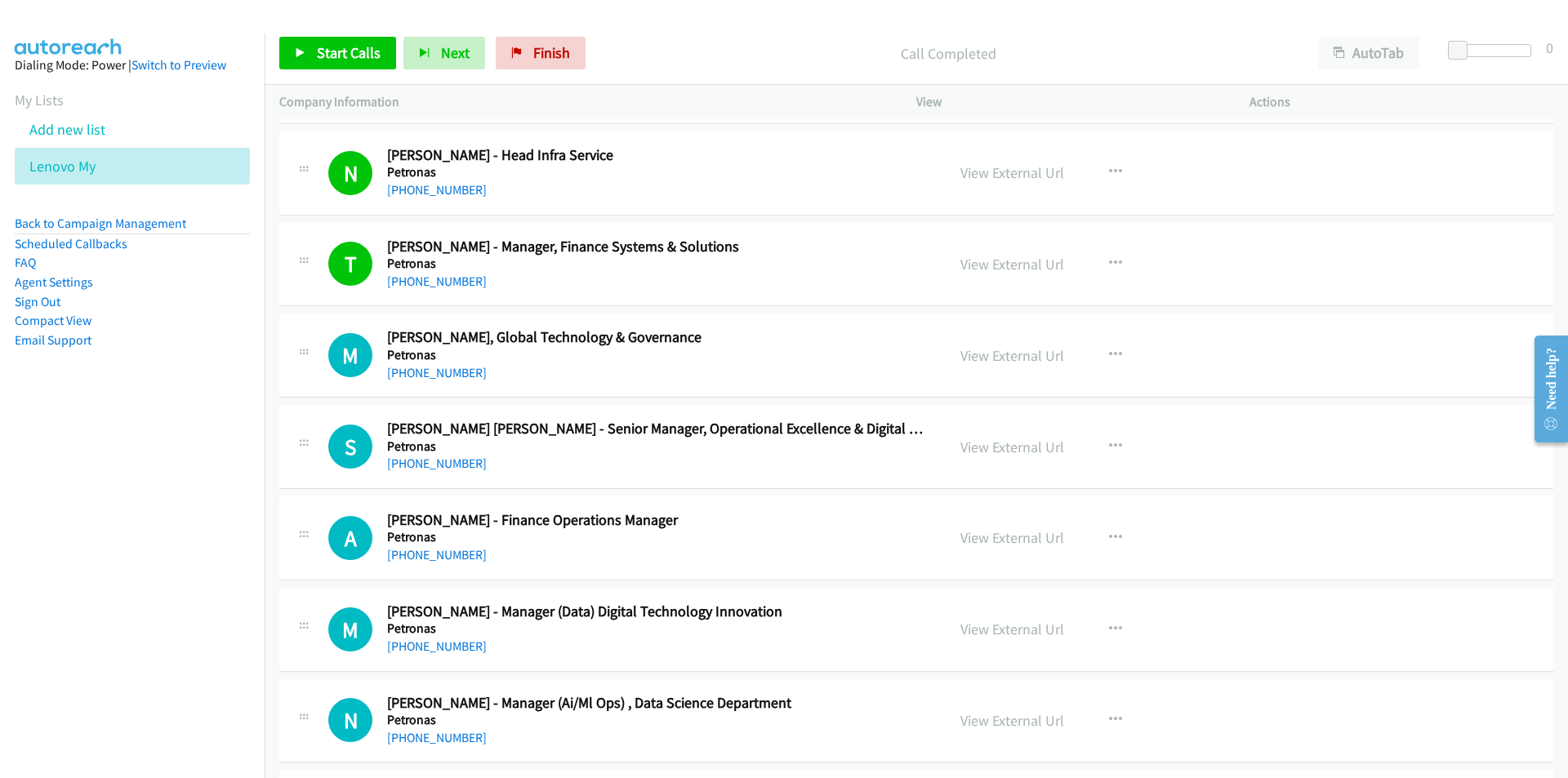
scroll to position [10160, 0]
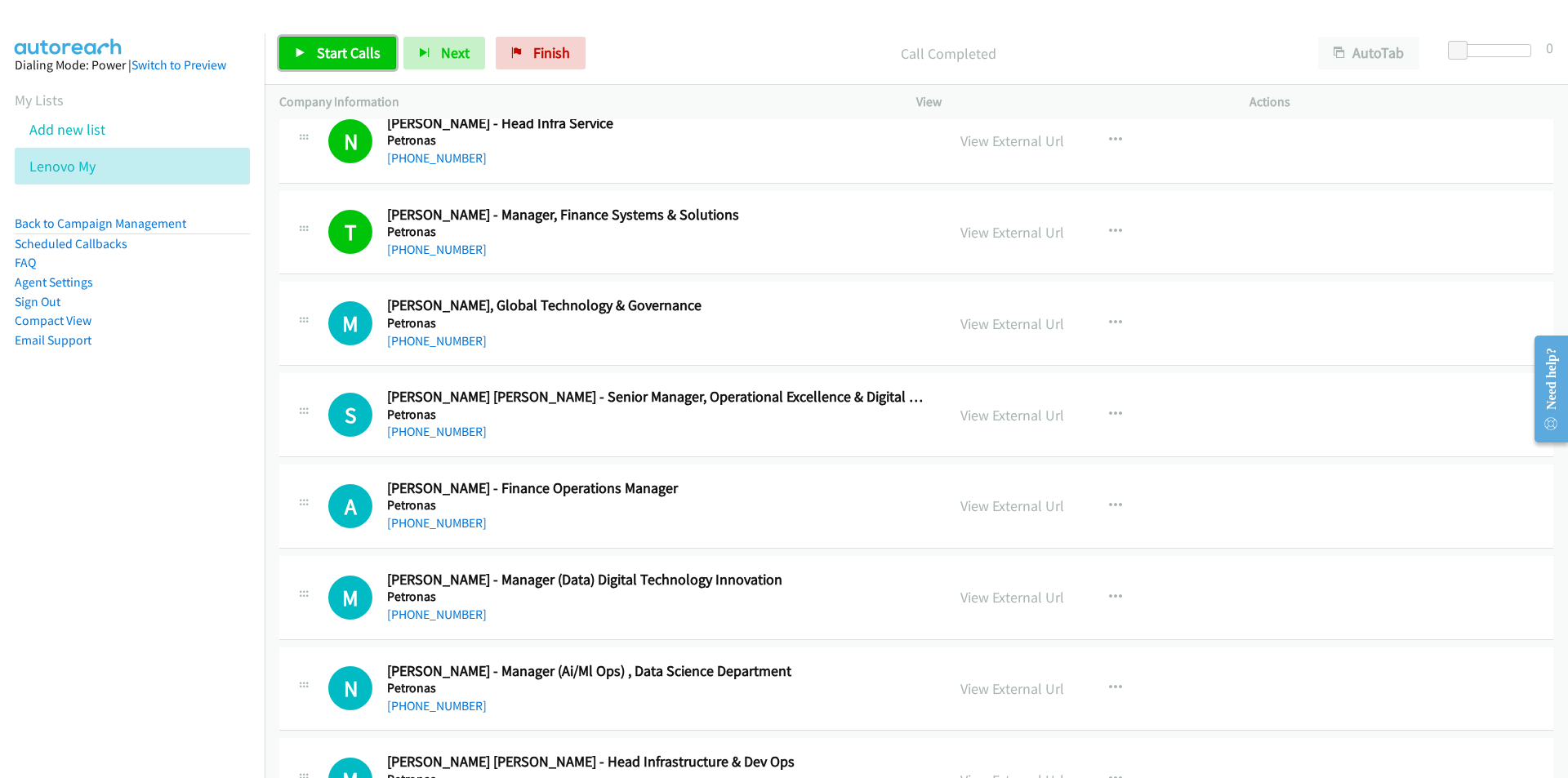
click at [335, 46] on span "Start Calls" at bounding box center [348, 52] width 64 height 19
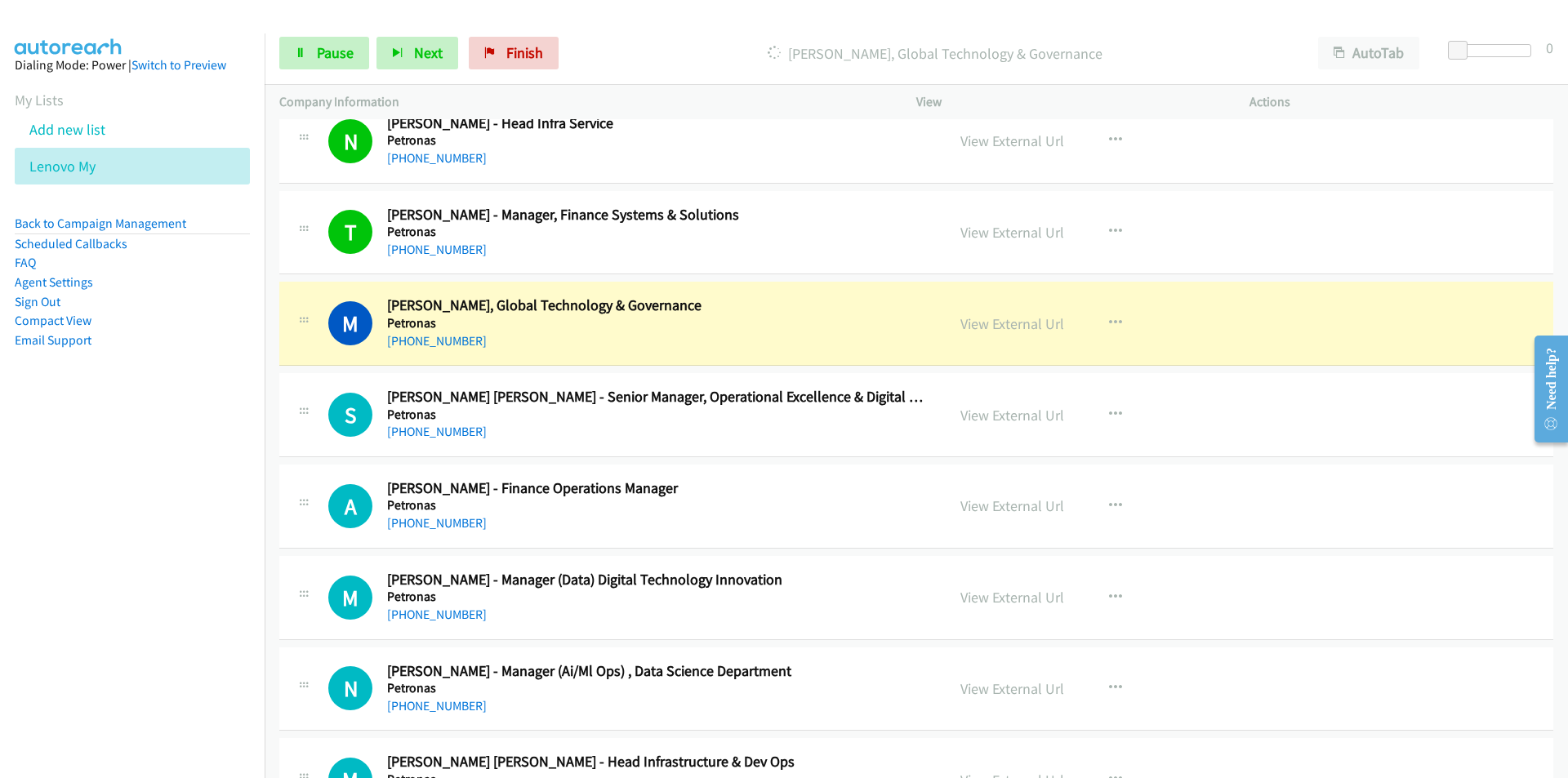
click at [133, 568] on nav "Dialing Mode: Power | Switch to Preview My Lists Add new list Lenovo My Back to…" at bounding box center [133, 422] width 265 height 778
click at [1009, 411] on link "View External Url" at bounding box center [1011, 416] width 104 height 19
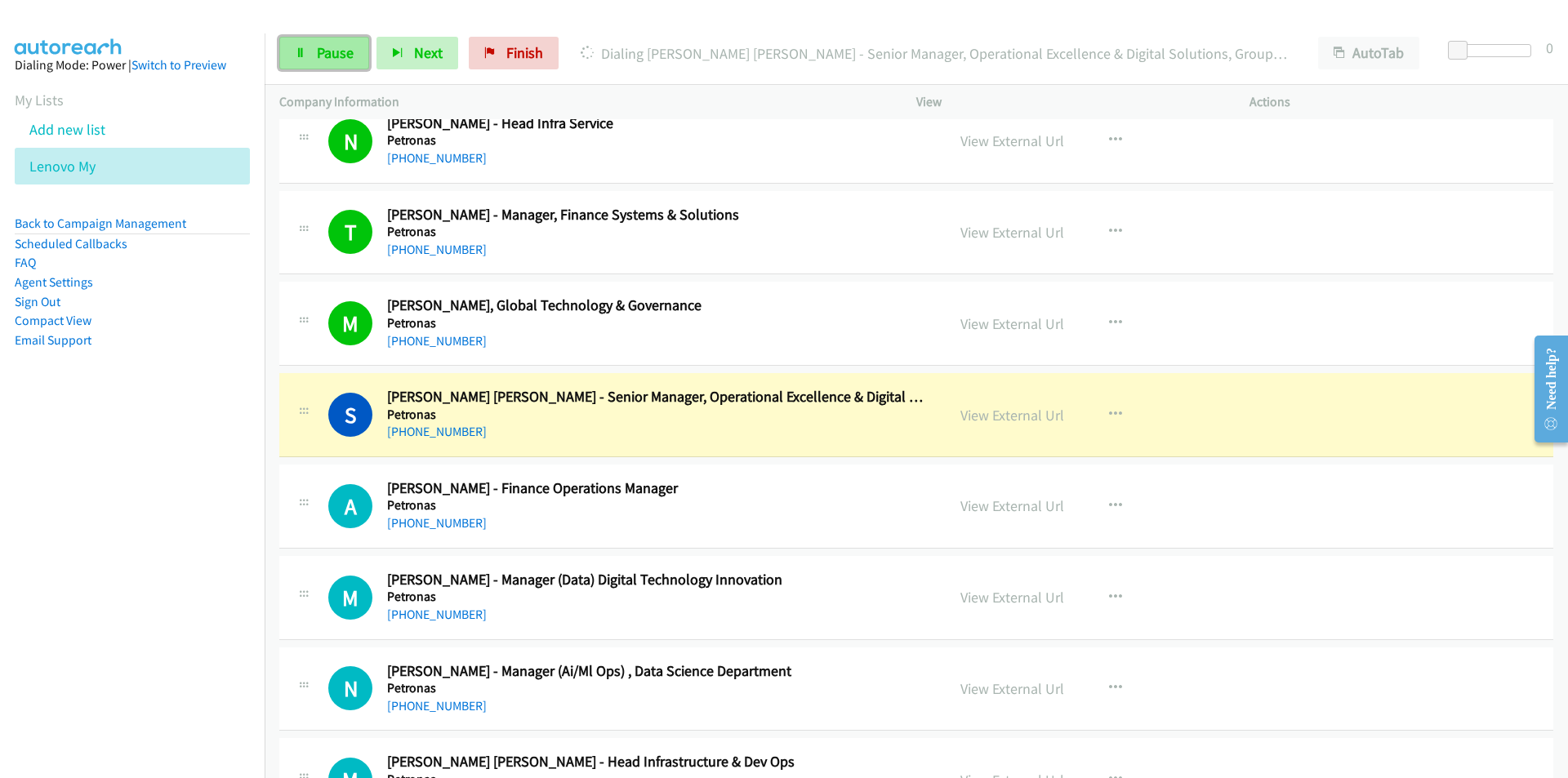
click at [334, 60] on span "Pause" at bounding box center [334, 52] width 36 height 19
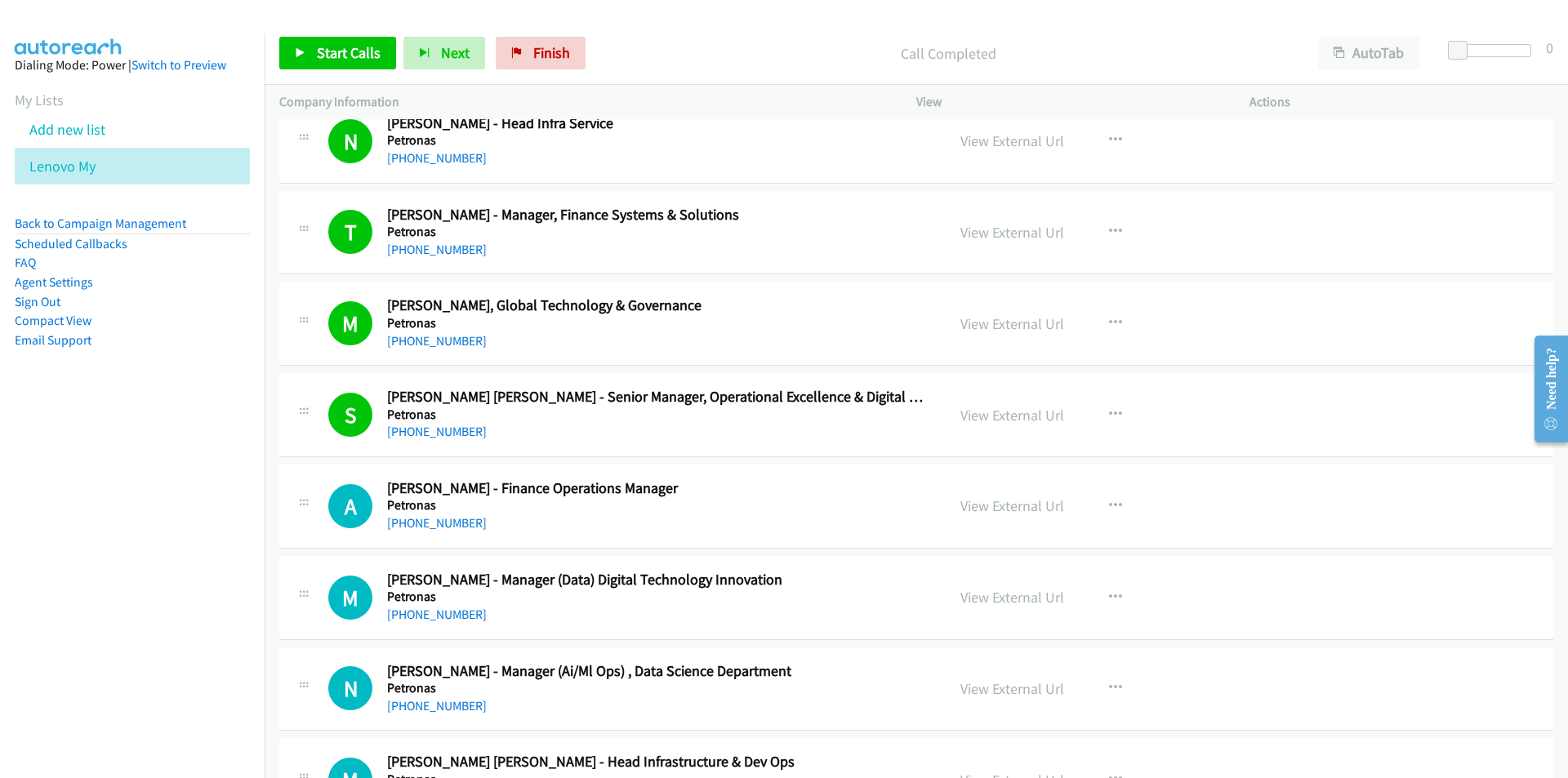
drag, startPoint x: 212, startPoint y: 565, endPoint x: 528, endPoint y: 545, distance: 316.6
click at [212, 565] on nav "Dialing Mode: Power | Switch to Preview My Lists Add new list Lenovo My Back to…" at bounding box center [133, 422] width 265 height 778
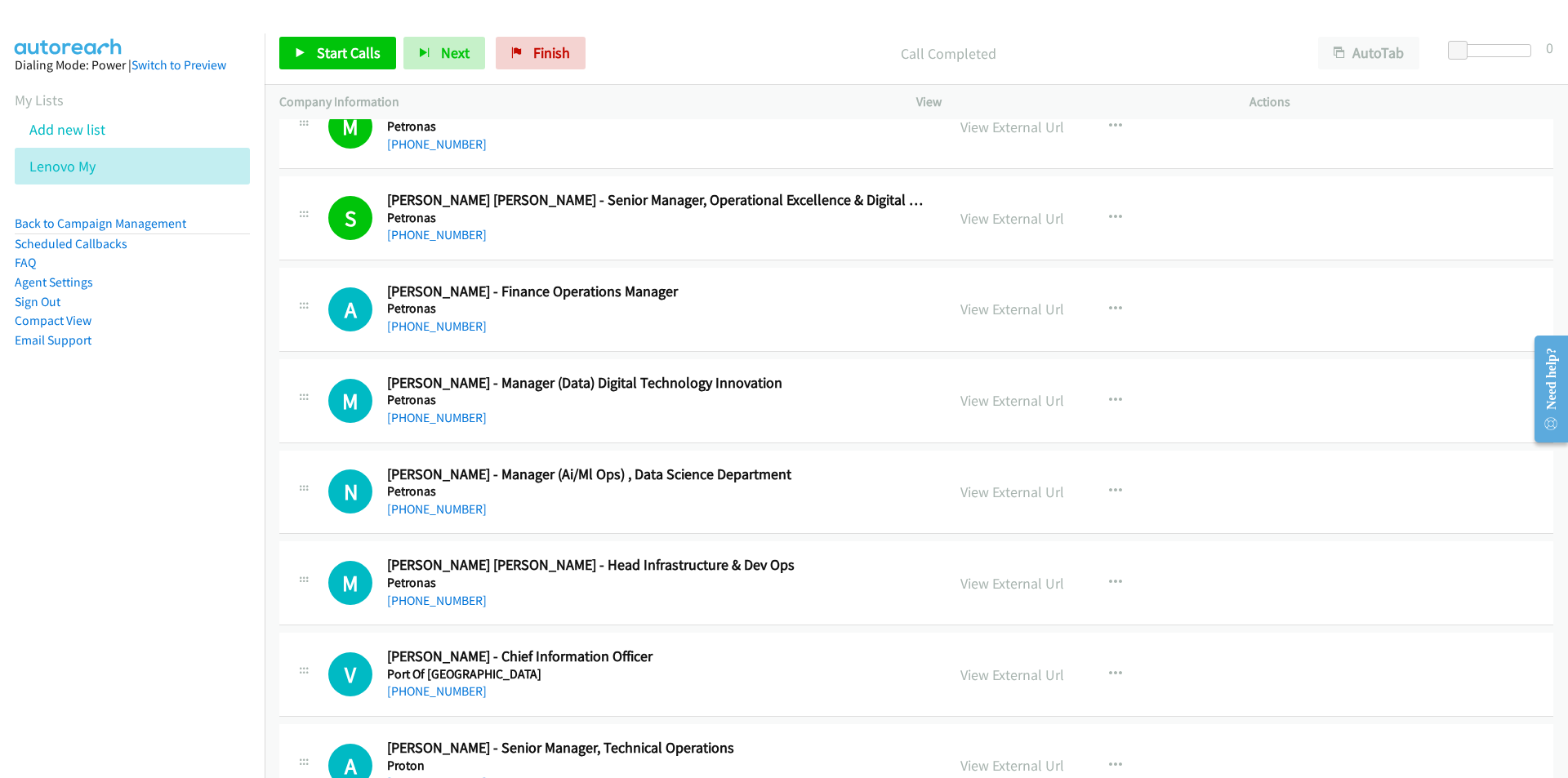
scroll to position [10404, 0]
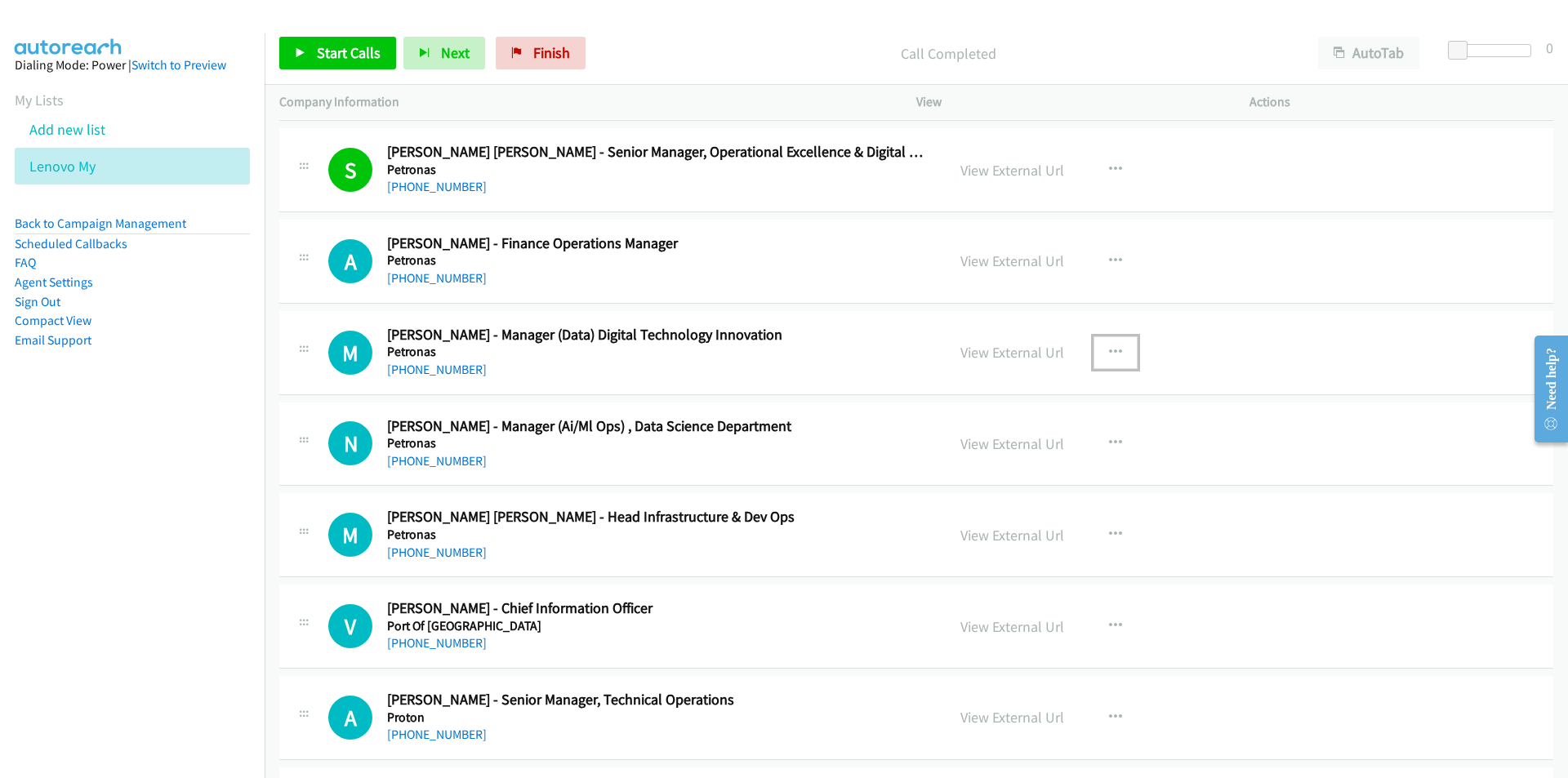
click at [1109, 350] on icon "button" at bounding box center [1115, 353] width 13 height 13
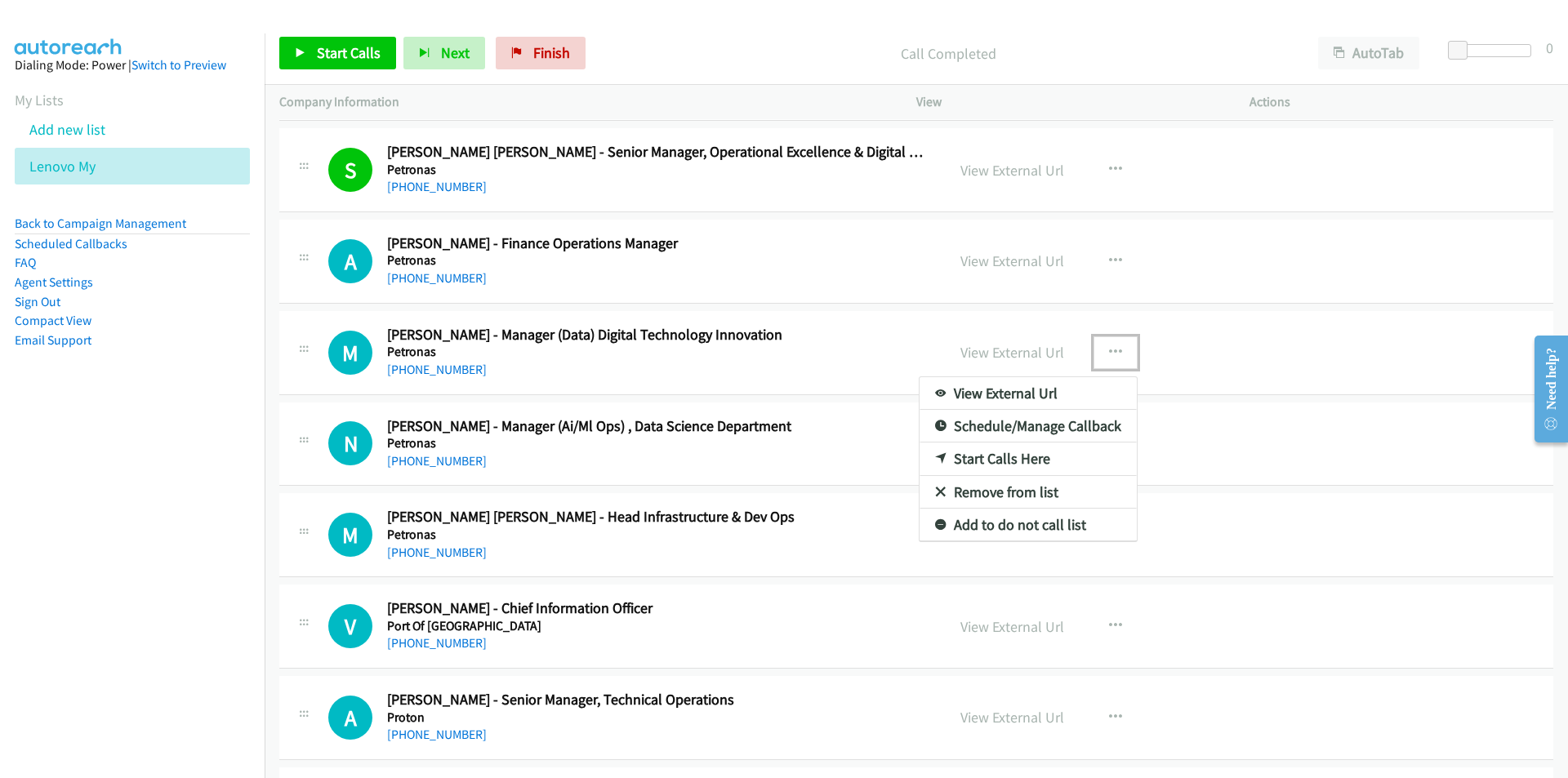
click at [1046, 459] on link "Start Calls Here" at bounding box center [1028, 459] width 218 height 33
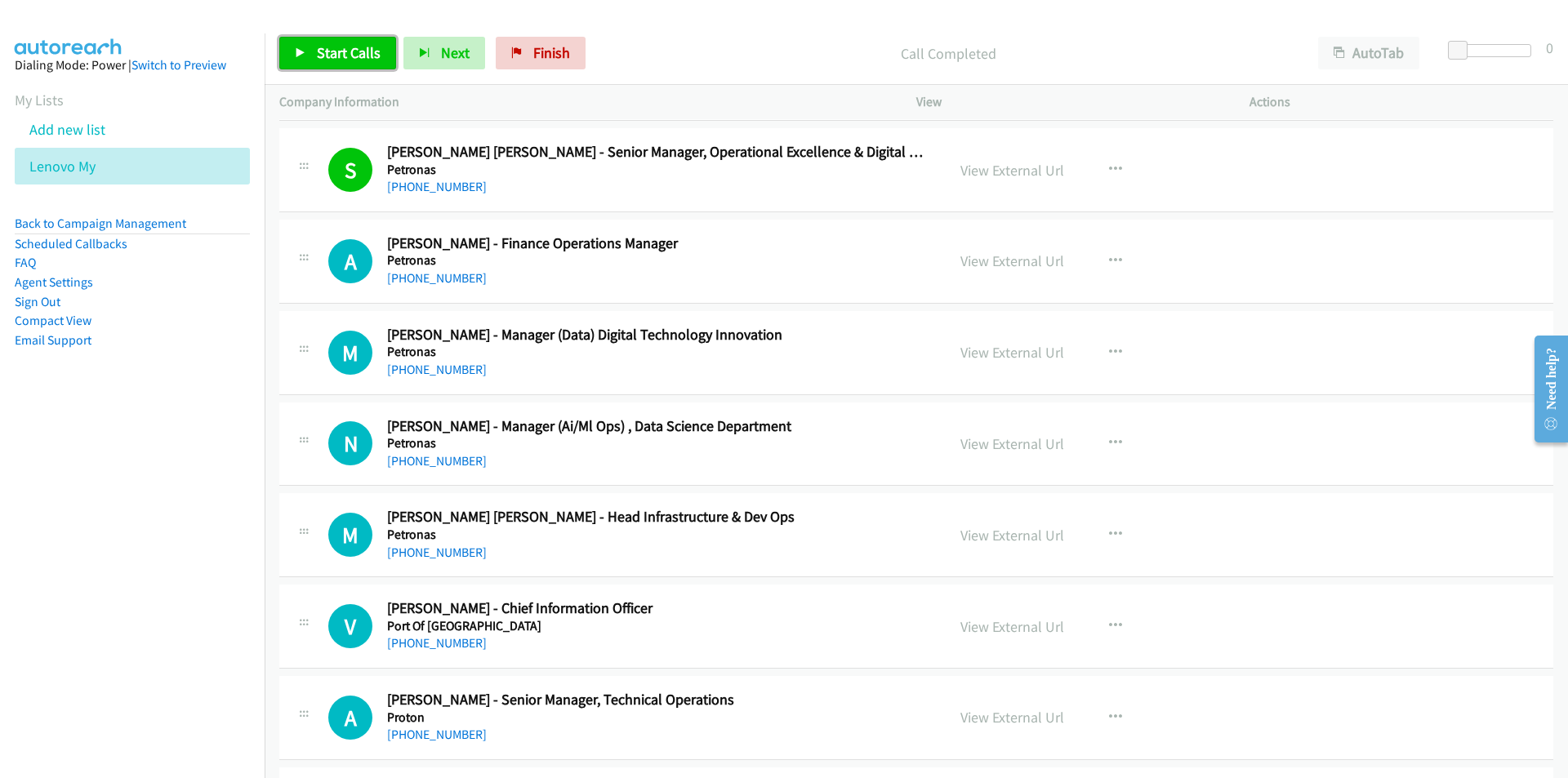
click at [344, 41] on link "Start Calls" at bounding box center [337, 52] width 117 height 33
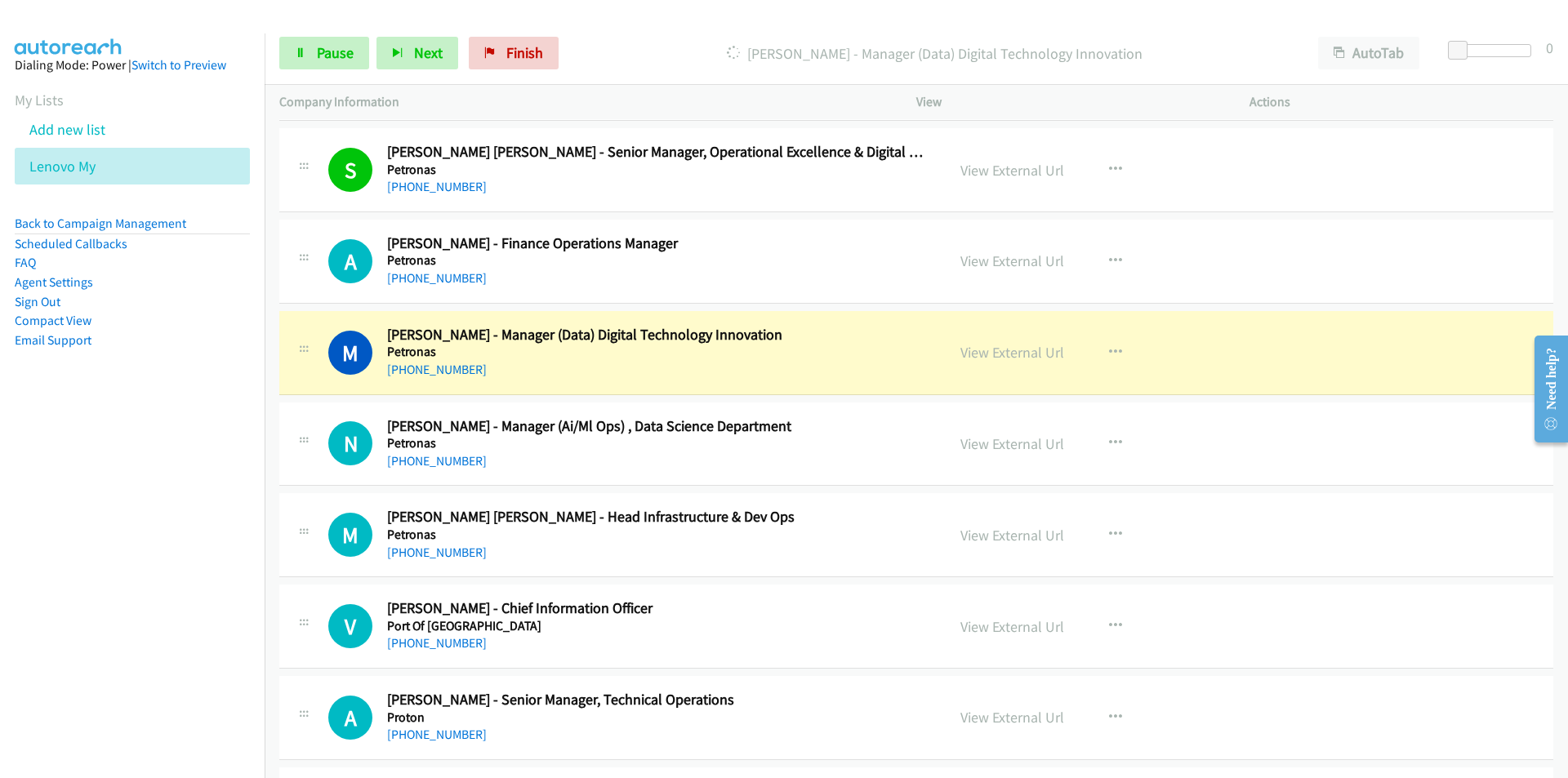
click at [173, 517] on nav "Dialing Mode: Power | Switch to Preview My Lists Add new list Lenovo My Back to…" at bounding box center [133, 422] width 265 height 778
click at [1023, 359] on link "View External Url" at bounding box center [1011, 352] width 104 height 19
click at [308, 51] on link "Pause" at bounding box center [324, 52] width 90 height 33
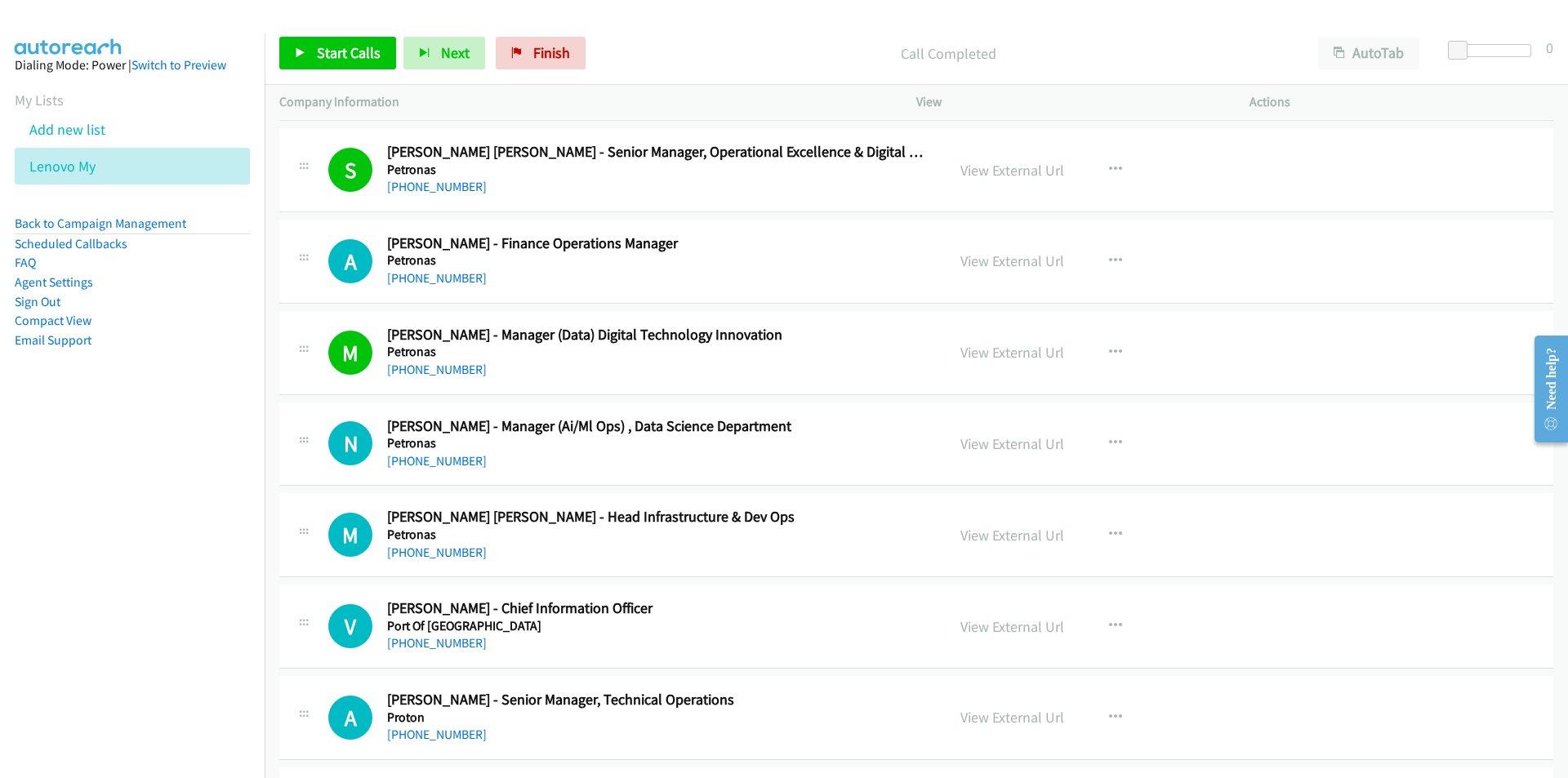
drag, startPoint x: 101, startPoint y: 581, endPoint x: 113, endPoint y: 578, distance: 12.4
click at [101, 581] on nav "Dialing Mode: Power | Switch to Preview My Lists Add new list Lenovo My Back to…" at bounding box center [133, 422] width 265 height 778
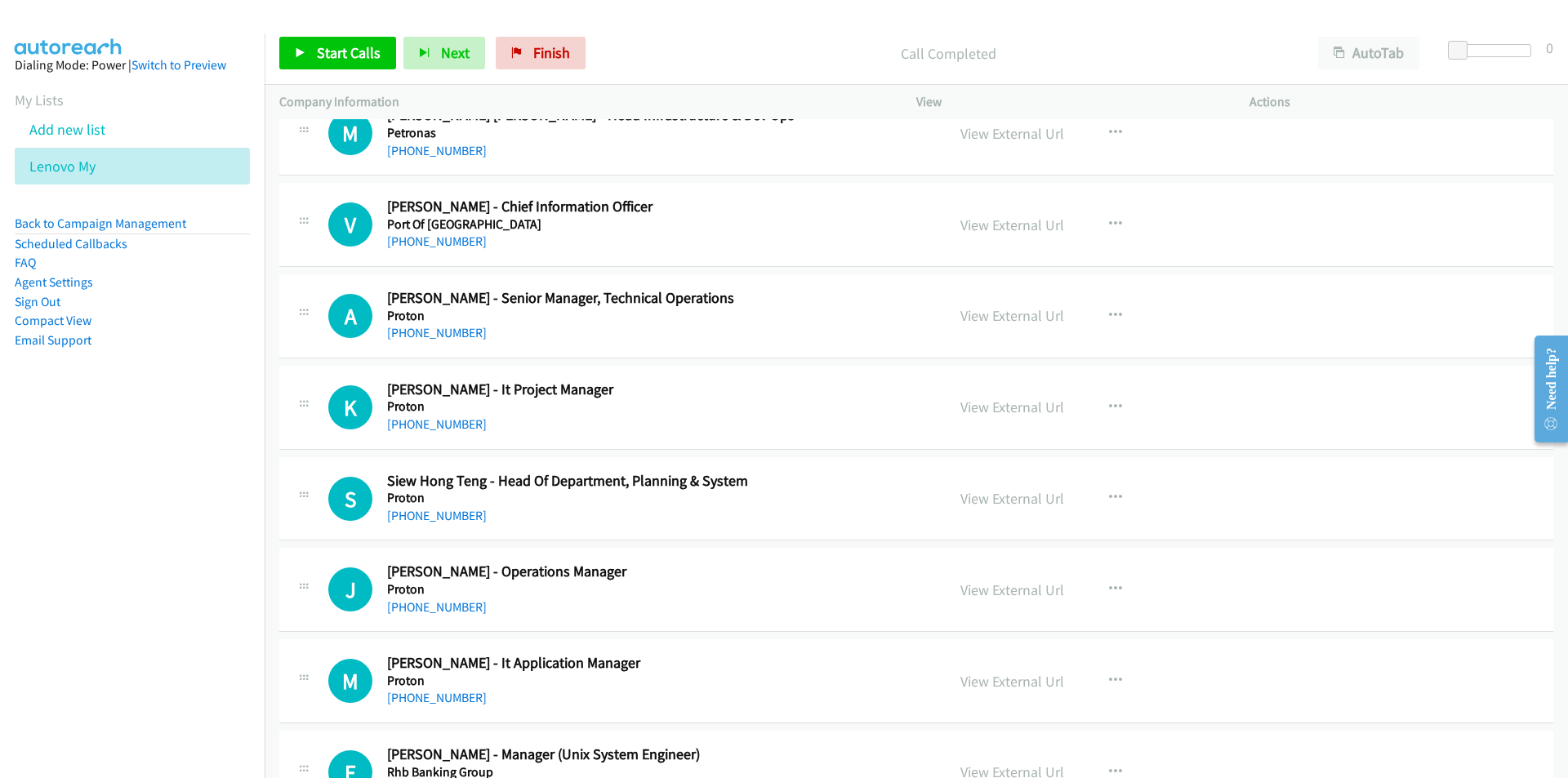
scroll to position [10814, 0]
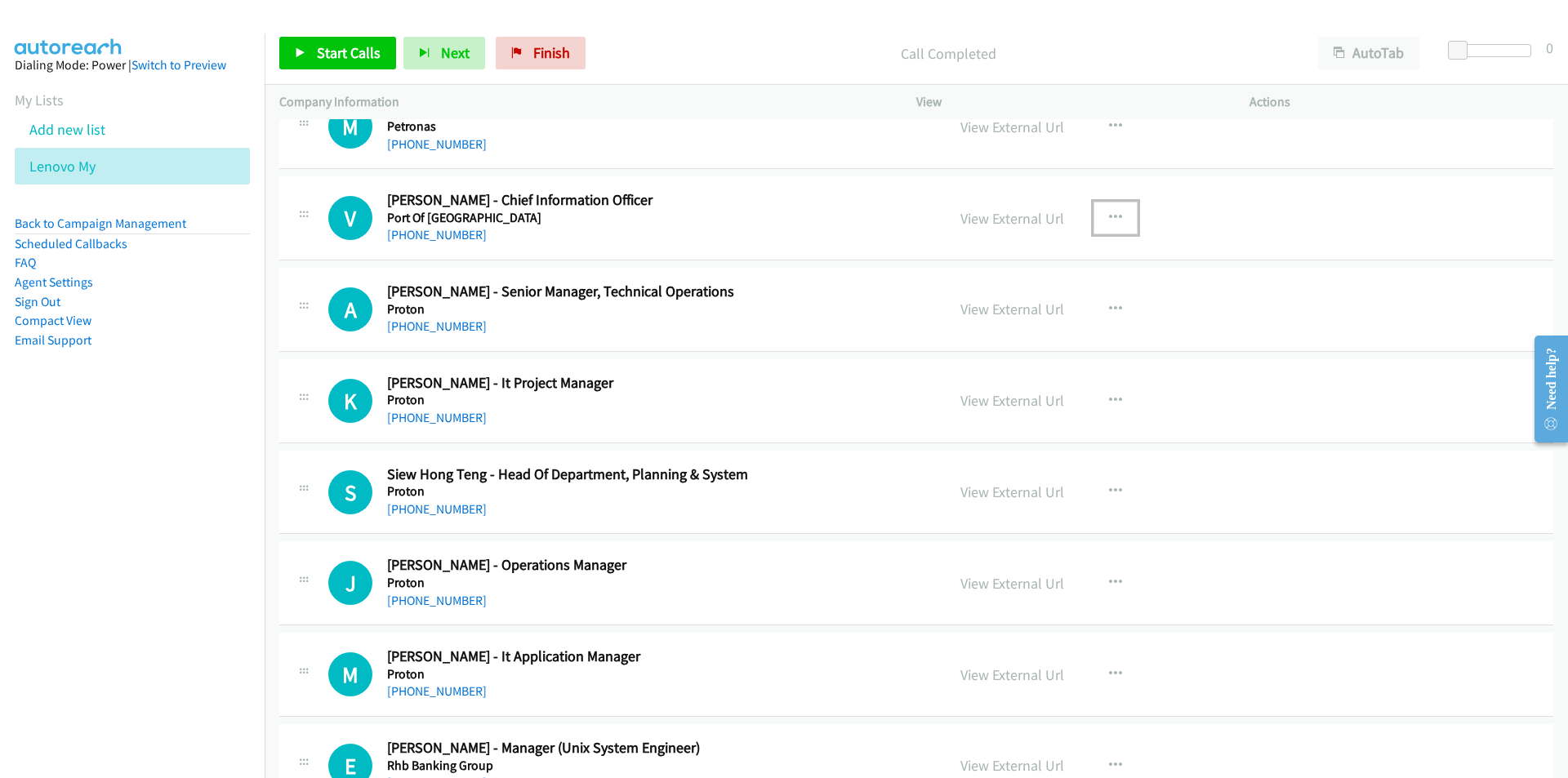
click at [1114, 217] on icon "button" at bounding box center [1115, 218] width 13 height 13
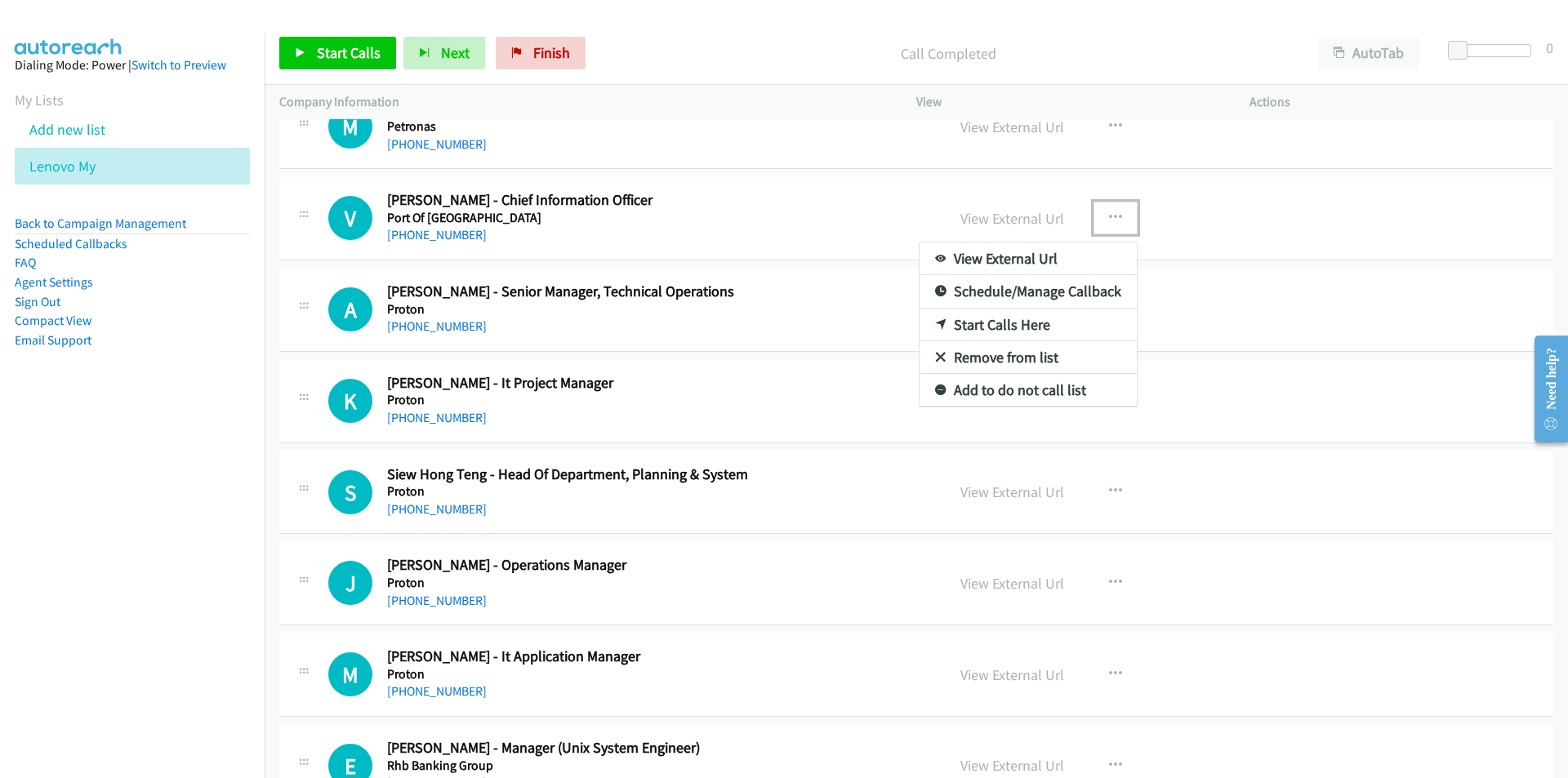
click at [1038, 328] on link "Start Calls Here" at bounding box center [1028, 325] width 218 height 33
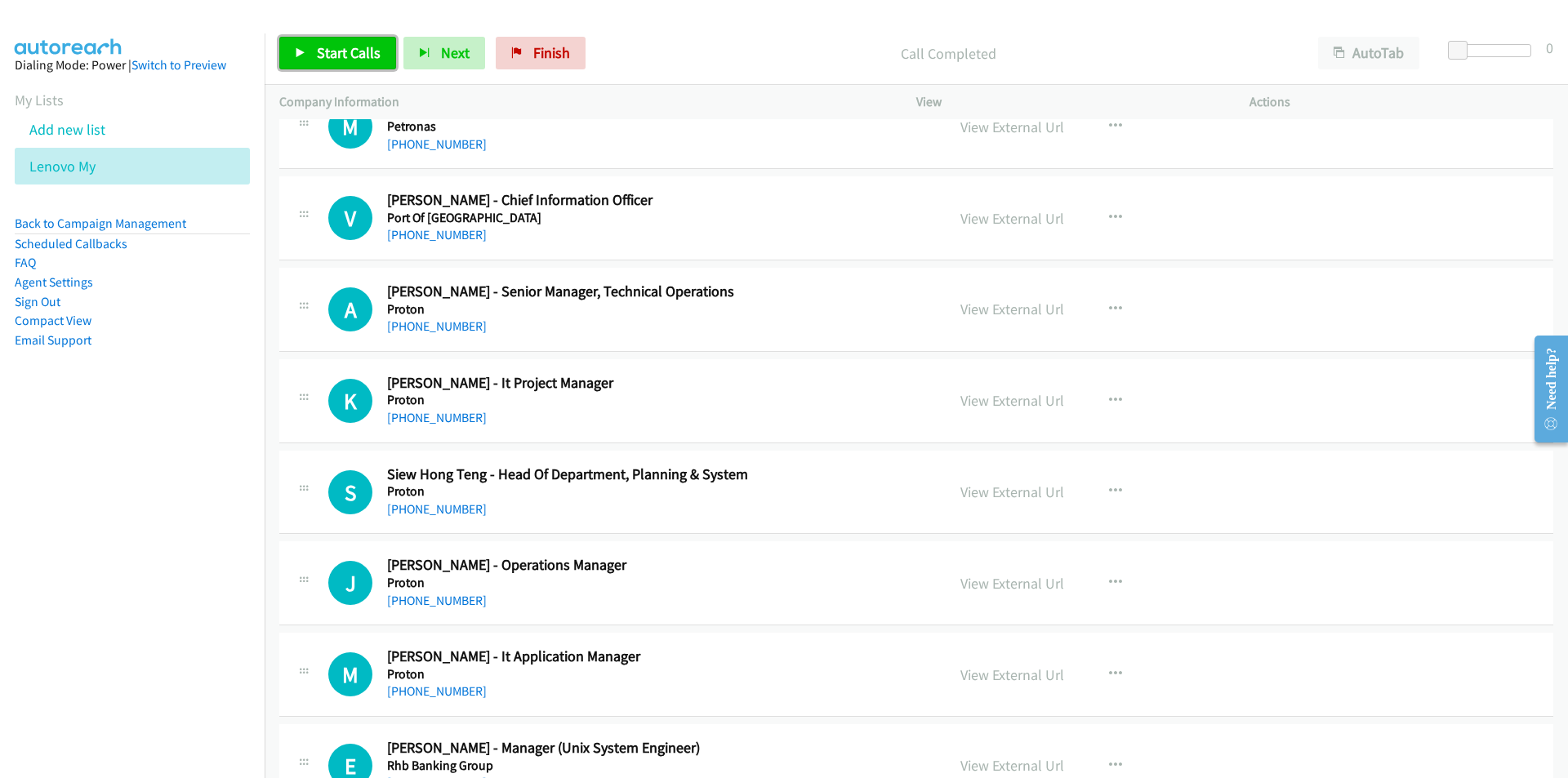
click at [342, 62] on link "Start Calls" at bounding box center [337, 52] width 117 height 33
click at [200, 478] on nav "Dialing Mode: Power | Switch to Preview My Lists Add new list Lenovo My Back to…" at bounding box center [133, 422] width 265 height 778
click at [168, 588] on nav "Dialing Mode: Power | Switch to Preview My Lists Add new list Lenovo My Back to…" at bounding box center [133, 422] width 265 height 778
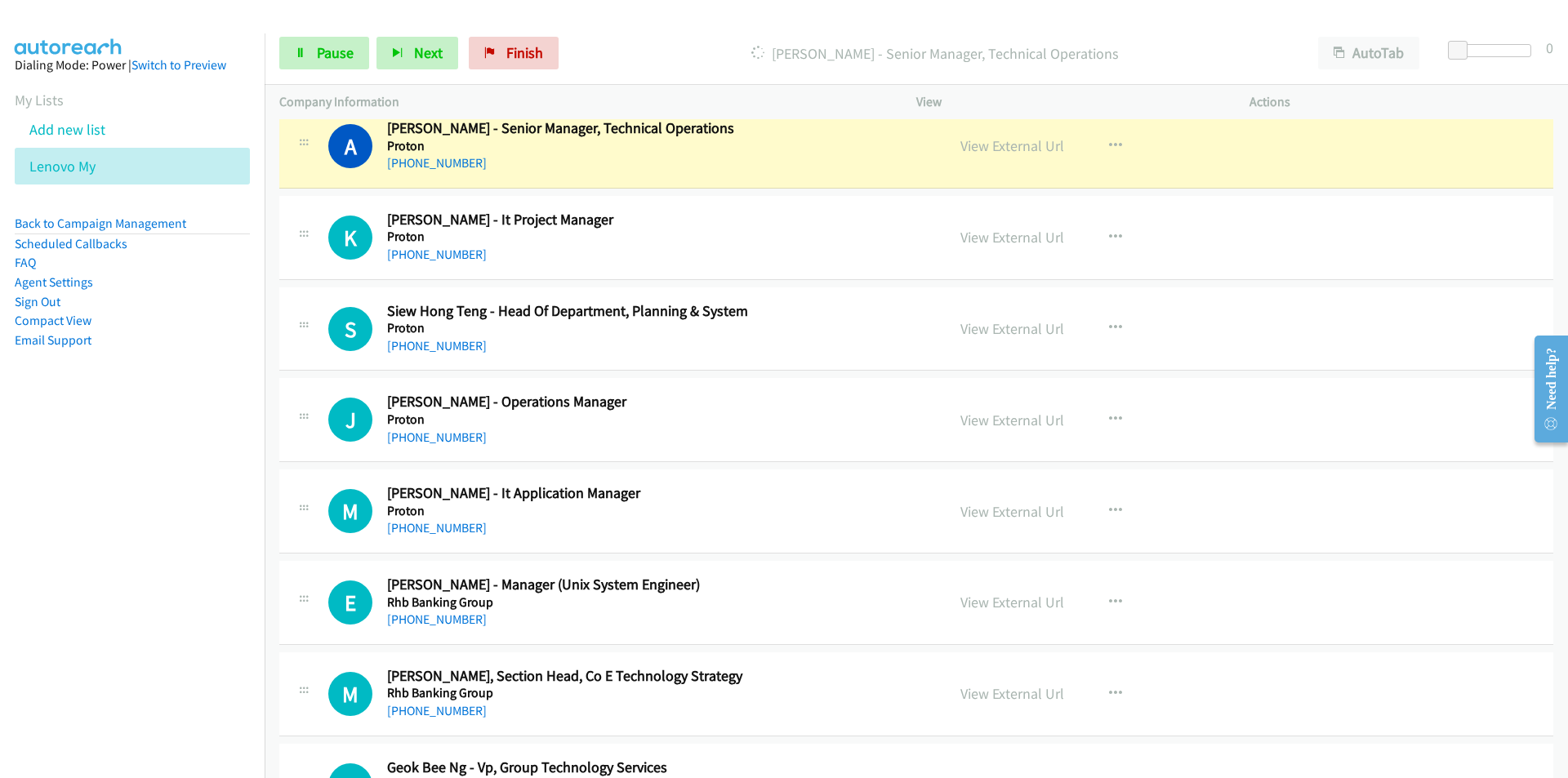
scroll to position [10895, 0]
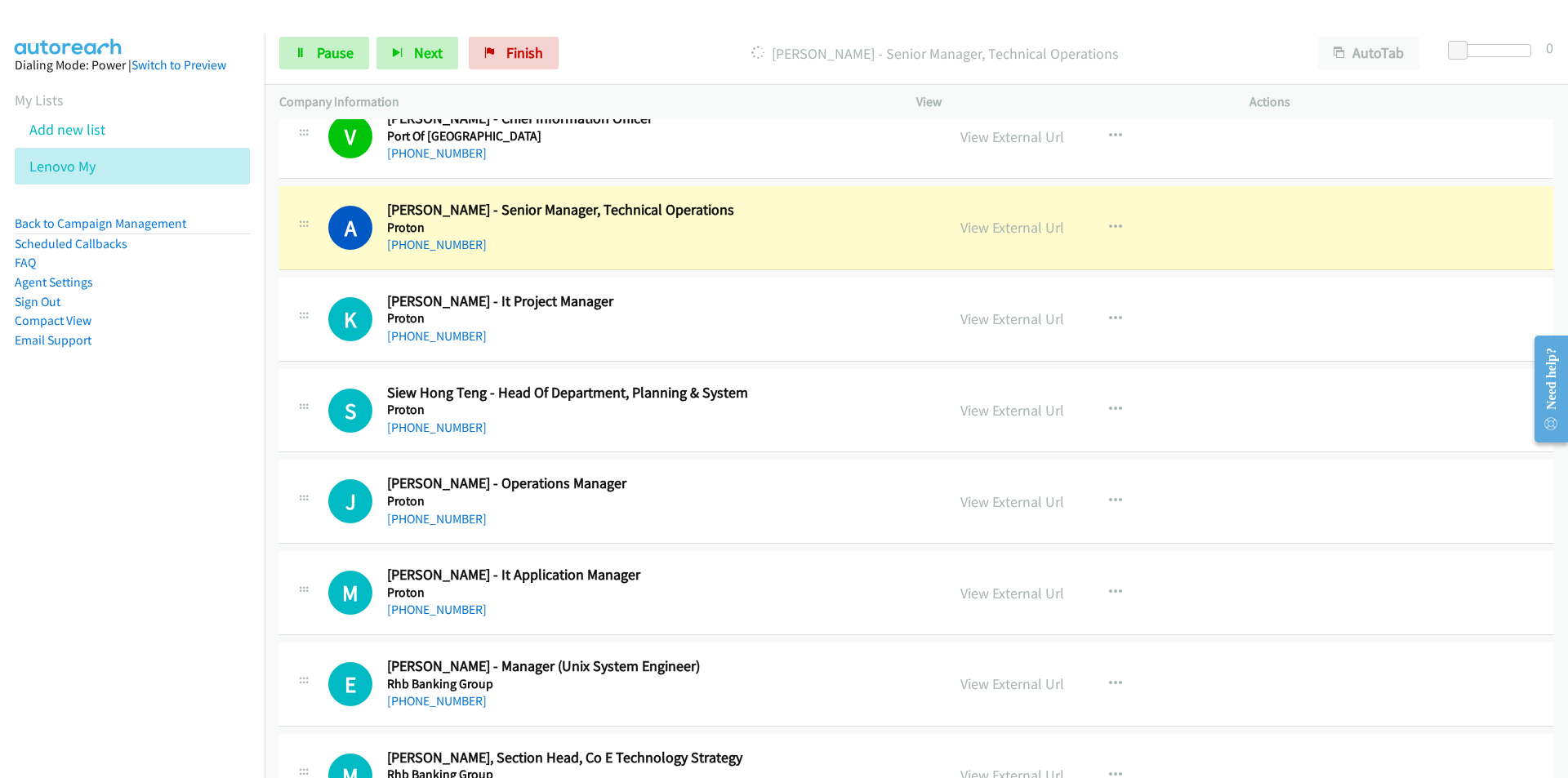
click at [139, 565] on nav "Dialing Mode: Power | Switch to Preview My Lists Add new list Lenovo My Back to…" at bounding box center [133, 422] width 265 height 778
click at [1109, 498] on icon "button" at bounding box center [1115, 502] width 13 height 13
click at [184, 512] on nav "Dialing Mode: Power | Switch to Preview My Lists Add new list Lenovo My Back to…" at bounding box center [133, 422] width 265 height 778
click at [1030, 639] on link "Remove from list" at bounding box center [1028, 641] width 218 height 33
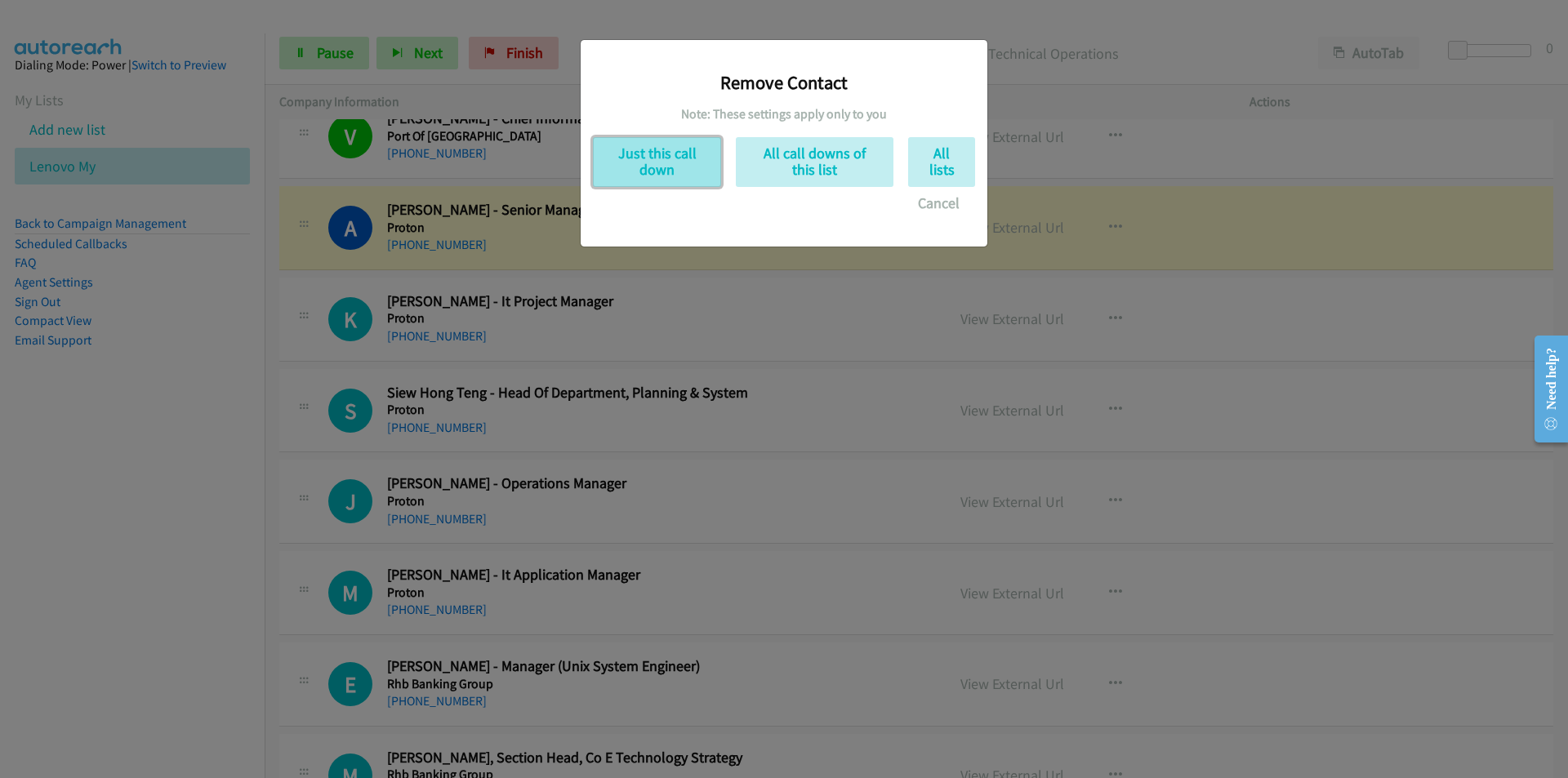
click at [660, 166] on button "Just this call down" at bounding box center [657, 162] width 128 height 50
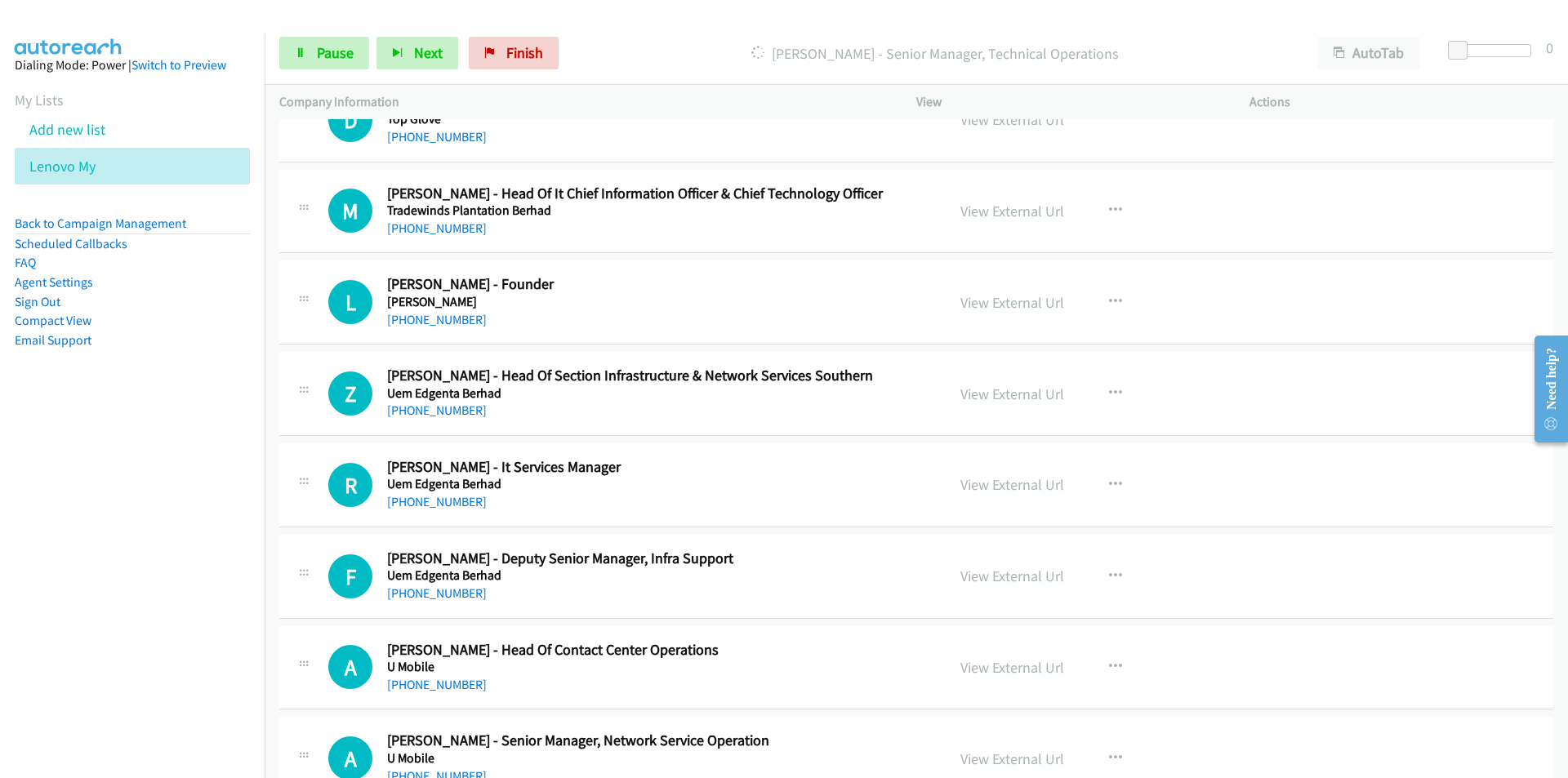
scroll to position [14489, 0]
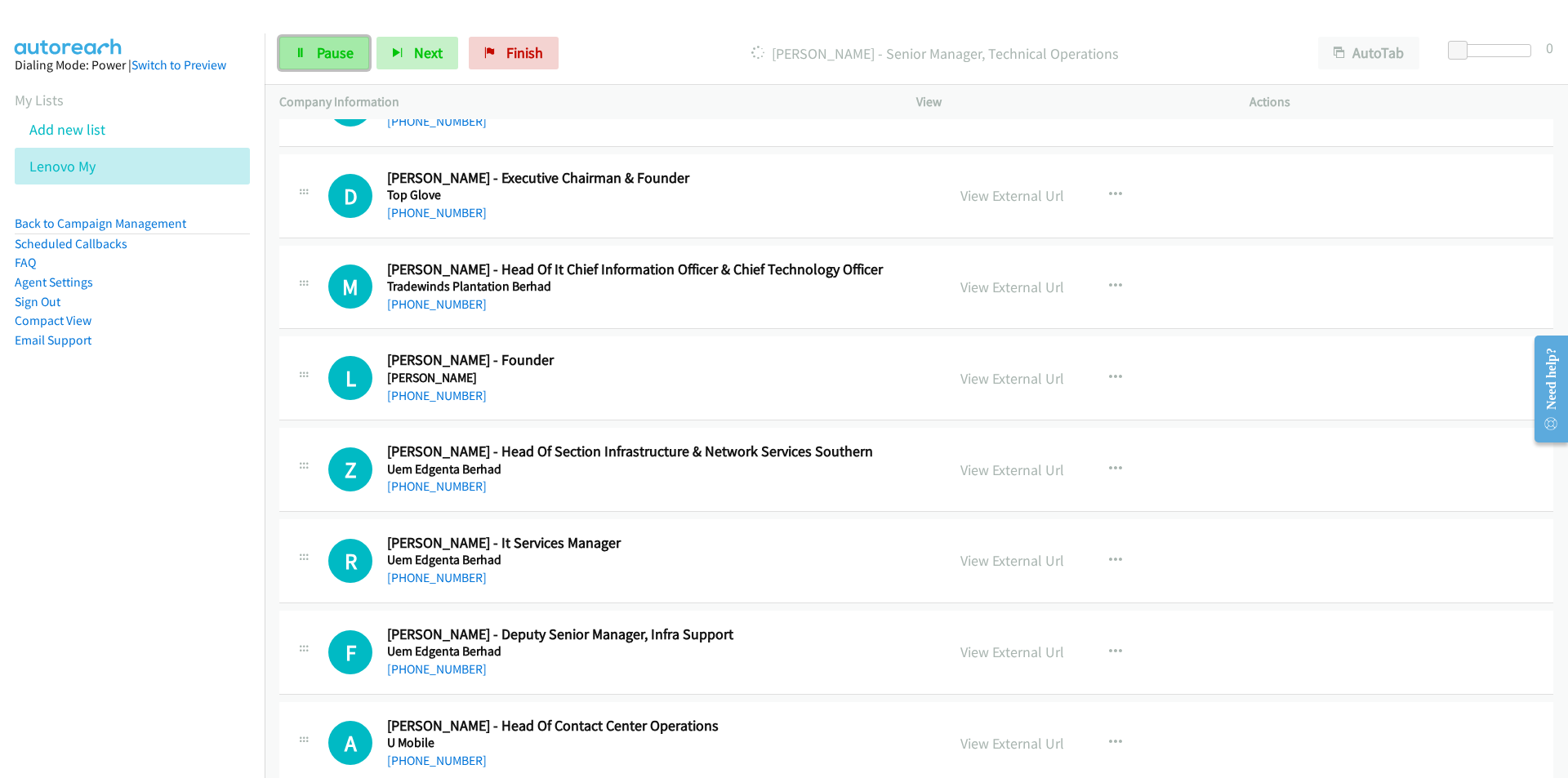
click at [343, 53] on span "Pause" at bounding box center [334, 52] width 36 height 19
click at [136, 469] on nav "Dialing Mode: Power | Switch to Preview My Lists Add new list Lenovo My Back to…" at bounding box center [133, 422] width 265 height 778
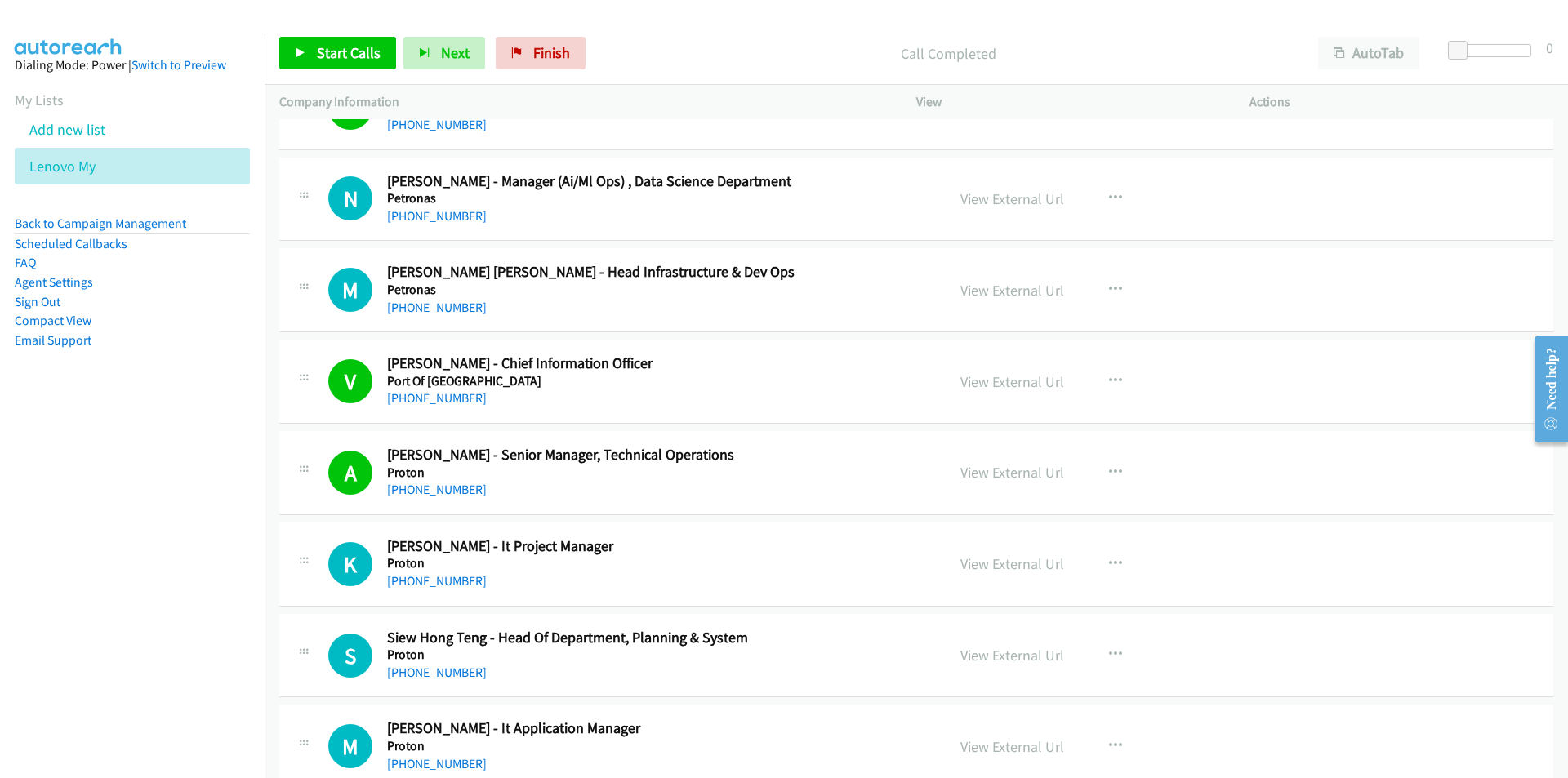
scroll to position [10814, 0]
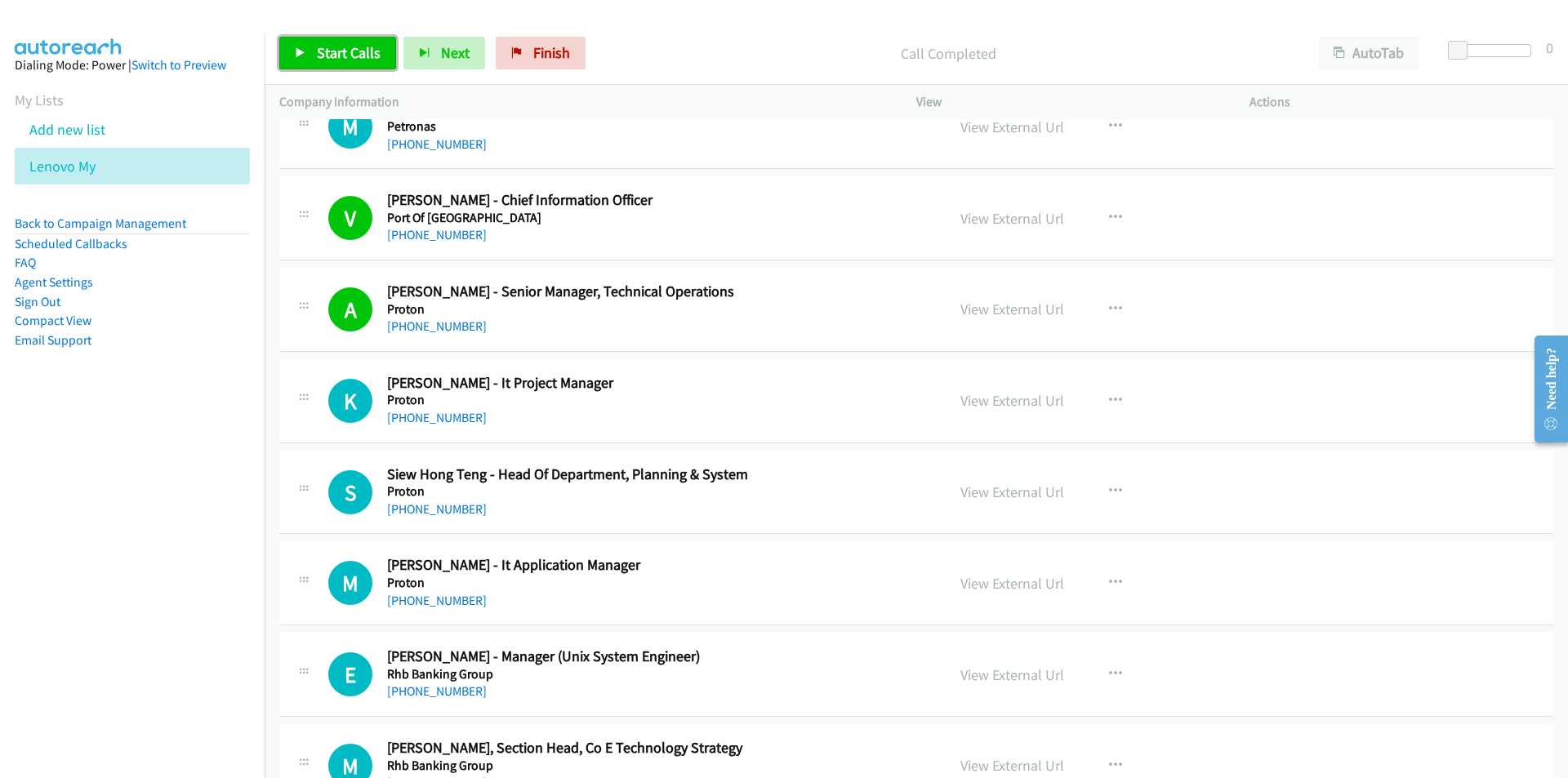
click at [342, 47] on span "Start Calls" at bounding box center [348, 52] width 64 height 19
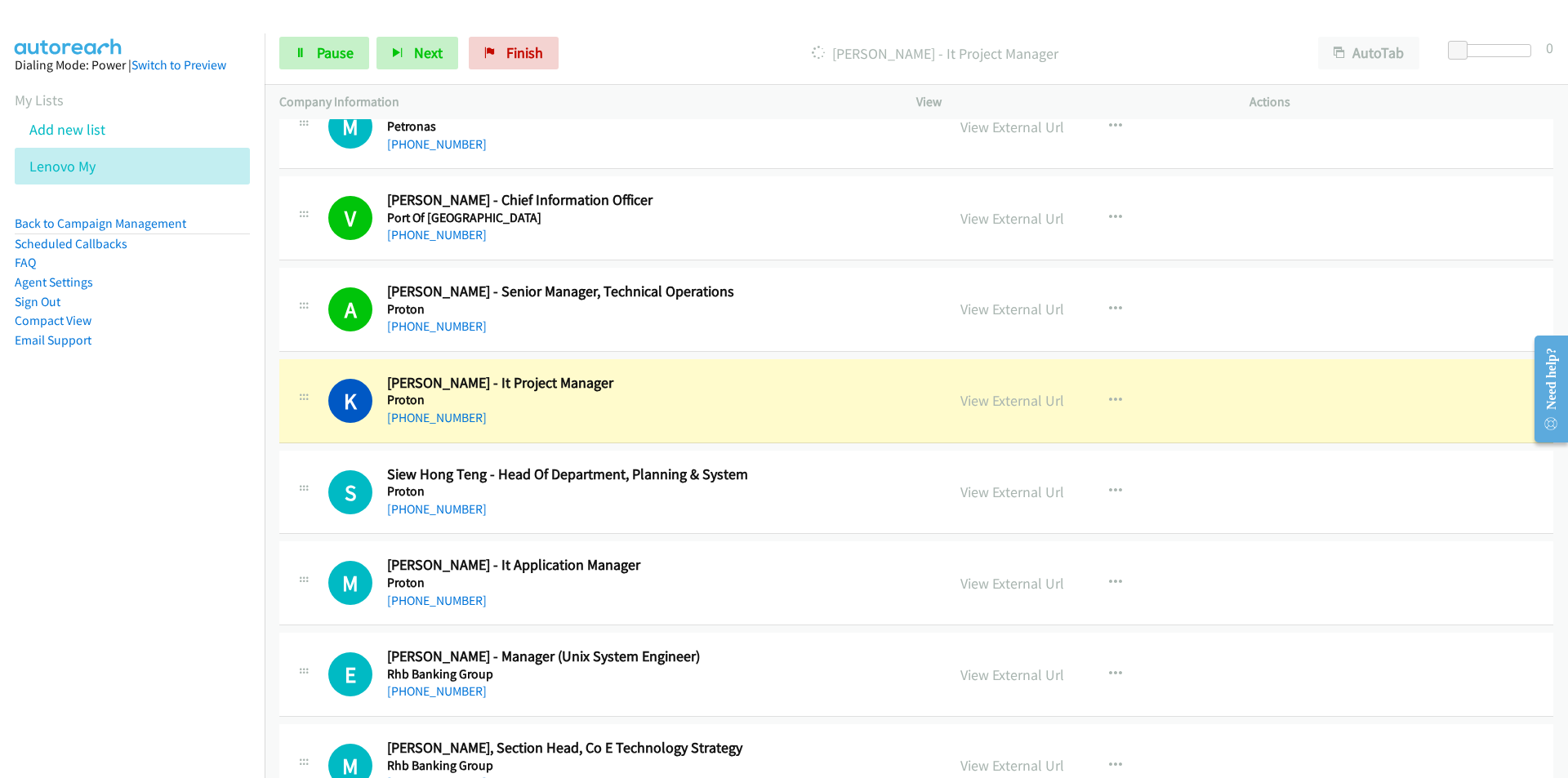
click at [180, 559] on nav "Dialing Mode: Power | Switch to Preview My Lists Add new list Lenovo My Back to…" at bounding box center [133, 422] width 265 height 778
click at [1116, 491] on button "button" at bounding box center [1115, 491] width 44 height 33
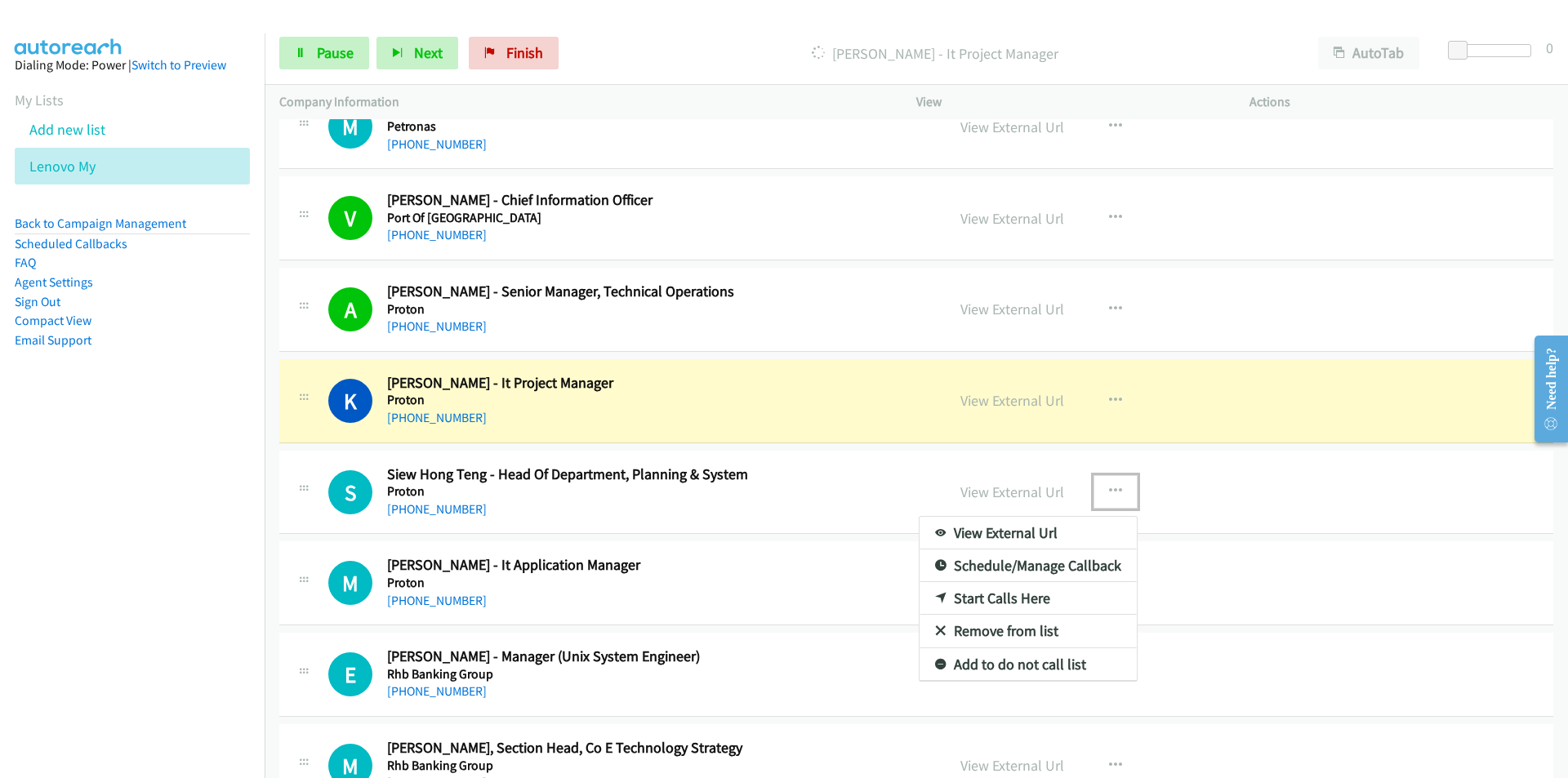
click at [1022, 627] on link "Remove from list" at bounding box center [1028, 630] width 218 height 33
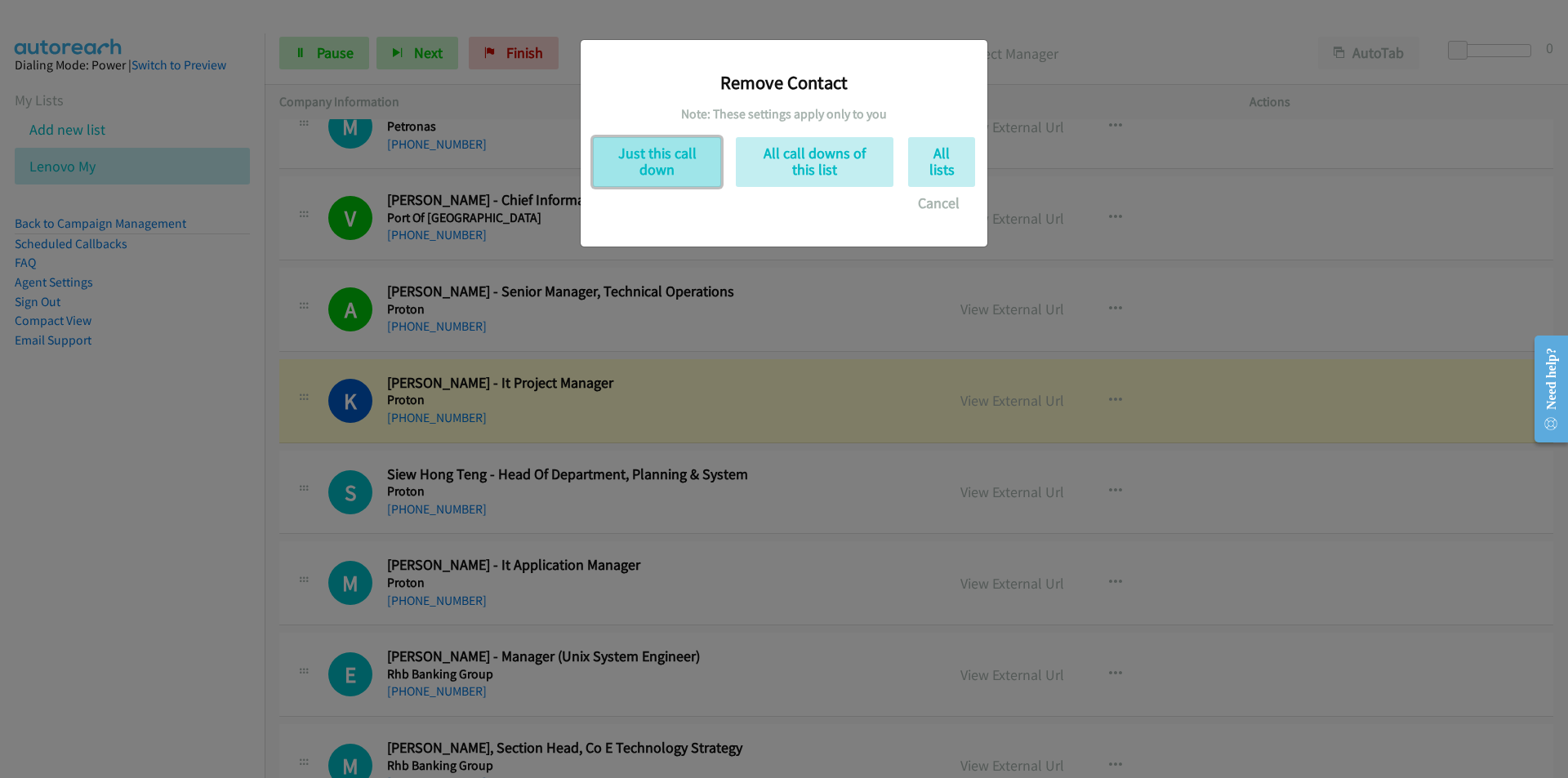
click at [663, 162] on button "Just this call down" at bounding box center [657, 162] width 128 height 50
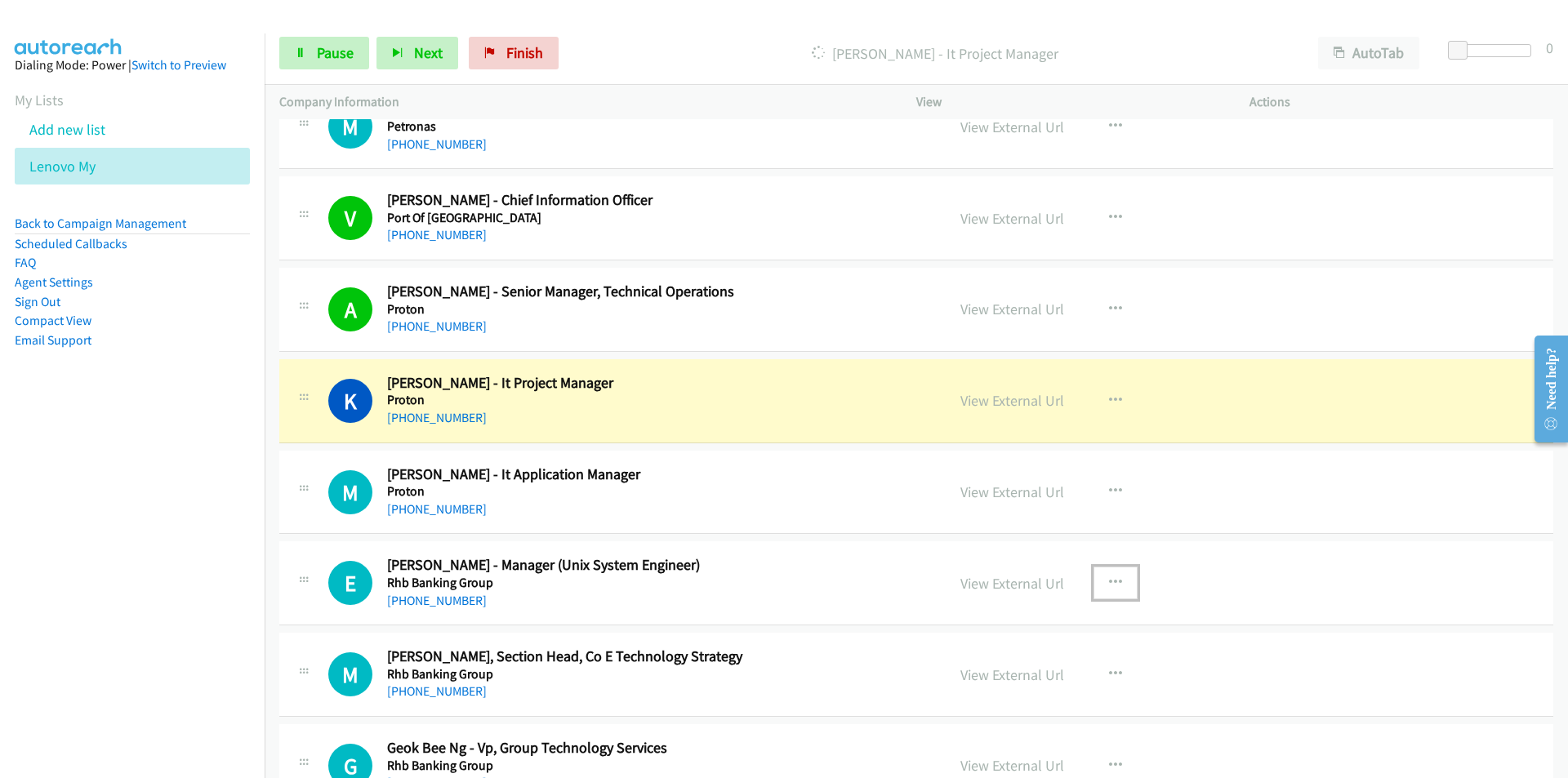
click at [1109, 581] on icon "button" at bounding box center [1115, 583] width 13 height 13
click at [980, 723] on link "Remove from list" at bounding box center [1028, 722] width 218 height 33
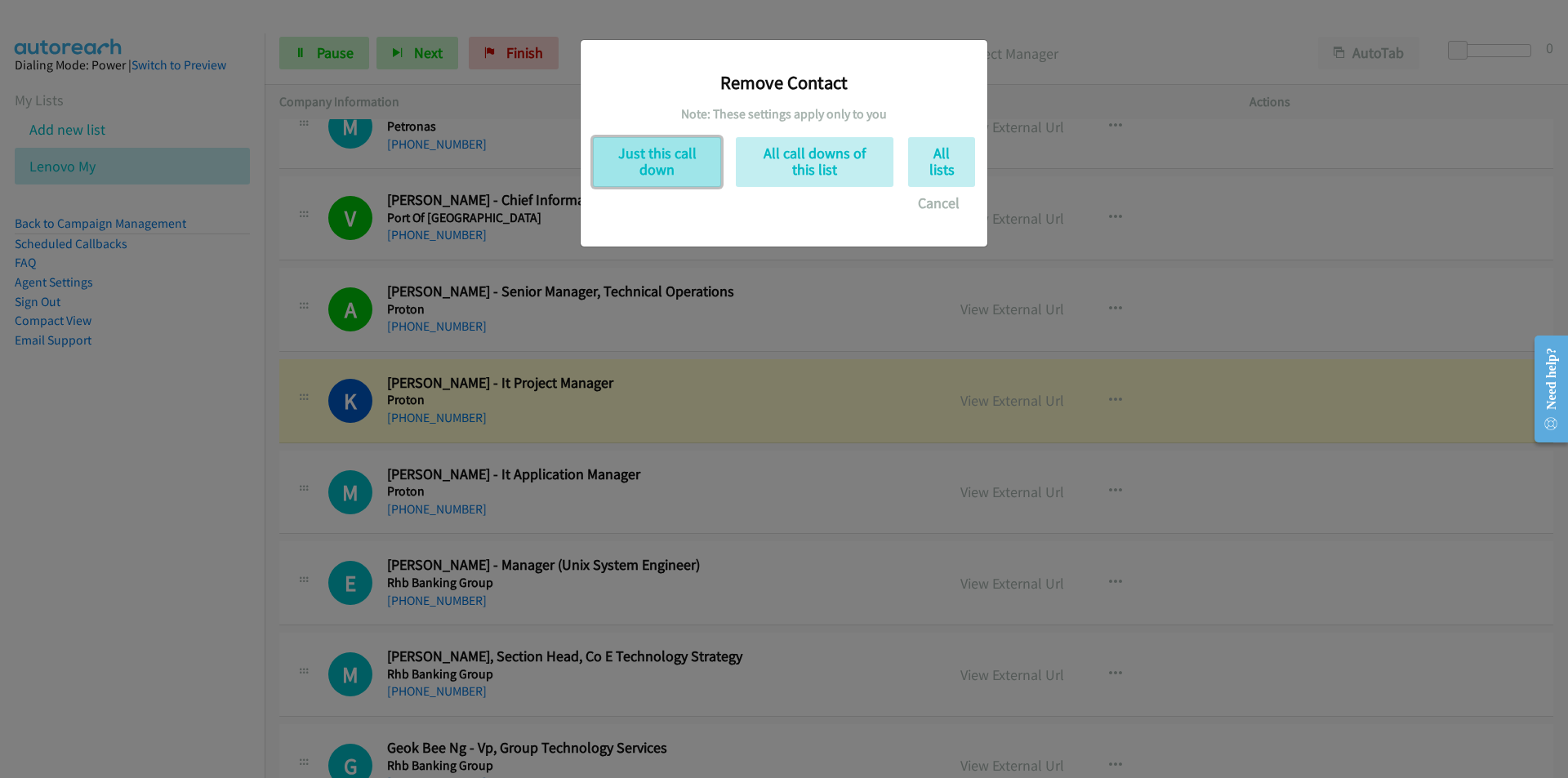
click at [657, 160] on button "Just this call down" at bounding box center [657, 162] width 128 height 50
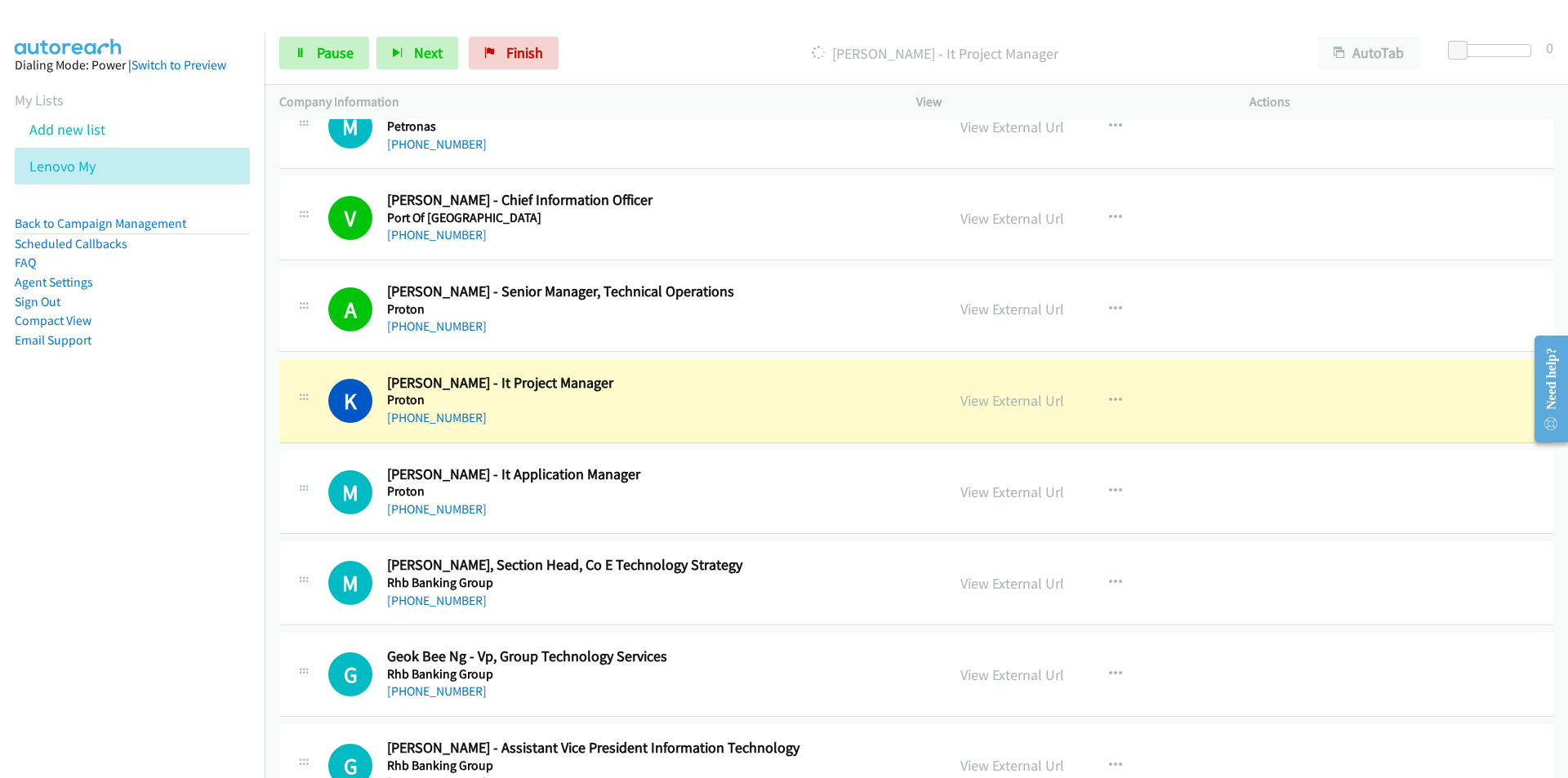
drag, startPoint x: 231, startPoint y: 601, endPoint x: 420, endPoint y: 571, distance: 191.4
click at [231, 601] on nav "Dialing Mode: Power | Switch to Preview My Lists Add new list Lenovo My Back to…" at bounding box center [133, 422] width 265 height 778
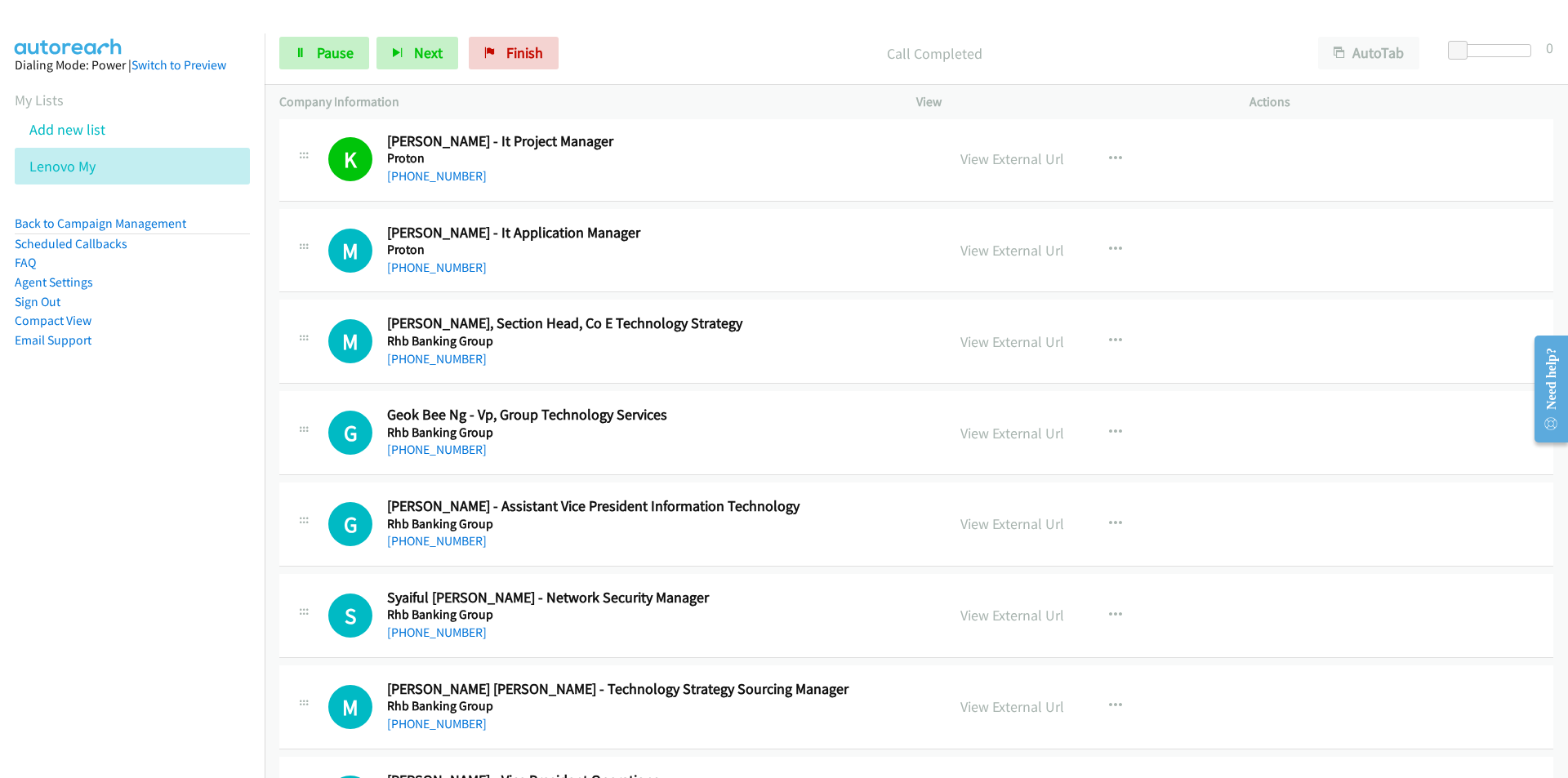
scroll to position [11058, 0]
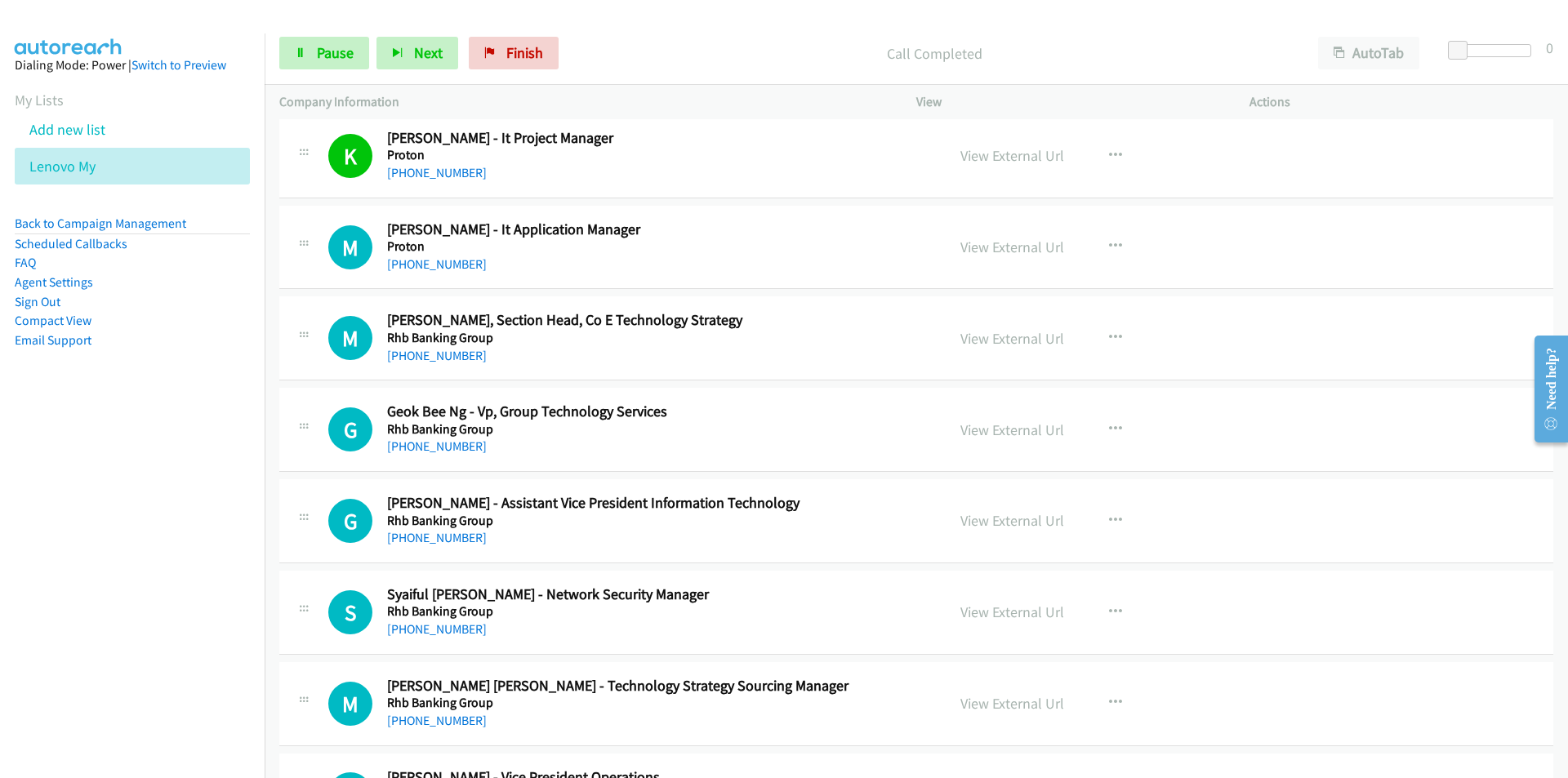
click at [178, 526] on nav "Dialing Mode: Power | Switch to Preview My Lists Add new list Lenovo My Back to…" at bounding box center [133, 422] width 265 height 778
drag, startPoint x: 193, startPoint y: 506, endPoint x: 235, endPoint y: 496, distance: 43.2
click at [193, 506] on nav "Dialing Mode: Power | Switch to Preview My Lists Add new list Lenovo My Back to…" at bounding box center [133, 422] width 265 height 778
click at [202, 567] on nav "Dialing Mode: Power | Switch to Preview My Lists Add new list Lenovo My Back to…" at bounding box center [133, 422] width 265 height 778
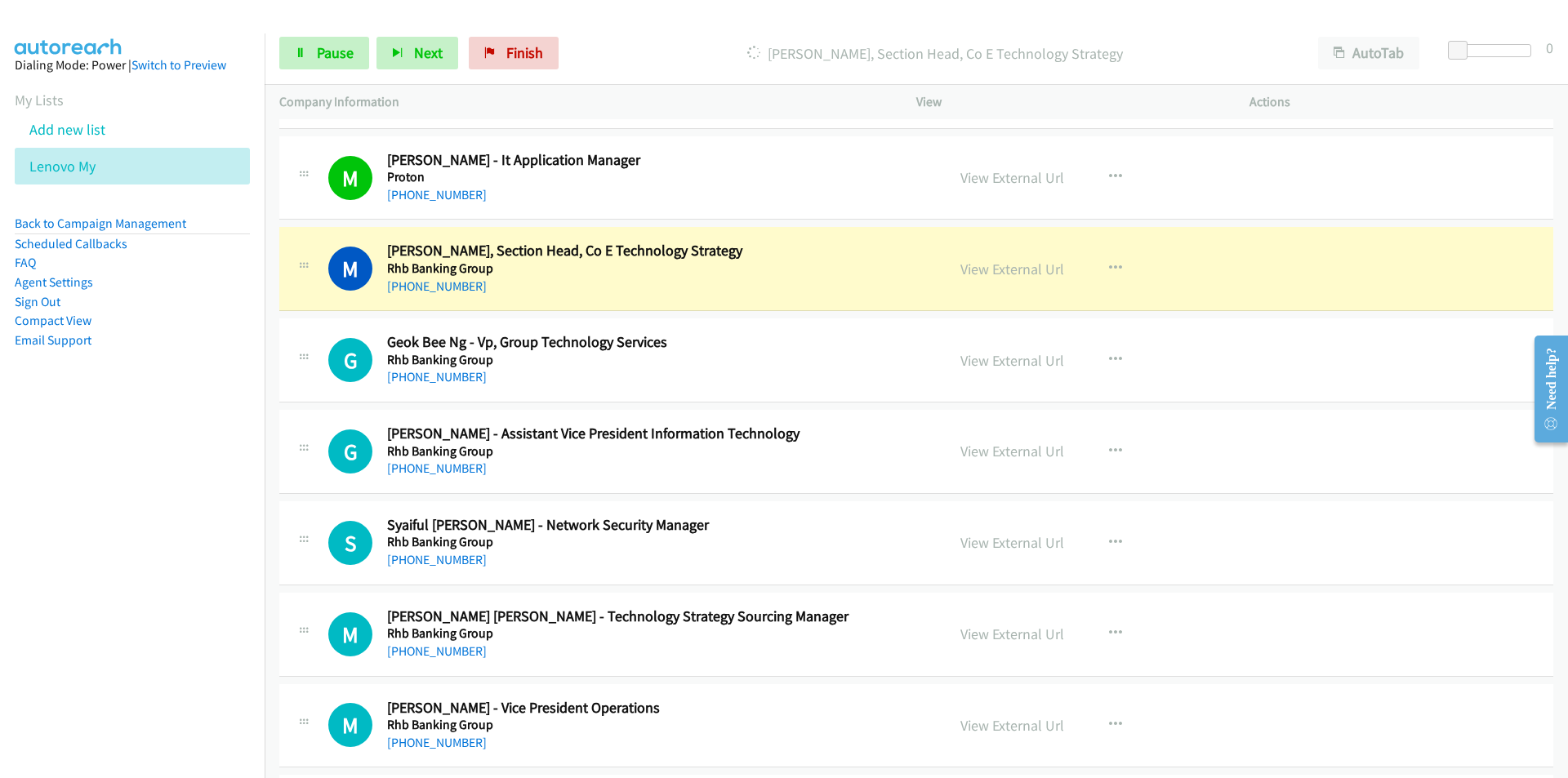
scroll to position [11140, 0]
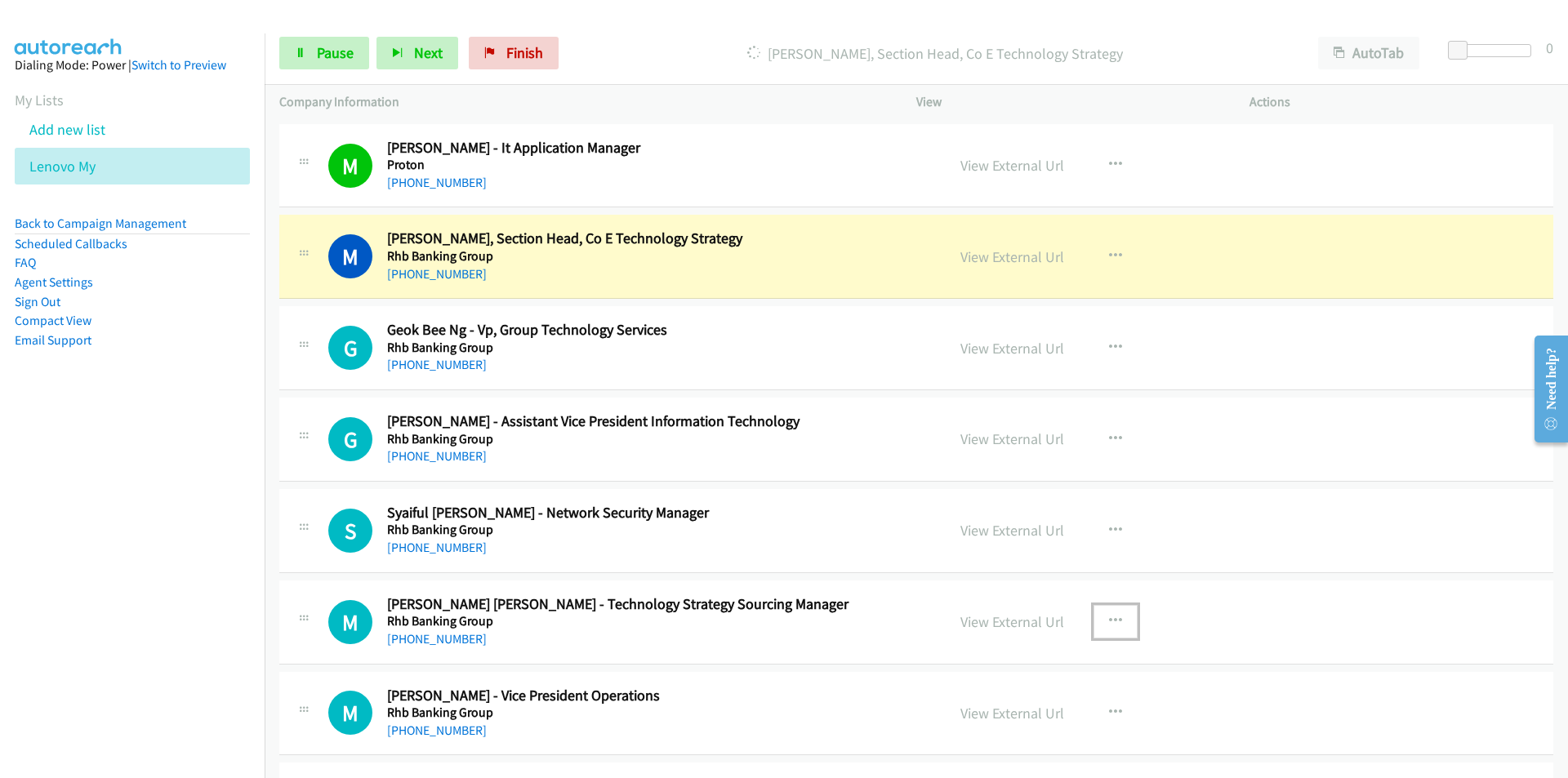
click at [1109, 621] on icon "button" at bounding box center [1115, 621] width 13 height 13
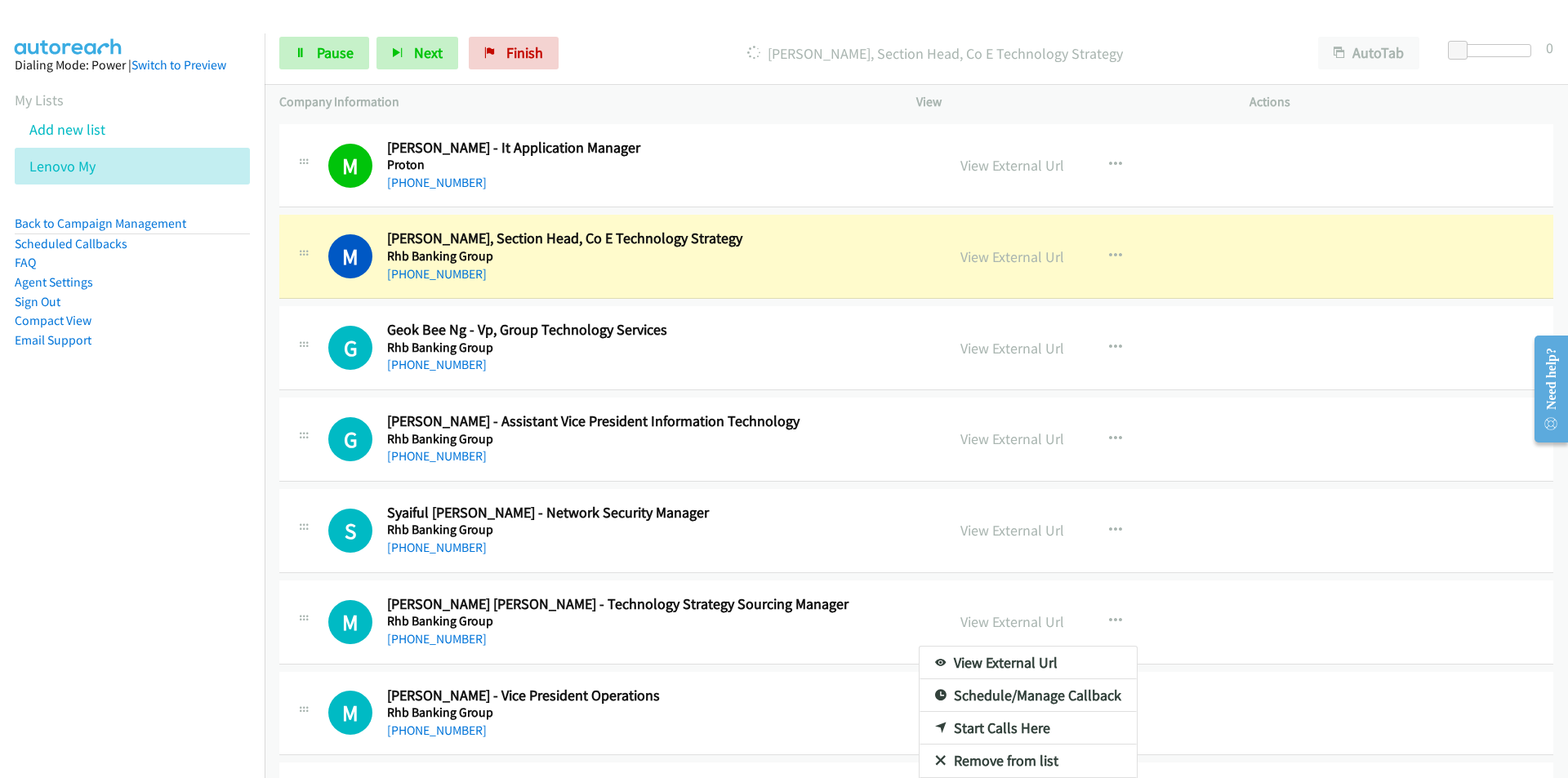
click at [216, 604] on nav "Dialing Mode: Power | Switch to Preview My Lists Add new list Lenovo My Back to…" at bounding box center [133, 422] width 265 height 778
click at [982, 760] on link "Remove from list" at bounding box center [1028, 760] width 218 height 33
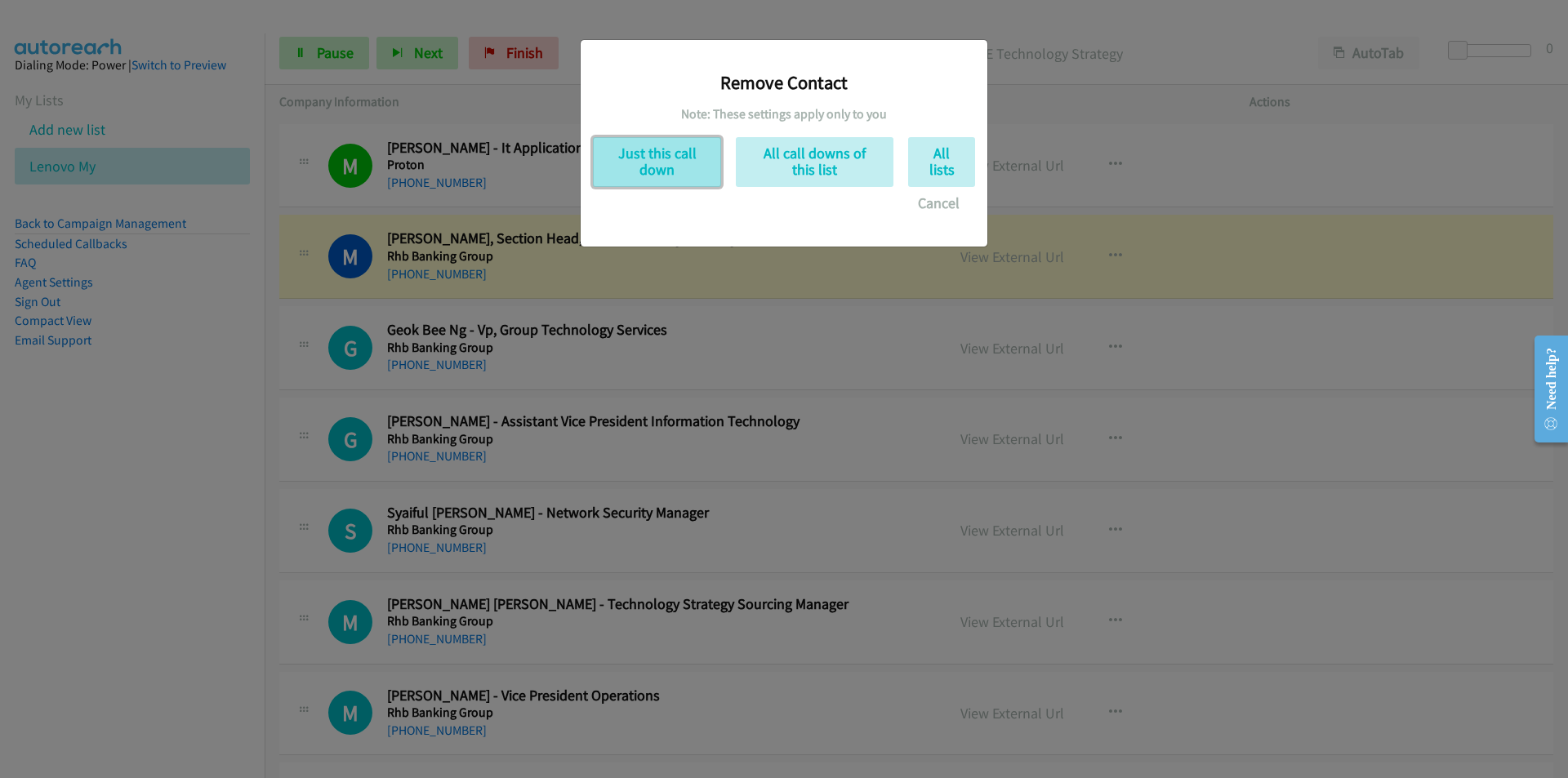
click at [638, 165] on button "Just this call down" at bounding box center [657, 162] width 128 height 50
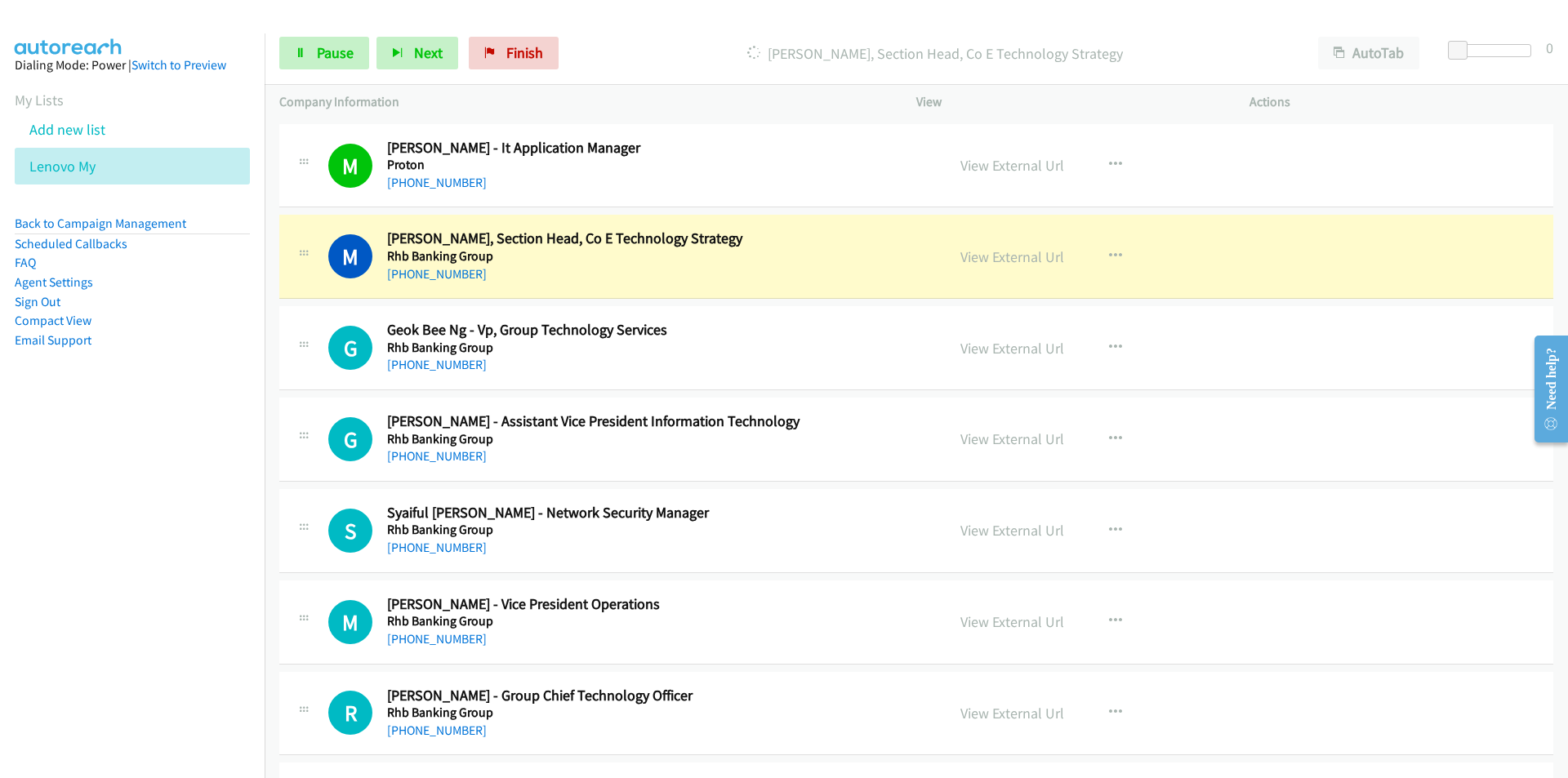
click at [219, 474] on nav "Dialing Mode: Power | Switch to Preview My Lists Add new list Lenovo My Back to…" at bounding box center [133, 422] width 265 height 778
click at [995, 260] on link "View External Url" at bounding box center [1011, 257] width 104 height 19
click at [324, 50] on span "Pause" at bounding box center [334, 52] width 36 height 19
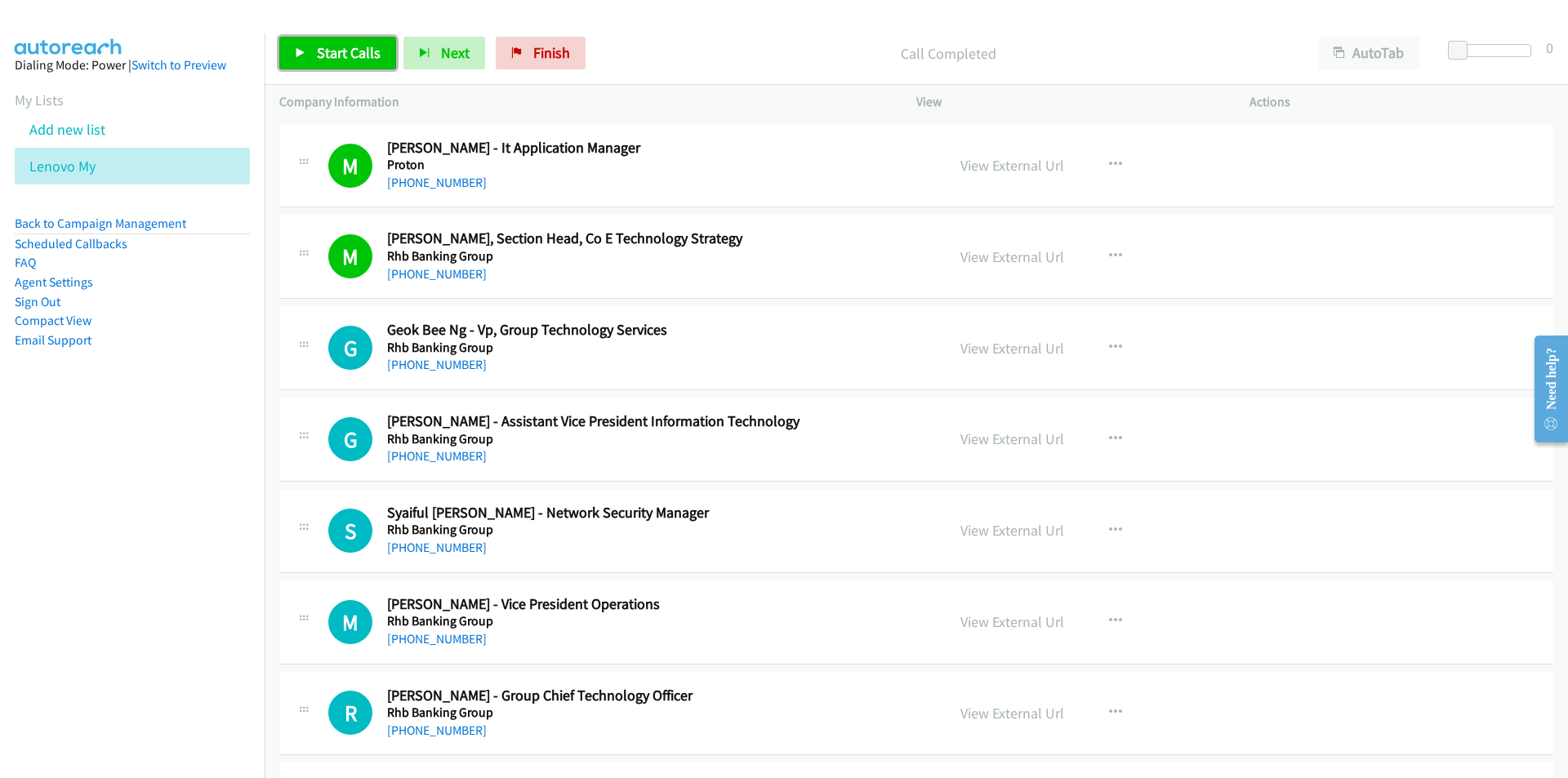
click at [297, 58] on icon at bounding box center [301, 54] width 11 height 11
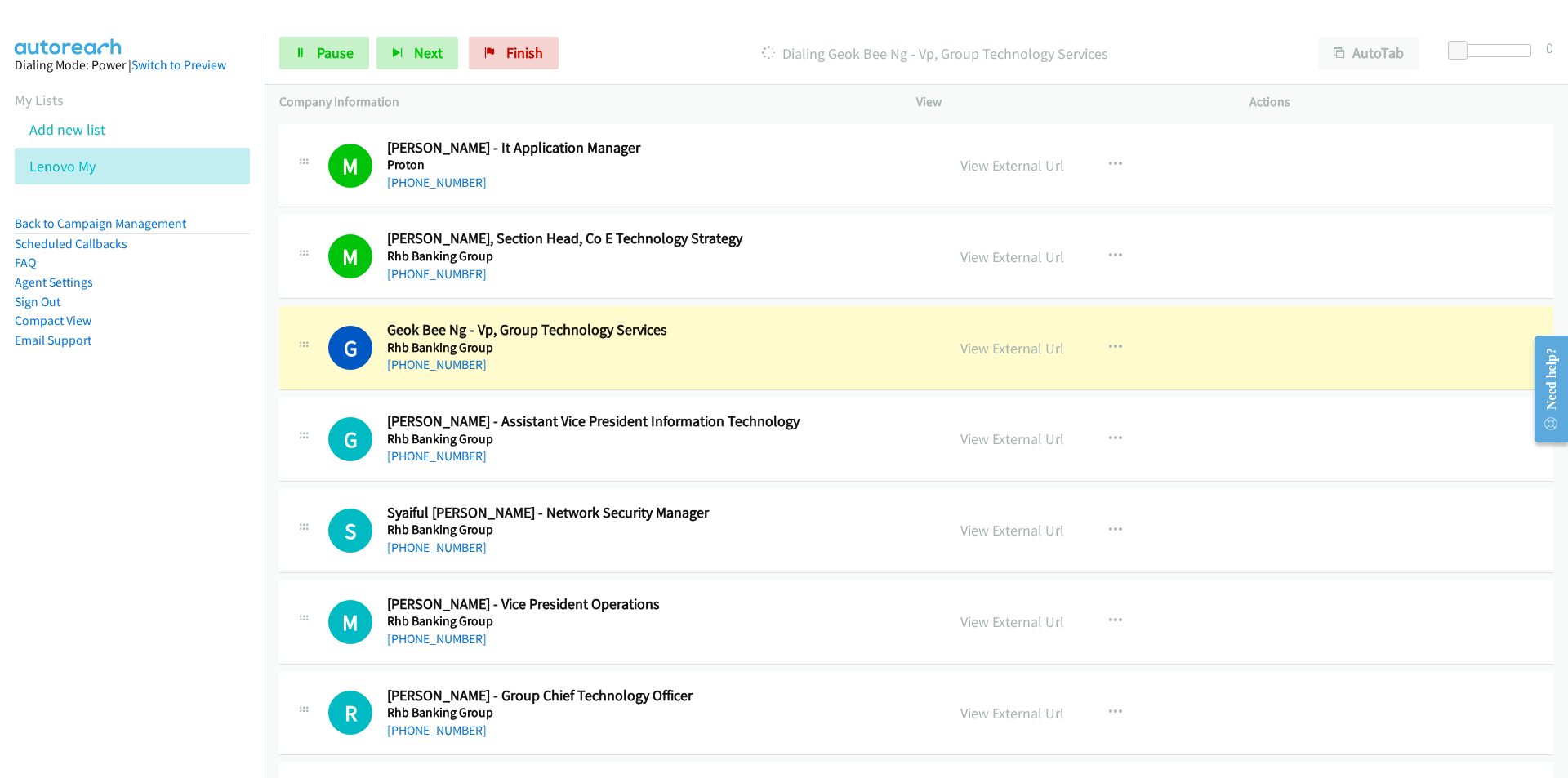
drag, startPoint x: 166, startPoint y: 491, endPoint x: 258, endPoint y: 440, distance: 105.2
click at [166, 491] on nav "Dialing Mode: Power | Switch to Preview My Lists Add new list Lenovo My Back to…" at bounding box center [133, 422] width 265 height 778
click at [985, 348] on link "View External Url" at bounding box center [1011, 348] width 104 height 19
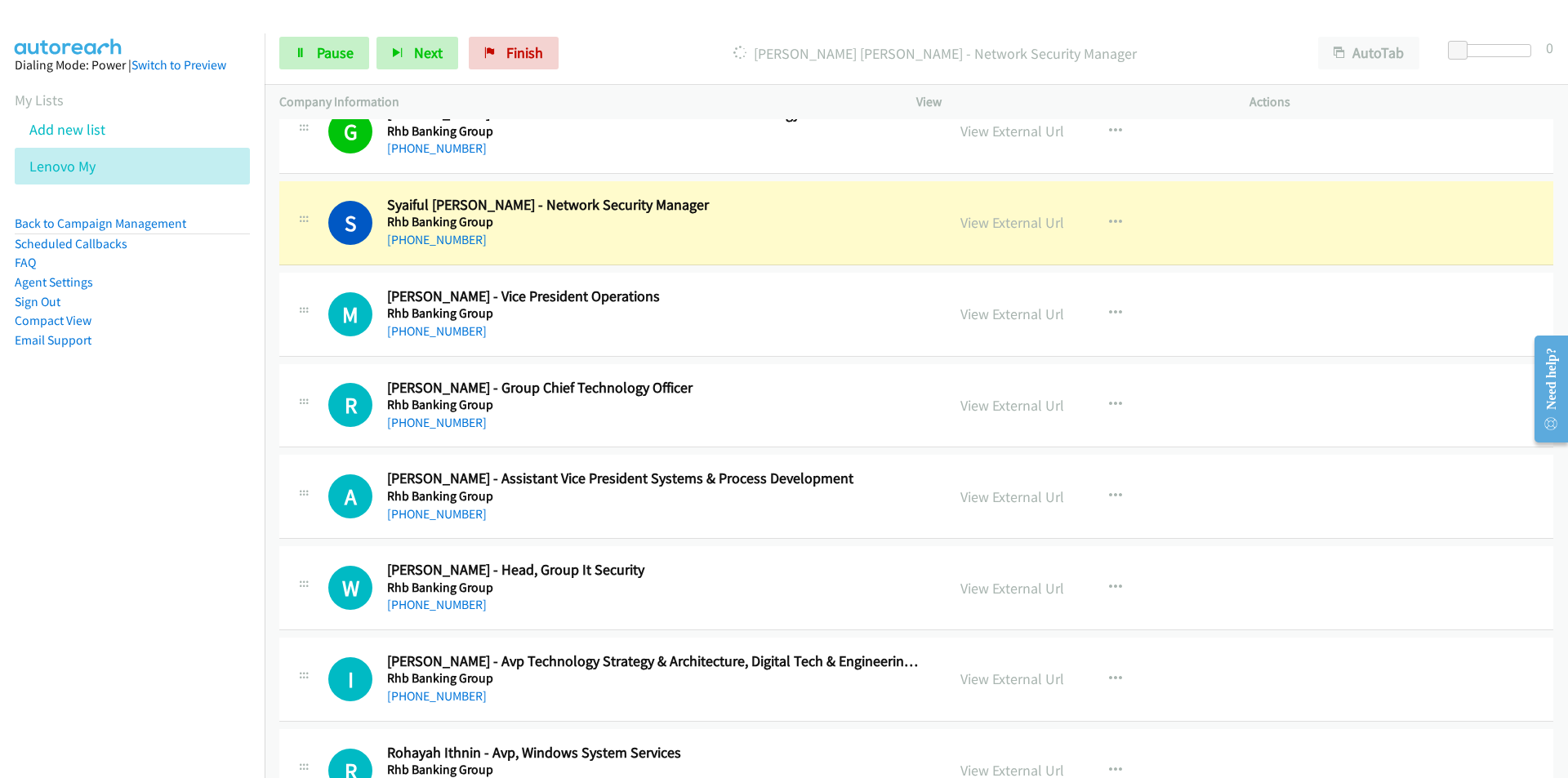
scroll to position [11466, 0]
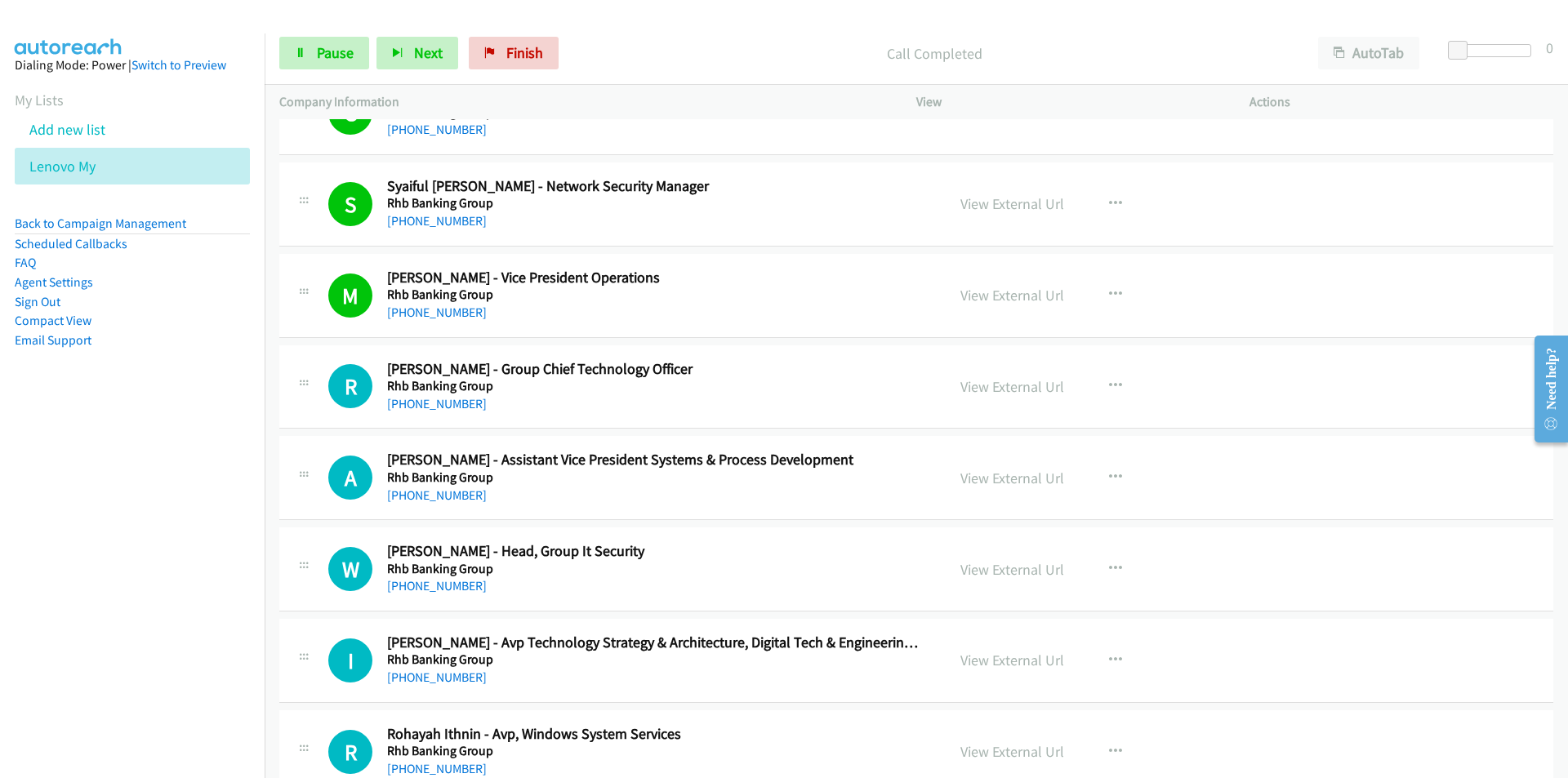
drag, startPoint x: 186, startPoint y: 535, endPoint x: 199, endPoint y: 529, distance: 14.3
click at [186, 535] on nav "Dialing Mode: Power | Switch to Preview My Lists Add new list Lenovo My Back to…" at bounding box center [133, 422] width 265 height 778
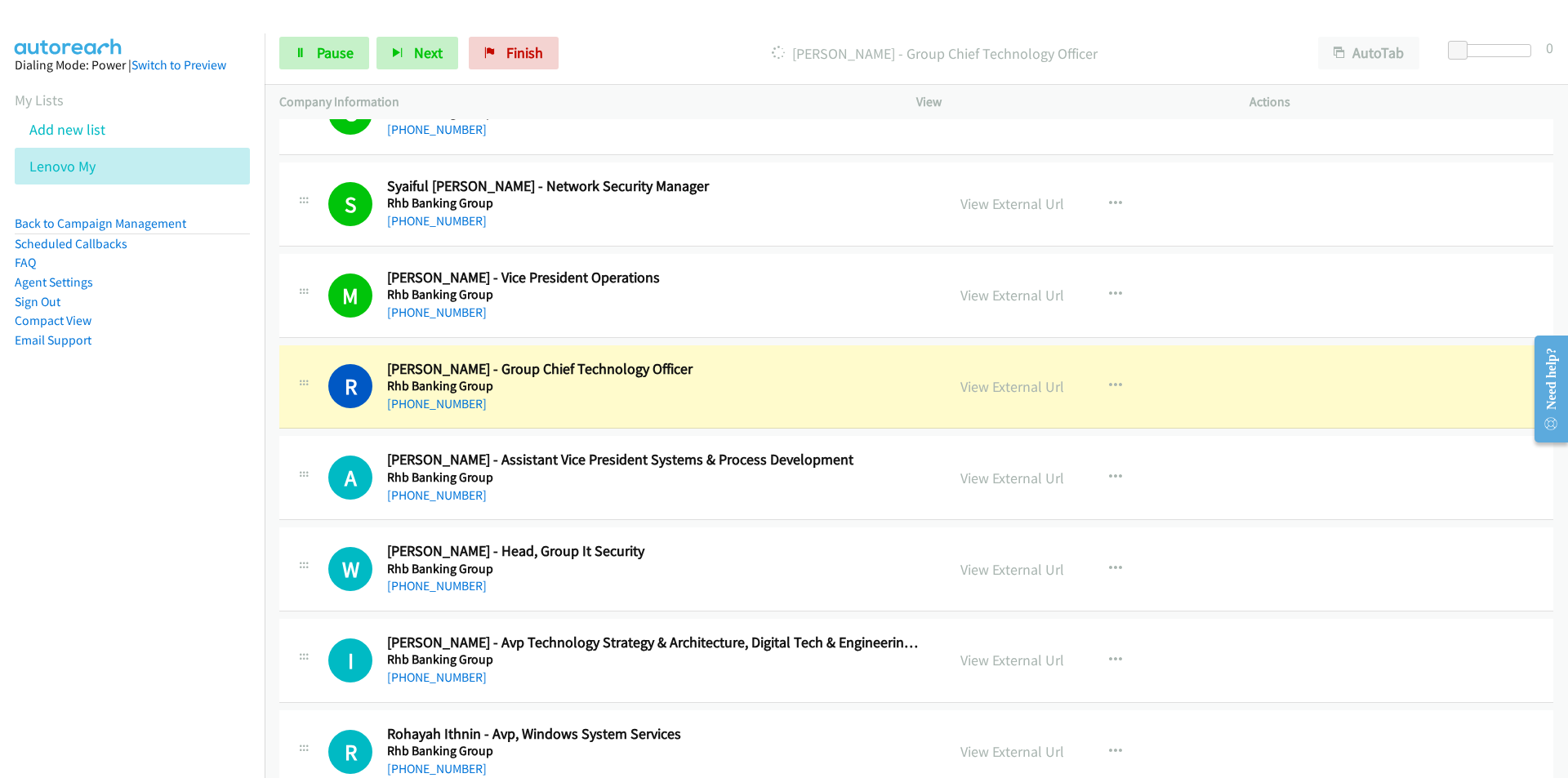
click at [145, 545] on nav "Dialing Mode: Power | Switch to Preview My Lists Add new list Lenovo My Back to…" at bounding box center [133, 422] width 265 height 778
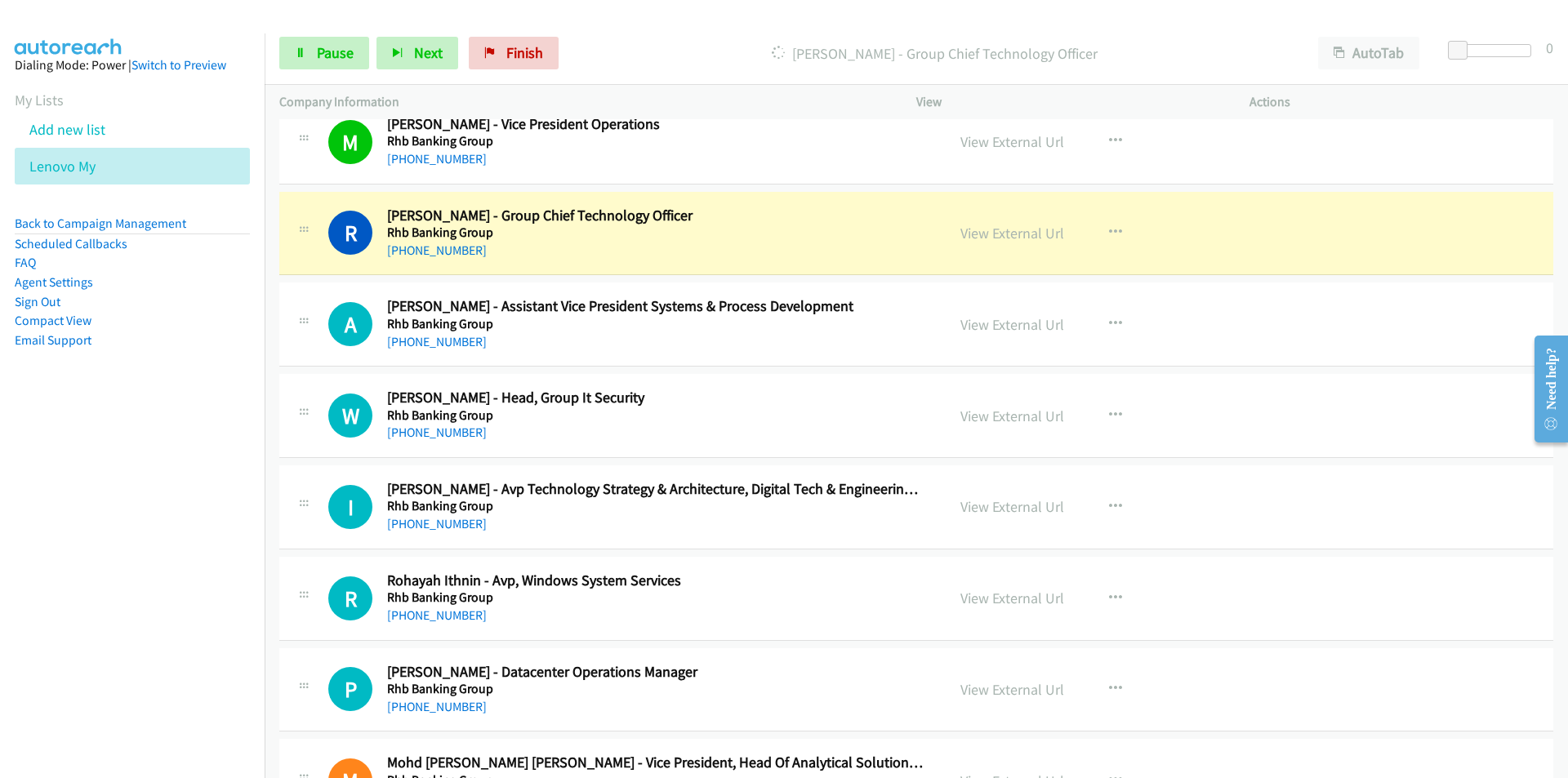
scroll to position [11630, 0]
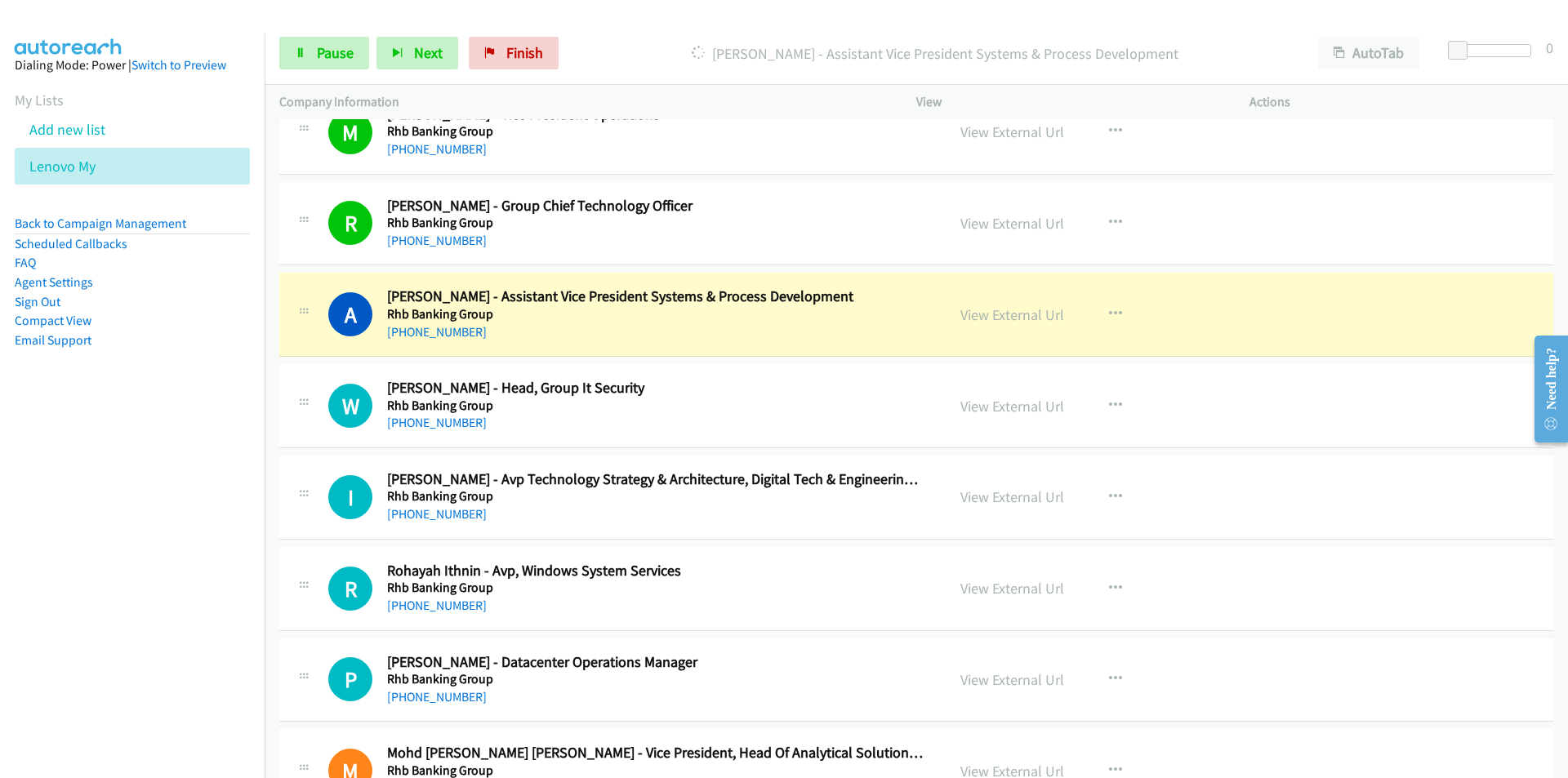
click at [191, 517] on nav "Dialing Mode: Power | Switch to Preview My Lists Add new list Lenovo My Back to…" at bounding box center [133, 422] width 265 height 778
click at [1109, 494] on icon "button" at bounding box center [1115, 498] width 13 height 13
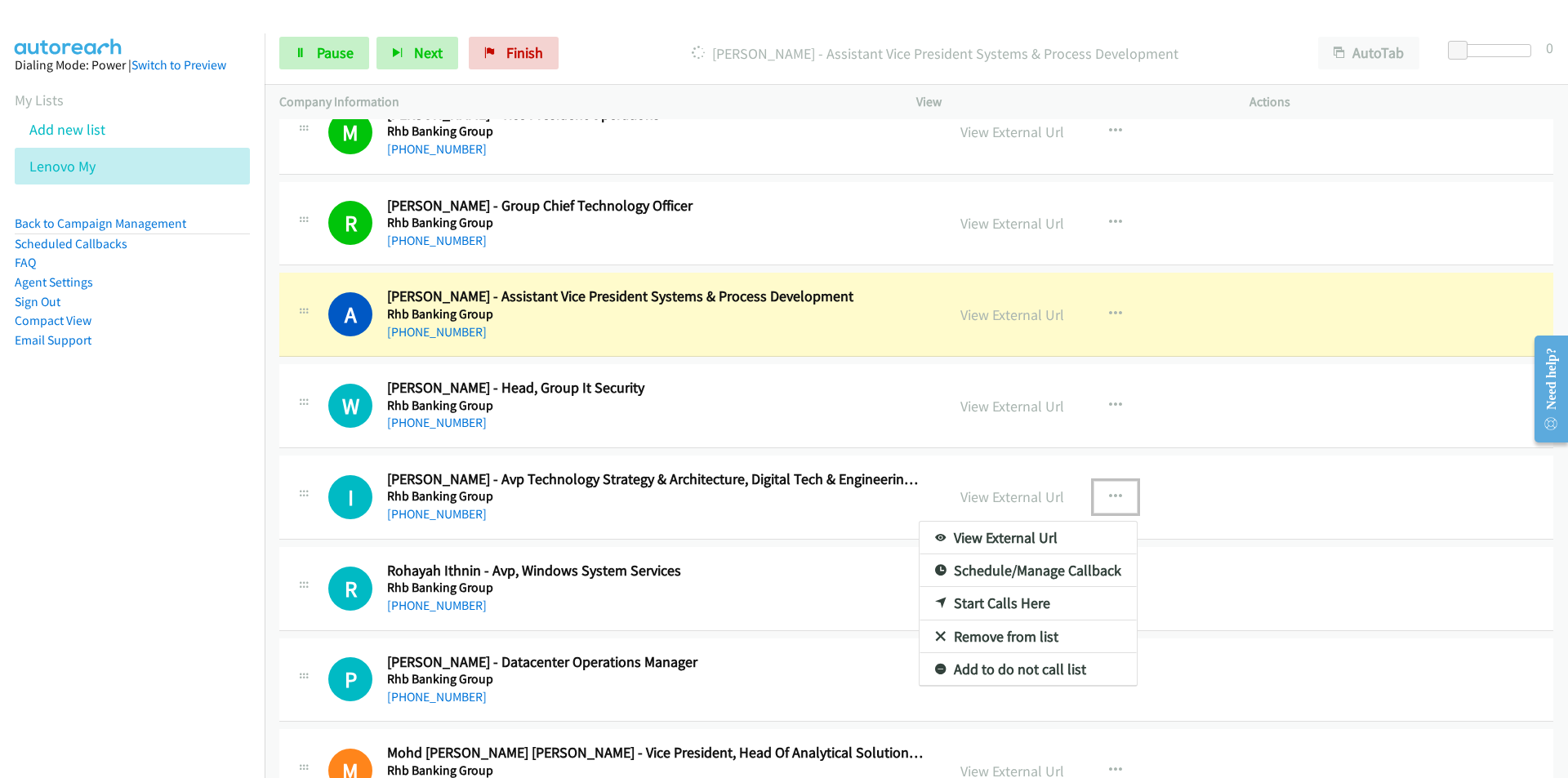
click at [1003, 635] on link "Remove from list" at bounding box center [1028, 637] width 218 height 33
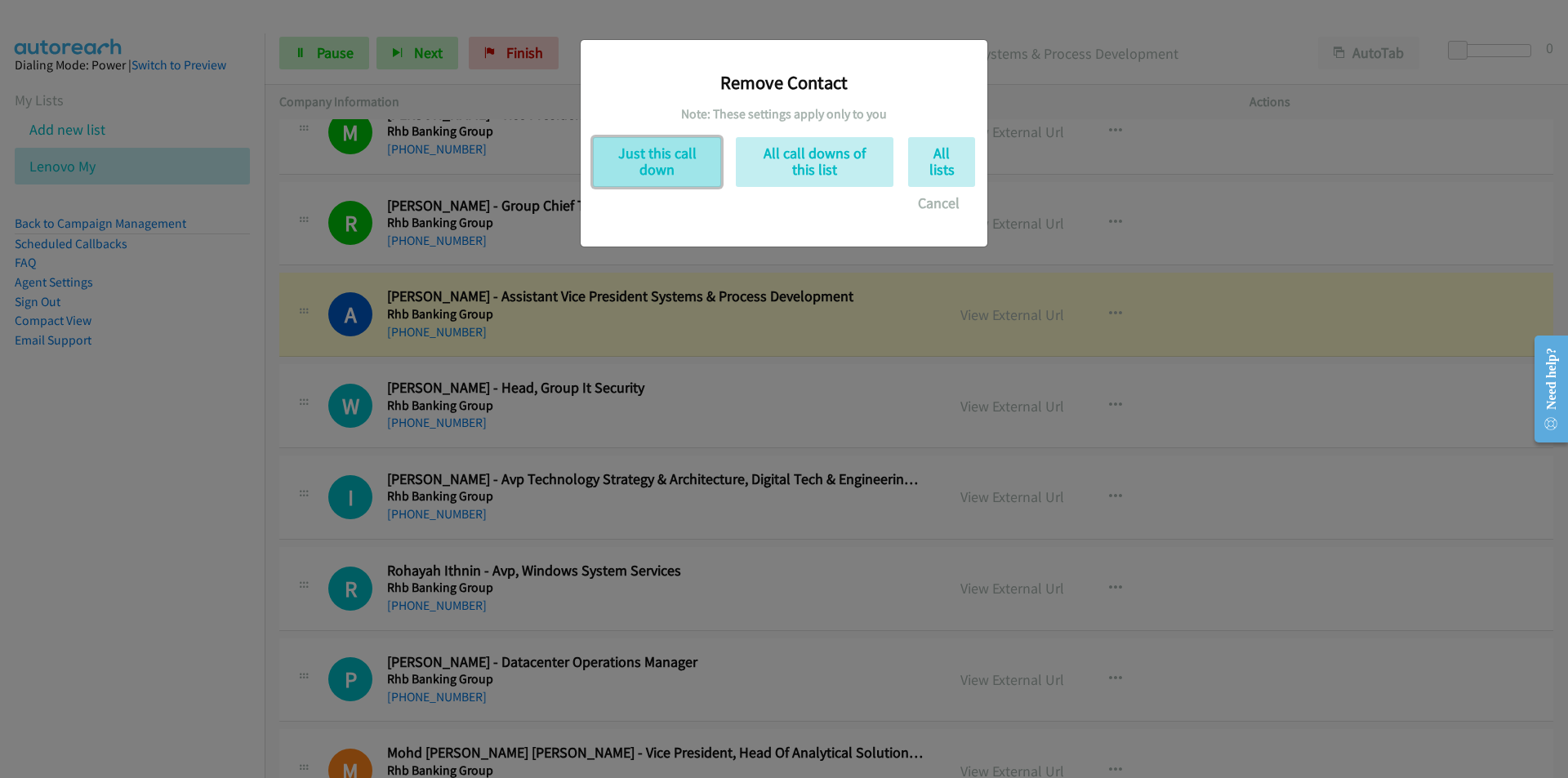
click at [653, 157] on button "Just this call down" at bounding box center [657, 162] width 128 height 50
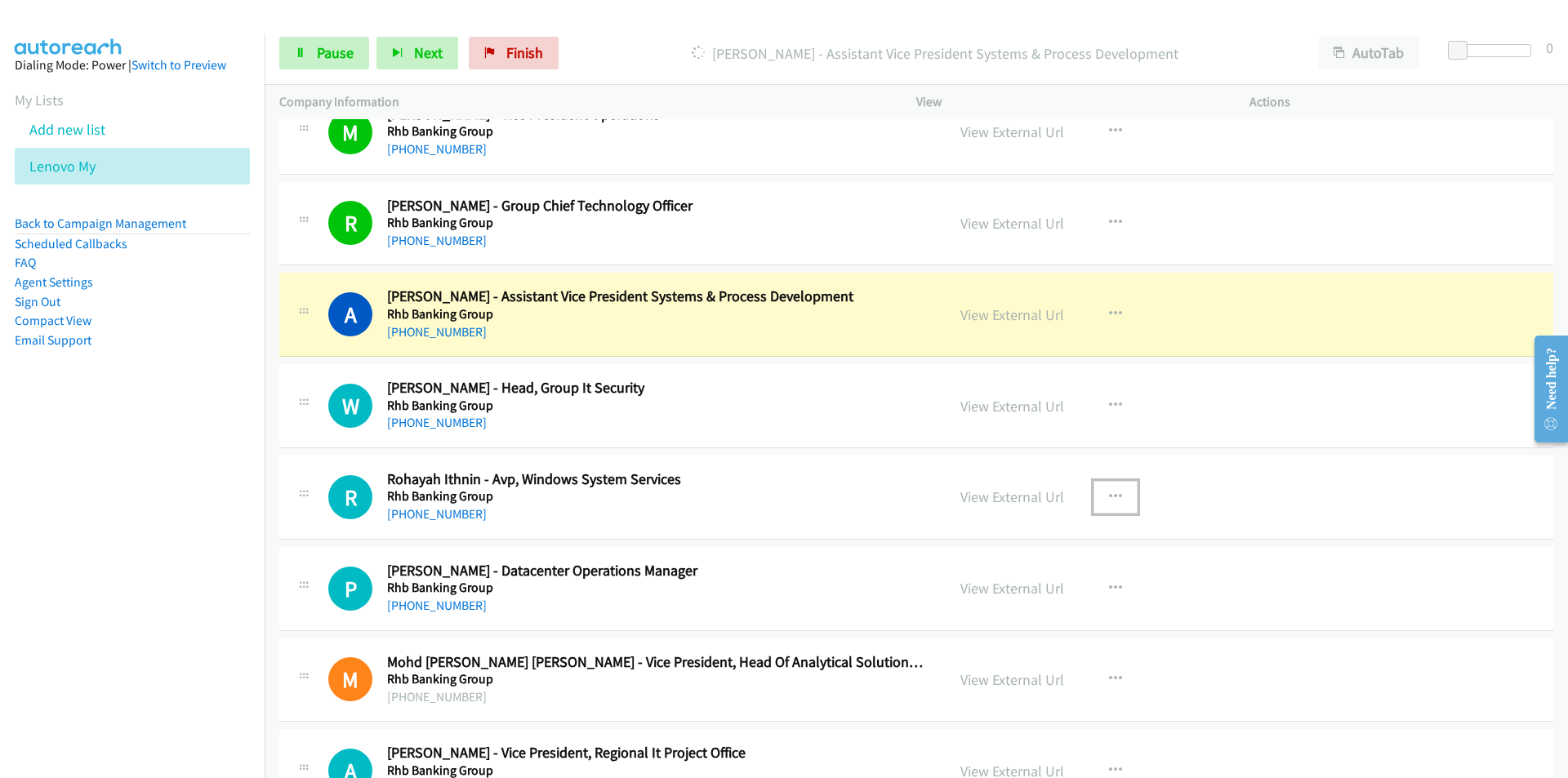
click at [1109, 495] on icon "button" at bounding box center [1115, 498] width 13 height 13
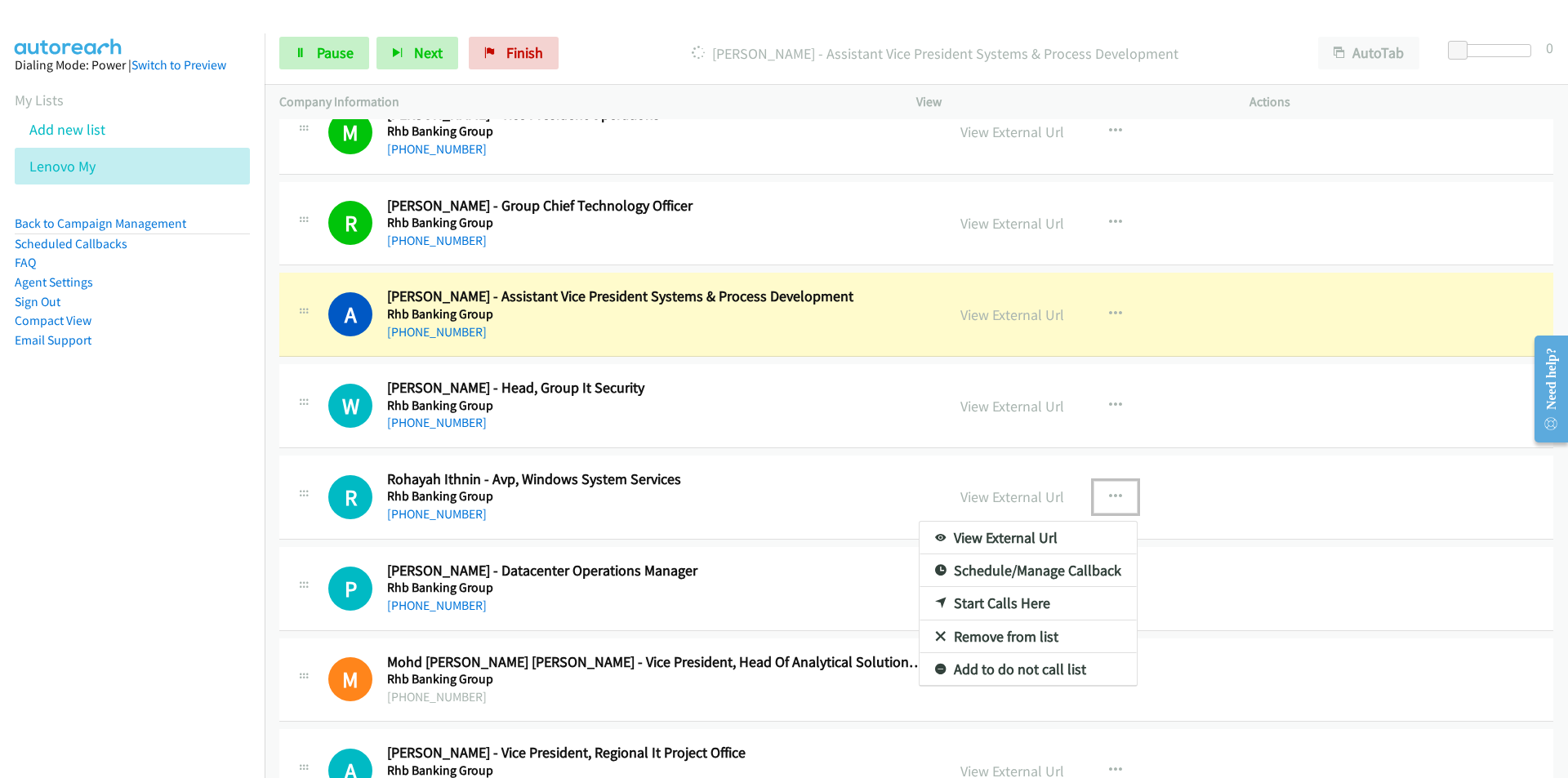
click at [1004, 632] on link "Remove from list" at bounding box center [1028, 637] width 218 height 33
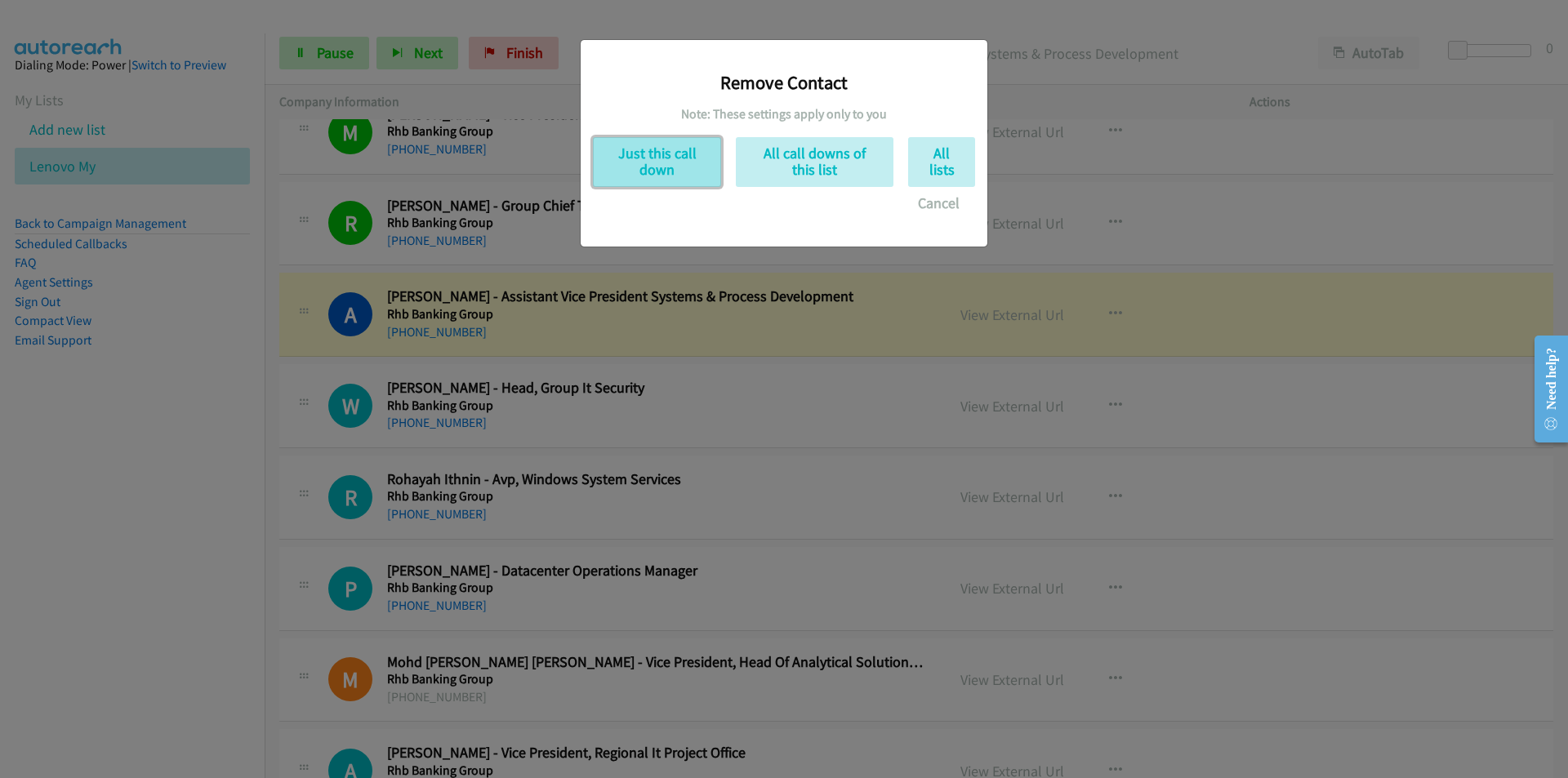
click at [656, 174] on button "Just this call down" at bounding box center [657, 162] width 128 height 50
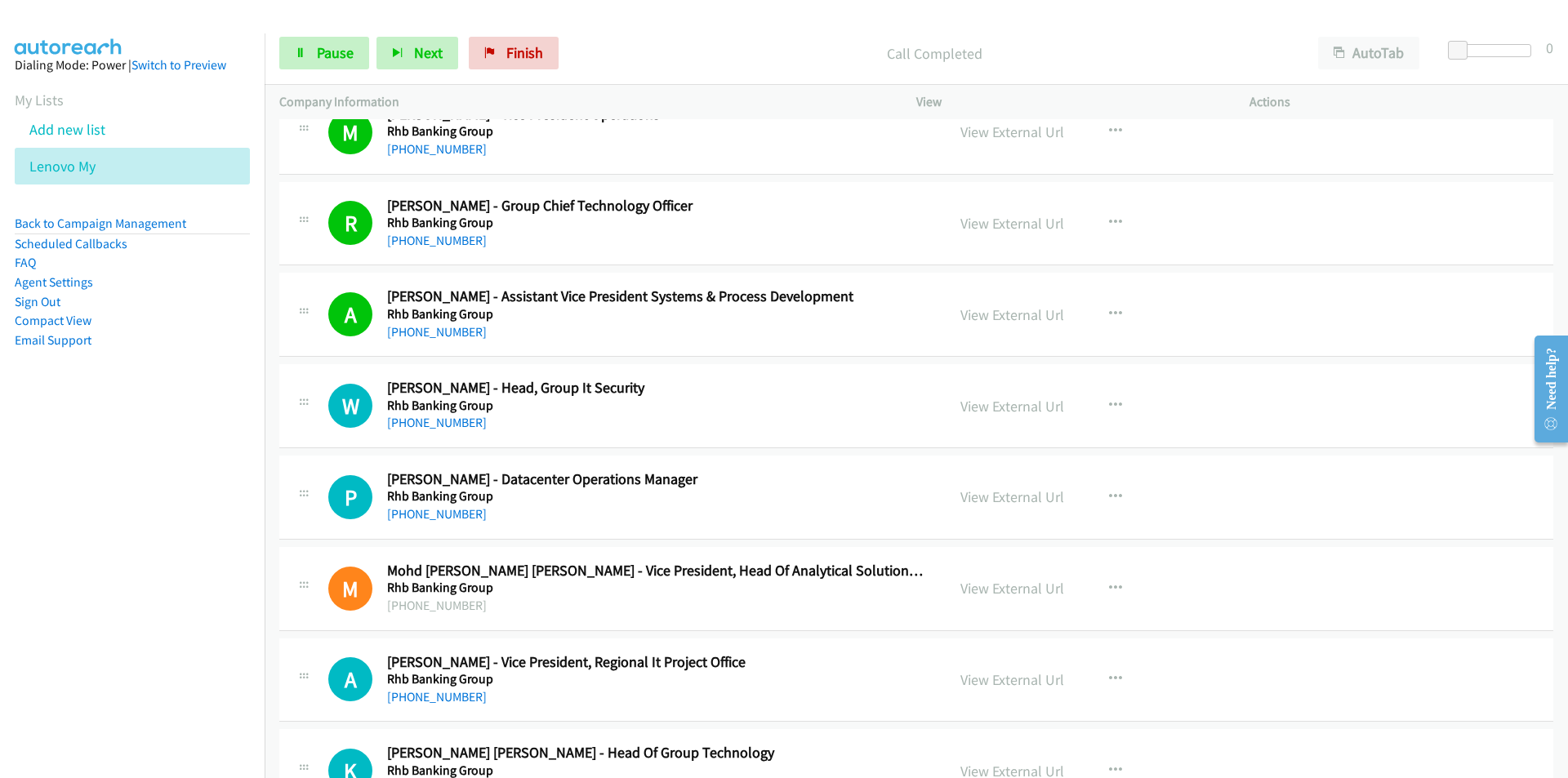
click at [162, 555] on nav "Dialing Mode: Power | Switch to Preview My Lists Add new list Lenovo My Back to…" at bounding box center [133, 422] width 265 height 778
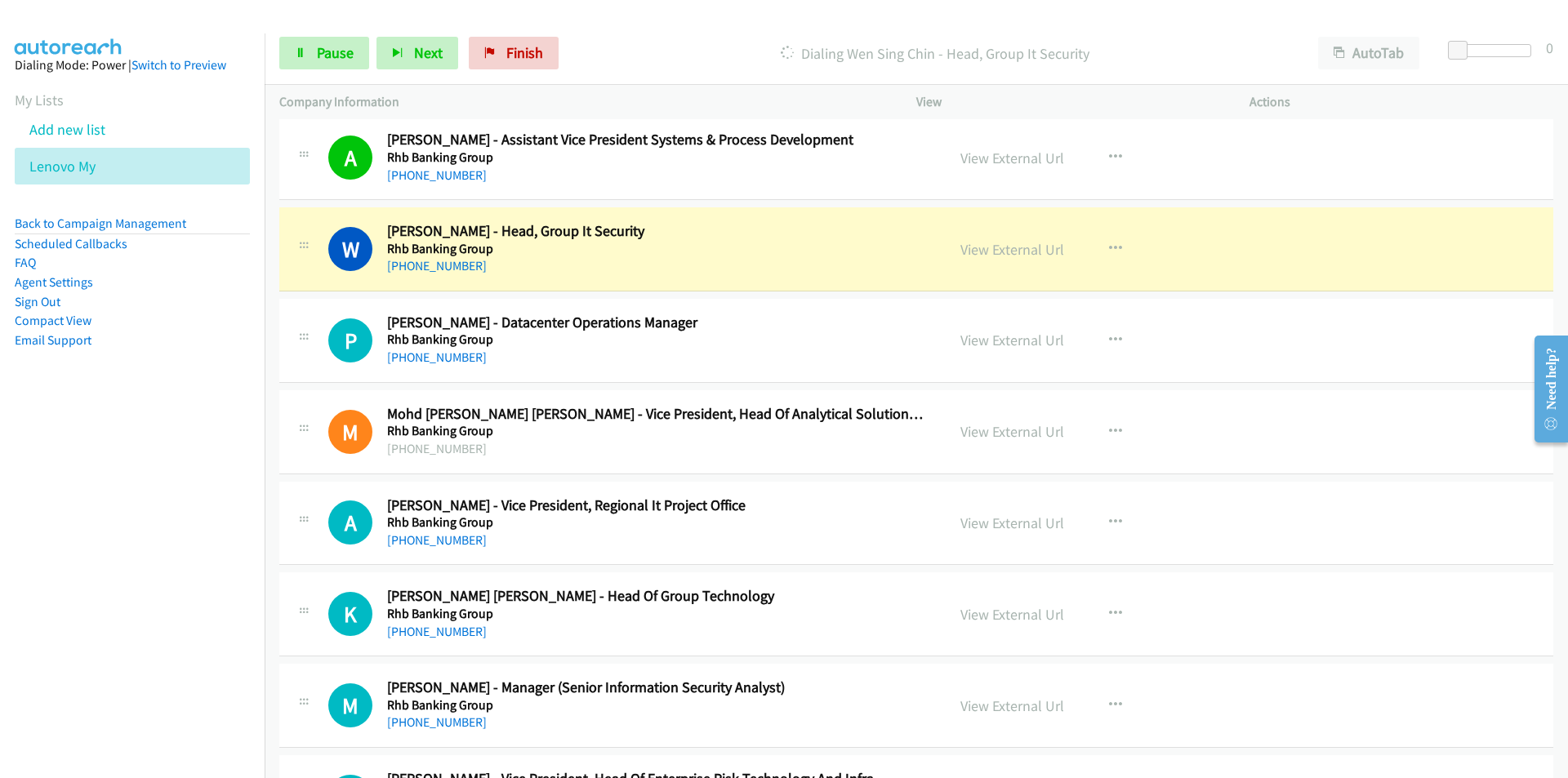
scroll to position [11793, 0]
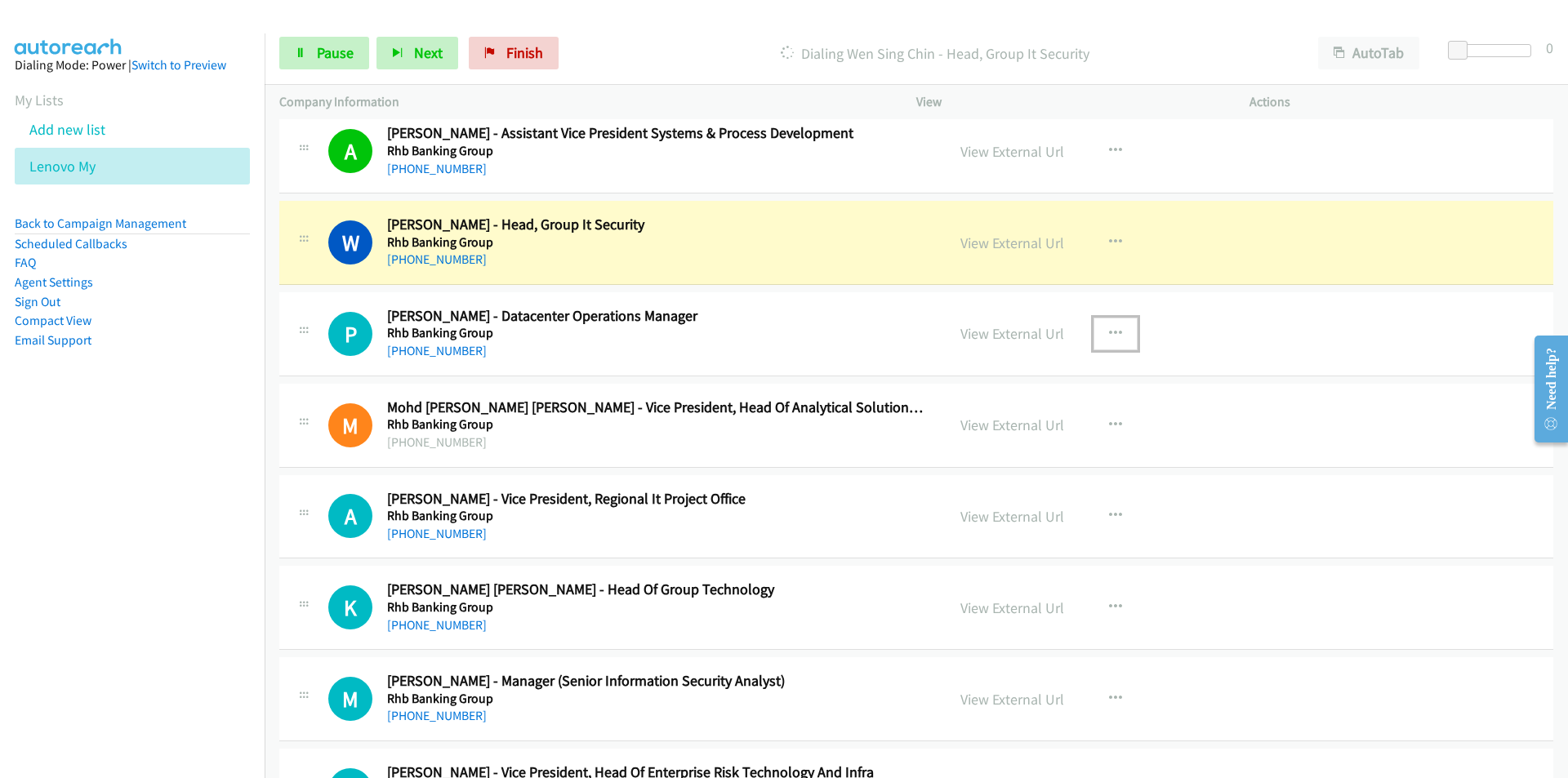
click at [1111, 332] on icon "button" at bounding box center [1115, 334] width 13 height 13
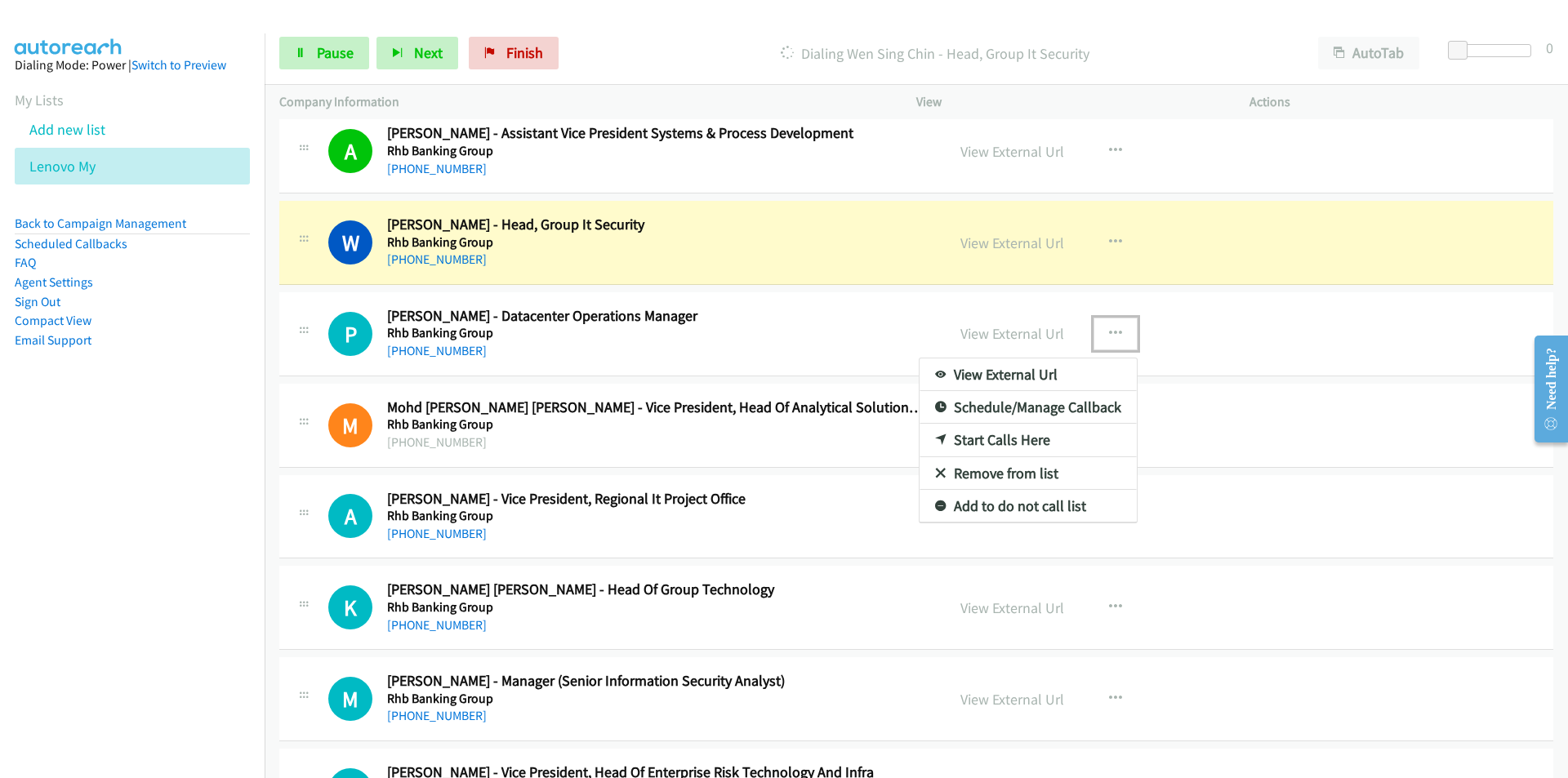
click at [988, 466] on link "Remove from list" at bounding box center [1028, 474] width 218 height 33
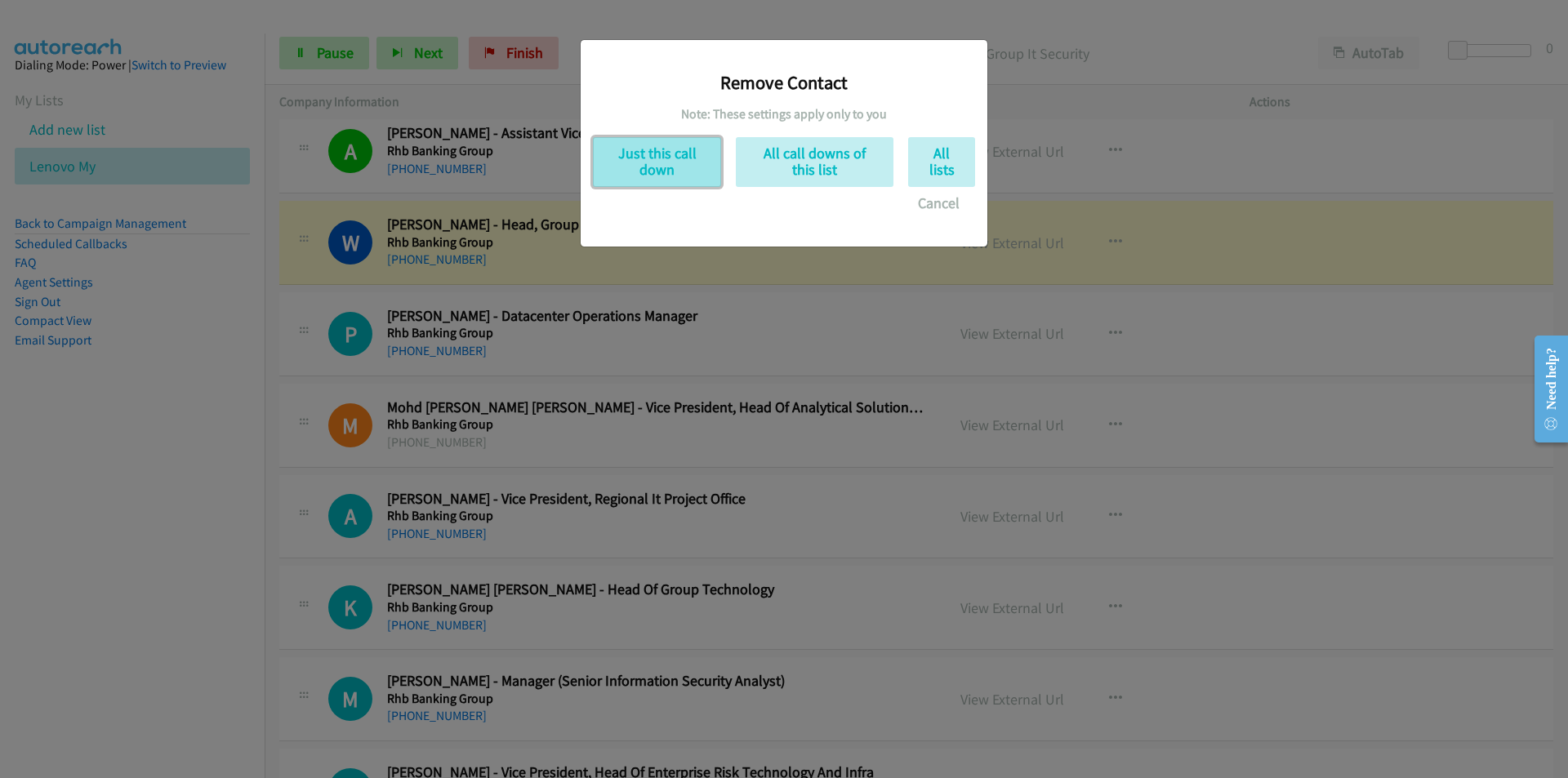
click at [685, 163] on button "Just this call down" at bounding box center [657, 162] width 128 height 50
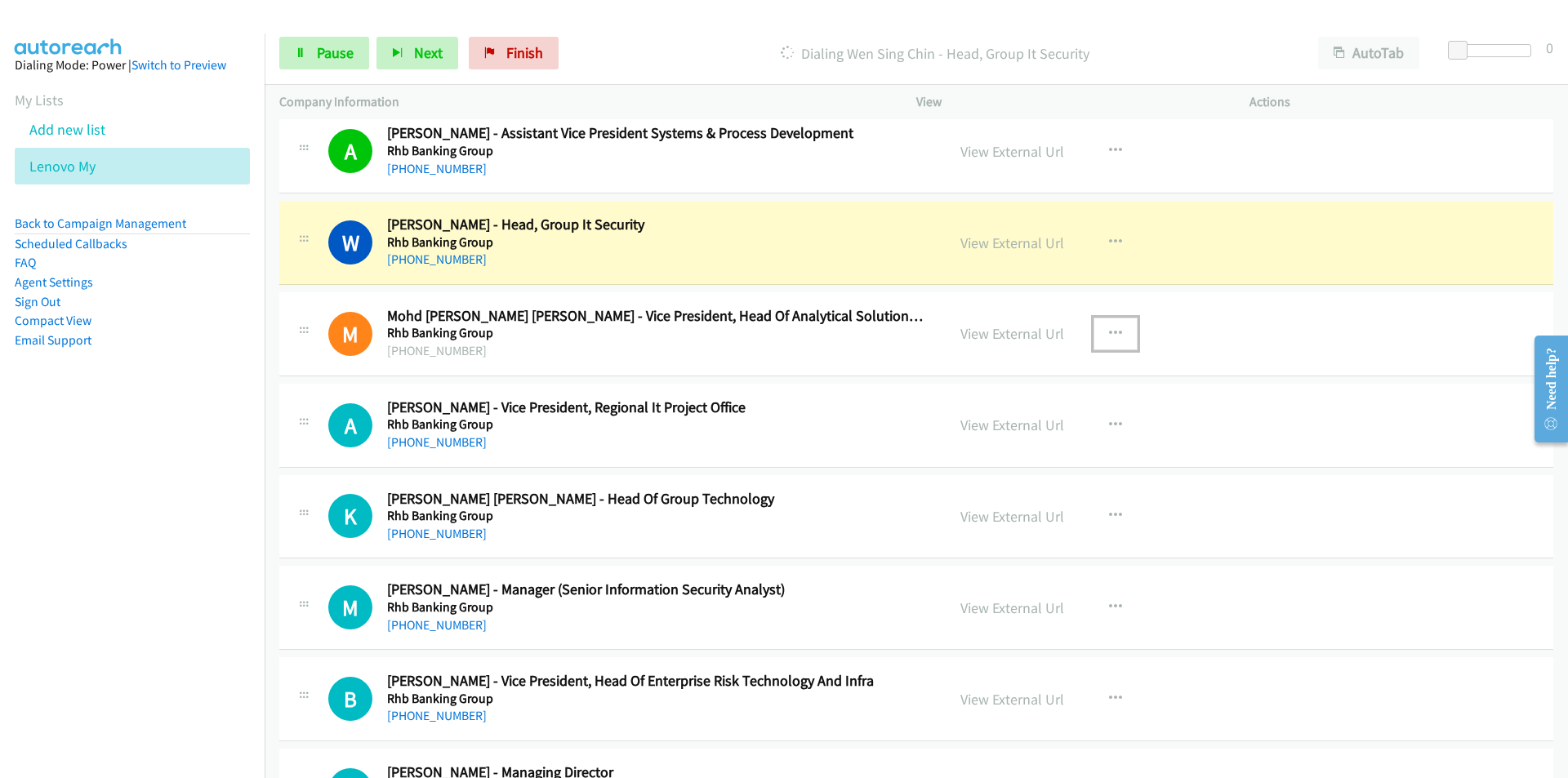
click at [1115, 330] on icon "button" at bounding box center [1115, 334] width 13 height 13
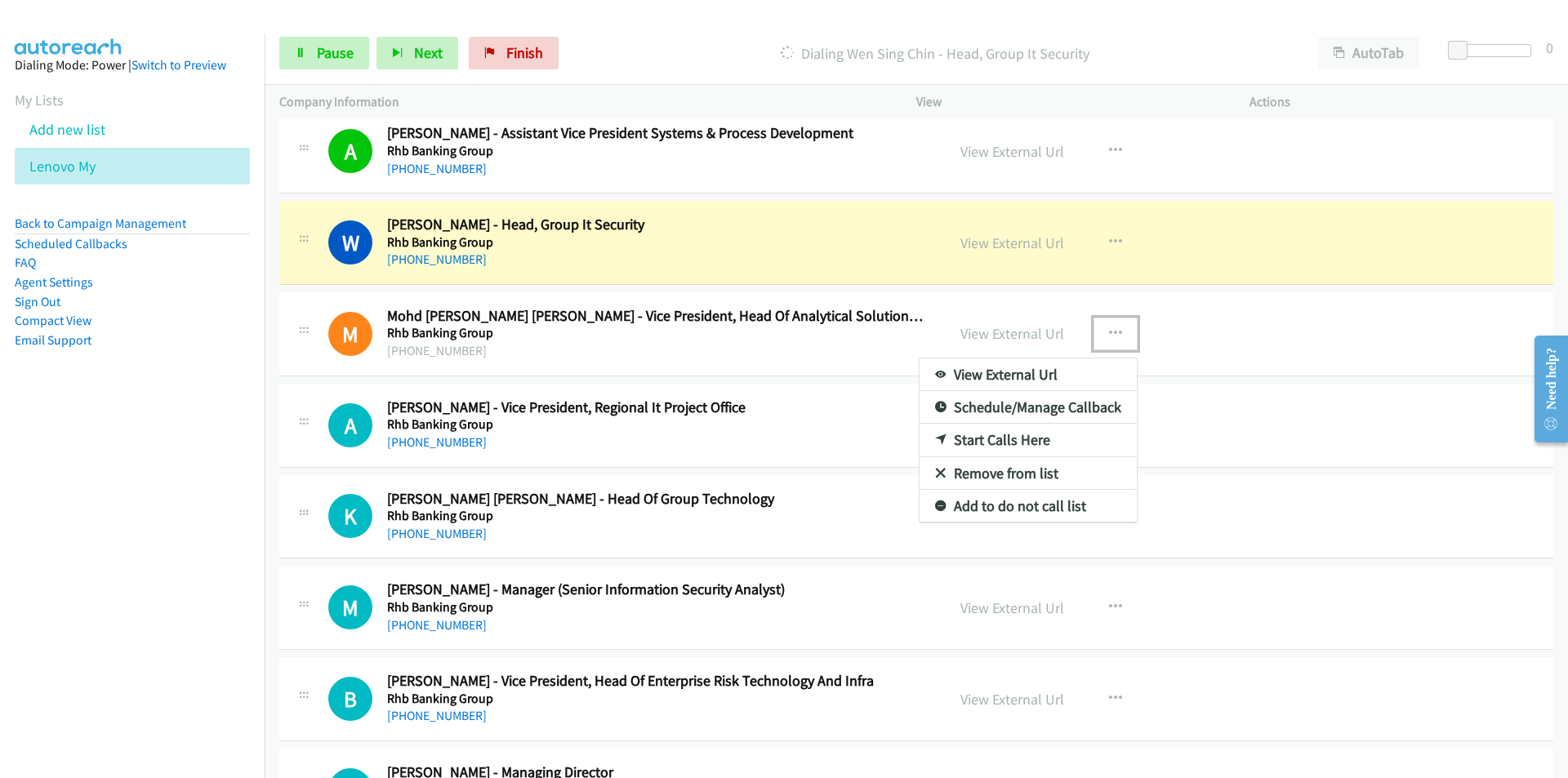
click at [989, 473] on link "Remove from list" at bounding box center [1028, 474] width 218 height 33
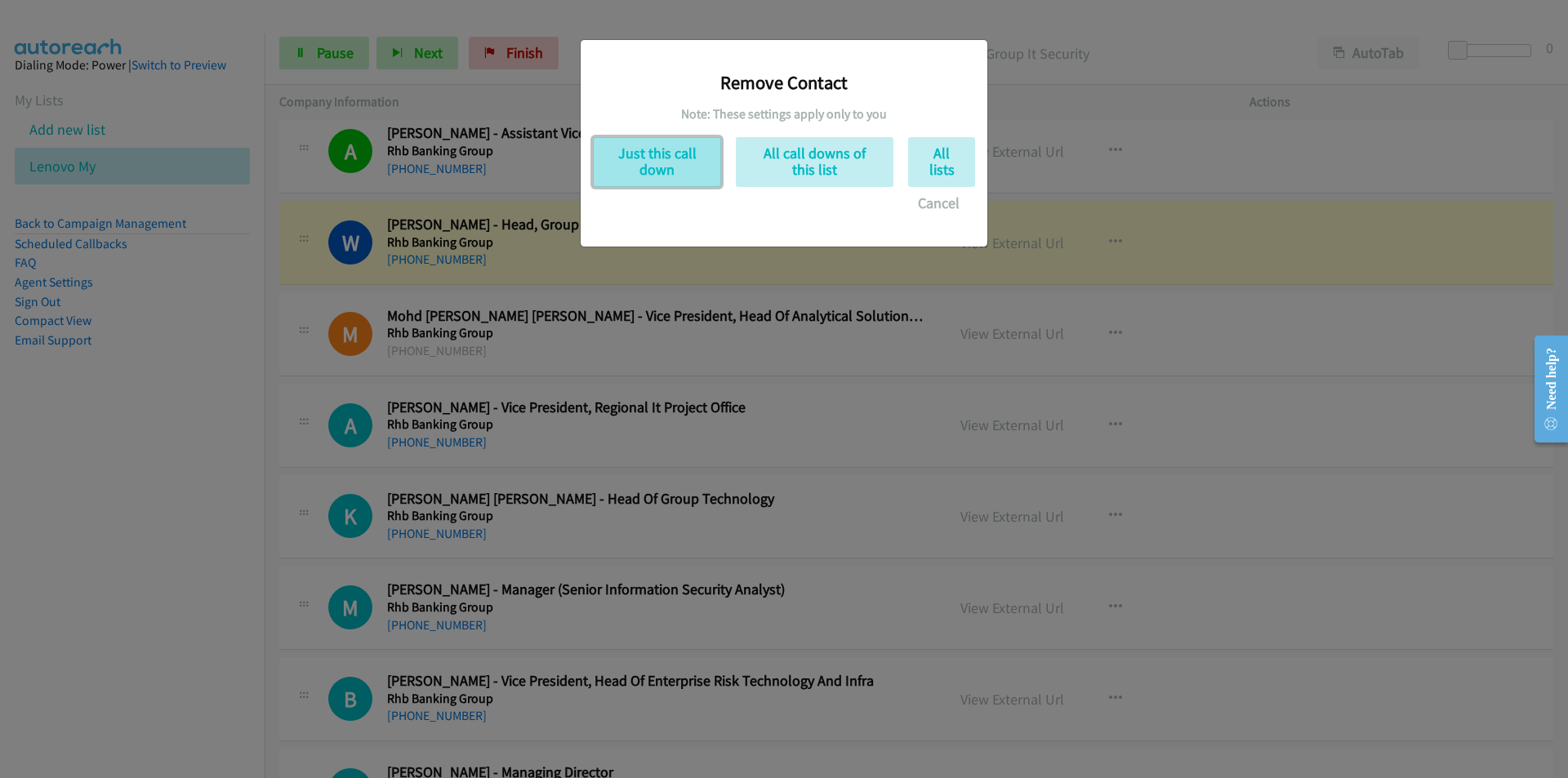
click at [656, 172] on button "Just this call down" at bounding box center [657, 162] width 128 height 50
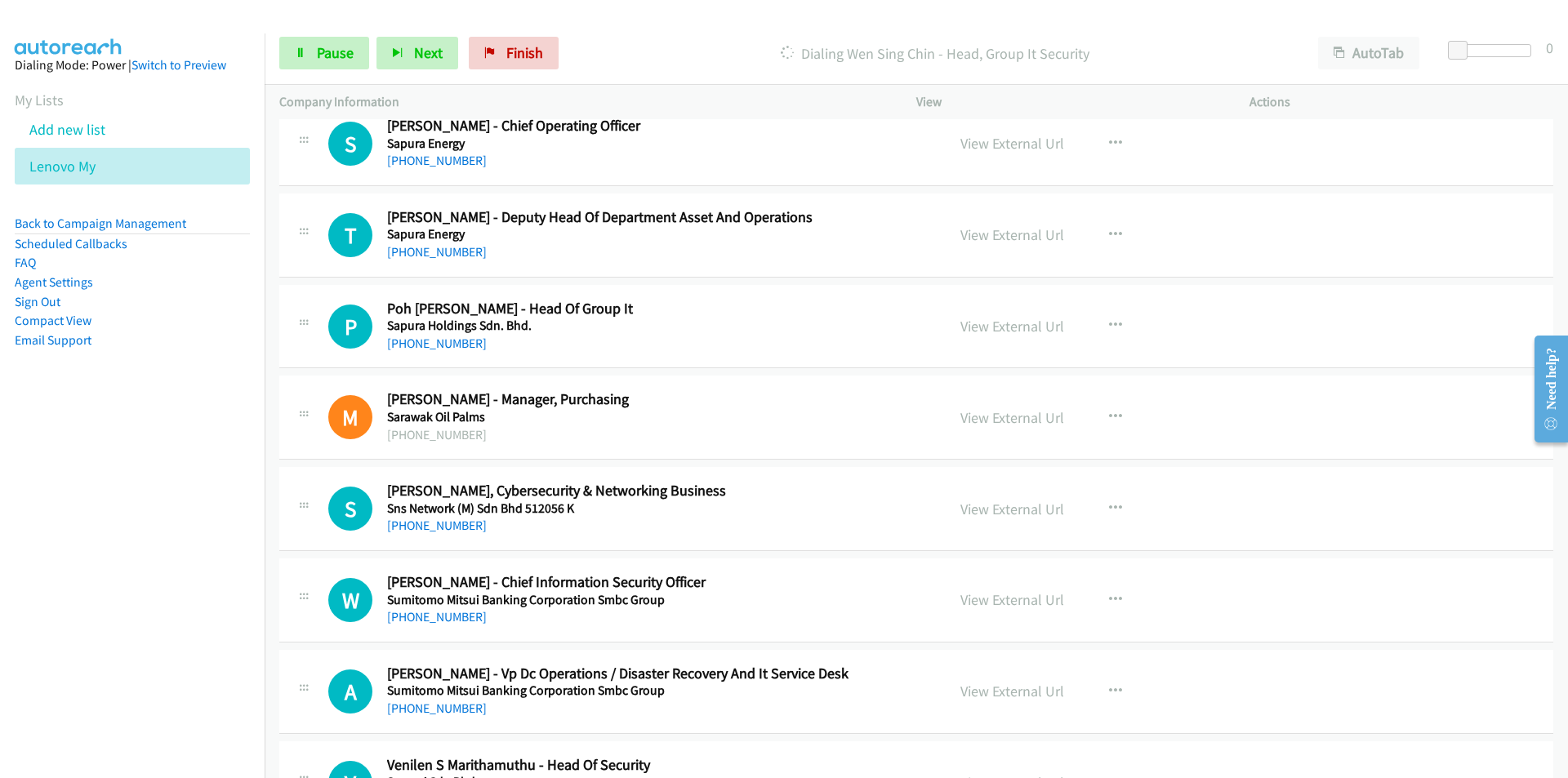
scroll to position [12447, 0]
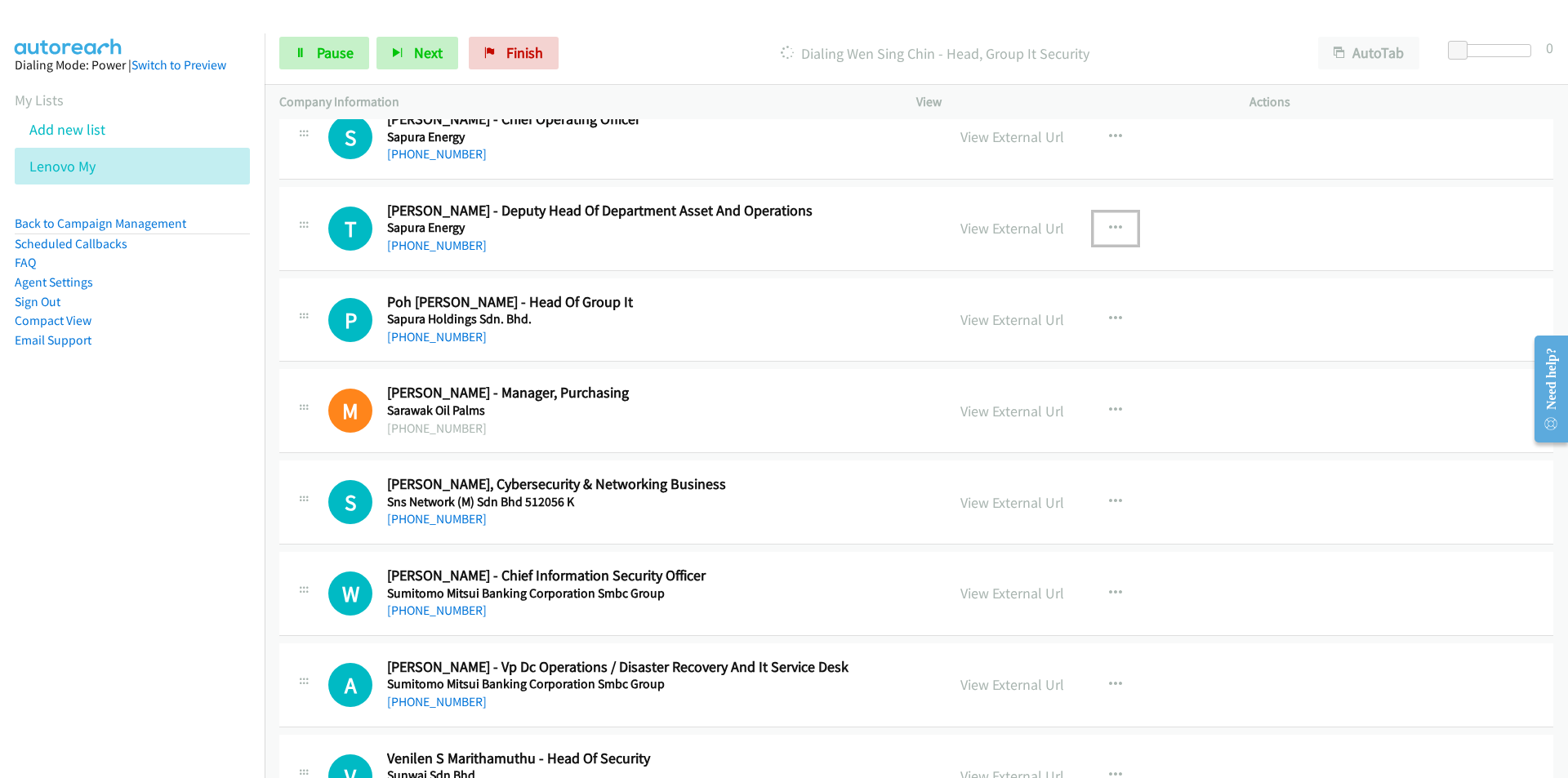
click at [1110, 225] on icon "button" at bounding box center [1115, 229] width 13 height 13
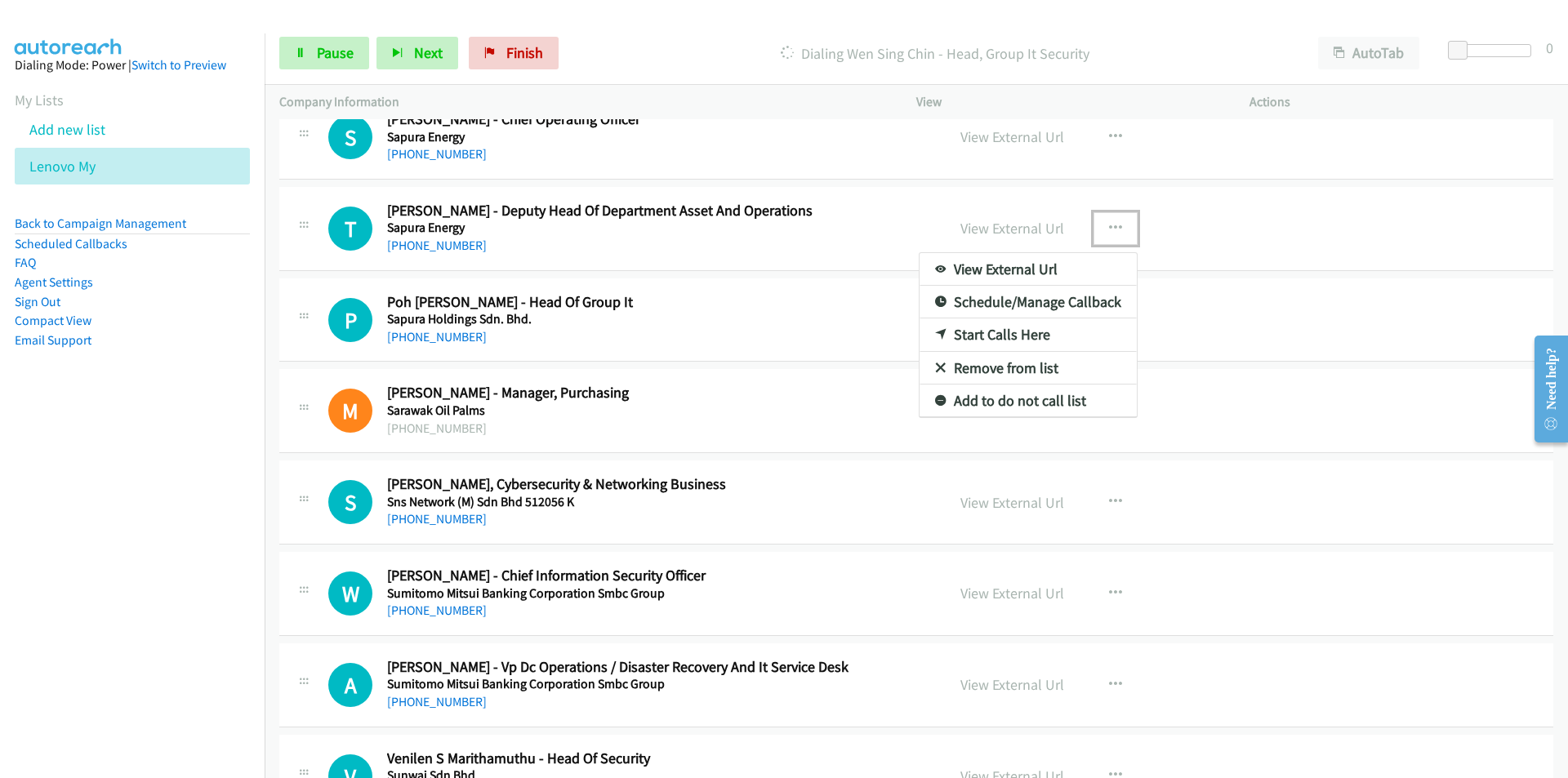
click at [980, 371] on link "Remove from list" at bounding box center [1028, 368] width 218 height 33
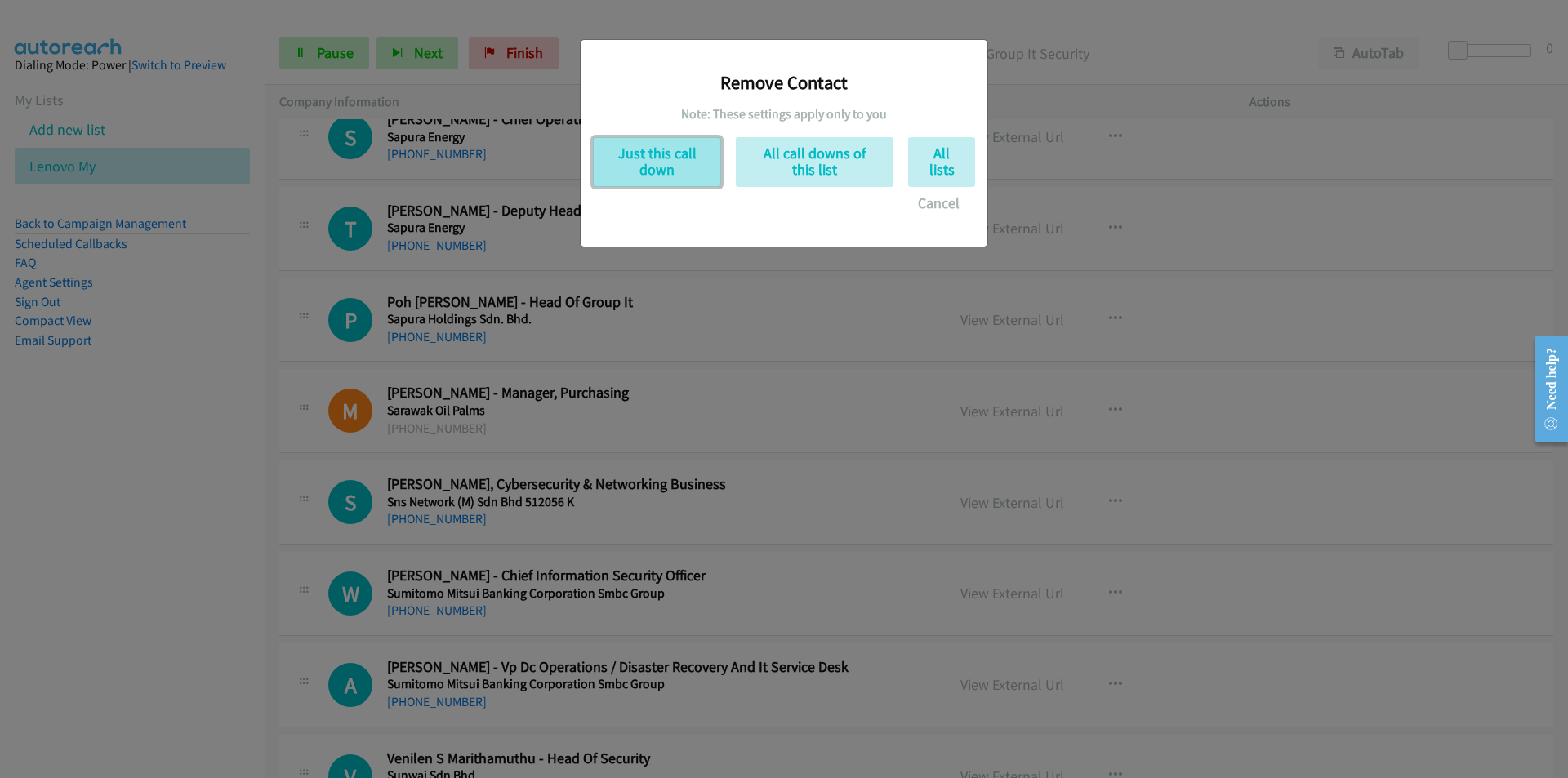
click at [643, 166] on button "Just this call down" at bounding box center [657, 162] width 128 height 50
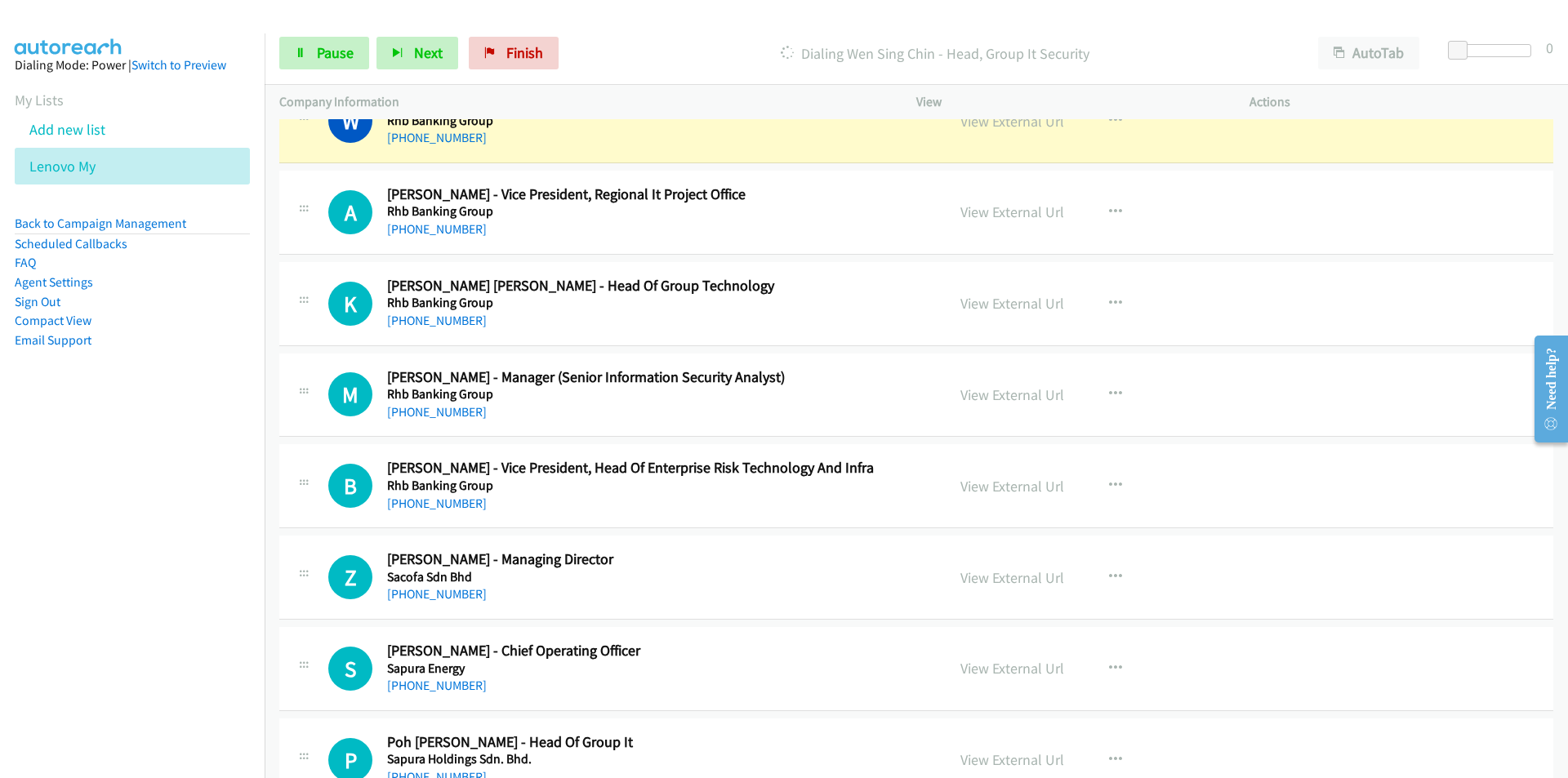
scroll to position [11630, 0]
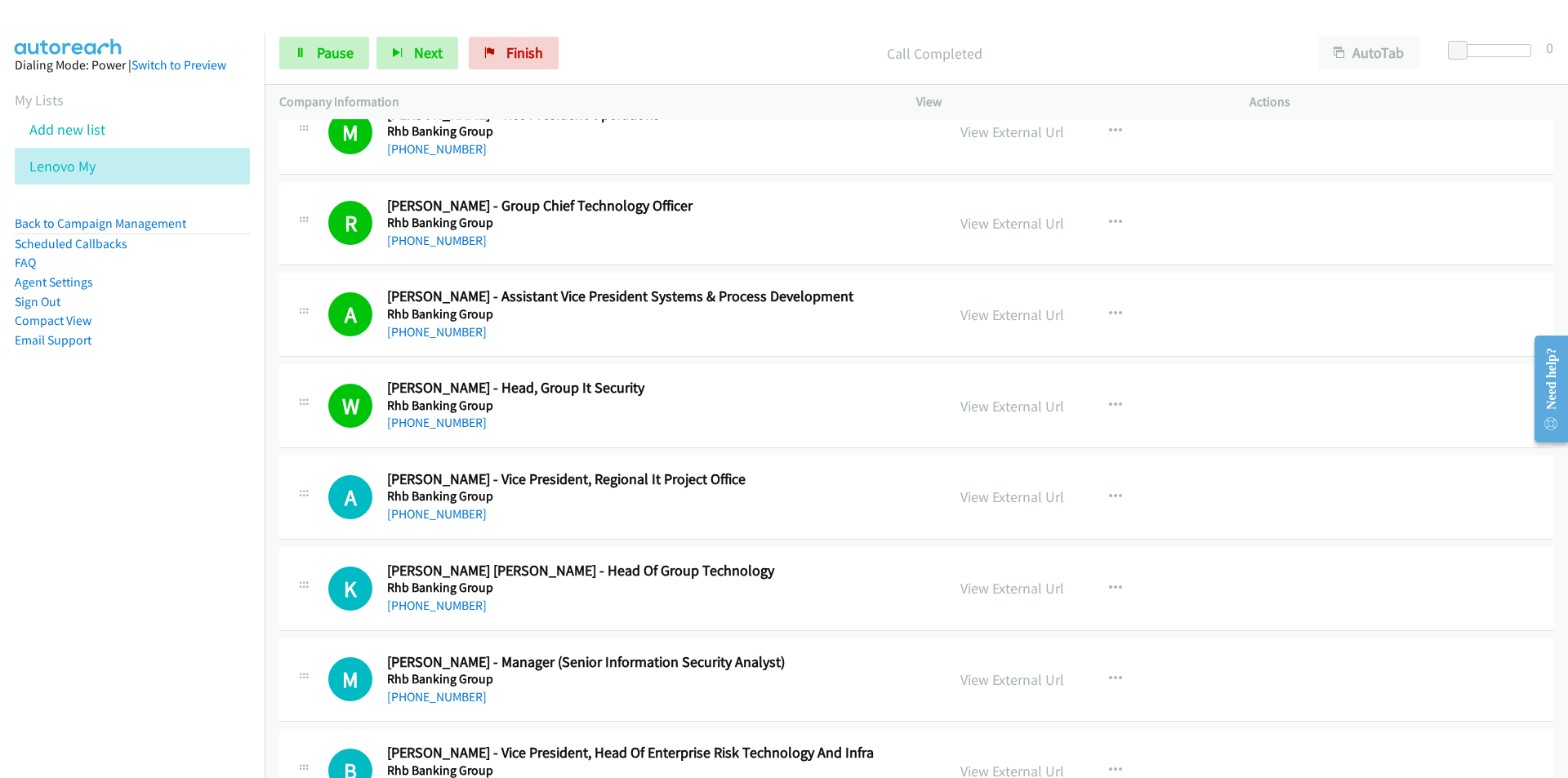
click at [162, 593] on nav "Dialing Mode: Power | Switch to Preview My Lists Add new list Lenovo My Back to…" at bounding box center [133, 422] width 265 height 778
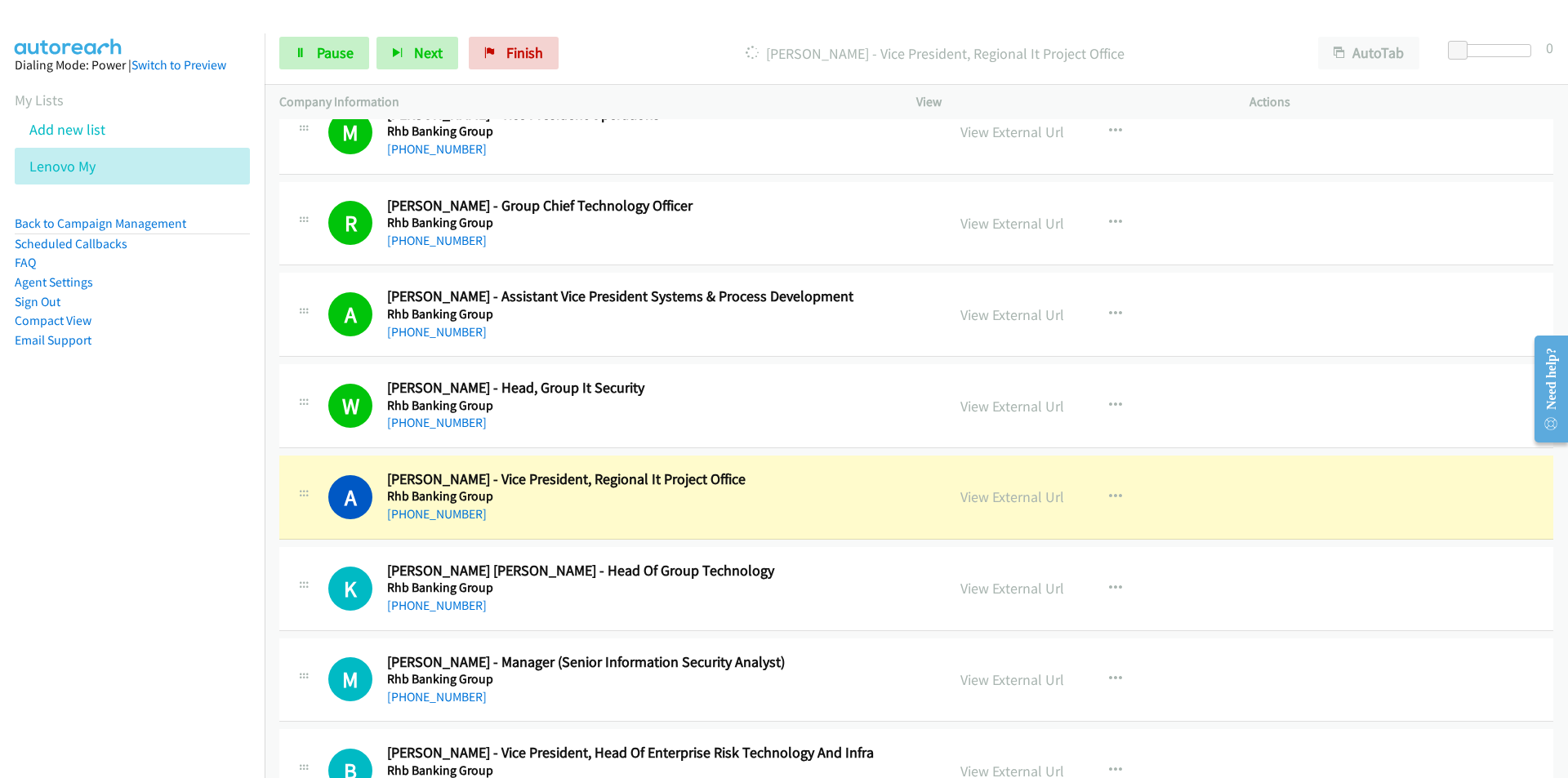
click at [173, 535] on nav "Dialing Mode: Power | Switch to Preview My Lists Add new list Lenovo My Back to…" at bounding box center [133, 422] width 265 height 778
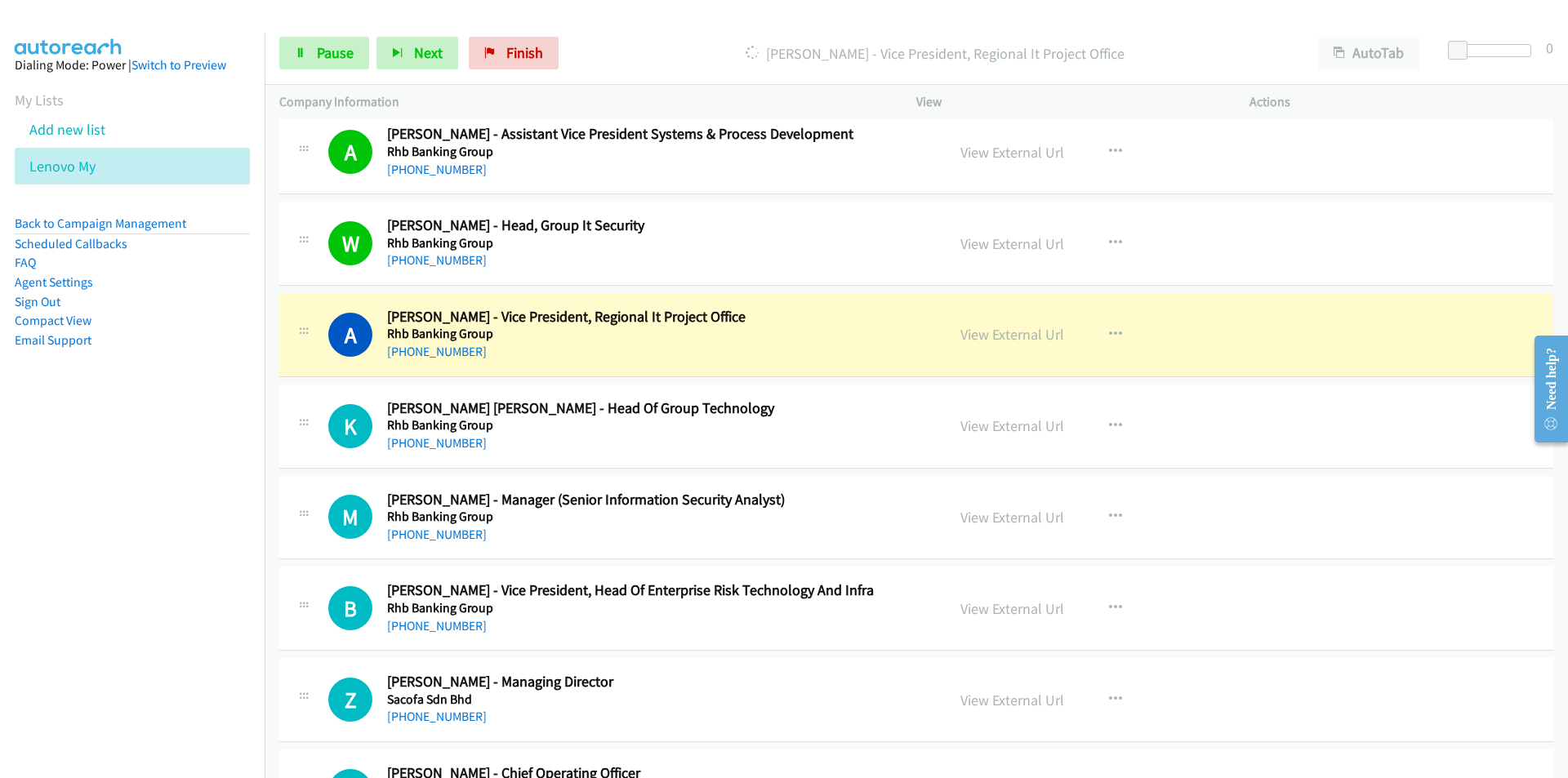
scroll to position [11793, 0]
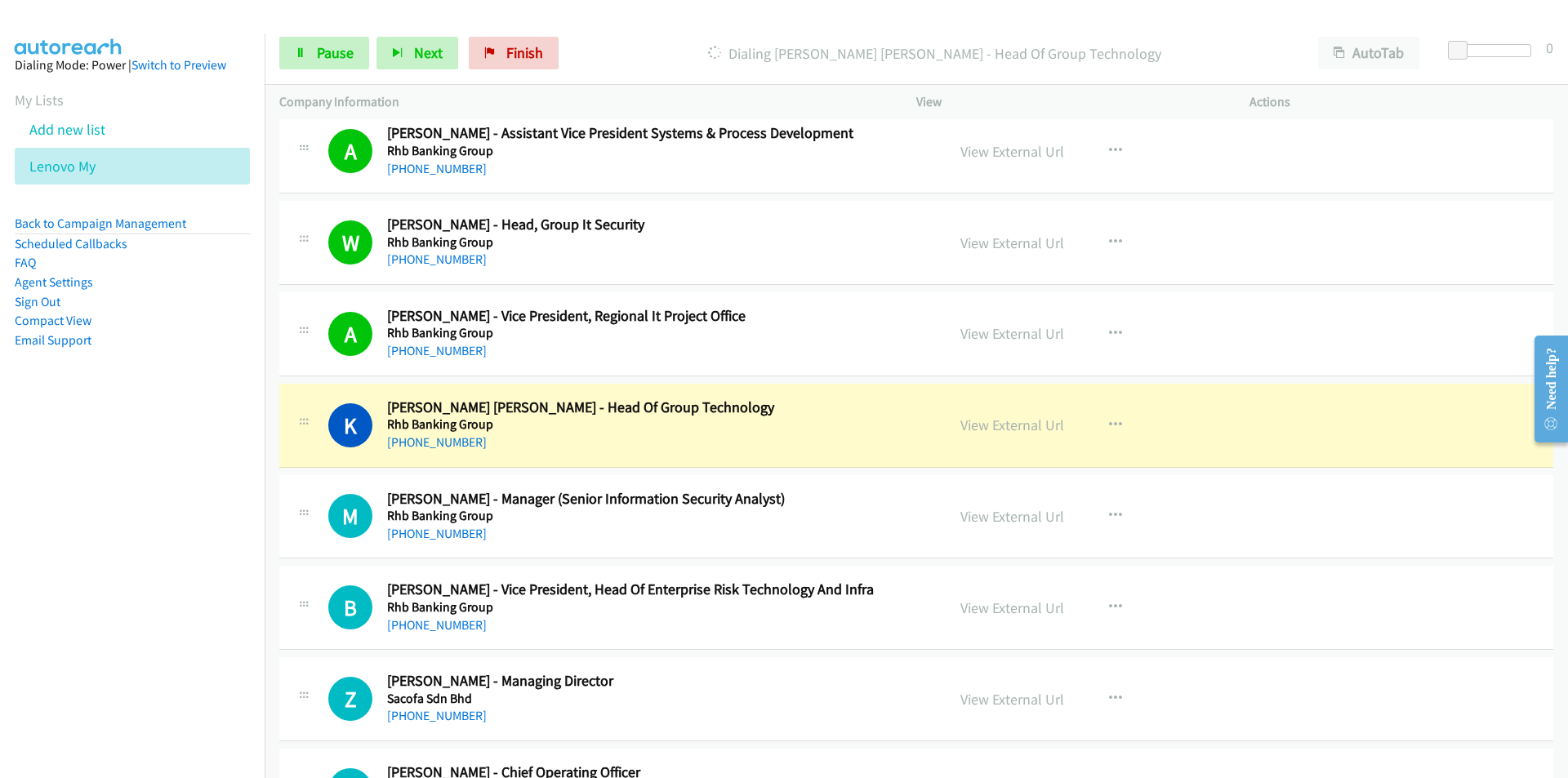
click at [198, 545] on nav "Dialing Mode: Power | Switch to Preview My Lists Add new list Lenovo My Back to…" at bounding box center [133, 422] width 265 height 778
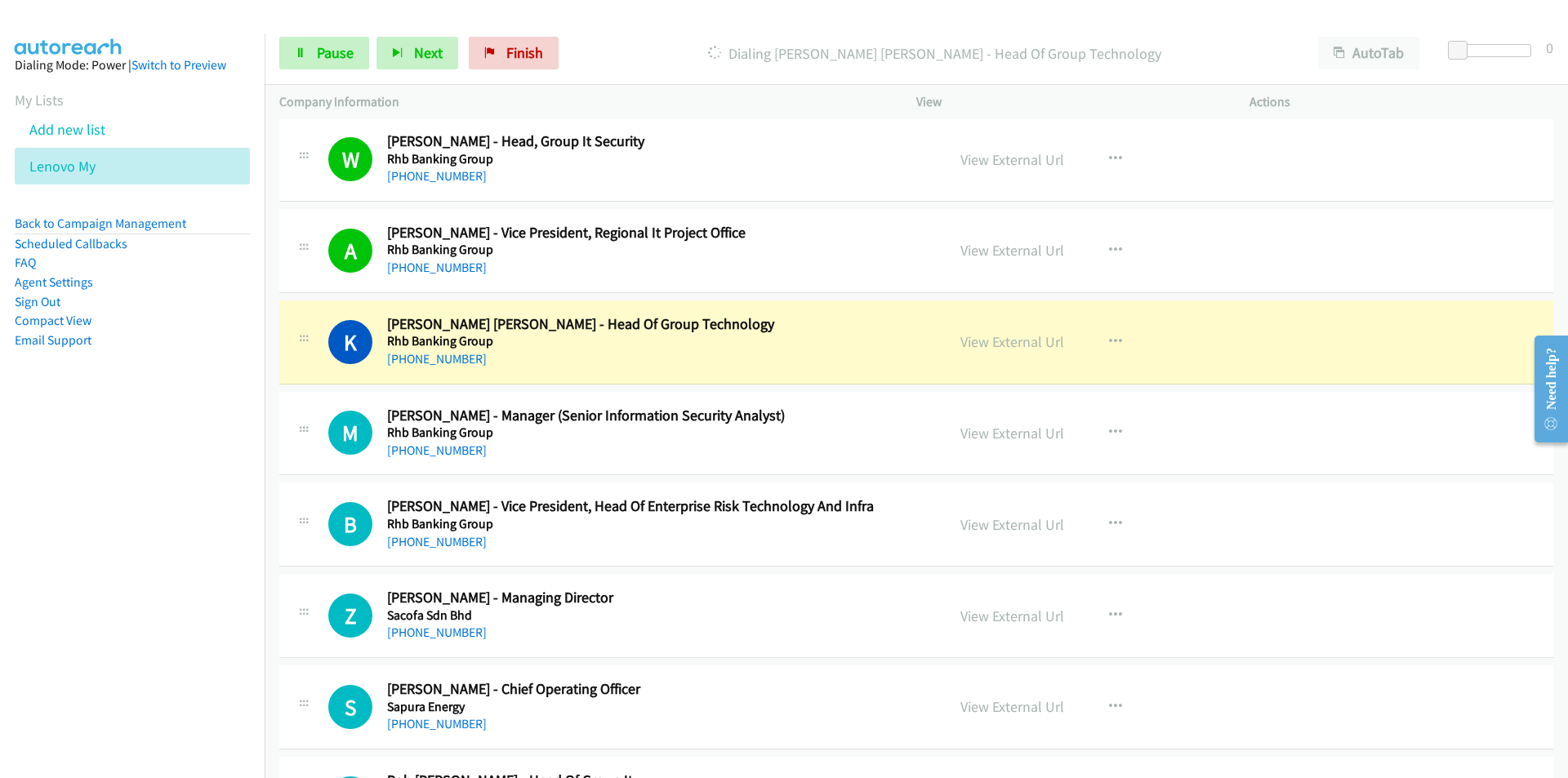
scroll to position [11957, 0]
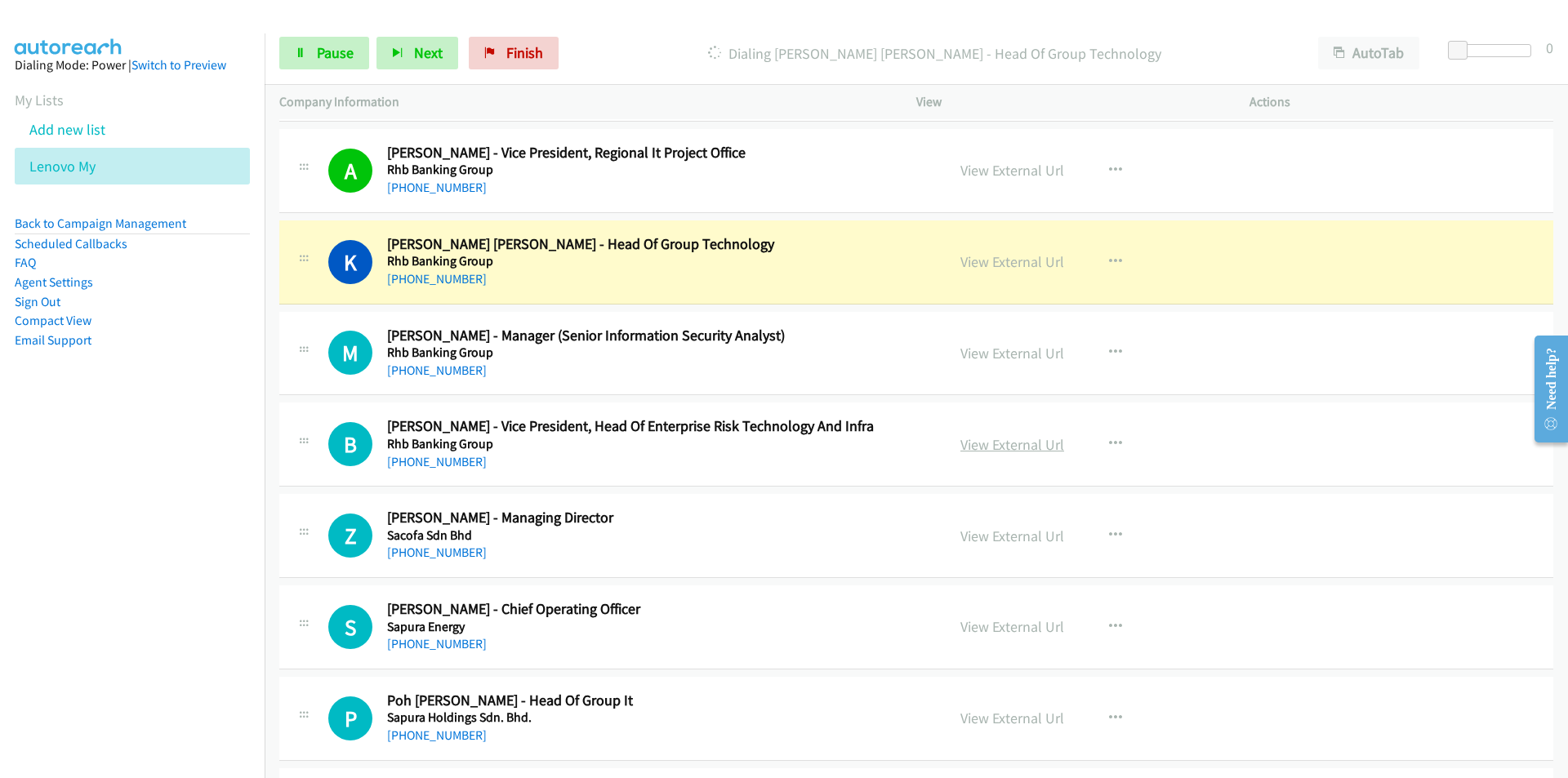
click at [1002, 451] on link "View External Url" at bounding box center [1011, 445] width 104 height 19
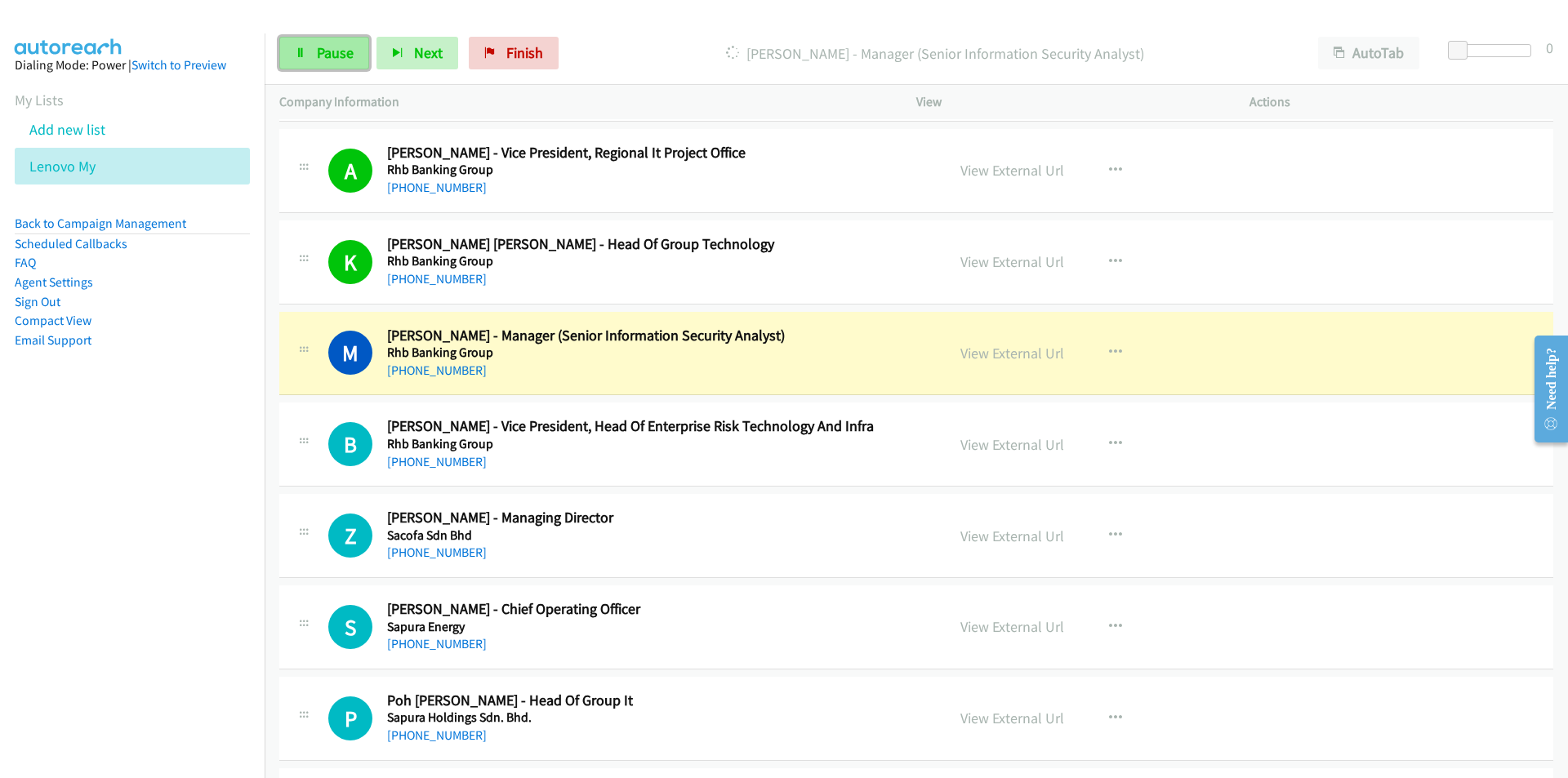
click at [308, 55] on link "Pause" at bounding box center [324, 52] width 90 height 33
click at [303, 49] on icon at bounding box center [301, 54] width 11 height 11
click at [180, 504] on nav "Dialing Mode: Power | Switch to Preview My Lists Add new list Lenovo My Back to…" at bounding box center [133, 422] width 265 height 778
click at [227, 615] on nav "Dialing Mode: Power | Switch to Preview My Lists Add new list Lenovo My Back to…" at bounding box center [133, 422] width 265 height 778
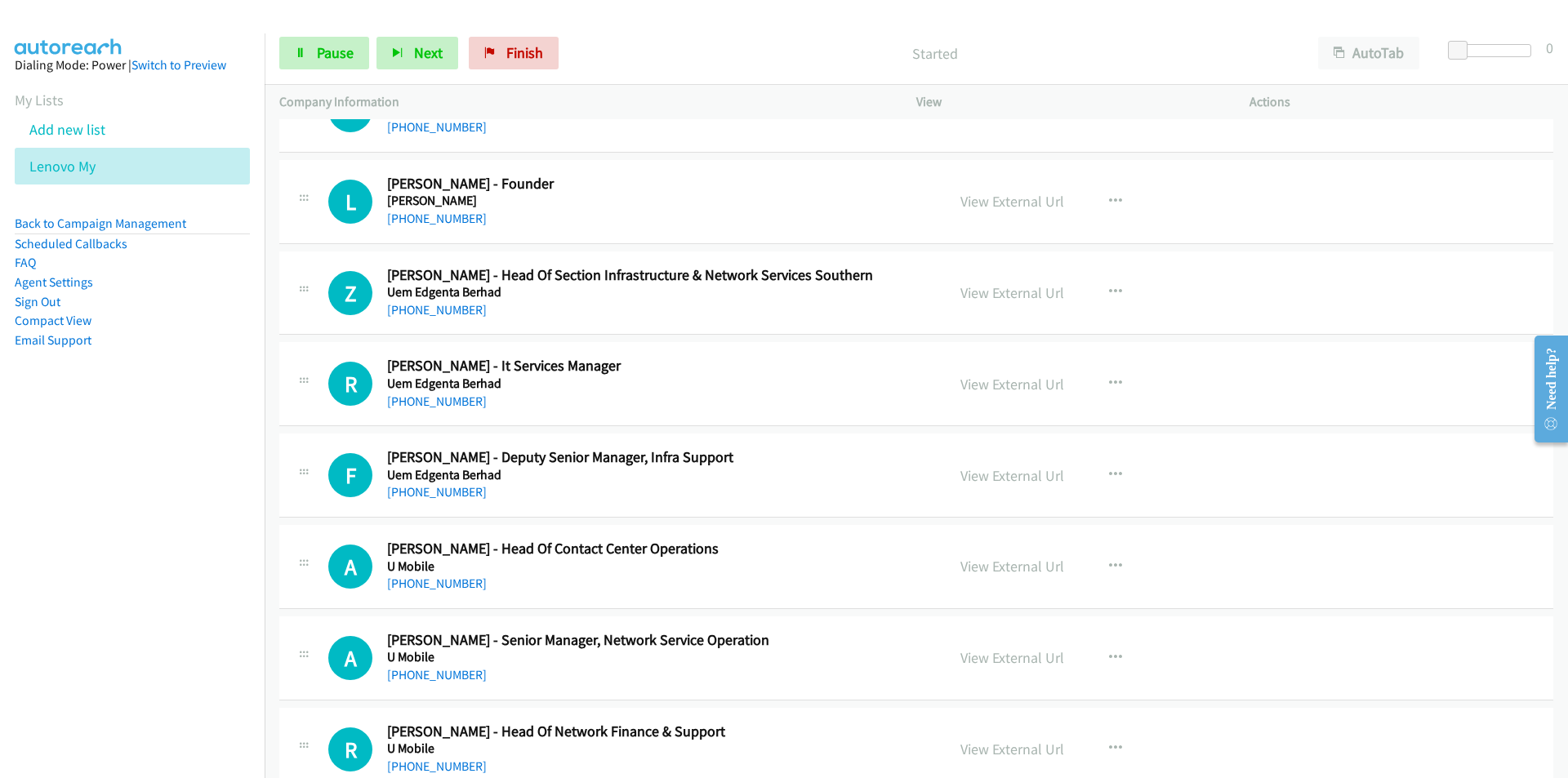
scroll to position [13998, 0]
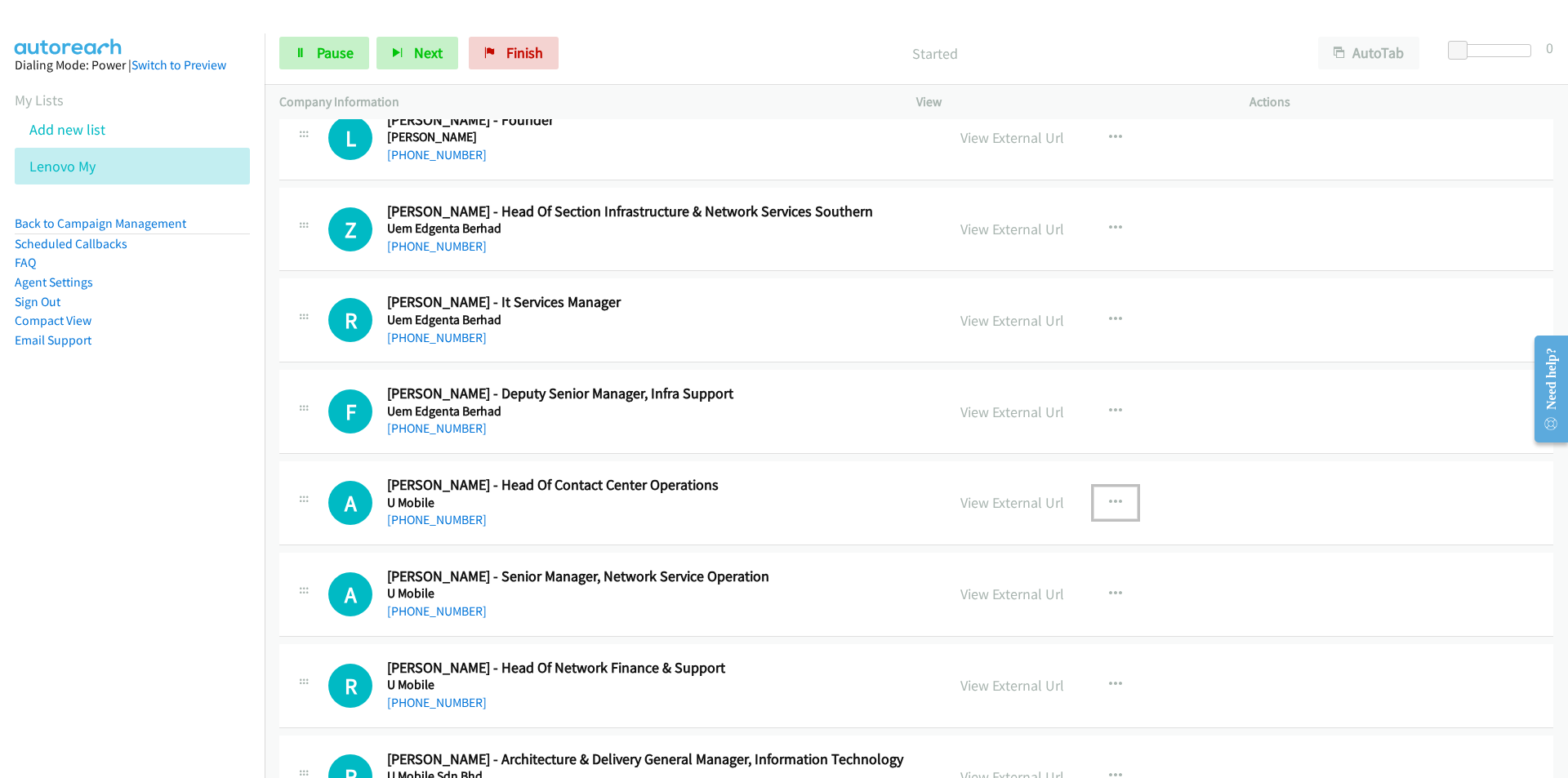
click at [1118, 500] on button "button" at bounding box center [1115, 502] width 44 height 33
click at [1018, 641] on link "Remove from list" at bounding box center [1028, 643] width 218 height 33
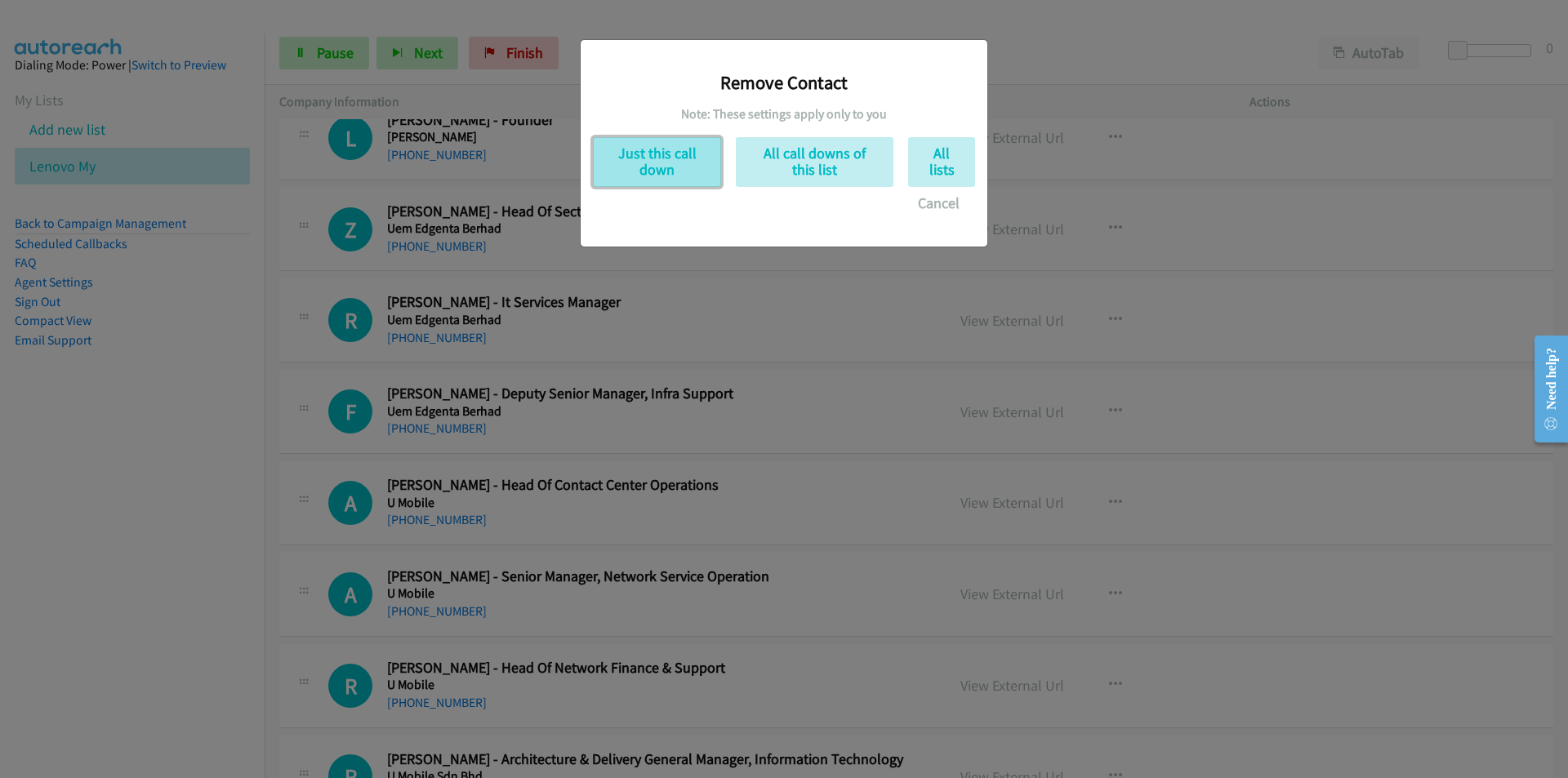
click at [650, 160] on button "Just this call down" at bounding box center [657, 162] width 128 height 50
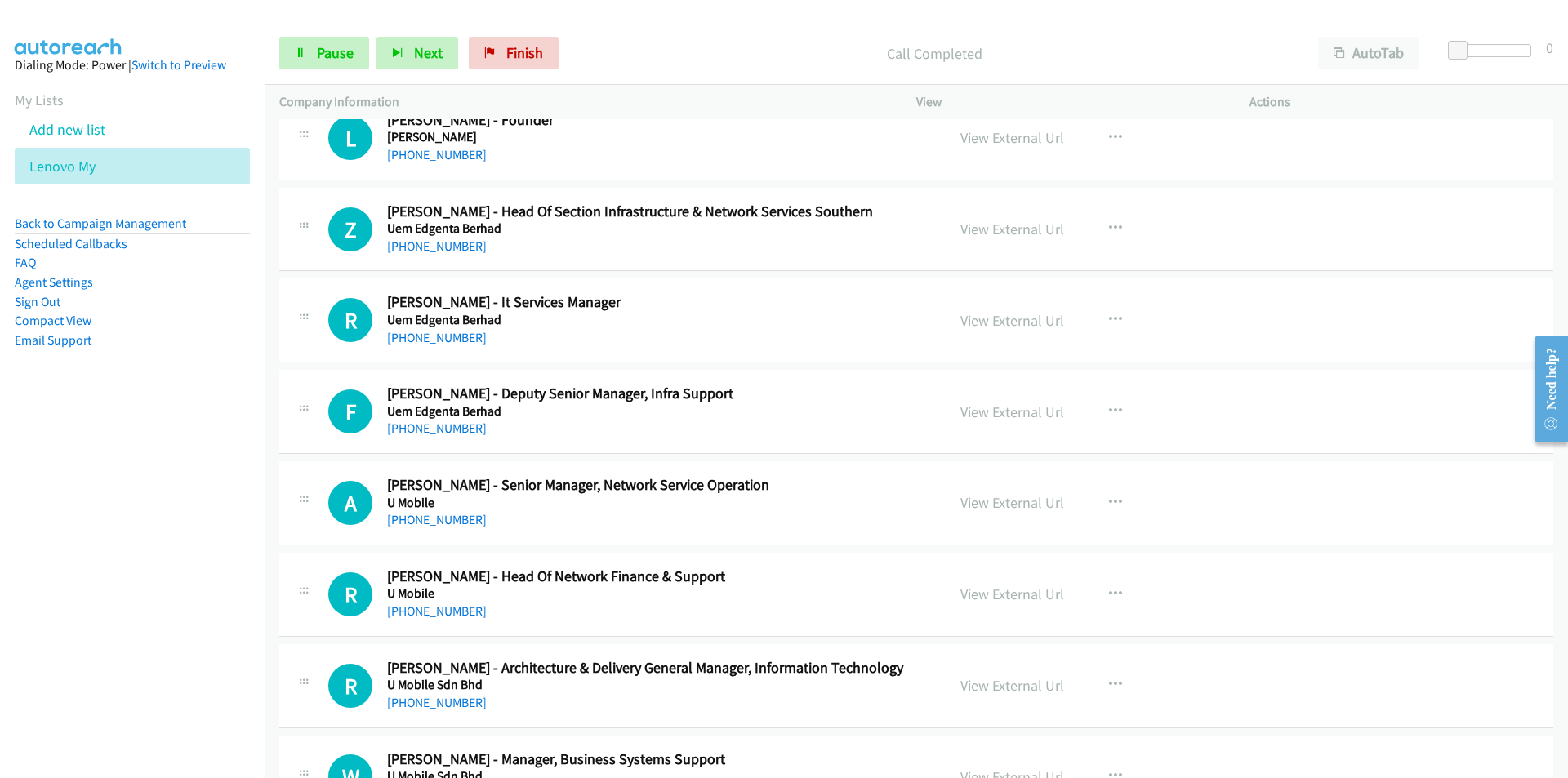
click at [200, 563] on nav "Dialing Mode: Power | Switch to Preview My Lists Add new list Lenovo My Back to…" at bounding box center [133, 422] width 265 height 778
click at [131, 568] on nav "Dialing Mode: Power | Switch to Preview My Lists Add new list Lenovo My Back to…" at bounding box center [133, 422] width 265 height 778
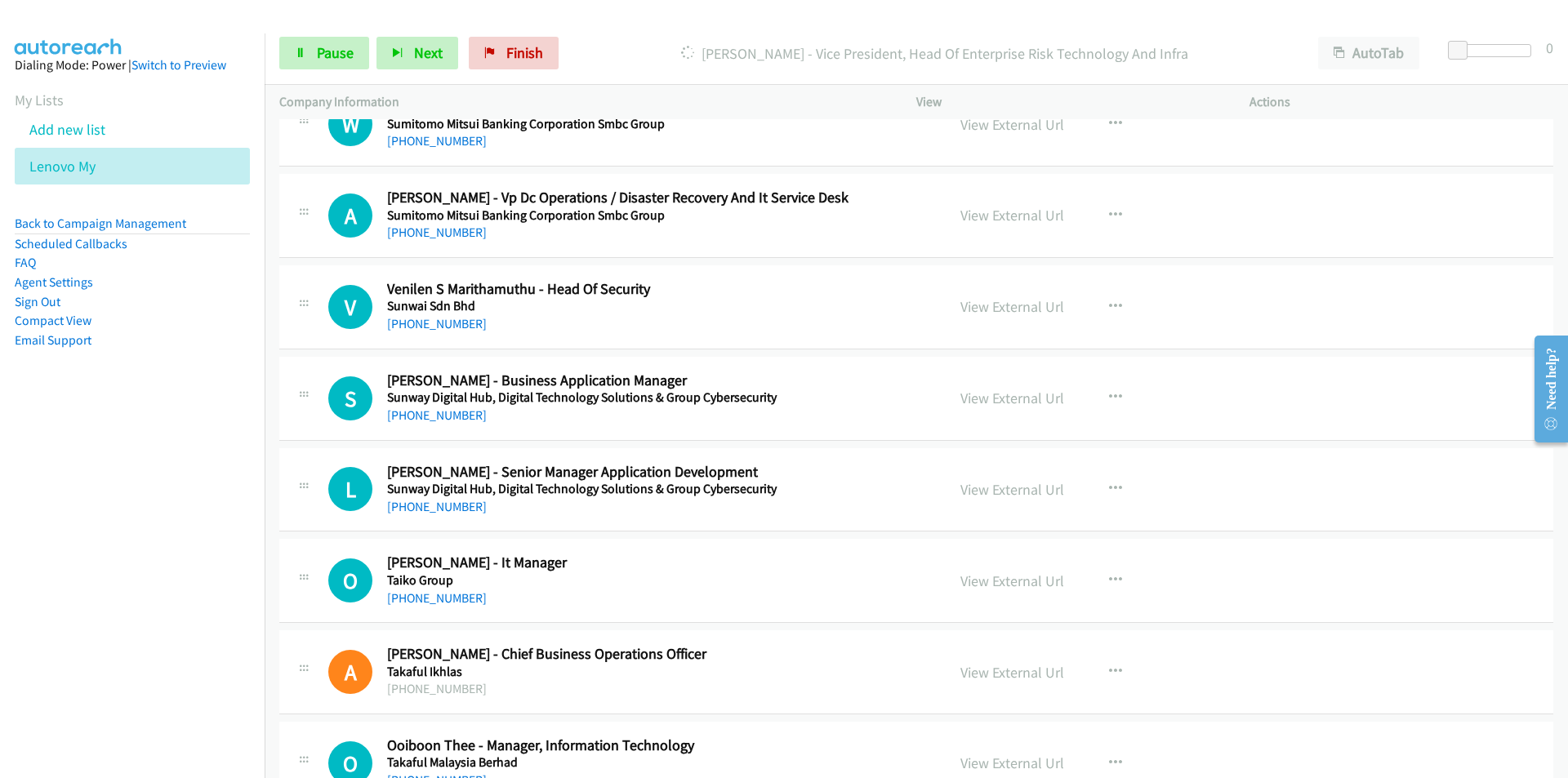
scroll to position [12773, 0]
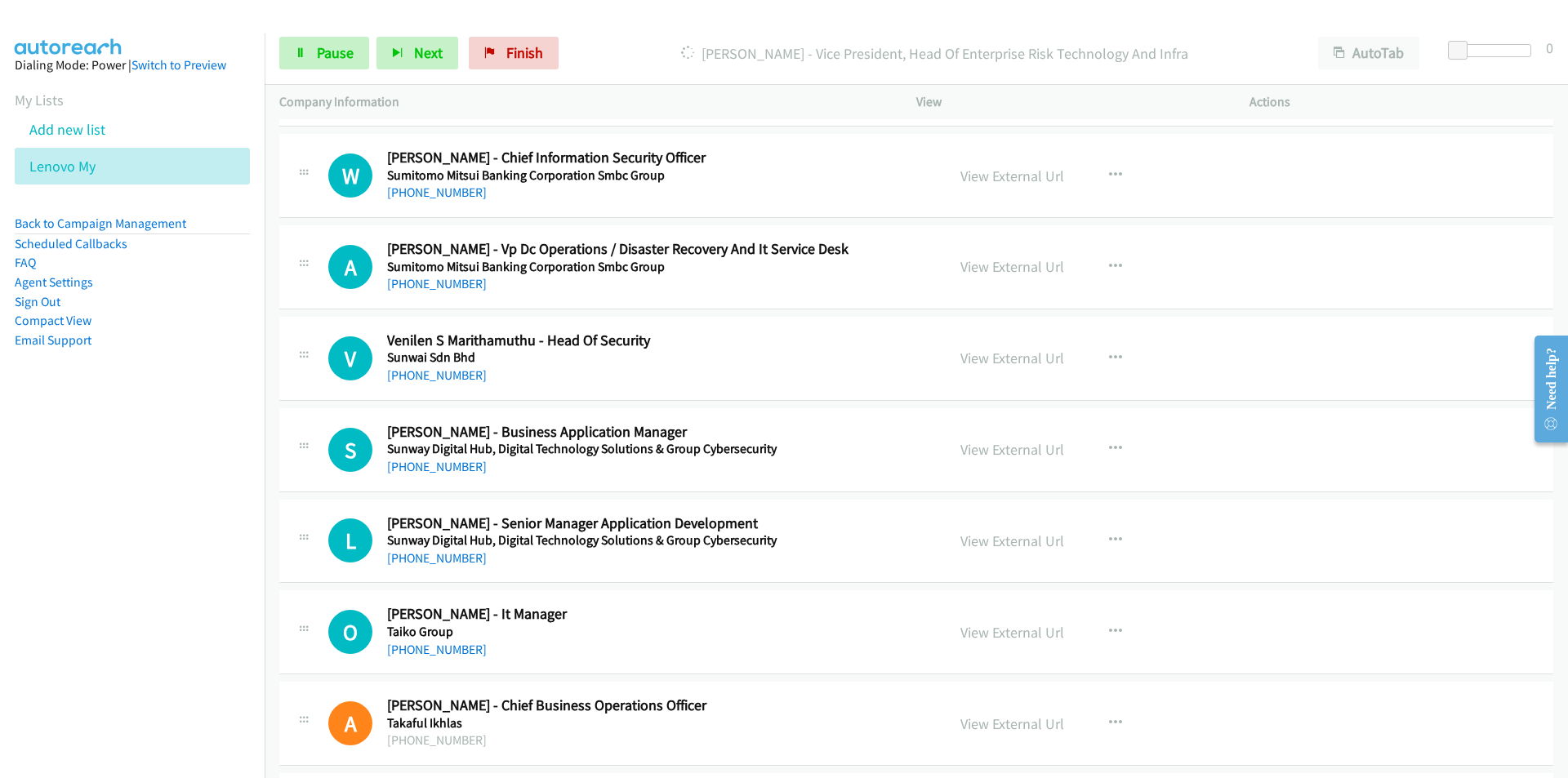
click at [107, 576] on nav "Dialing Mode: Power | Switch to Preview My Lists Add new list Lenovo My Back to…" at bounding box center [133, 422] width 265 height 778
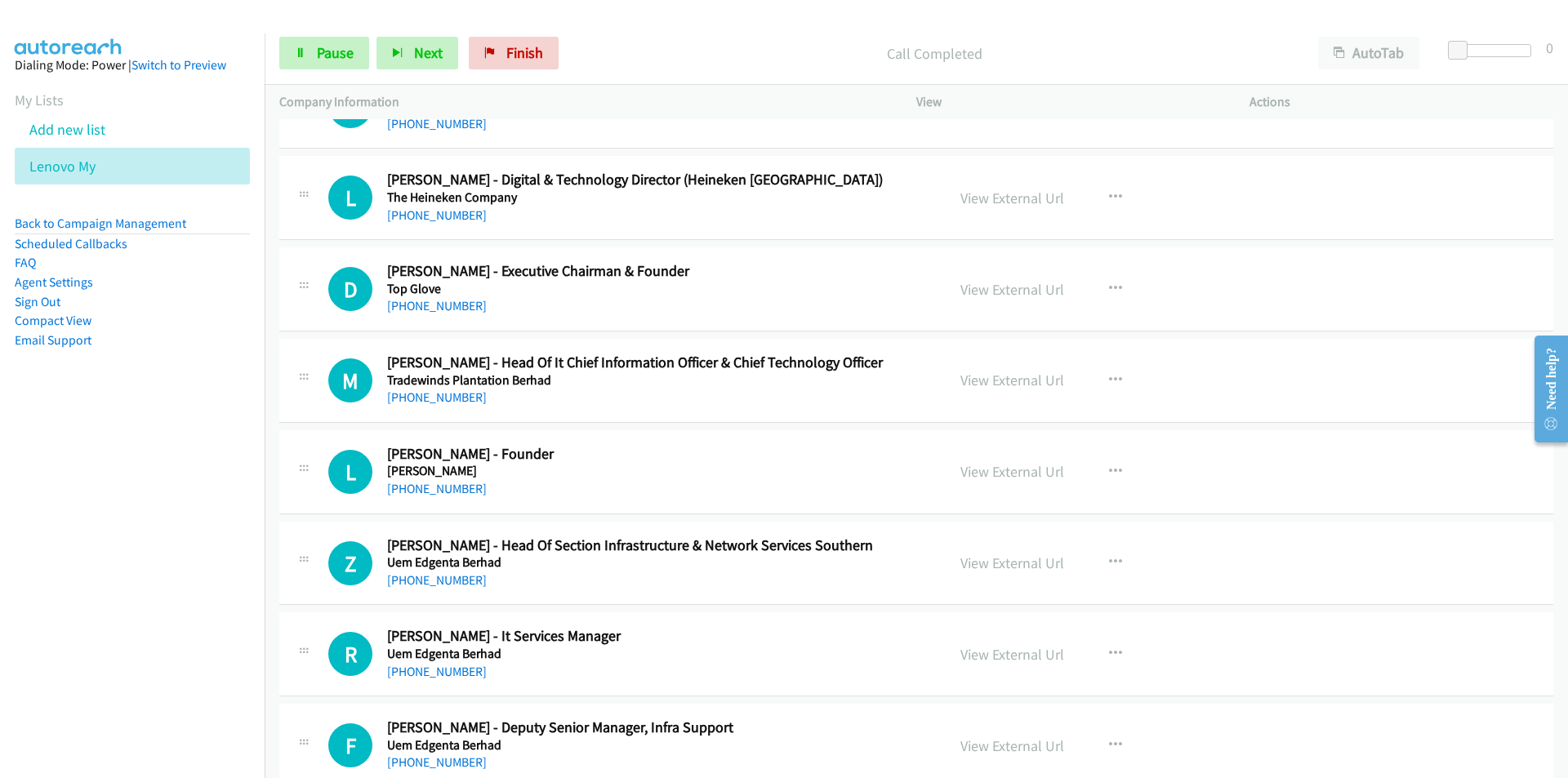
scroll to position [13672, 0]
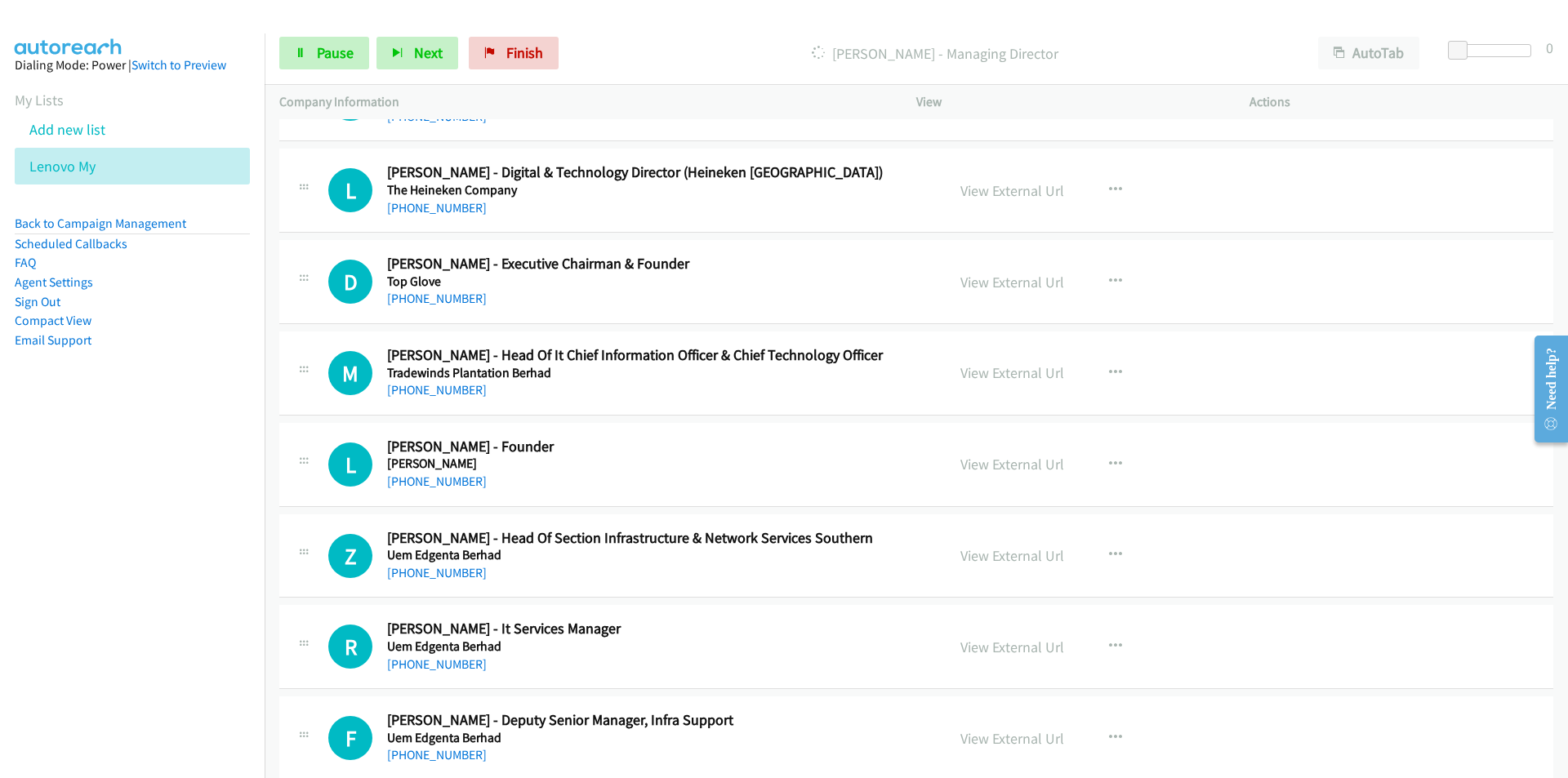
click at [185, 630] on nav "Dialing Mode: Power | Switch to Preview My Lists Add new list Lenovo My Back to…" at bounding box center [133, 422] width 265 height 778
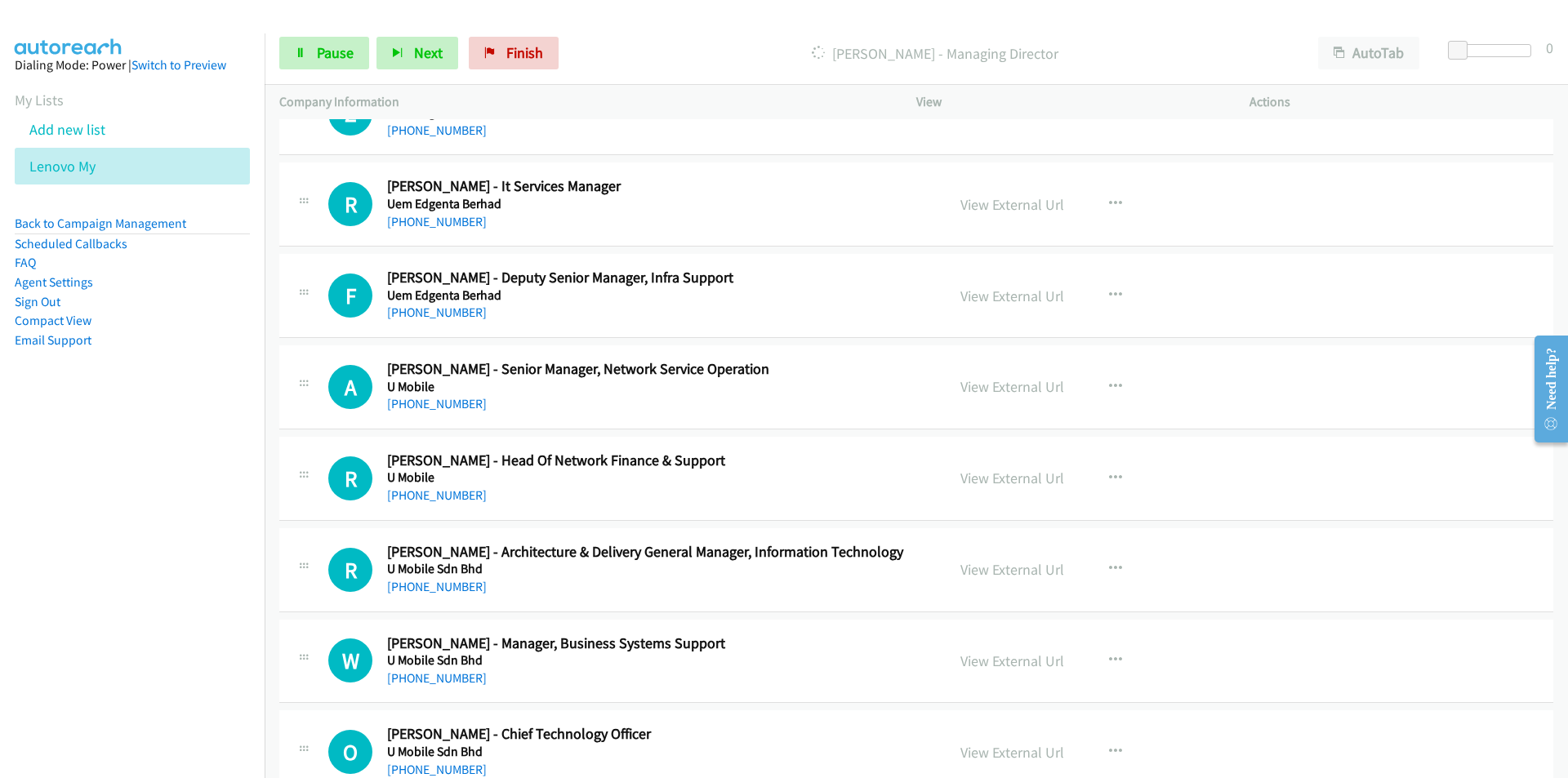
scroll to position [14162, 0]
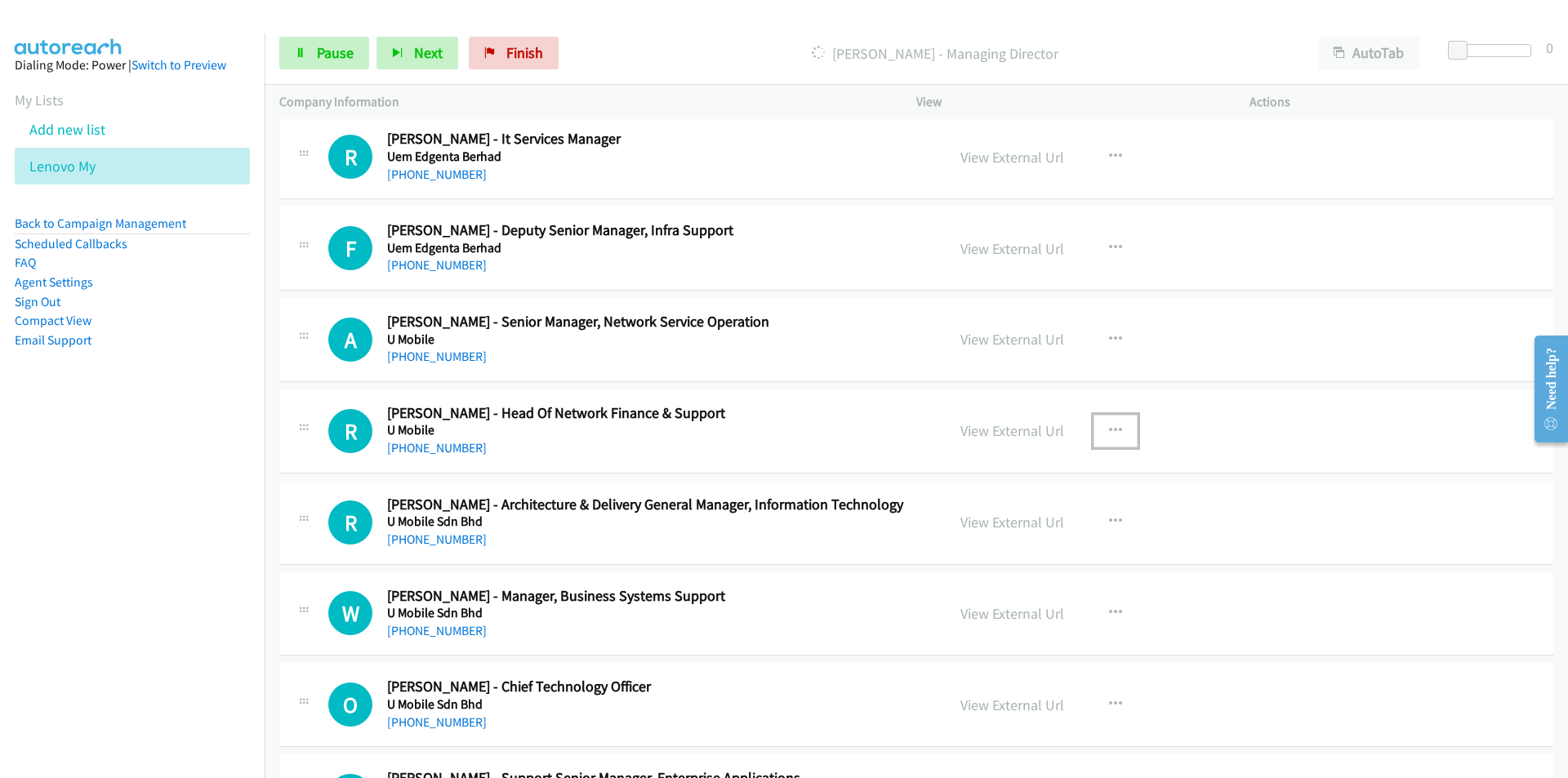
click at [1101, 424] on button "button" at bounding box center [1115, 431] width 44 height 33
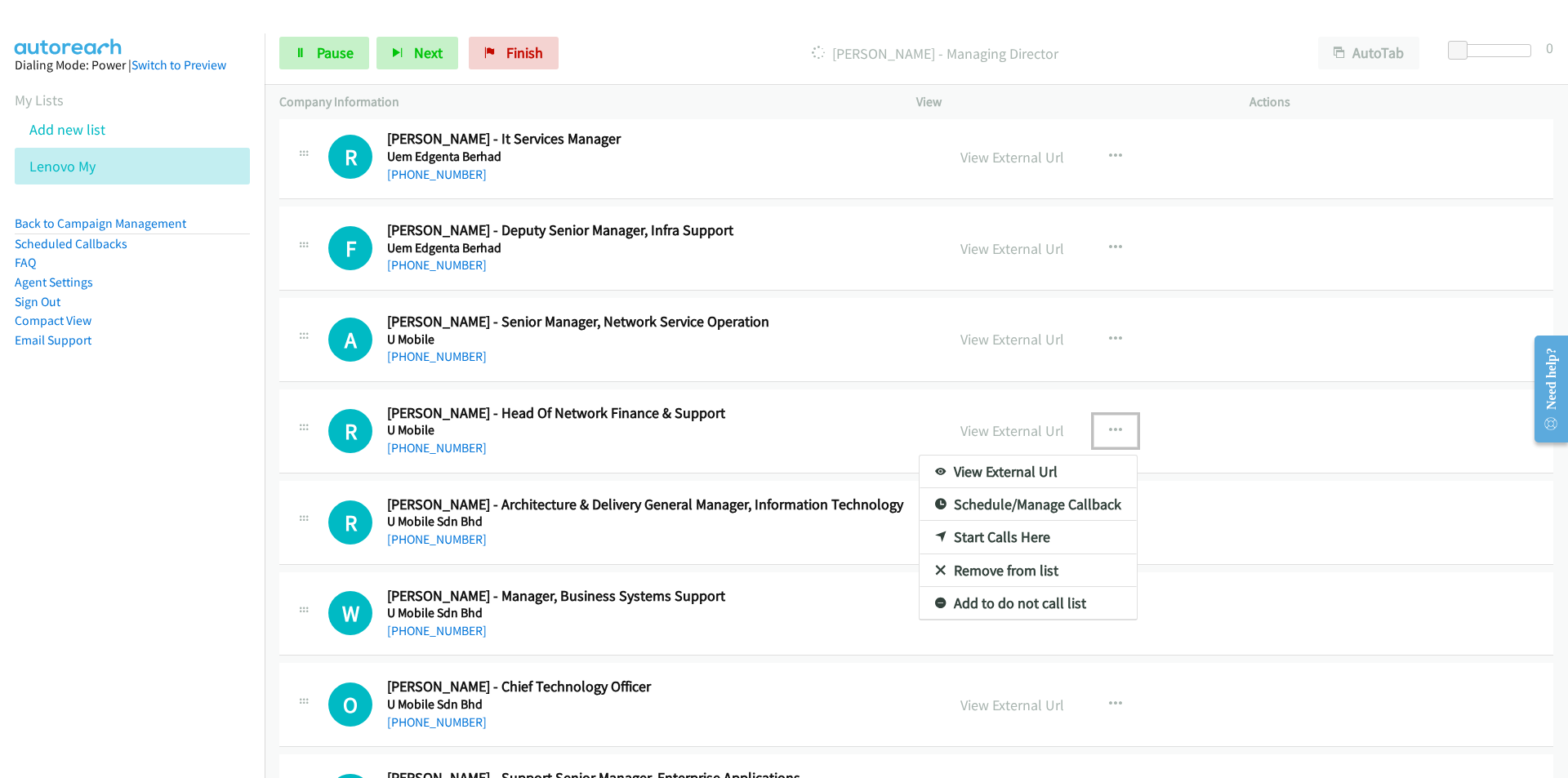
click at [1002, 575] on link "Remove from list" at bounding box center [1028, 571] width 218 height 33
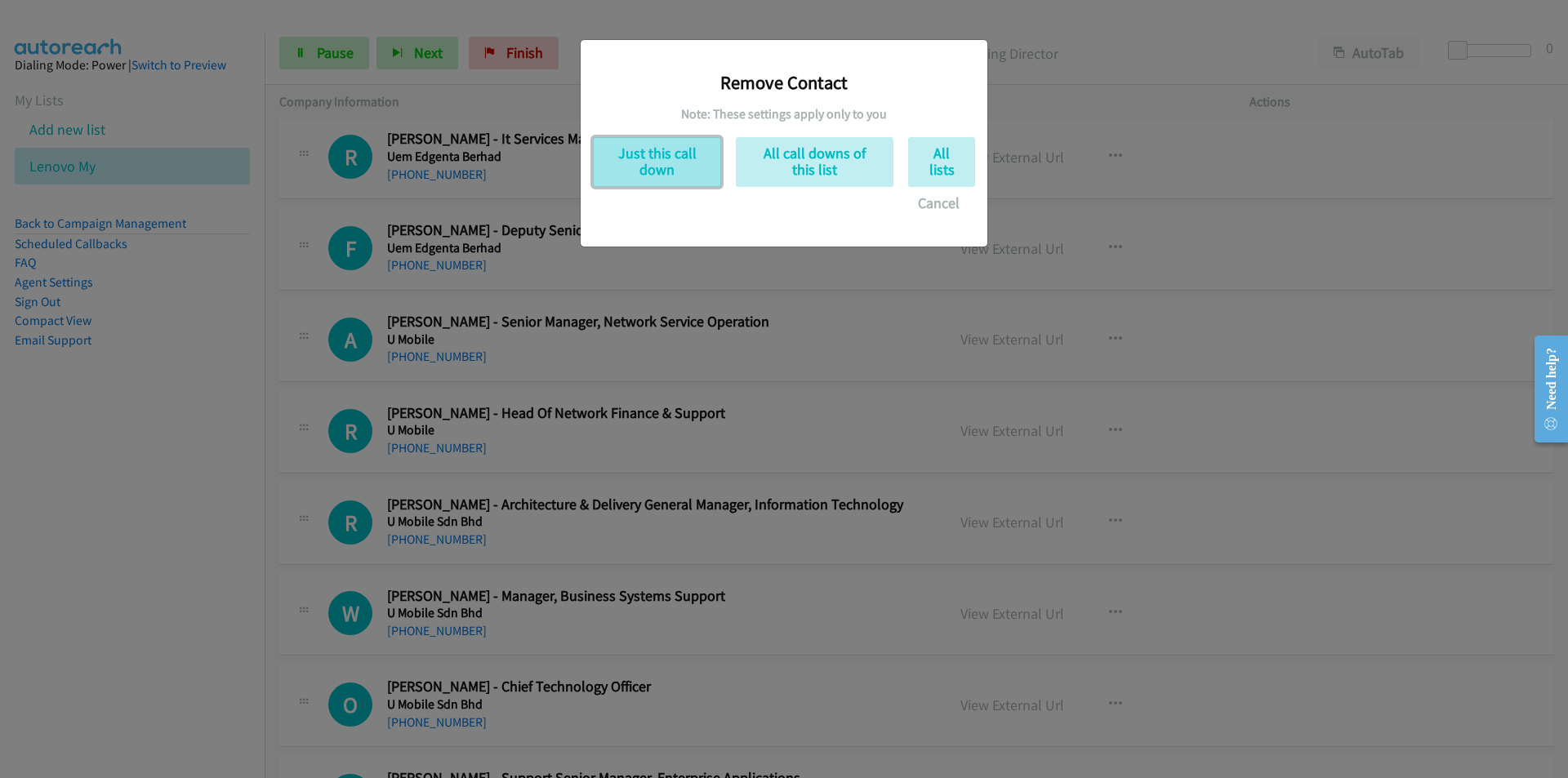
click at [673, 157] on button "Just this call down" at bounding box center [657, 162] width 128 height 50
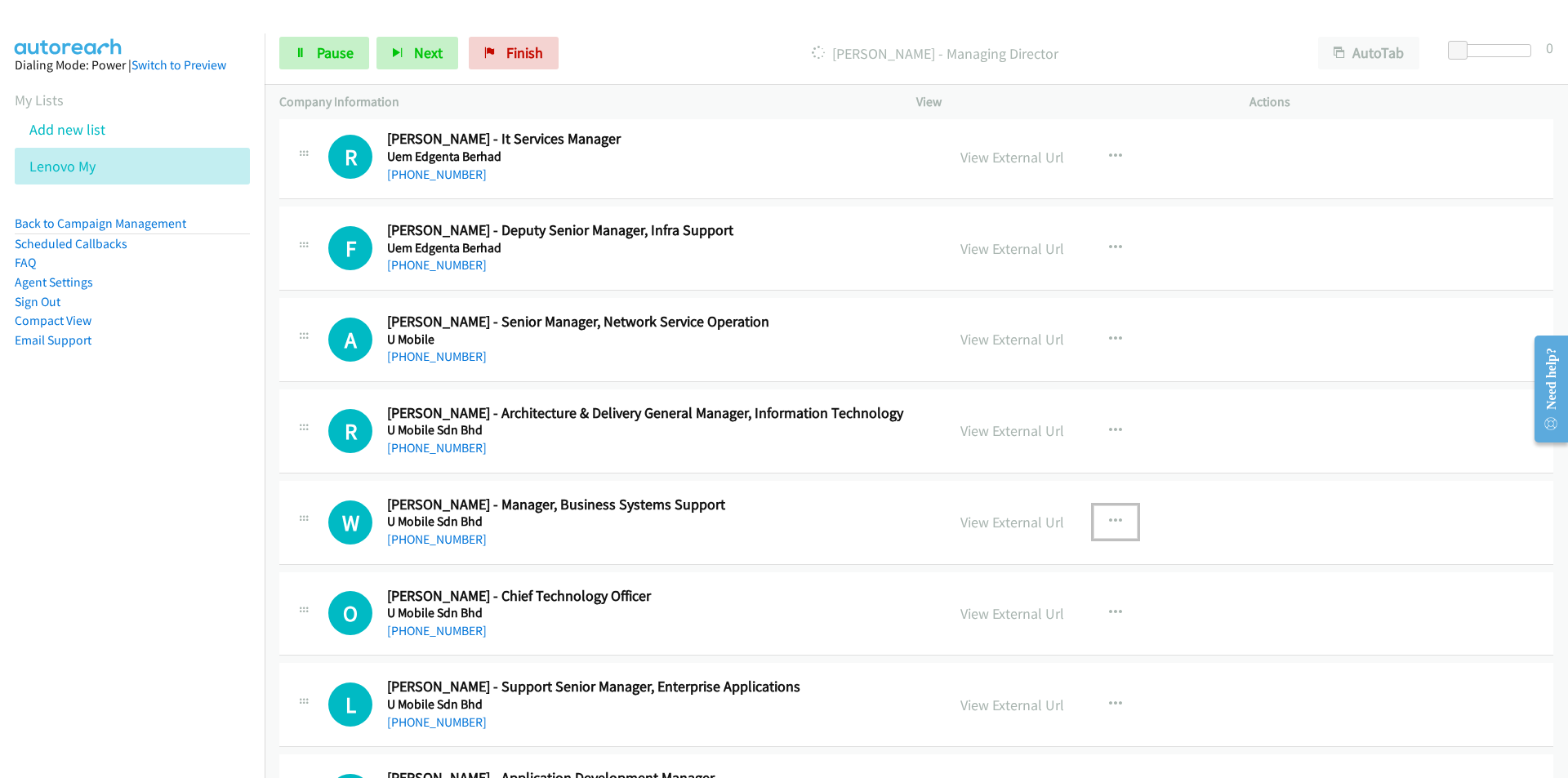
click at [1115, 516] on button "button" at bounding box center [1115, 521] width 44 height 33
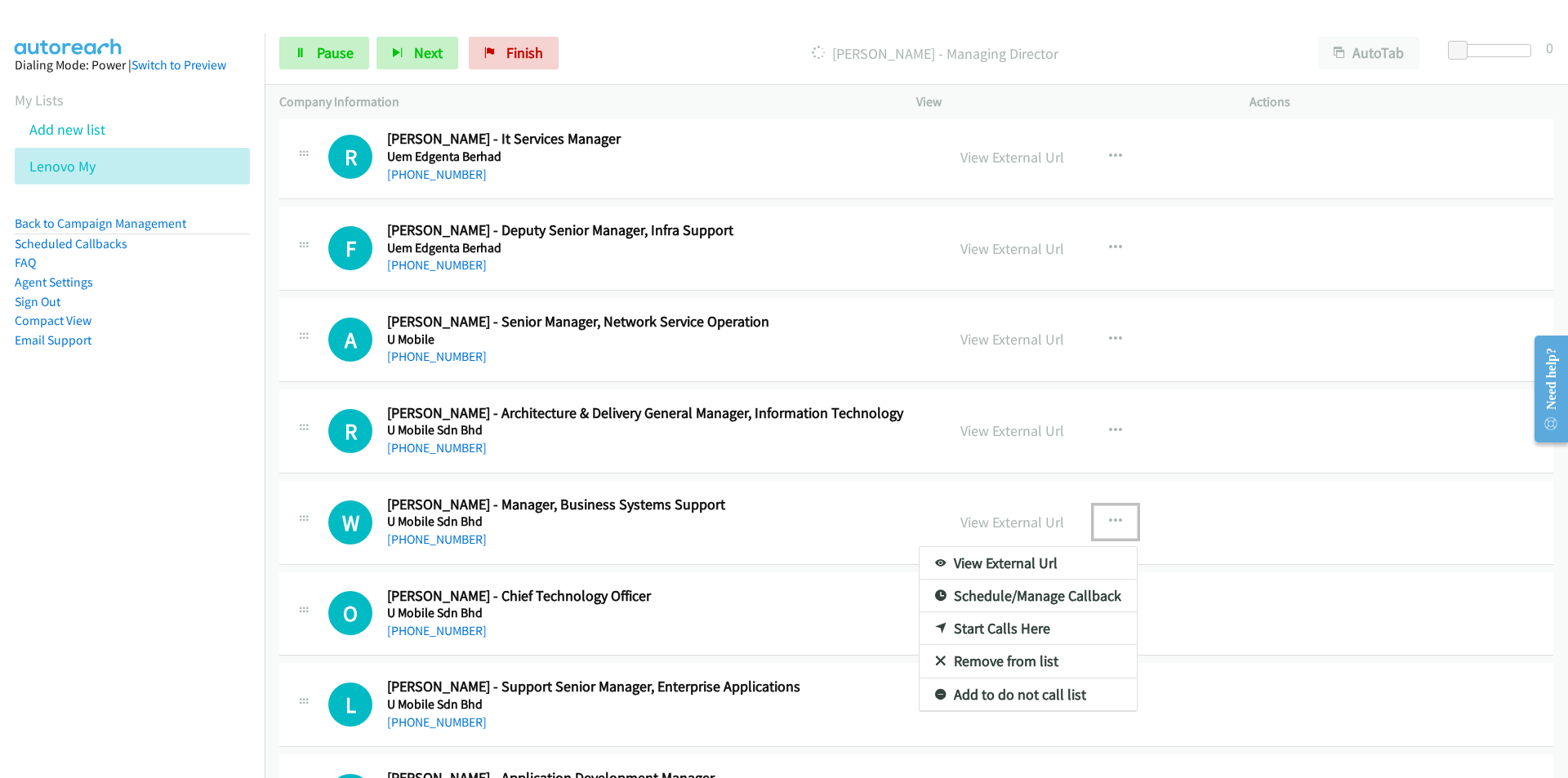
click at [1001, 663] on link "Remove from list" at bounding box center [1028, 661] width 218 height 33
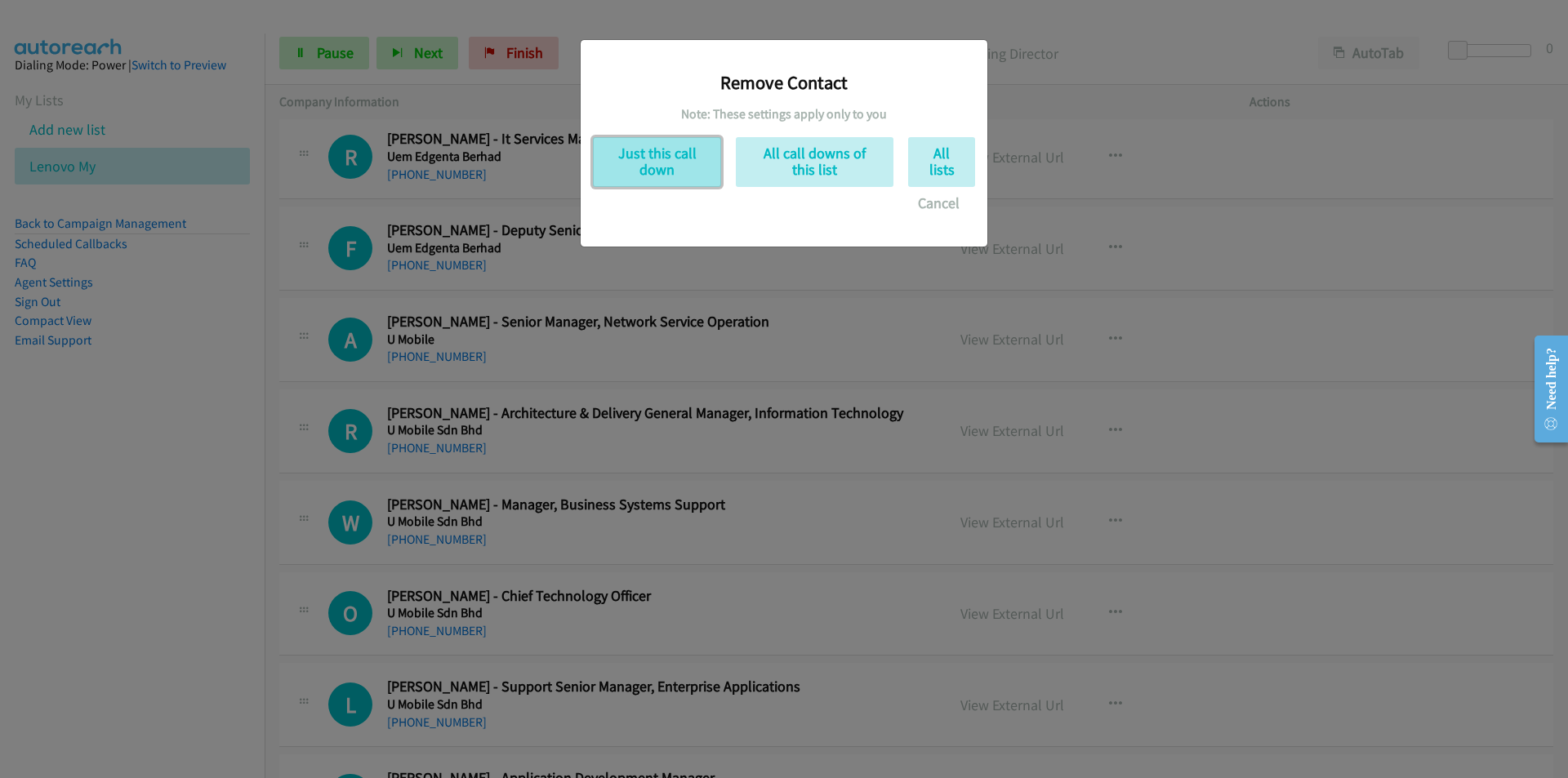
click at [610, 152] on button "Just this call down" at bounding box center [657, 162] width 128 height 50
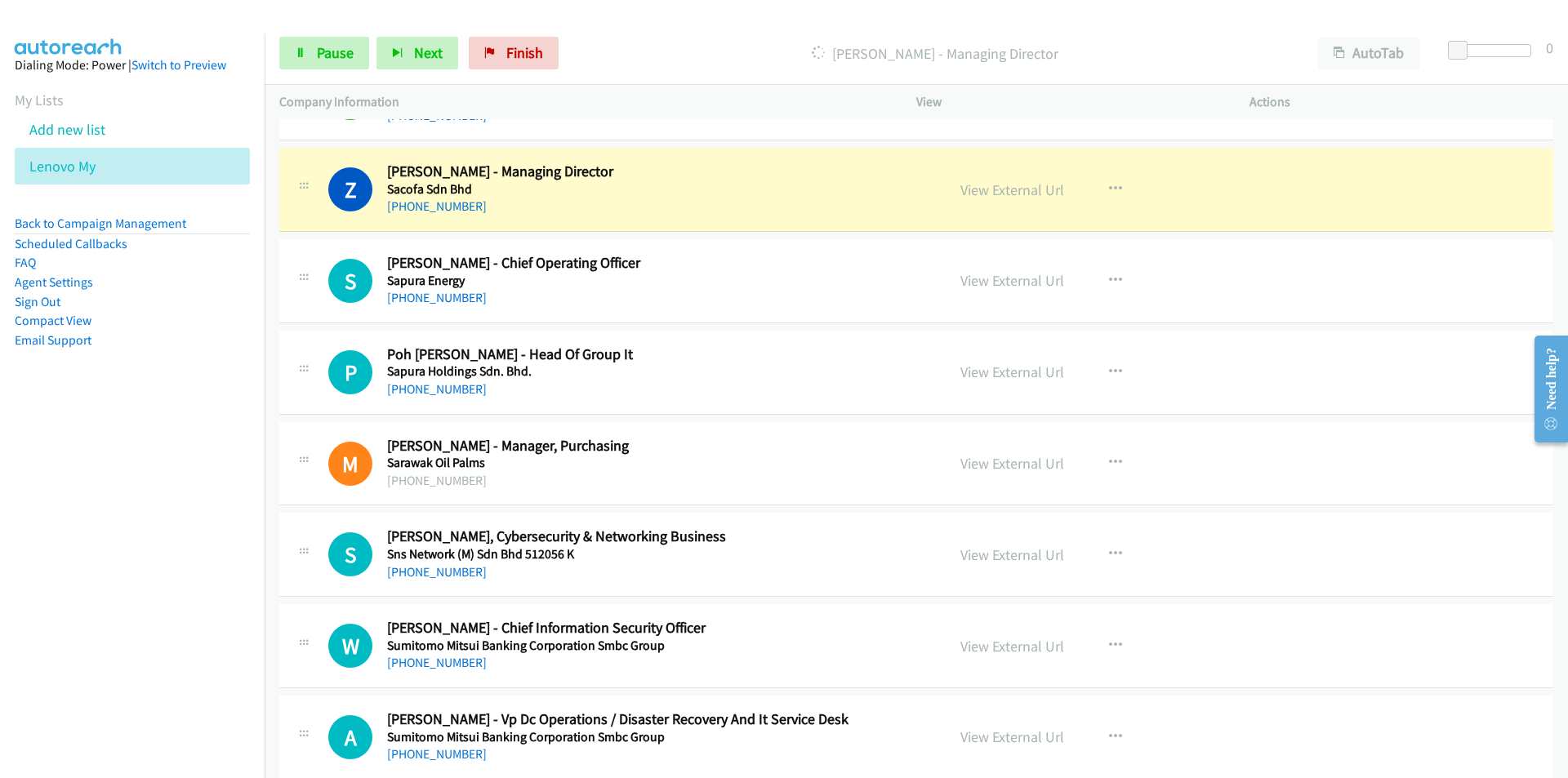
scroll to position [12201, 0]
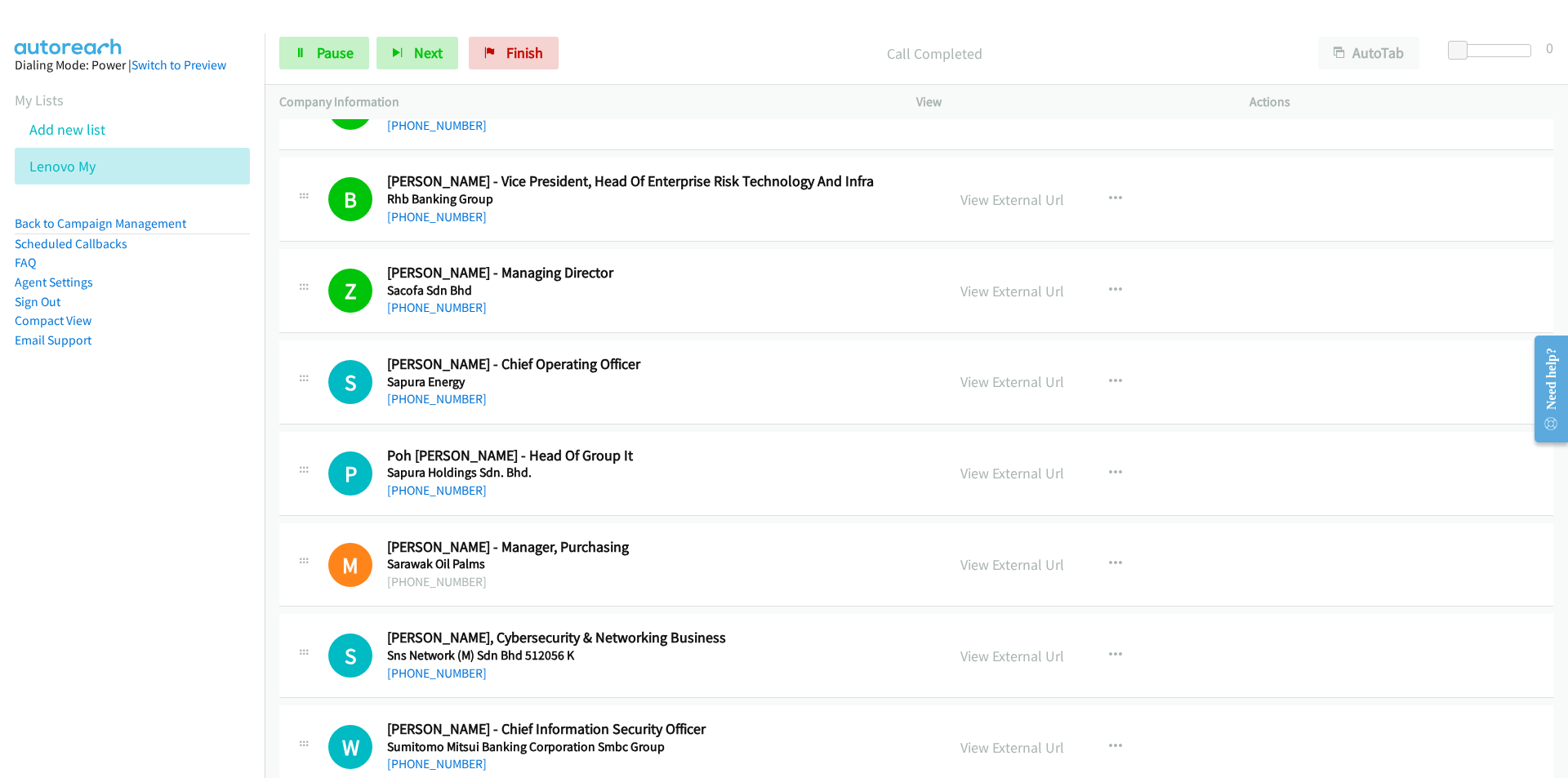
click at [216, 502] on nav "Dialing Mode: Power | Switch to Preview My Lists Add new list Lenovo My Back to…" at bounding box center [133, 422] width 265 height 778
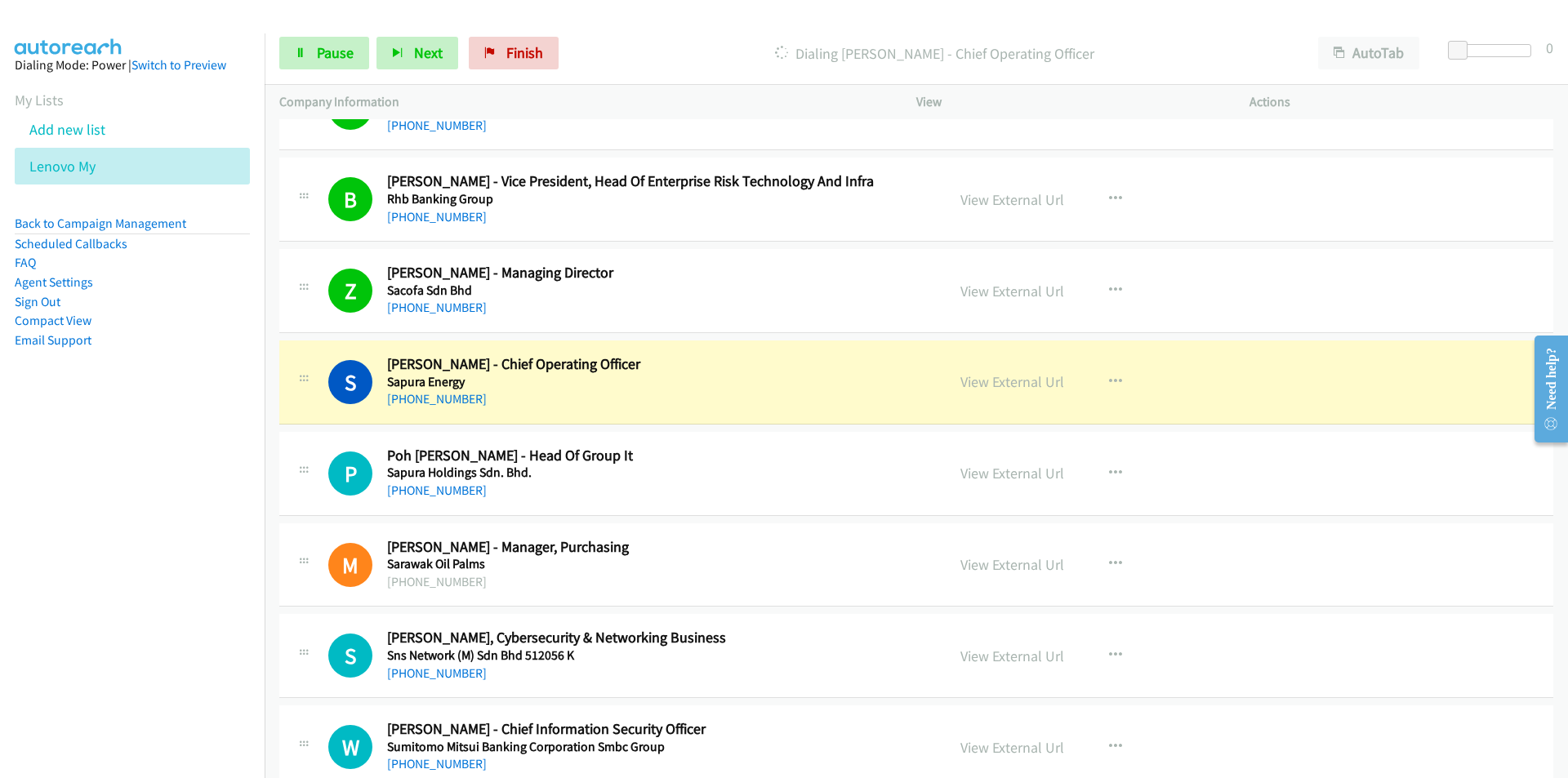
click at [162, 549] on nav "Dialing Mode: Power | Switch to Preview My Lists Add new list Lenovo My Back to…" at bounding box center [133, 422] width 265 height 778
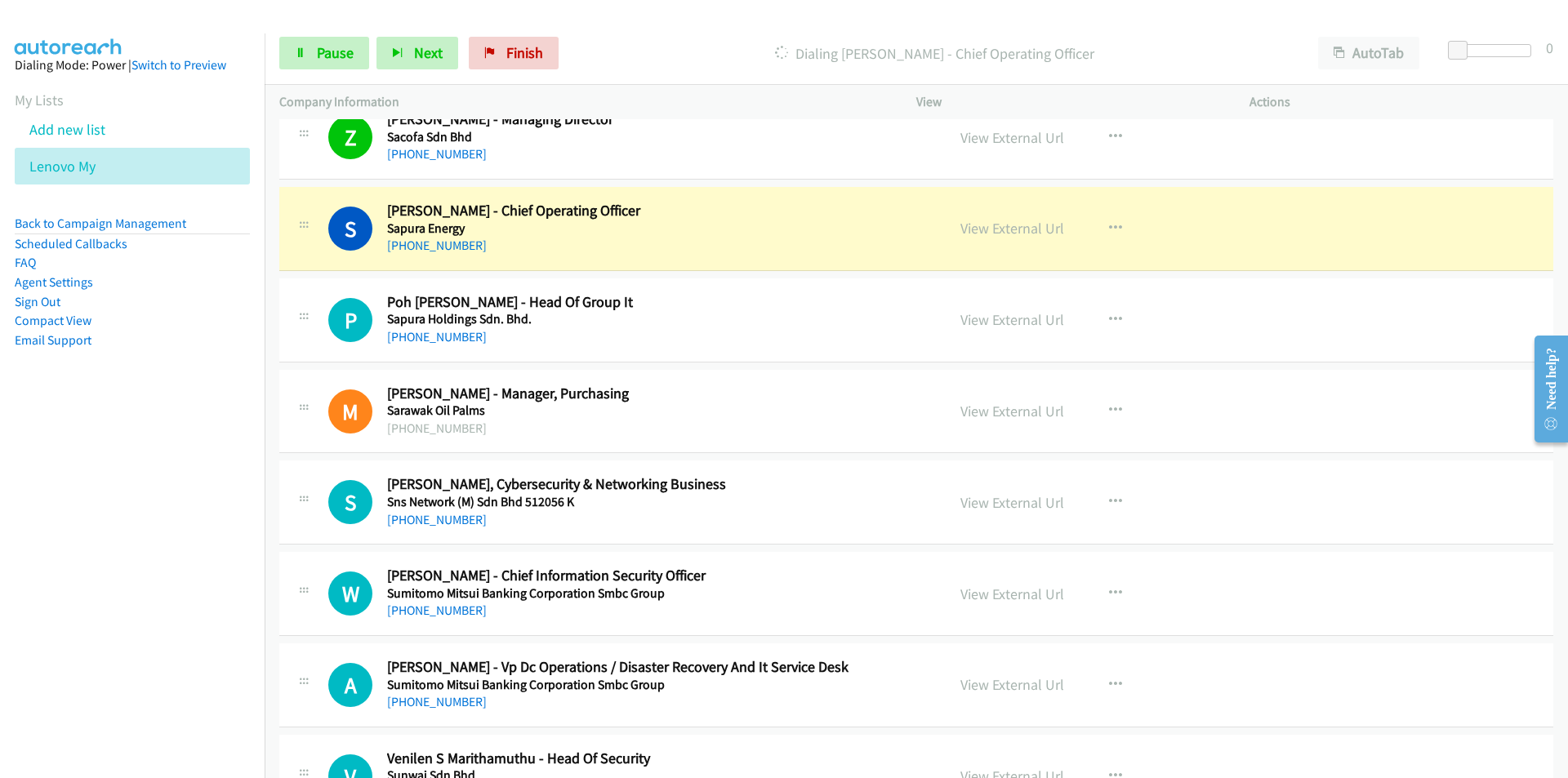
scroll to position [12365, 0]
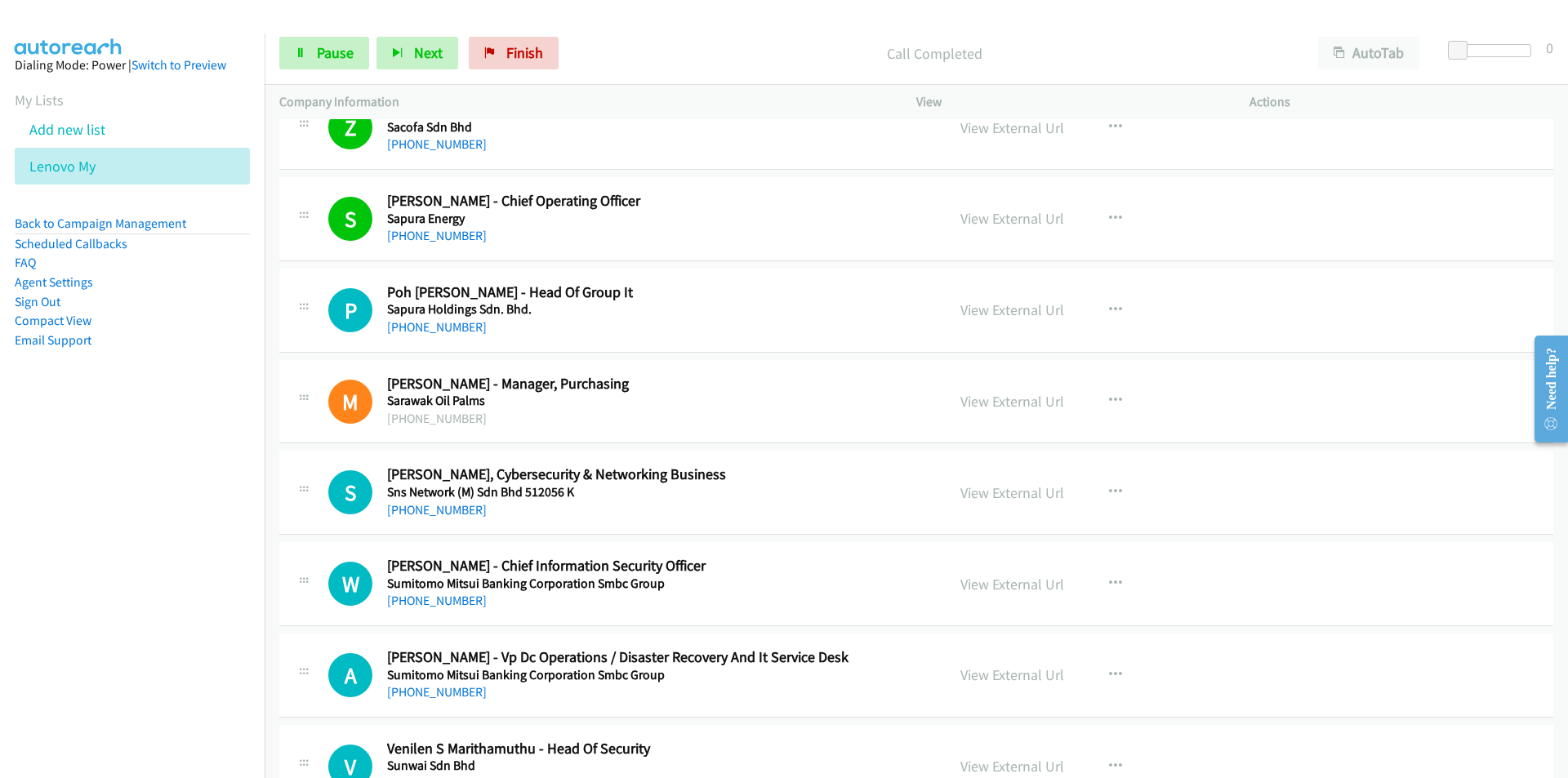
click at [223, 518] on nav "Dialing Mode: Power | Switch to Preview My Lists Add new list Lenovo My Back to…" at bounding box center [133, 422] width 265 height 778
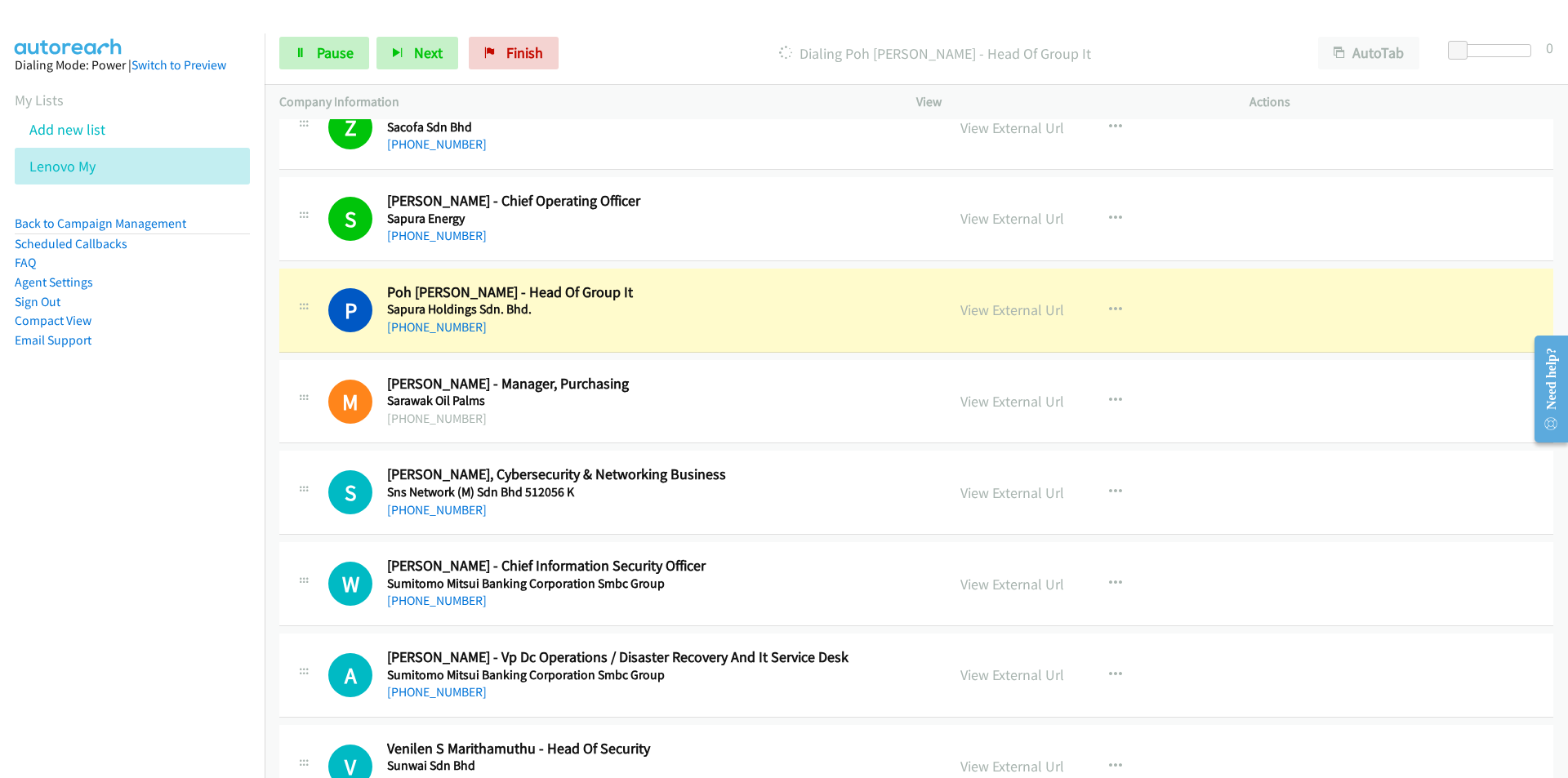
click at [177, 464] on nav "Dialing Mode: Power | Switch to Preview My Lists Add new list Lenovo My Back to…" at bounding box center [133, 422] width 265 height 778
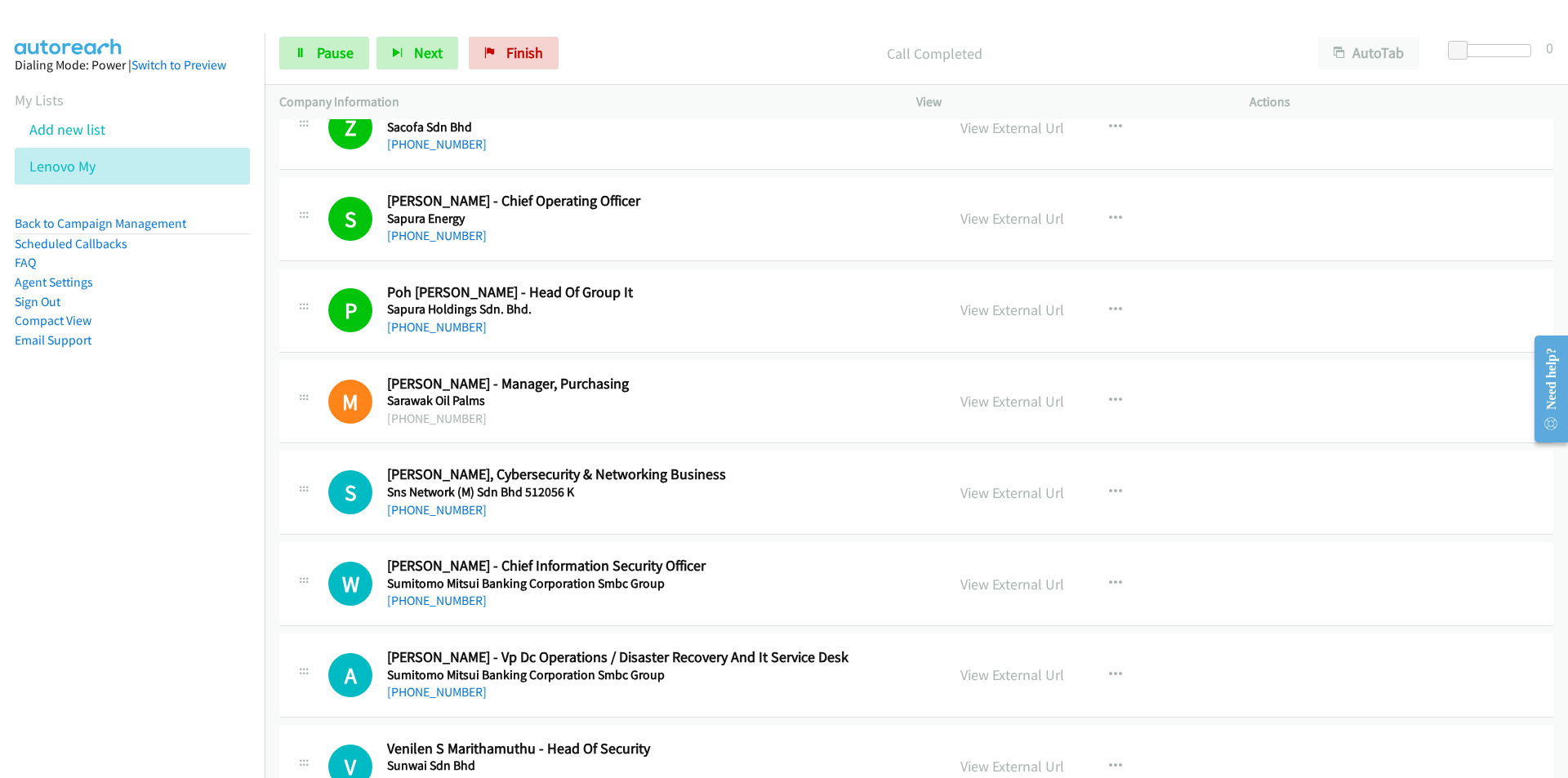
click at [201, 568] on nav "Dialing Mode: Power | Switch to Preview My Lists Add new list Lenovo My Back to…" at bounding box center [133, 422] width 265 height 778
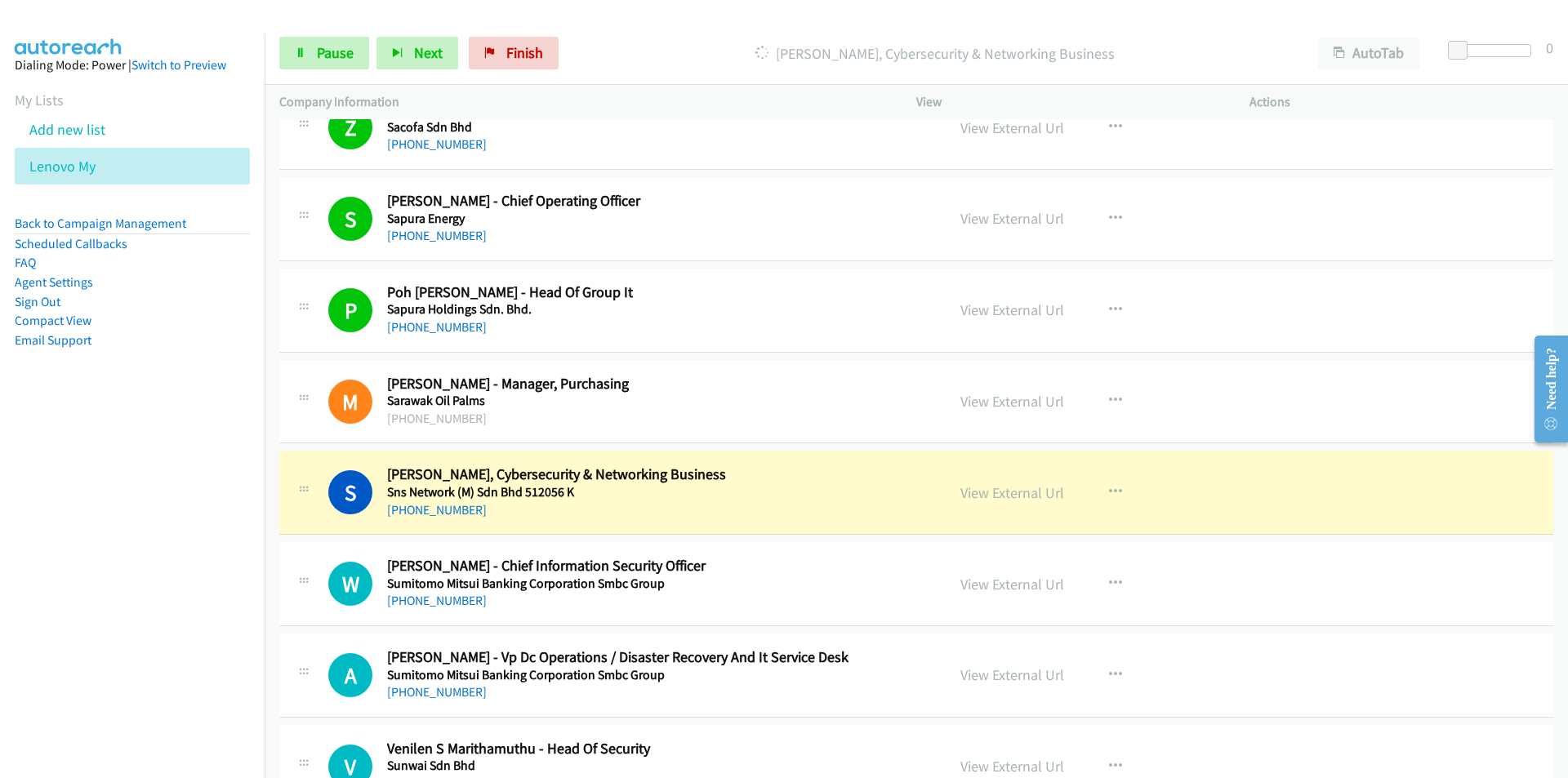
click at [127, 569] on nav "Dialing Mode: Power | Switch to Preview My Lists Add new list Lenovo My Back to…" at bounding box center [133, 422] width 265 height 778
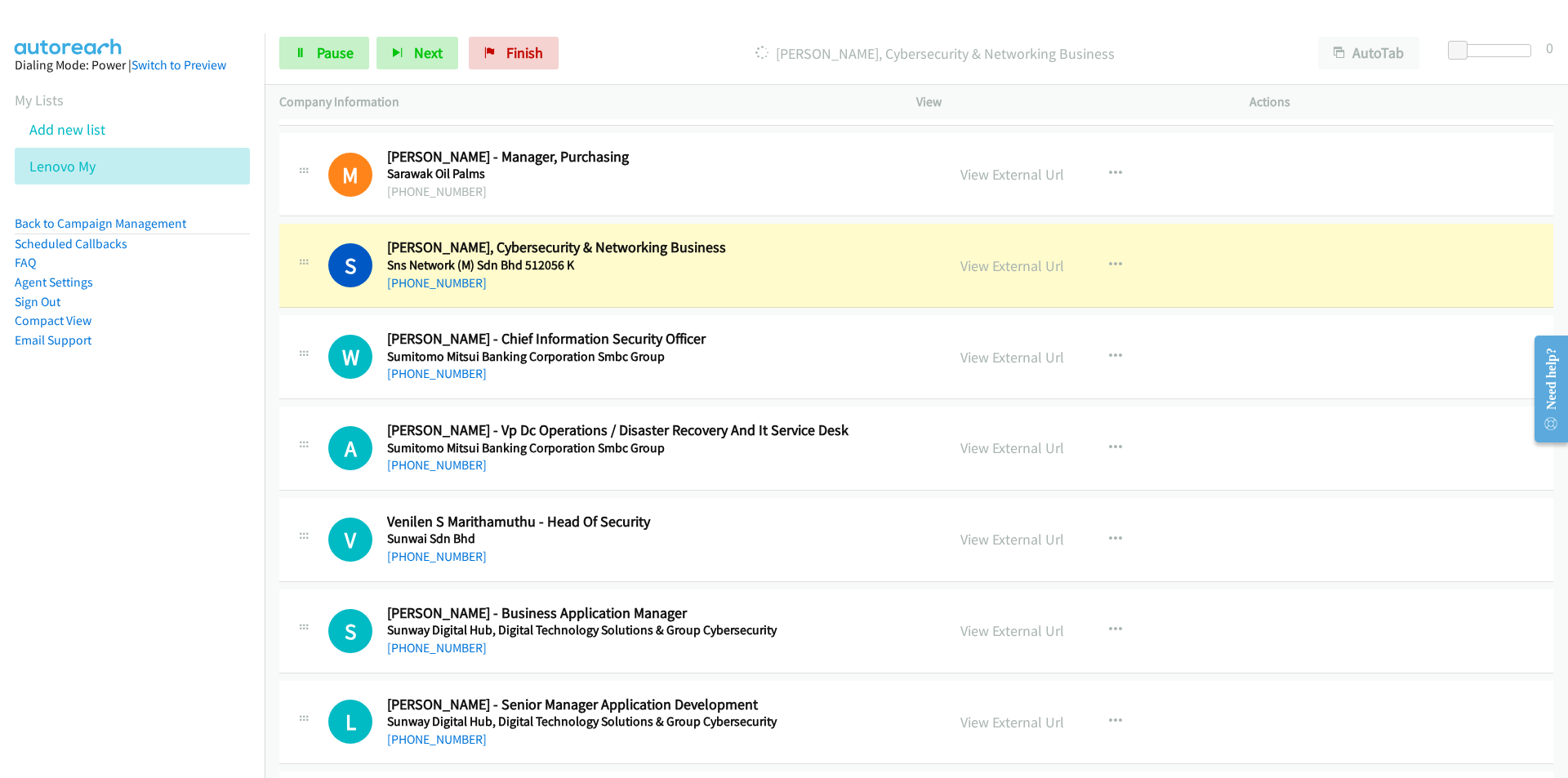
scroll to position [12610, 0]
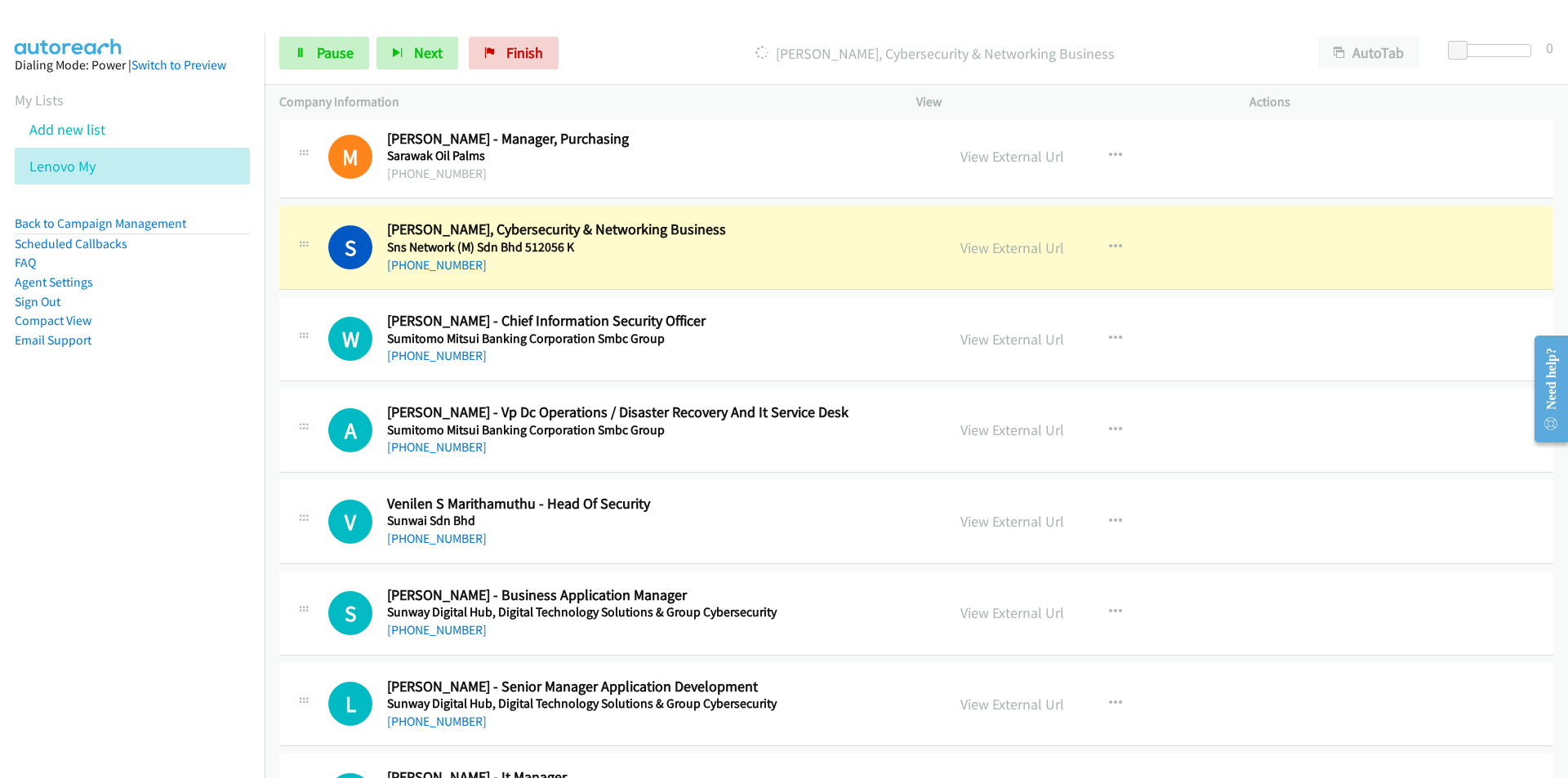
click at [229, 504] on nav "Dialing Mode: Power | Switch to Preview My Lists Add new list Lenovo My Back to…" at bounding box center [133, 422] width 265 height 778
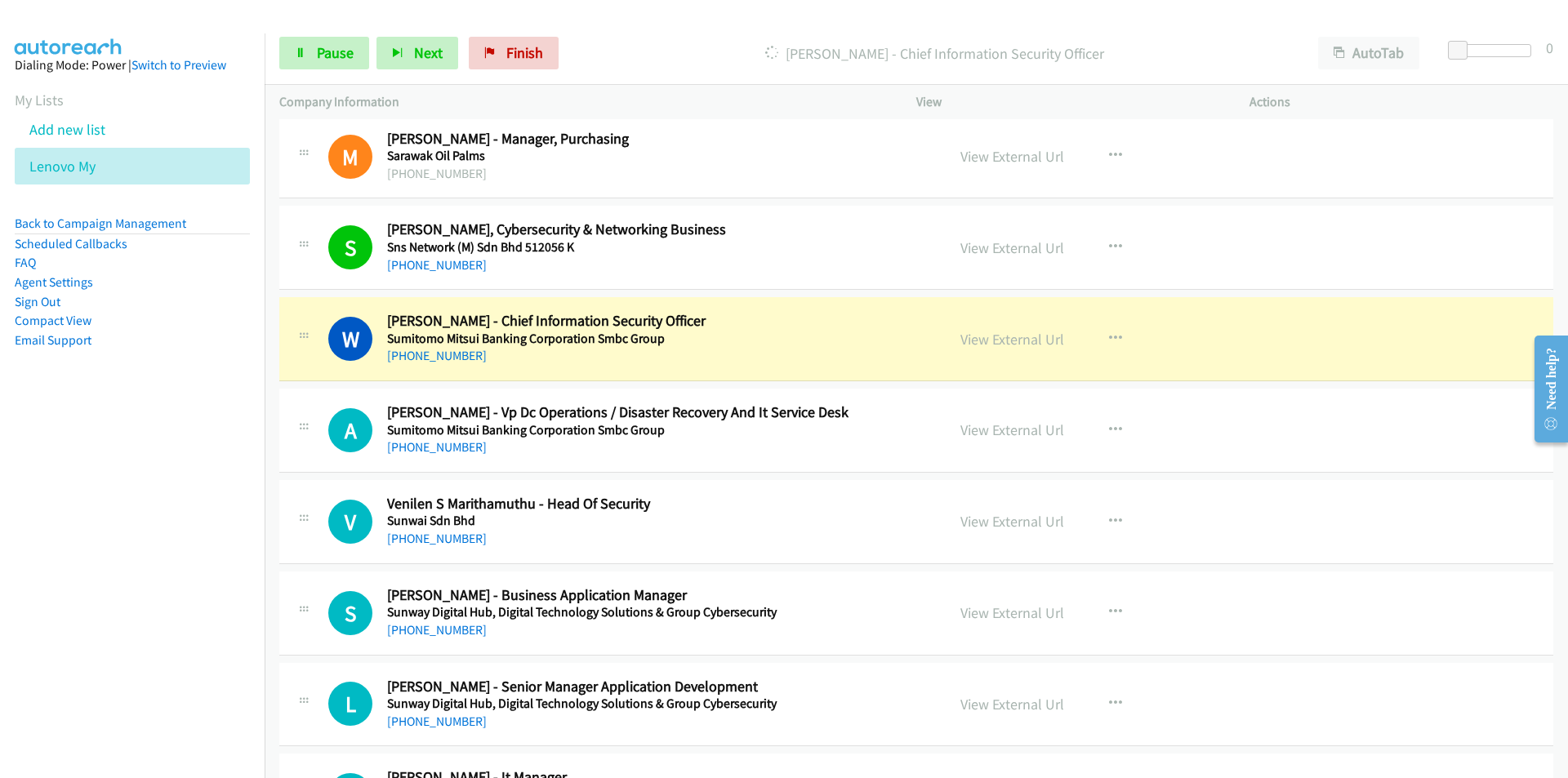
click at [131, 489] on nav "Dialing Mode: Power | Switch to Preview My Lists Add new list Lenovo My Back to…" at bounding box center [133, 422] width 265 height 778
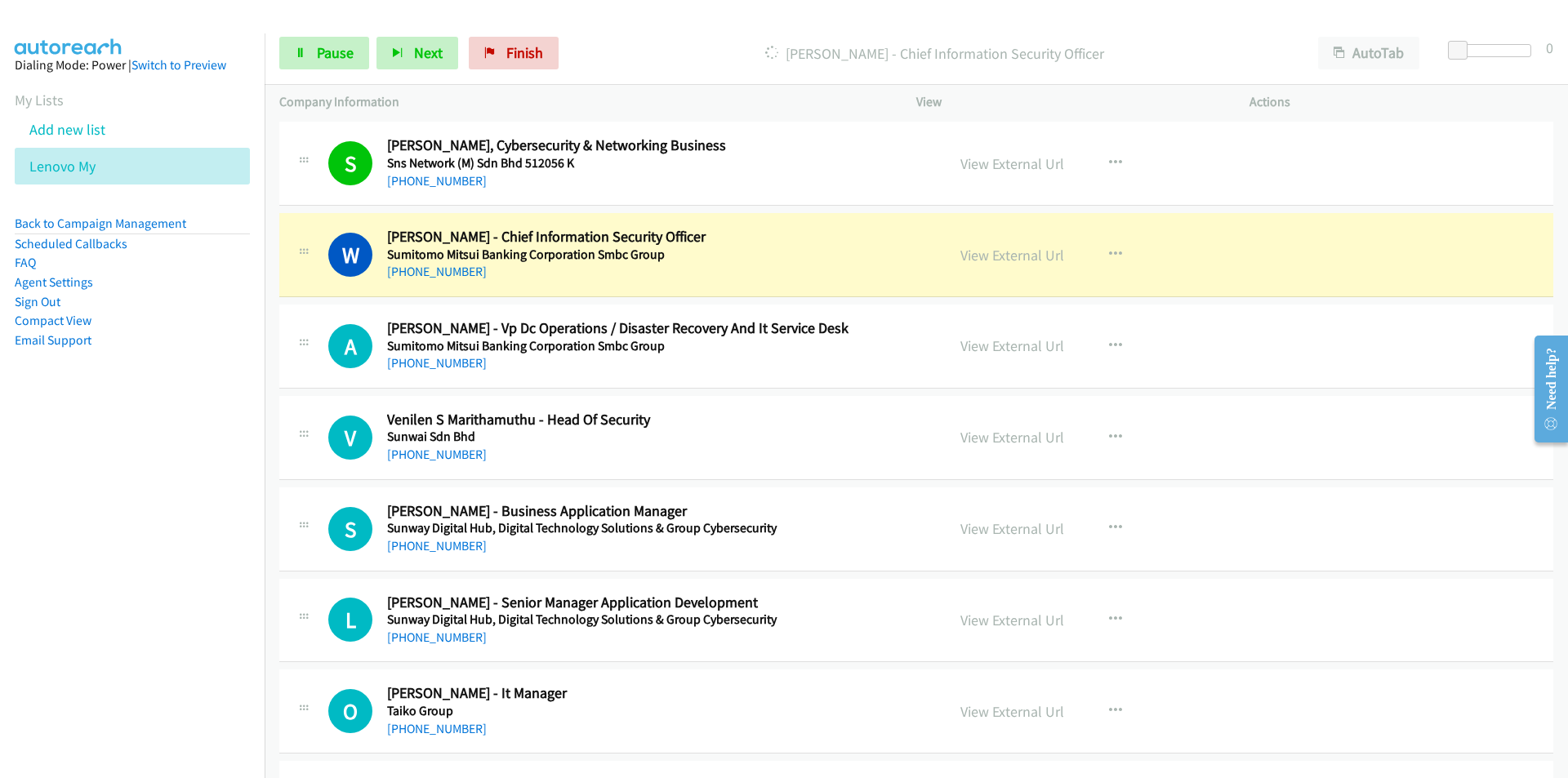
scroll to position [12692, 0]
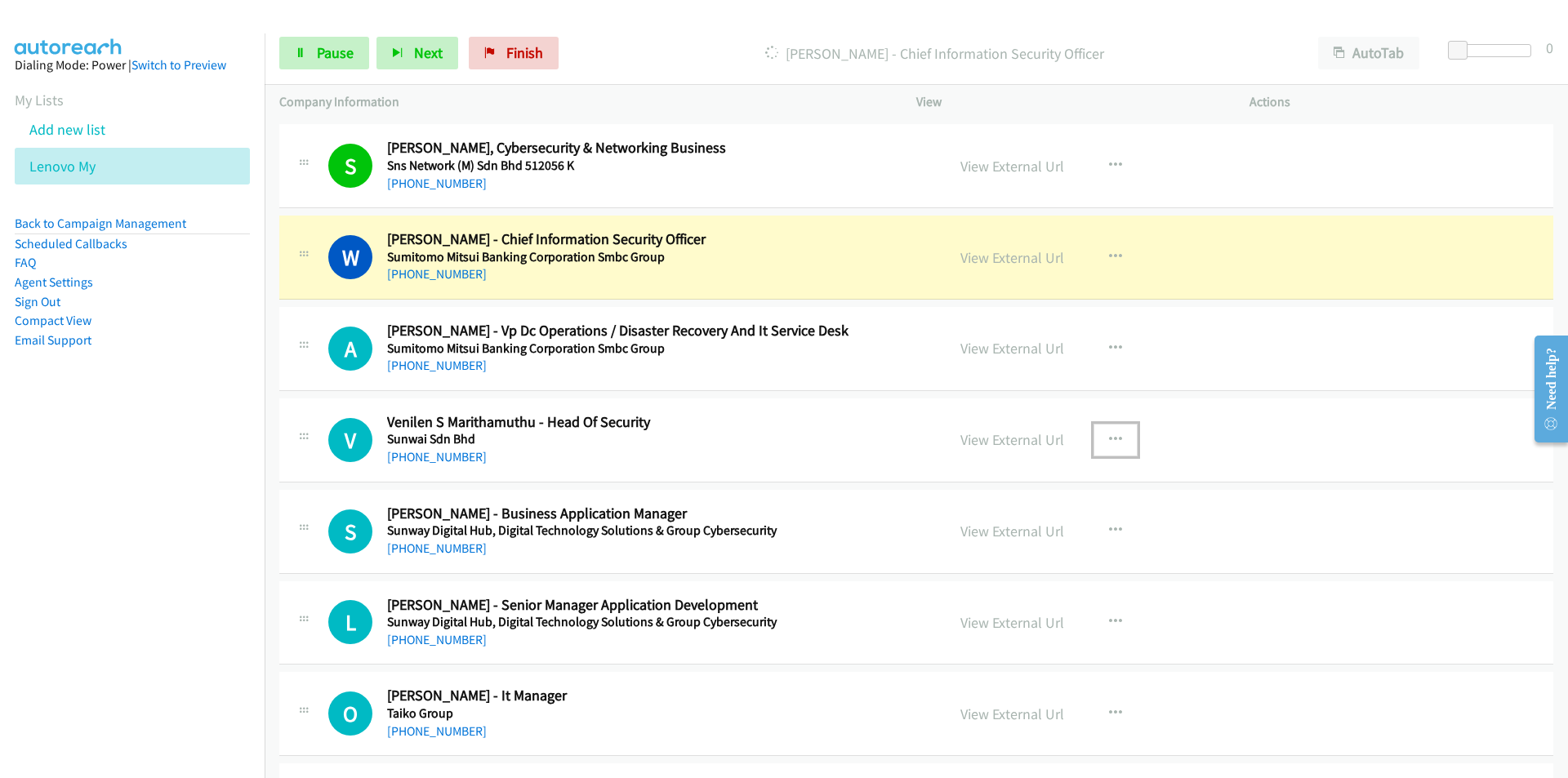
click at [1109, 438] on icon "button" at bounding box center [1115, 440] width 13 height 13
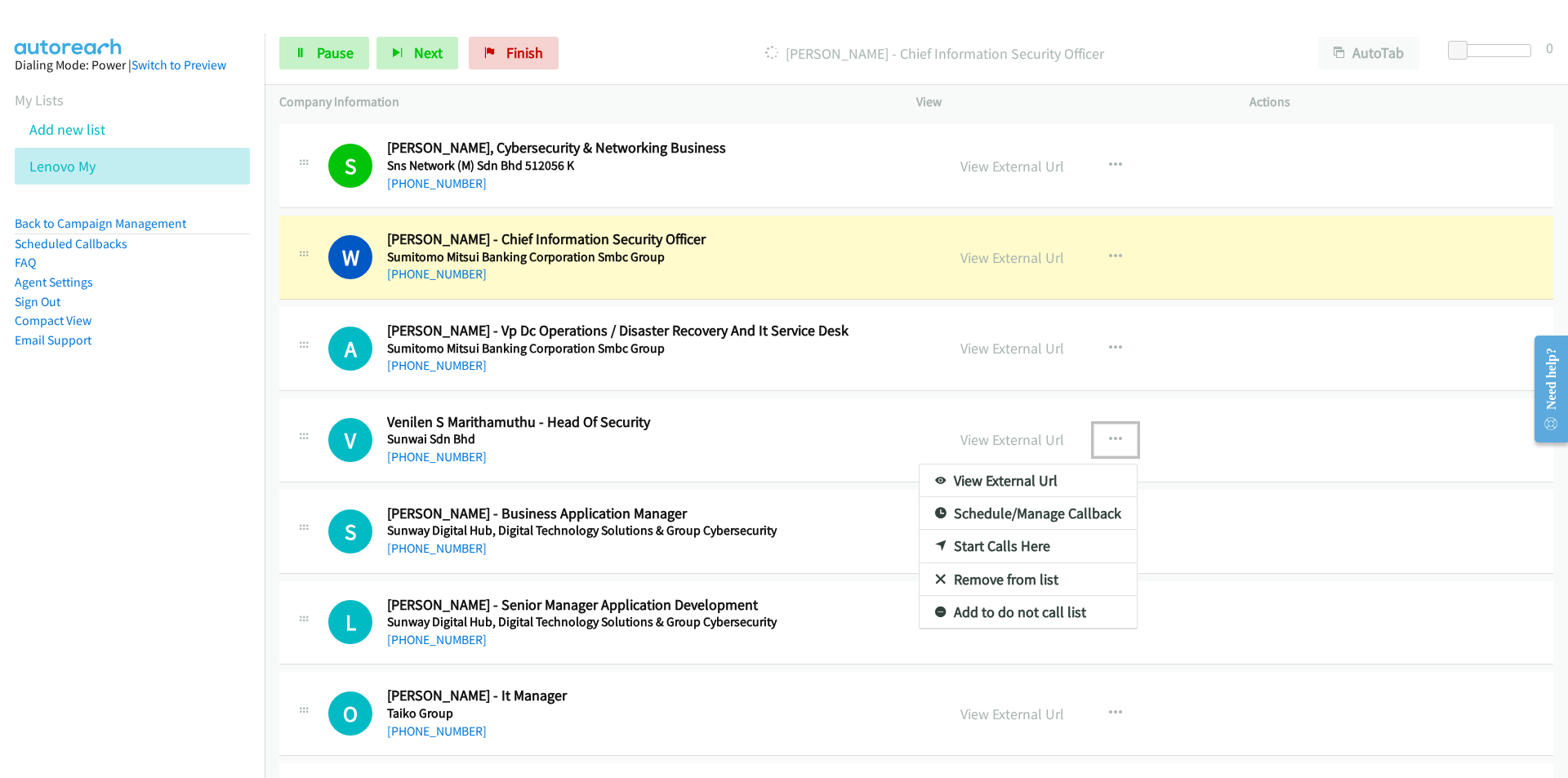
click at [988, 577] on link "Remove from list" at bounding box center [1028, 579] width 218 height 33
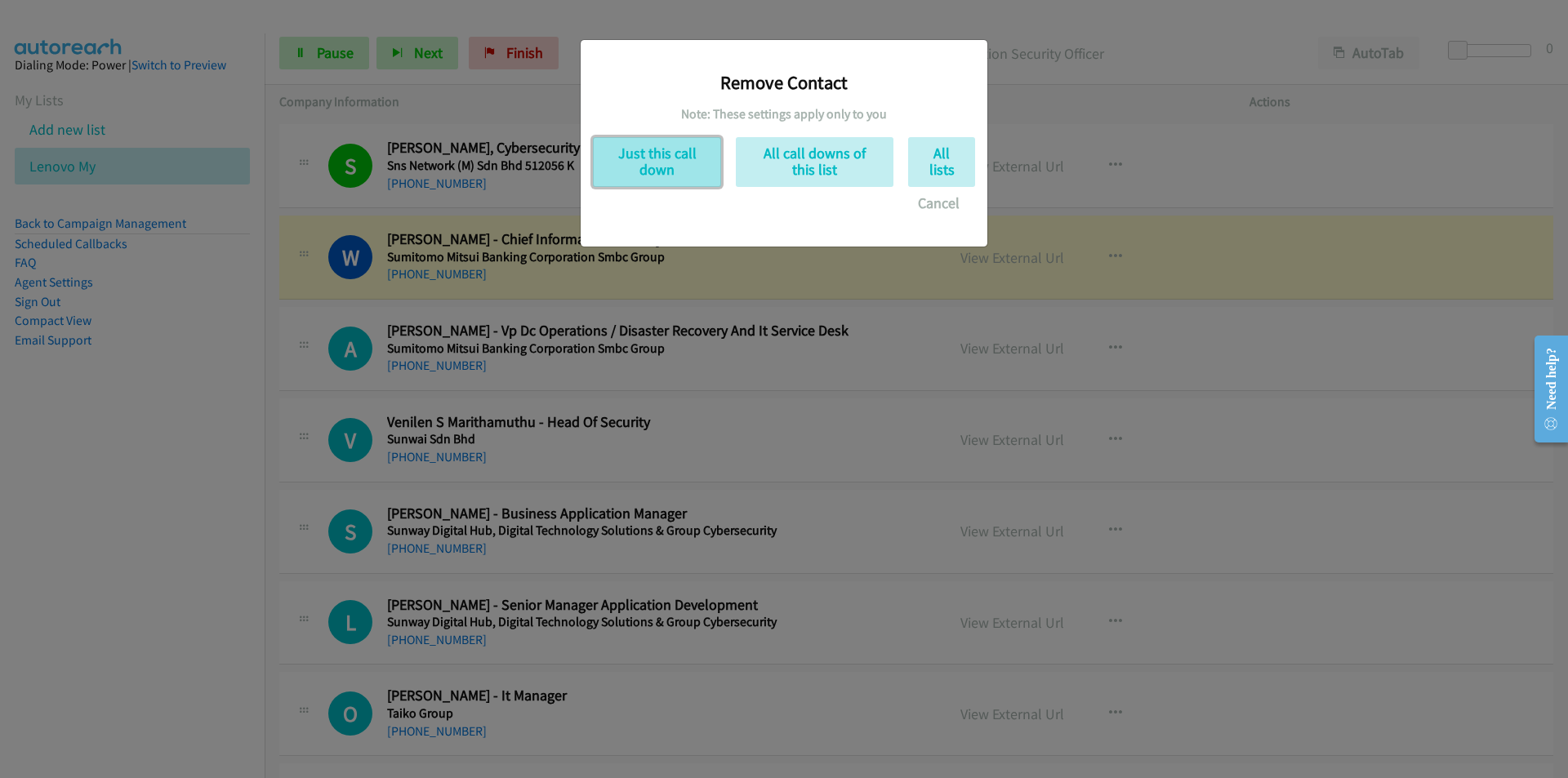
click at [648, 150] on button "Just this call down" at bounding box center [657, 162] width 128 height 50
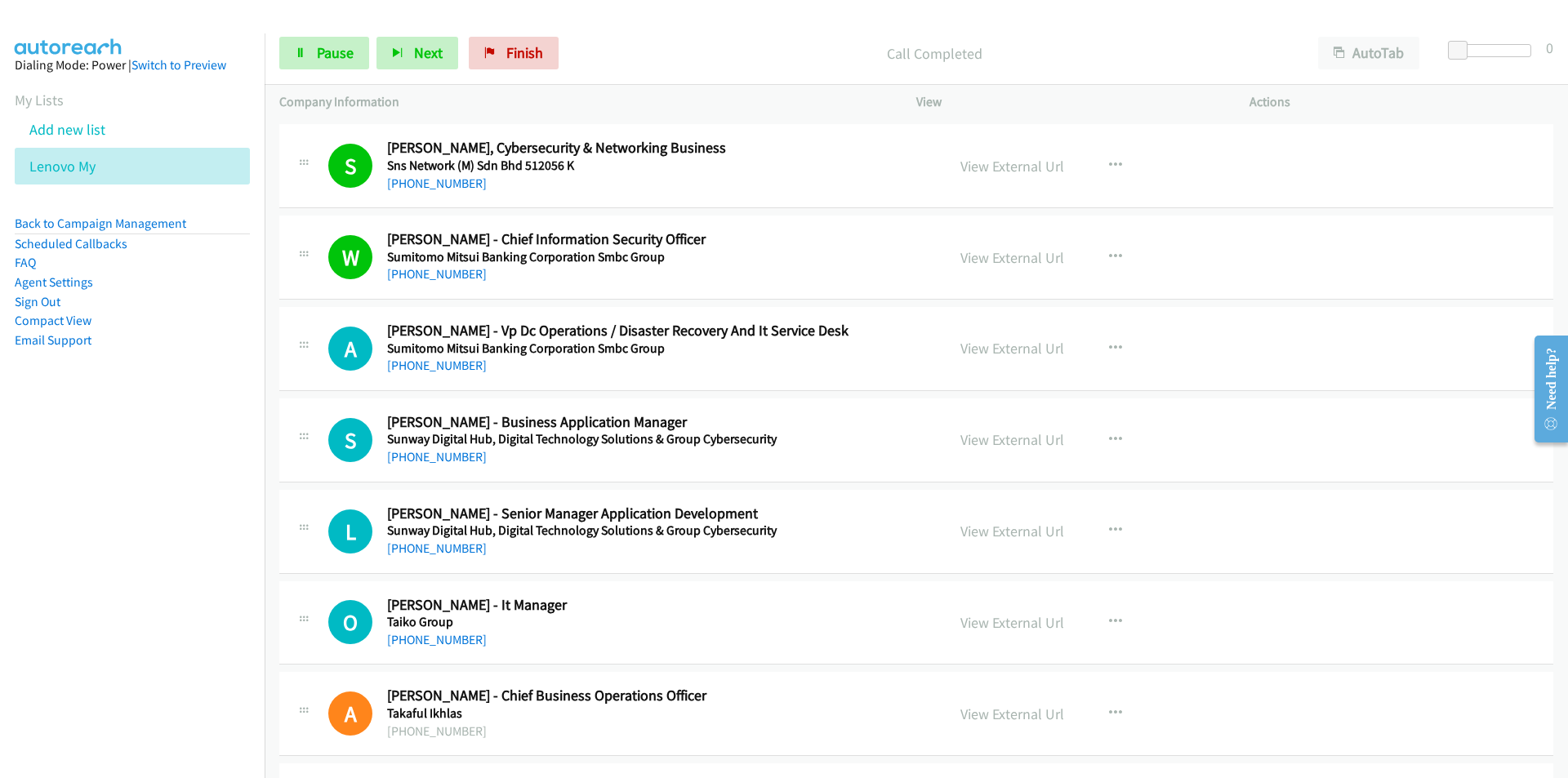
click at [62, 512] on nav "Dialing Mode: Power | Switch to Preview My Lists Add new list Lenovo My Back to…" at bounding box center [133, 422] width 265 height 778
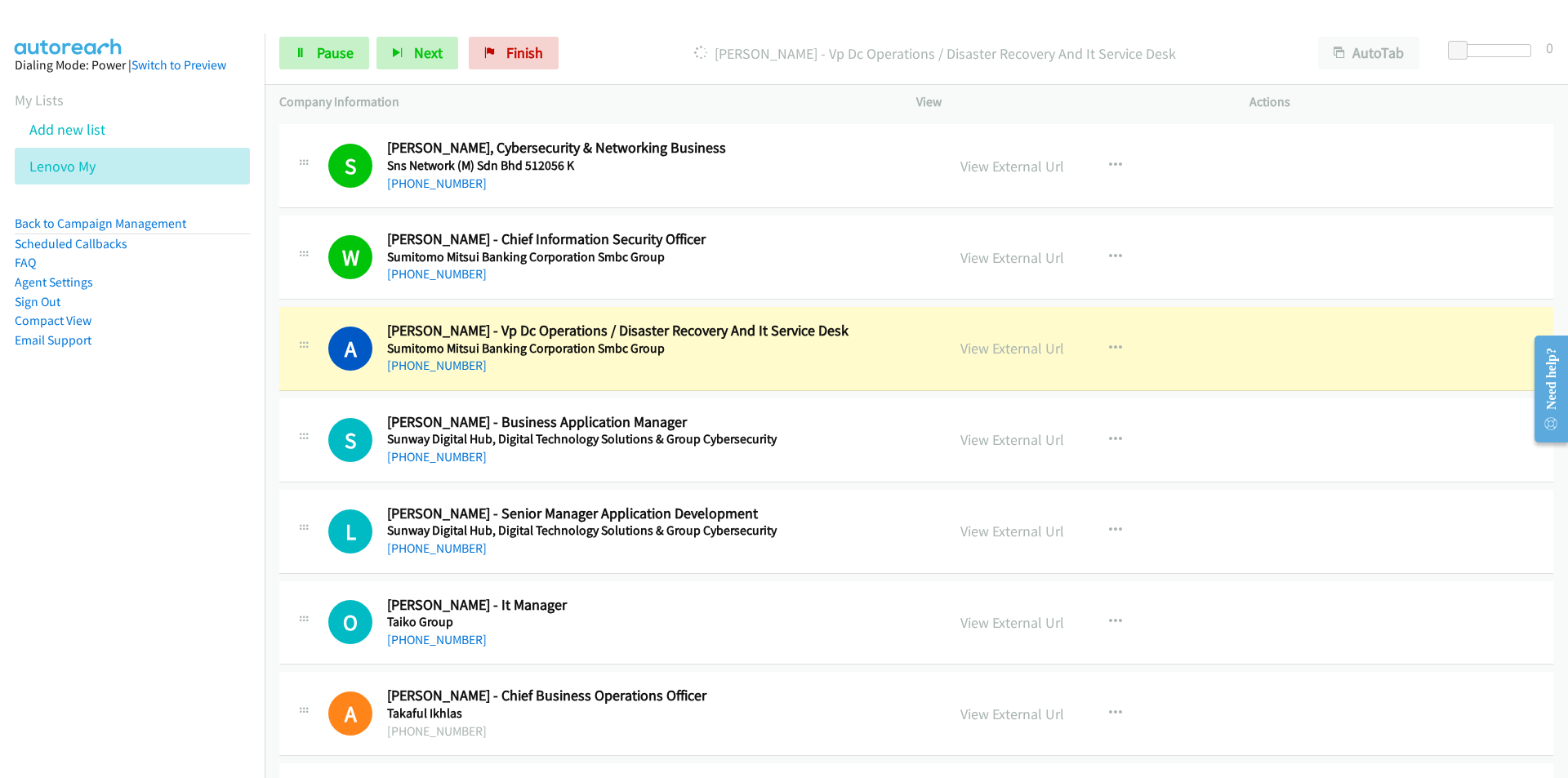
click at [176, 587] on nav "Dialing Mode: Power | Switch to Preview My Lists Add new list Lenovo My Back to…" at bounding box center [133, 422] width 265 height 778
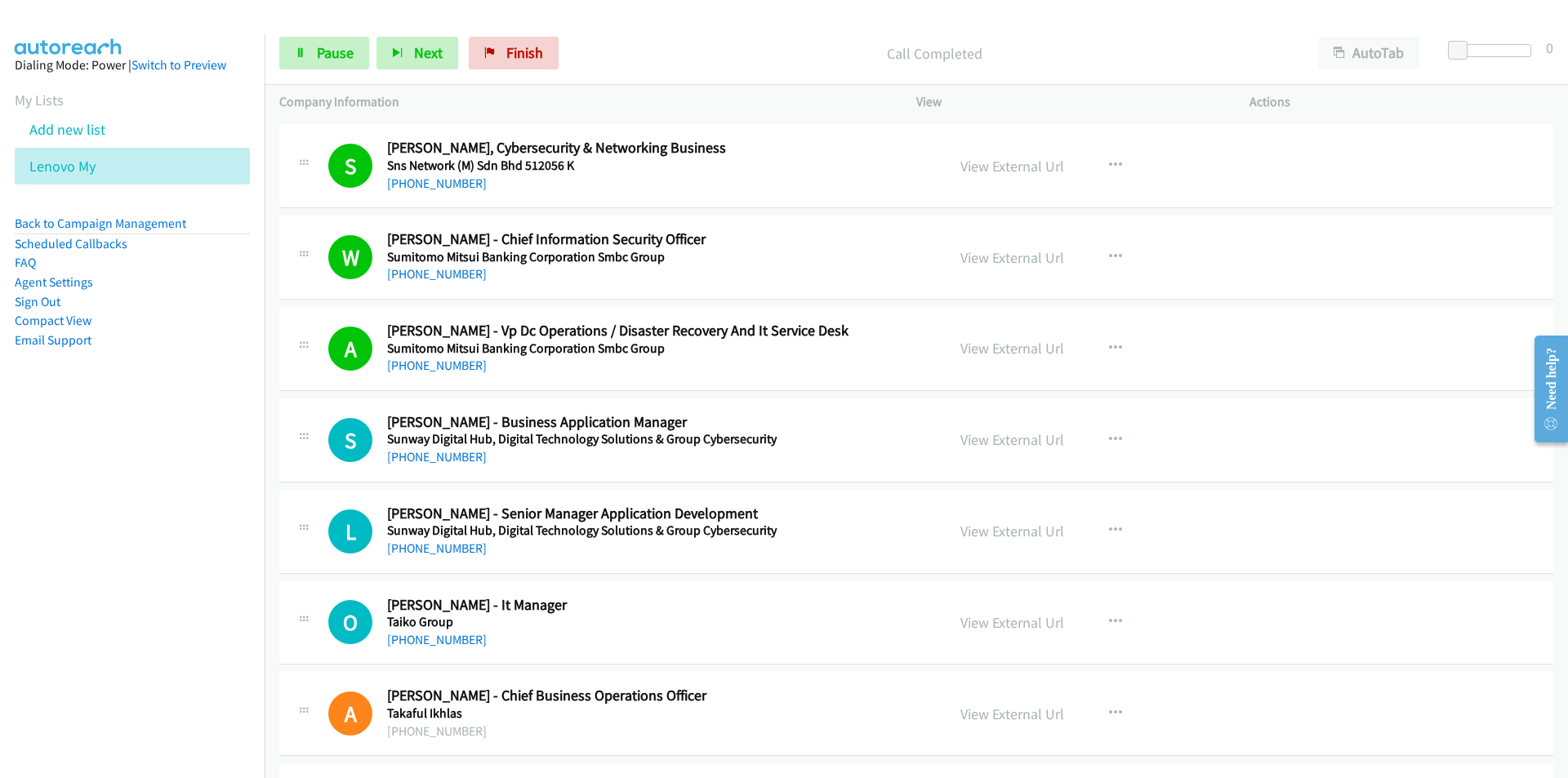
click at [163, 595] on nav "Dialing Mode: Power | Switch to Preview My Lists Add new list Lenovo My Back to…" at bounding box center [133, 422] width 265 height 778
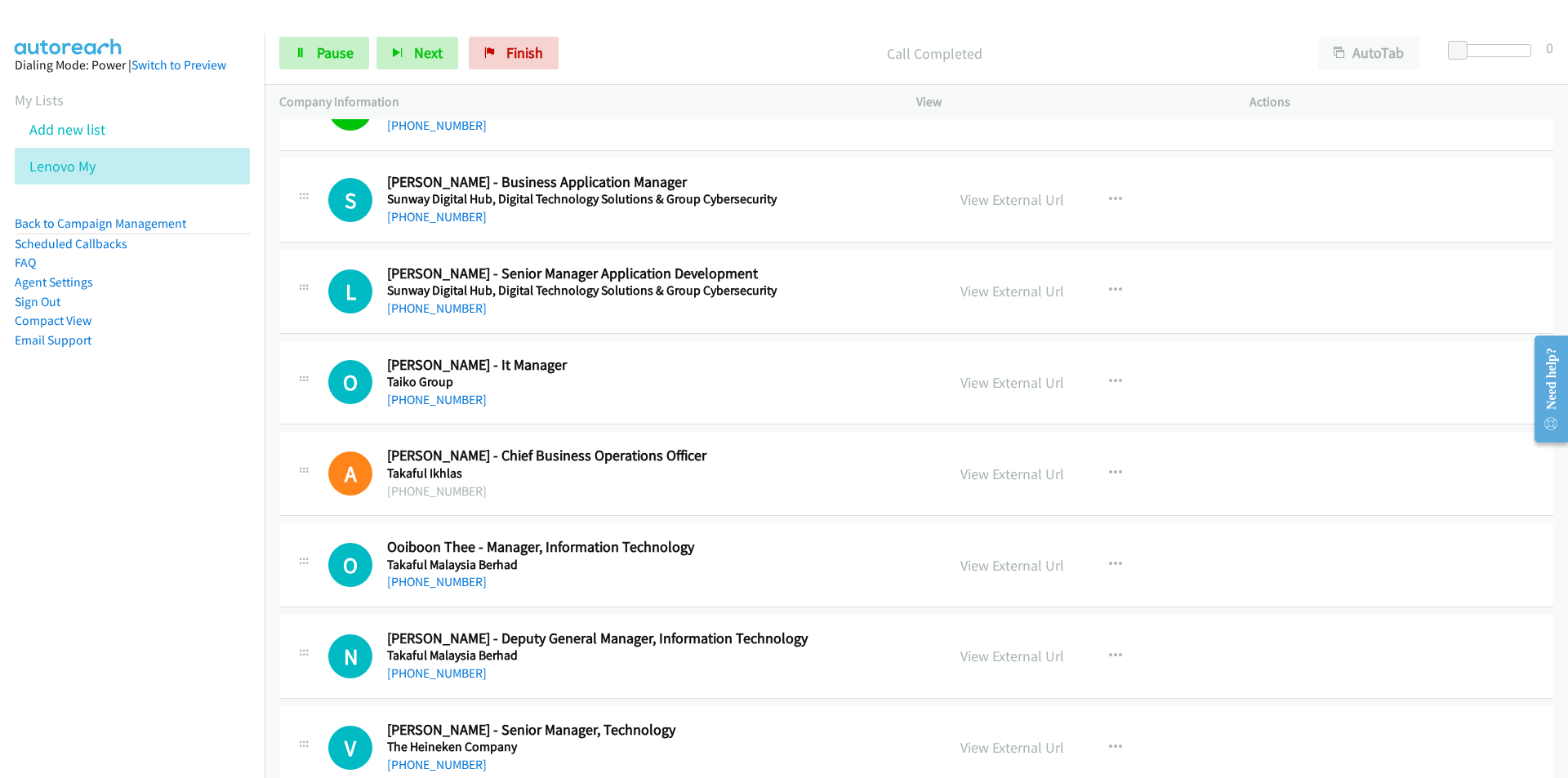
scroll to position [12936, 0]
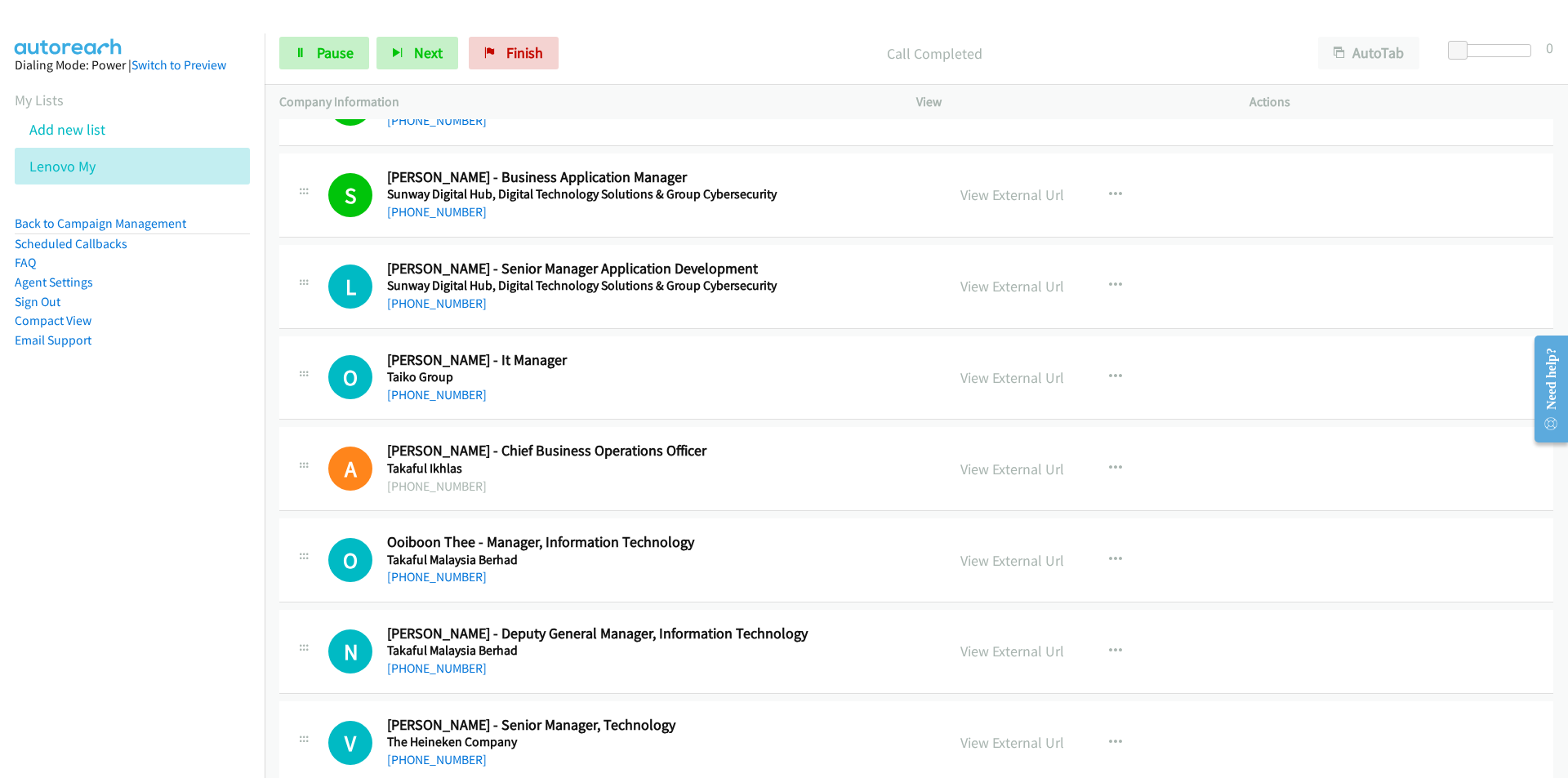
click at [91, 528] on nav "Dialing Mode: Power | Switch to Preview My Lists Add new list Lenovo My Back to…" at bounding box center [133, 422] width 265 height 778
click at [1023, 292] on link "View External Url" at bounding box center [1011, 286] width 104 height 19
click at [333, 52] on span "Pause" at bounding box center [334, 52] width 36 height 19
click at [1109, 373] on icon "button" at bounding box center [1115, 377] width 13 height 13
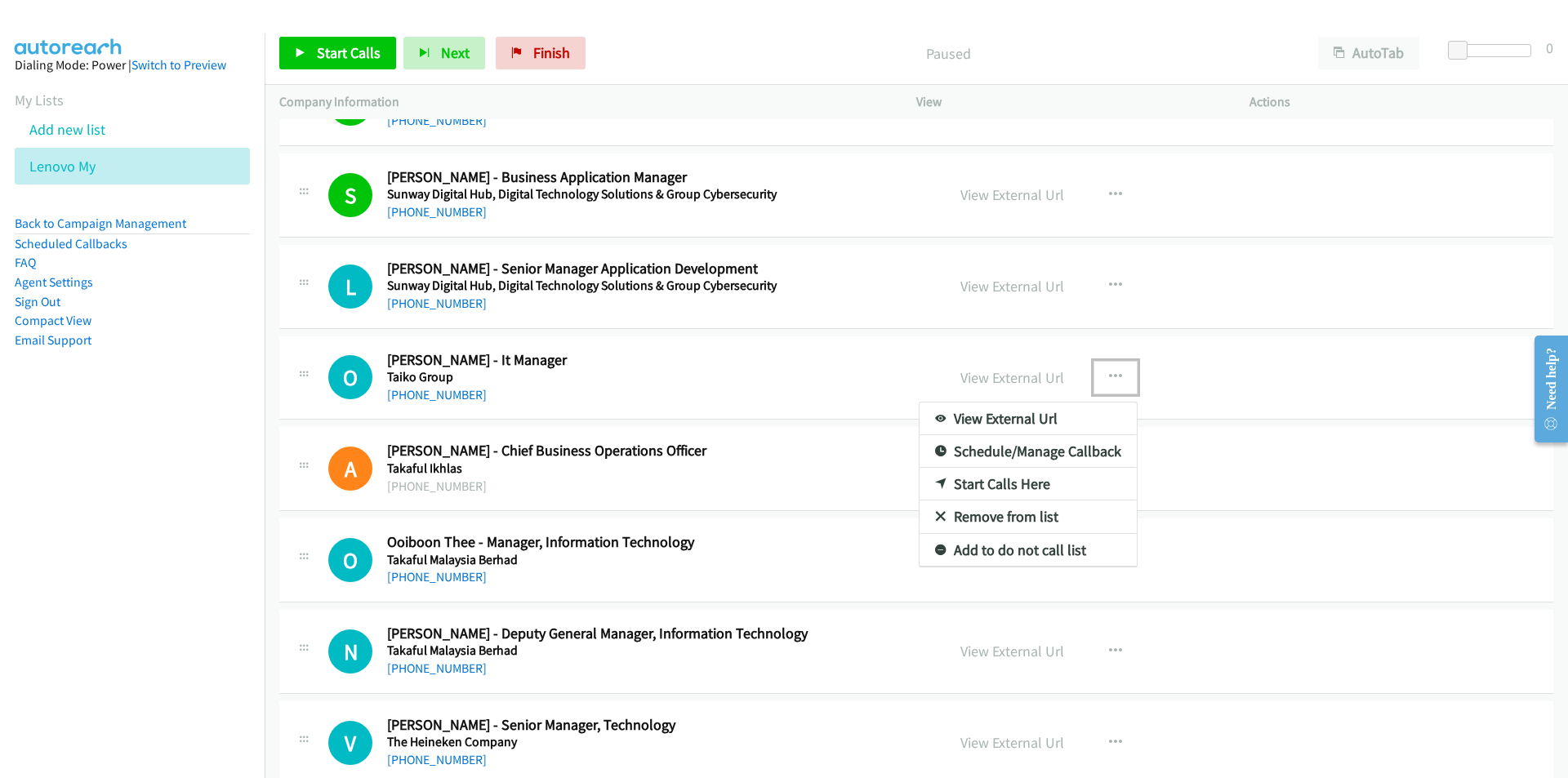
click at [1012, 482] on link "Start Calls Here" at bounding box center [1028, 484] width 218 height 33
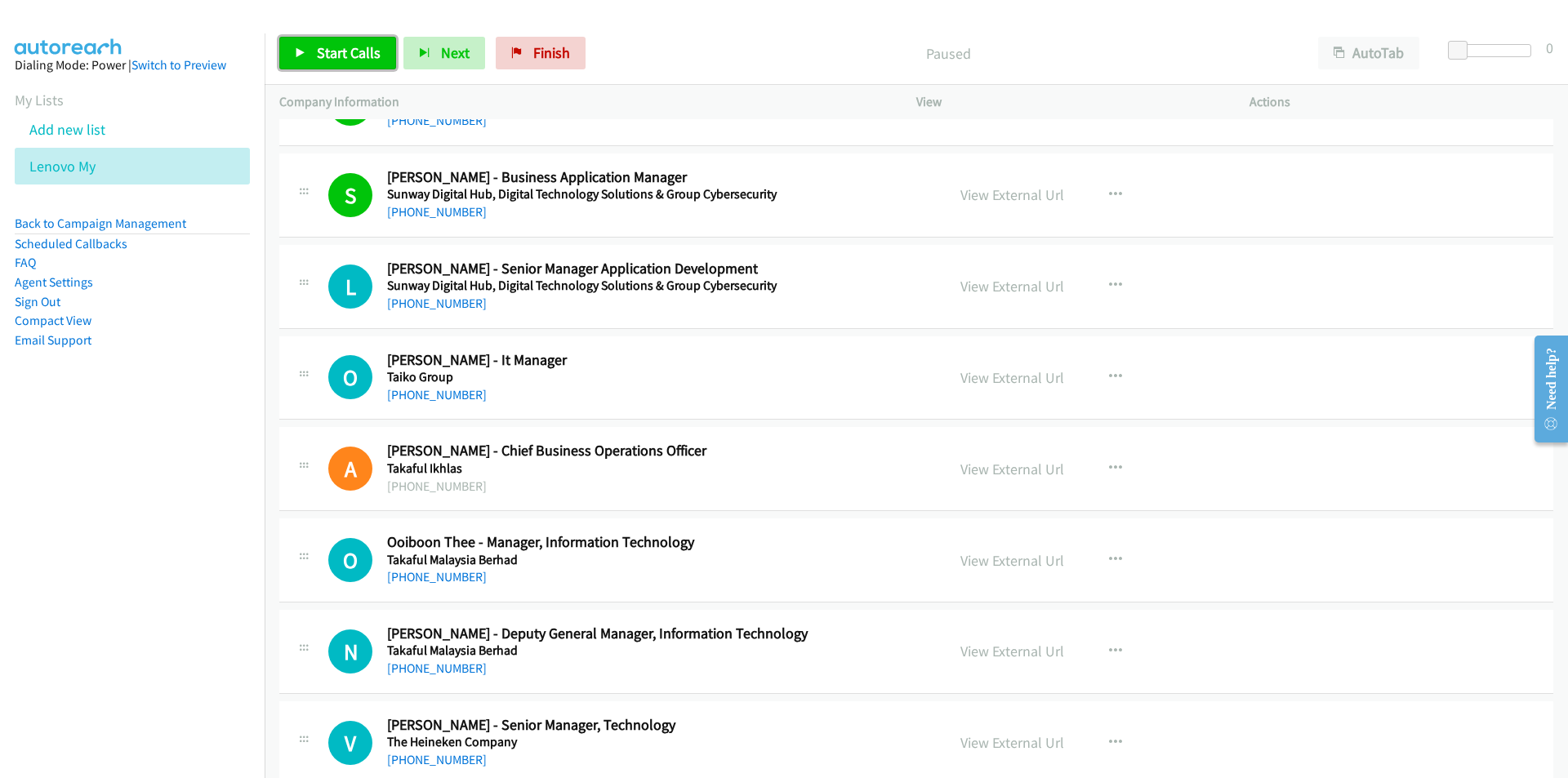
click at [332, 46] on span "Start Calls" at bounding box center [348, 52] width 64 height 19
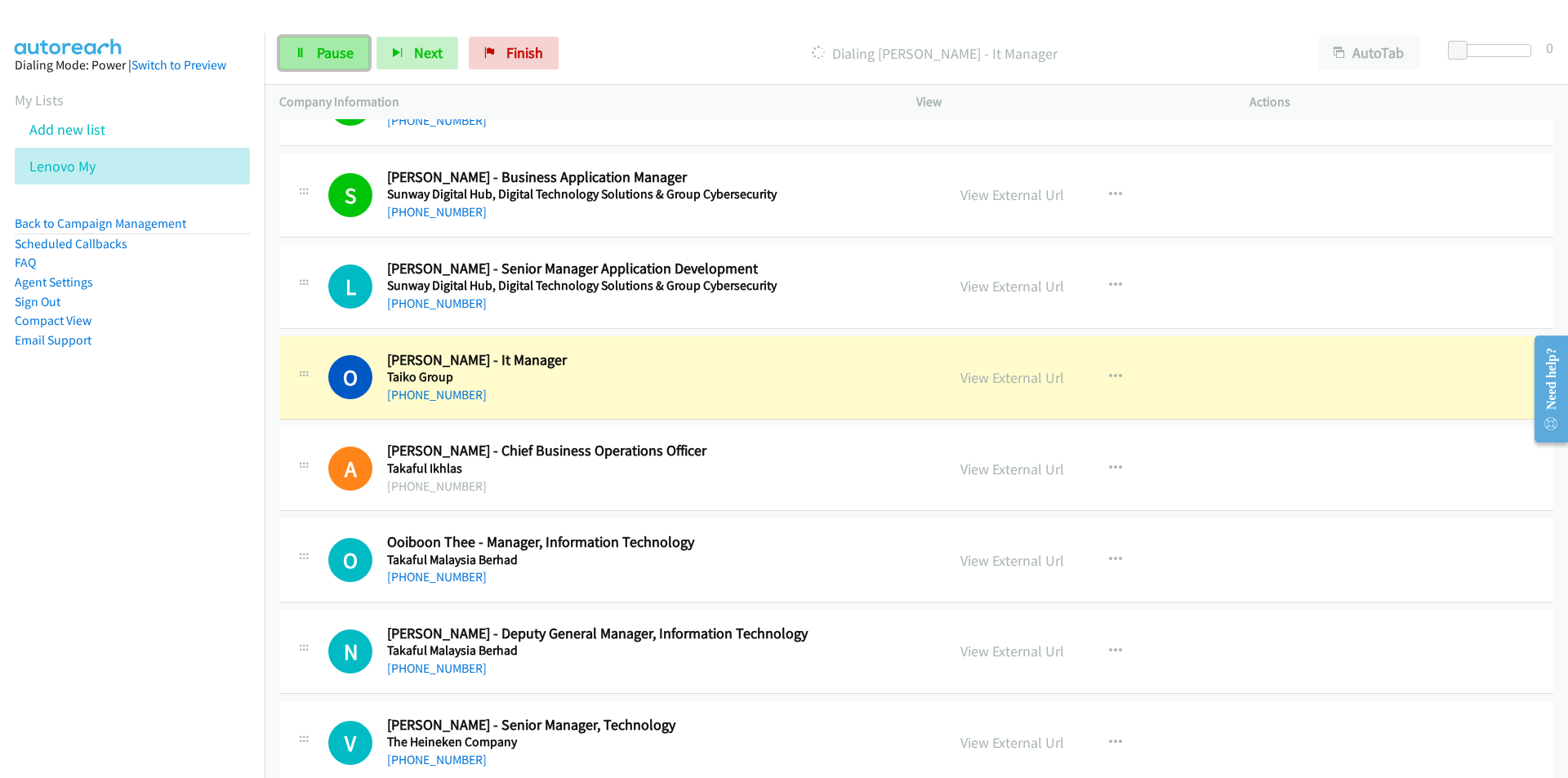
click at [332, 46] on span "Pause" at bounding box center [334, 52] width 36 height 19
click at [120, 474] on nav "Dialing Mode: Power | Switch to Preview My Lists Add new list Lenovo My Back to…" at bounding box center [133, 422] width 265 height 778
click at [1031, 375] on link "View External Url" at bounding box center [1011, 377] width 104 height 19
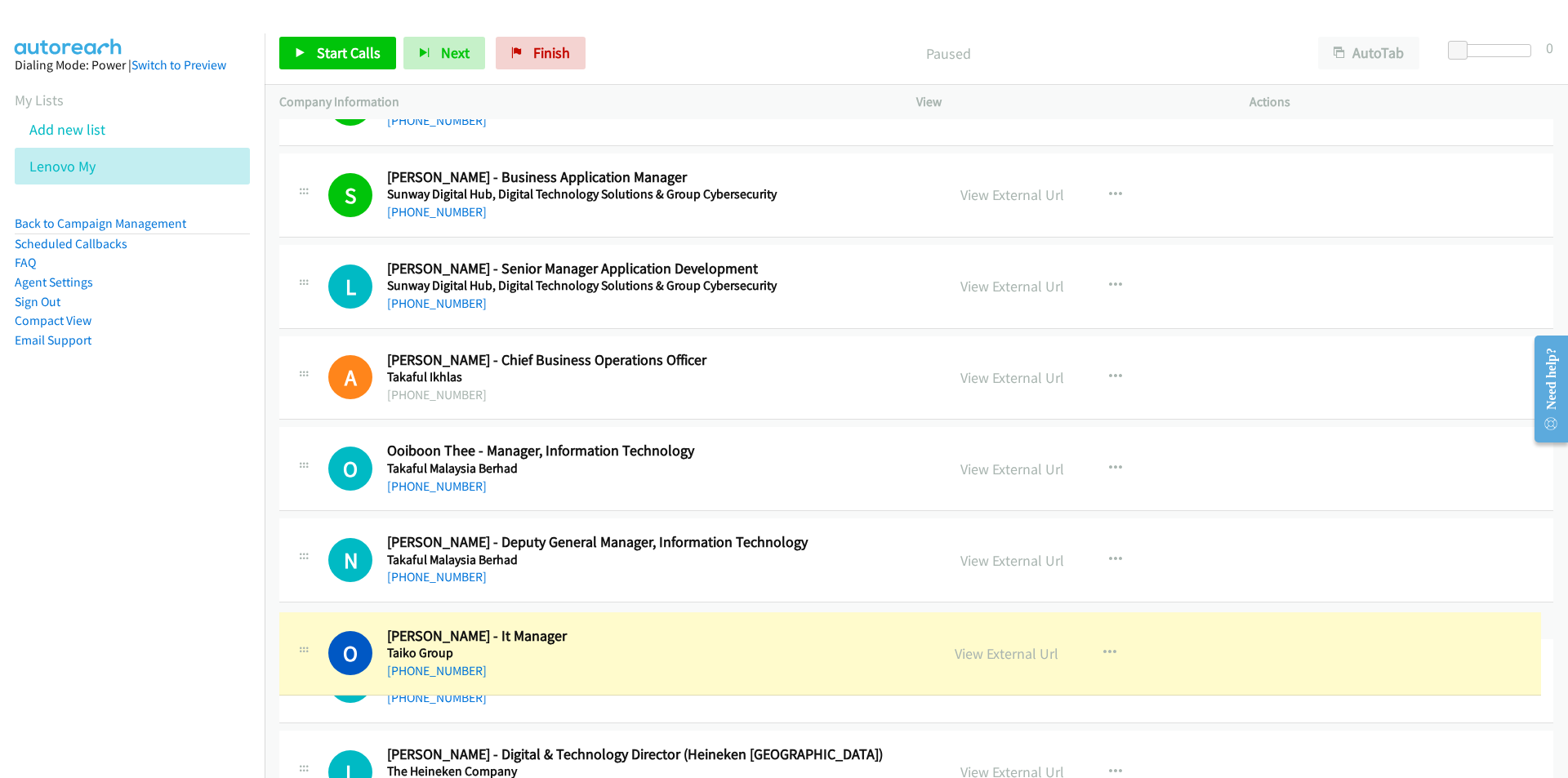
scroll to position [12921, 0]
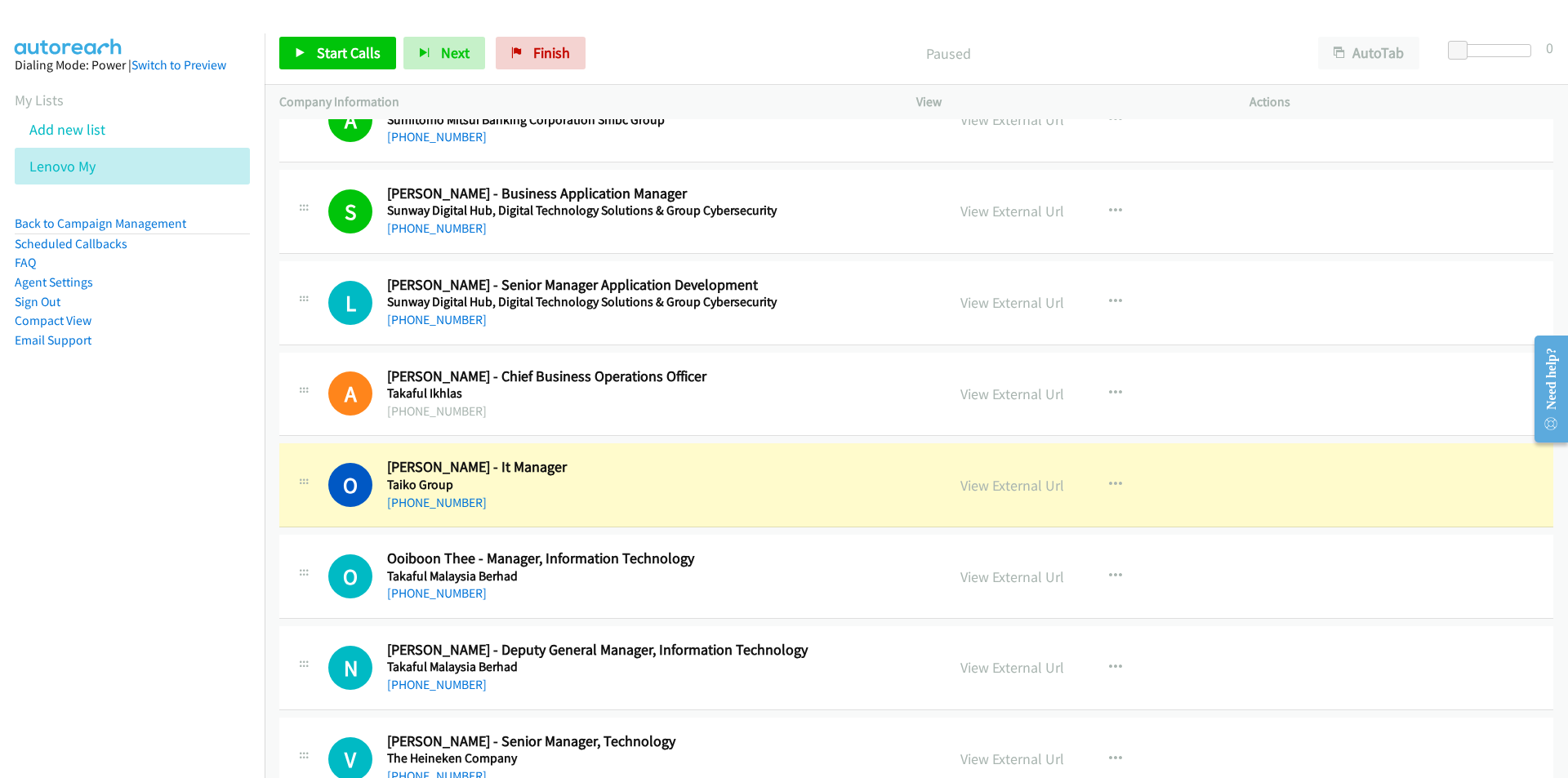
click at [142, 544] on nav "Dialing Mode: Power | Switch to Preview My Lists Add new list Lenovo My Back to…" at bounding box center [133, 422] width 265 height 778
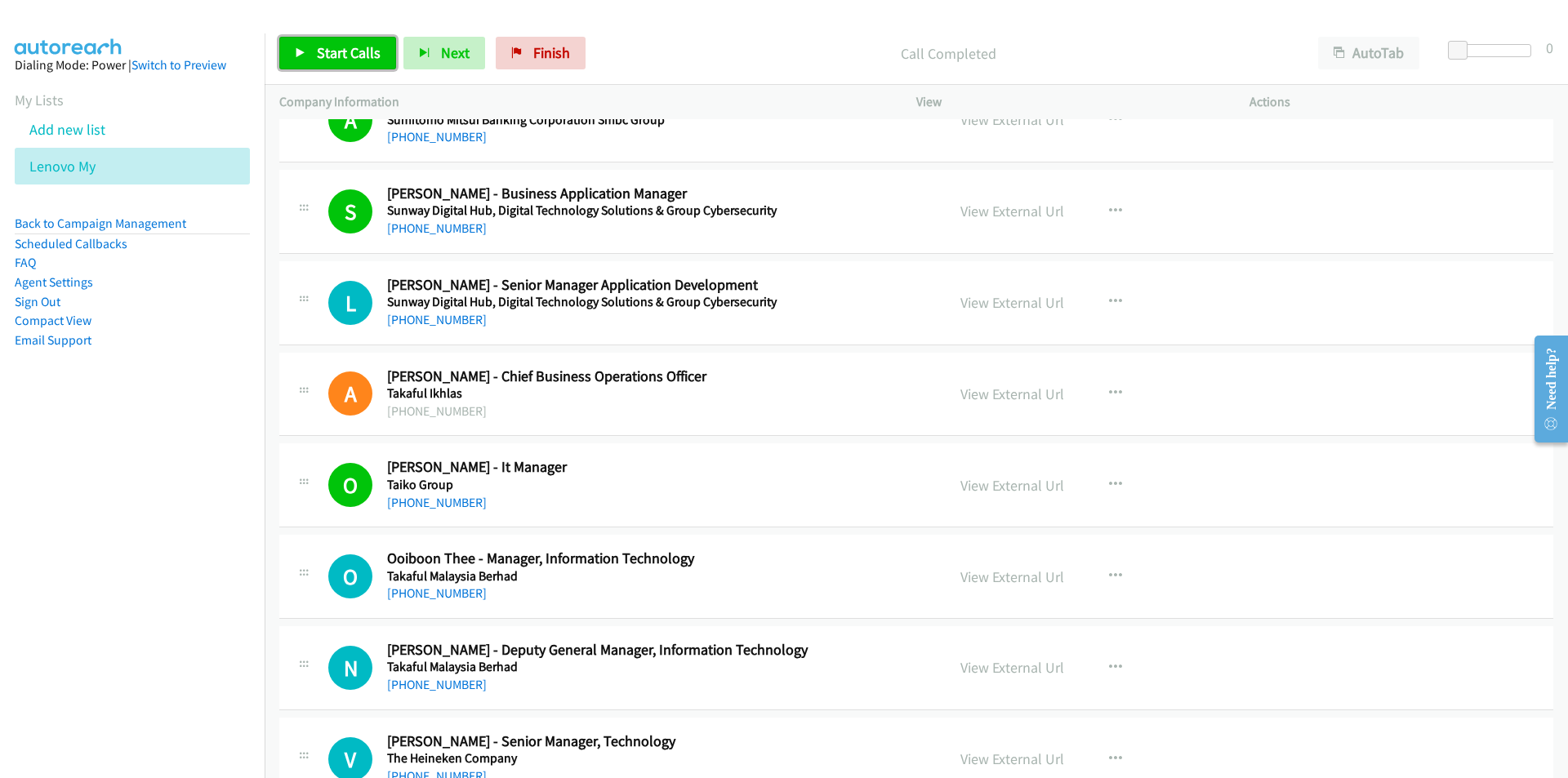
click at [329, 41] on link "Start Calls" at bounding box center [337, 52] width 117 height 33
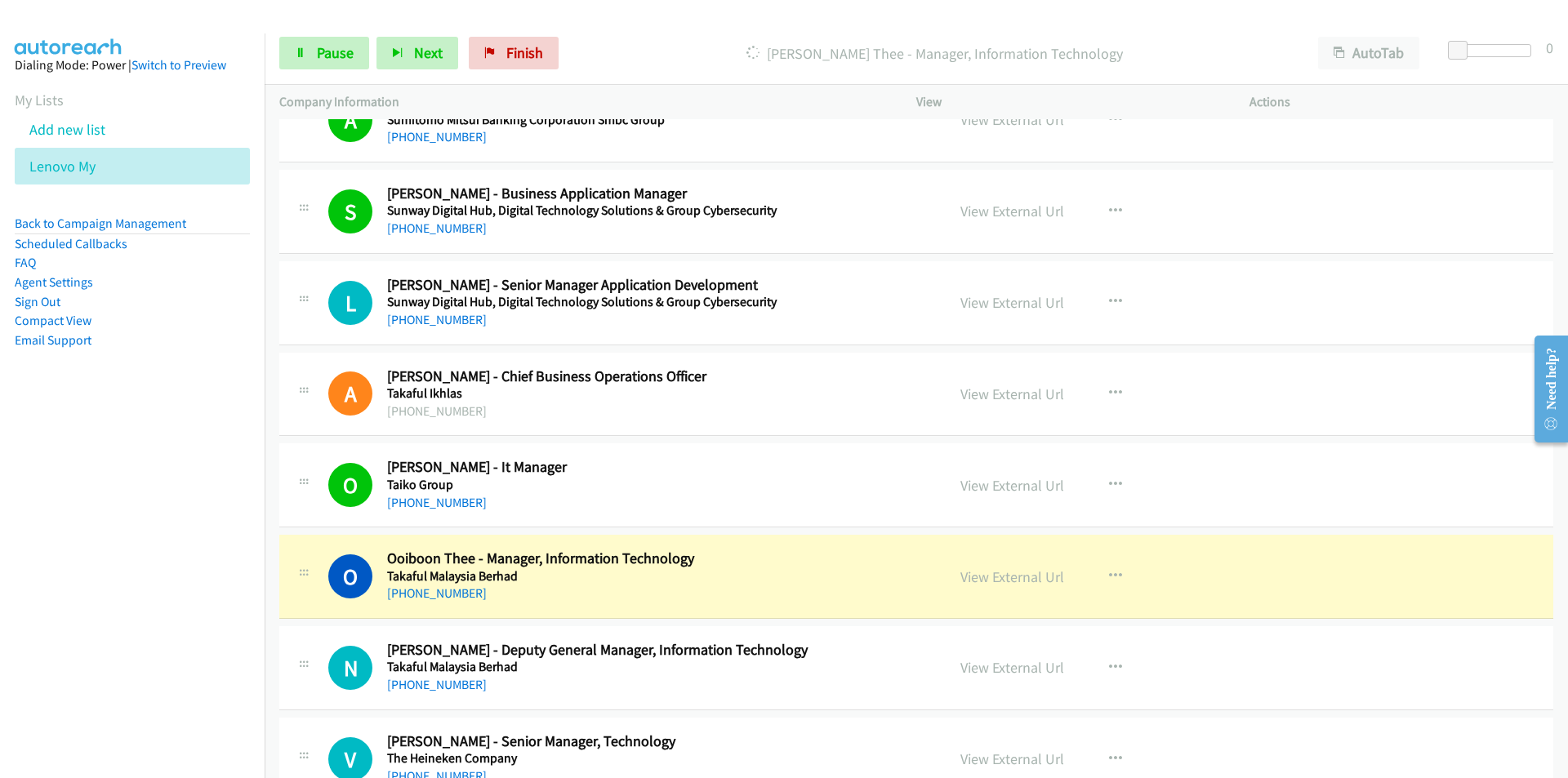
click at [162, 623] on nav "Dialing Mode: Power | Switch to Preview My Lists Add new list Lenovo My Back to…" at bounding box center [133, 422] width 265 height 778
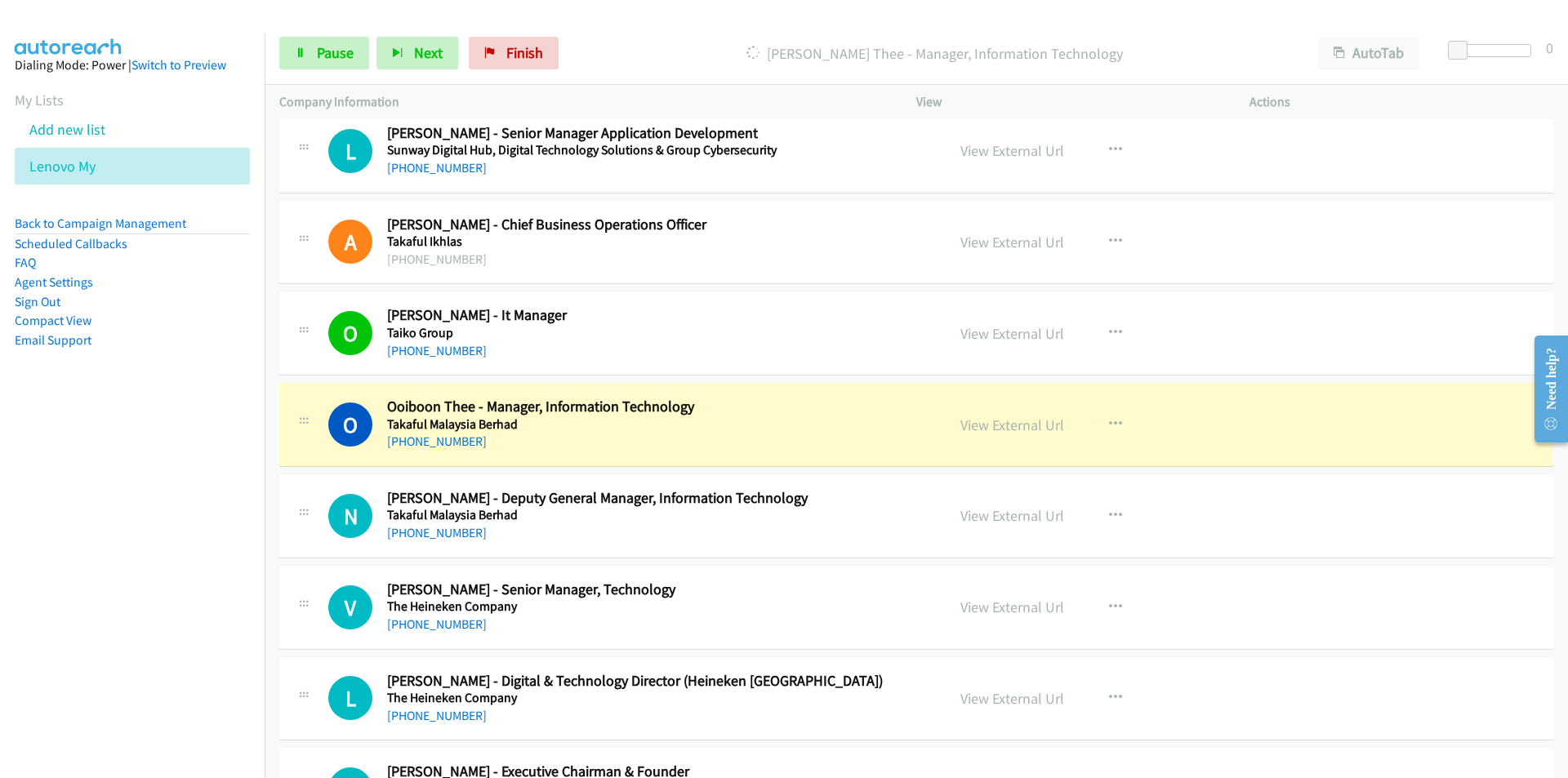
scroll to position [13165, 0]
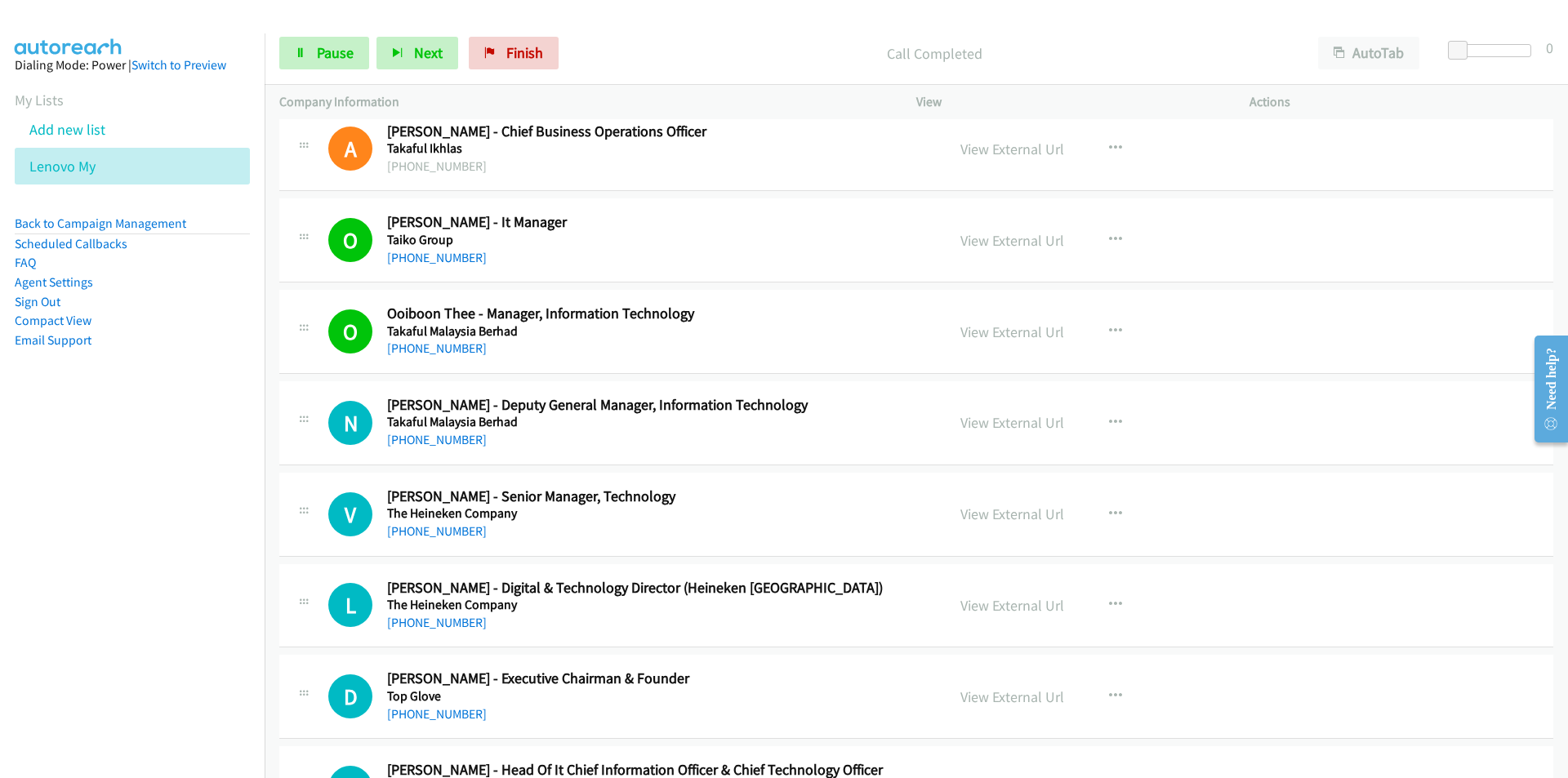
click at [197, 556] on nav "Dialing Mode: Power | Switch to Preview My Lists Add new list Lenovo My Back to…" at bounding box center [133, 422] width 265 height 778
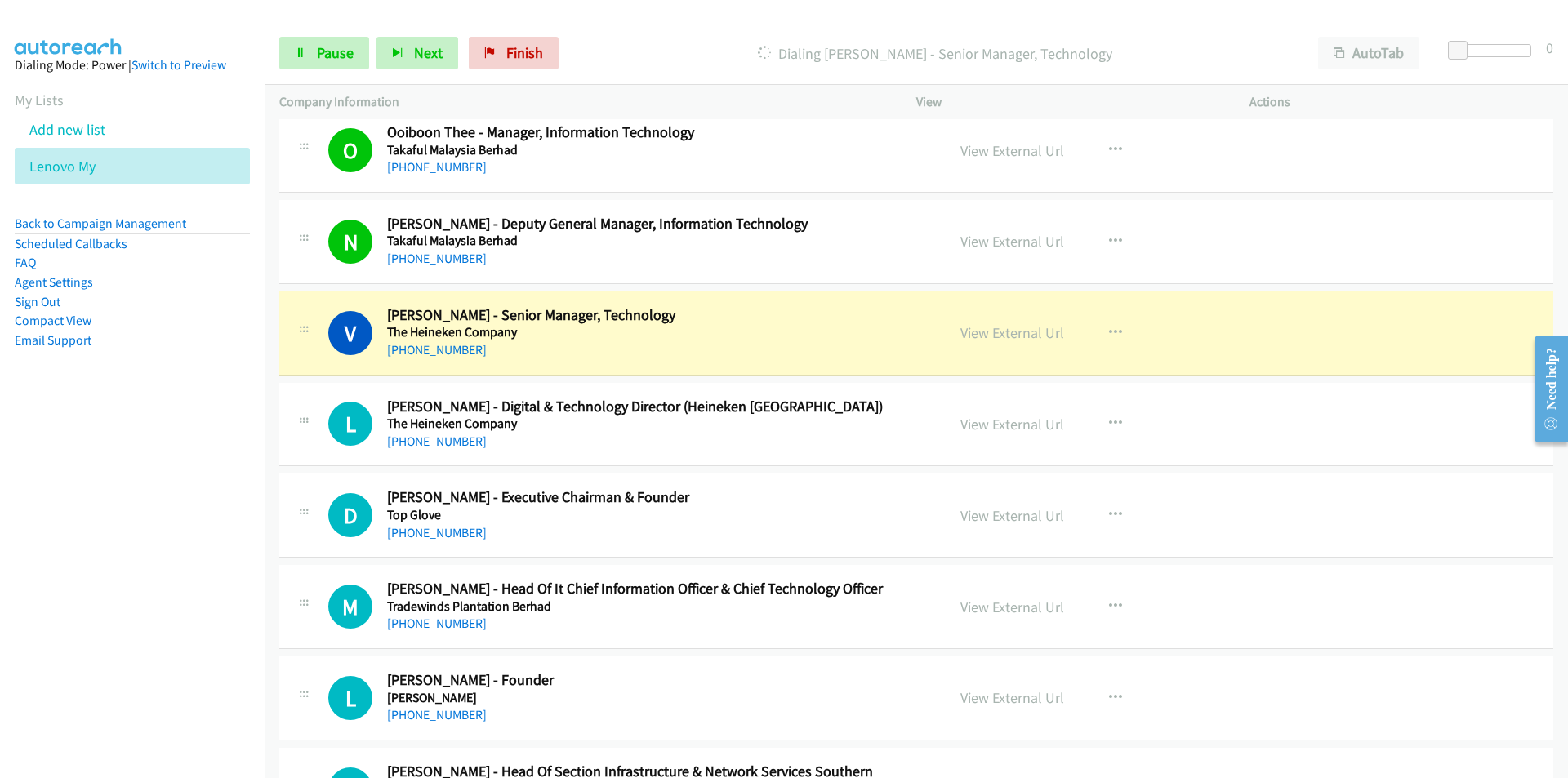
scroll to position [13329, 0]
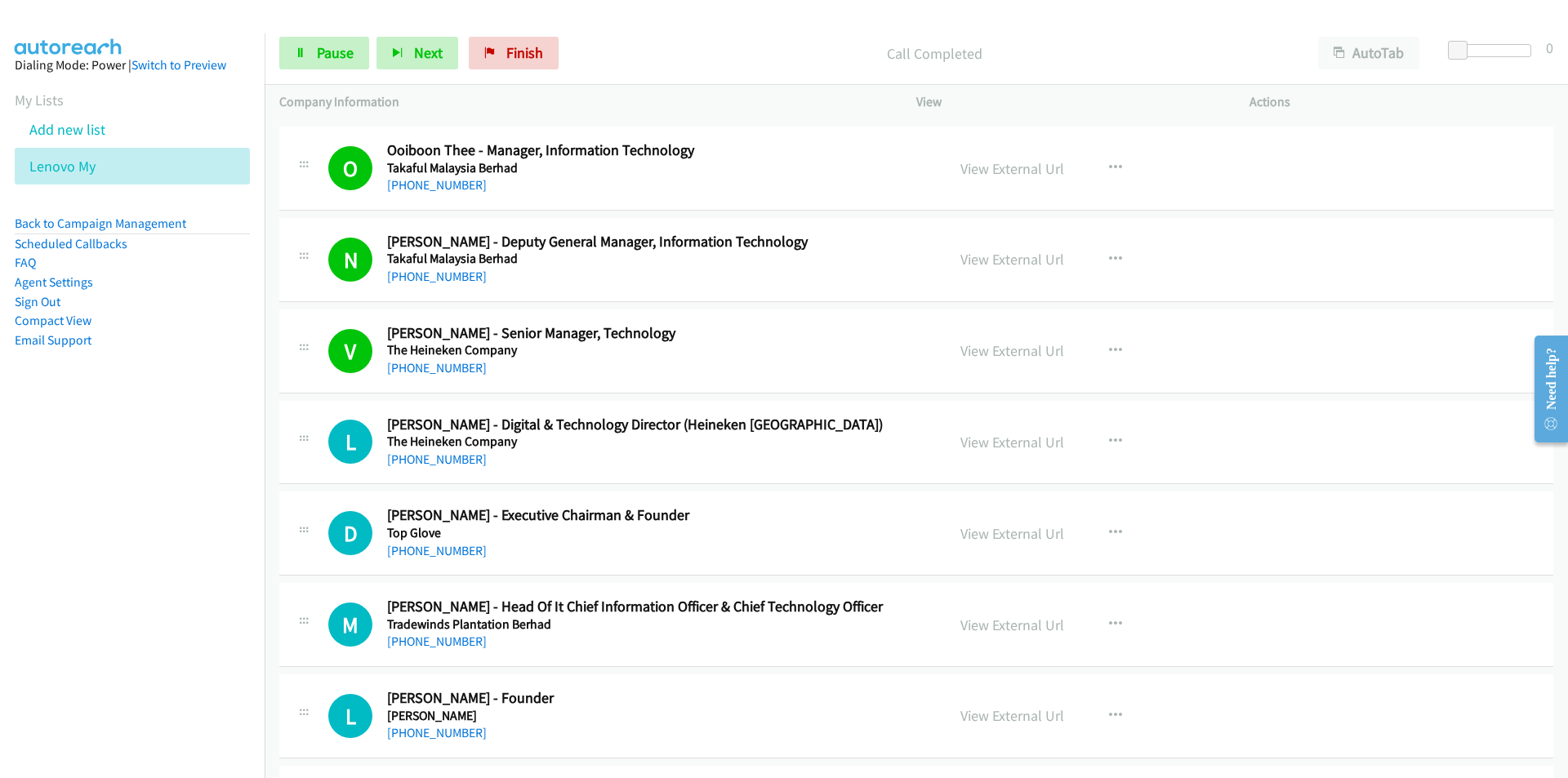
click at [153, 563] on nav "Dialing Mode: Power | Switch to Preview My Lists Add new list Lenovo My Back to…" at bounding box center [133, 422] width 265 height 778
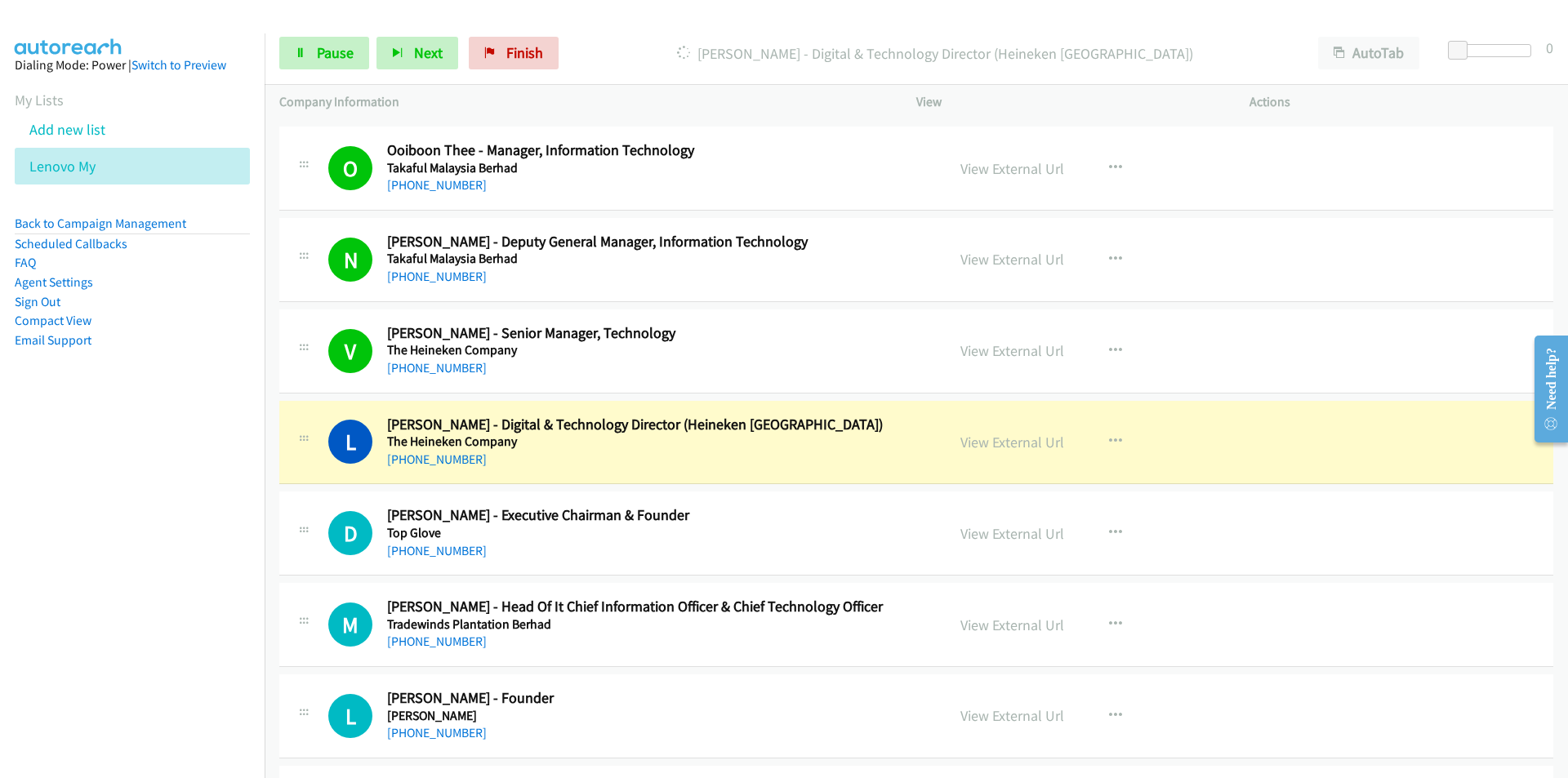
click at [101, 579] on nav "Dialing Mode: Power | Switch to Preview My Lists Add new list Lenovo My Back to…" at bounding box center [133, 422] width 265 height 778
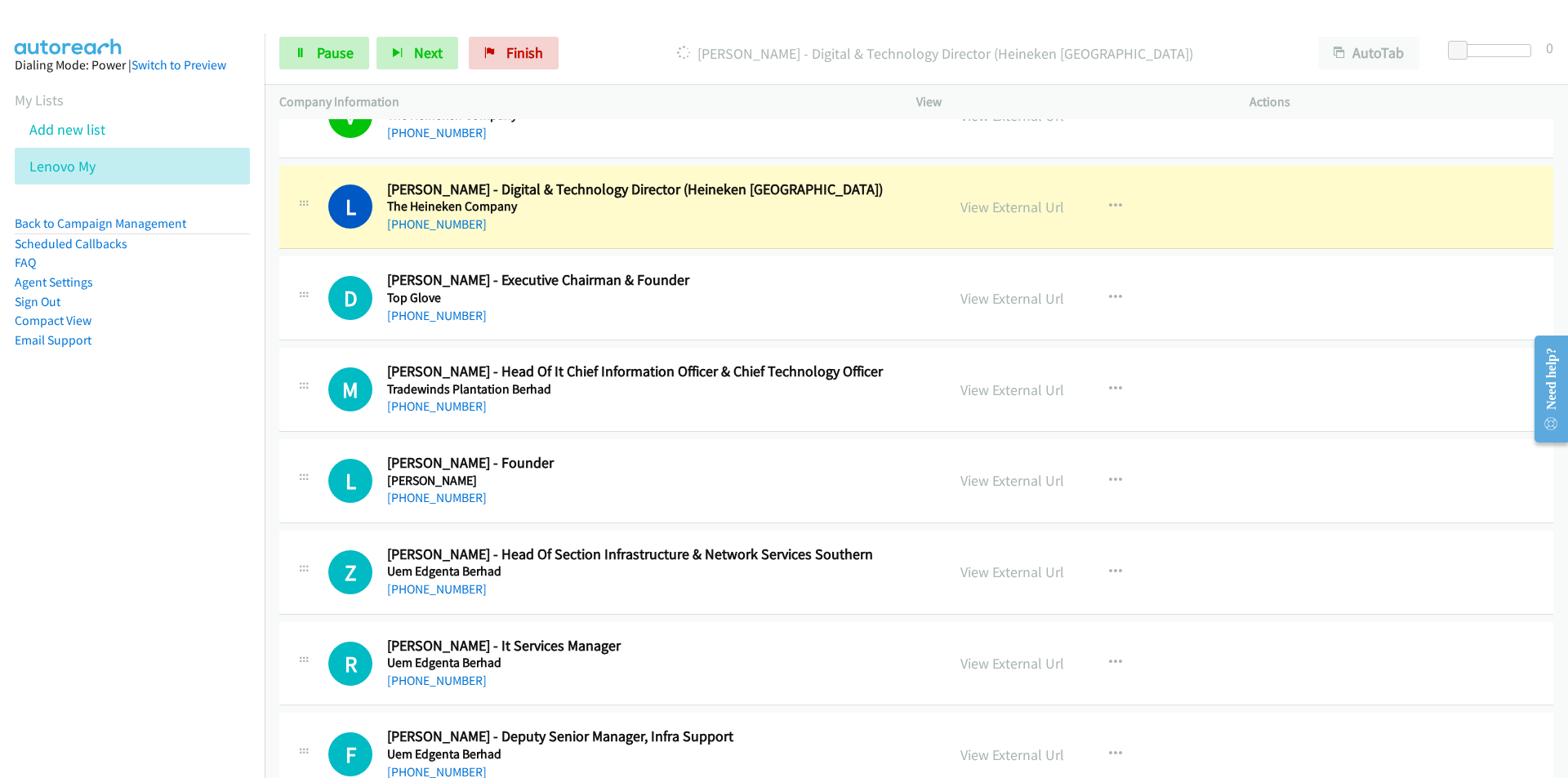
scroll to position [13573, 0]
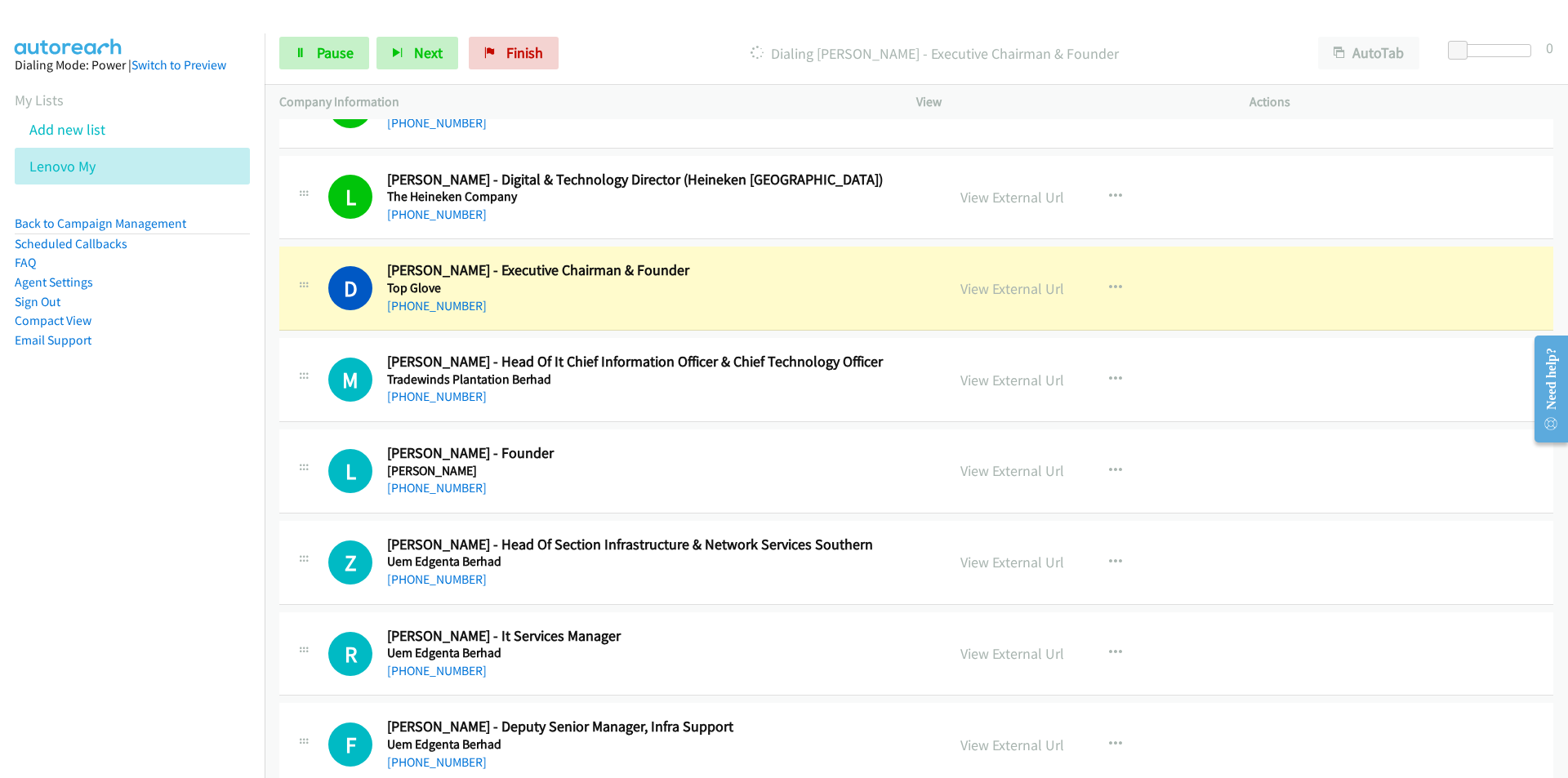
click at [147, 487] on nav "Dialing Mode: Power | Switch to Preview My Lists Add new list Lenovo My Back to…" at bounding box center [133, 422] width 265 height 778
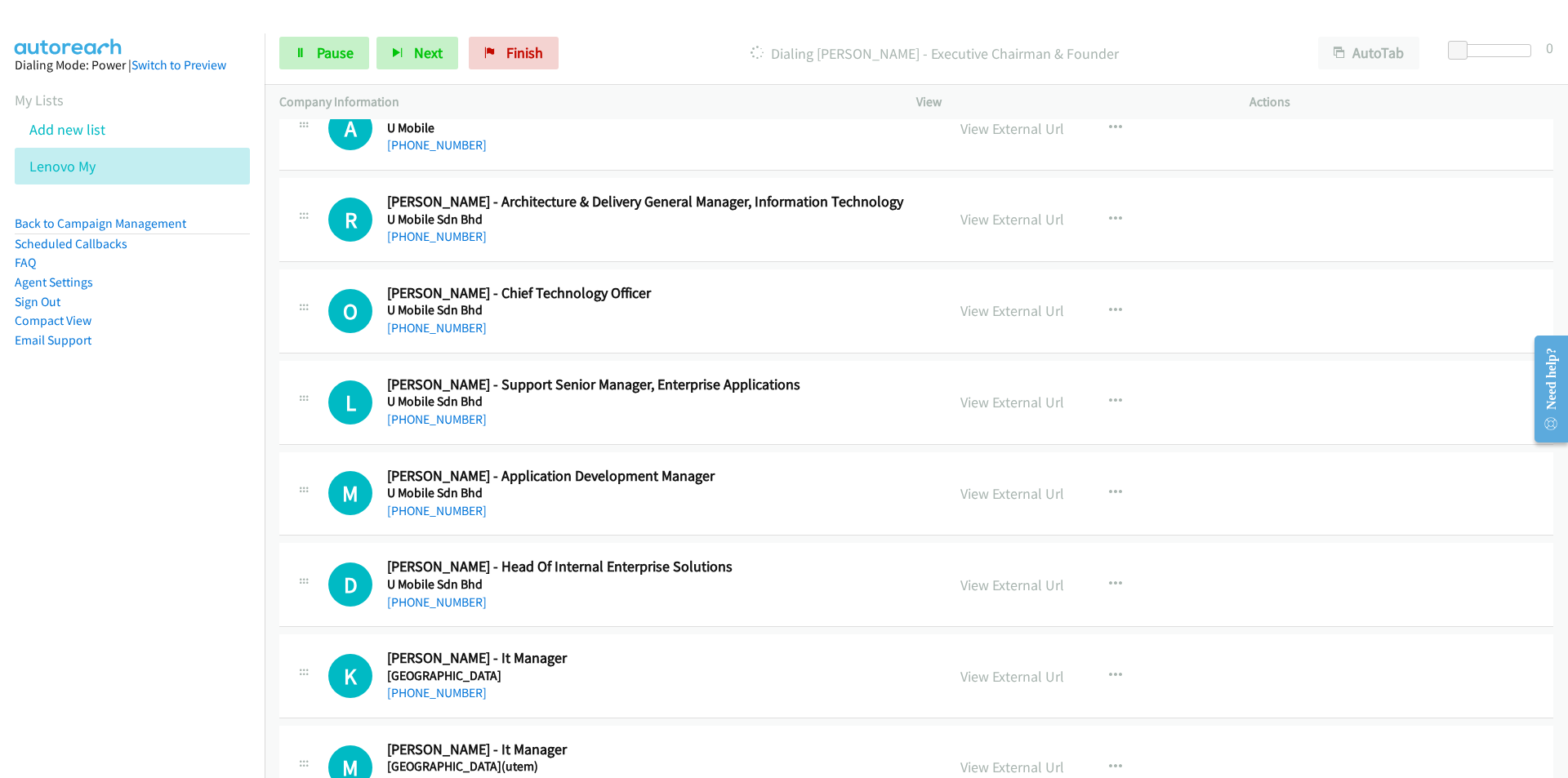
scroll to position [14308, 0]
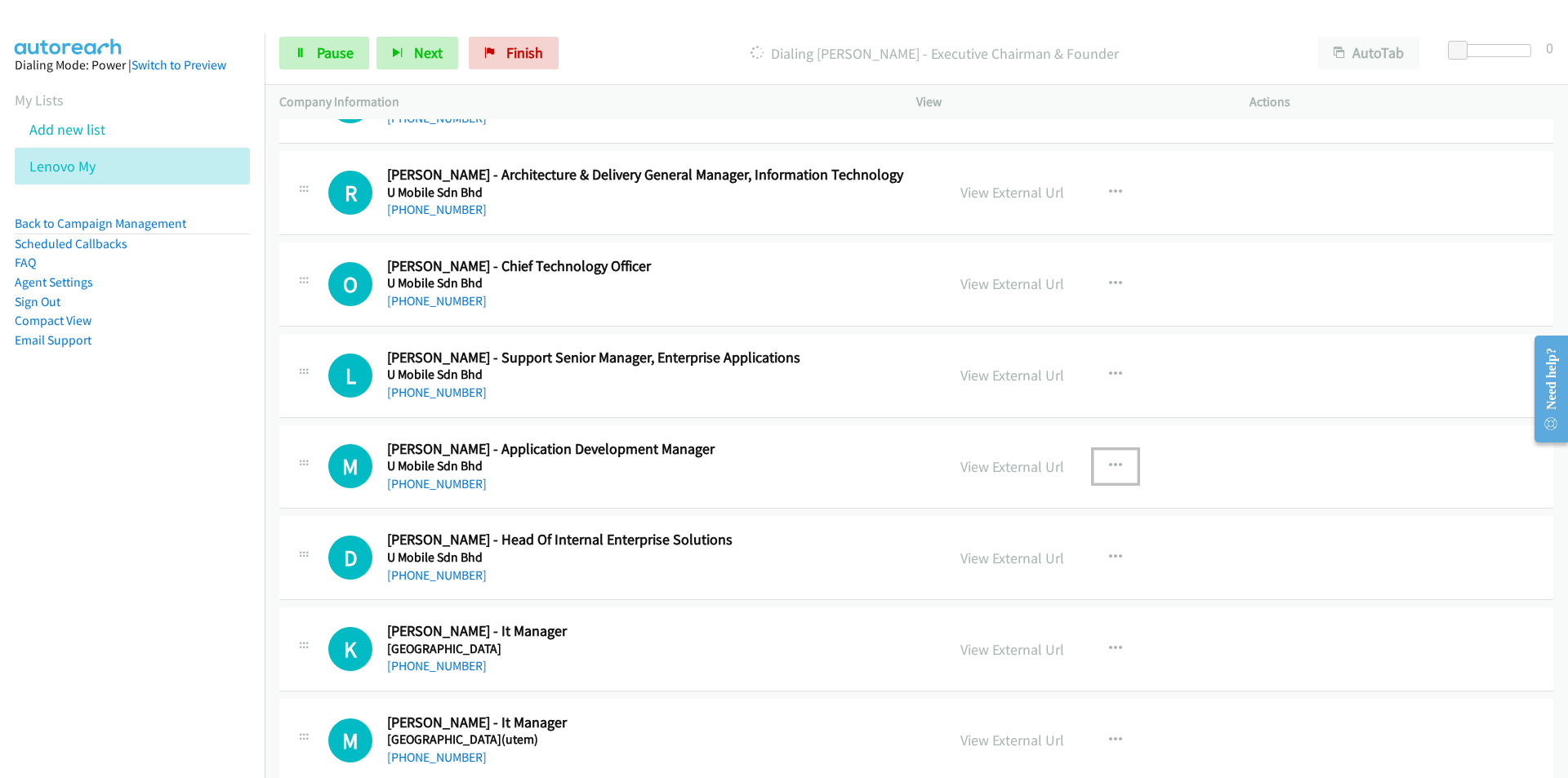
click at [1115, 465] on icon "button" at bounding box center [1115, 466] width 13 height 13
click at [1048, 571] on link "Start Calls Here" at bounding box center [1028, 573] width 218 height 33
click at [1048, 571] on div "View External Url View External Url Schedule/Manage Callback Start Calls Here R…" at bounding box center [1120, 558] width 348 height 54
click at [1114, 458] on button "button" at bounding box center [1115, 466] width 44 height 33
click at [995, 603] on link "Remove from list" at bounding box center [1028, 605] width 218 height 33
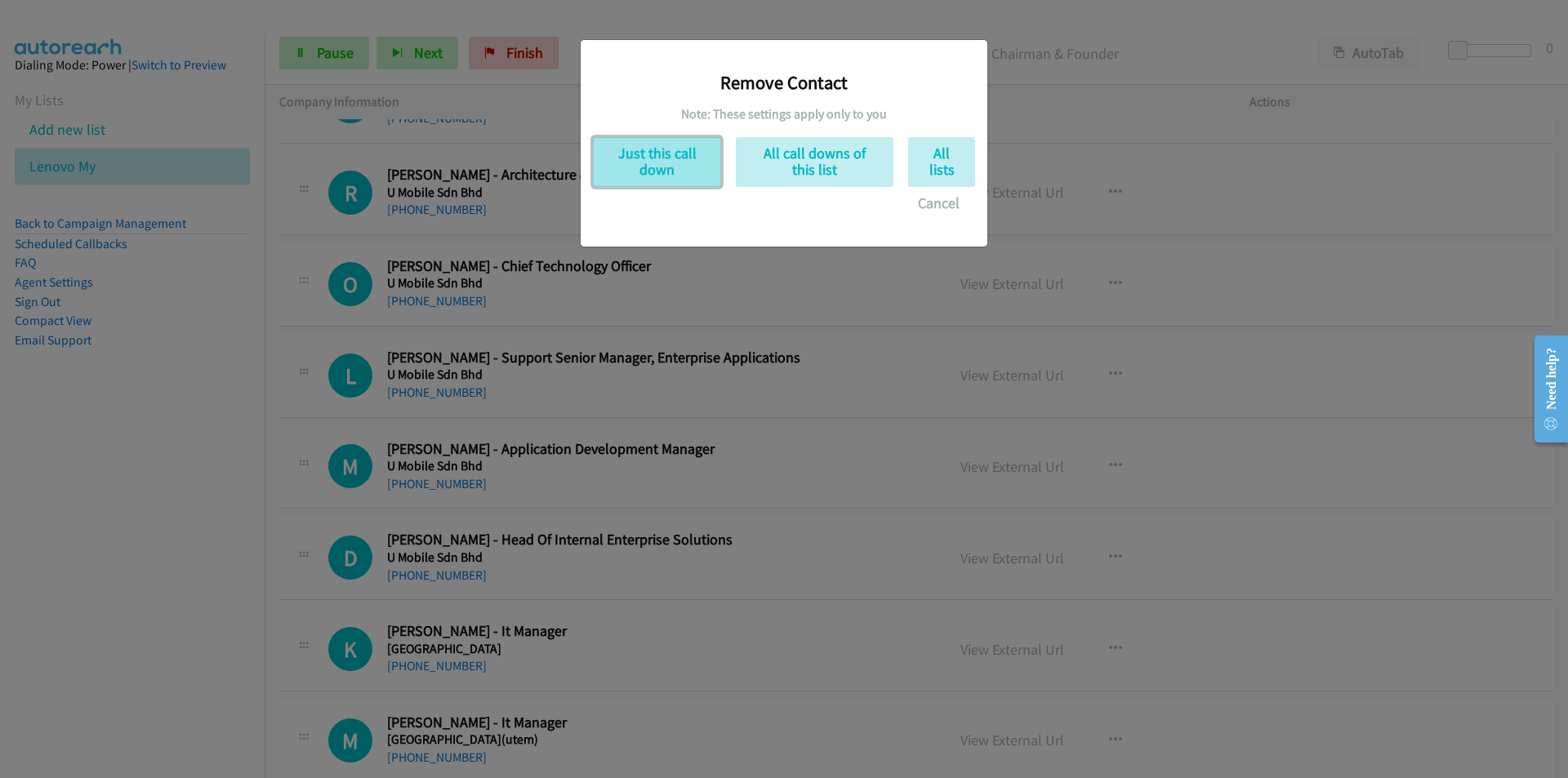
click at [660, 160] on button "Just this call down" at bounding box center [657, 162] width 128 height 50
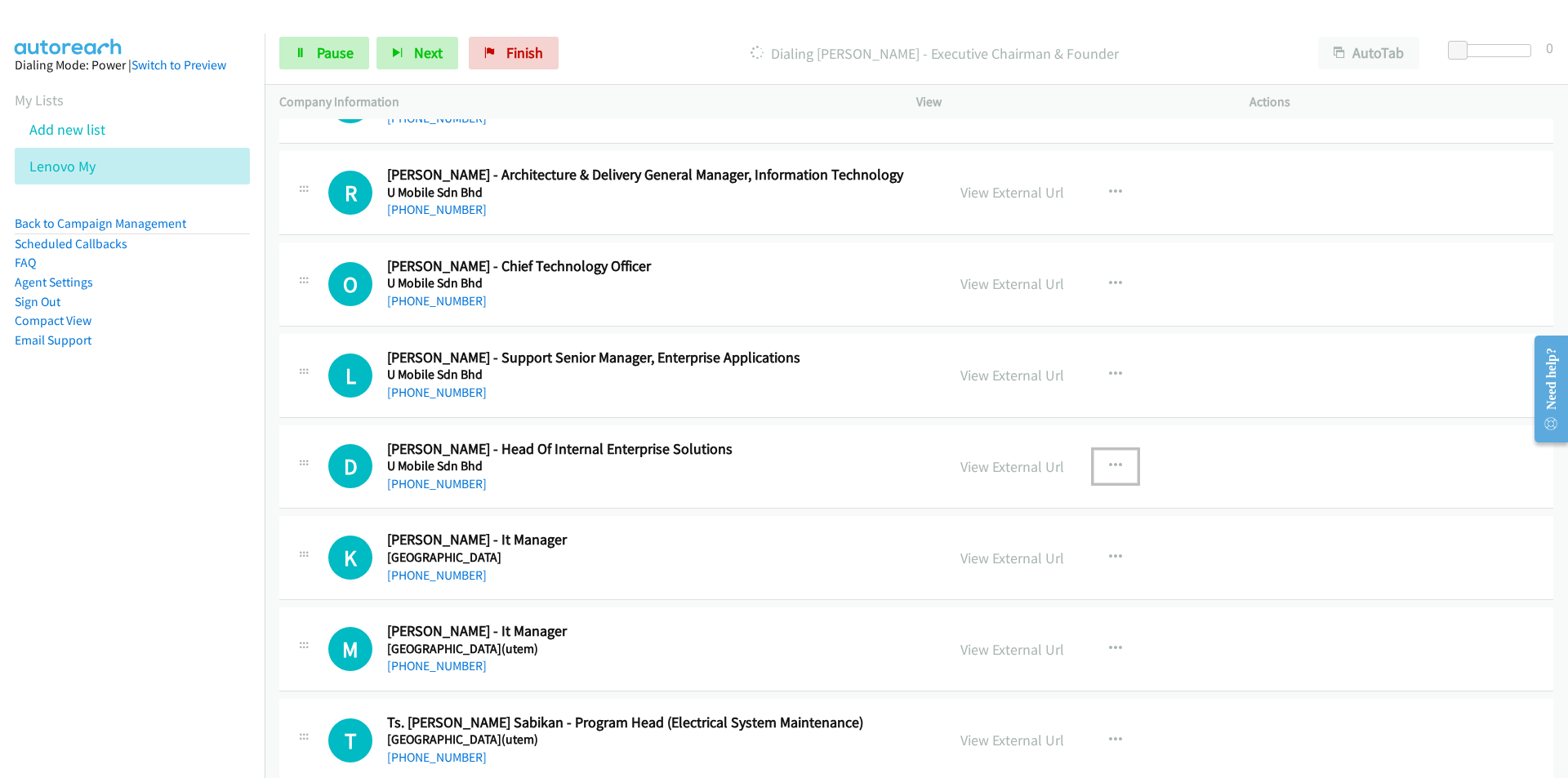
click at [1111, 460] on icon "button" at bounding box center [1115, 466] width 13 height 13
click at [1111, 459] on div at bounding box center [784, 389] width 1568 height 778
click at [1095, 467] on button "button" at bounding box center [1115, 466] width 44 height 33
click at [1007, 611] on link "Remove from list" at bounding box center [1028, 605] width 218 height 33
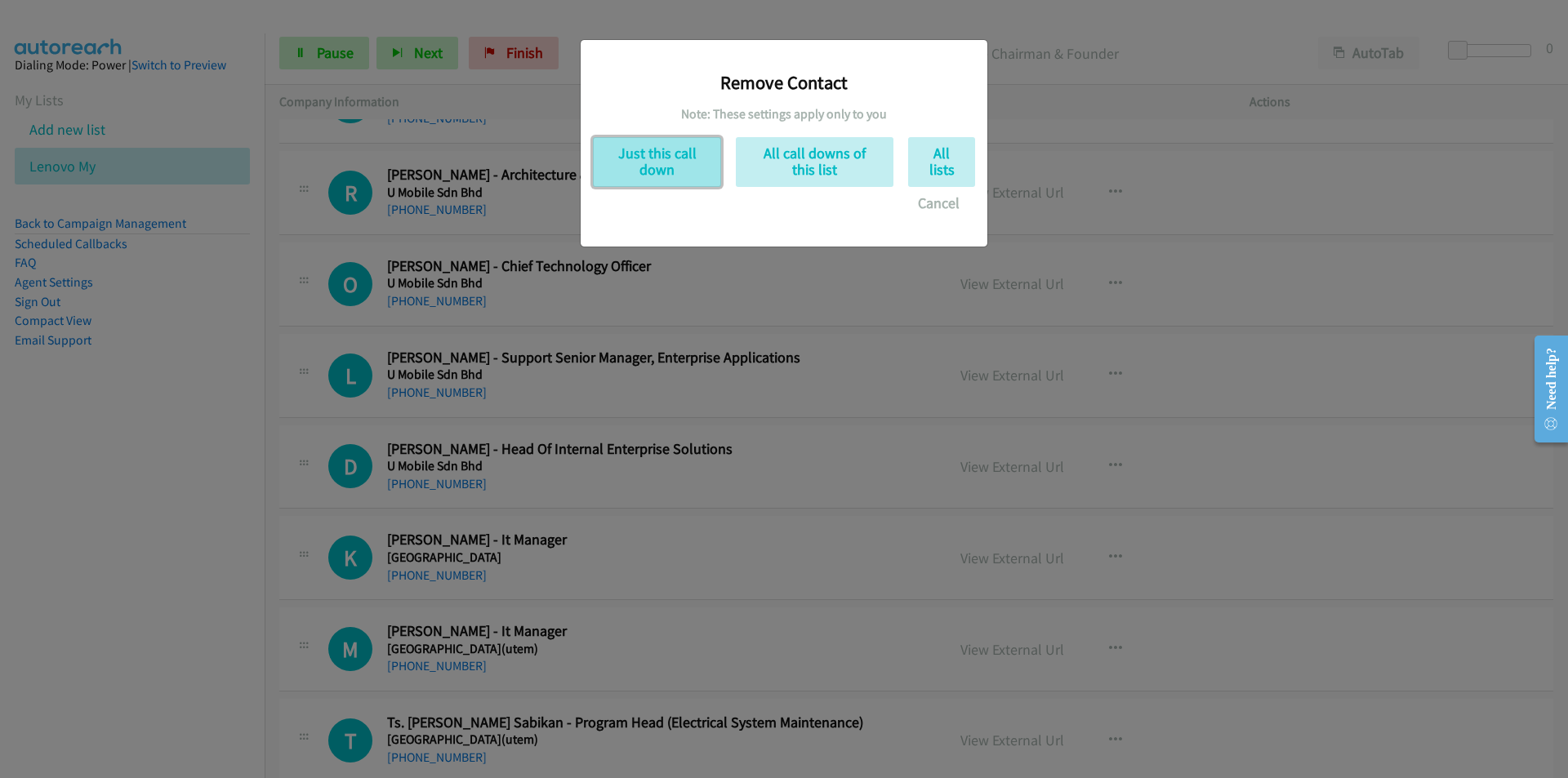
click at [672, 158] on button "Just this call down" at bounding box center [657, 162] width 128 height 50
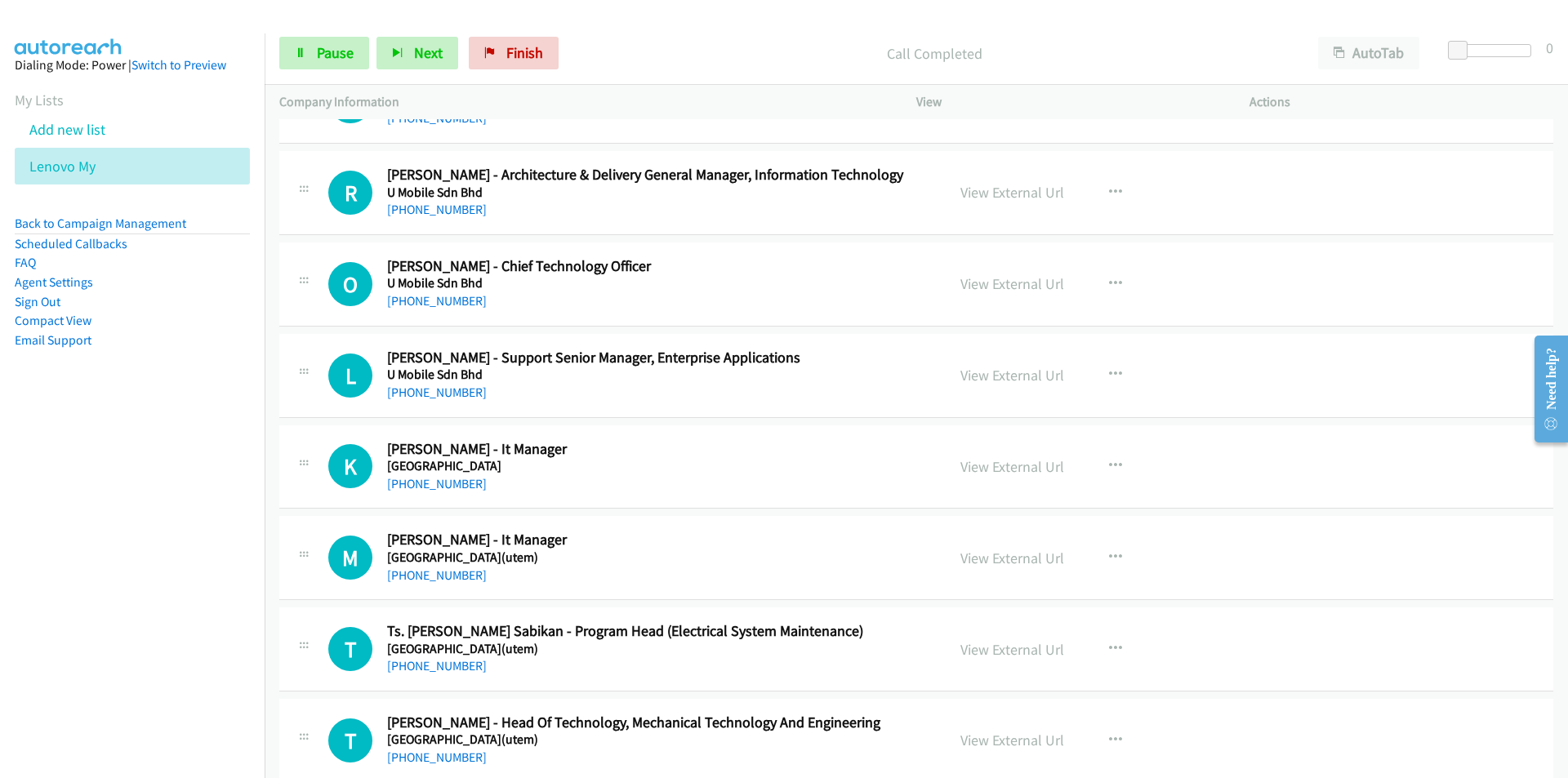
click at [191, 522] on nav "Dialing Mode: Power | Switch to Preview My Lists Add new list Lenovo My Back to…" at bounding box center [133, 422] width 265 height 778
click at [171, 645] on nav "Dialing Mode: Power | Switch to Preview My Lists Add new list Lenovo My Back to…" at bounding box center [133, 422] width 265 height 778
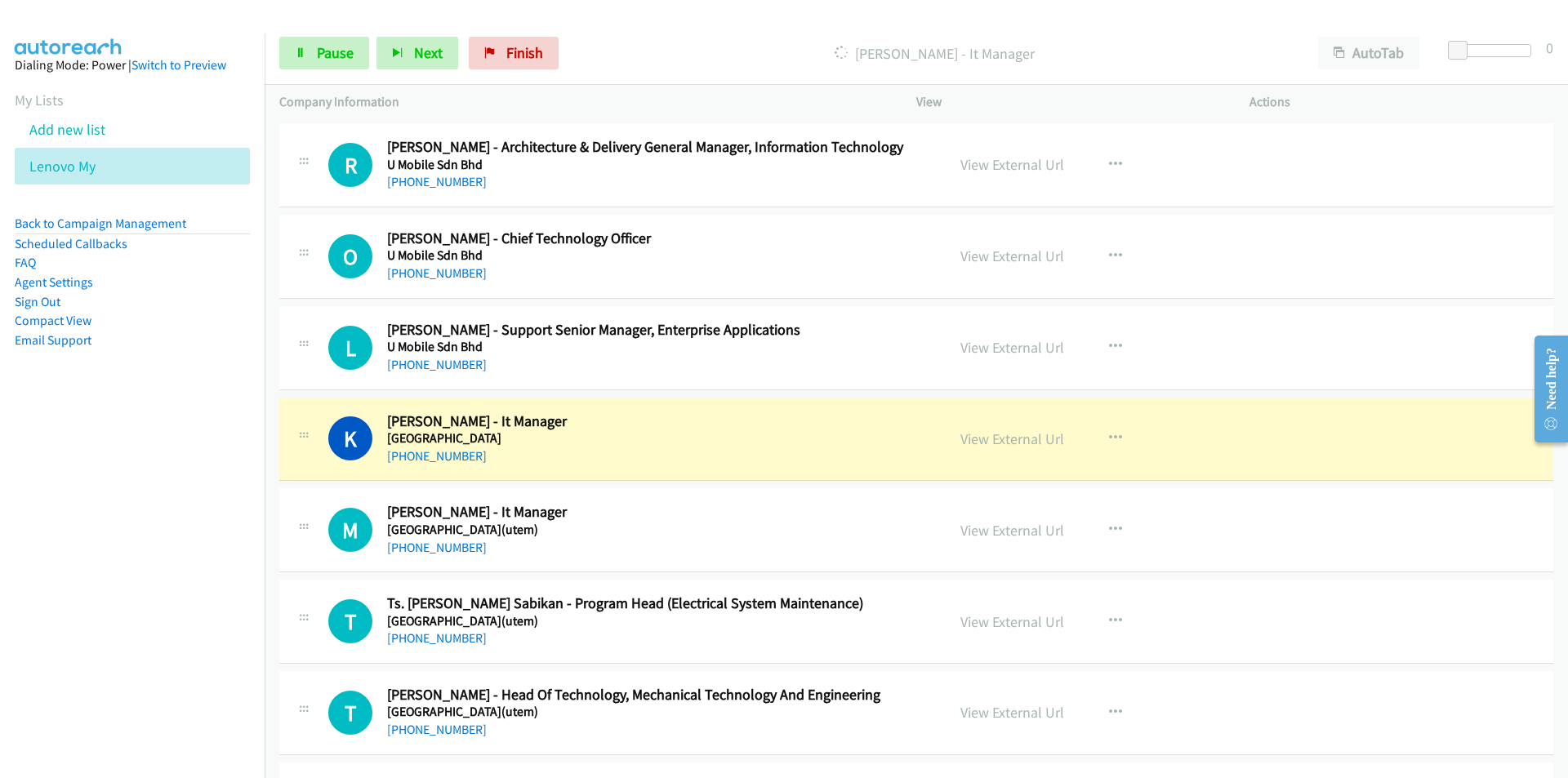
scroll to position [14472, 0]
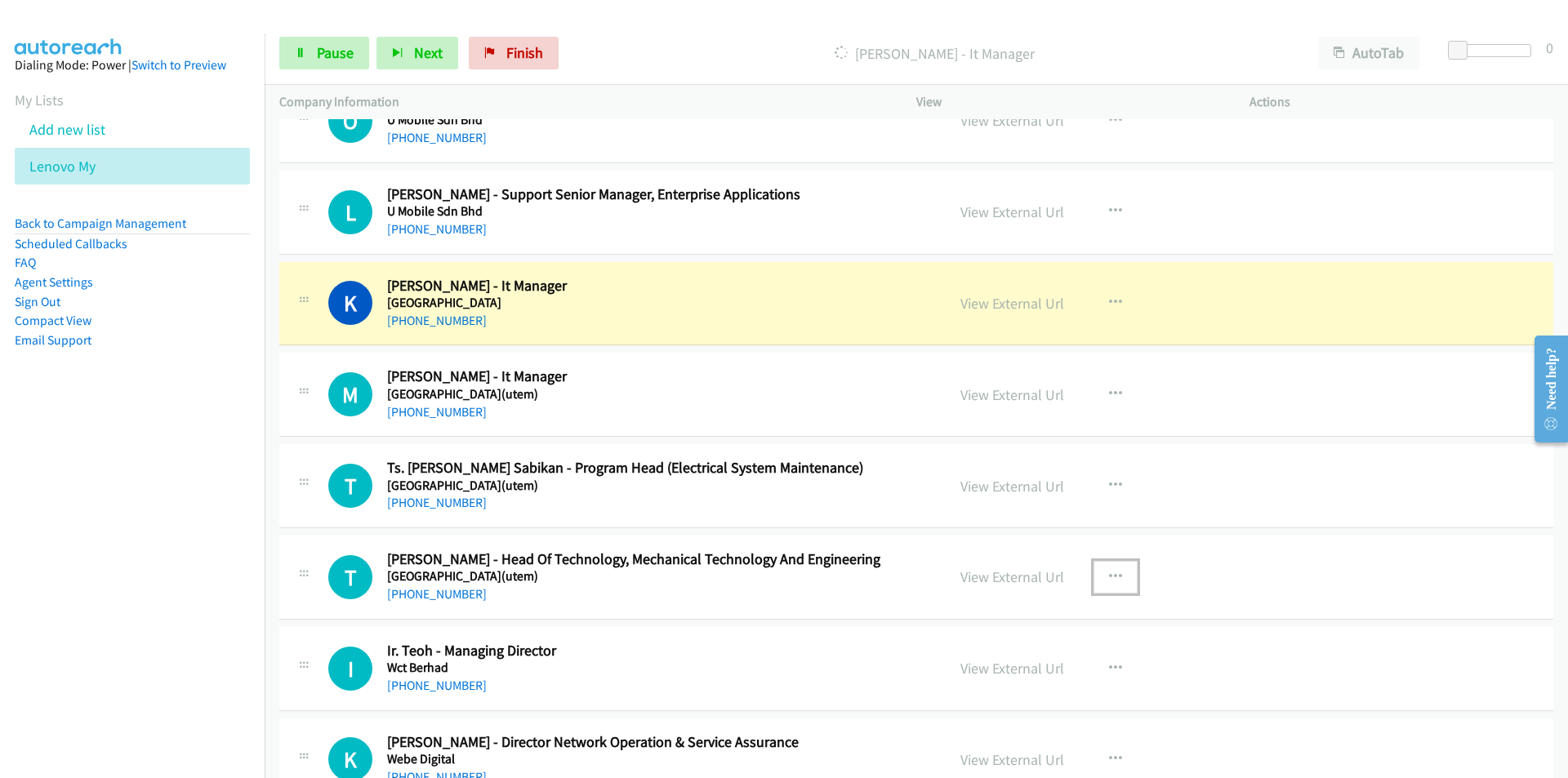
click at [1109, 571] on icon "button" at bounding box center [1115, 577] width 13 height 13
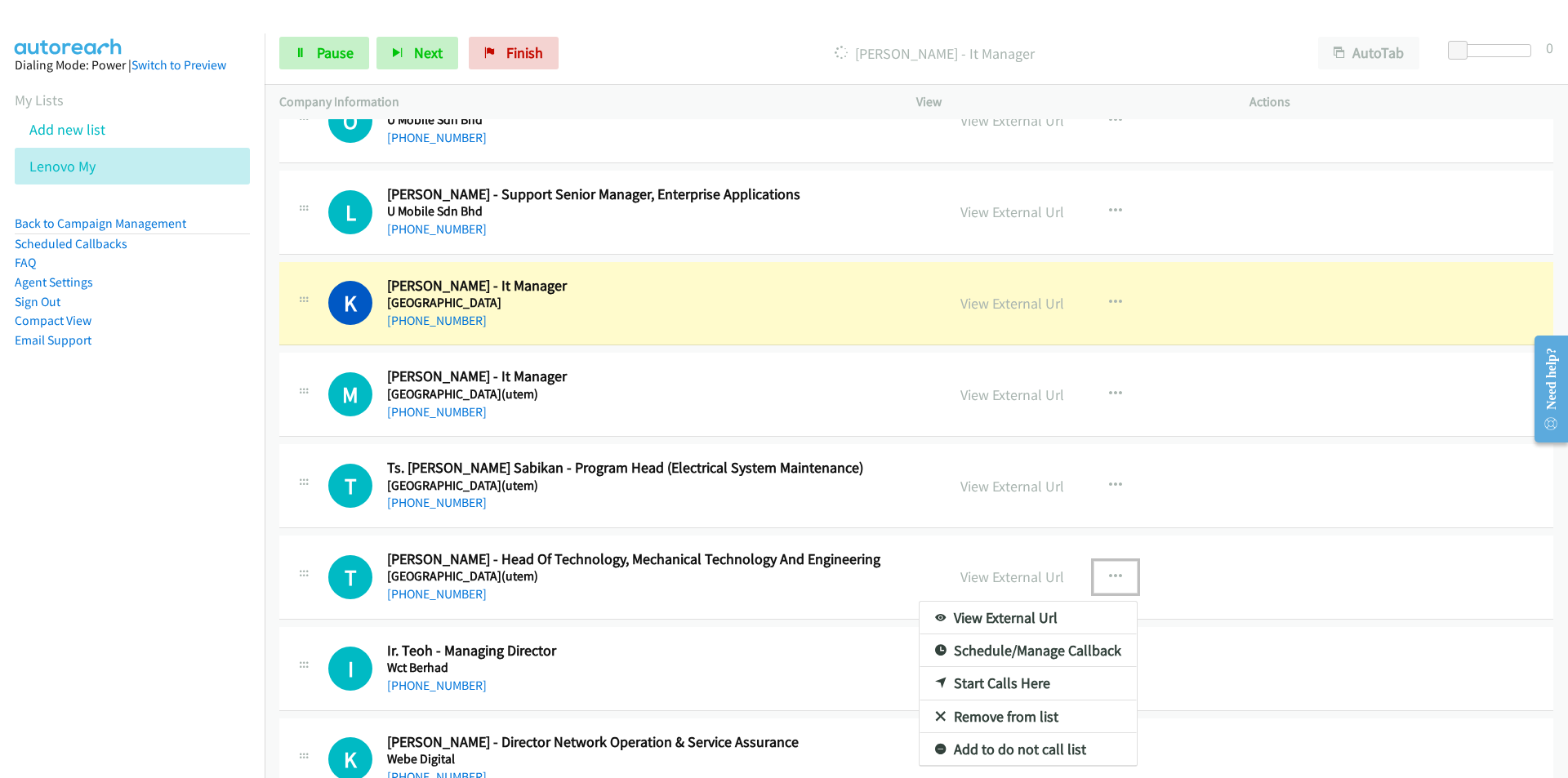
click at [998, 719] on link "Remove from list" at bounding box center [1028, 716] width 218 height 33
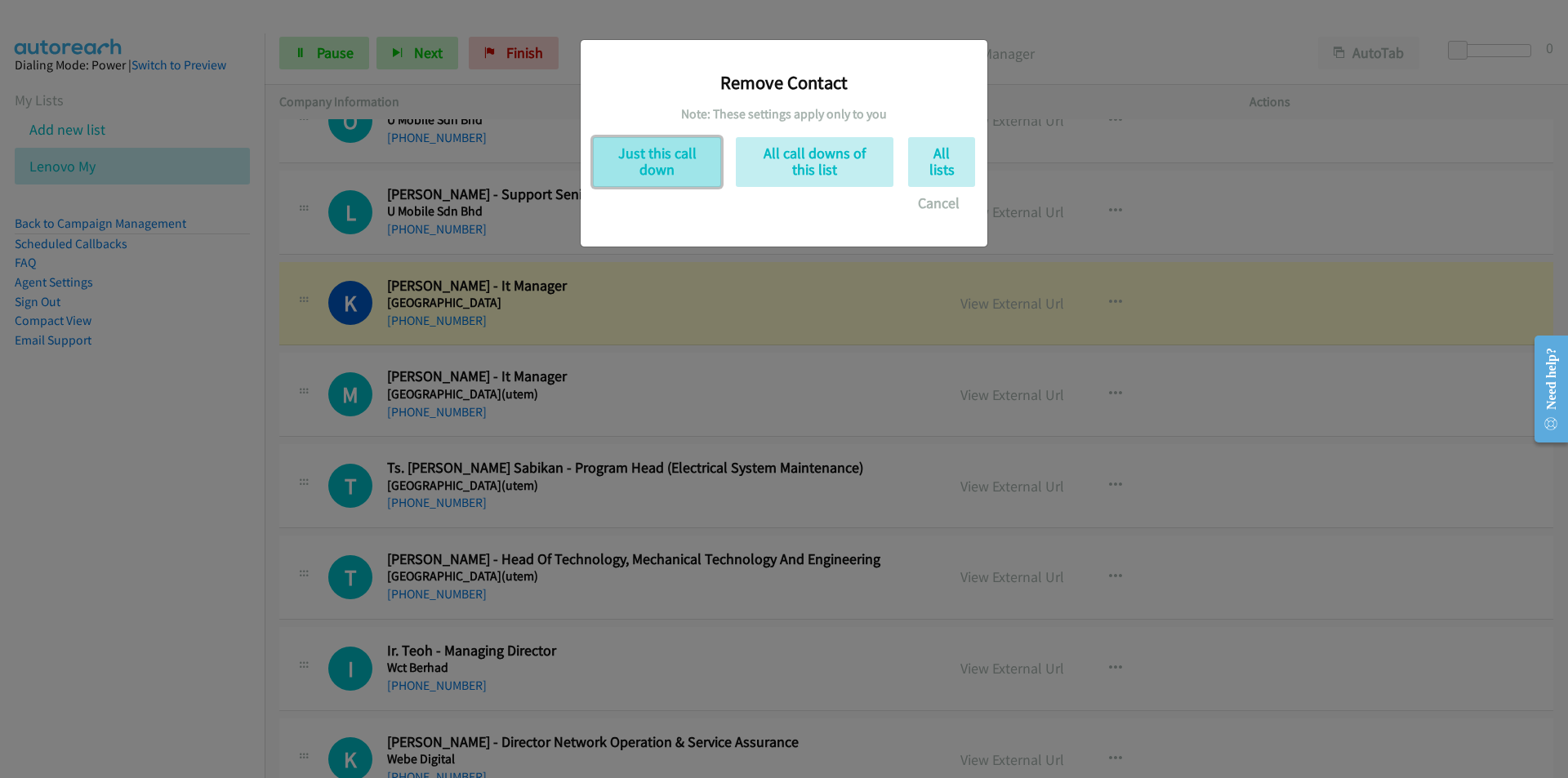
click at [655, 168] on button "Just this call down" at bounding box center [657, 162] width 128 height 50
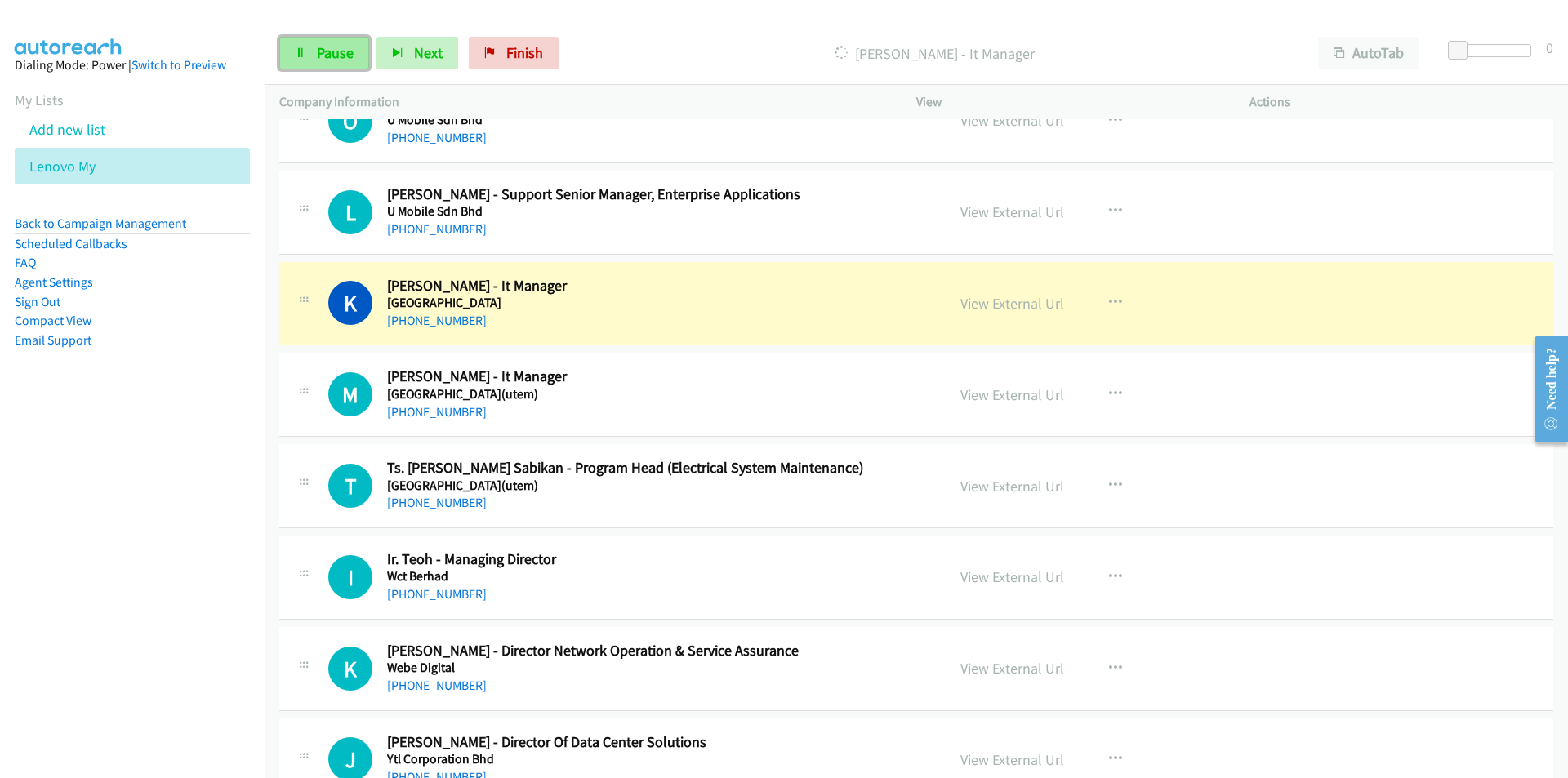
click at [310, 48] on link "Pause" at bounding box center [324, 52] width 90 height 33
click at [1119, 478] on button "button" at bounding box center [1115, 486] width 44 height 33
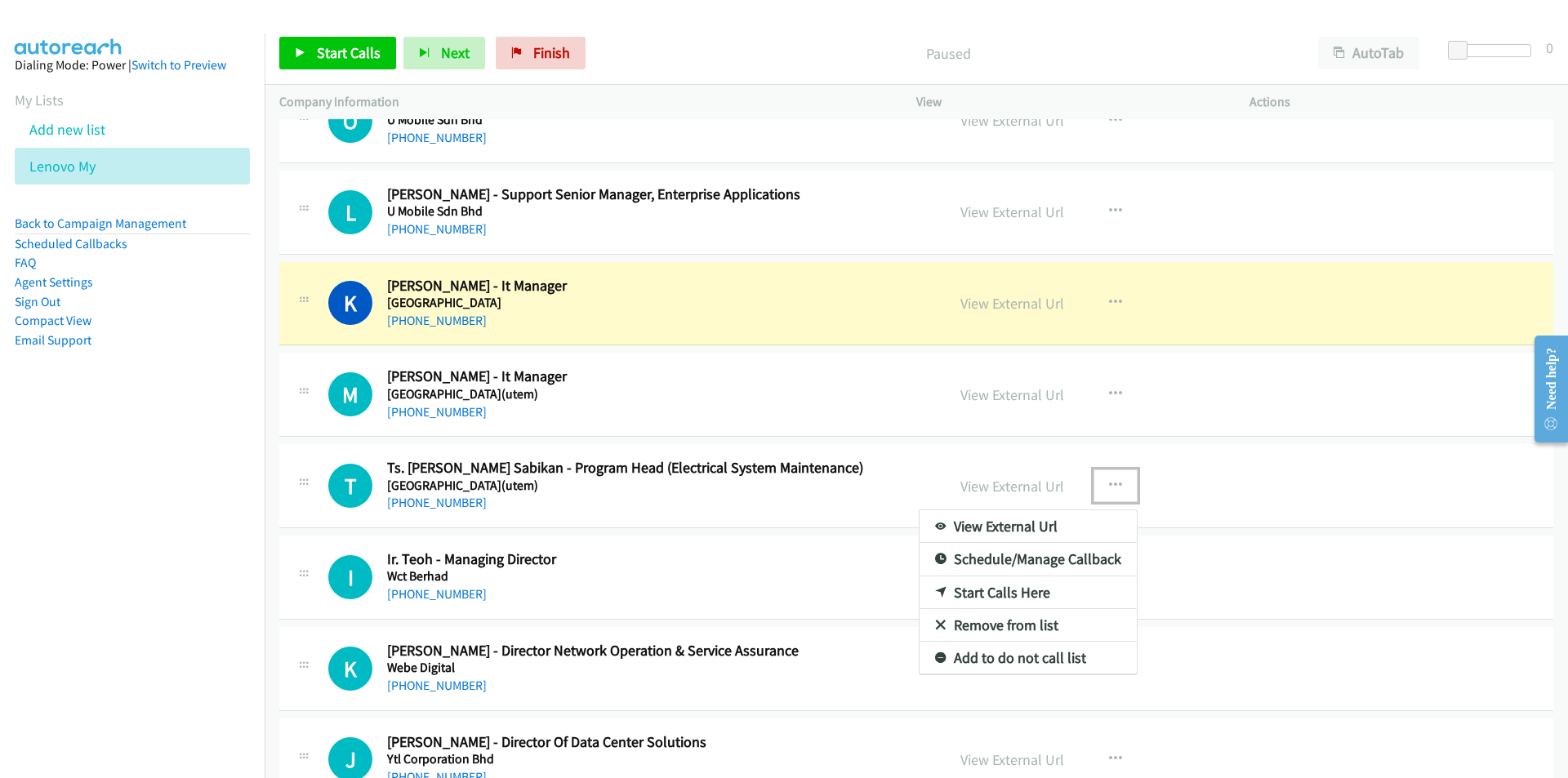
click at [999, 624] on link "Remove from list" at bounding box center [1028, 625] width 218 height 33
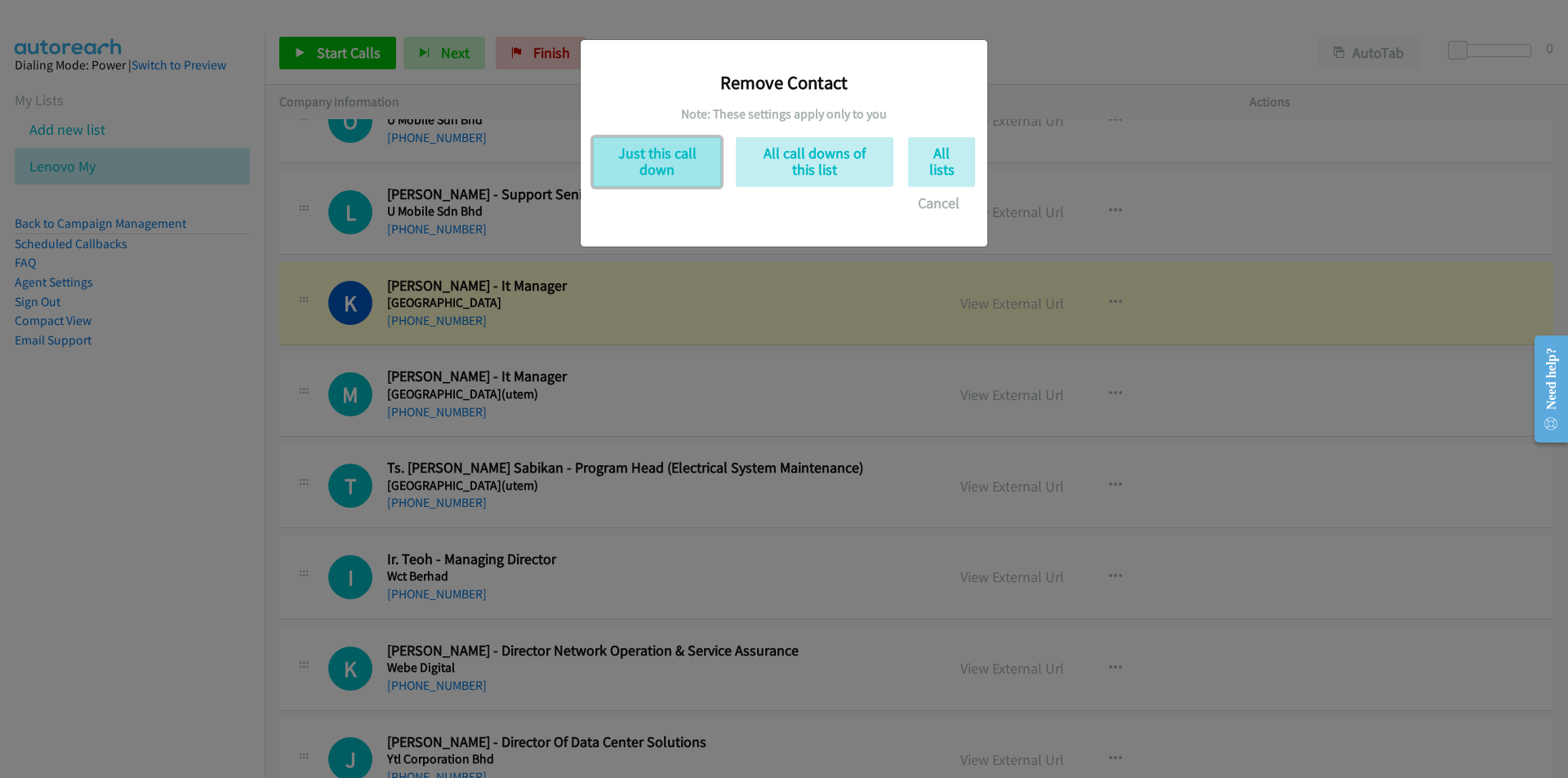
click at [665, 160] on button "Just this call down" at bounding box center [657, 162] width 128 height 50
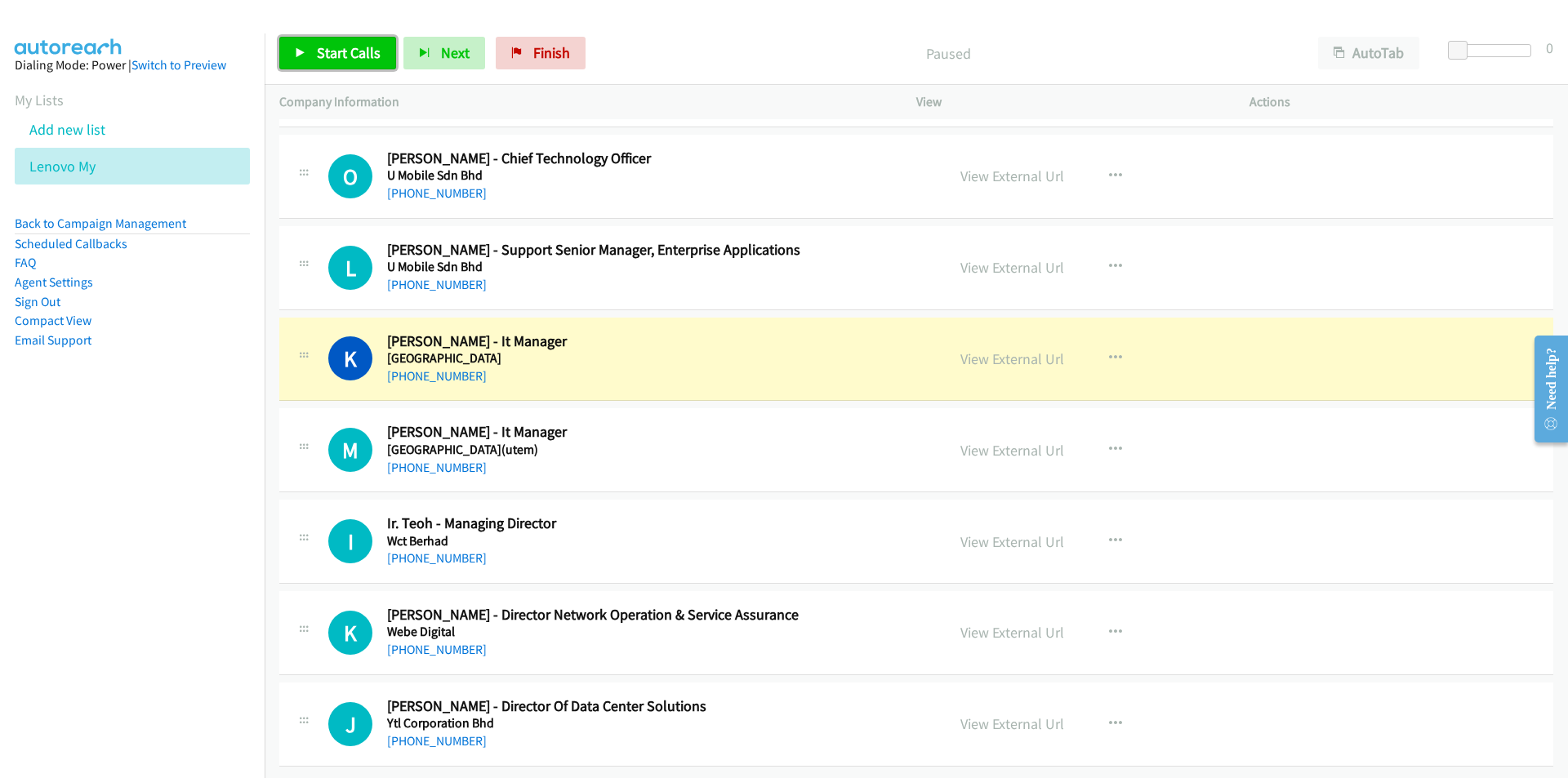
click at [349, 57] on span "Start Calls" at bounding box center [348, 52] width 64 height 19
click at [1109, 718] on icon "button" at bounding box center [1115, 725] width 13 height 13
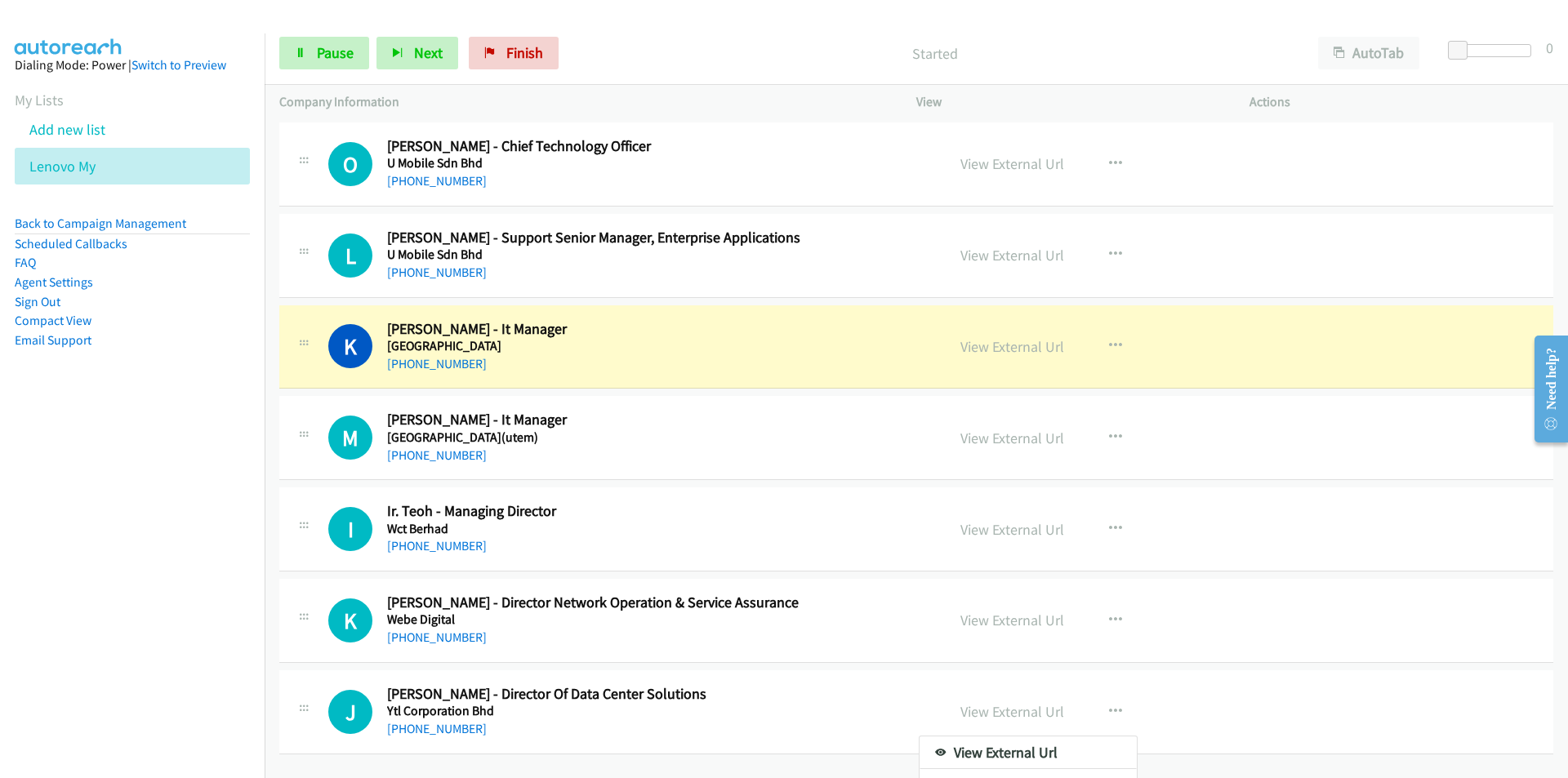
click at [182, 695] on nav "Dialing Mode: Power | Switch to Preview My Lists Add new list Lenovo My Back to…" at bounding box center [133, 422] width 265 height 778
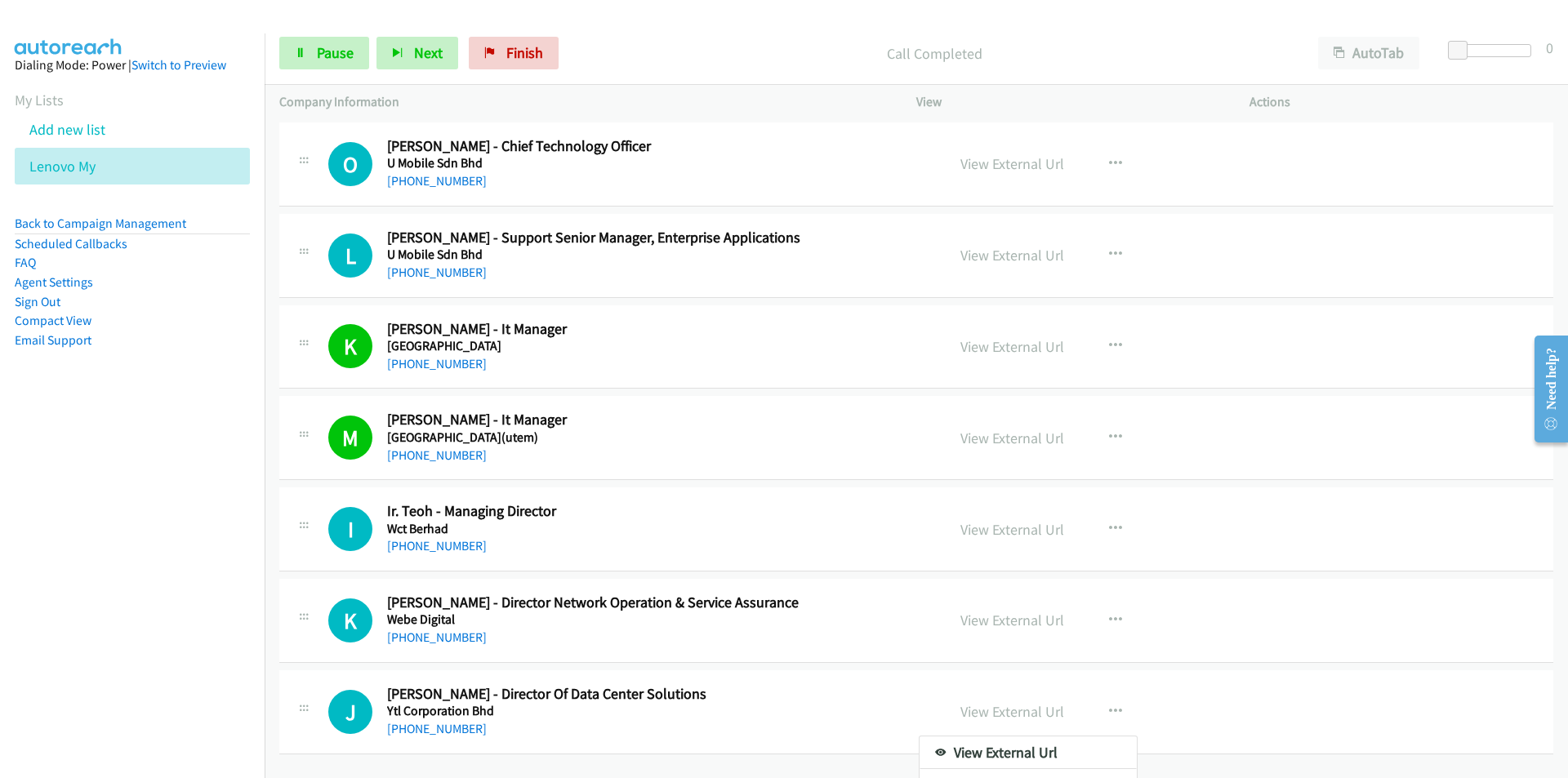
click at [318, 56] on div at bounding box center [784, 389] width 1568 height 778
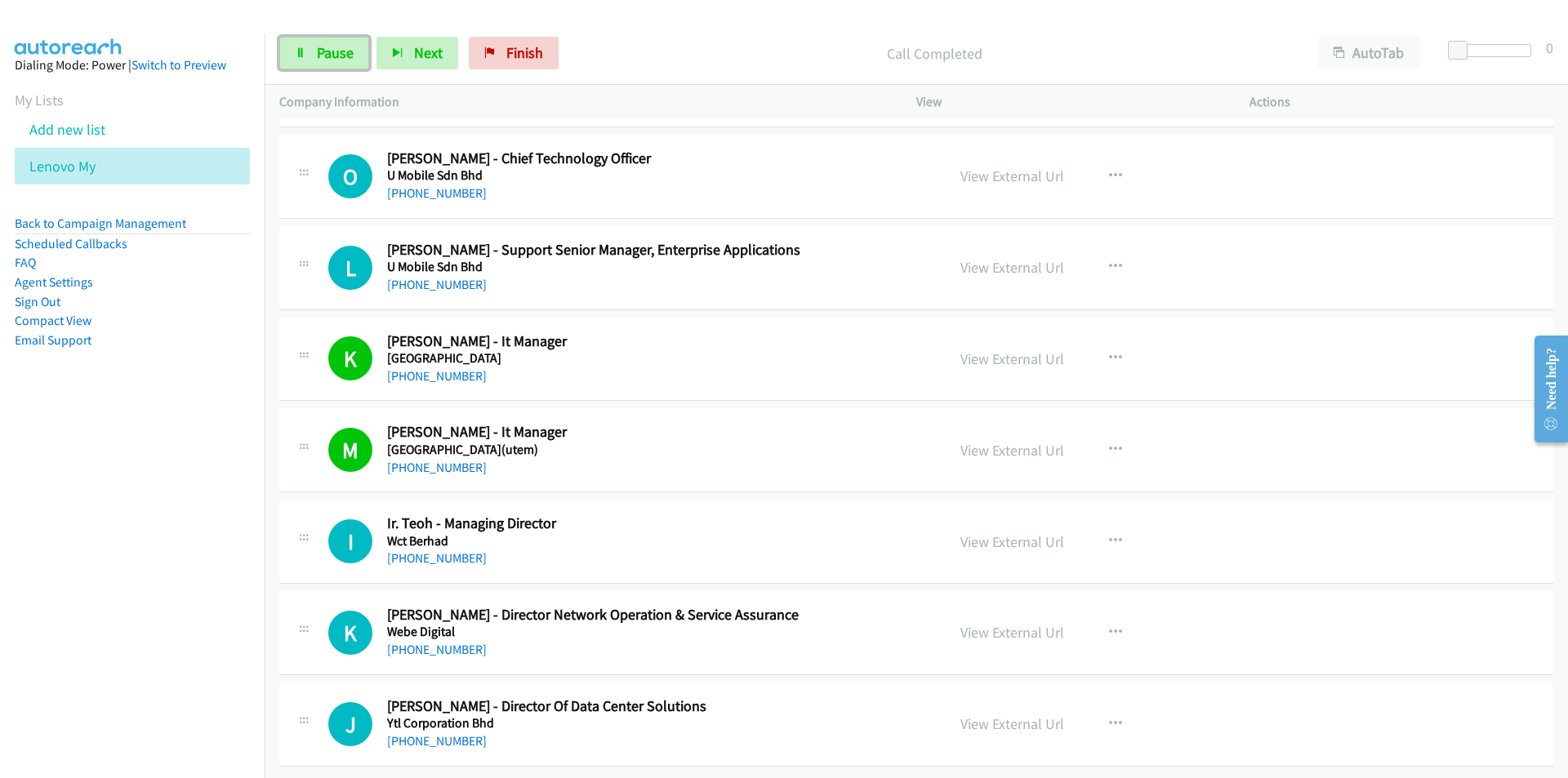
click at [318, 56] on span "Pause" at bounding box center [334, 52] width 36 height 19
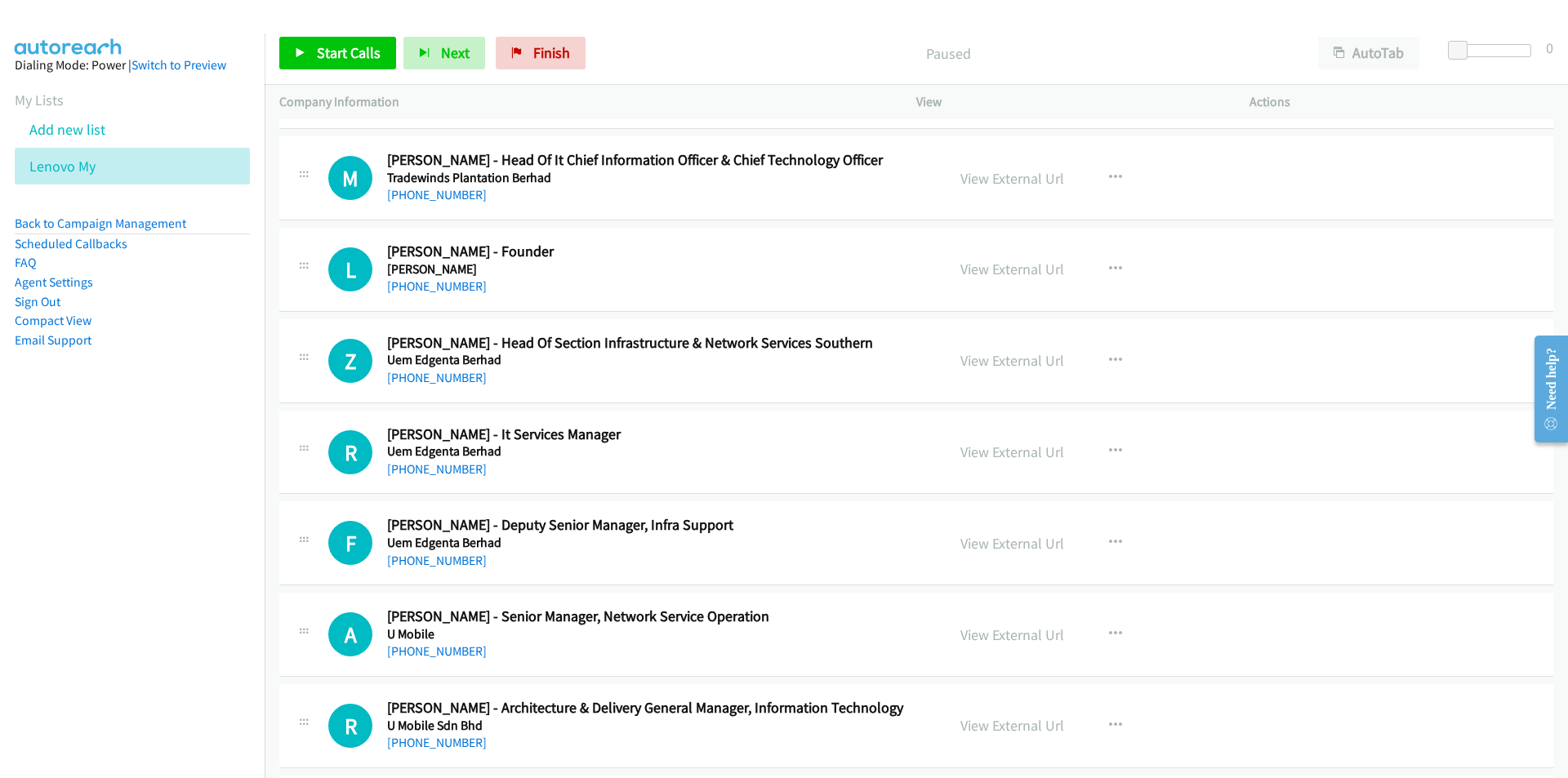
scroll to position [13530, 0]
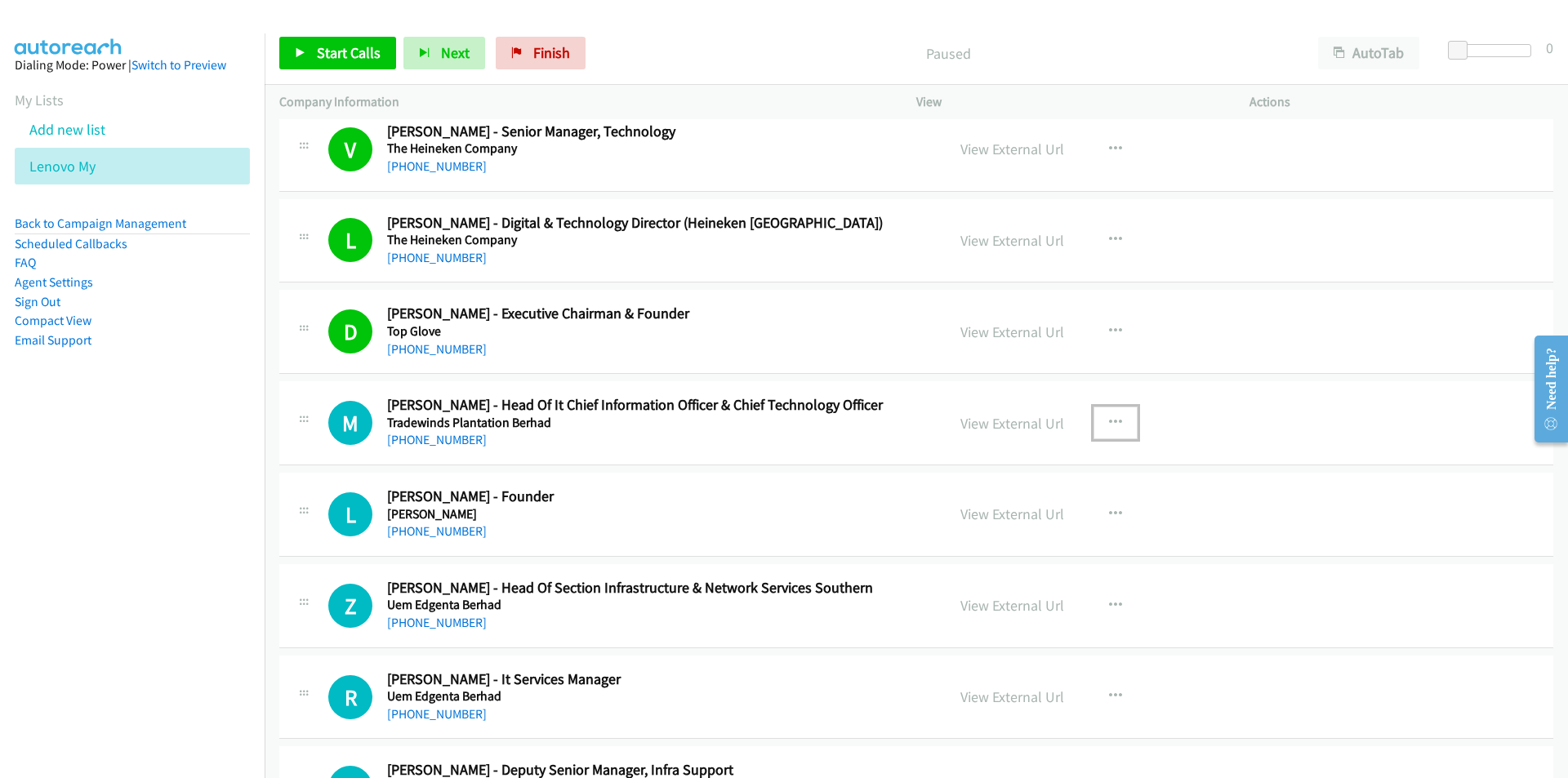
click at [1115, 418] on button "button" at bounding box center [1115, 422] width 44 height 33
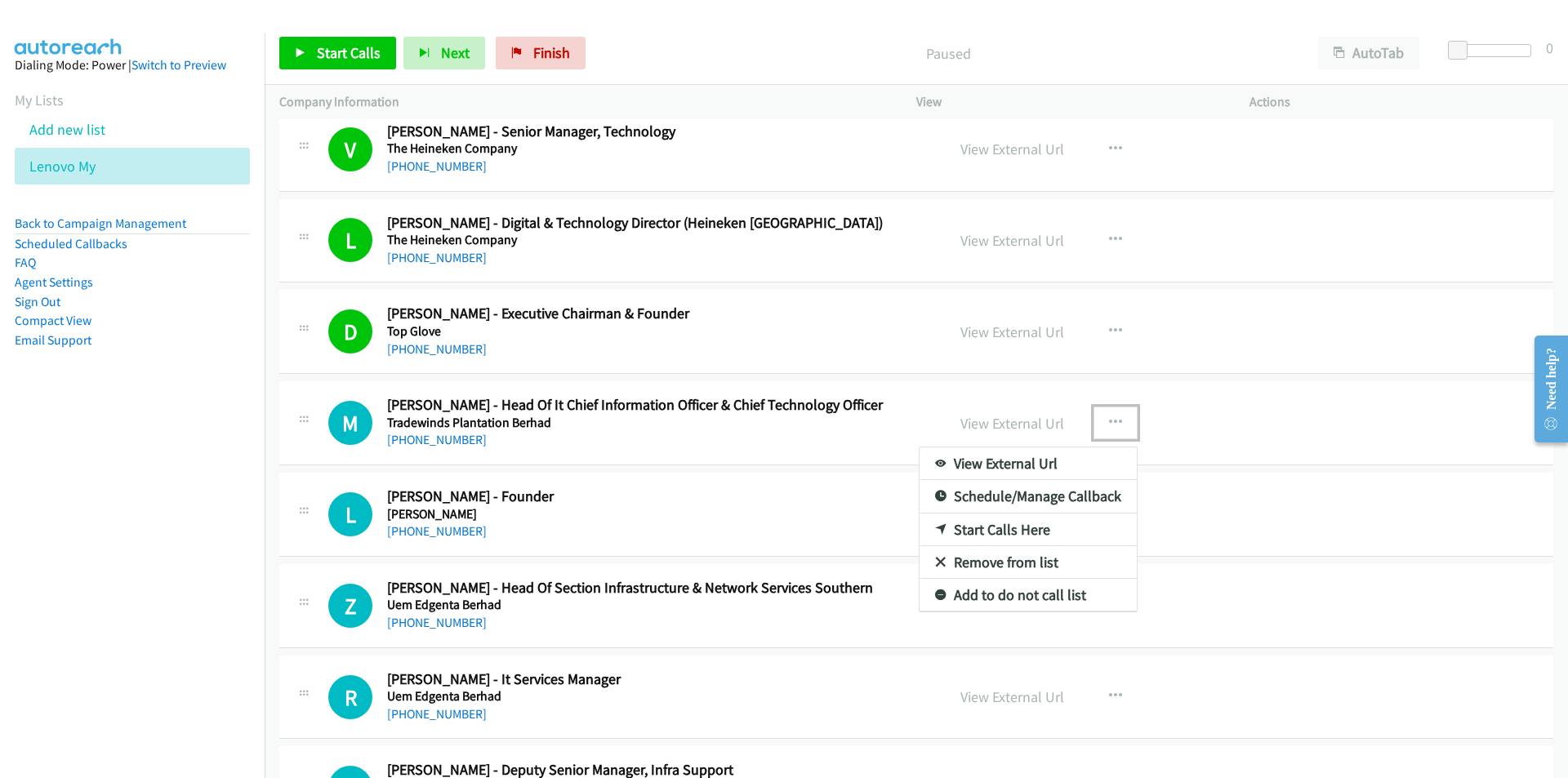
click at [1007, 528] on link "Start Calls Here" at bounding box center [1028, 530] width 218 height 33
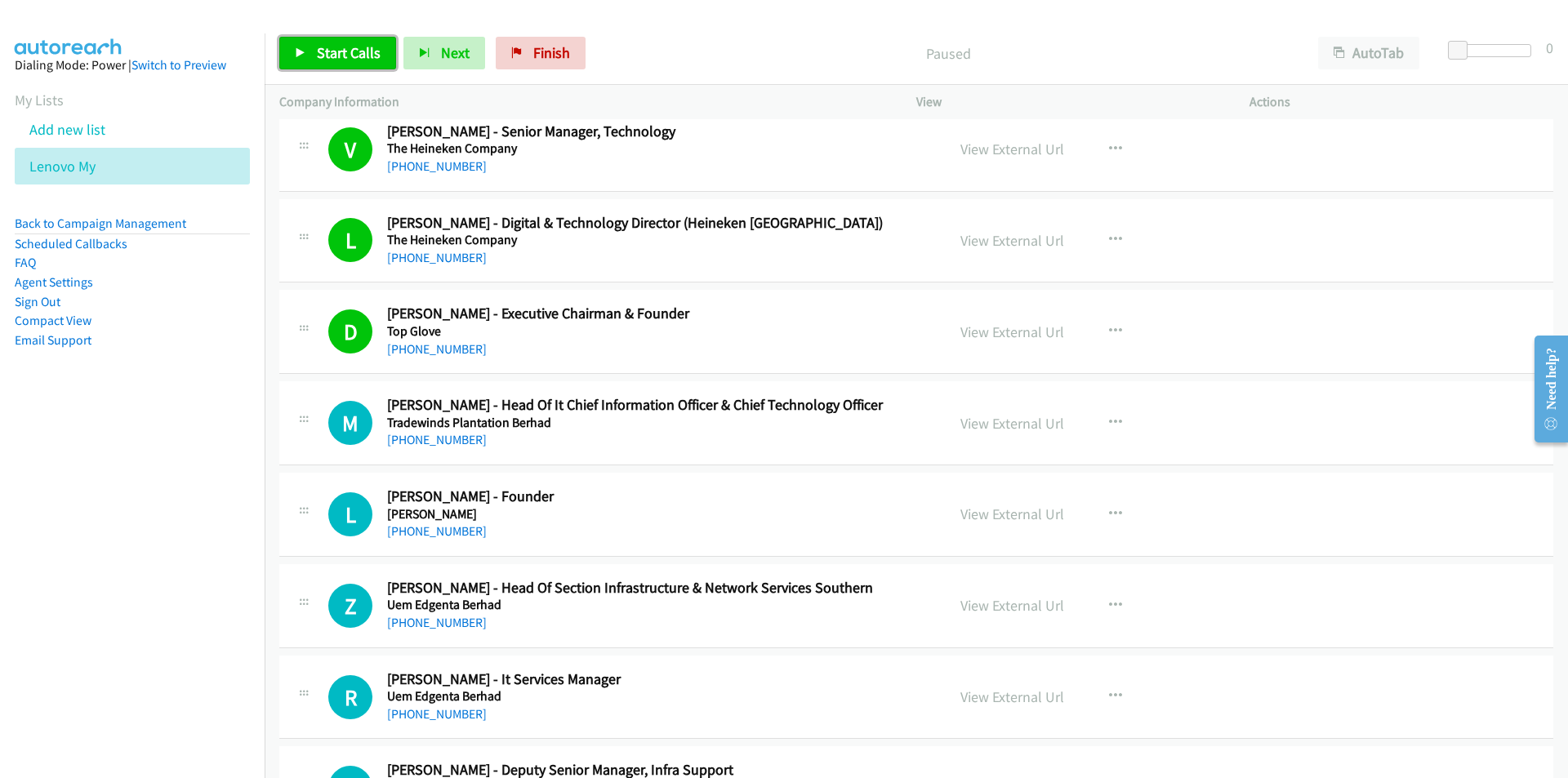
click at [304, 49] on icon at bounding box center [301, 54] width 11 height 11
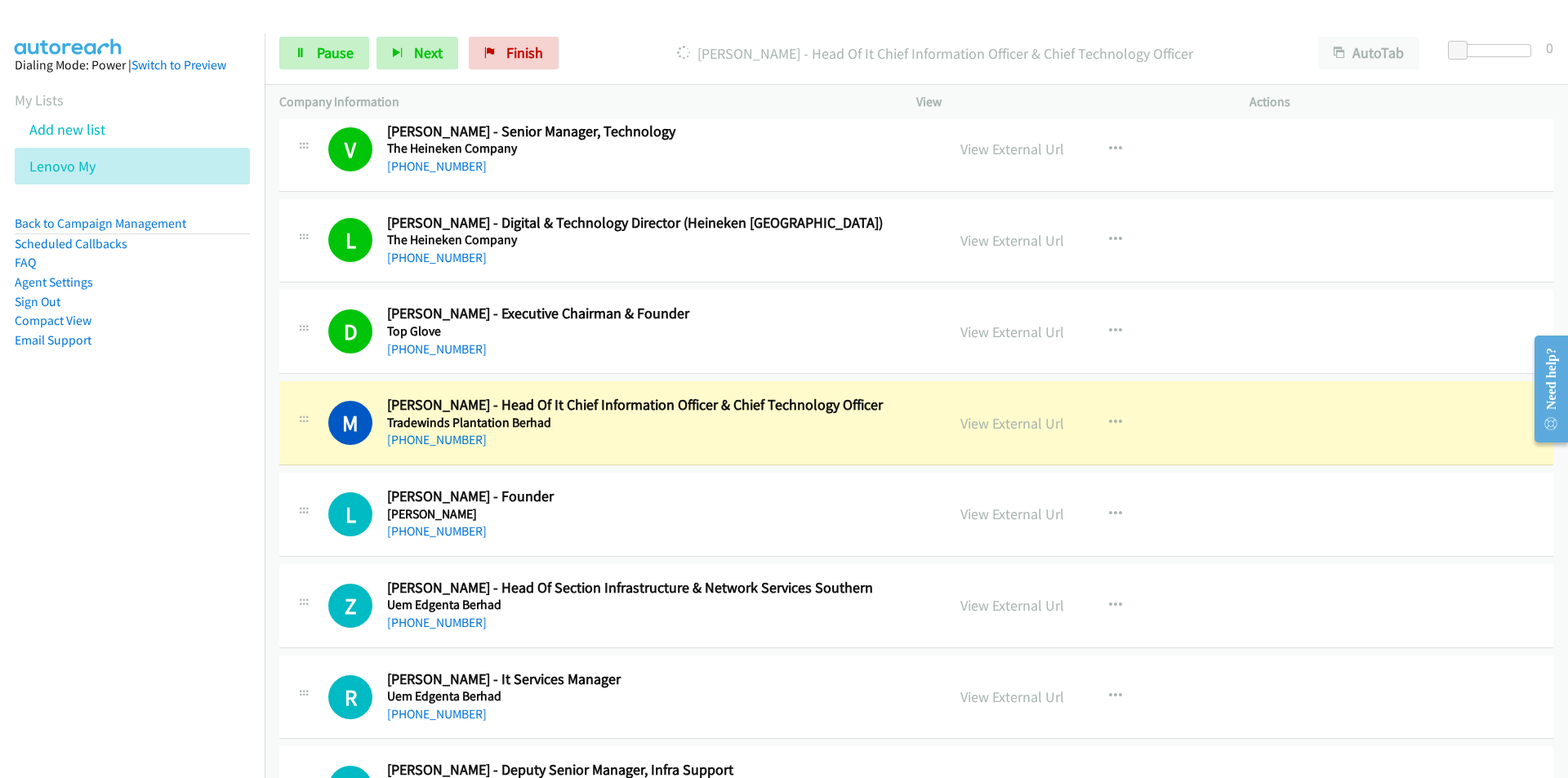
click at [179, 536] on nav "Dialing Mode: Power | Switch to Preview My Lists Add new list Lenovo My Back to…" at bounding box center [133, 422] width 265 height 778
click at [179, 548] on nav "Dialing Mode: Power | Switch to Preview My Lists Add new list Lenovo My Back to…" at bounding box center [133, 422] width 265 height 778
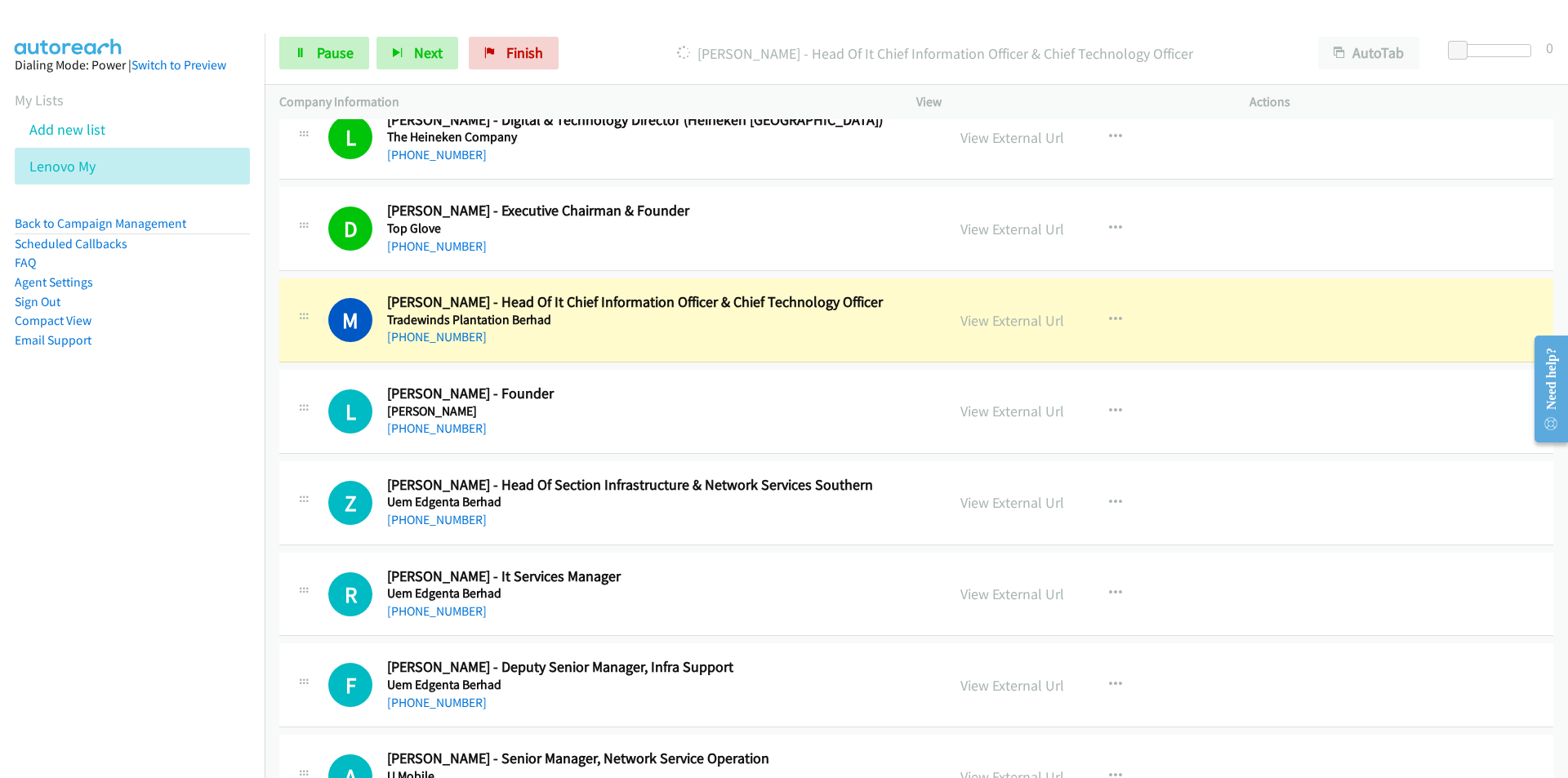
scroll to position [13694, 0]
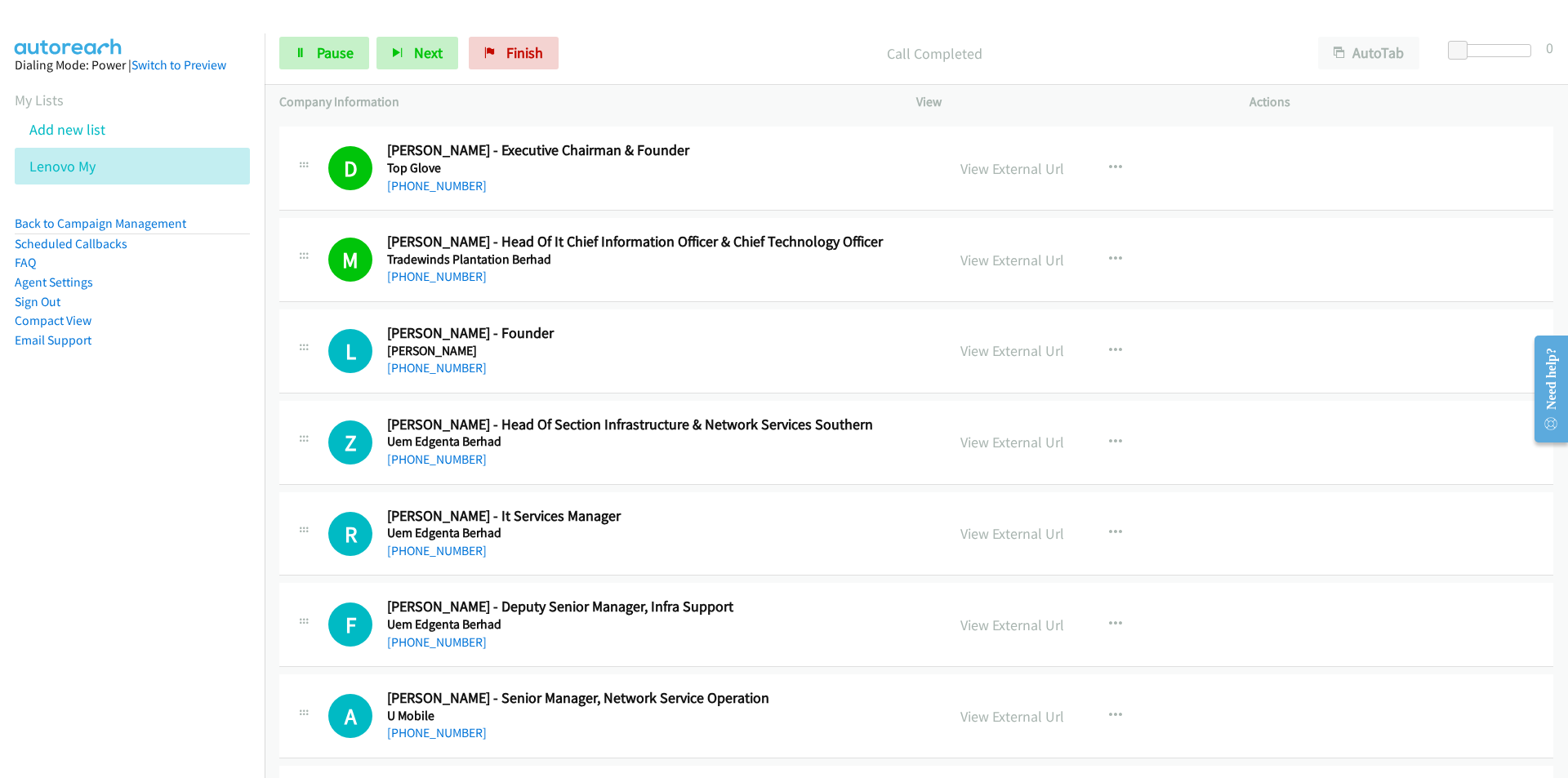
click at [235, 467] on nav "Dialing Mode: Power | Switch to Preview My Lists Add new list Lenovo My Back to…" at bounding box center [133, 422] width 265 height 778
drag, startPoint x: 197, startPoint y: 590, endPoint x: 265, endPoint y: 566, distance: 72.1
click at [198, 589] on nav "Dialing Mode: Power | Switch to Preview My Lists Add new list Lenovo My Back to…" at bounding box center [133, 422] width 265 height 778
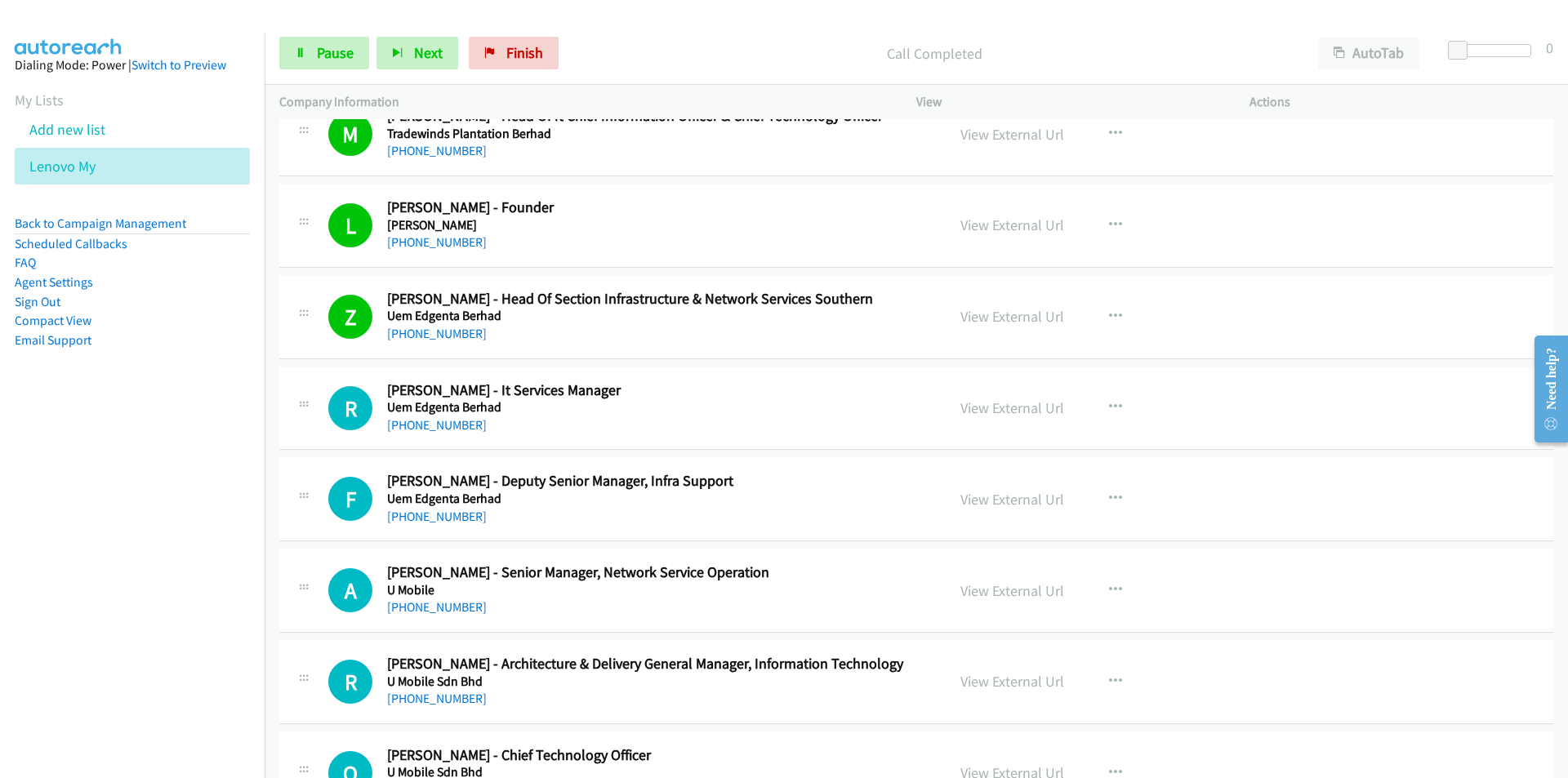
scroll to position [13857, 0]
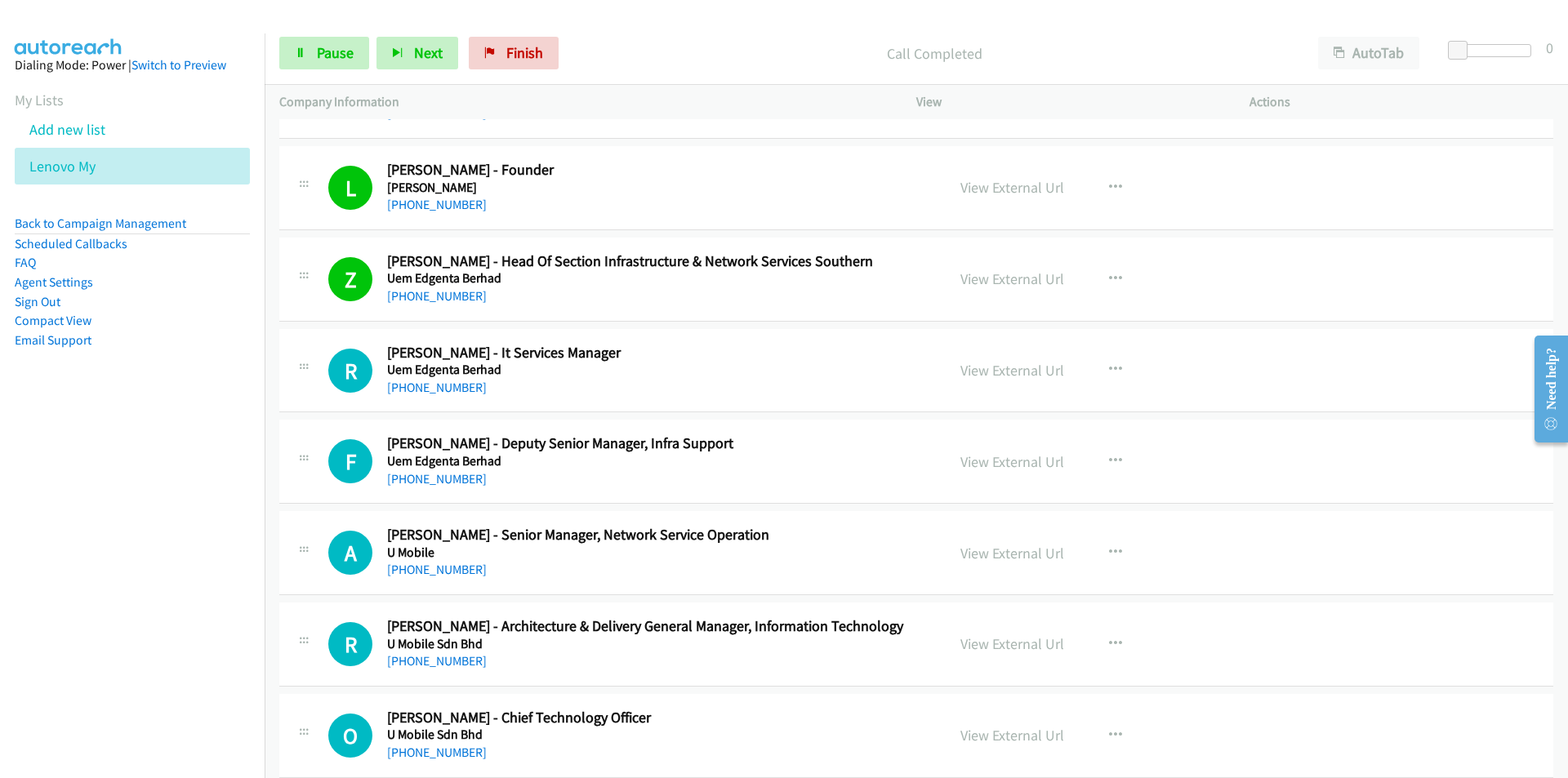
click at [165, 530] on nav "Dialing Mode: Power | Switch to Preview My Lists Add new list Lenovo My Back to…" at bounding box center [133, 422] width 265 height 778
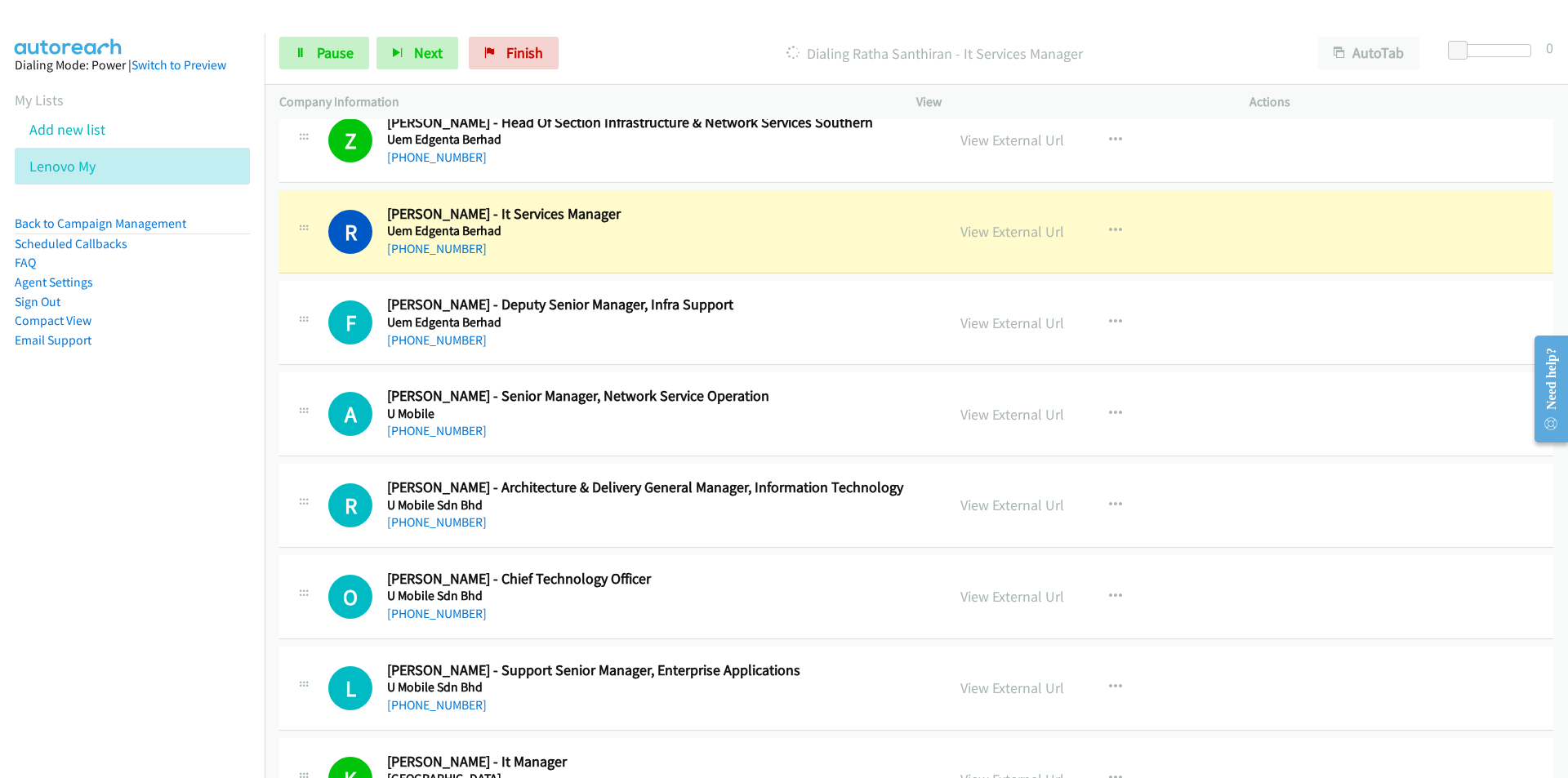
scroll to position [13939, 0]
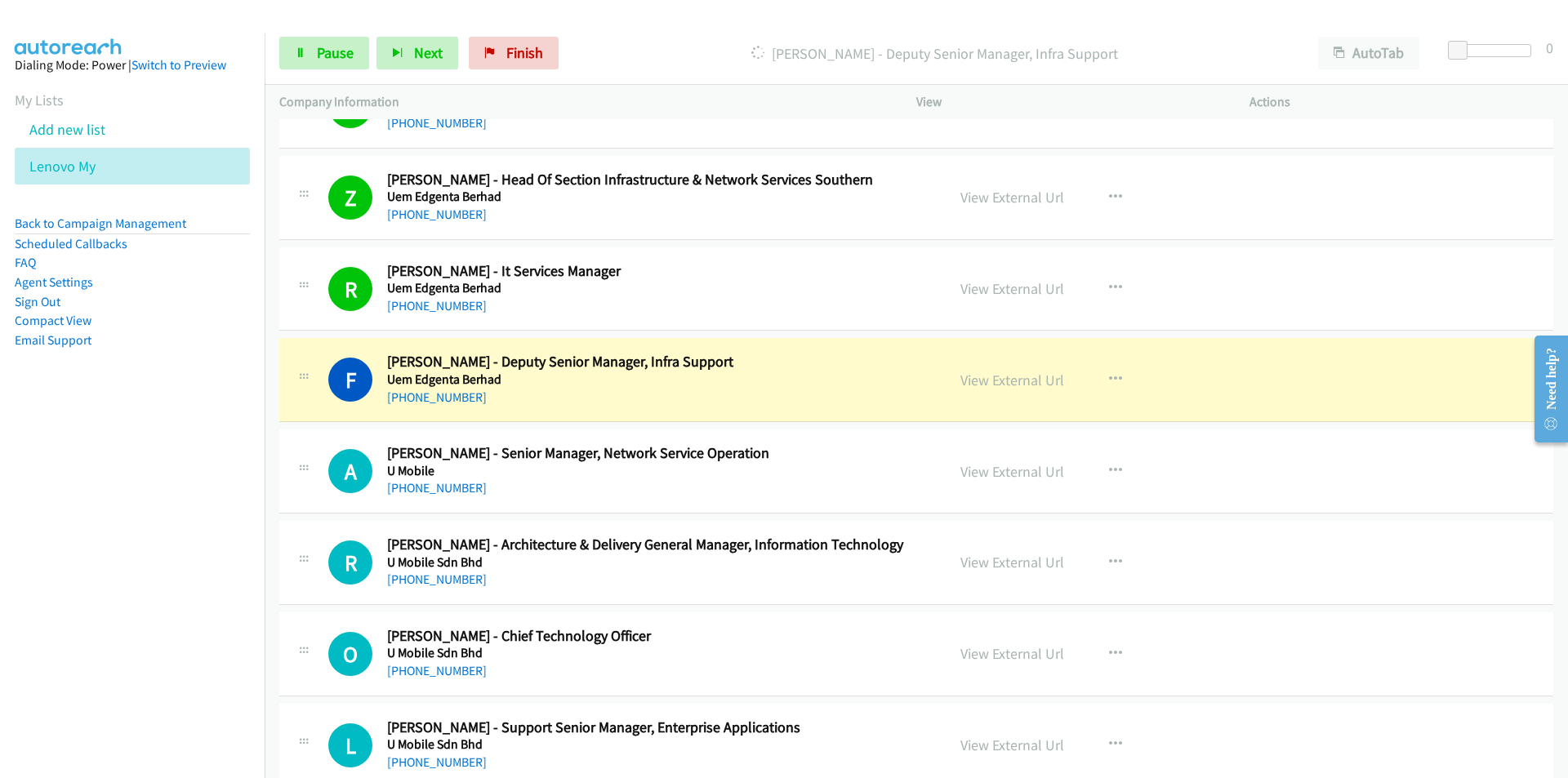
click at [204, 583] on nav "Dialing Mode: Power | Switch to Preview My Lists Add new list Lenovo My Back to…" at bounding box center [133, 422] width 265 height 778
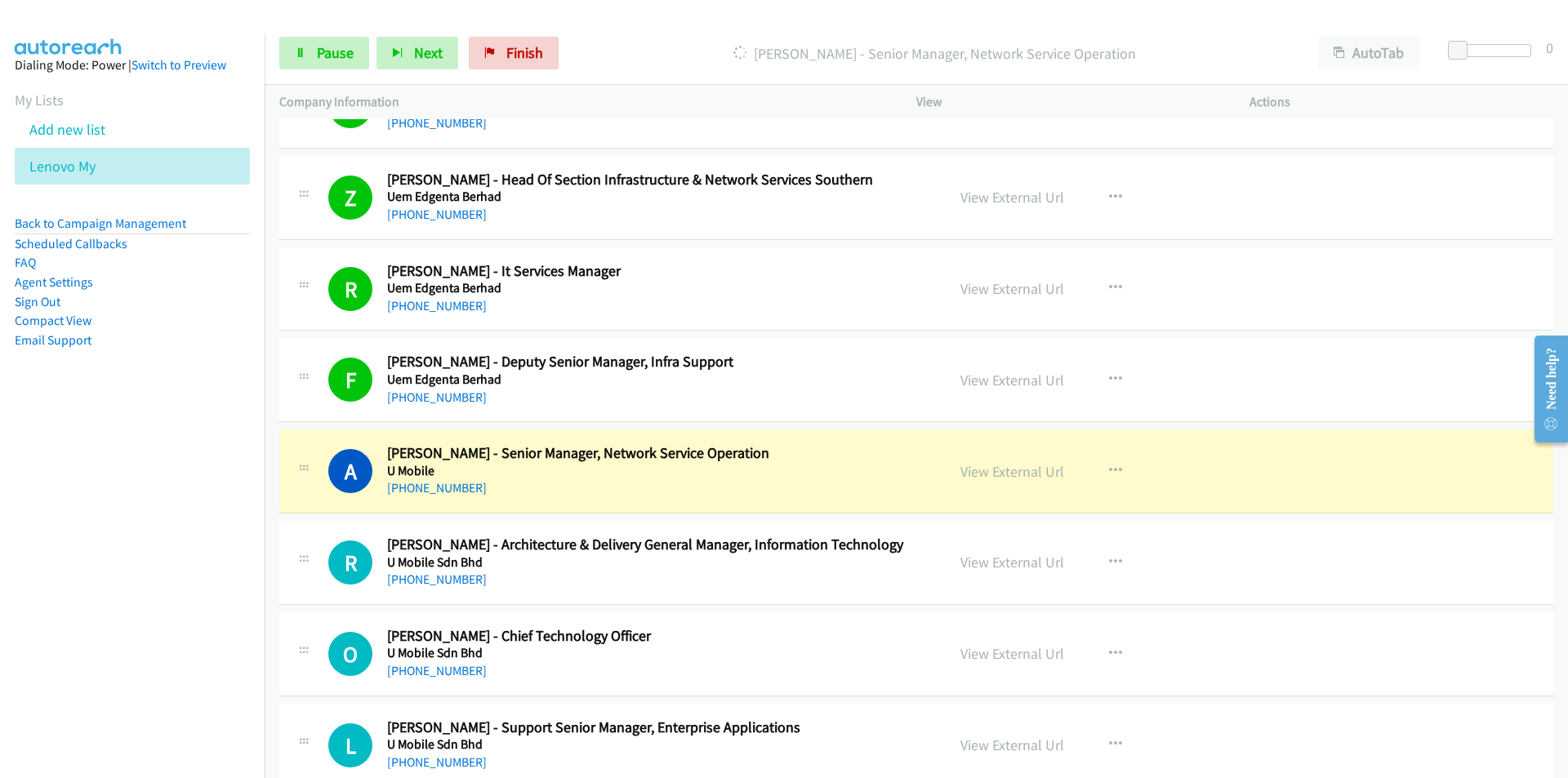
click at [140, 607] on nav "Dialing Mode: Power | Switch to Preview My Lists Add new list Lenovo My Back to…" at bounding box center [133, 422] width 265 height 778
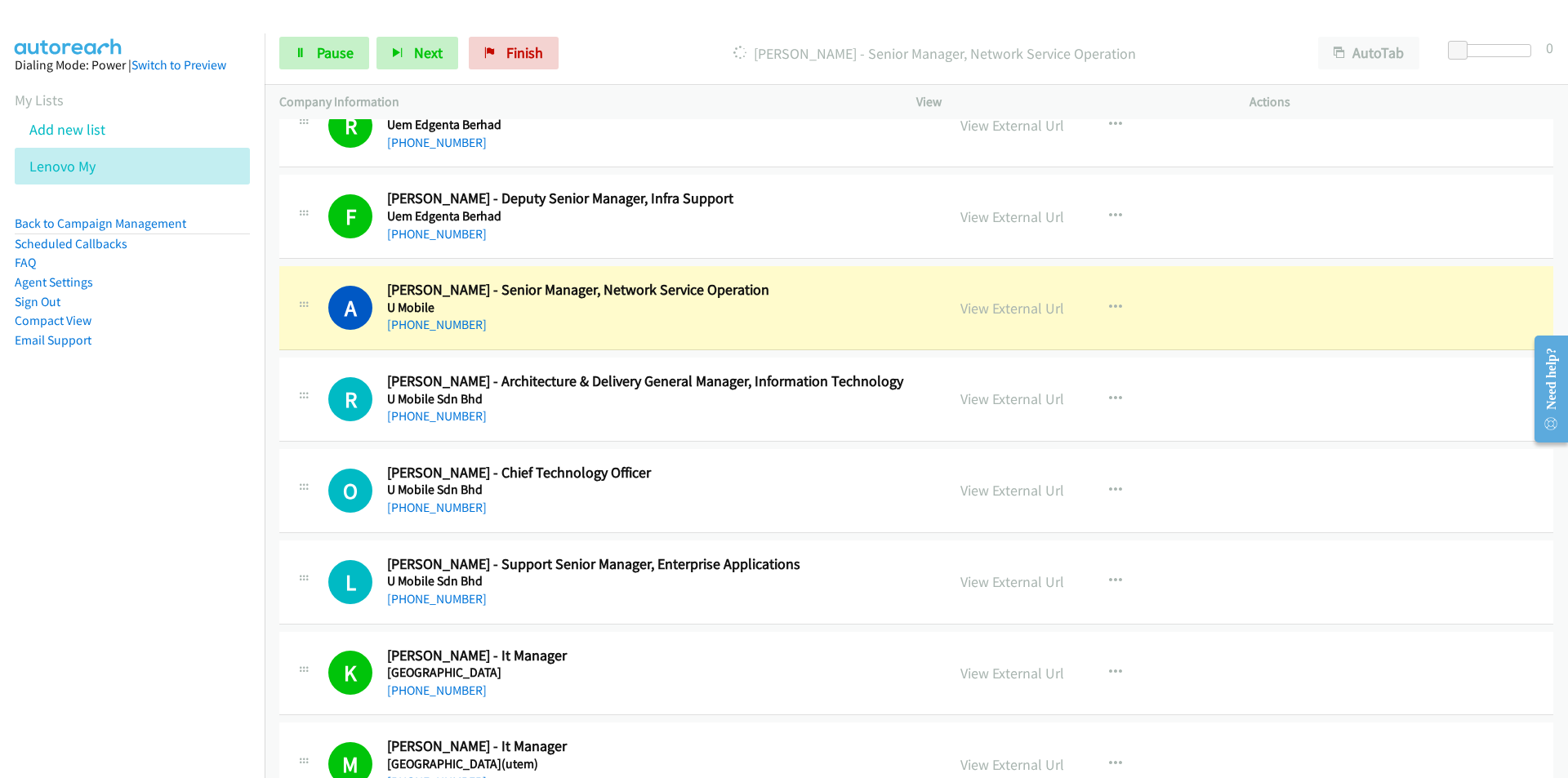
scroll to position [14183, 0]
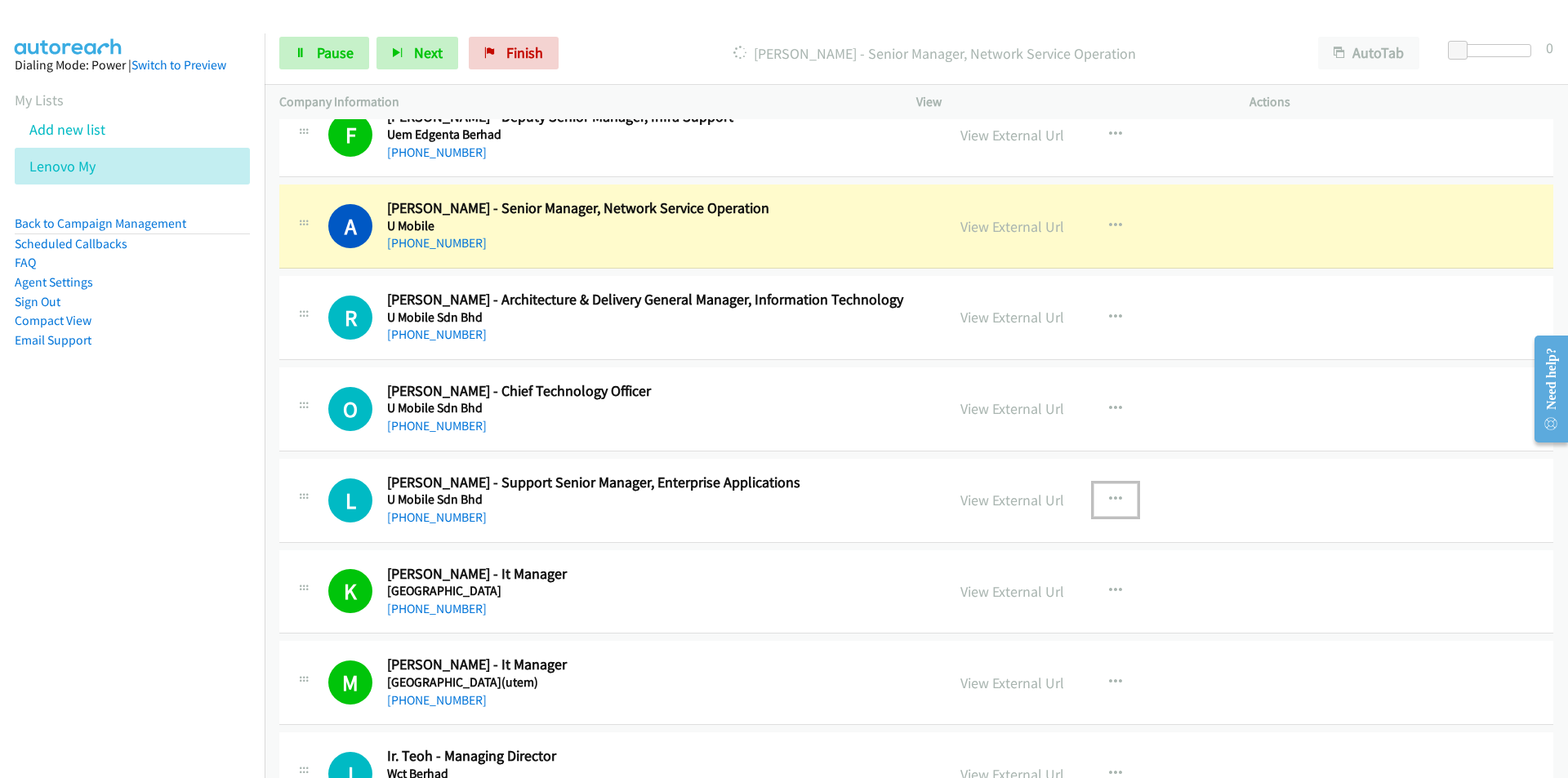
click at [1115, 494] on button "button" at bounding box center [1115, 500] width 44 height 33
click at [1032, 636] on link "Remove from list" at bounding box center [1028, 639] width 218 height 33
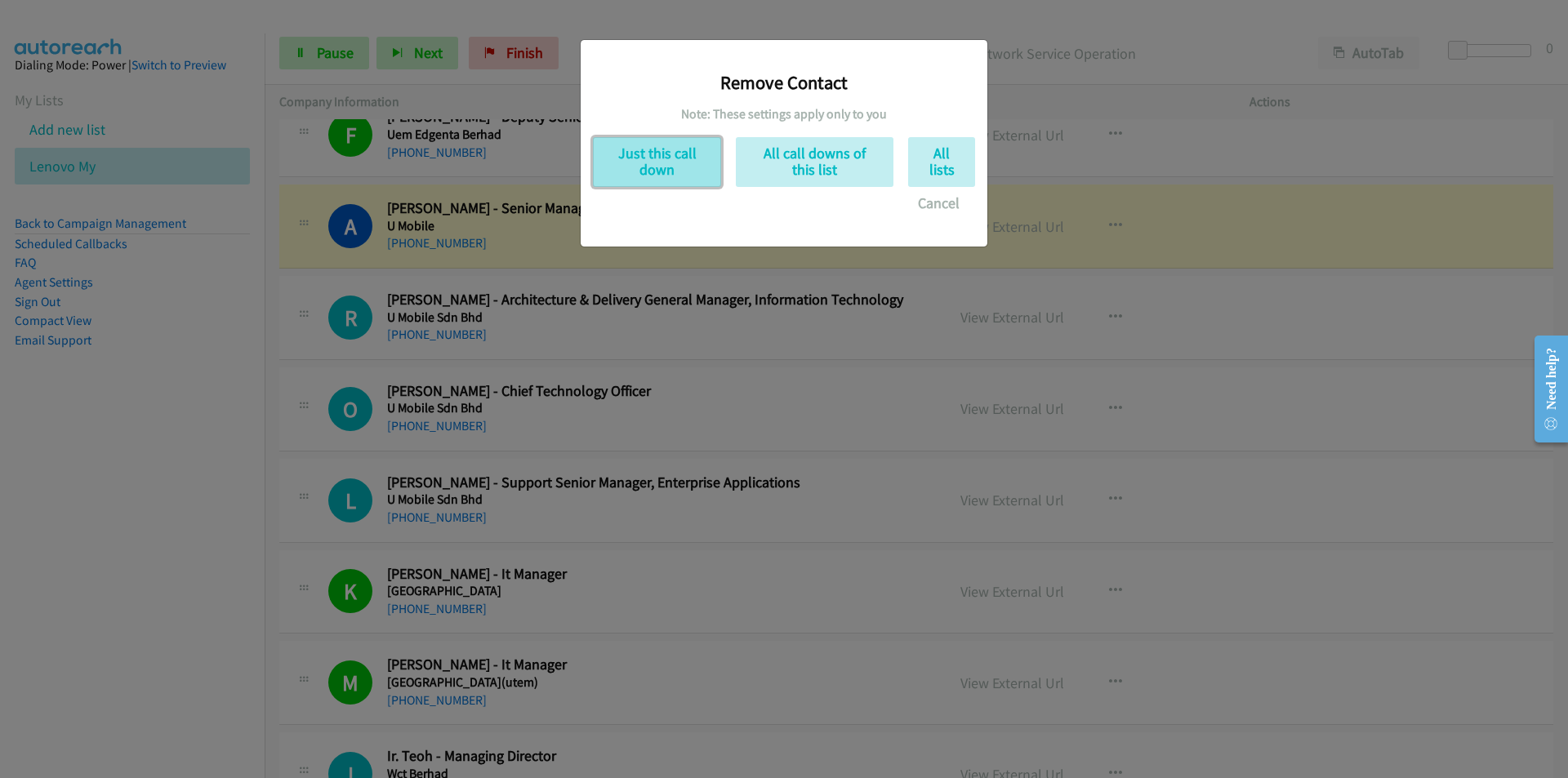
click at [633, 154] on button "Just this call down" at bounding box center [657, 162] width 128 height 50
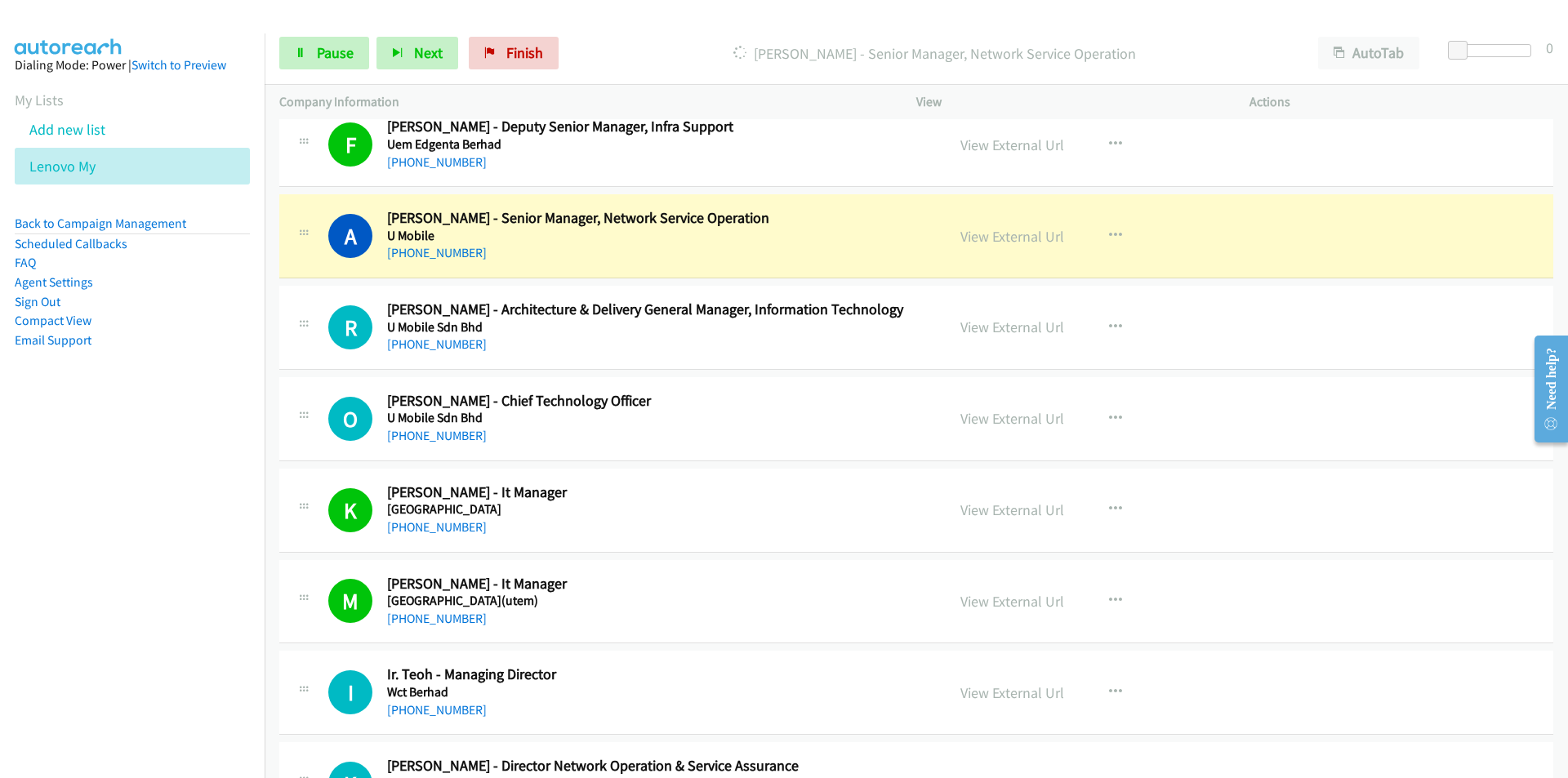
scroll to position [14011, 0]
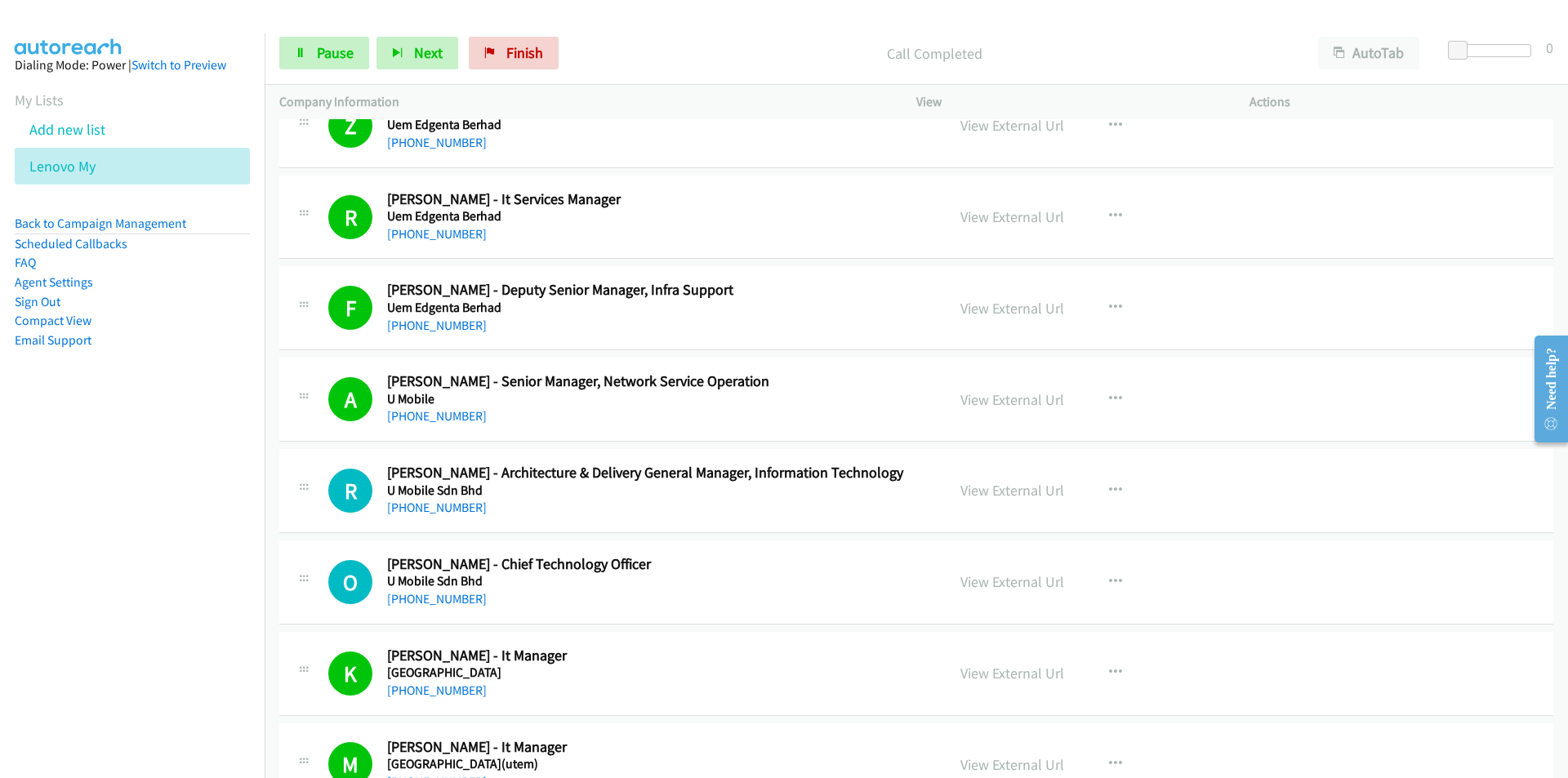
click at [203, 507] on nav "Dialing Mode: Power | Switch to Preview My Lists Add new list Lenovo My Back to…" at bounding box center [133, 422] width 265 height 778
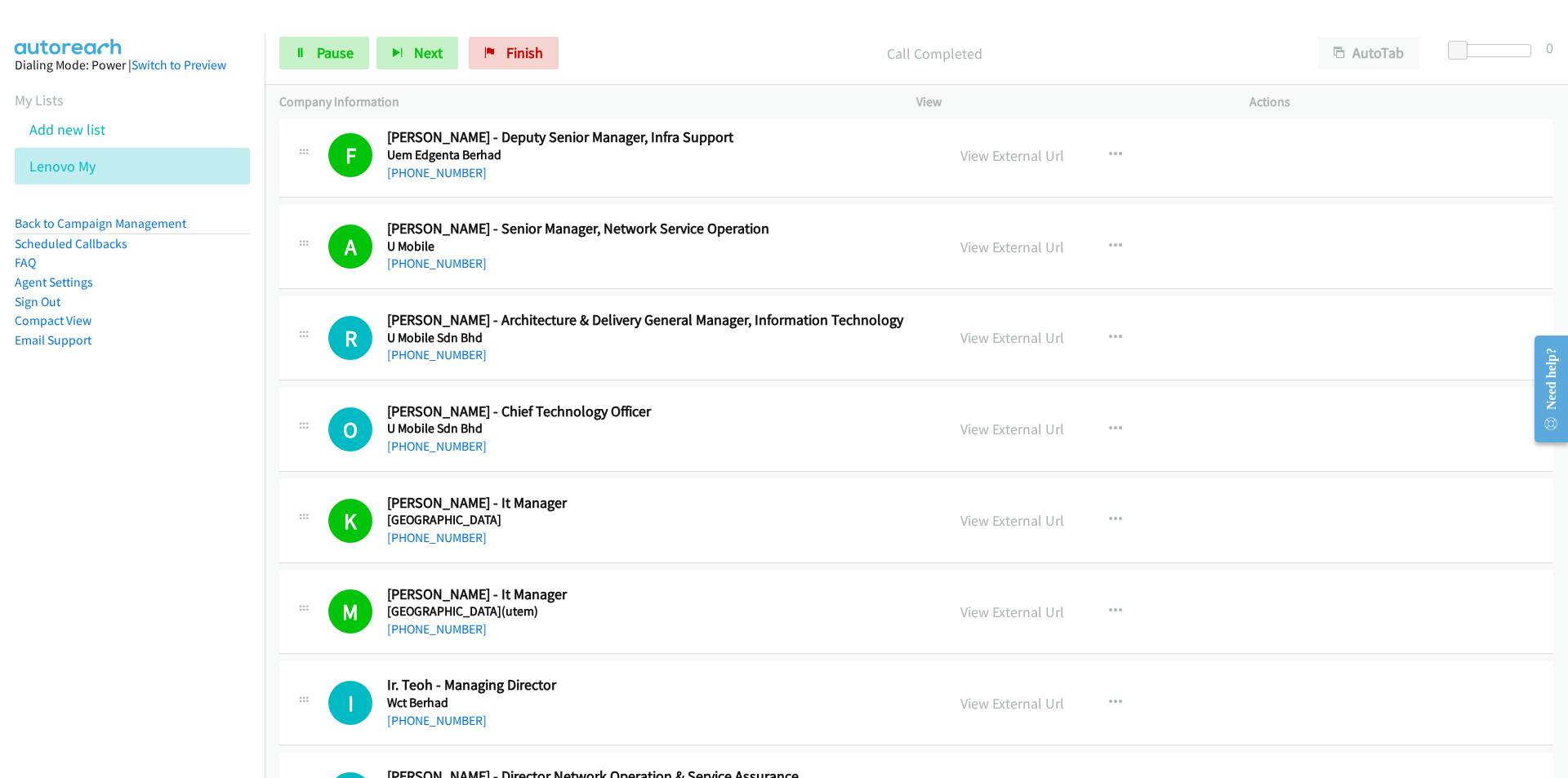
scroll to position [14174, 0]
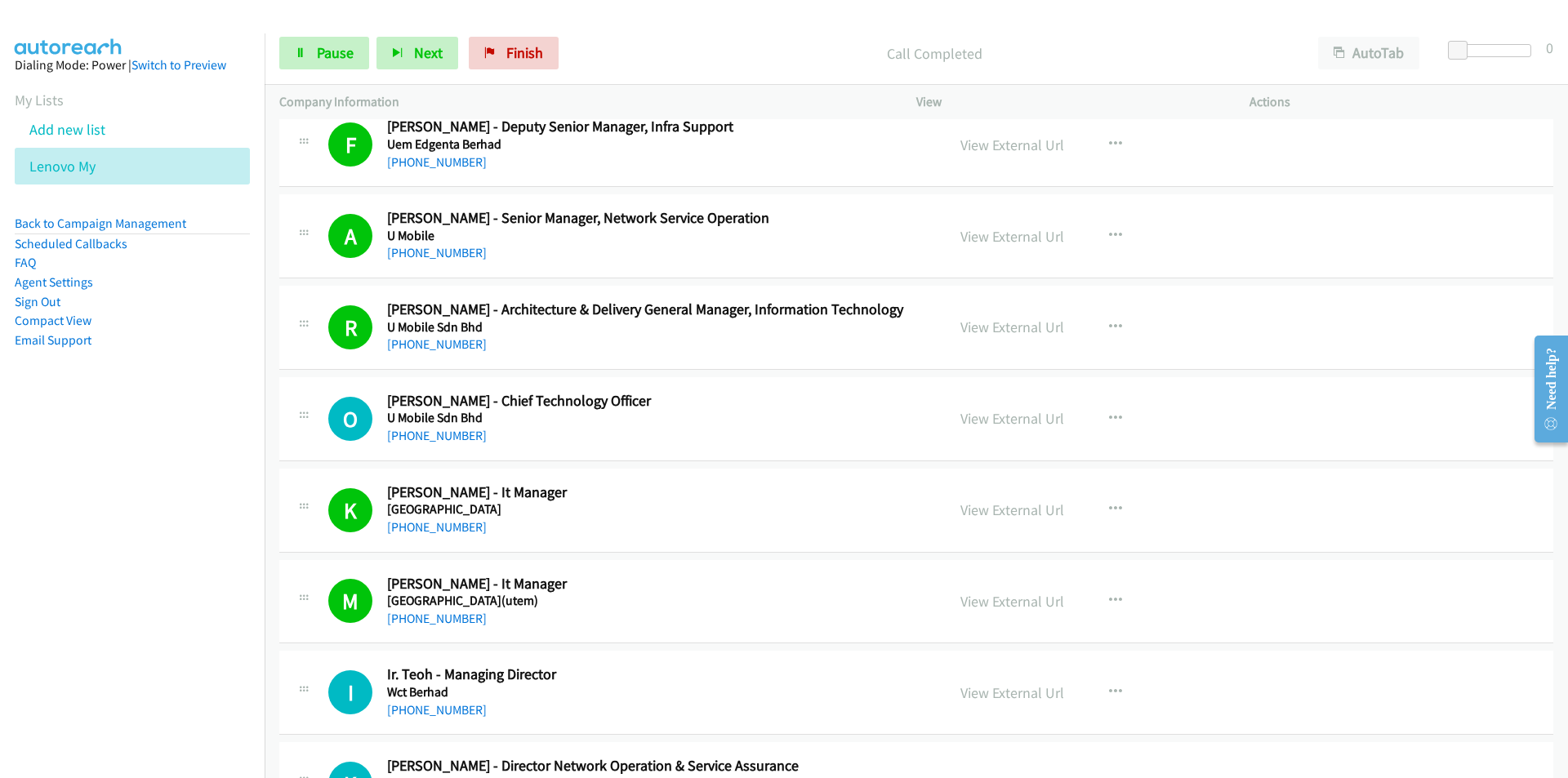
click at [127, 501] on nav "Dialing Mode: Power | Switch to Preview My Lists Add new list Lenovo My Back to…" at bounding box center [133, 422] width 265 height 778
click at [972, 419] on link "View External Url" at bounding box center [1011, 418] width 104 height 19
click at [329, 56] on span "Pause" at bounding box center [334, 52] width 36 height 19
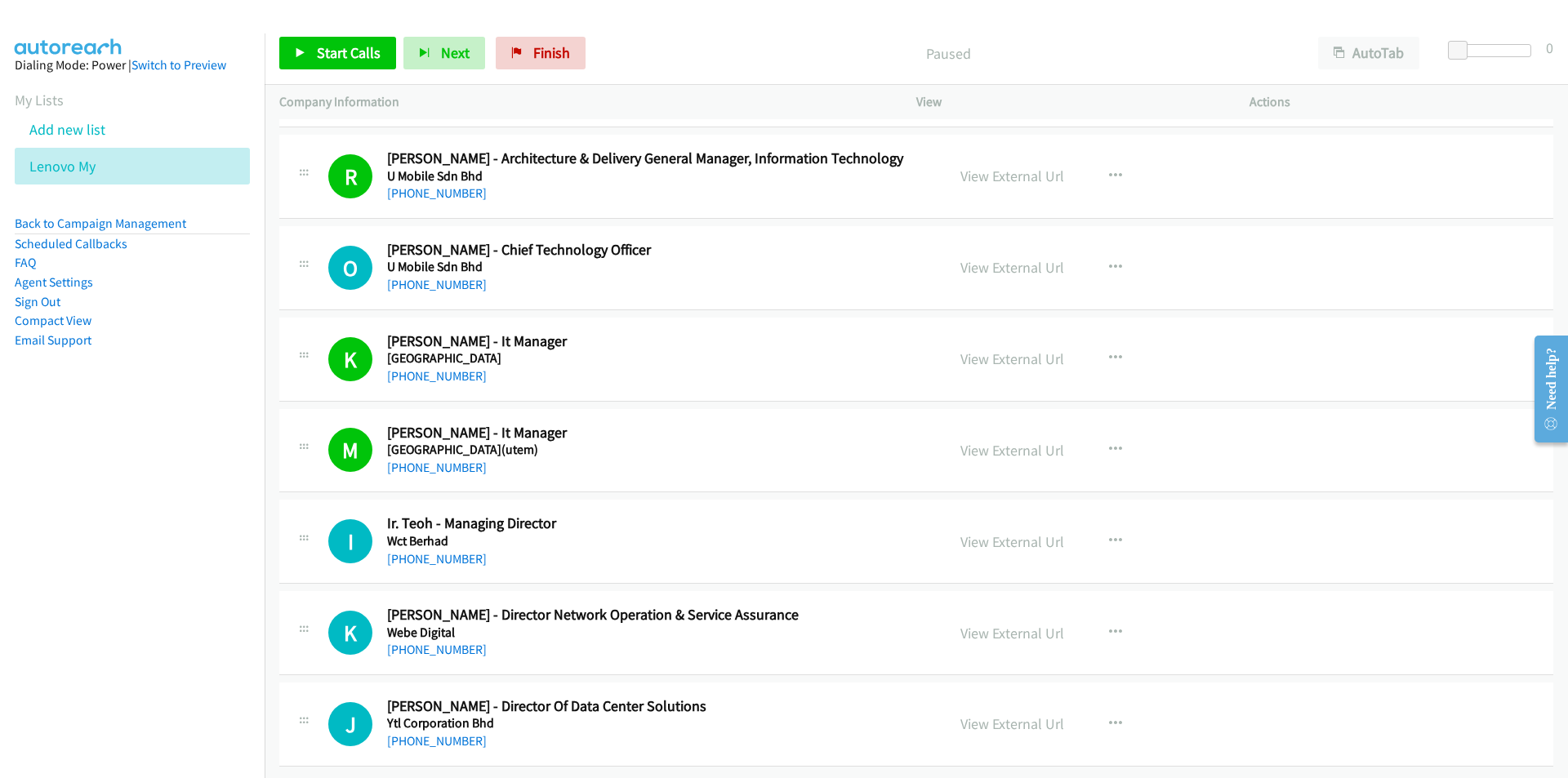
scroll to position [14337, 0]
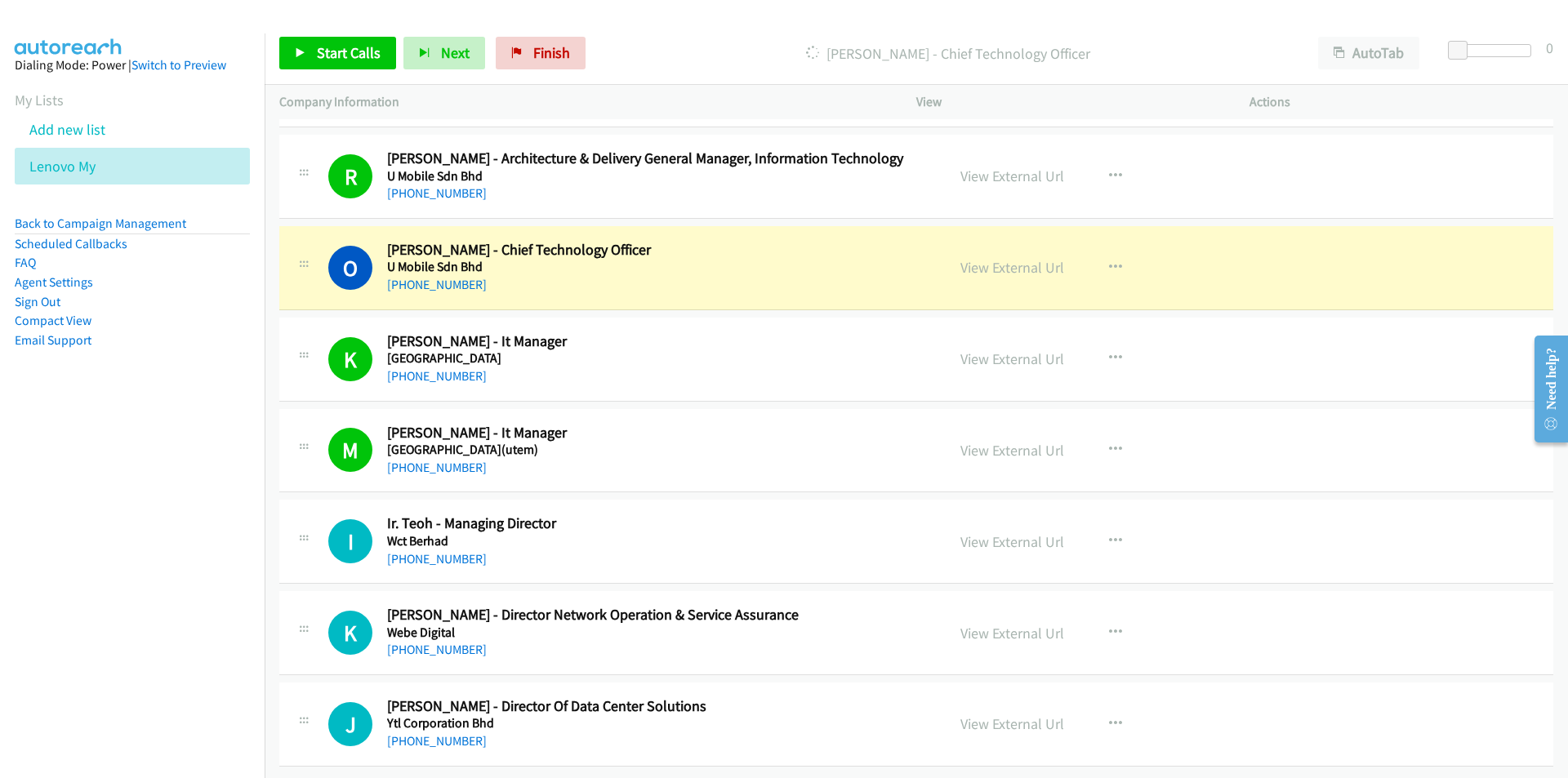
click at [165, 556] on nav "Dialing Mode: Power | Switch to Preview My Lists Add new list Lenovo My Back to…" at bounding box center [133, 422] width 265 height 778
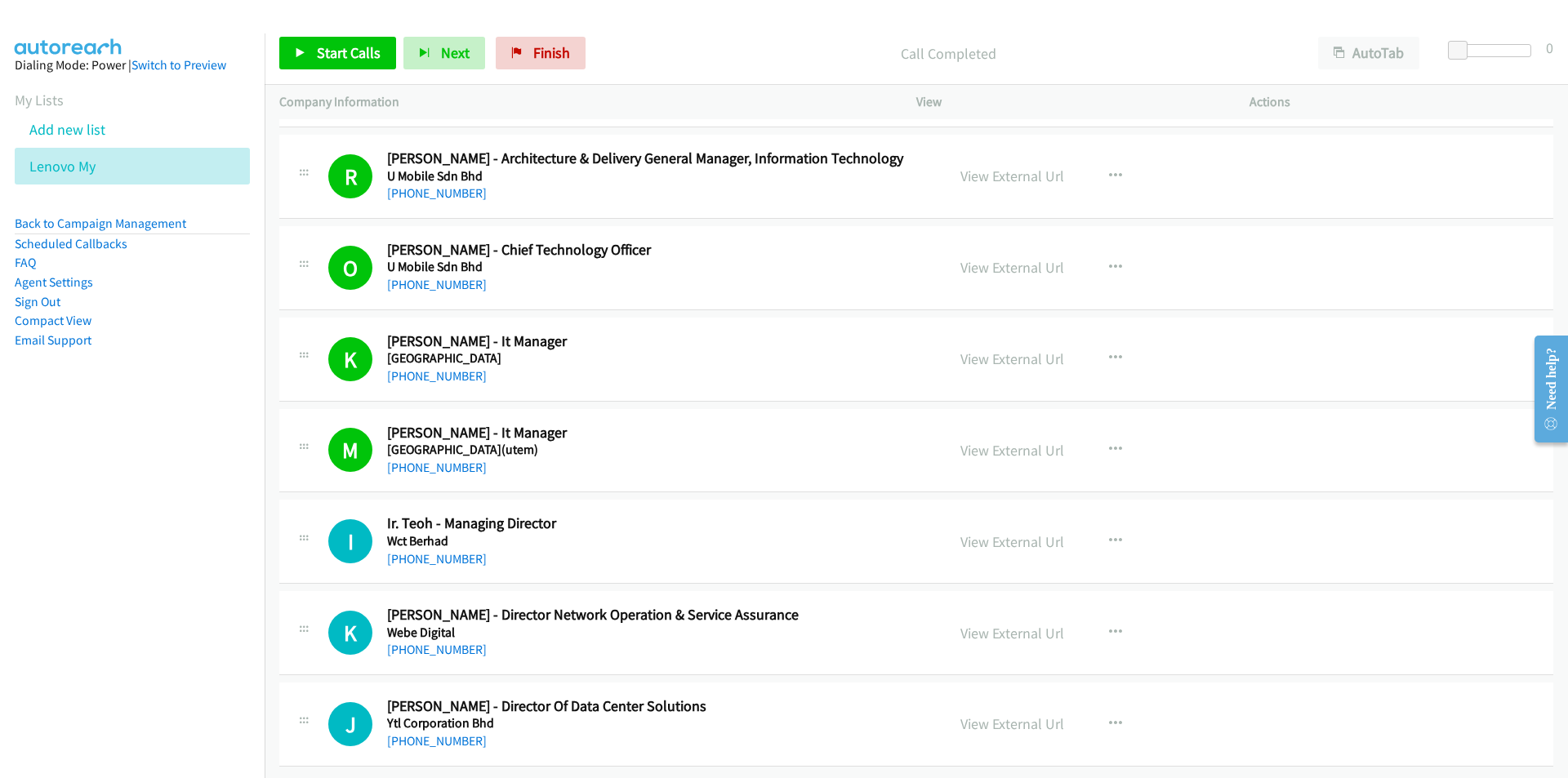
click at [127, 644] on nav "Dialing Mode: Power | Switch to Preview My Lists Add new list Lenovo My Back to…" at bounding box center [133, 422] width 265 height 778
click at [1011, 532] on link "View External Url" at bounding box center [1011, 542] width 104 height 19
click at [213, 579] on nav "Dialing Mode: Power | Switch to Preview My Lists Add new list Lenovo My Back to…" at bounding box center [133, 422] width 265 height 778
click at [177, 546] on nav "Dialing Mode: Power | Switch to Preview My Lists Add new list Lenovo My Back to…" at bounding box center [133, 422] width 265 height 778
click at [1038, 624] on link "View External Url" at bounding box center [1011, 633] width 104 height 19
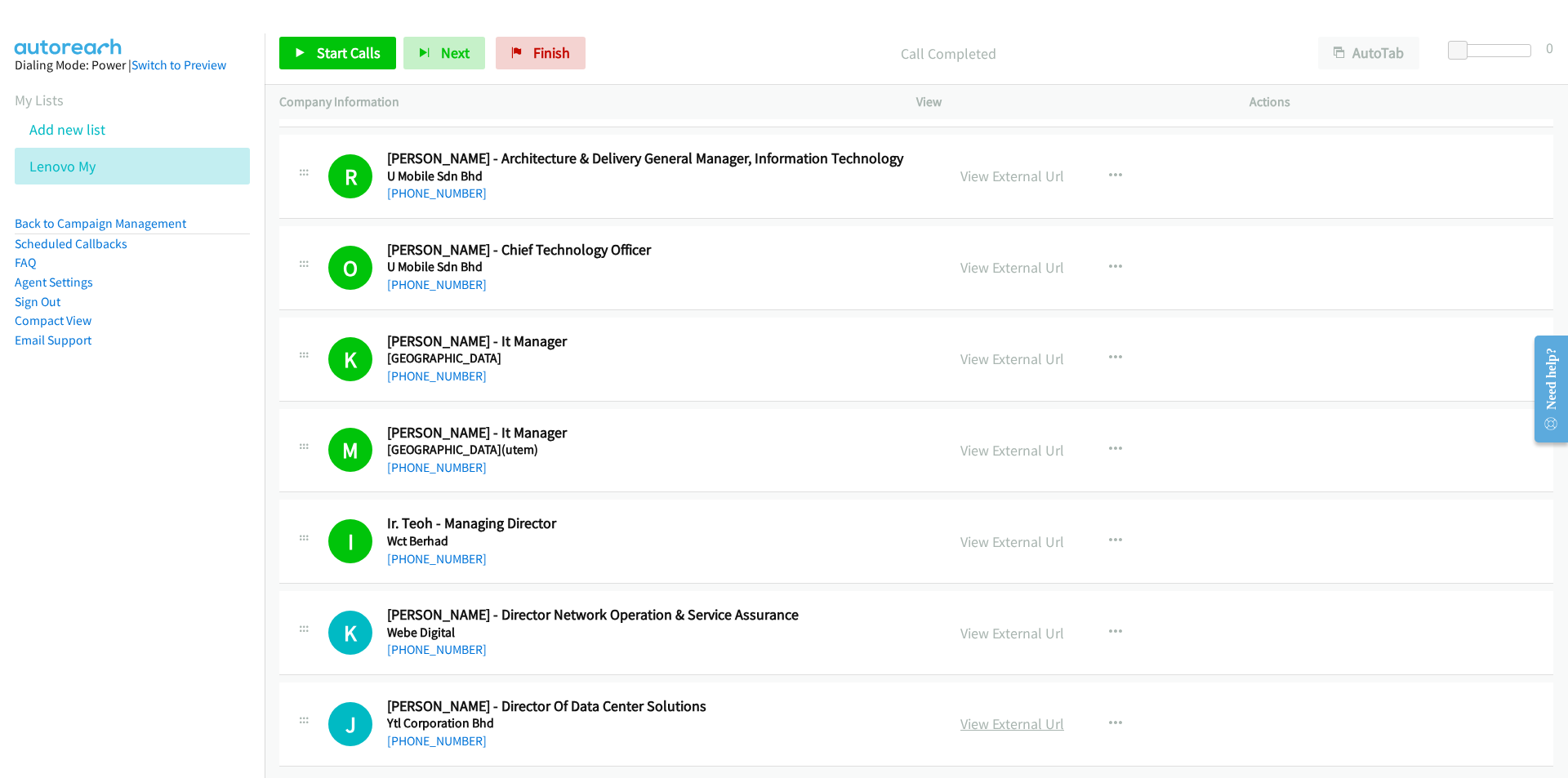
click at [1022, 719] on link "View External Url" at bounding box center [1011, 724] width 104 height 19
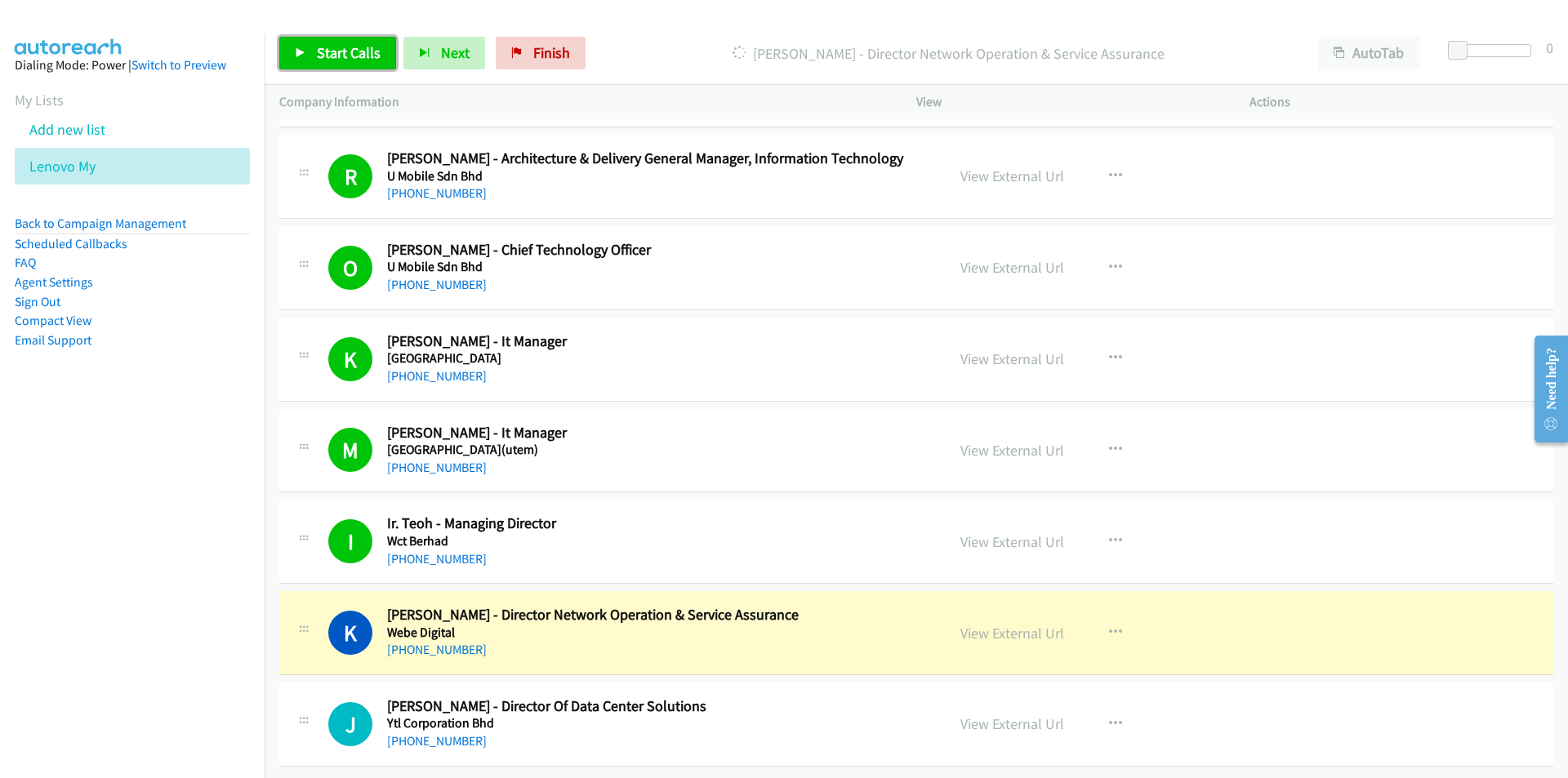
click at [298, 51] on icon at bounding box center [301, 54] width 11 height 11
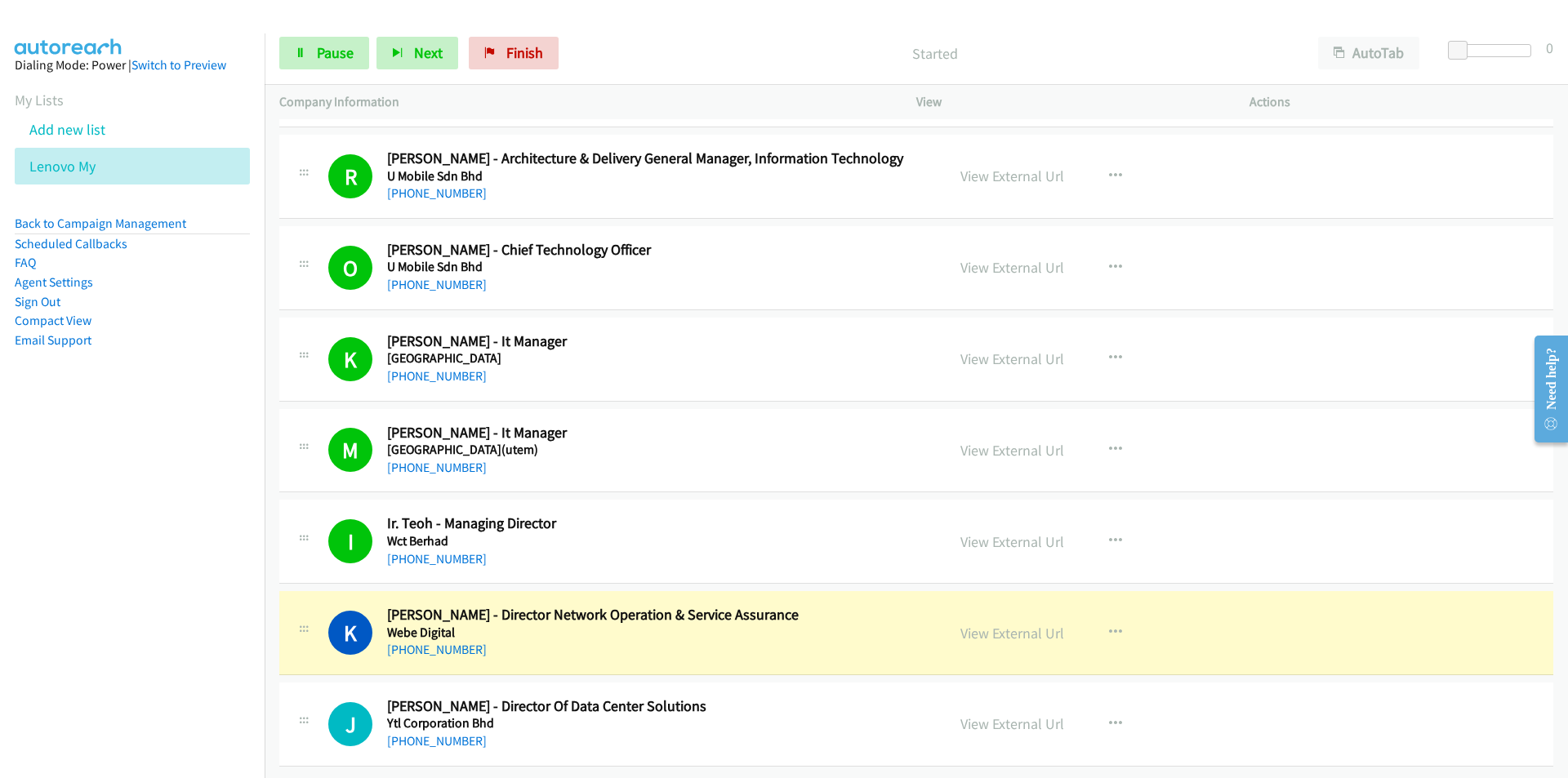
click at [194, 559] on nav "Dialing Mode: Power | Switch to Preview My Lists Add new list Lenovo My Back to…" at bounding box center [133, 422] width 265 height 778
click at [982, 714] on link "View External Url" at bounding box center [1011, 724] width 104 height 19
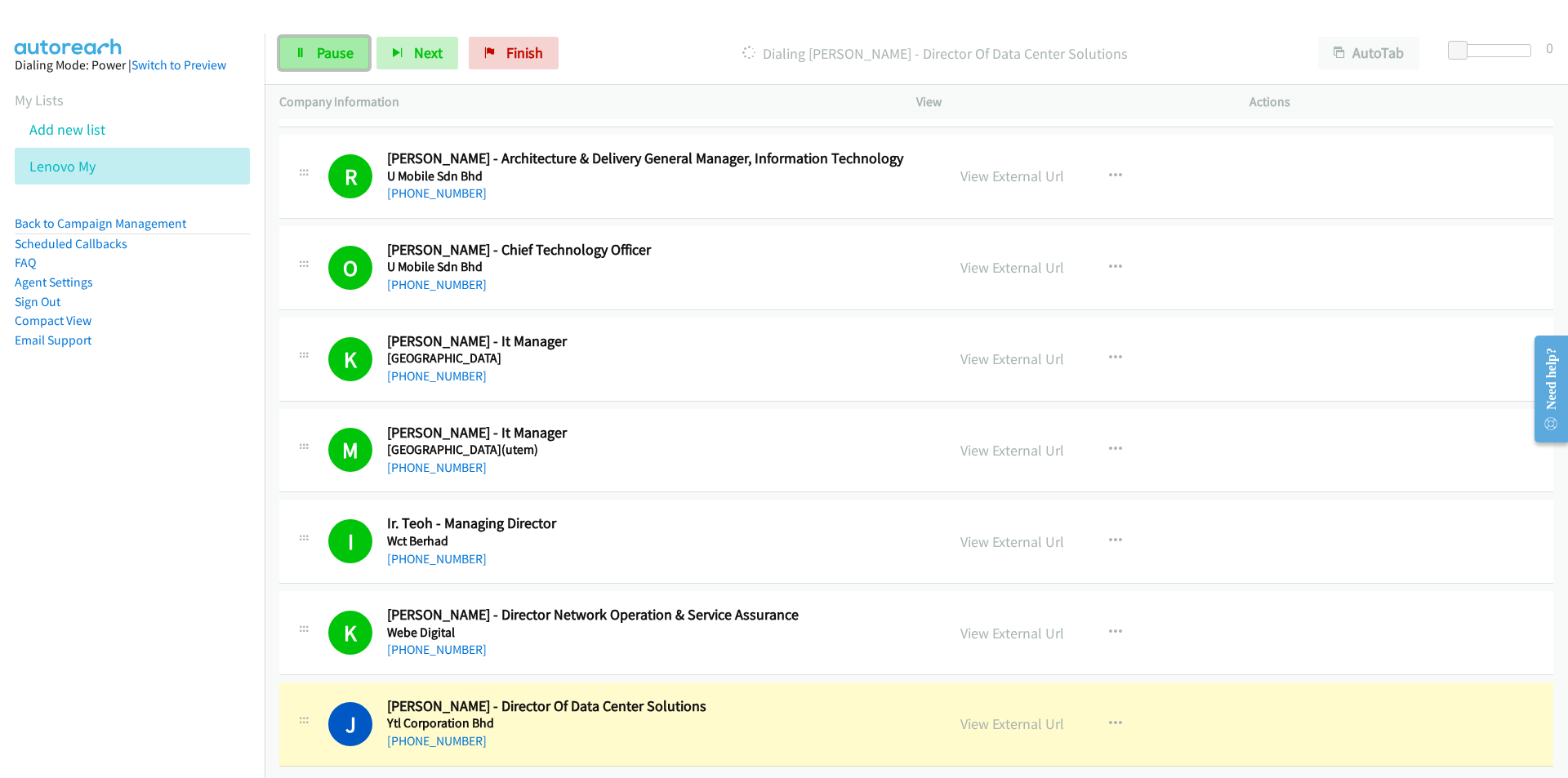
click at [338, 61] on span "Pause" at bounding box center [334, 52] width 36 height 19
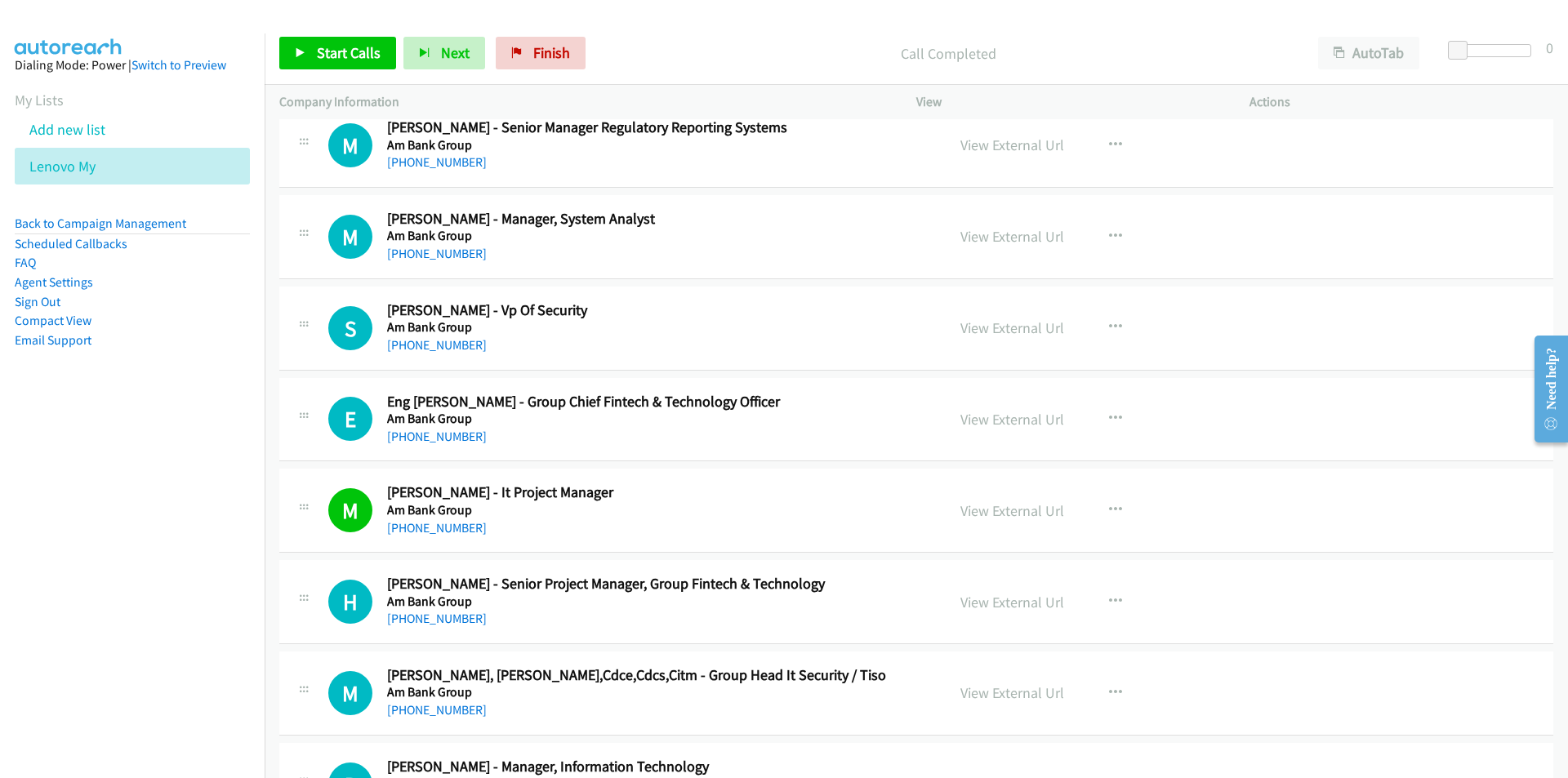
scroll to position [1225, 0]
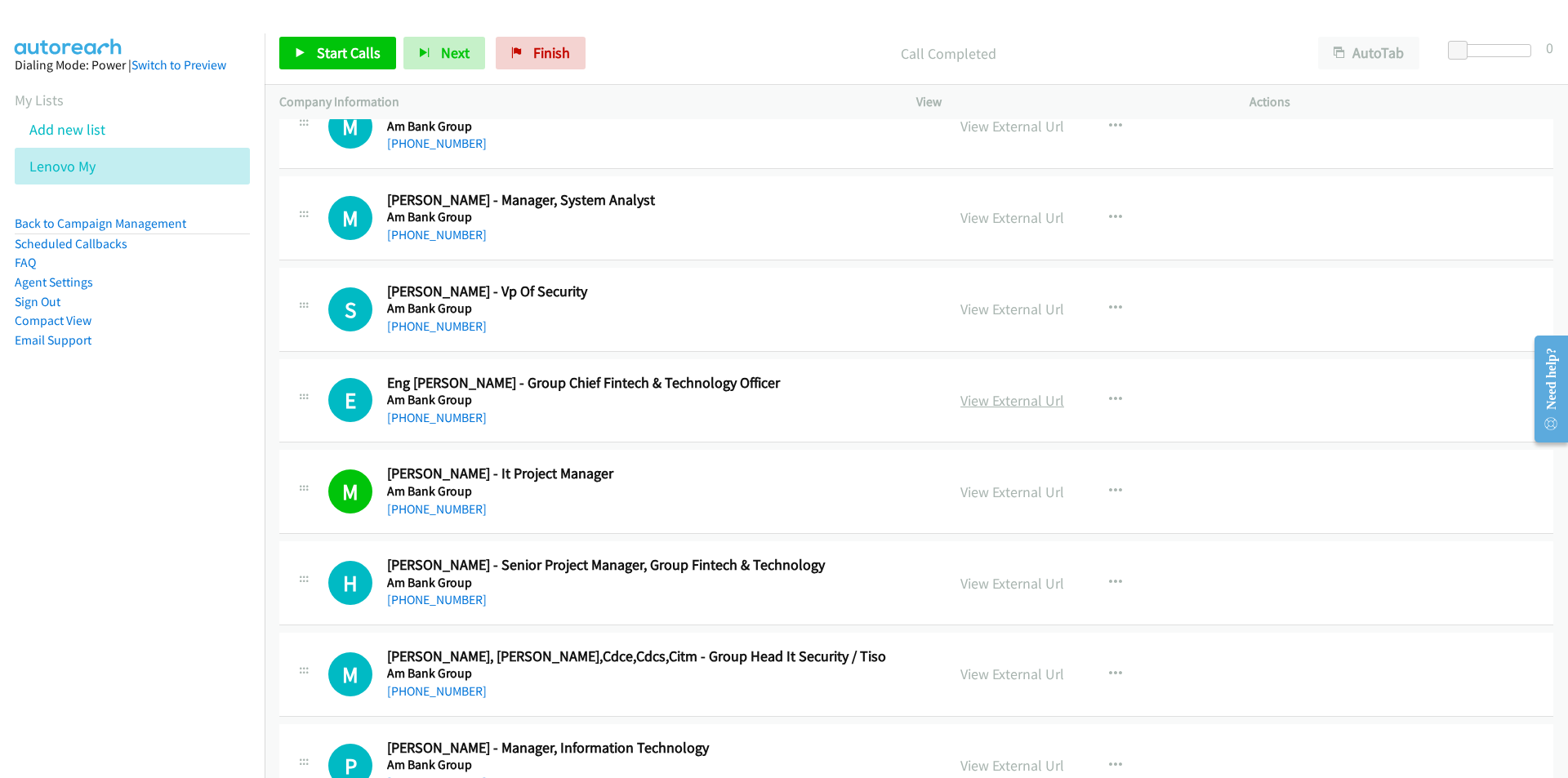
click at [1029, 400] on link "View External Url" at bounding box center [1011, 401] width 104 height 19
click at [191, 573] on nav "Dialing Mode: Power | Switch to Preview My Lists Add new list Lenovo My Back to…" at bounding box center [133, 422] width 265 height 778
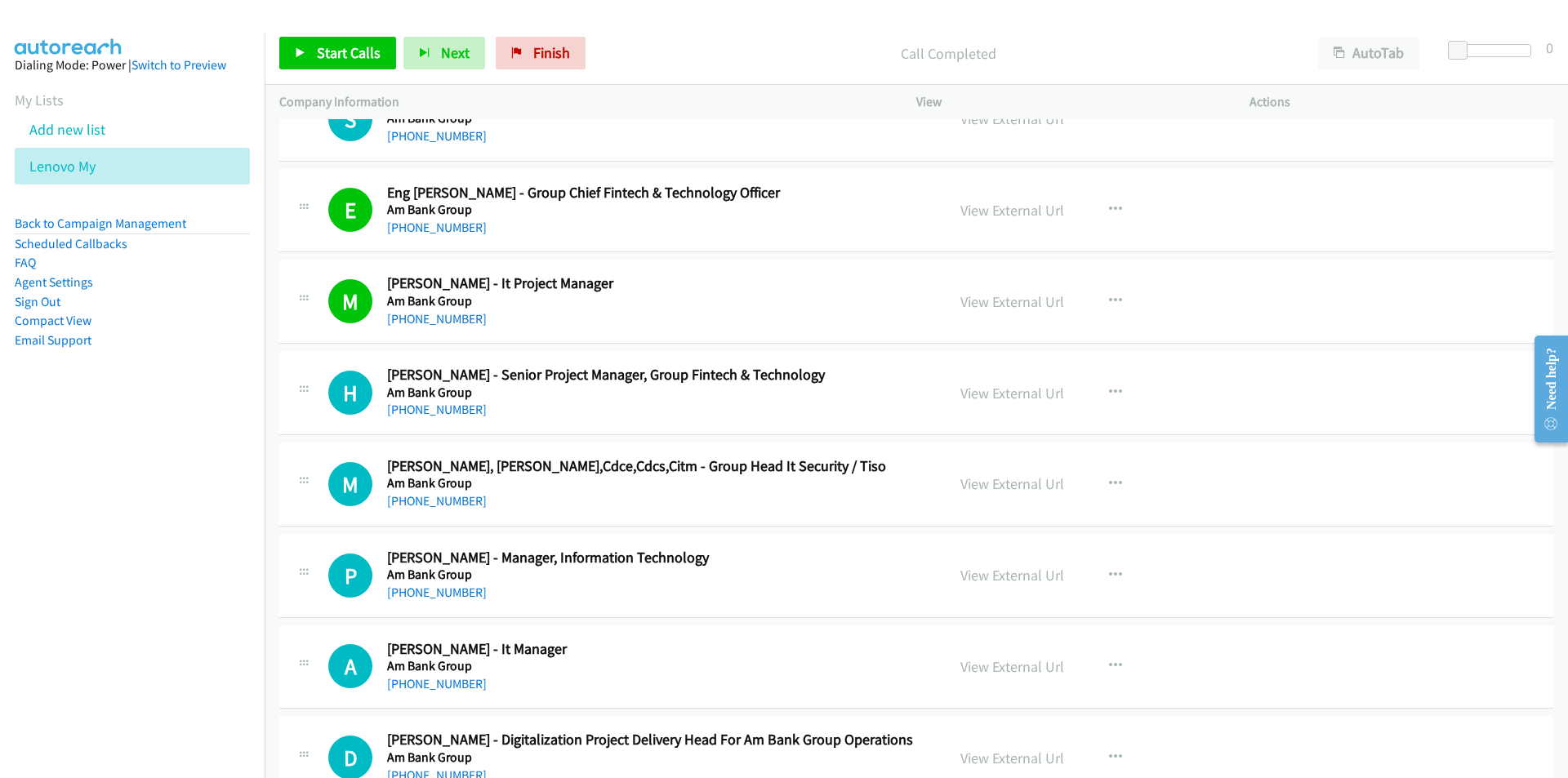
scroll to position [1470, 0]
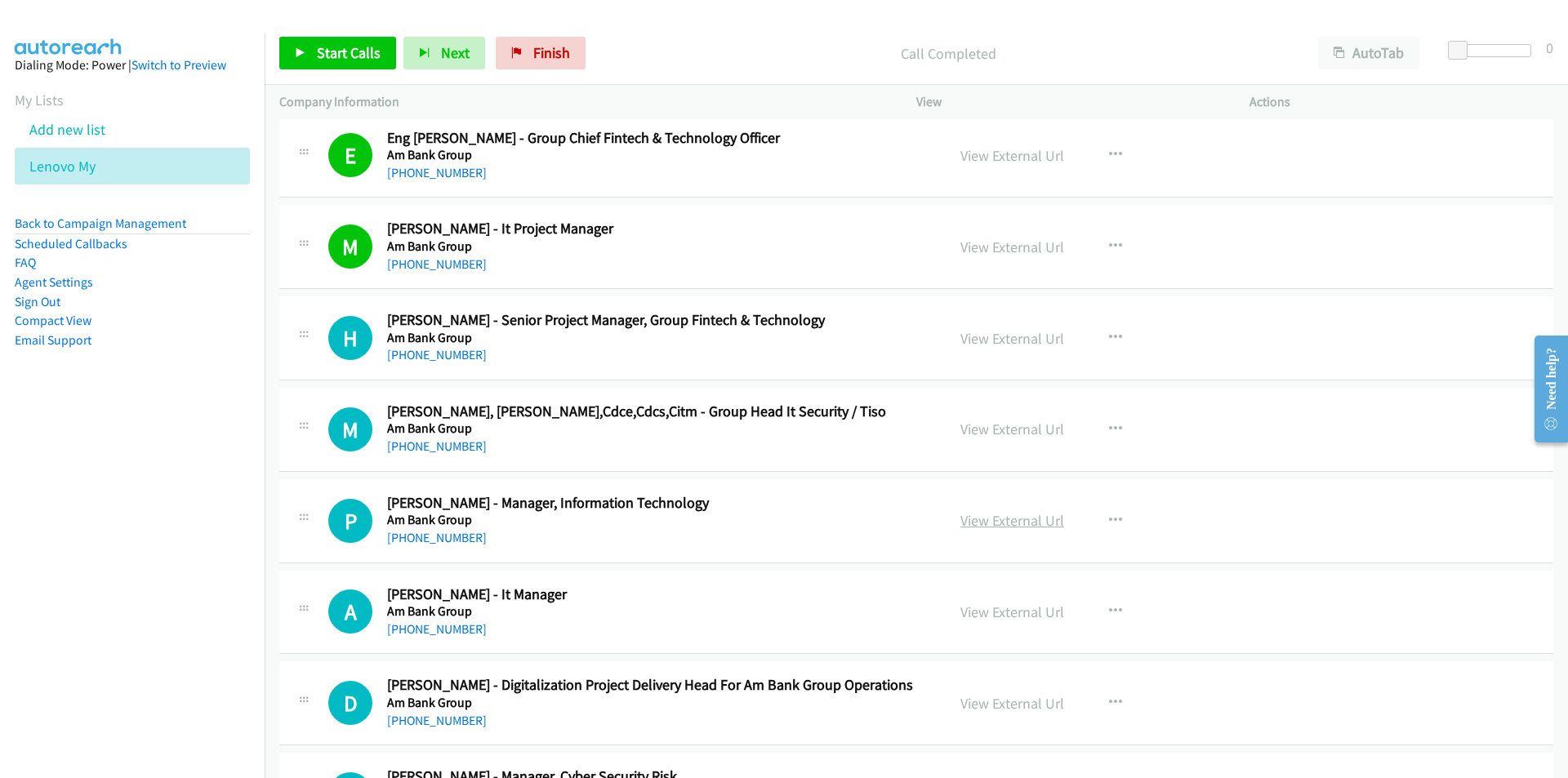
click at [1049, 525] on link "View External Url" at bounding box center [1011, 520] width 104 height 19
drag, startPoint x: 194, startPoint y: 557, endPoint x: 205, endPoint y: 548, distance: 14.2
click at [194, 557] on nav "Dialing Mode: Power | Switch to Preview My Lists Add new list Lenovo My Back to…" at bounding box center [133, 422] width 265 height 778
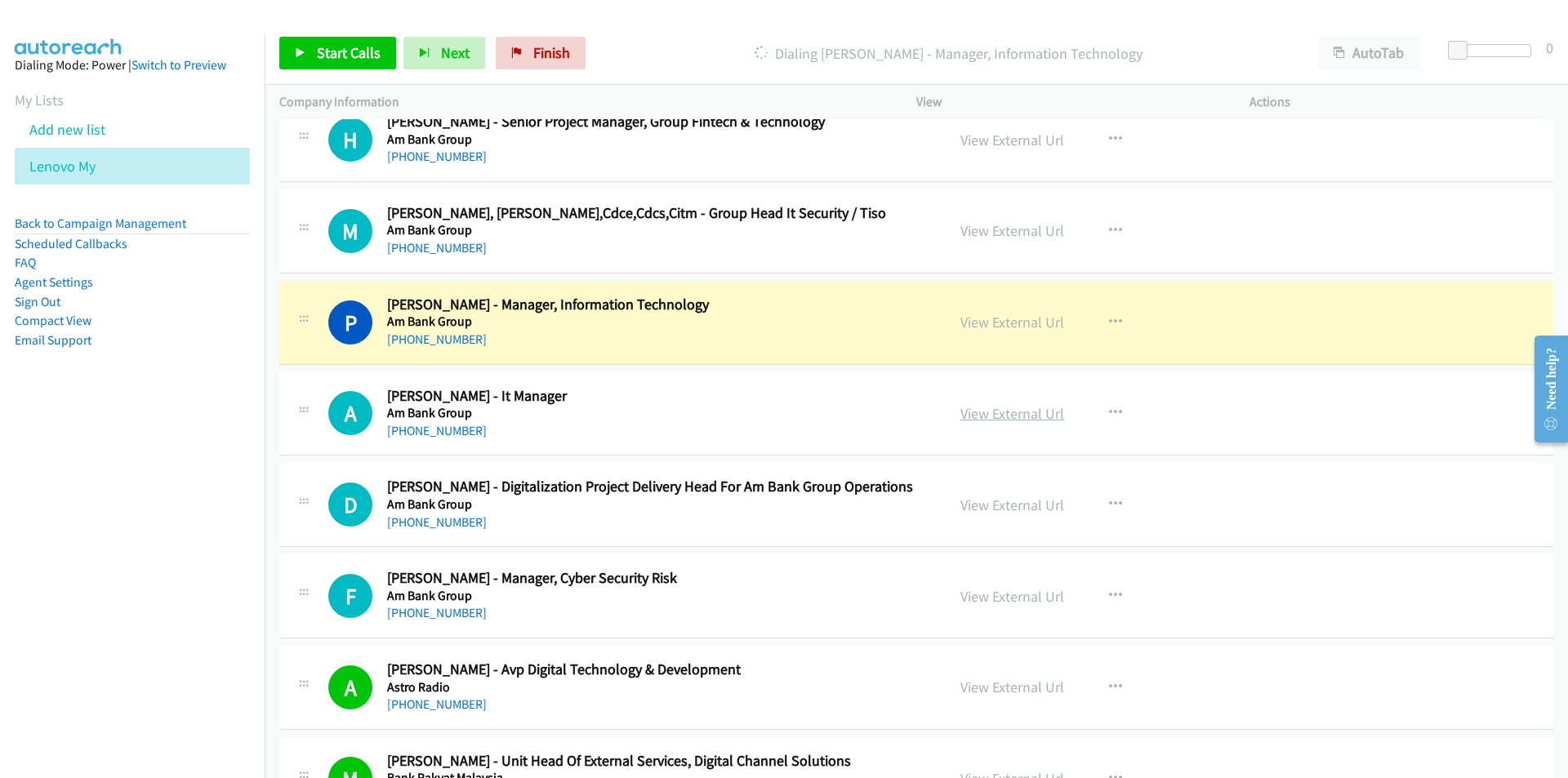
scroll to position [1715, 0]
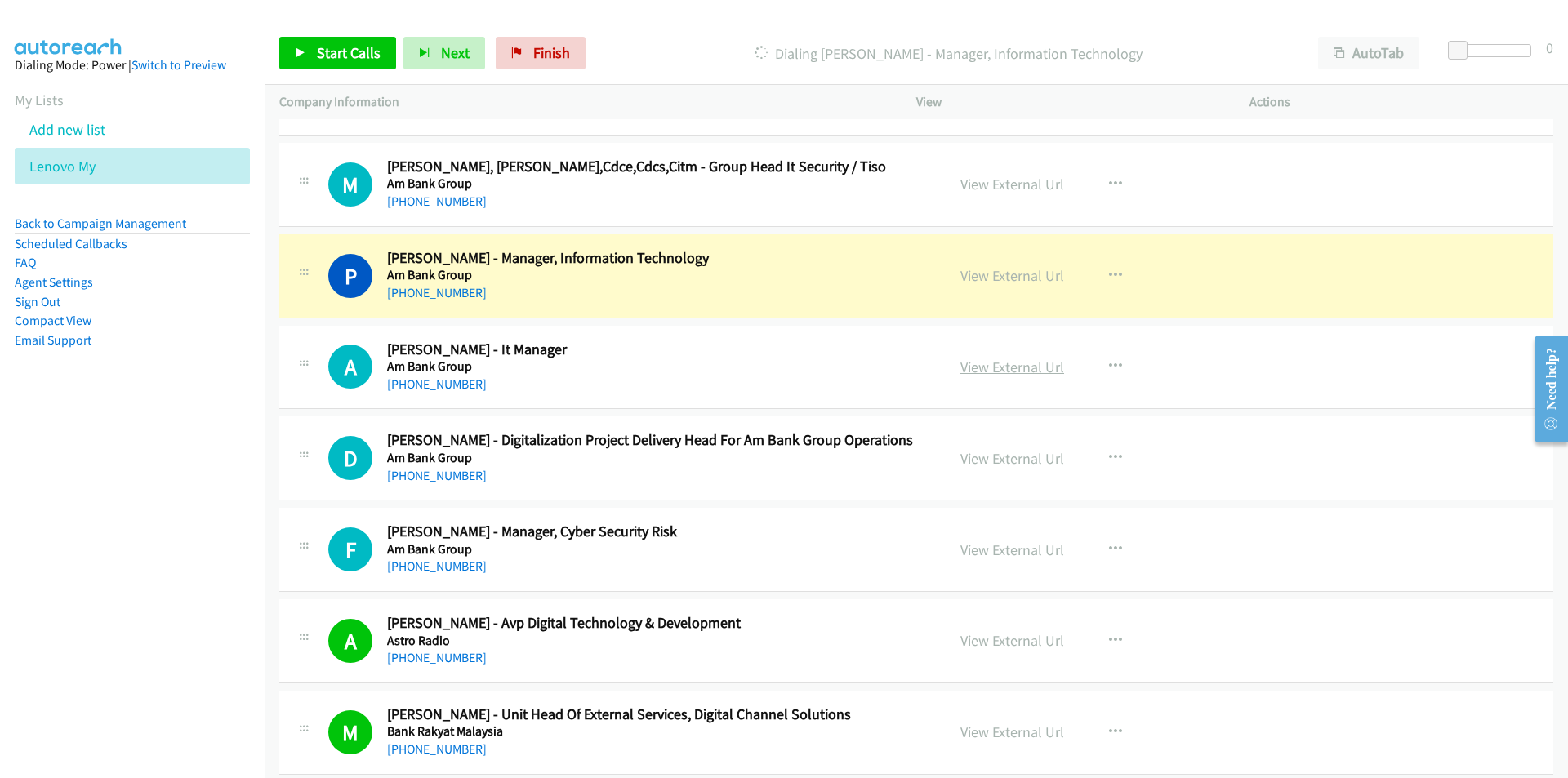
click at [1013, 364] on link "View External Url" at bounding box center [1011, 367] width 104 height 19
